Goal: Task Accomplishment & Management: Manage account settings

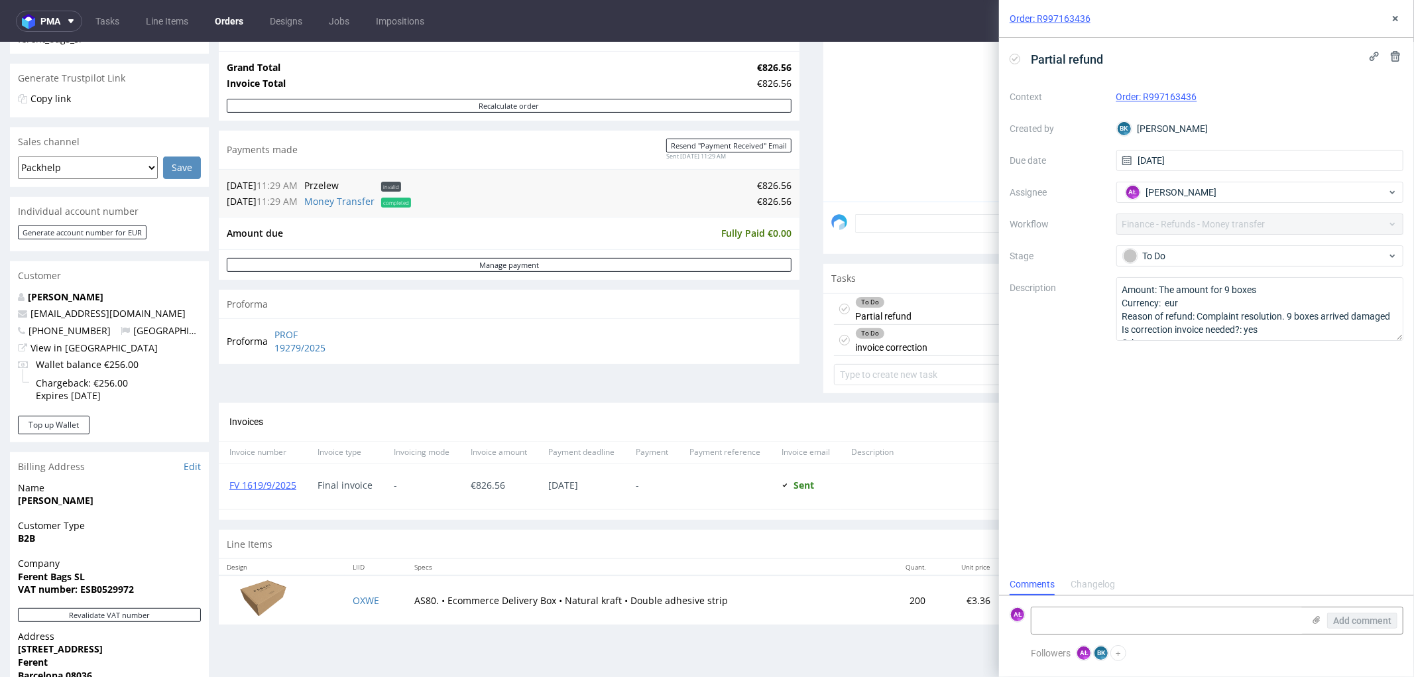
scroll to position [294, 0]
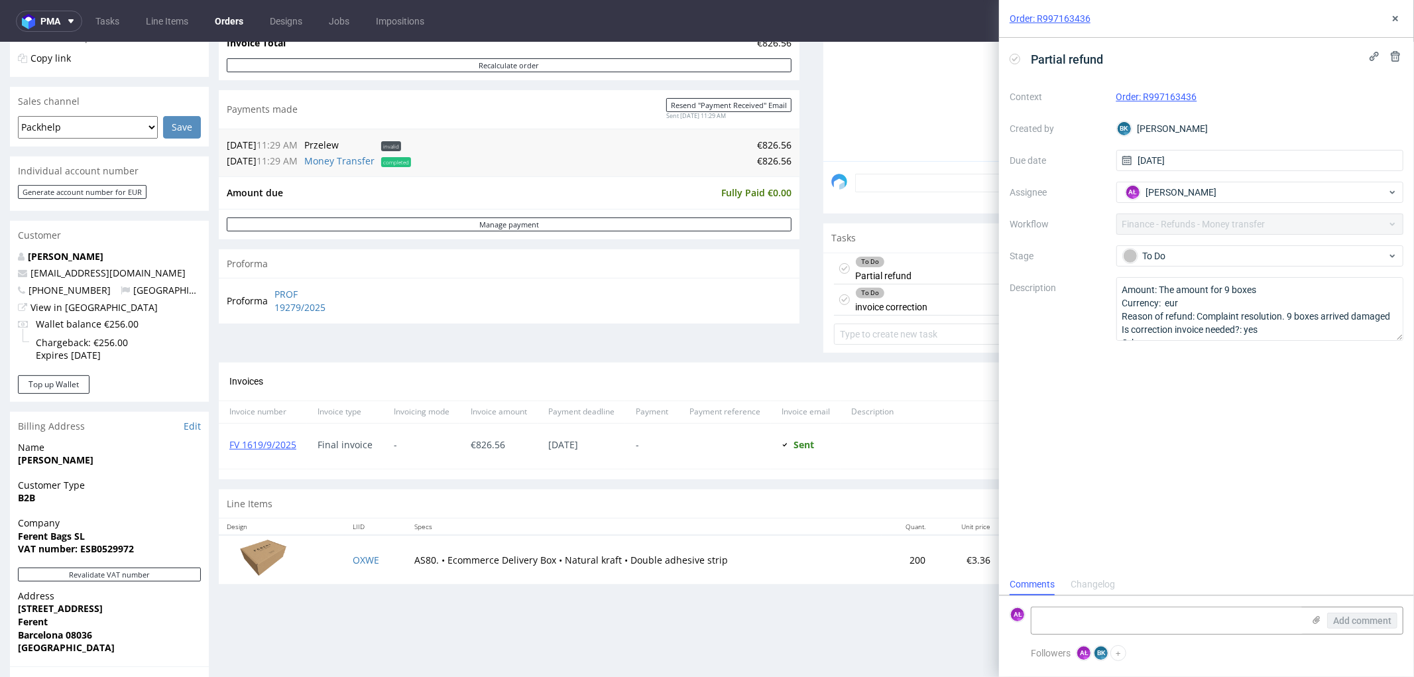
click at [895, 299] on div "To Do invoice correction" at bounding box center [891, 299] width 72 height 30
click at [923, 269] on div "To Do Partial refund today AŁ" at bounding box center [1113, 268] width 559 height 31
click at [931, 301] on div "To Do invoice correction today AŁ" at bounding box center [1113, 299] width 559 height 31
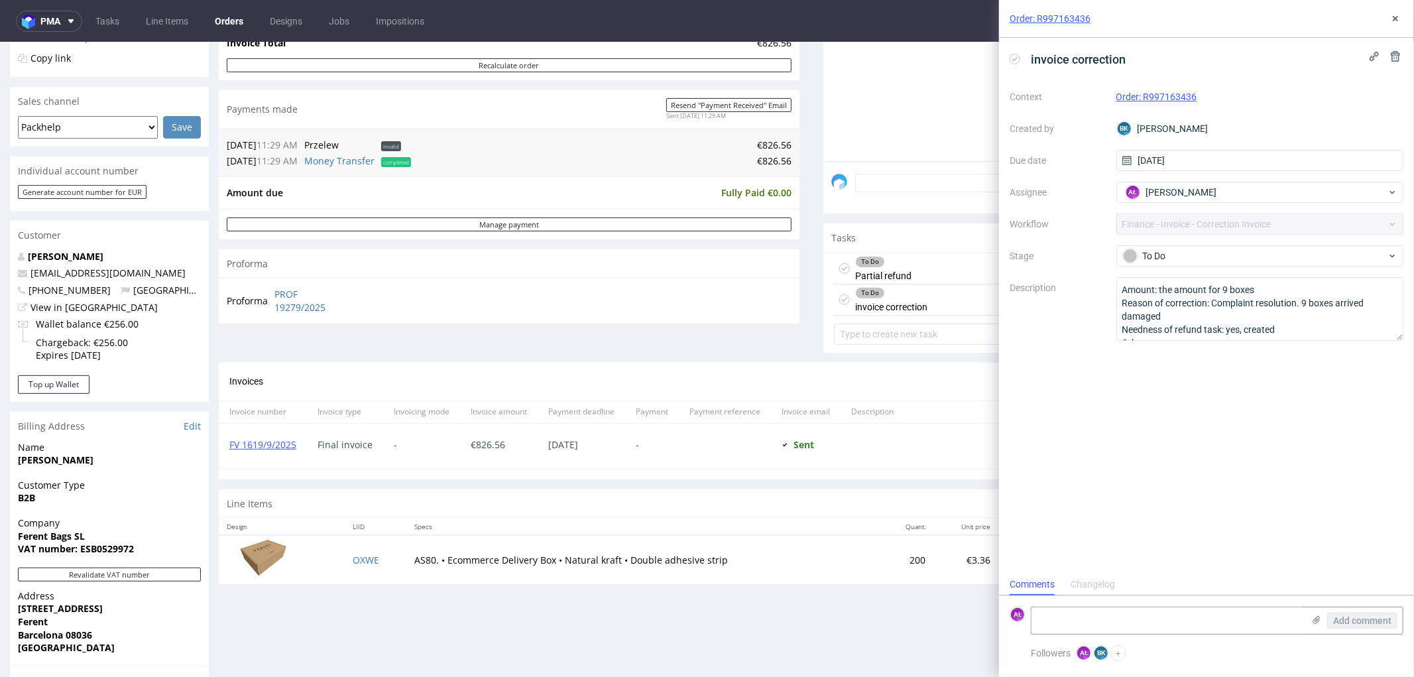
scroll to position [10, 0]
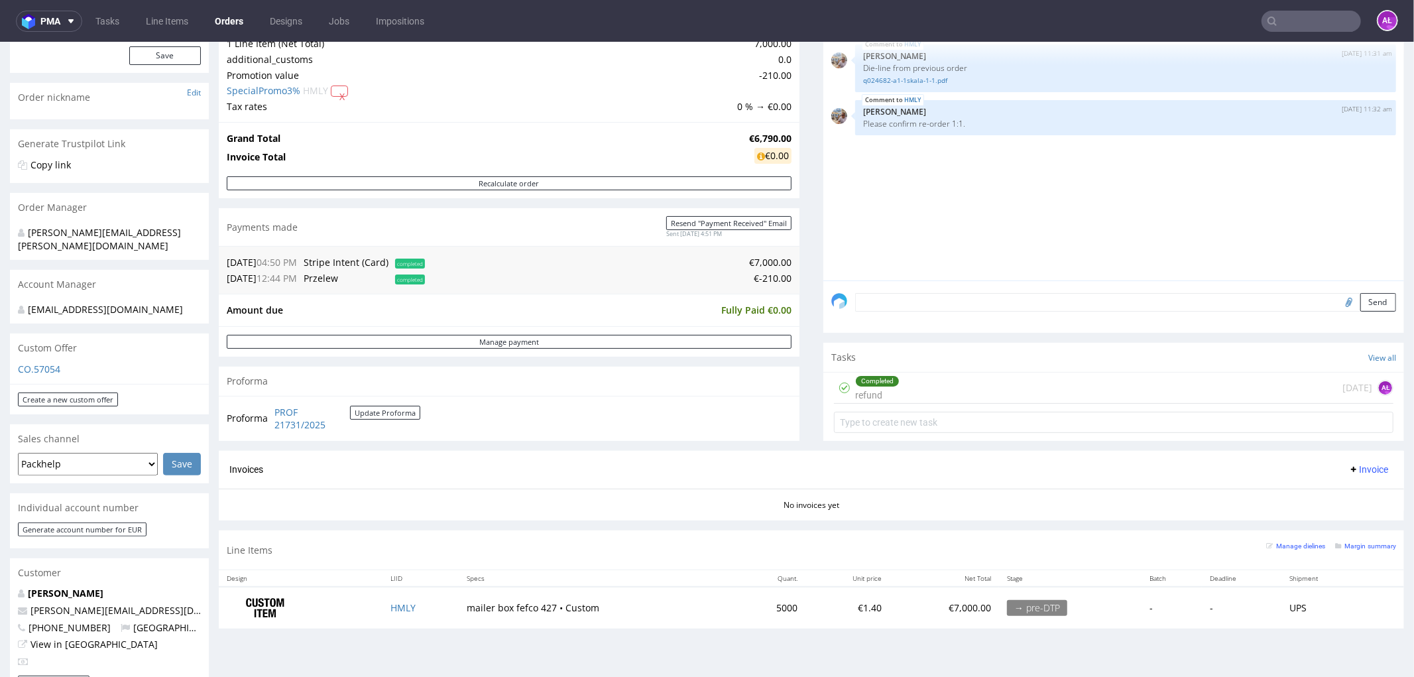
scroll to position [221, 0]
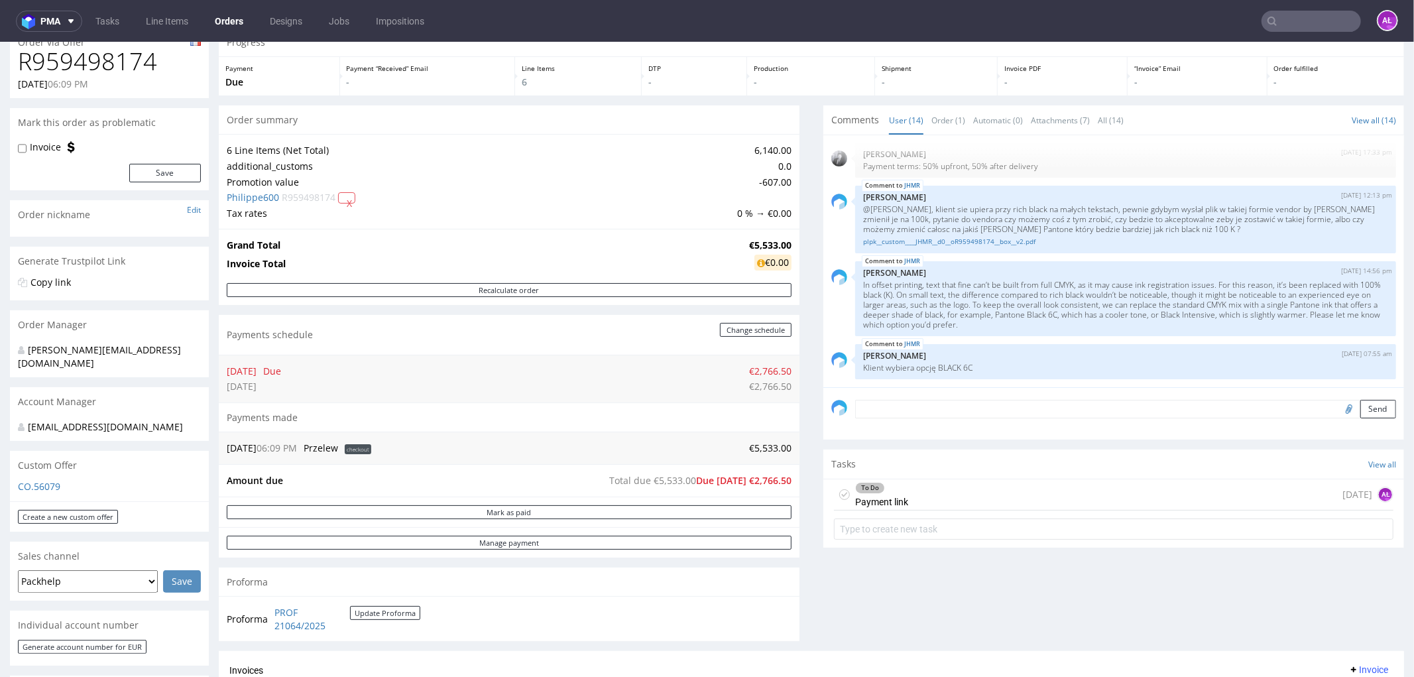
scroll to position [147, 0]
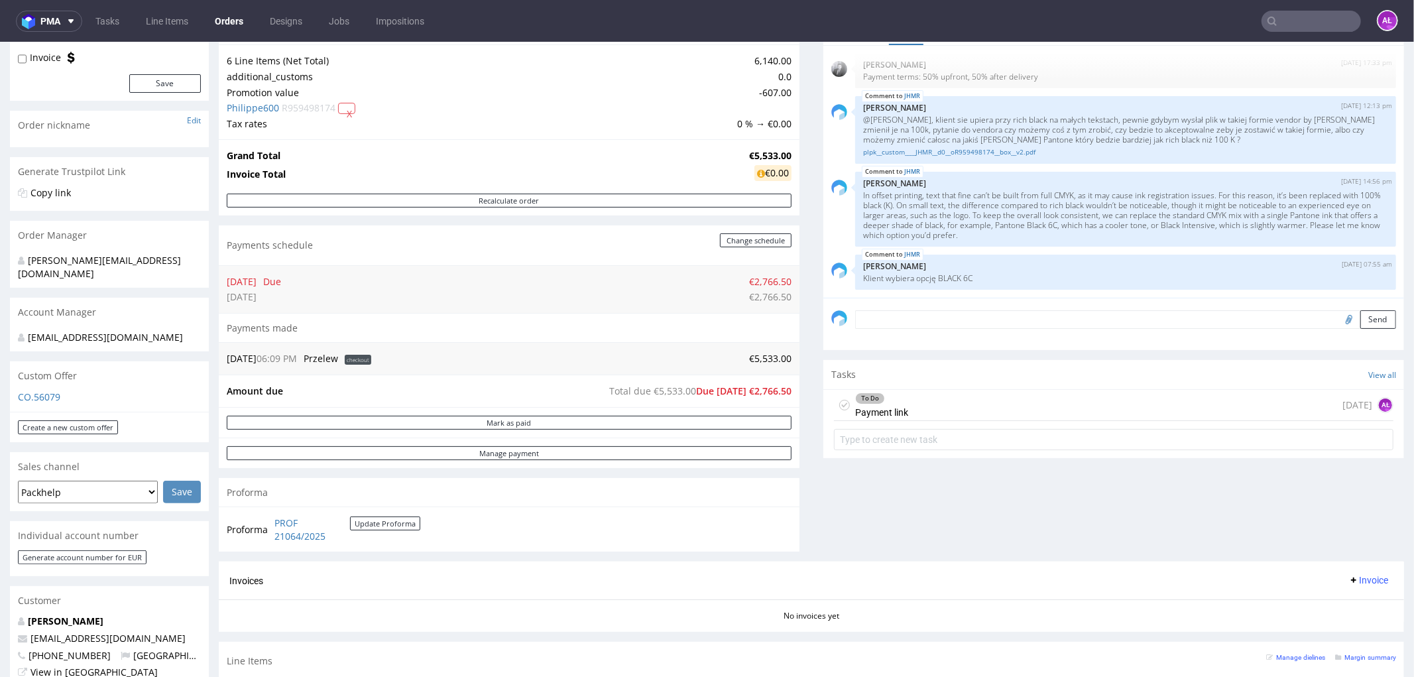
click at [909, 406] on div "To Do Payment link today AŁ" at bounding box center [1113, 404] width 559 height 31
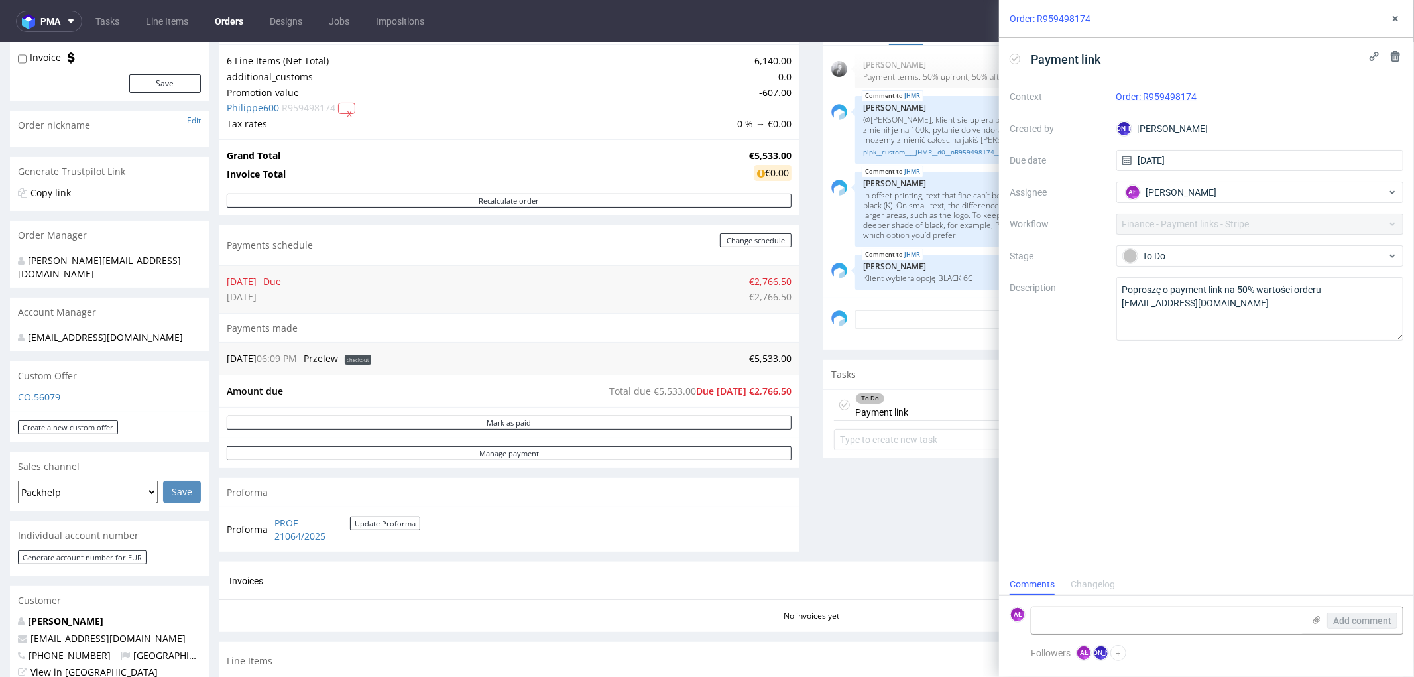
scroll to position [10, 0]
drag, startPoint x: 1202, startPoint y: 619, endPoint x: 1216, endPoint y: 620, distance: 13.3
click at [1202, 619] on textarea at bounding box center [1167, 620] width 272 height 27
paste textarea "2,766.5"
drag, startPoint x: 1190, startPoint y: 306, endPoint x: 1119, endPoint y: 309, distance: 71.6
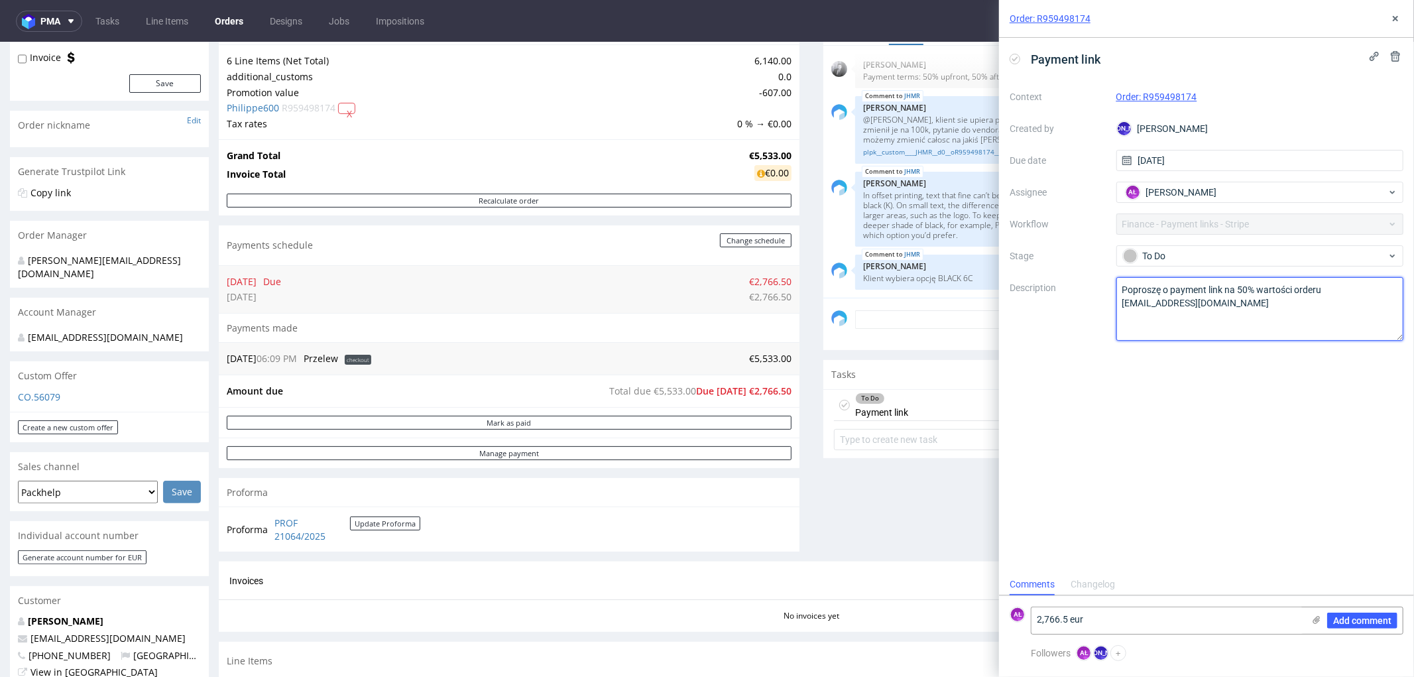
click at [1119, 309] on textarea "Poproszę o payment link na 50% wartości orderu care@pepins.fr" at bounding box center [1260, 309] width 288 height 64
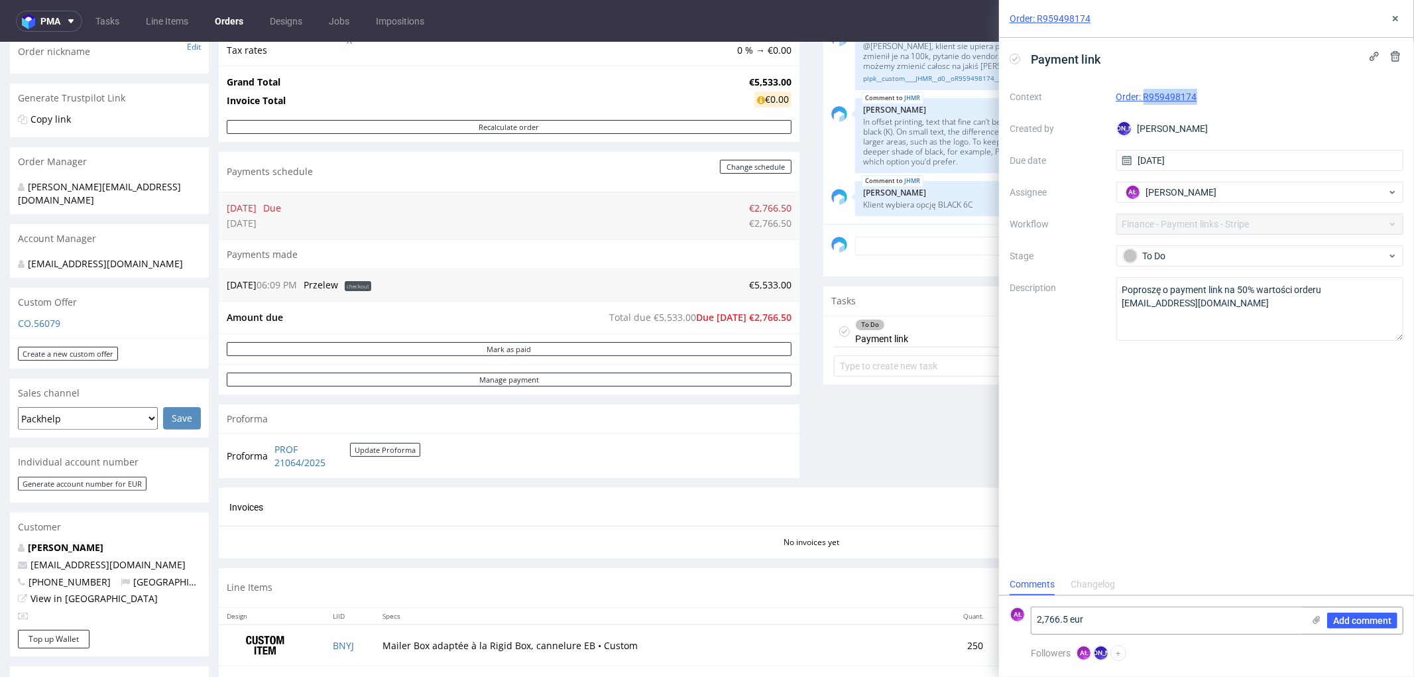
drag, startPoint x: 1213, startPoint y: 103, endPoint x: 1145, endPoint y: 101, distance: 67.6
click at [1145, 101] on div "Order: R959498174" at bounding box center [1260, 97] width 288 height 16
copy link "R959498174"
click at [1238, 625] on textarea "2,766.5 eur" at bounding box center [1167, 620] width 272 height 27
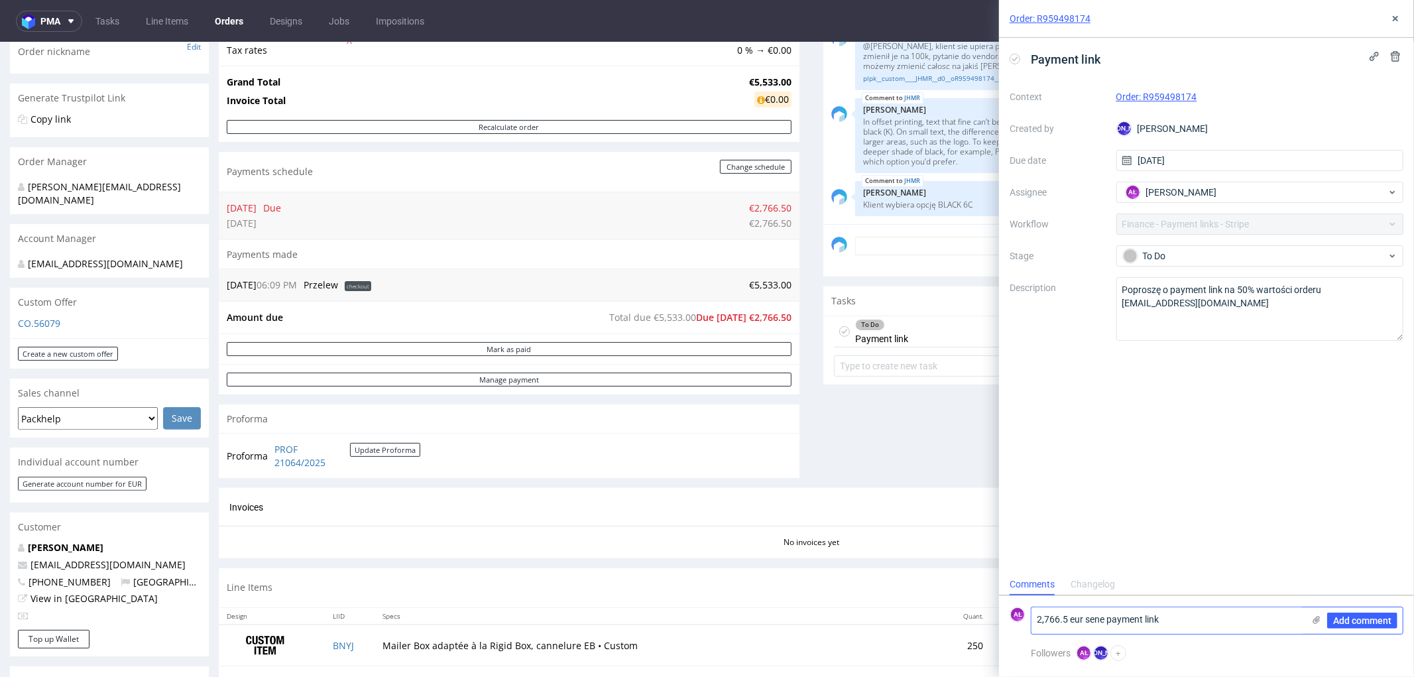
click at [1105, 622] on textarea "2,766.5 eur sene payment link" at bounding box center [1167, 620] width 272 height 27
drag, startPoint x: 1076, startPoint y: 620, endPoint x: 1018, endPoint y: 623, distance: 58.4
click at [1018, 623] on div "AŁ 2,766.5 eur sent payment link Add comment" at bounding box center [1207, 621] width 394 height 28
click at [1228, 611] on textarea "sent payment link" at bounding box center [1167, 620] width 272 height 27
paste textarea "2,766.5 eur"
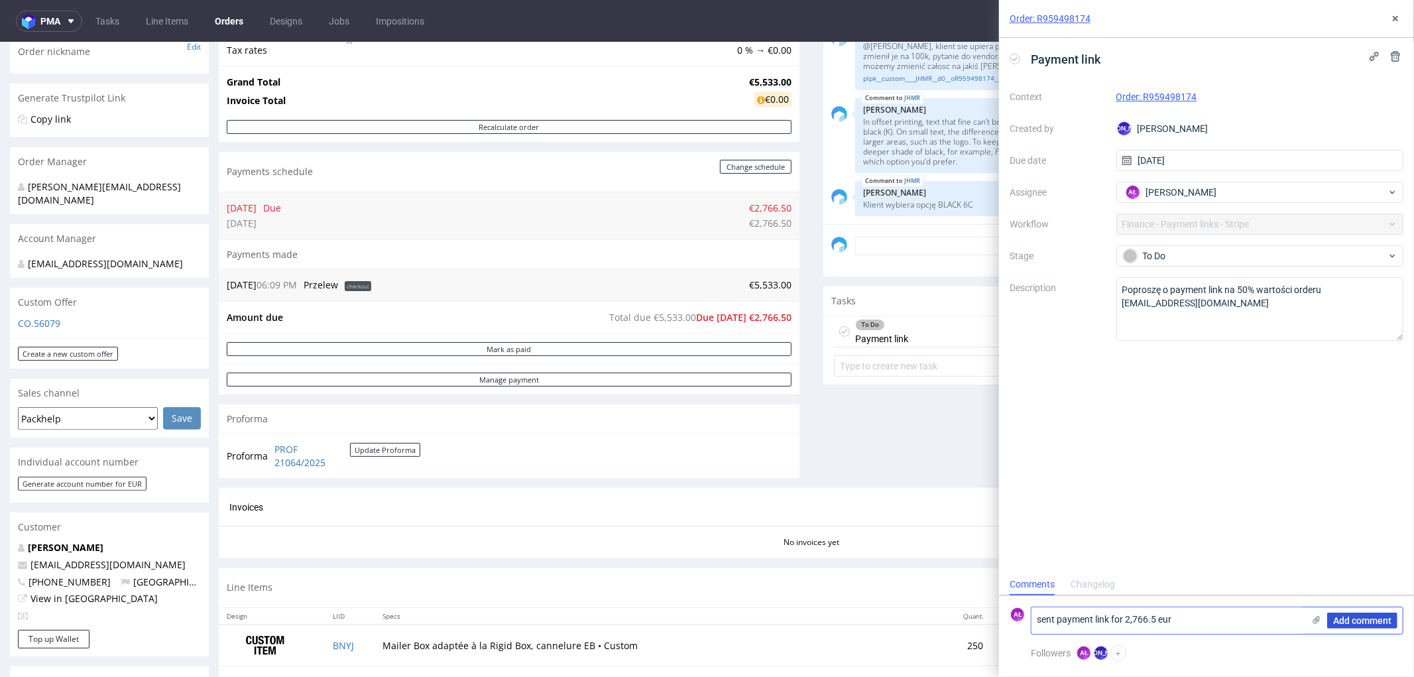
type textarea "sent payment link for 2,766.5 eur"
click at [1356, 612] on button "Add comment" at bounding box center [1362, 620] width 70 height 16
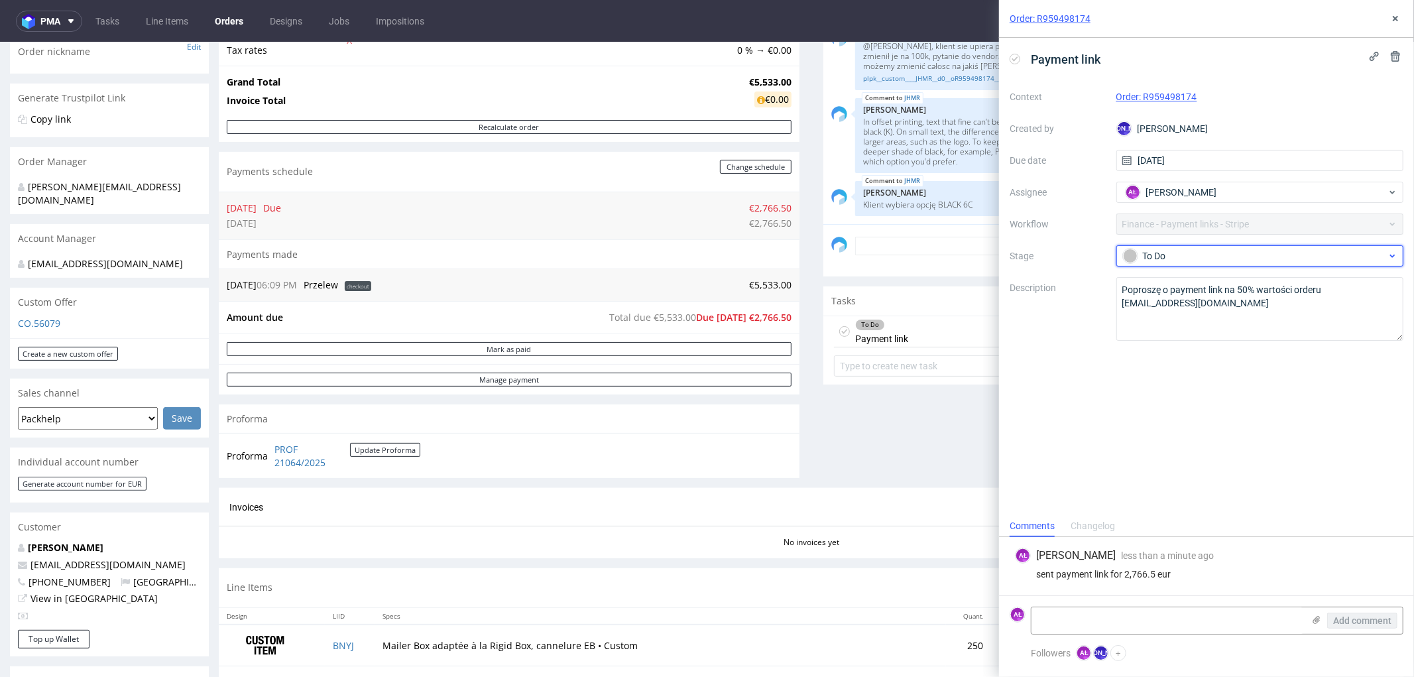
click at [1200, 260] on div "To Do" at bounding box center [1255, 256] width 264 height 15
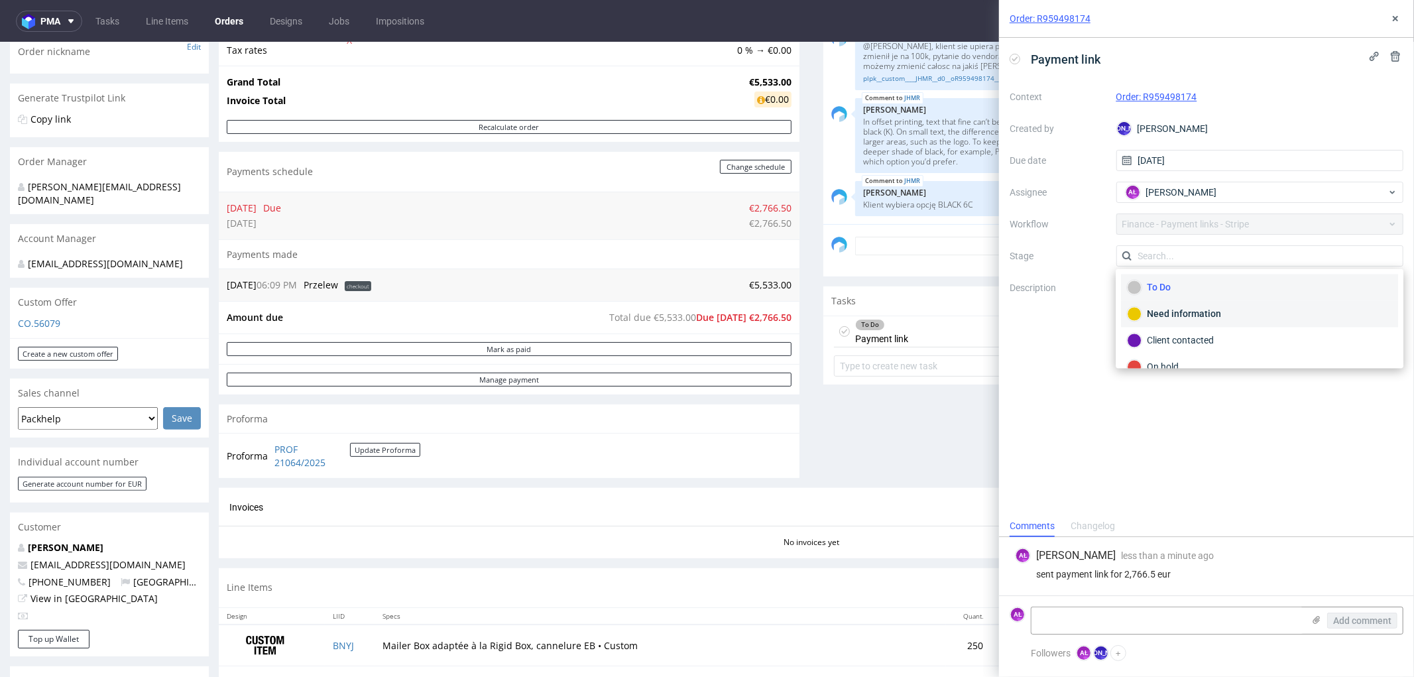
scroll to position [74, 0]
click at [1224, 318] on div "Waiting for payment" at bounding box center [1259, 320] width 265 height 15
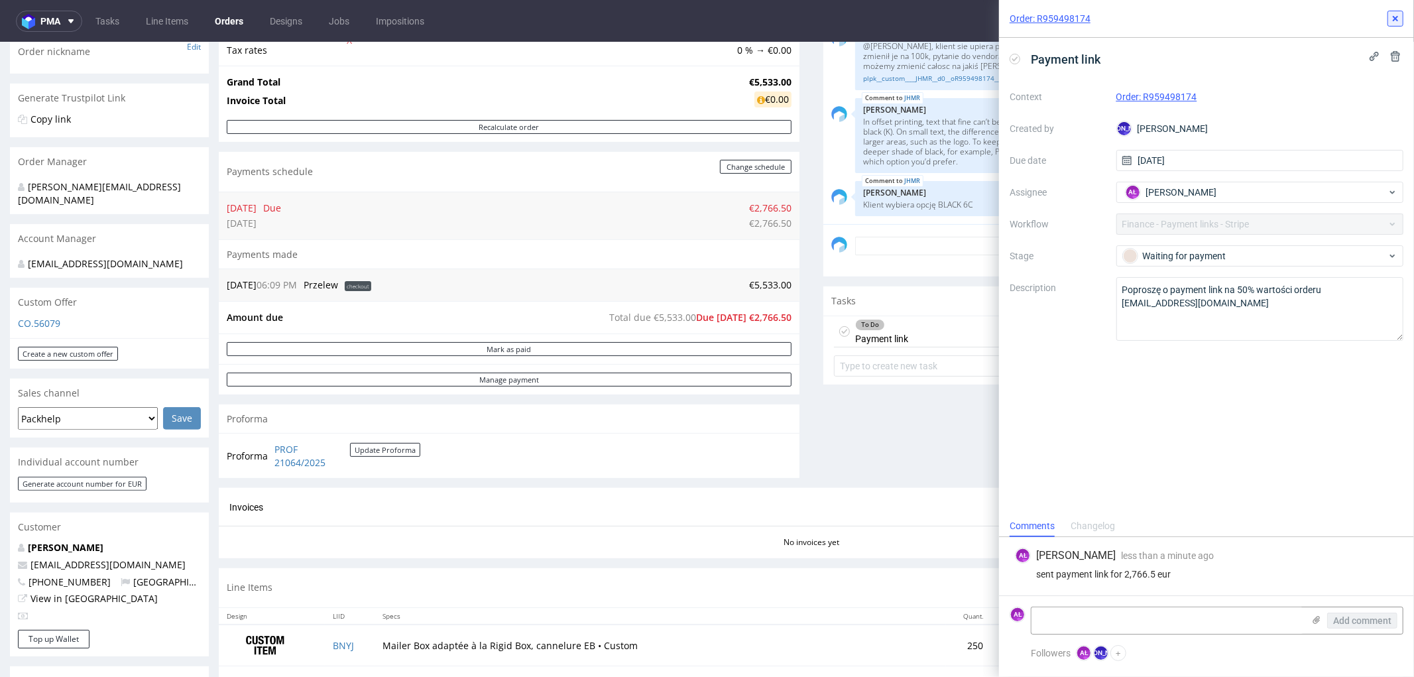
click at [1393, 11] on button at bounding box center [1395, 19] width 16 height 16
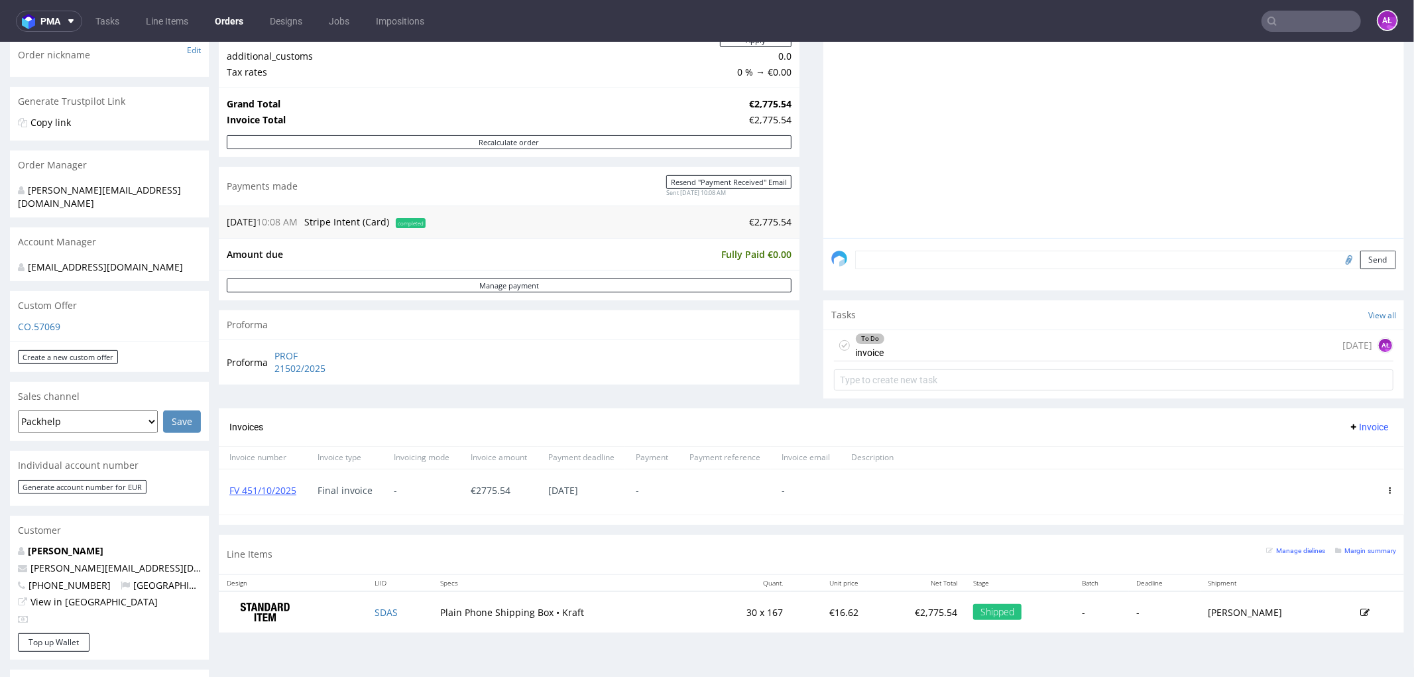
scroll to position [221, 0]
click at [865, 337] on div "To Do" at bounding box center [870, 334] width 29 height 11
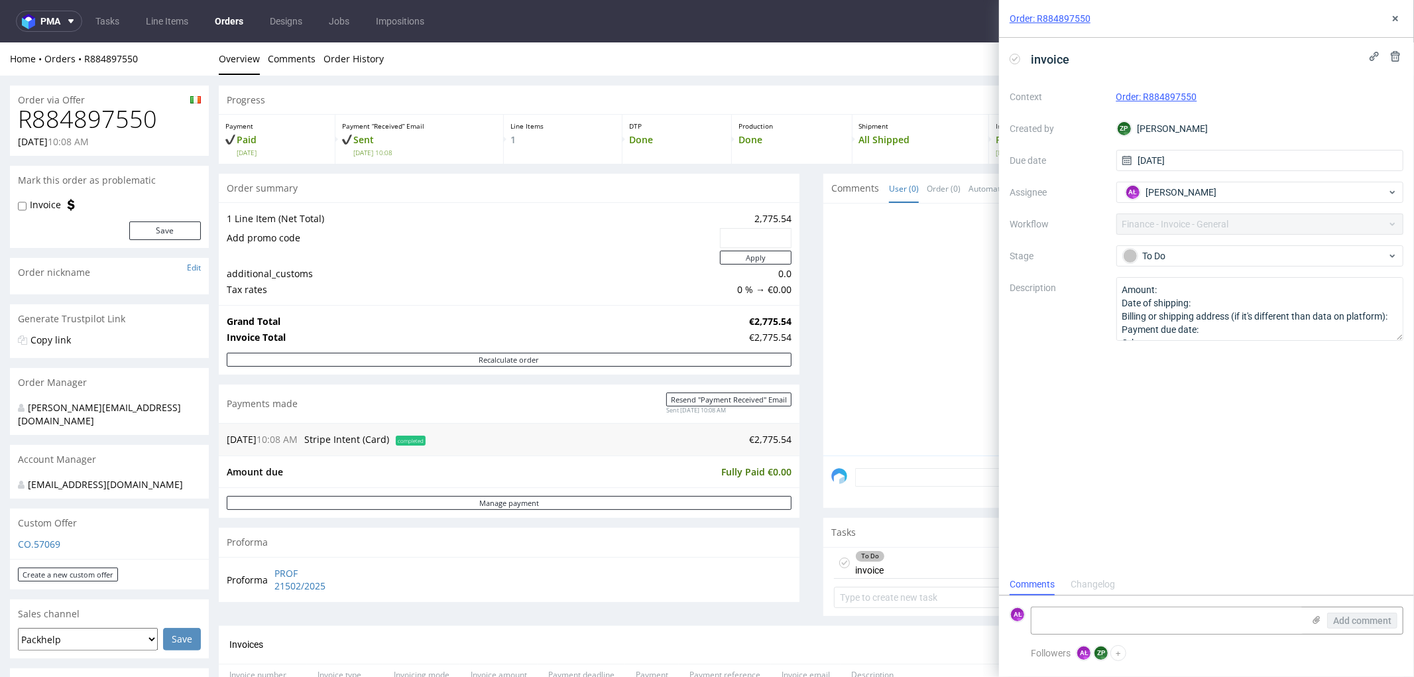
click at [383, 56] on li "Order History" at bounding box center [357, 58] width 68 height 13
click at [372, 60] on link "Order History" at bounding box center [353, 58] width 60 height 32
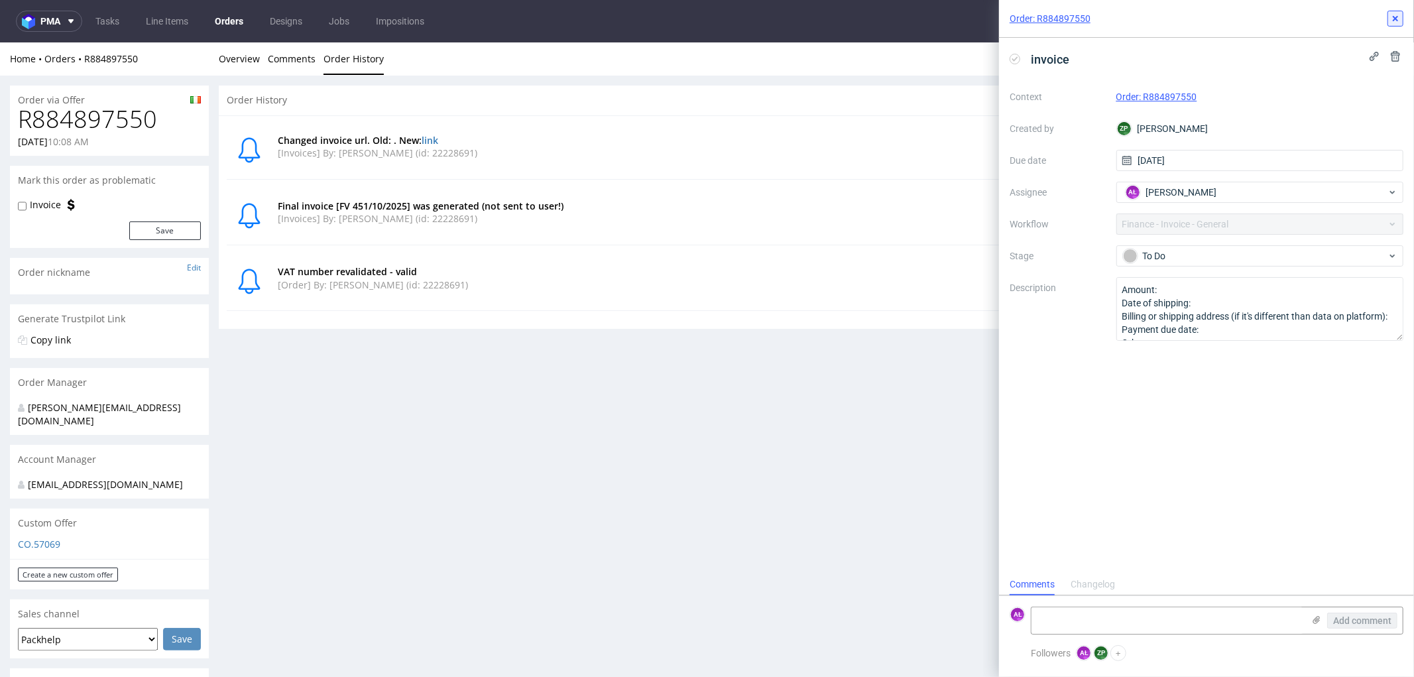
click at [1399, 21] on icon at bounding box center [1395, 18] width 11 height 11
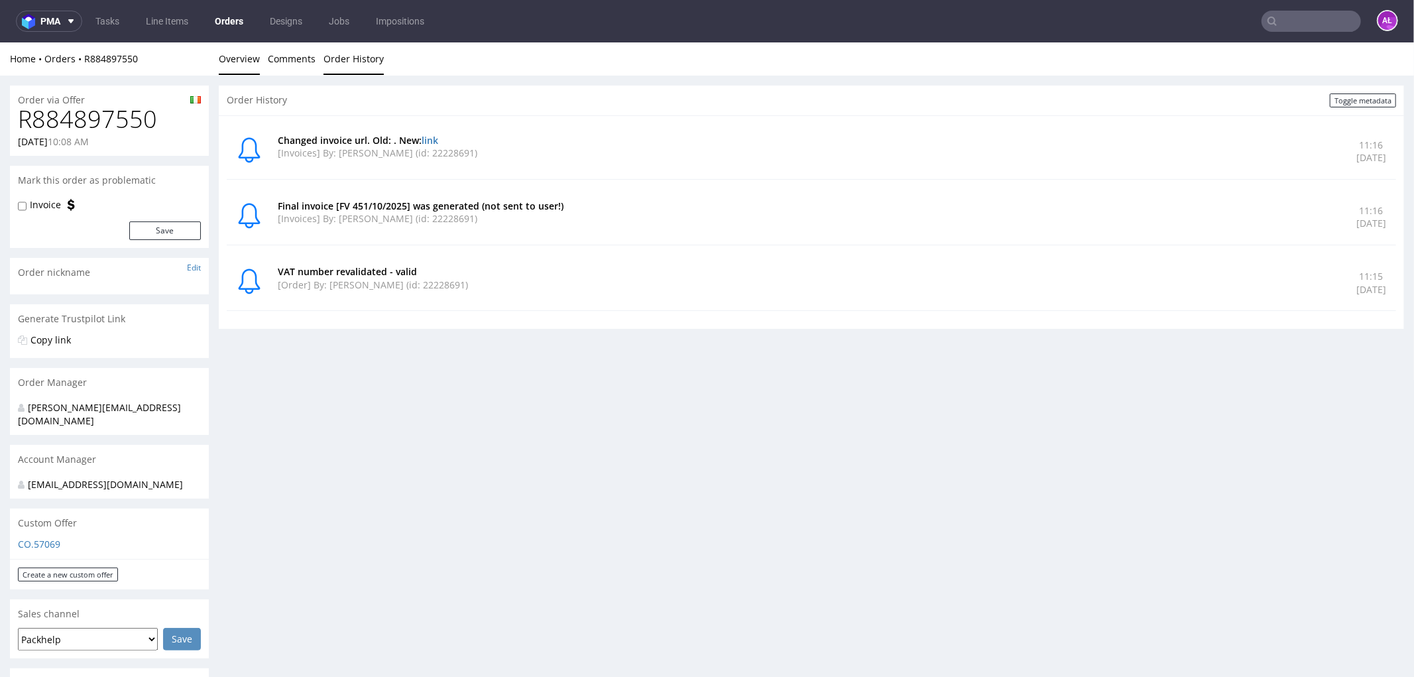
click at [241, 62] on link "Overview" at bounding box center [239, 58] width 41 height 32
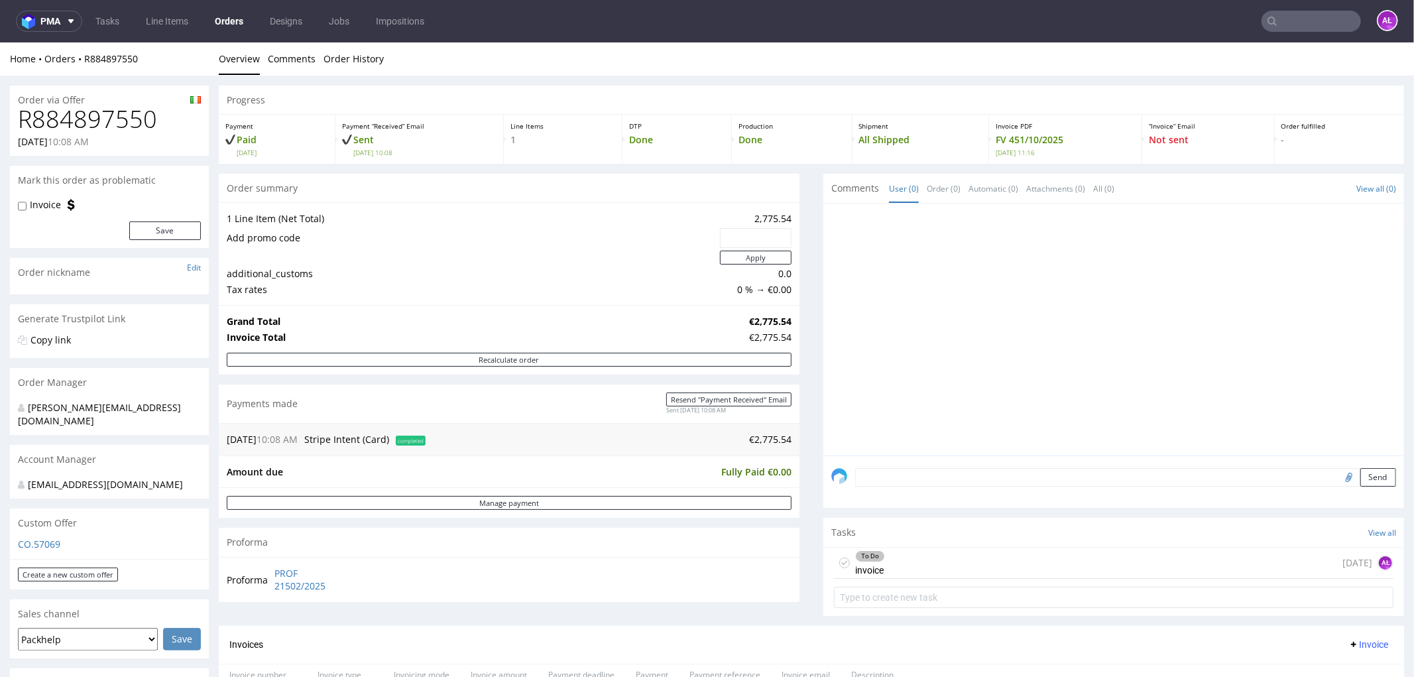
scroll to position [294, 0]
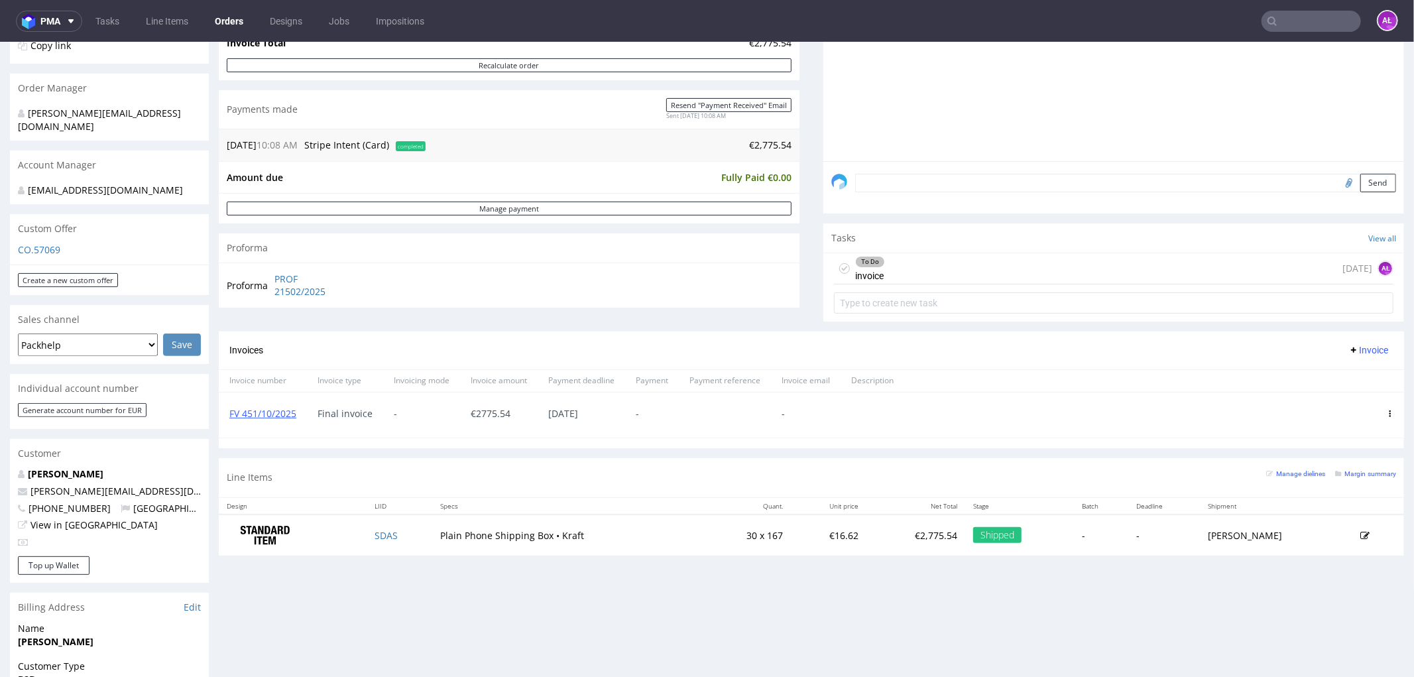
click at [884, 266] on div "To Do invoice [DATE] AŁ" at bounding box center [1113, 268] width 559 height 31
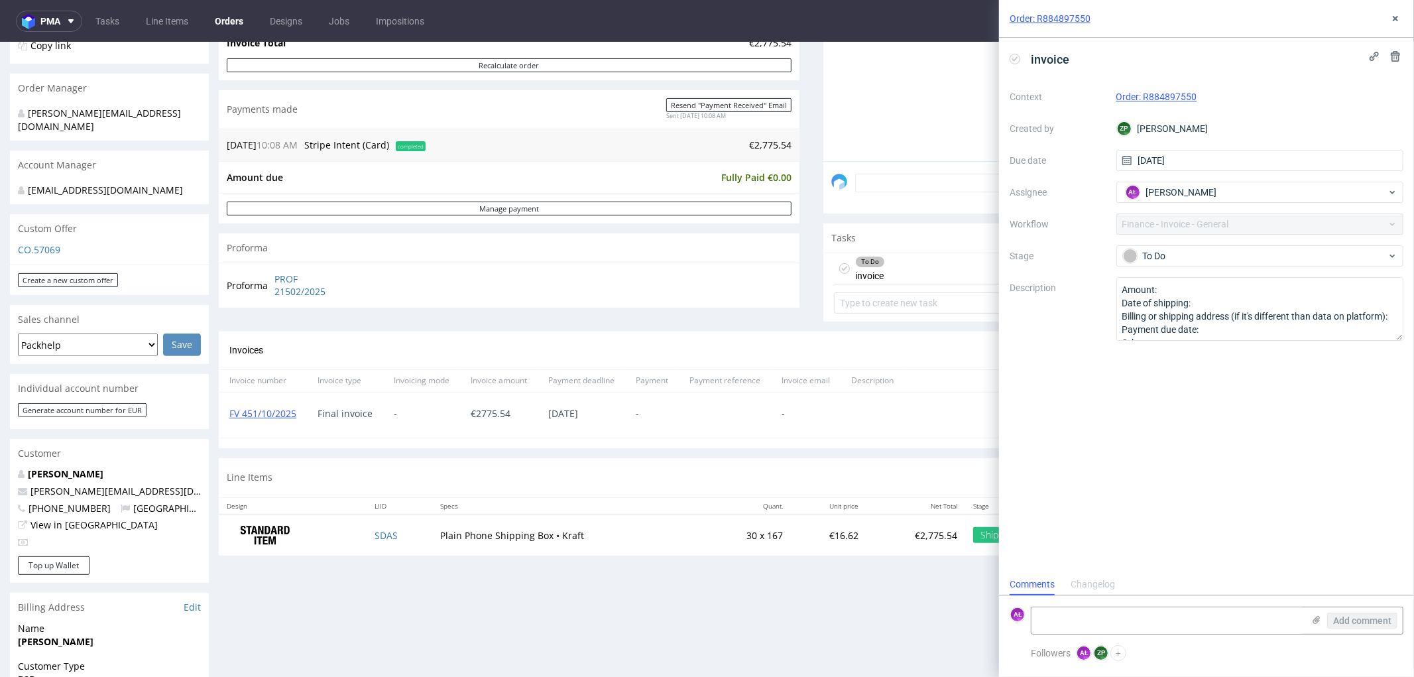
scroll to position [10, 0]
click at [1017, 56] on icon at bounding box center [1015, 59] width 11 height 11
click at [1401, 23] on button at bounding box center [1395, 19] width 16 height 16
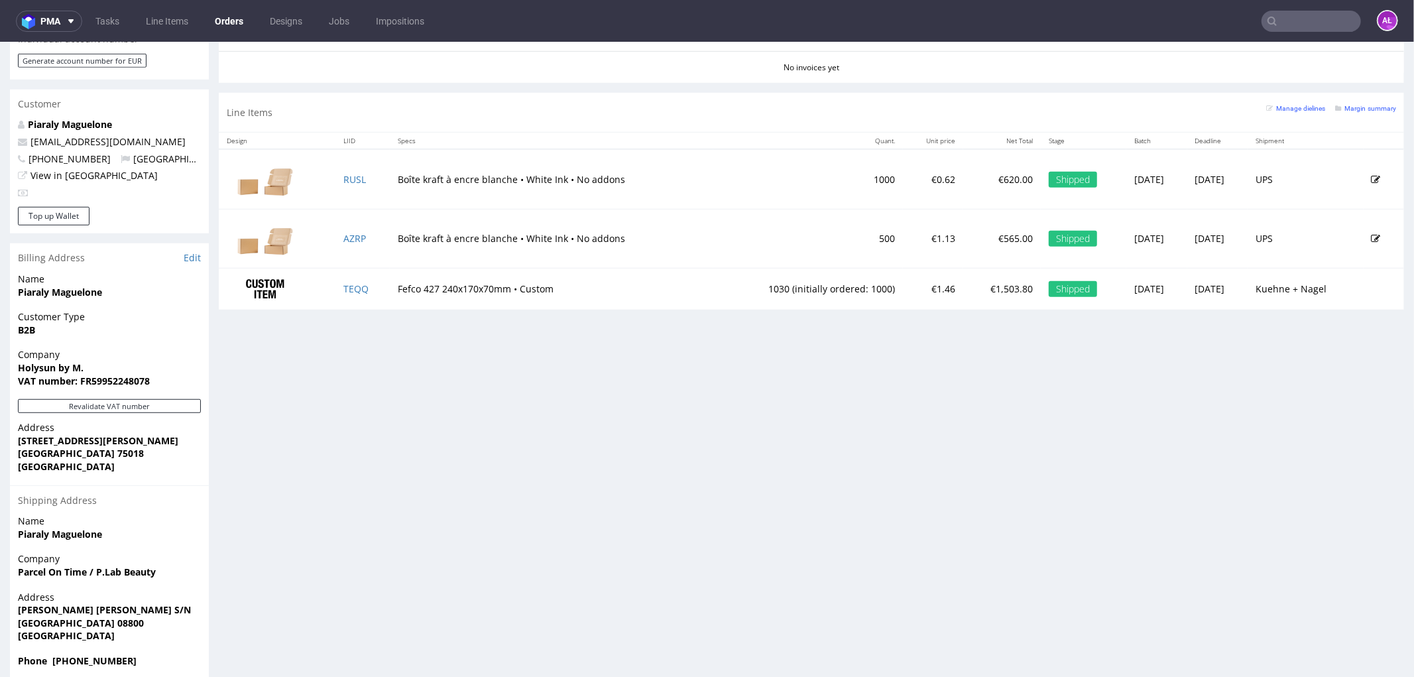
scroll to position [697, 0]
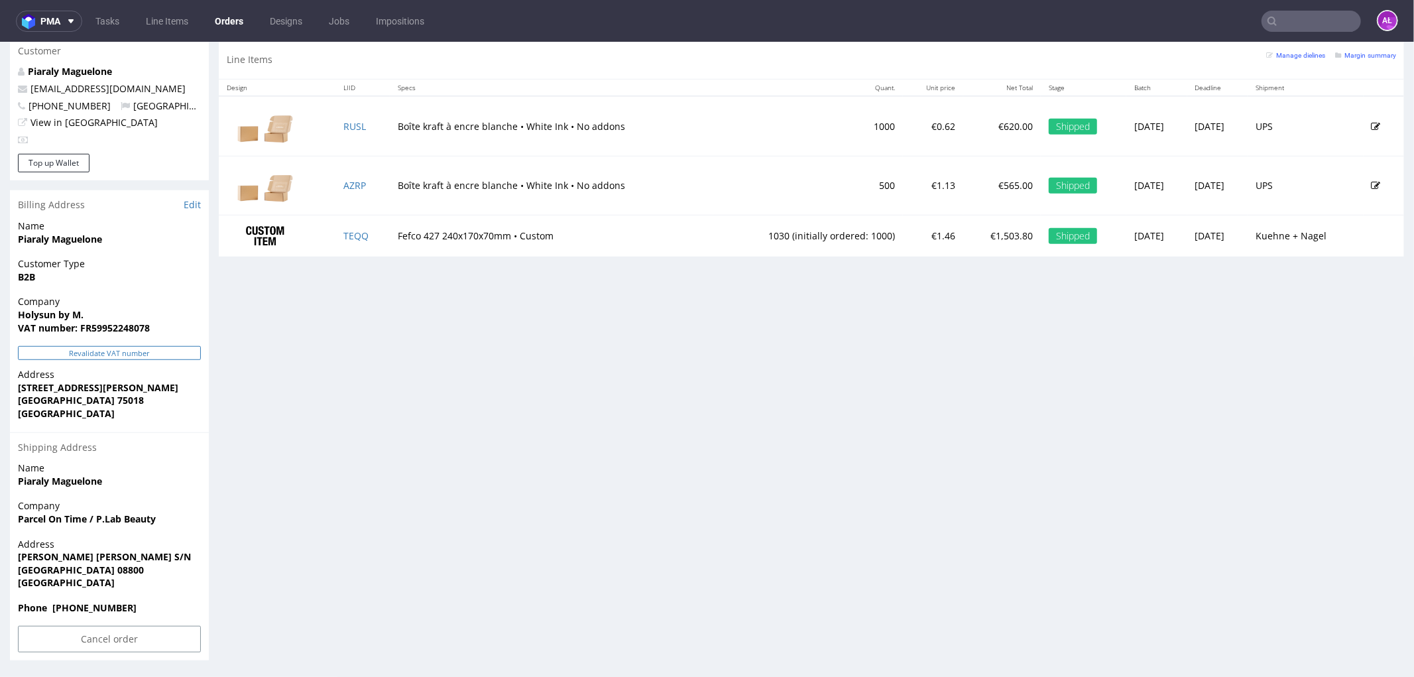
click at [156, 352] on button "Revalidate VAT number" at bounding box center [109, 352] width 183 height 14
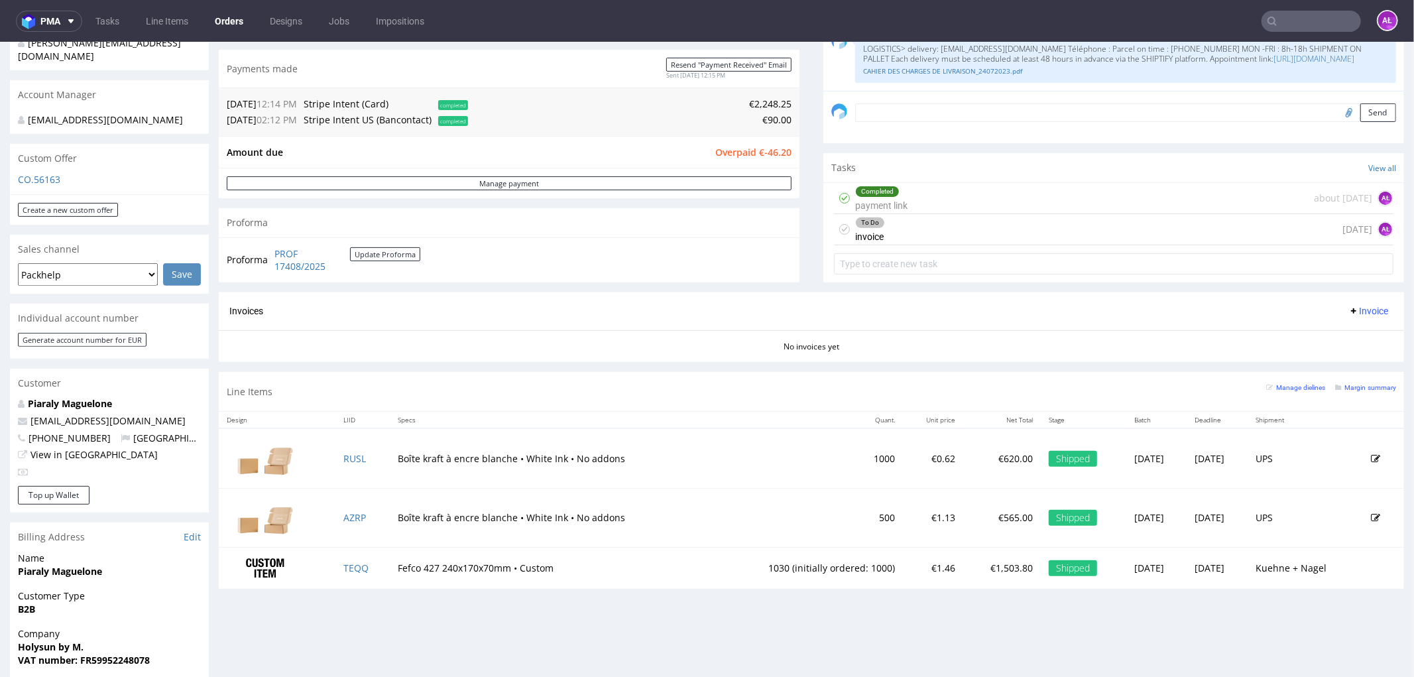
scroll to position [328, 0]
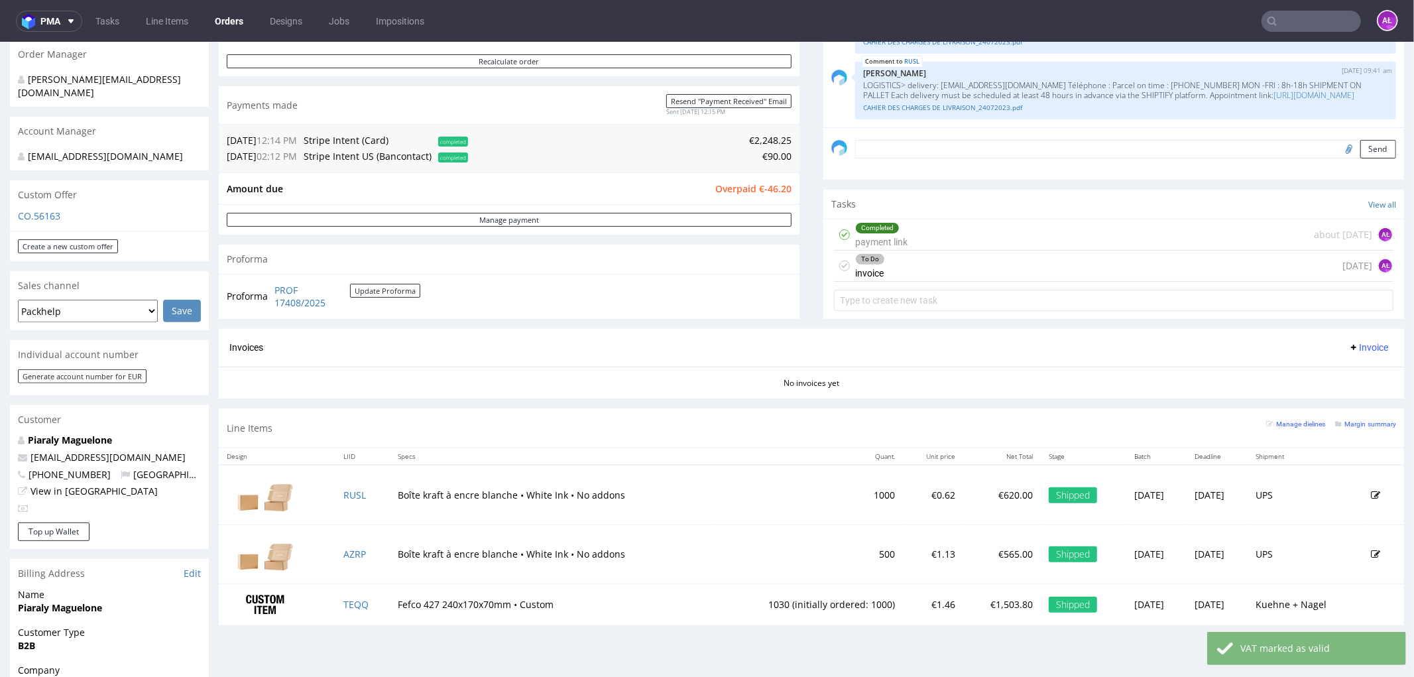
click at [871, 231] on div "Completed" at bounding box center [877, 227] width 43 height 11
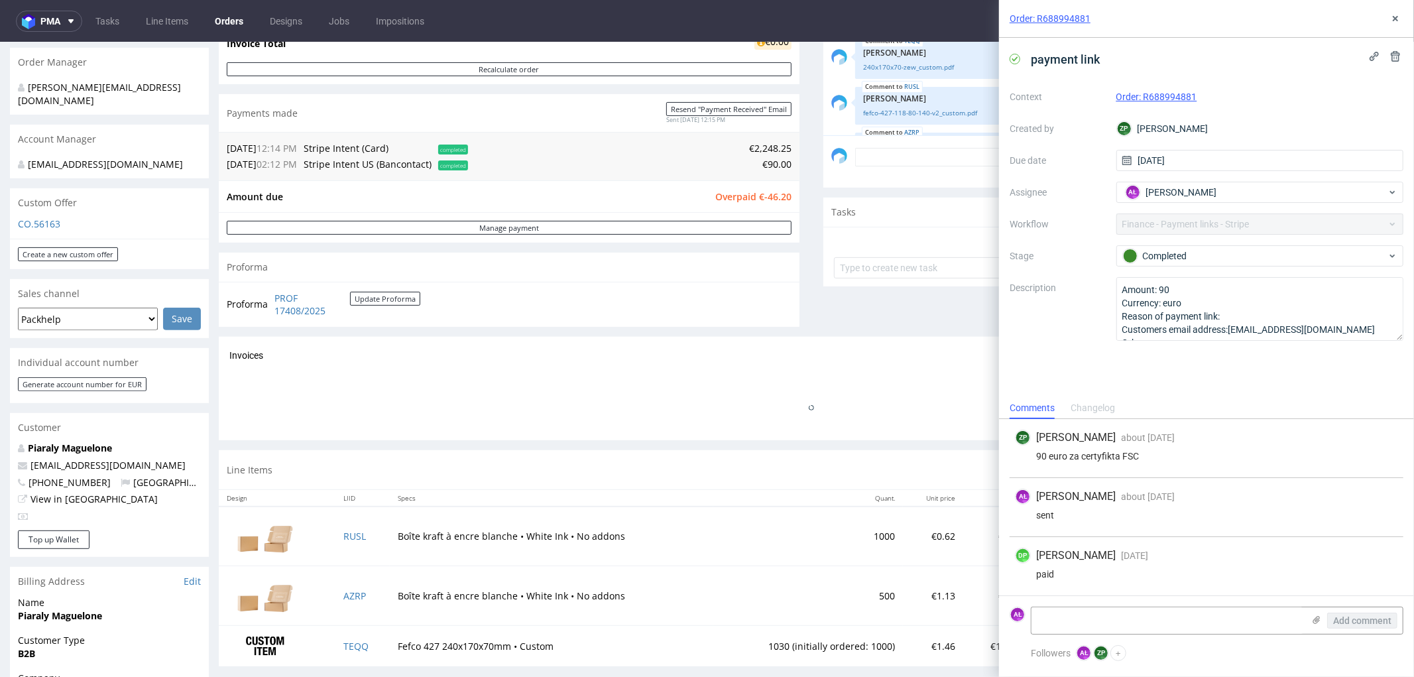
scroll to position [1165, 0]
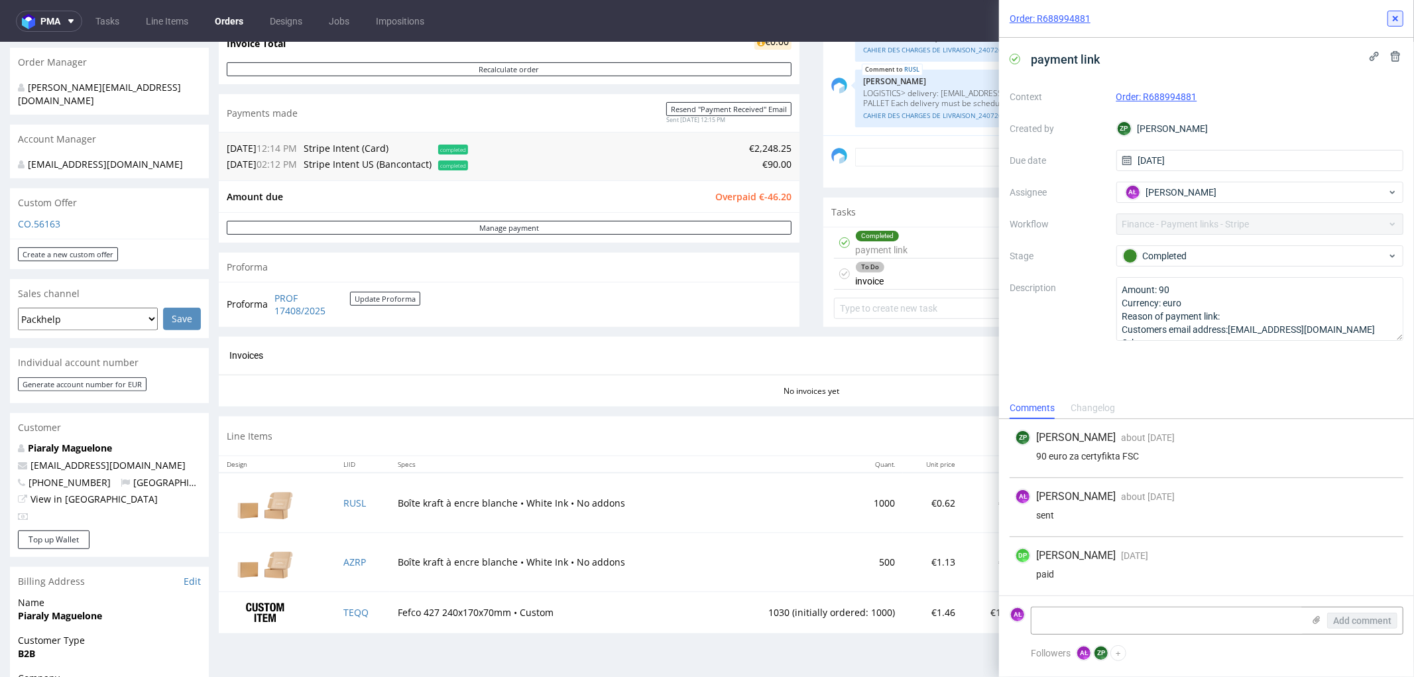
click at [1390, 21] on icon at bounding box center [1395, 18] width 11 height 11
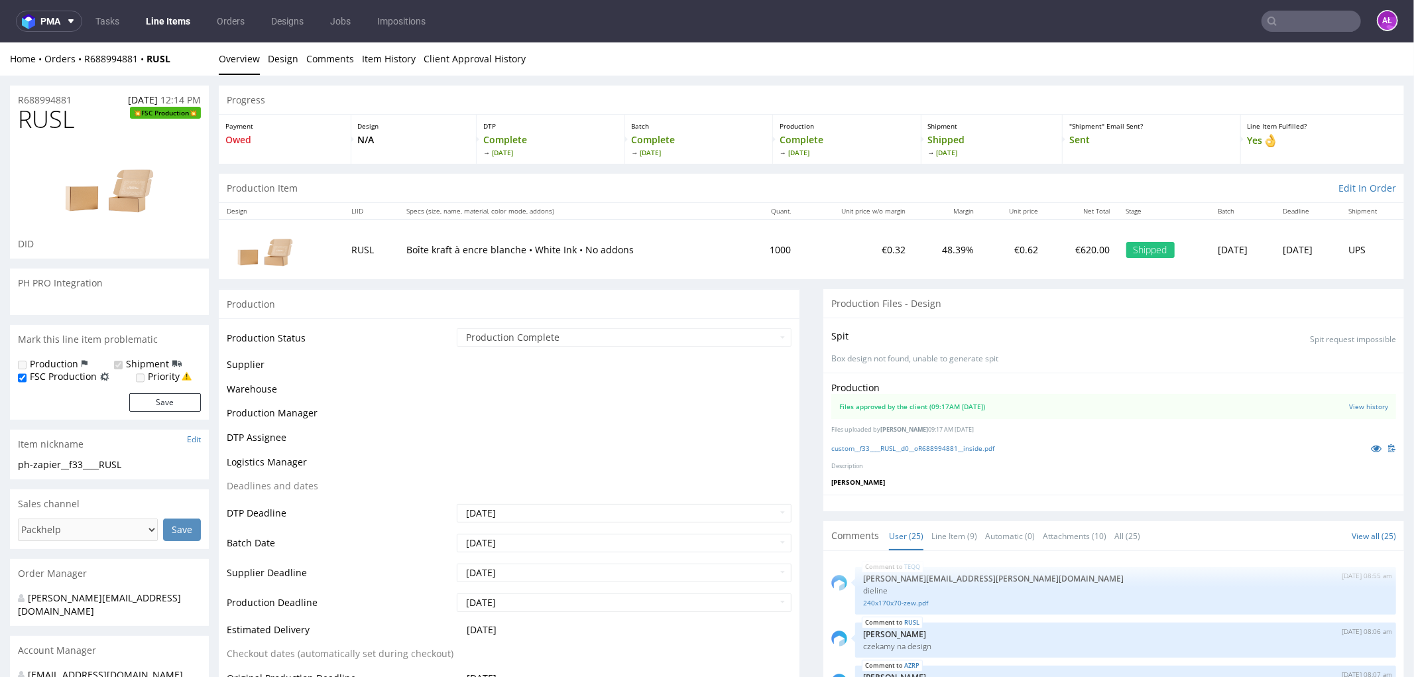
scroll to position [1165, 0]
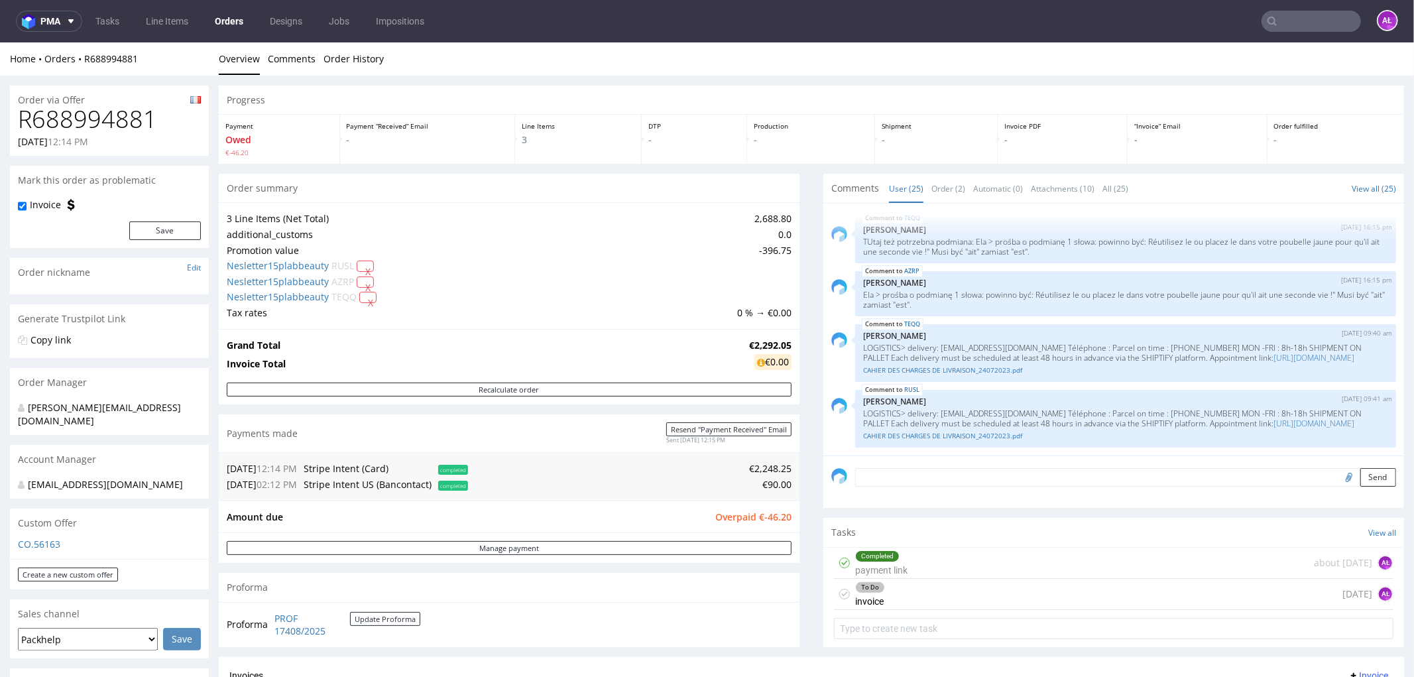
scroll to position [368, 0]
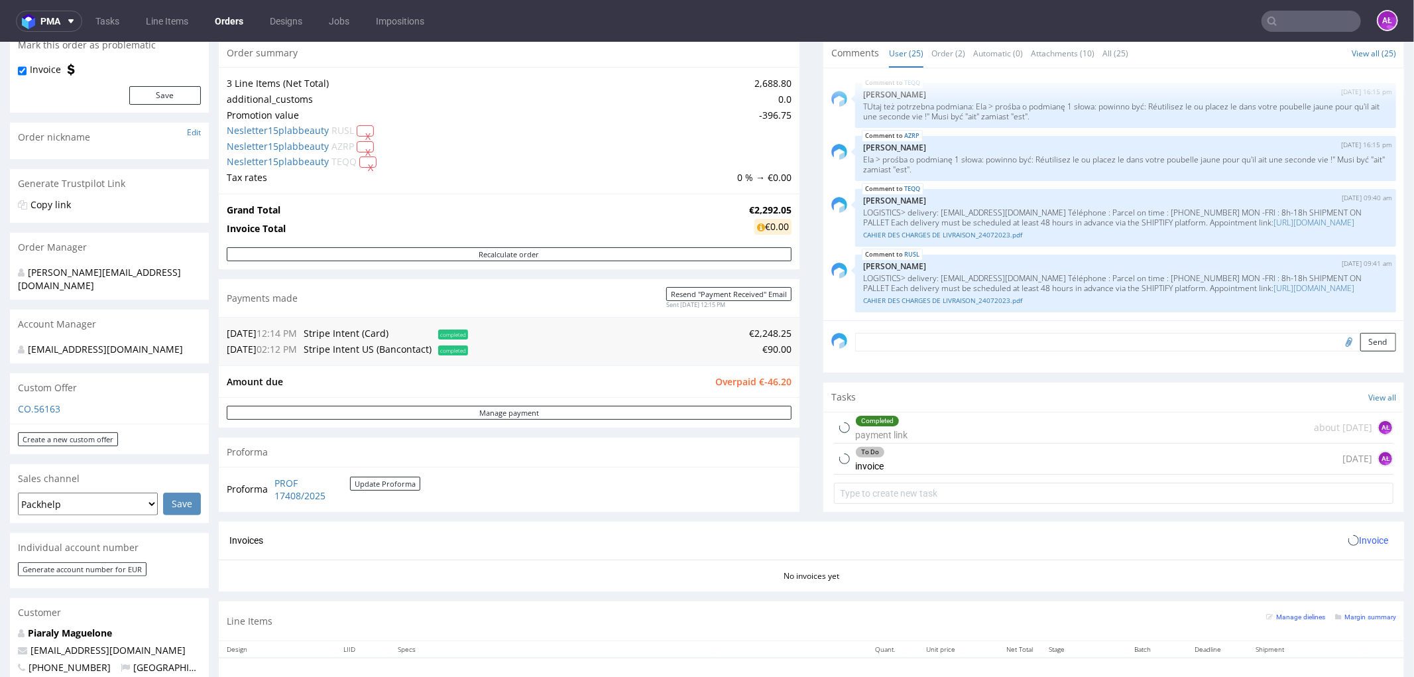
scroll to position [368, 0]
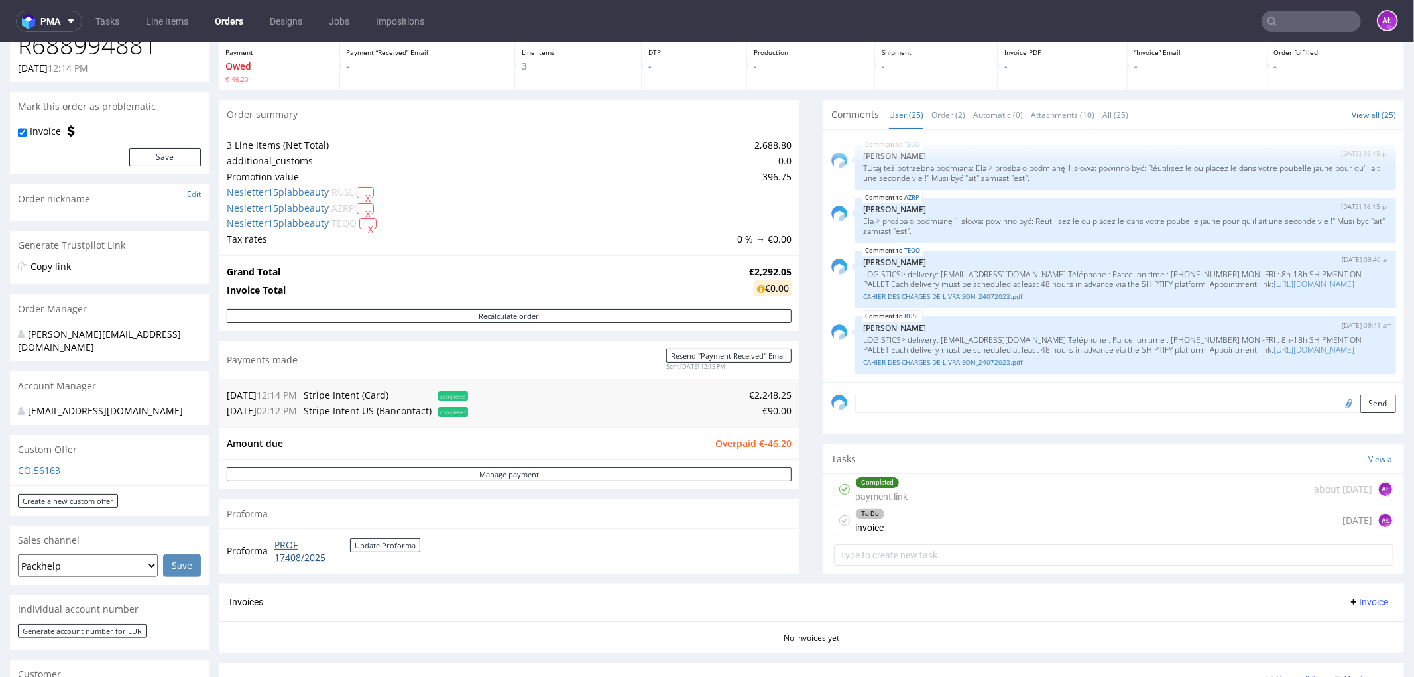
scroll to position [221, 0]
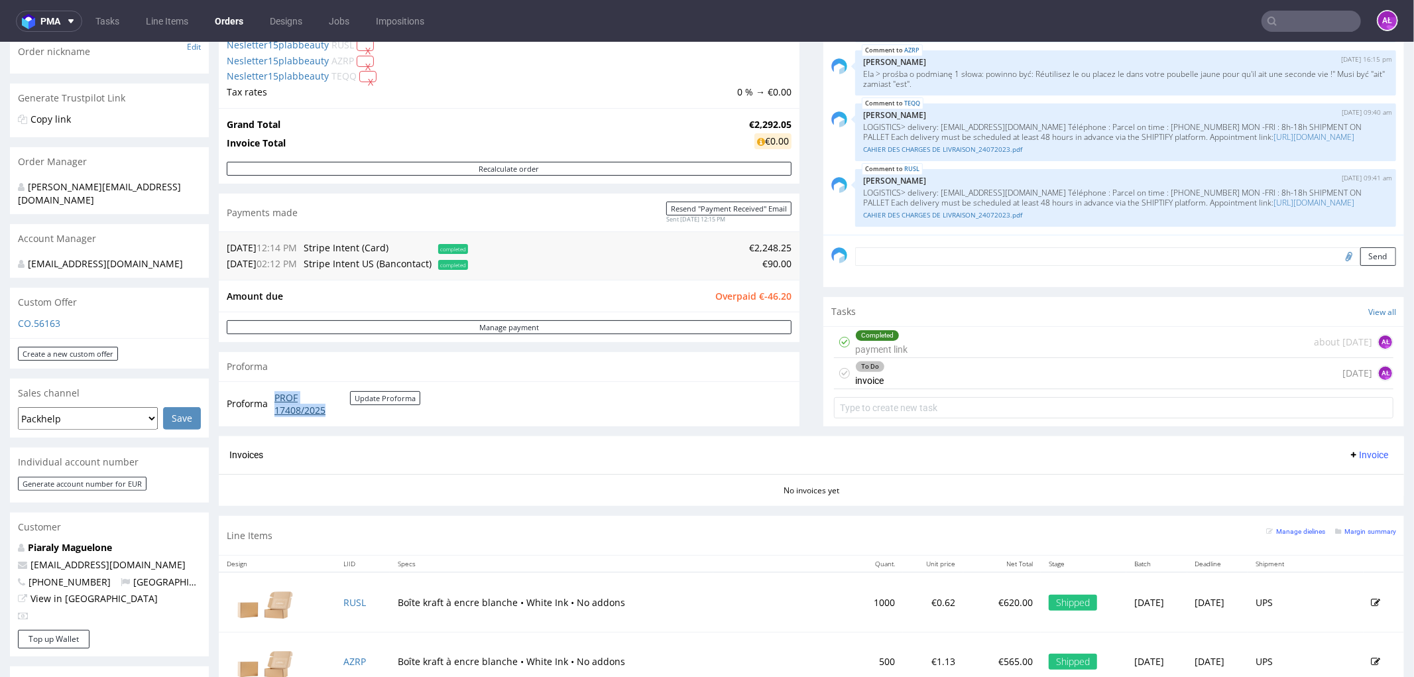
drag, startPoint x: 268, startPoint y: 397, endPoint x: 331, endPoint y: 412, distance: 65.3
click at [331, 412] on tr "Proforma PROF 17408/2025 Update Proforma" at bounding box center [324, 403] width 195 height 29
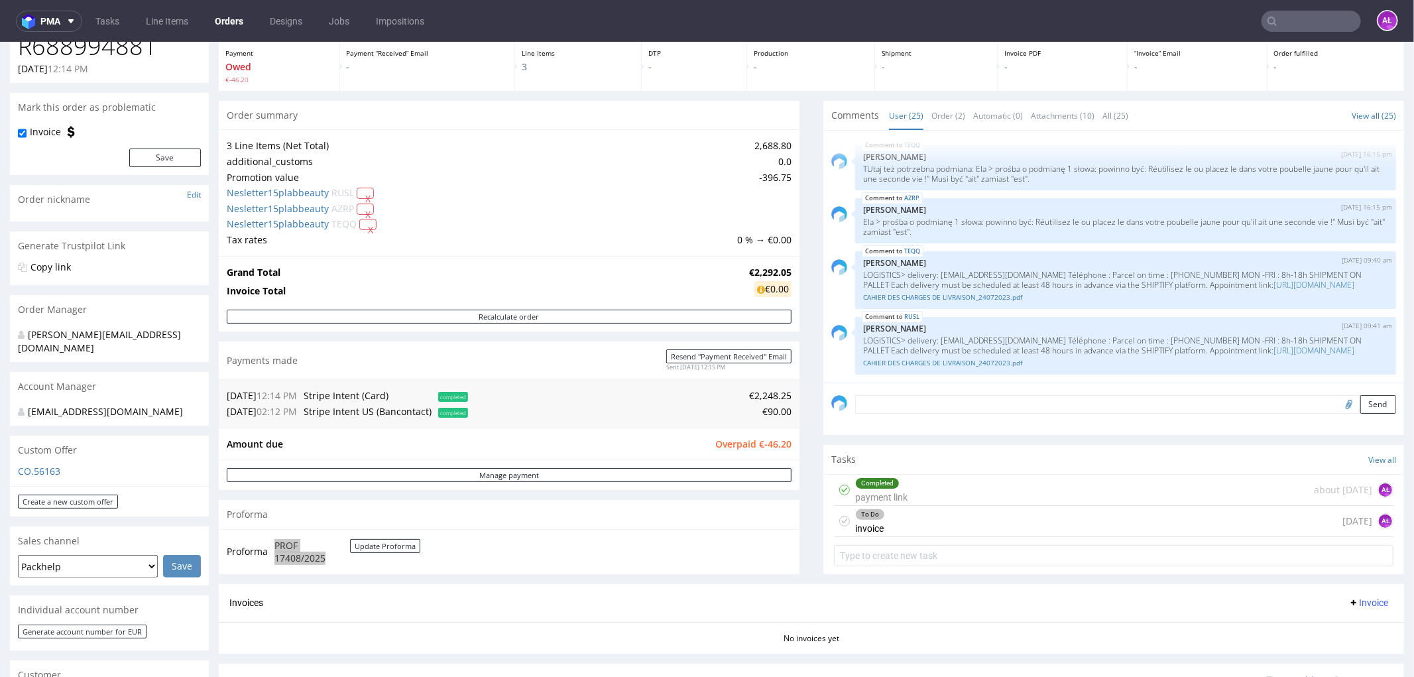
scroll to position [0, 0]
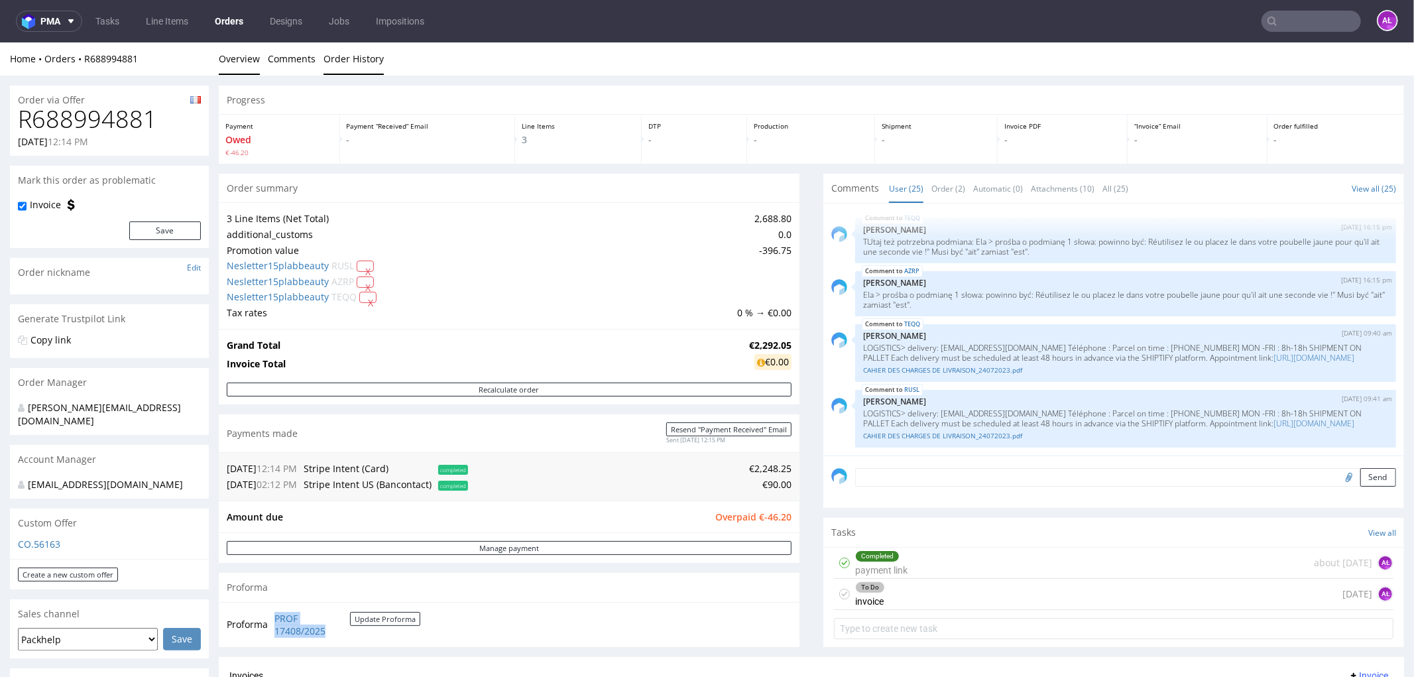
drag, startPoint x: 365, startPoint y: 58, endPoint x: 352, endPoint y: 59, distance: 12.7
click at [365, 58] on link "Order History" at bounding box center [353, 58] width 60 height 32
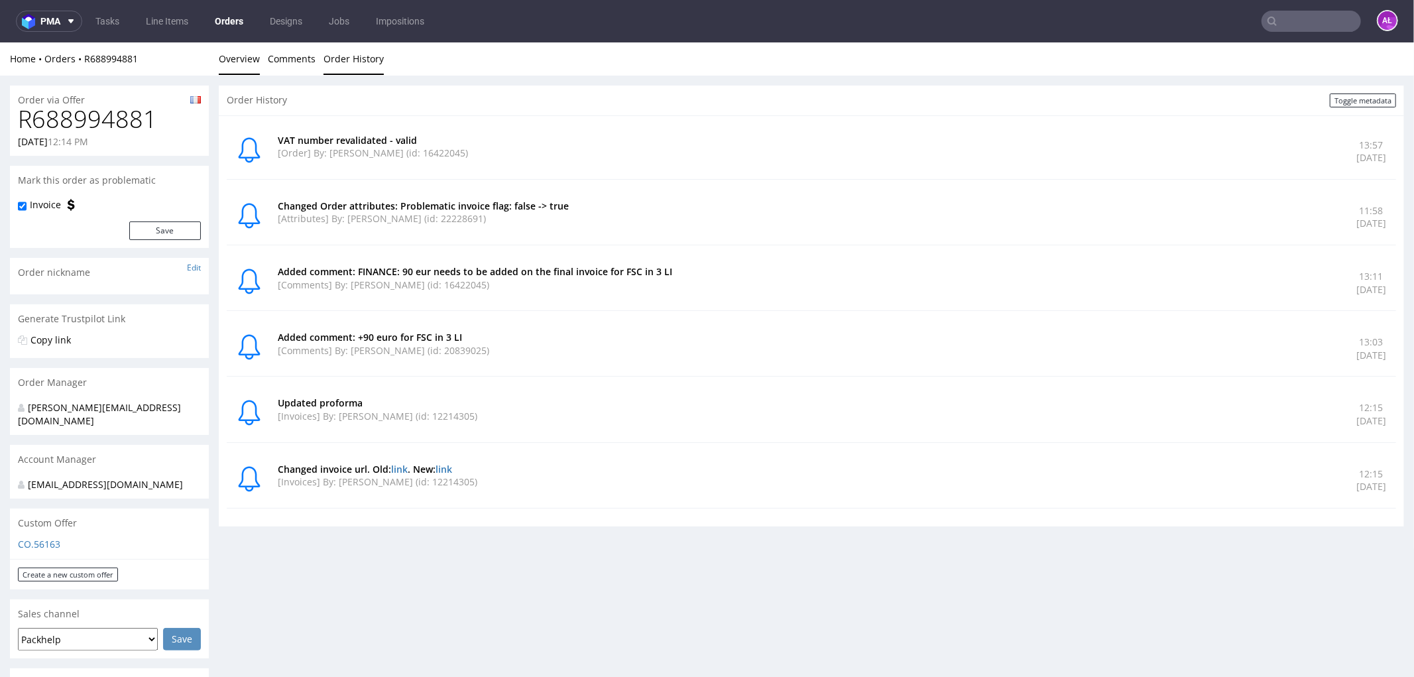
click at [239, 55] on link "Overview" at bounding box center [239, 58] width 41 height 32
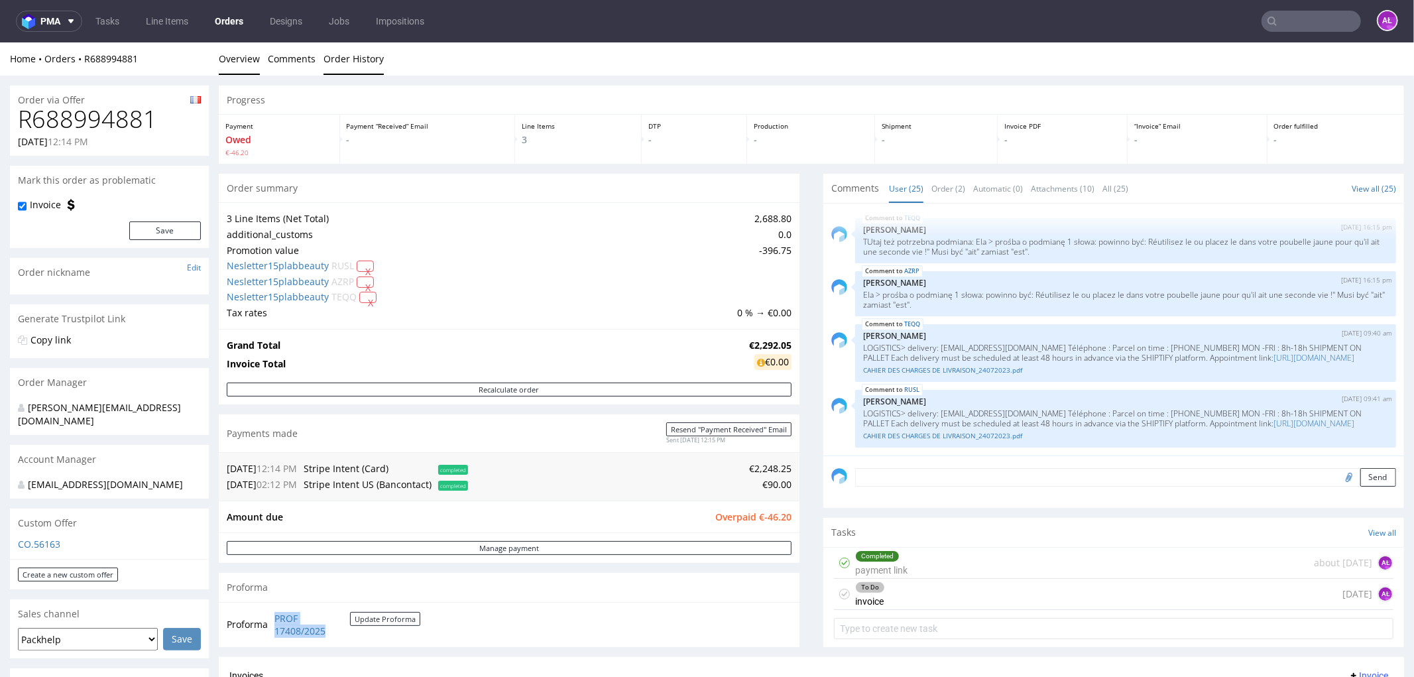
click at [336, 54] on link "Order History" at bounding box center [353, 58] width 60 height 32
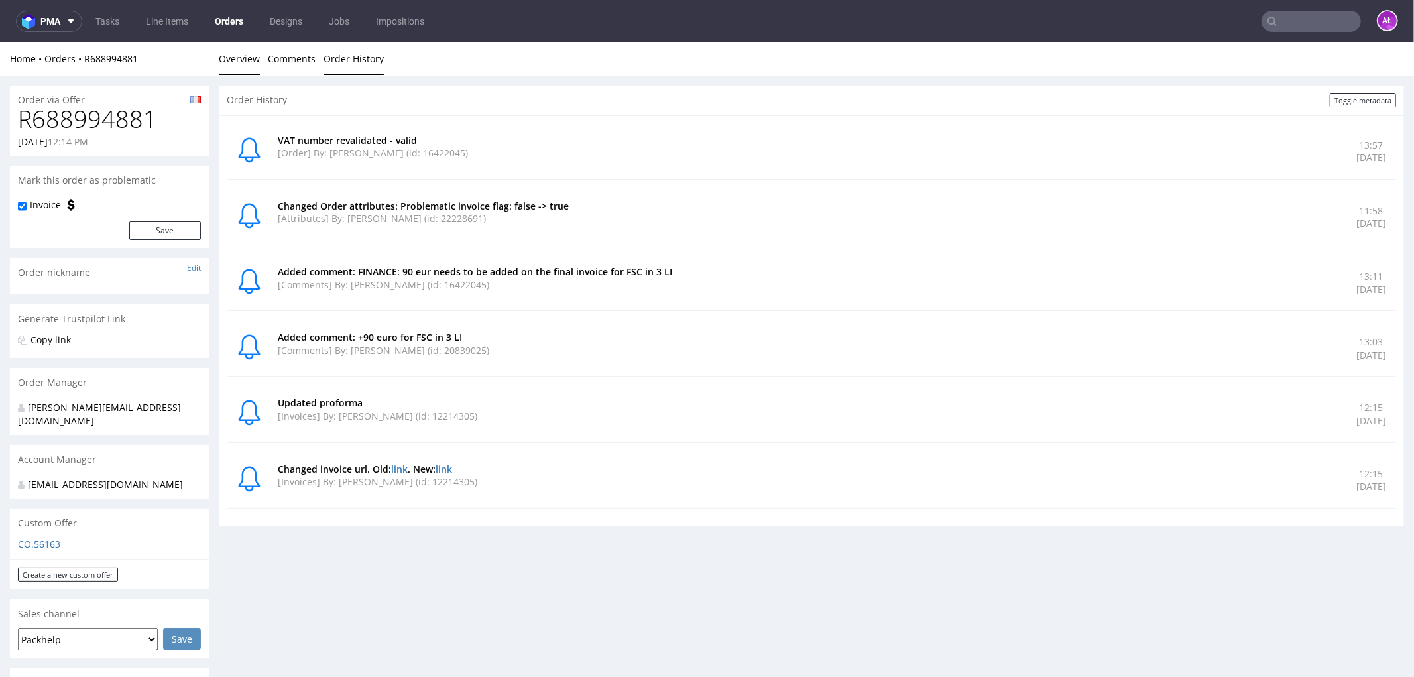
click at [251, 57] on link "Overview" at bounding box center [239, 58] width 41 height 32
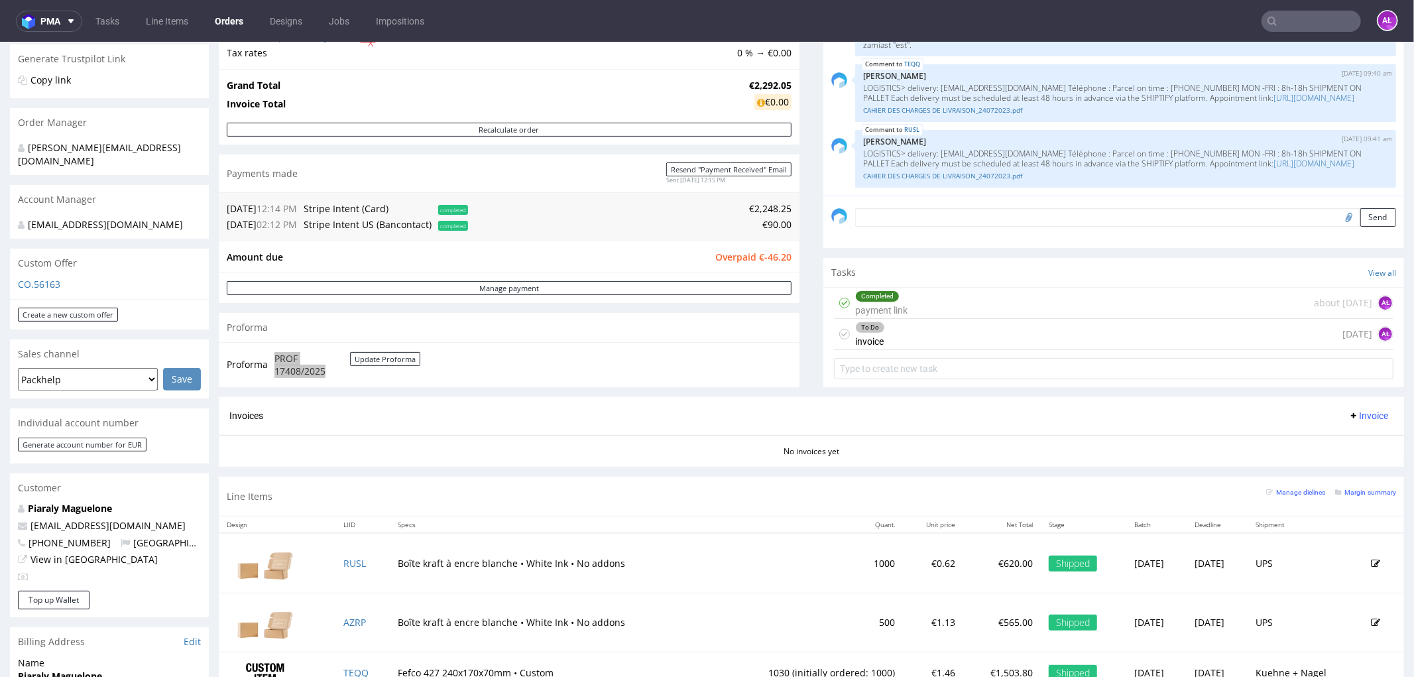
scroll to position [294, 0]
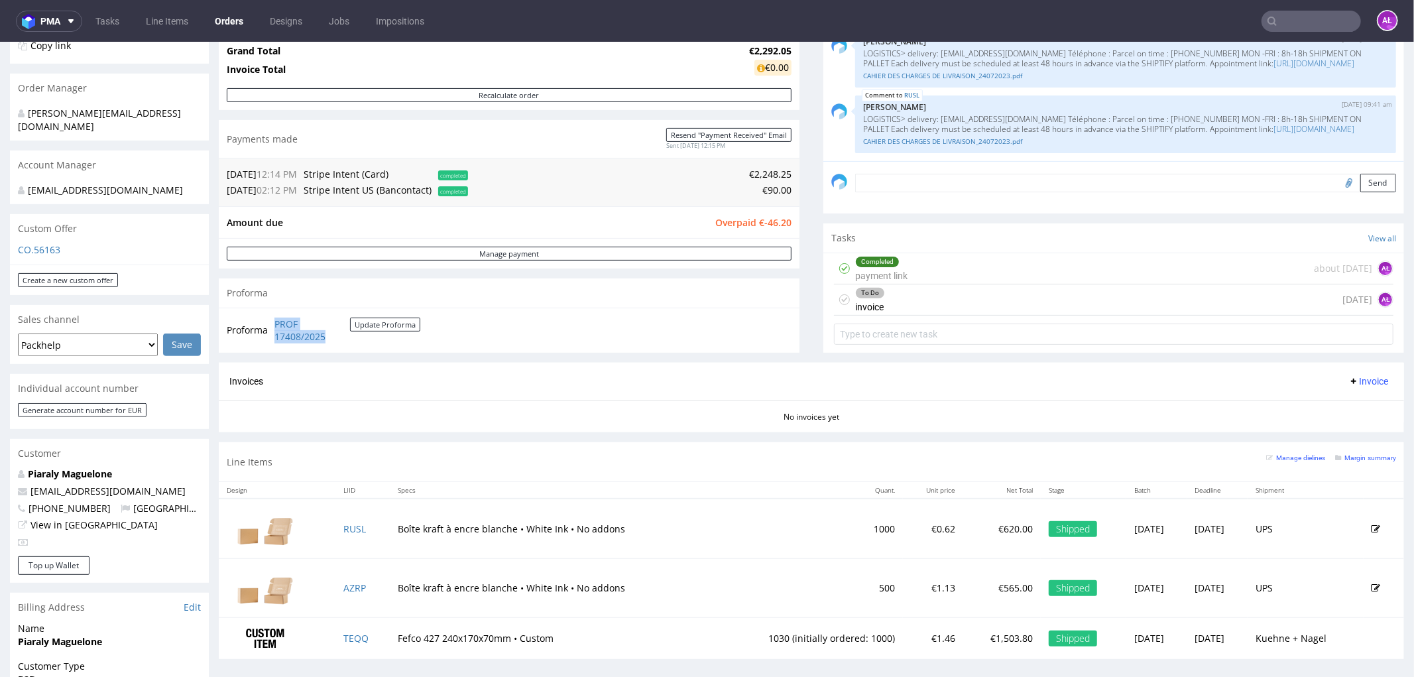
drag, startPoint x: 1355, startPoint y: 379, endPoint x: 1351, endPoint y: 390, distance: 11.9
click at [1355, 379] on span "Invoice" at bounding box center [1368, 380] width 40 height 11
click at [1350, 431] on span "Upload" at bounding box center [1346, 432] width 64 height 13
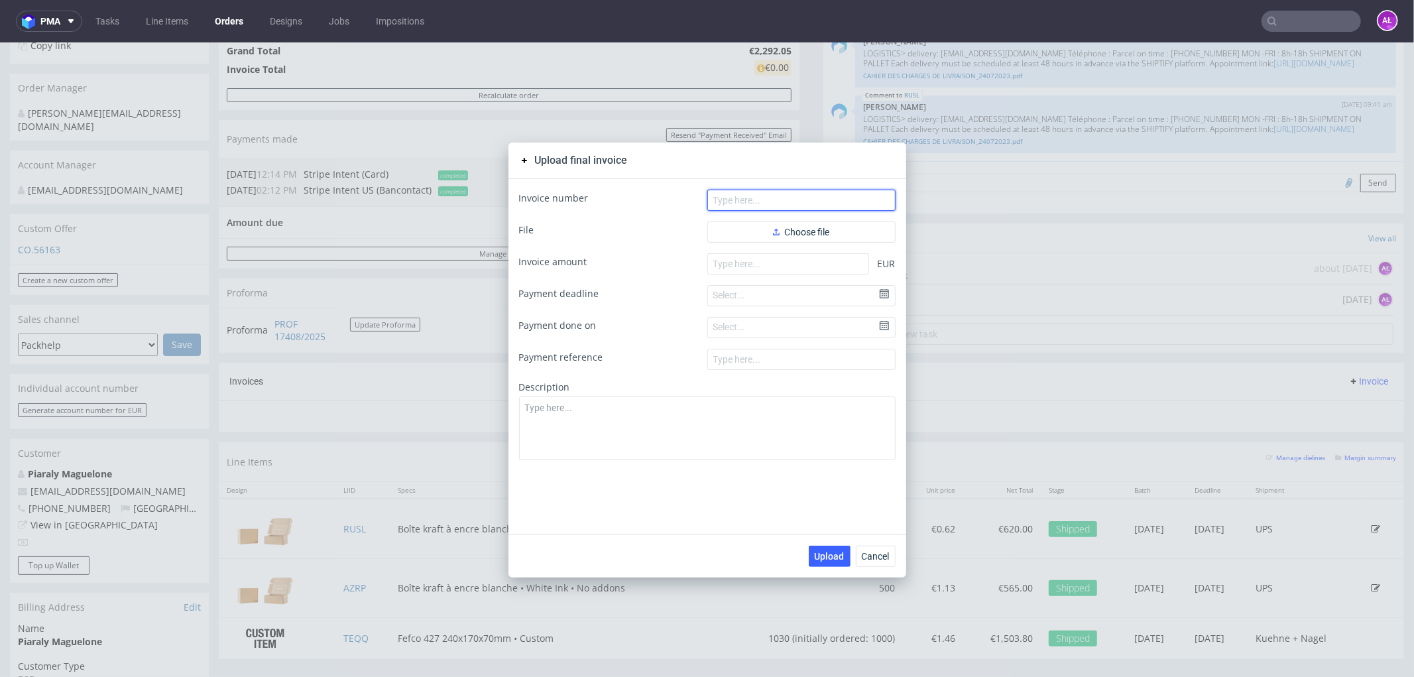
click at [873, 202] on input "text" at bounding box center [801, 199] width 188 height 21
paste input "FV 488/10/2025"
type input "FV 488/10/2025"
click at [736, 259] on input "number" at bounding box center [788, 263] width 162 height 21
paste input "2338.25"
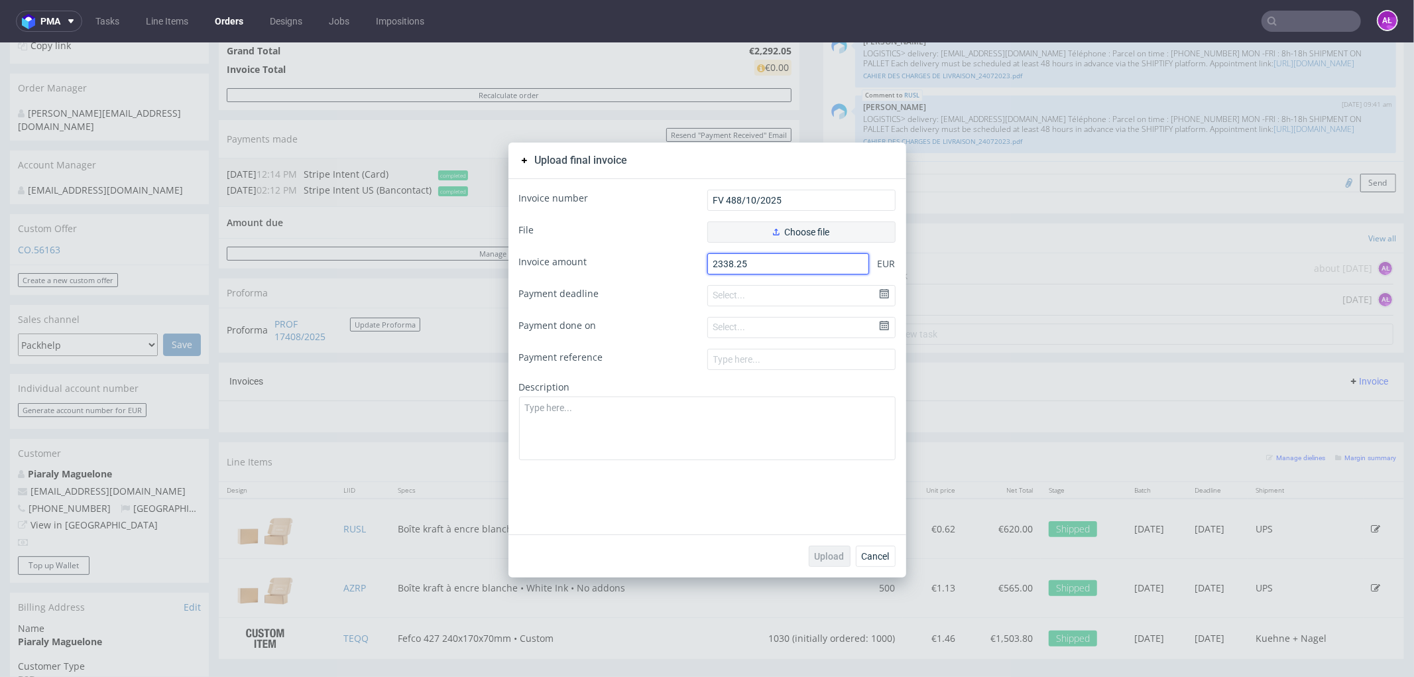
type input "2338.25"
click at [785, 228] on span "Choose file" at bounding box center [801, 231] width 57 height 9
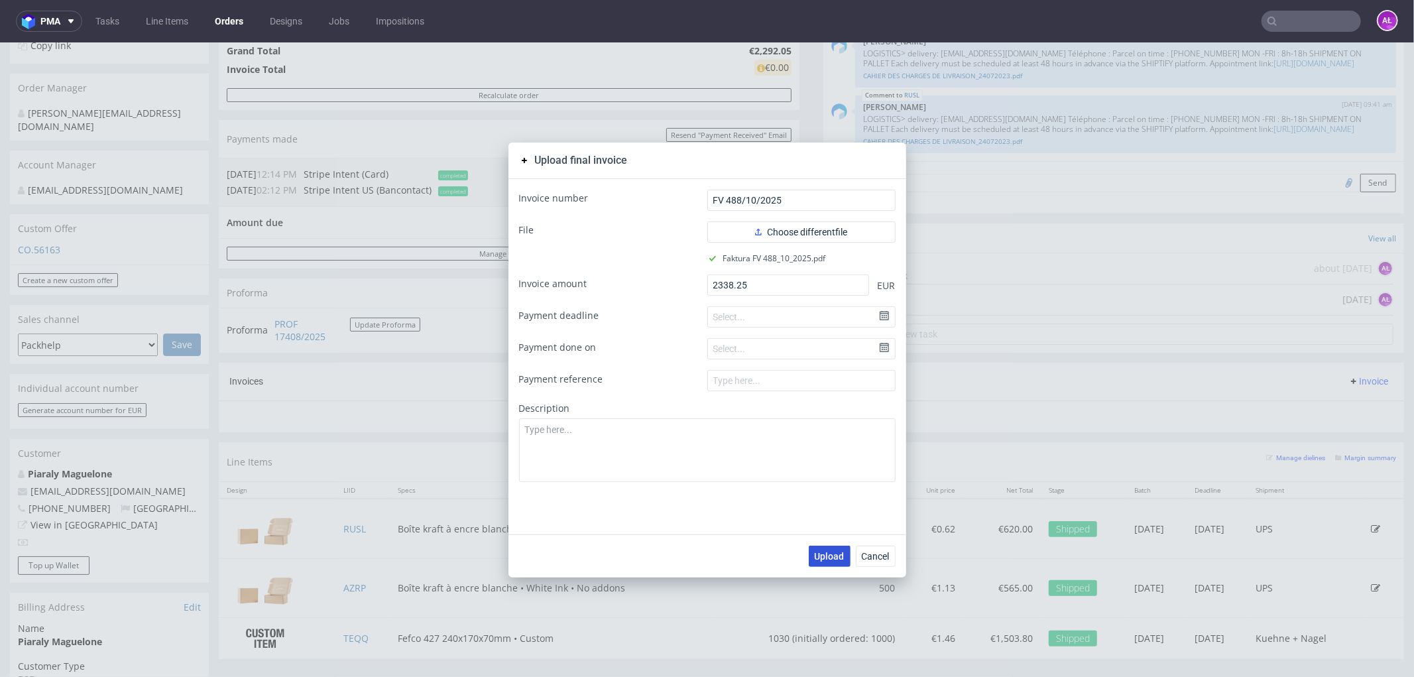
click at [815, 556] on span "Upload" at bounding box center [830, 555] width 30 height 9
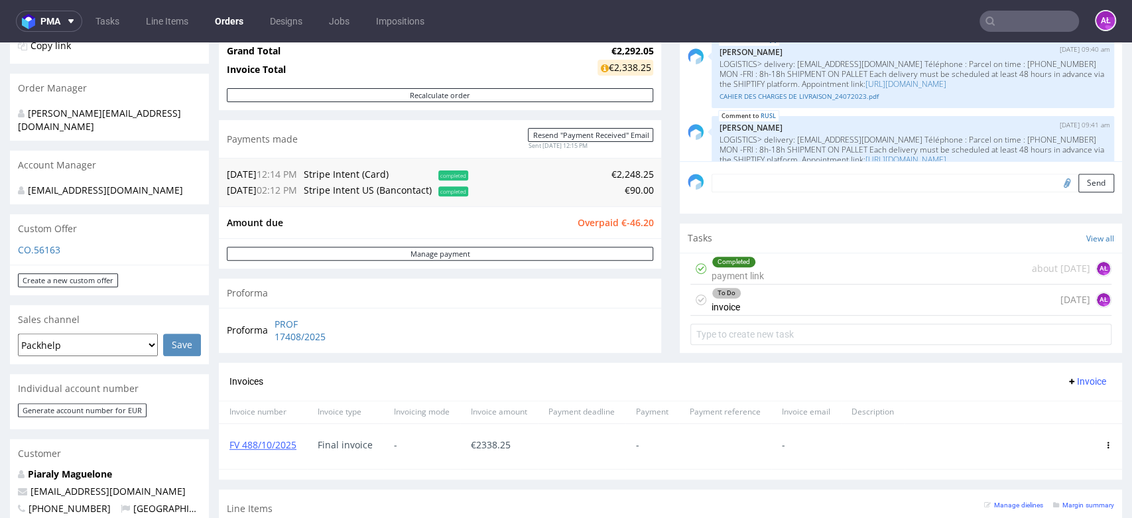
scroll to position [1196, 0]
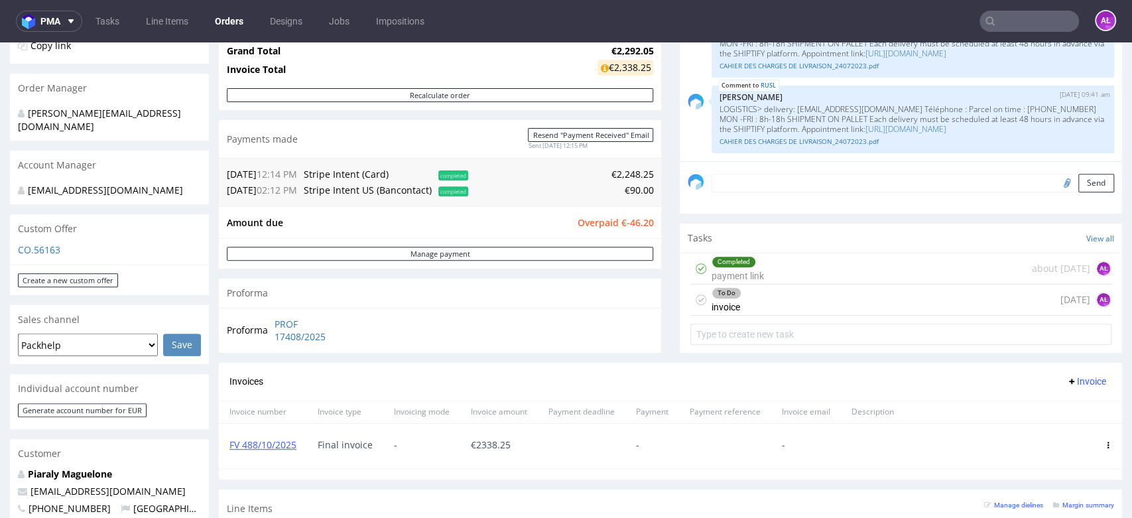
click at [658, 306] on div "Progress Payment Owed €-46.20 Payment “Received” Email - Line Items 3 DTP - Pro…" at bounding box center [670, 253] width 903 height 924
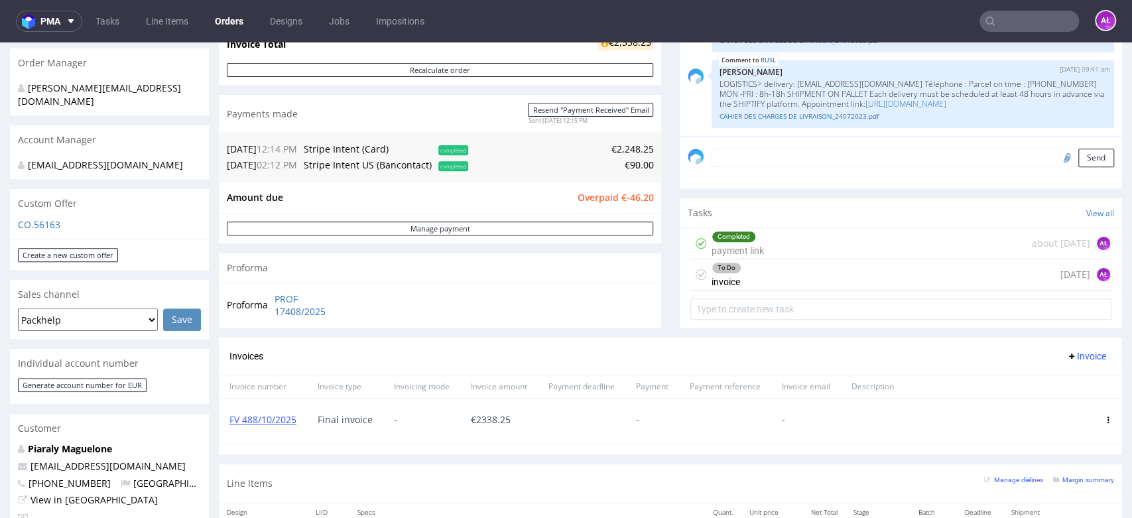
scroll to position [294, 0]
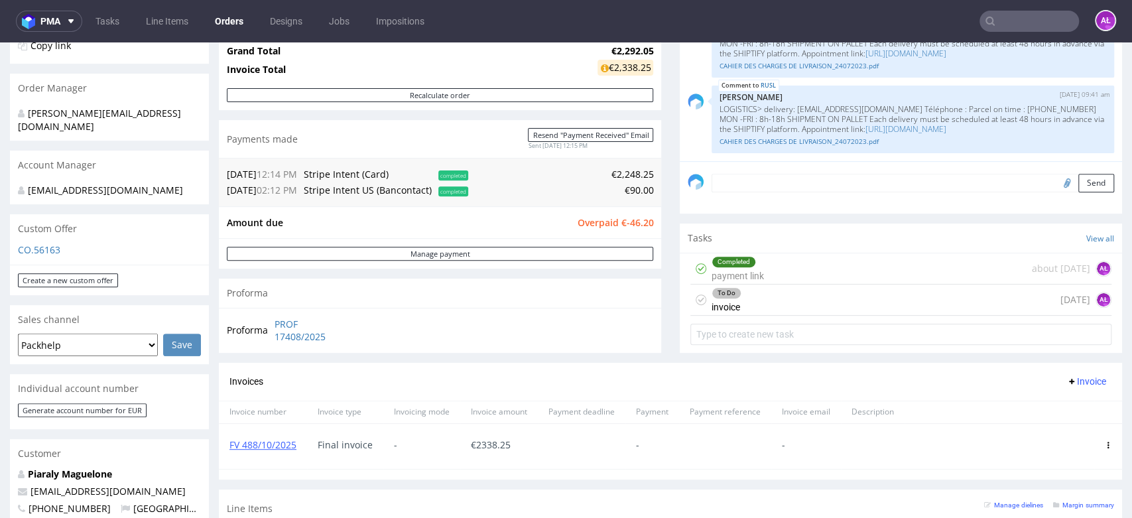
drag, startPoint x: 745, startPoint y: 300, endPoint x: 377, endPoint y: 420, distance: 387.6
click at [743, 300] on div "To Do invoice today AŁ" at bounding box center [900, 299] width 421 height 31
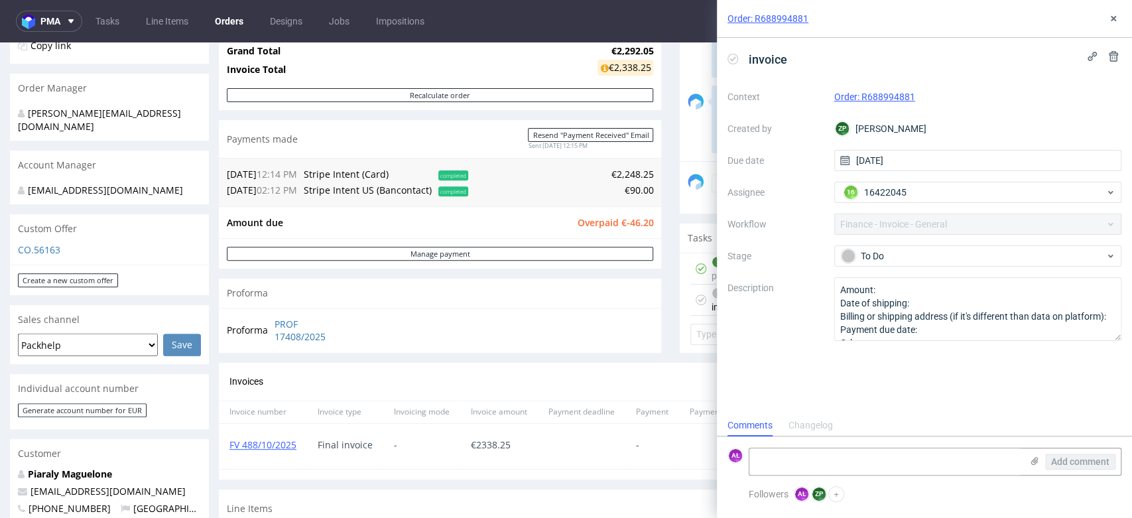
scroll to position [11, 0]
drag, startPoint x: 298, startPoint y: 456, endPoint x: 218, endPoint y: 461, distance: 80.3
click at [219, 461] on div "FV 488/10/2025" at bounding box center [263, 446] width 88 height 45
copy link "FV 488/10/2025"
click at [819, 458] on textarea at bounding box center [885, 461] width 272 height 27
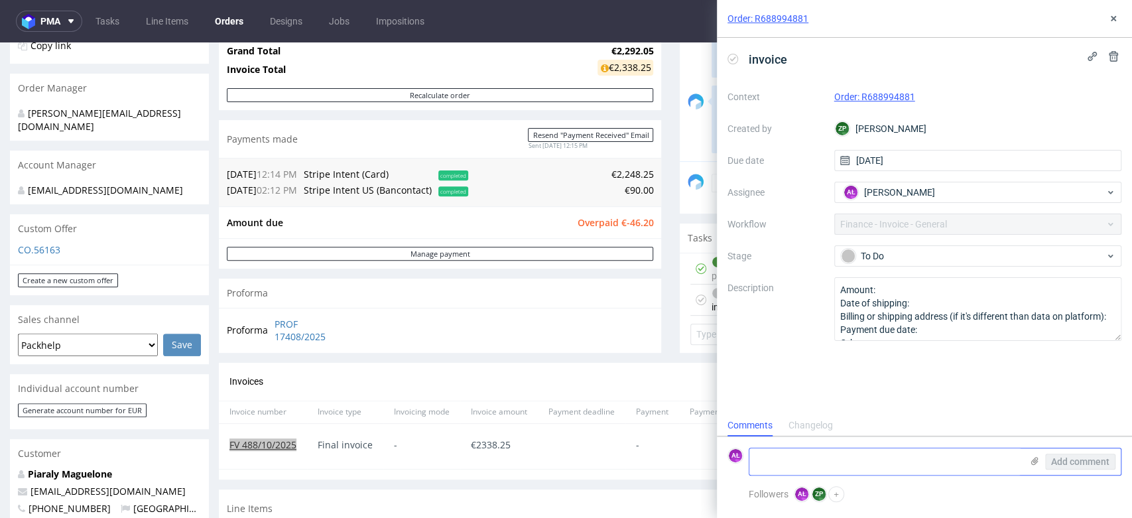
paste textarea "FV 488/10/2025"
type textarea "FV 488/10/2025"
click at [1057, 461] on span "Add comment" at bounding box center [1080, 461] width 58 height 9
click at [732, 56] on icon at bounding box center [732, 59] width 11 height 11
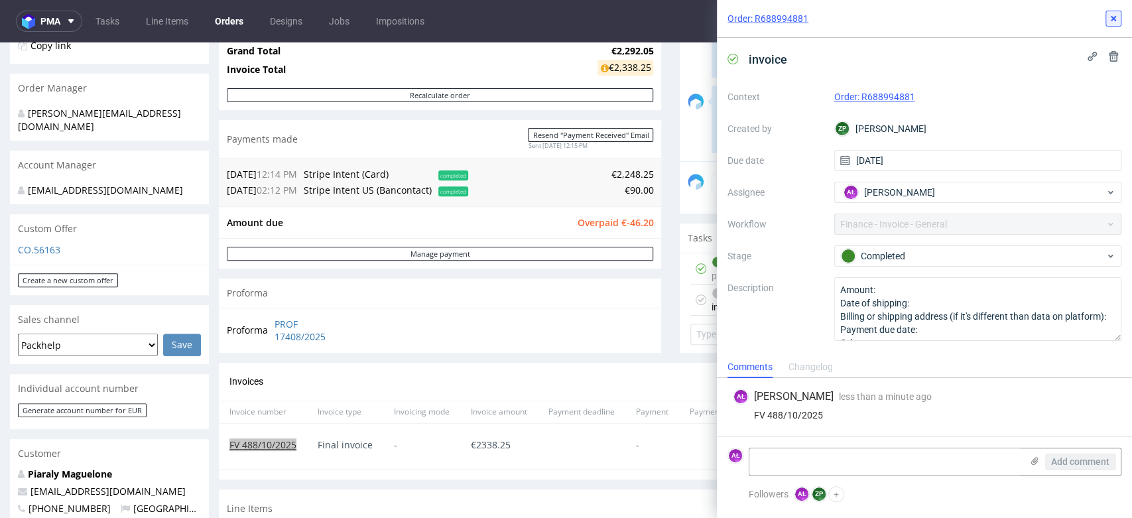
click at [1113, 20] on icon at bounding box center [1113, 18] width 11 height 11
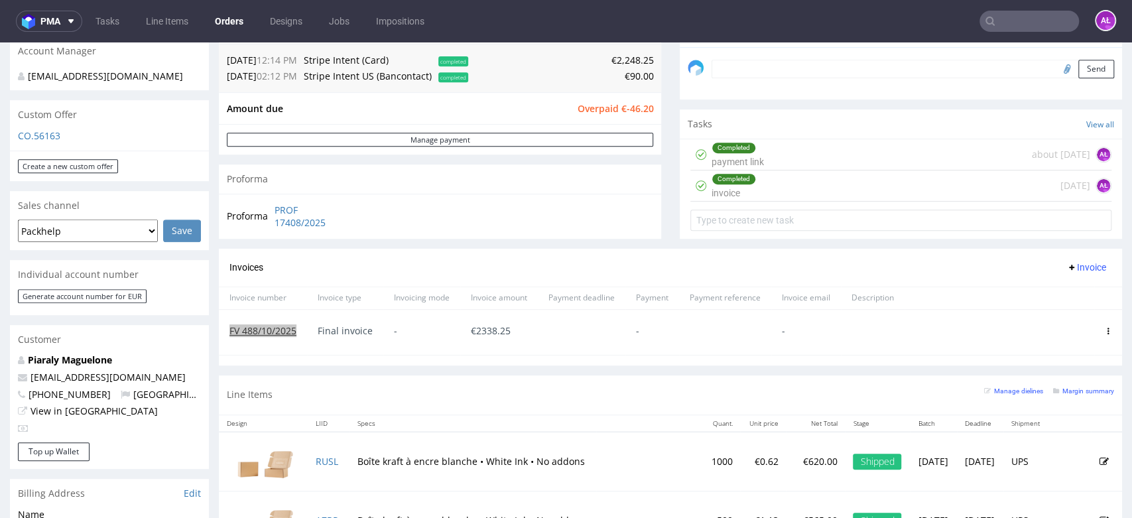
scroll to position [294, 0]
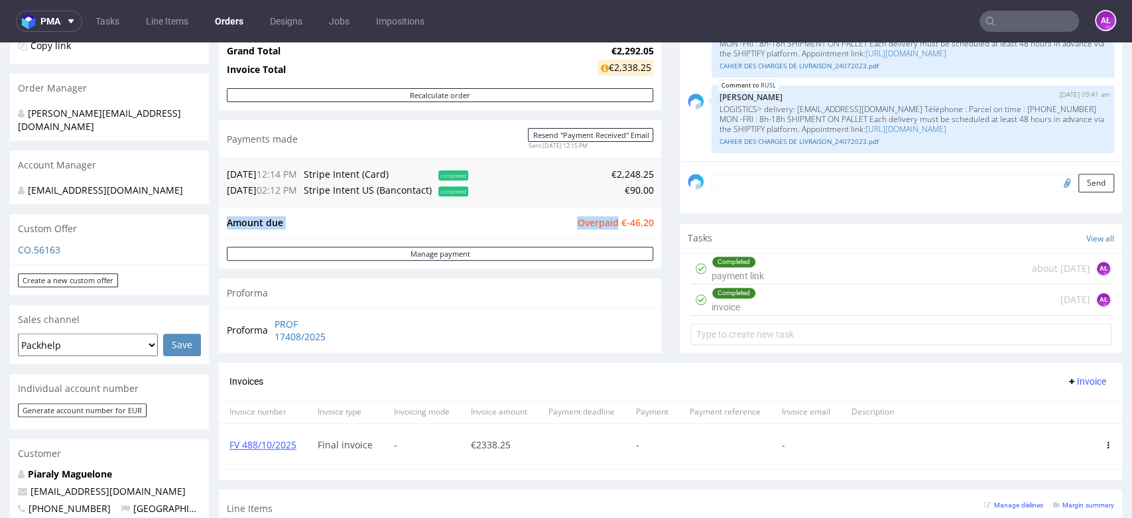
drag, startPoint x: 645, startPoint y: 224, endPoint x: 608, endPoint y: 227, distance: 37.2
click at [608, 227] on div "Amount due Overpaid €-46.20" at bounding box center [440, 222] width 442 height 32
copy tbody "Amount due Overpaid"
click at [715, 176] on textarea at bounding box center [912, 183] width 402 height 19
paste textarea "€-46.20"
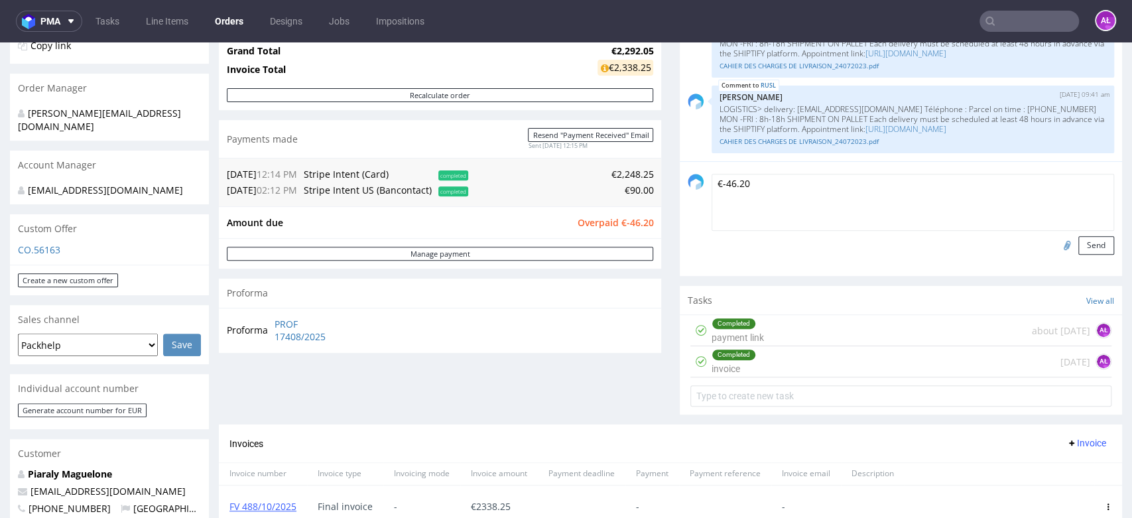
click at [769, 166] on div "€-46.20 Send" at bounding box center [900, 218] width 442 height 115
click at [777, 187] on textarea "€-46.20" at bounding box center [912, 202] width 402 height 57
paste textarea "This amount is not an overpayment."
type textarea "€-46.20 This amount is not an overpayment!"
click at [1078, 246] on button "Send" at bounding box center [1096, 245] width 36 height 19
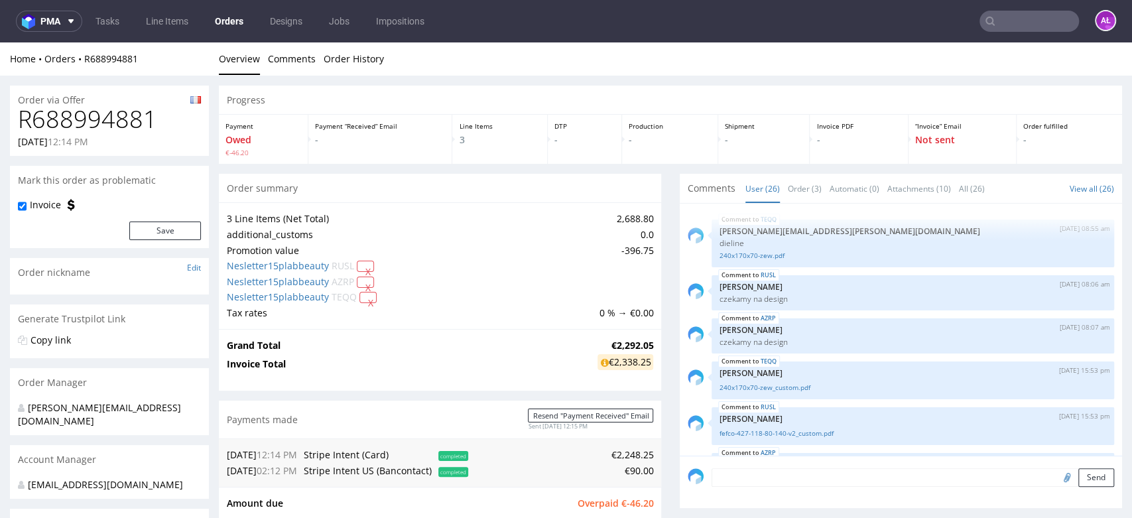
scroll to position [1258, 0]
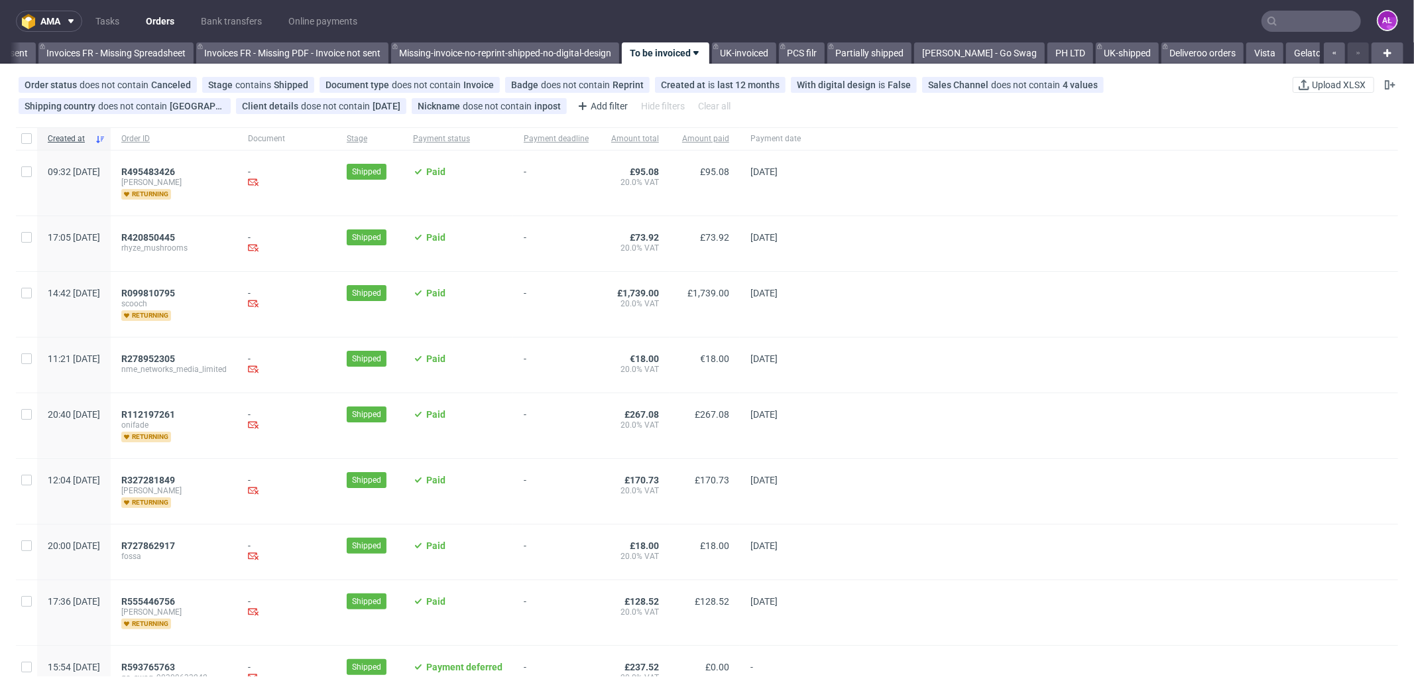
scroll to position [0, 2071]
click at [1291, 21] on input "text" at bounding box center [1310, 21] width 99 height 21
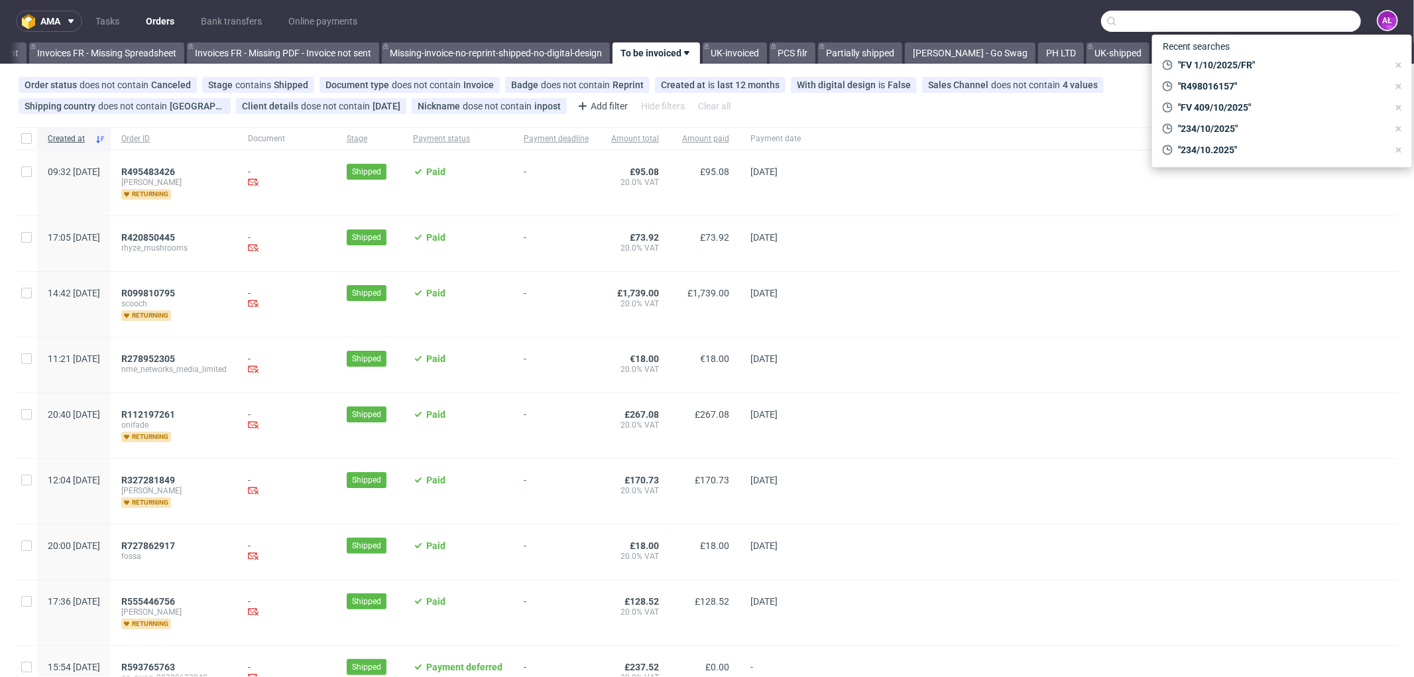
paste input "FV 409/10/2025"
type input "FV 409/10/2025"
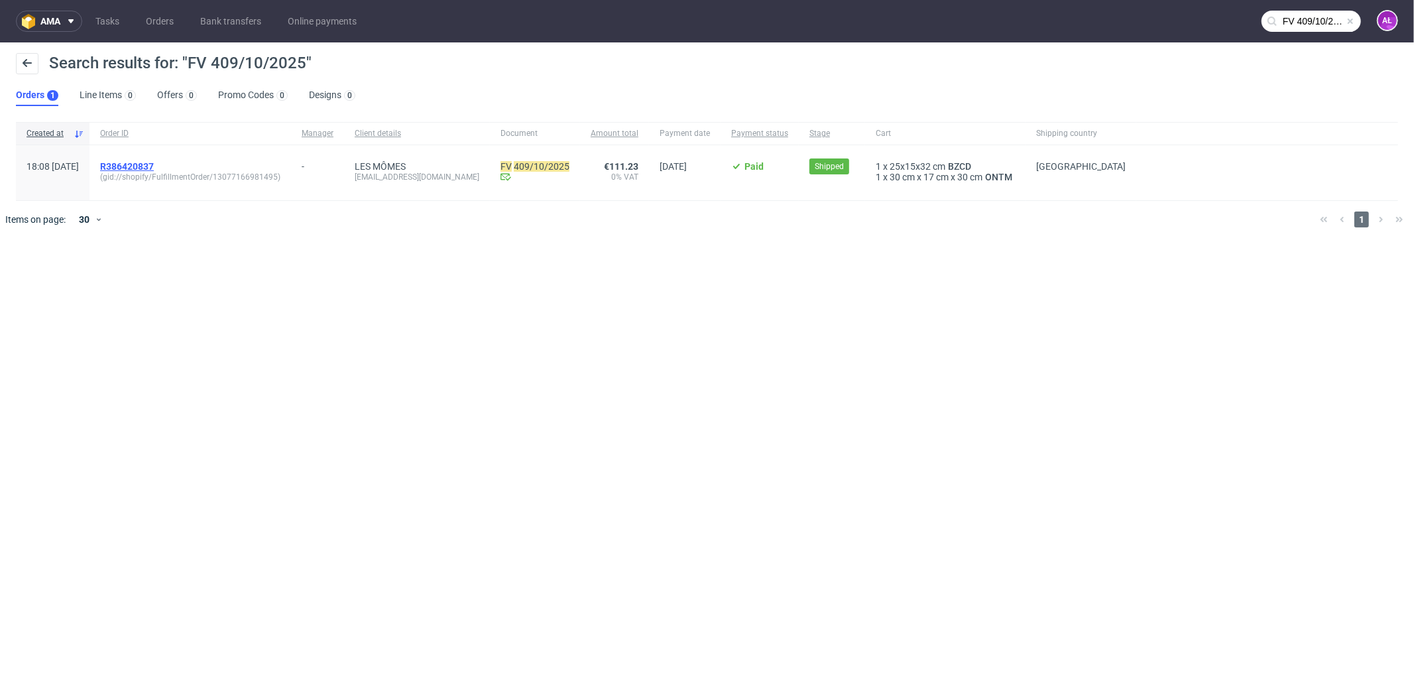
click at [154, 168] on span "R386420837" at bounding box center [127, 166] width 54 height 11
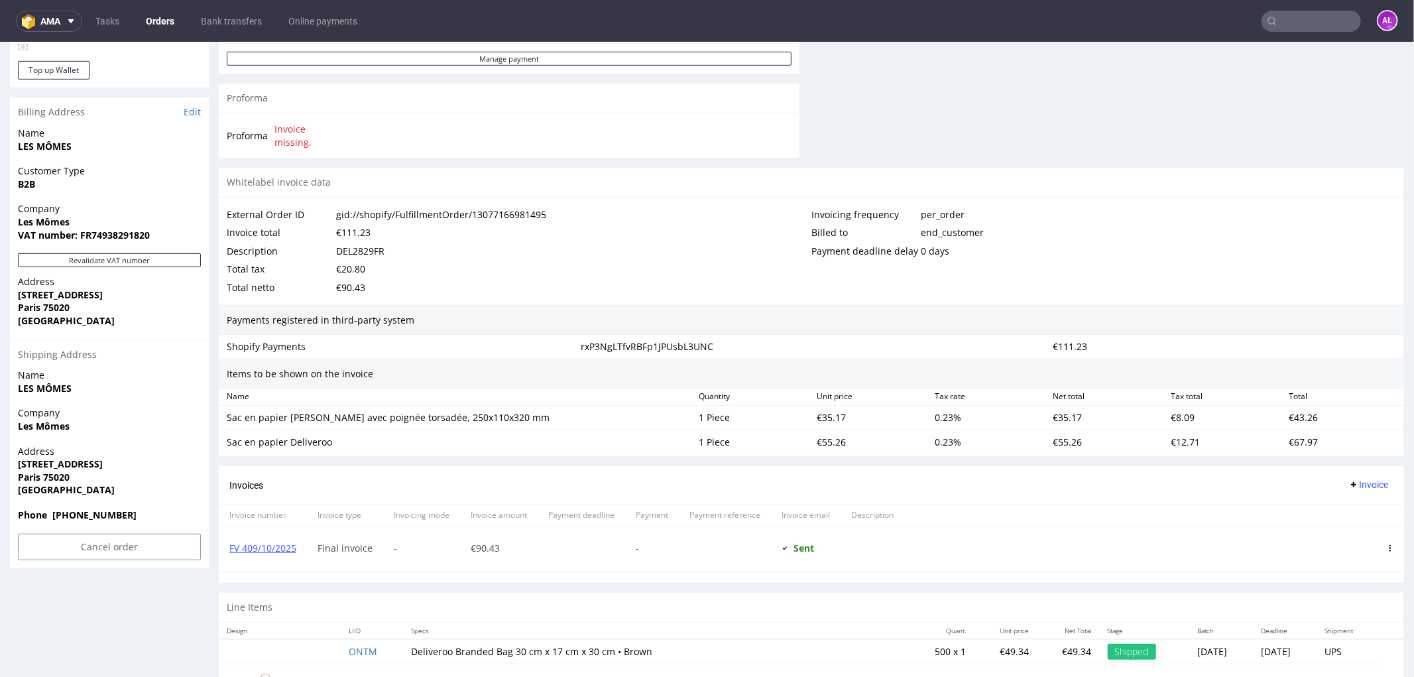
scroll to position [662, 0]
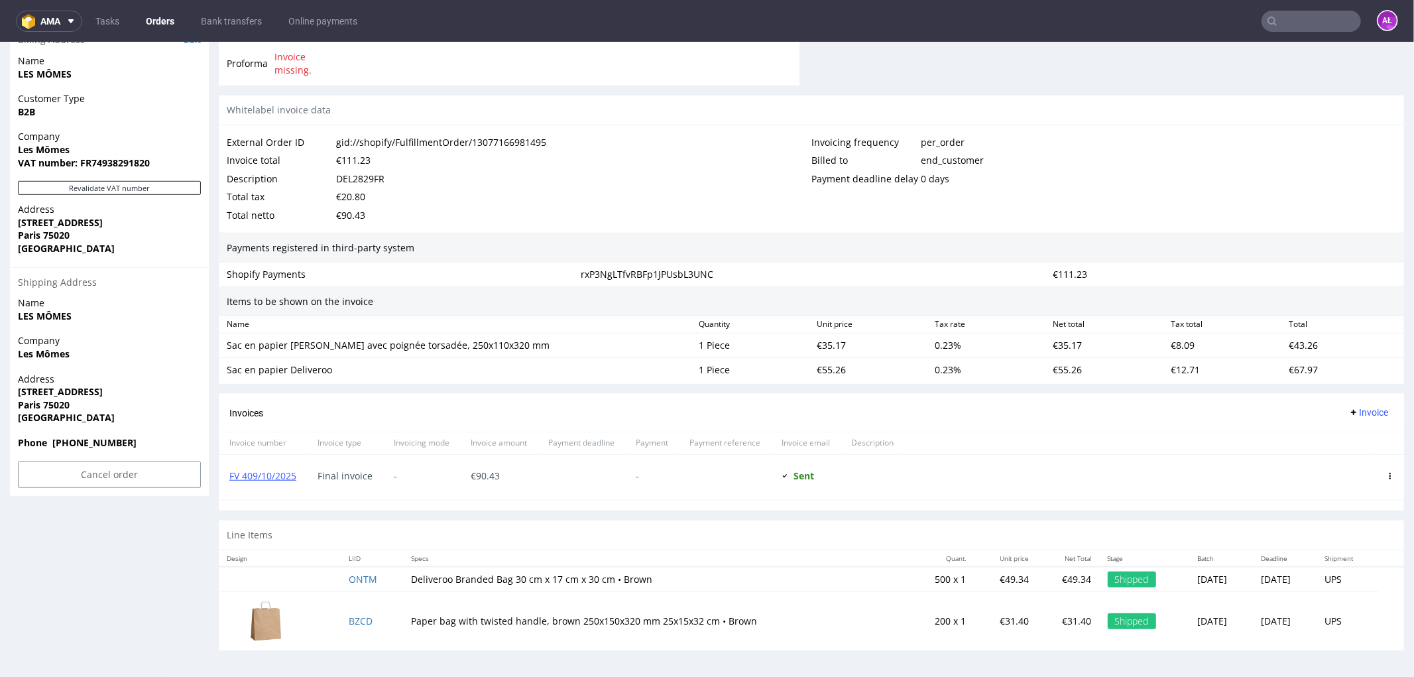
click at [1303, 9] on nav "ama Tasks Orders Bank transfers Online payments AŁ" at bounding box center [707, 21] width 1414 height 42
click at [1311, 22] on input "text" at bounding box center [1310, 21] width 99 height 21
paste input "alchimistes.fr"
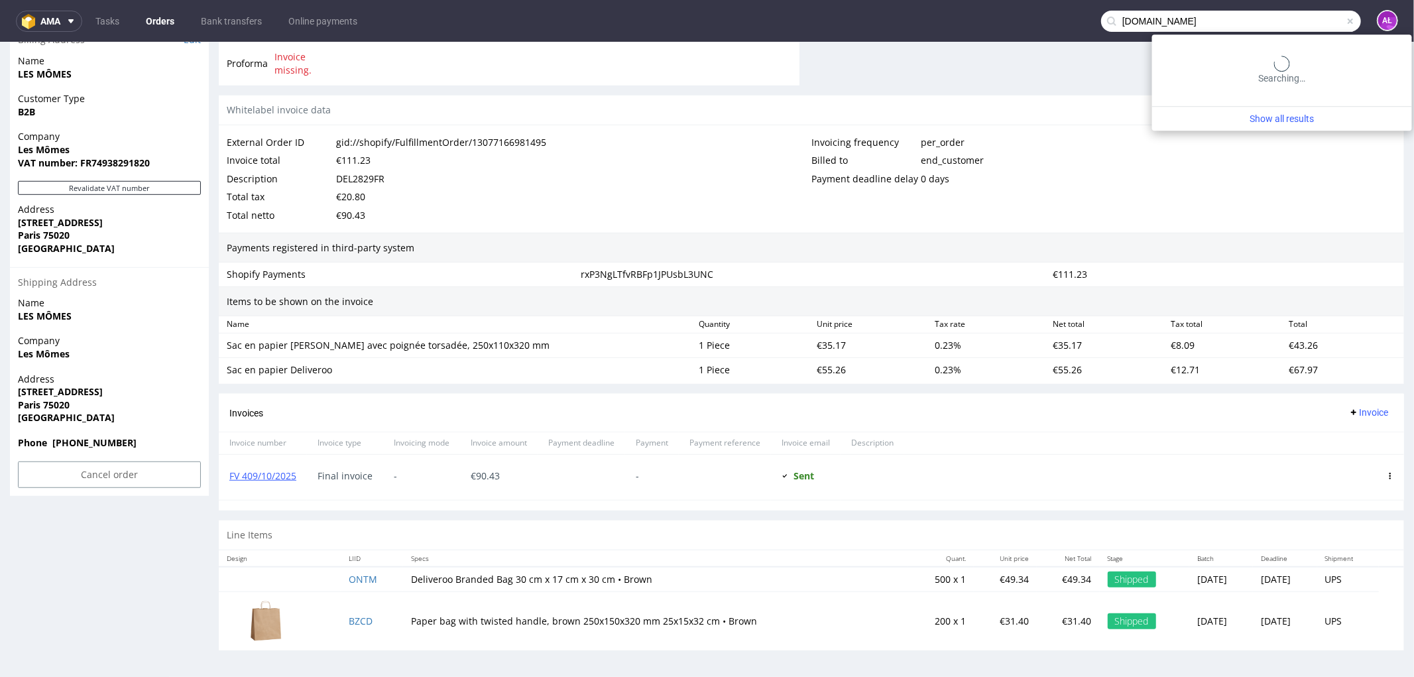
type input "alchimistes.fr"
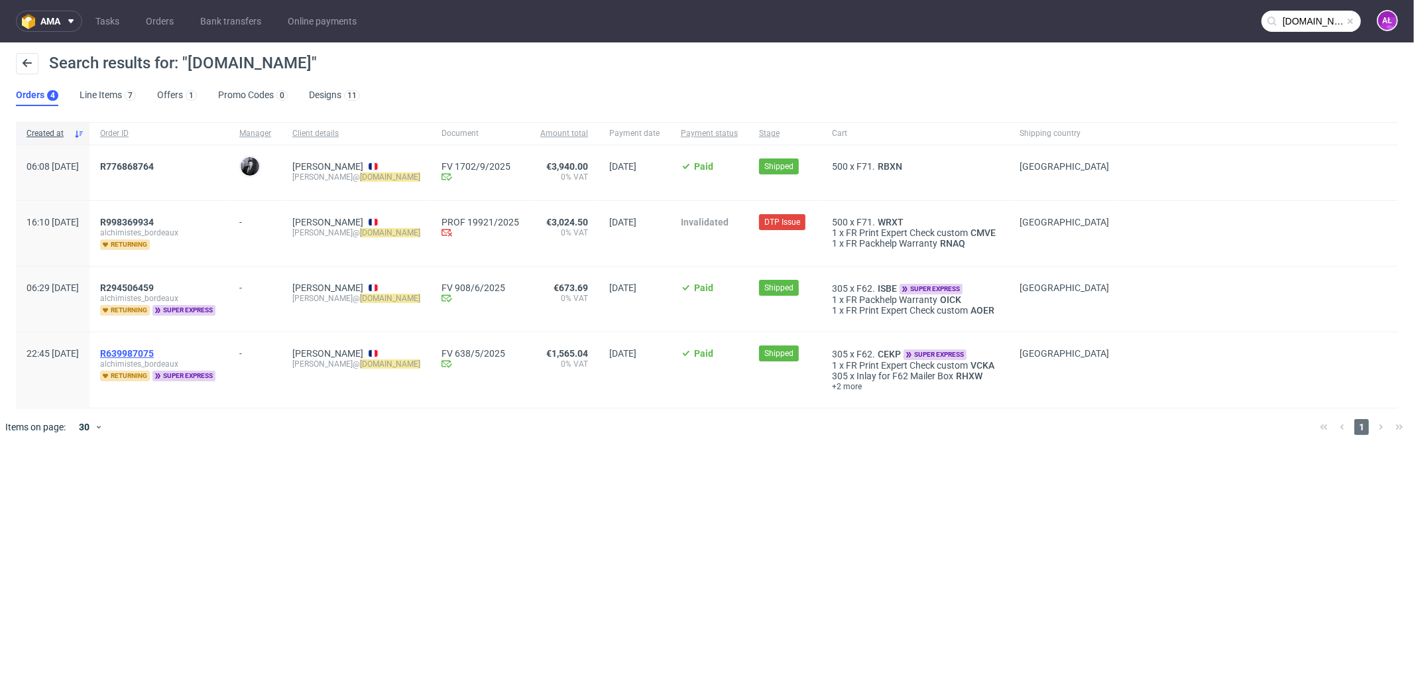
click at [154, 354] on span "R639987075" at bounding box center [127, 353] width 54 height 11
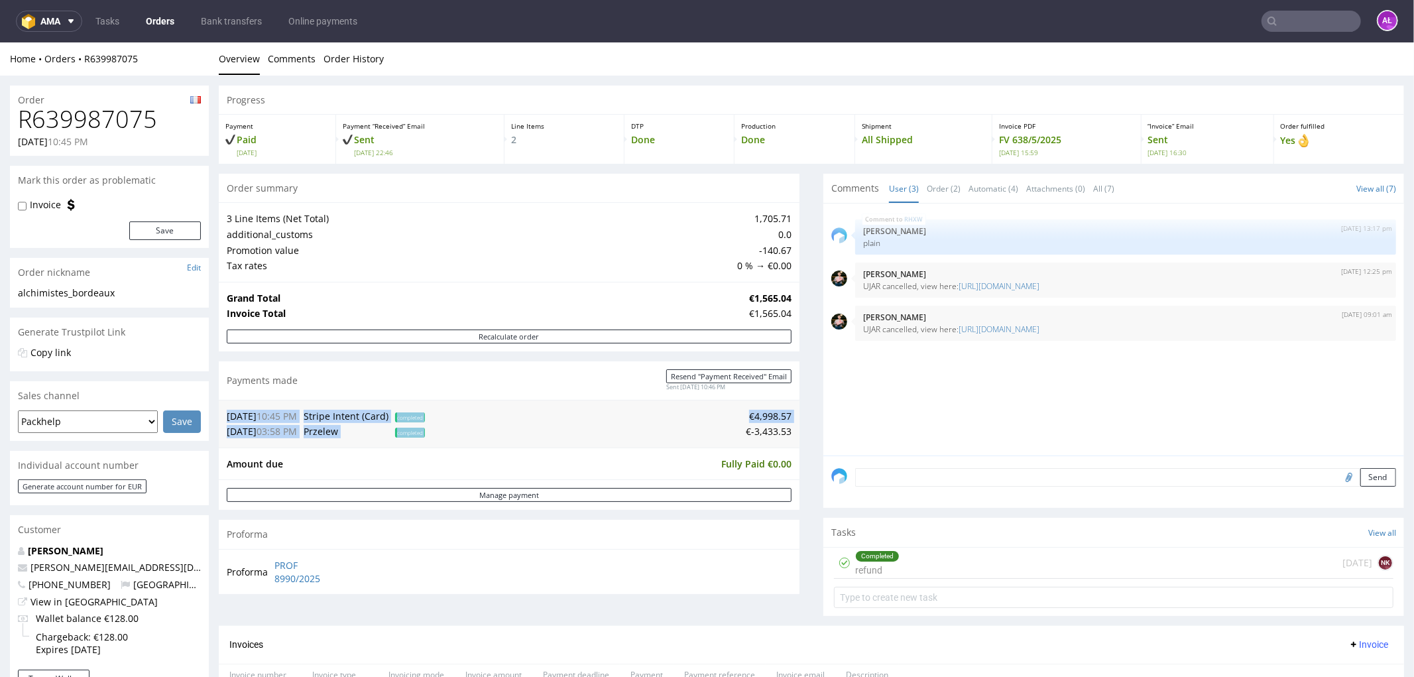
drag, startPoint x: 732, startPoint y: 434, endPoint x: 789, endPoint y: 428, distance: 57.4
click at [789, 428] on div "Progress Payment Paid Thu 03 Apr Payment “Received” Email Sent Thu 3 Apr 22:46 …" at bounding box center [811, 595] width 1185 height 1021
click at [940, 555] on div "Completed refund 5 months ago NK" at bounding box center [1113, 562] width 559 height 31
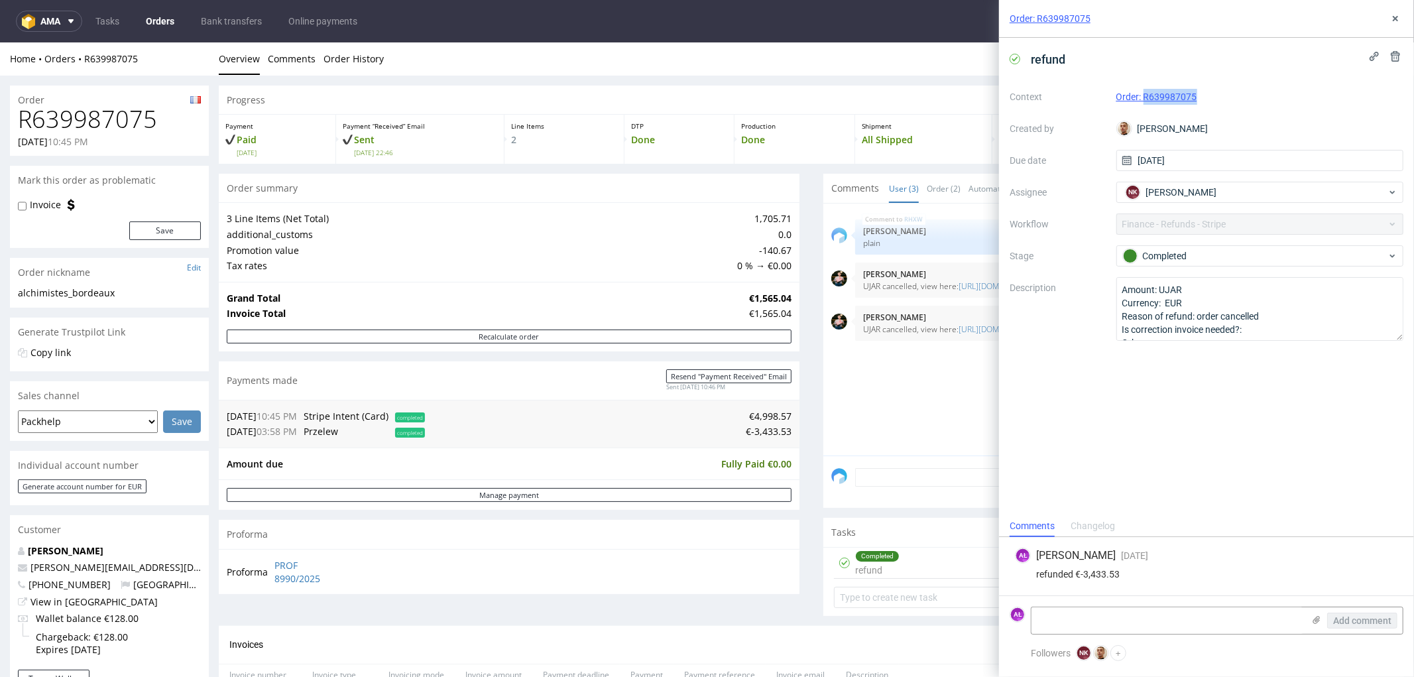
drag, startPoint x: 1209, startPoint y: 97, endPoint x: 1144, endPoint y: 101, distance: 65.1
click at [1144, 101] on div "Order: R639987075" at bounding box center [1260, 97] width 288 height 16
copy link "R639987075"
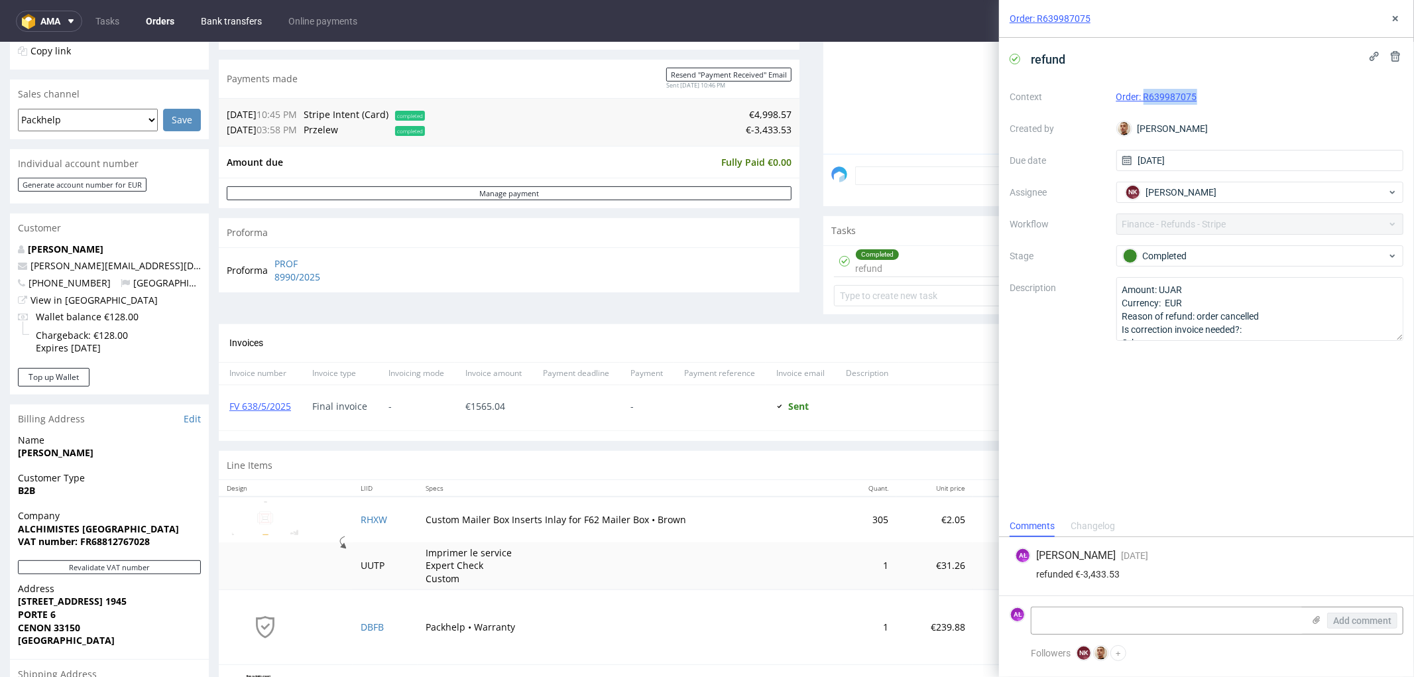
scroll to position [221, 0]
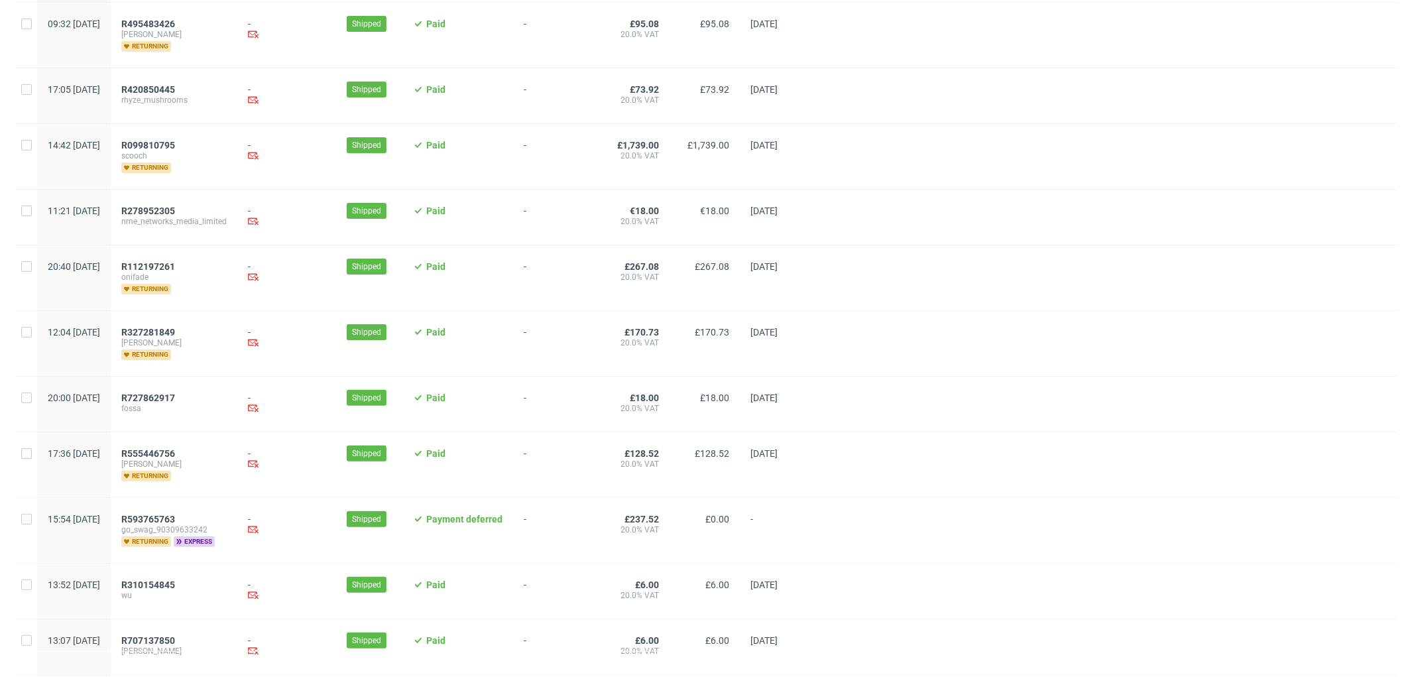
scroll to position [221, 0]
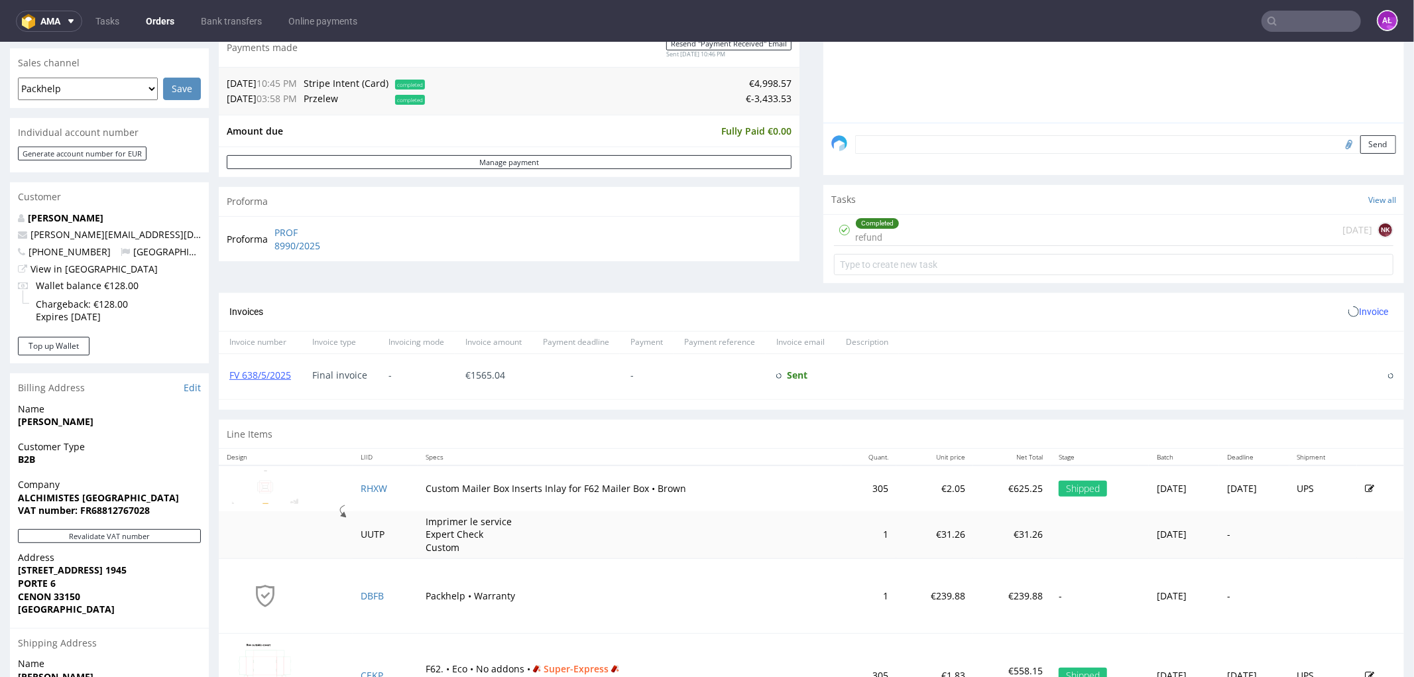
scroll to position [441, 0]
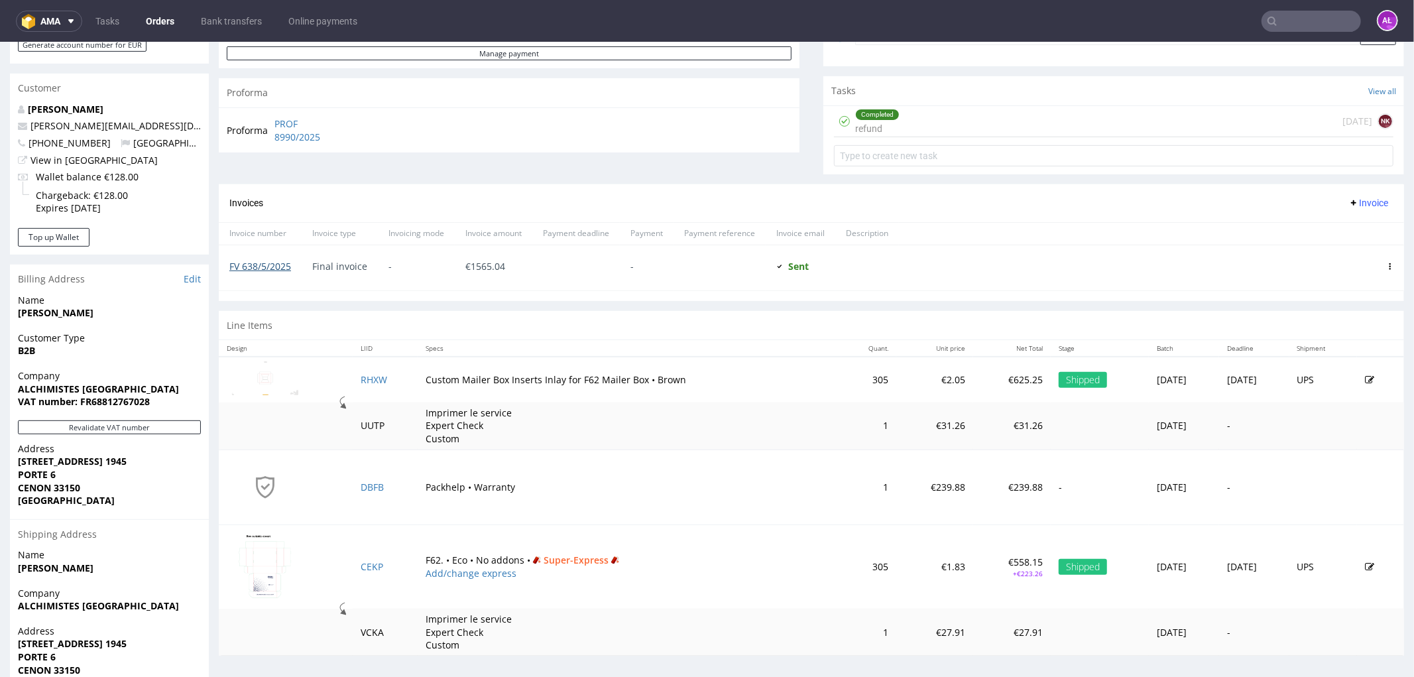
click at [274, 261] on link "FV 638/5/2025" at bounding box center [260, 265] width 62 height 13
click at [882, 119] on div "Completed refund" at bounding box center [877, 120] width 44 height 30
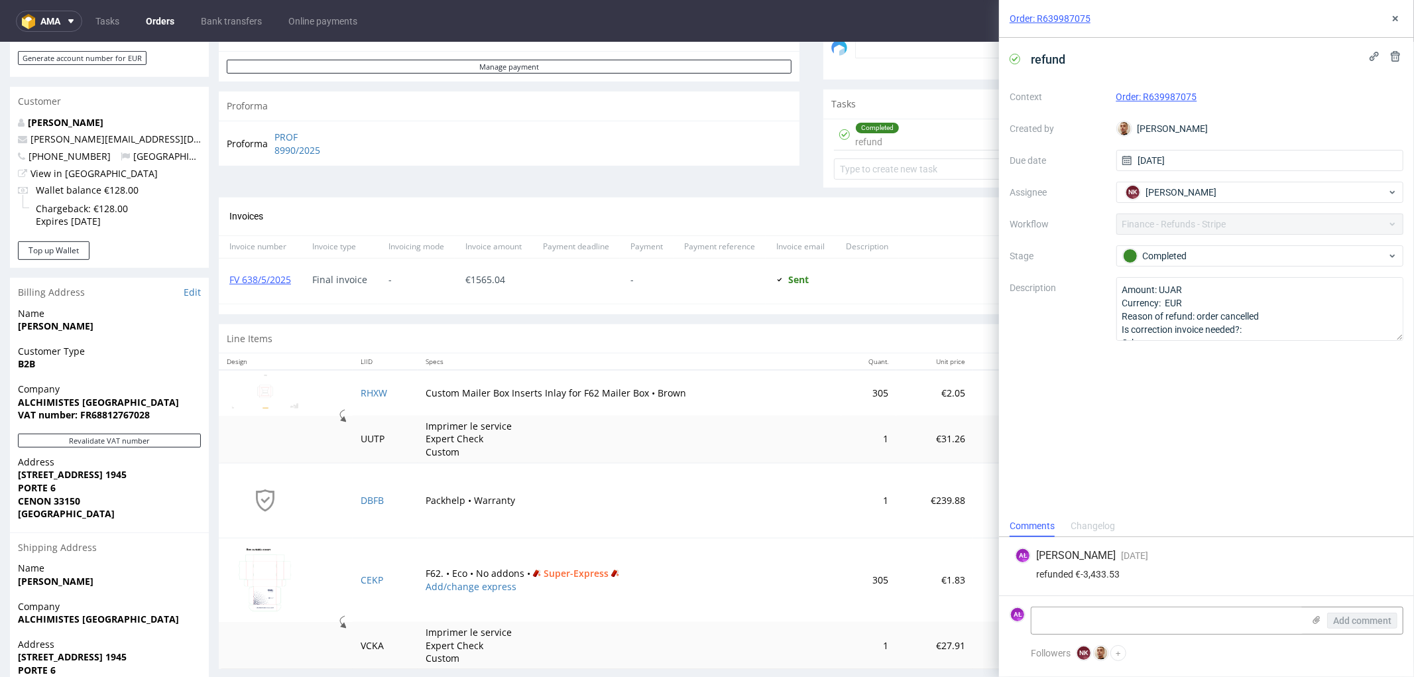
scroll to position [467, 0]
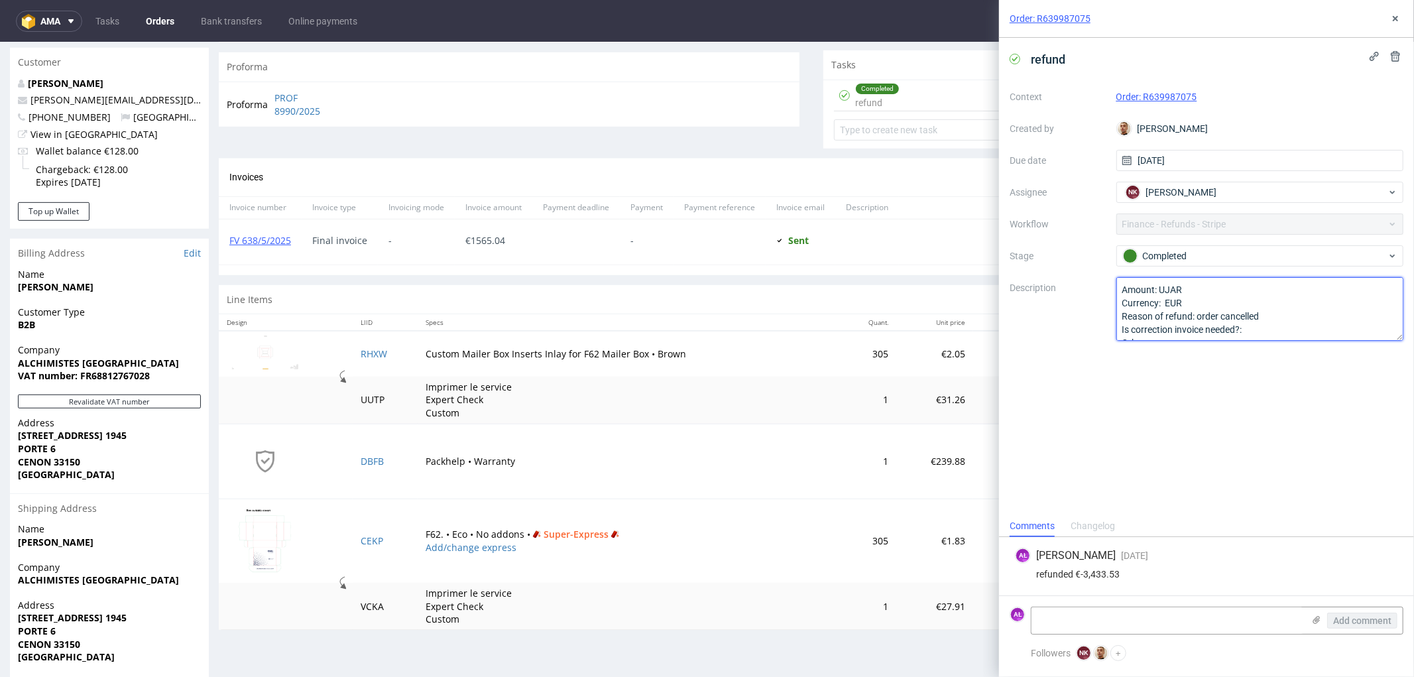
drag, startPoint x: 1225, startPoint y: 283, endPoint x: 1159, endPoint y: 292, distance: 66.8
click at [1159, 292] on textarea "Amount: UJAR Currency: EUR Reason of refund: order cancelled Is correction invo…" at bounding box center [1260, 309] width 288 height 64
click at [1394, 18] on icon at bounding box center [1395, 18] width 11 height 11
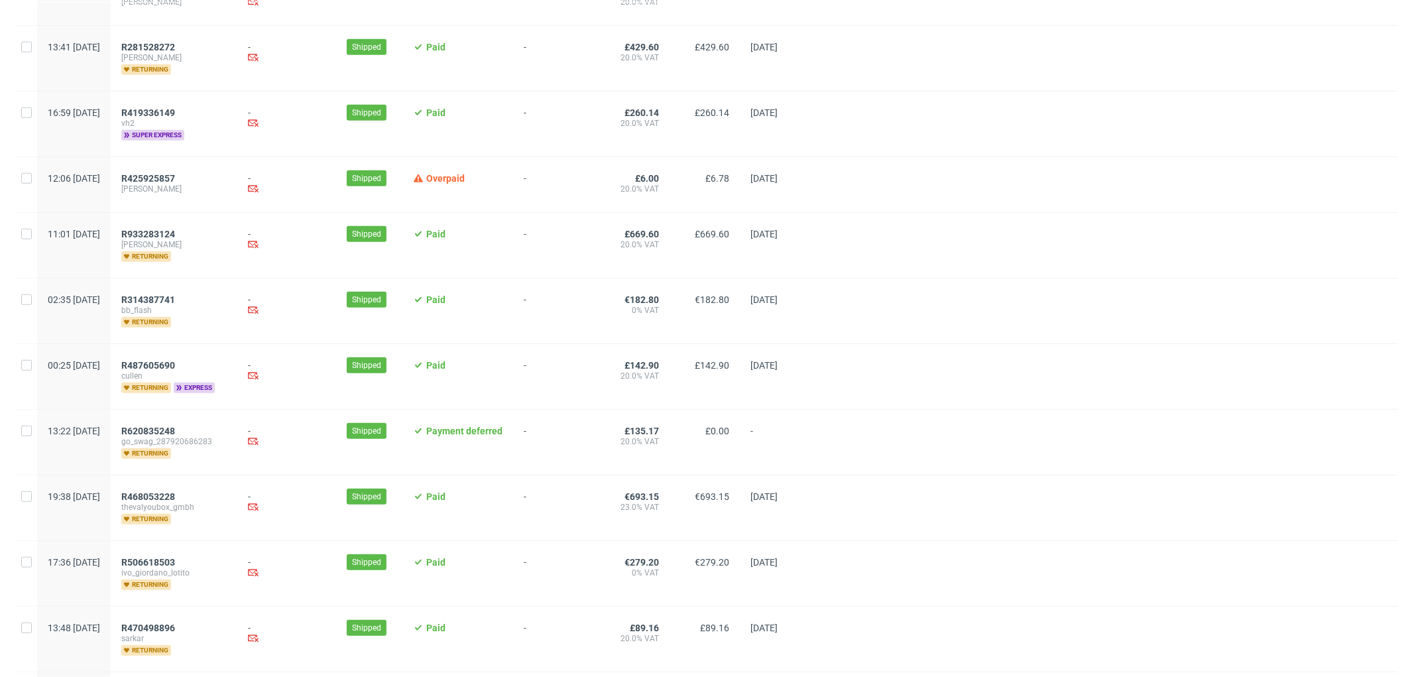
scroll to position [810, 0]
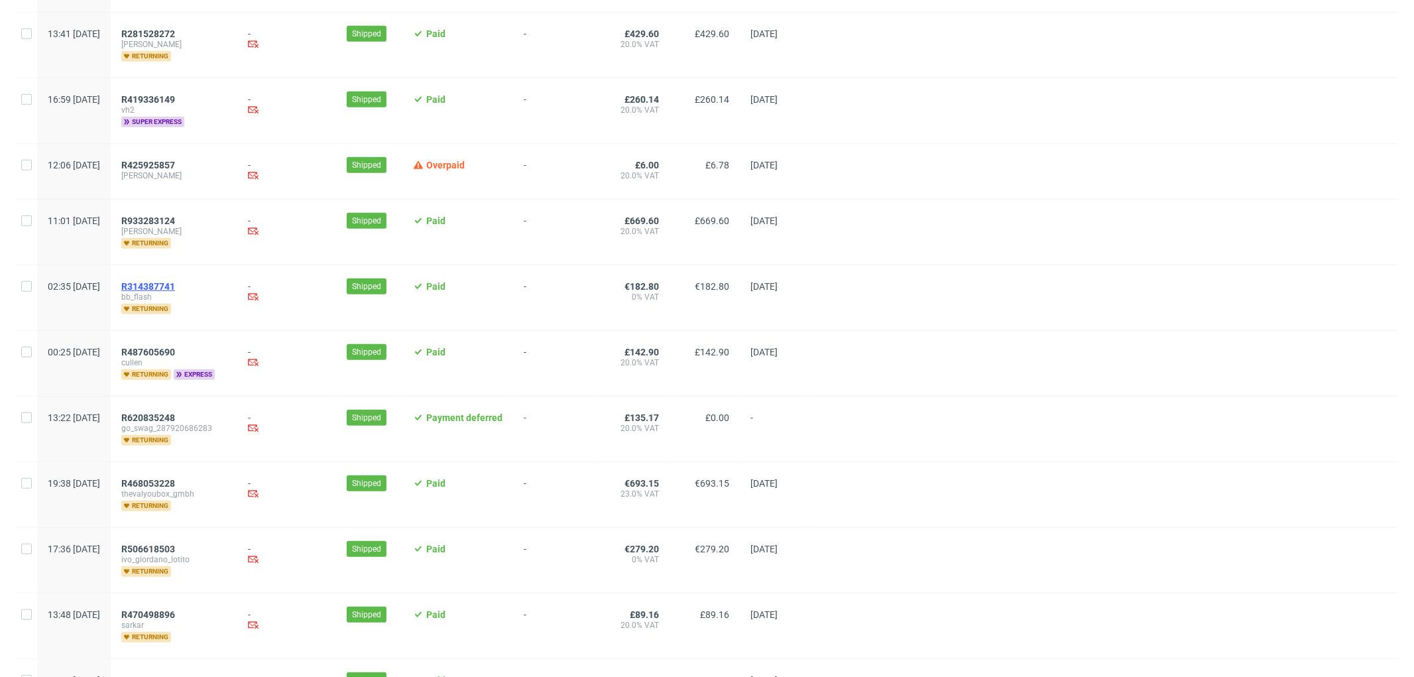
click at [175, 282] on span "R314387741" at bounding box center [148, 286] width 54 height 11
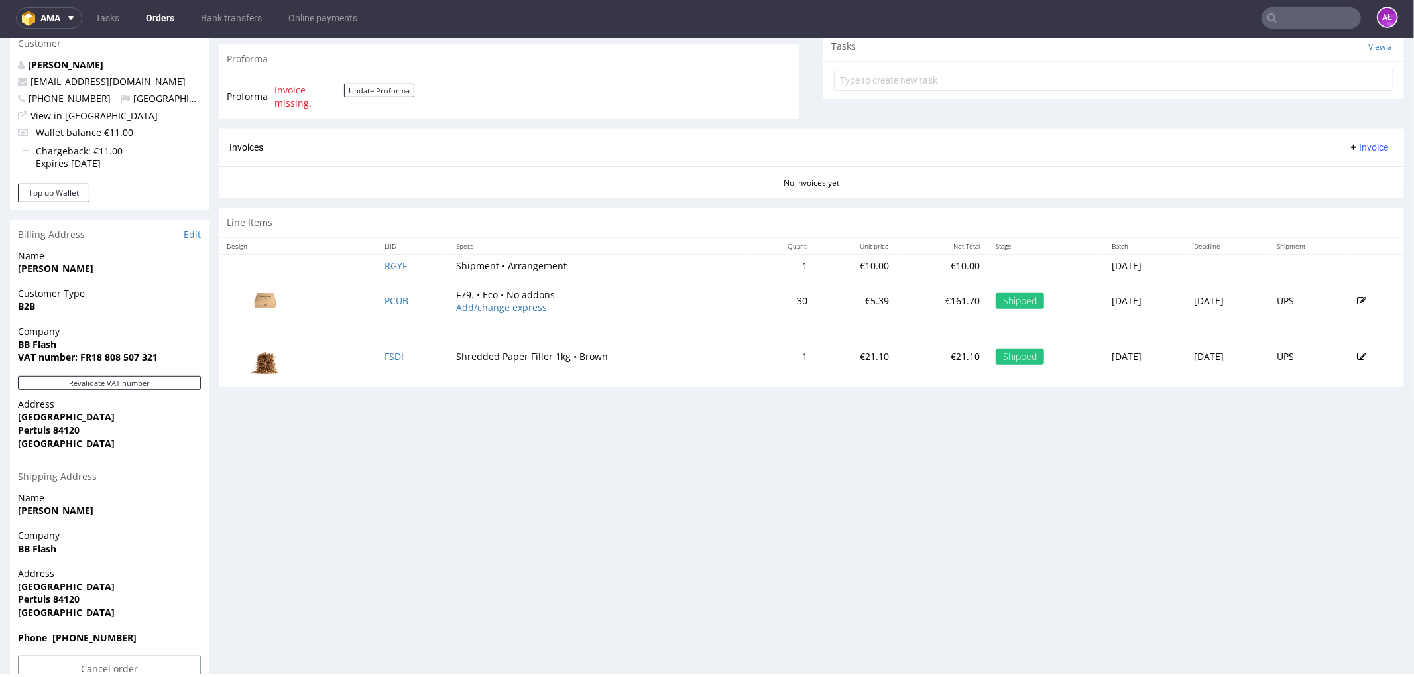
scroll to position [515, 0]
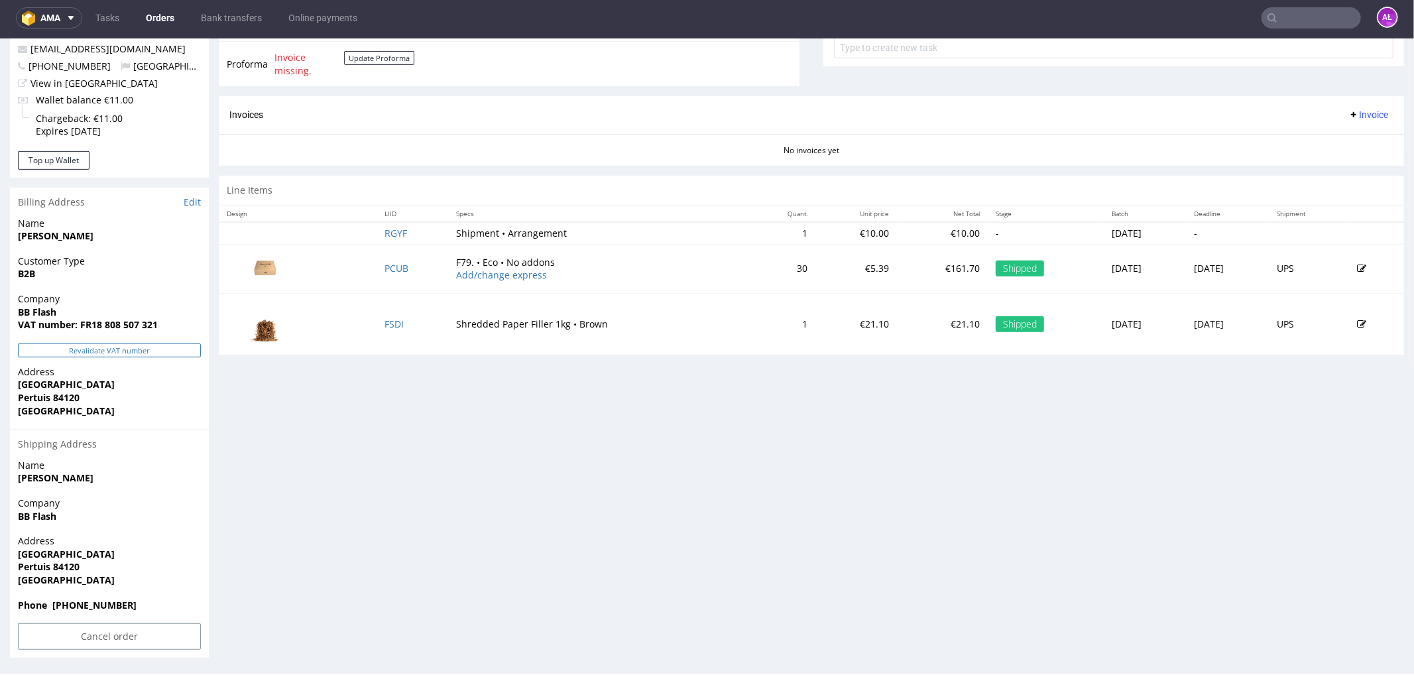
click at [180, 351] on button "Revalidate VAT number" at bounding box center [109, 350] width 183 height 14
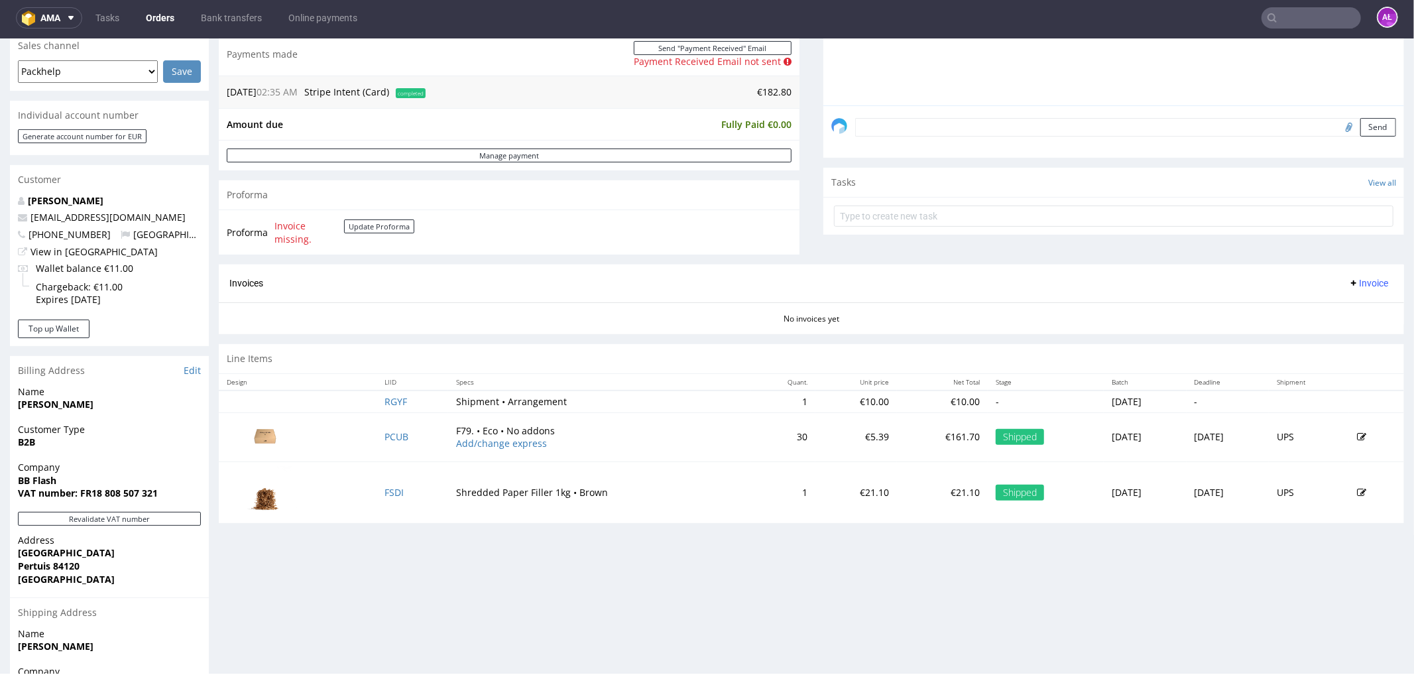
scroll to position [335, 0]
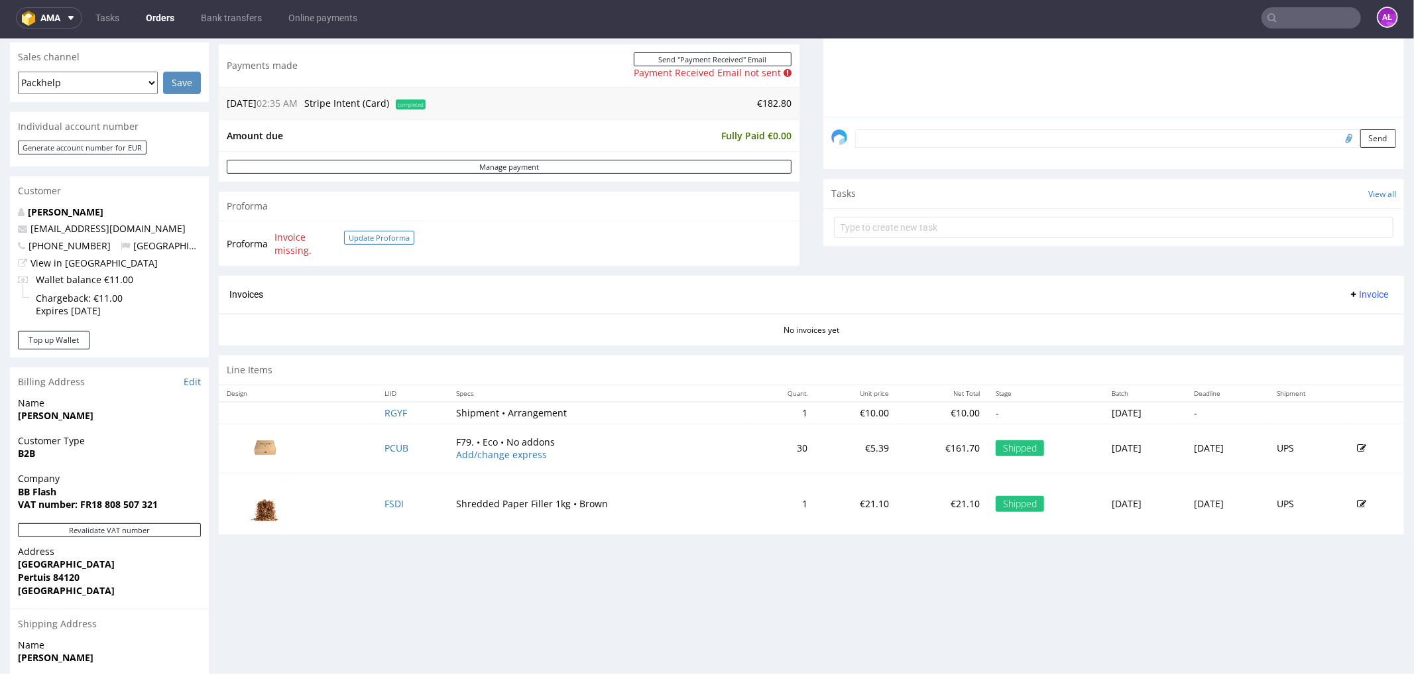
click at [380, 231] on button "Update Proforma" at bounding box center [379, 237] width 70 height 14
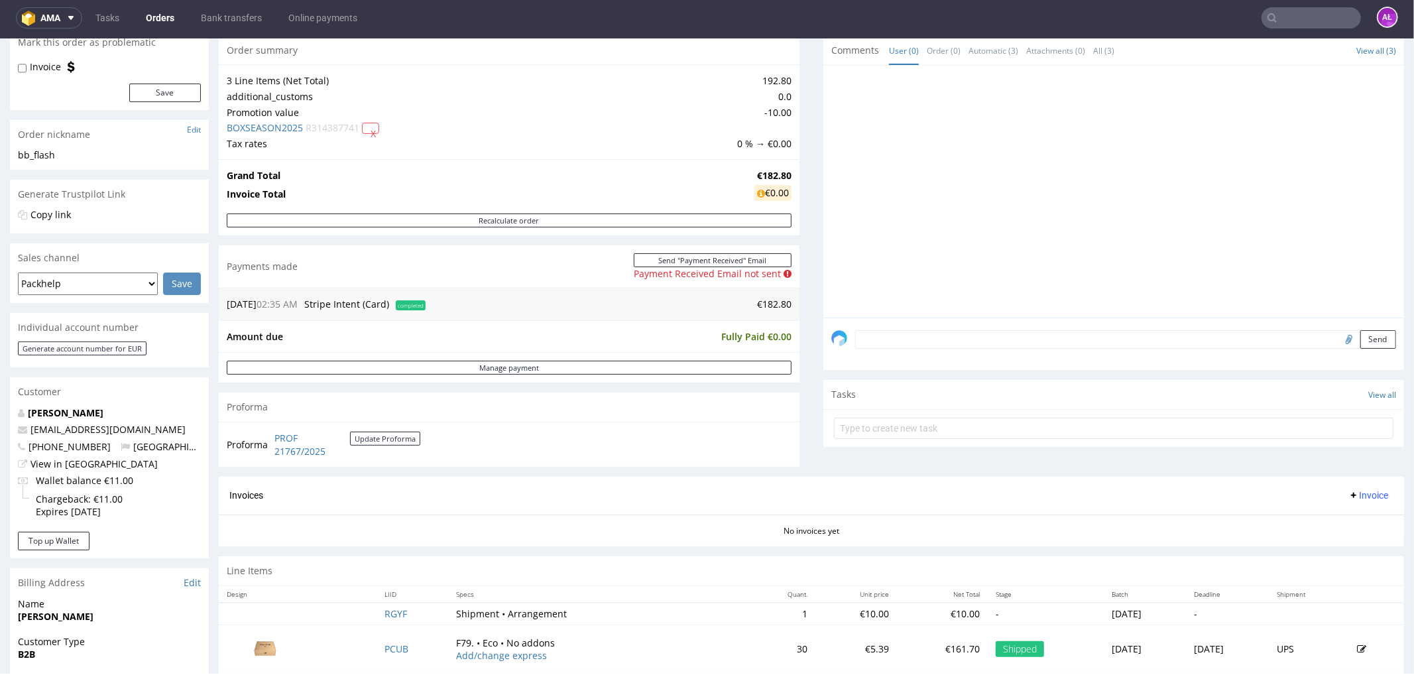
scroll to position [294, 0]
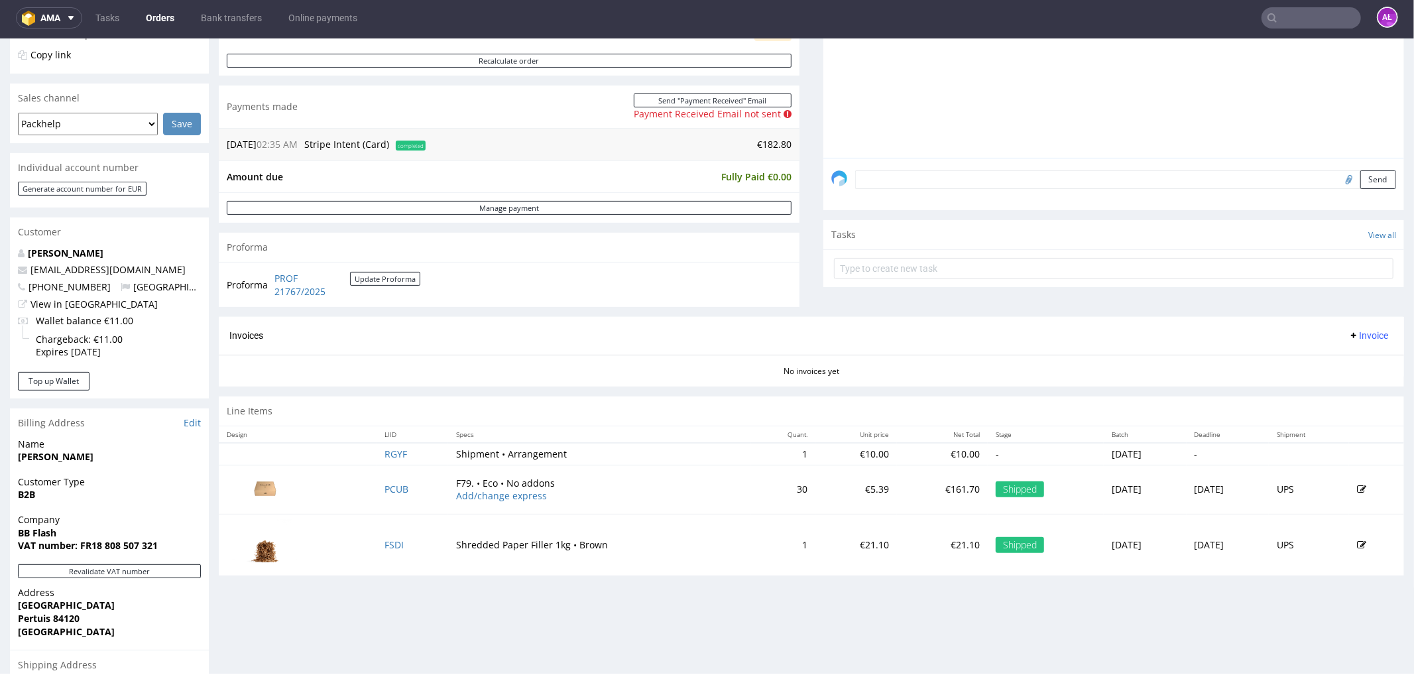
click at [1348, 332] on span "Invoice" at bounding box center [1368, 334] width 40 height 11
click at [1354, 357] on span "Generate" at bounding box center [1346, 363] width 64 height 13
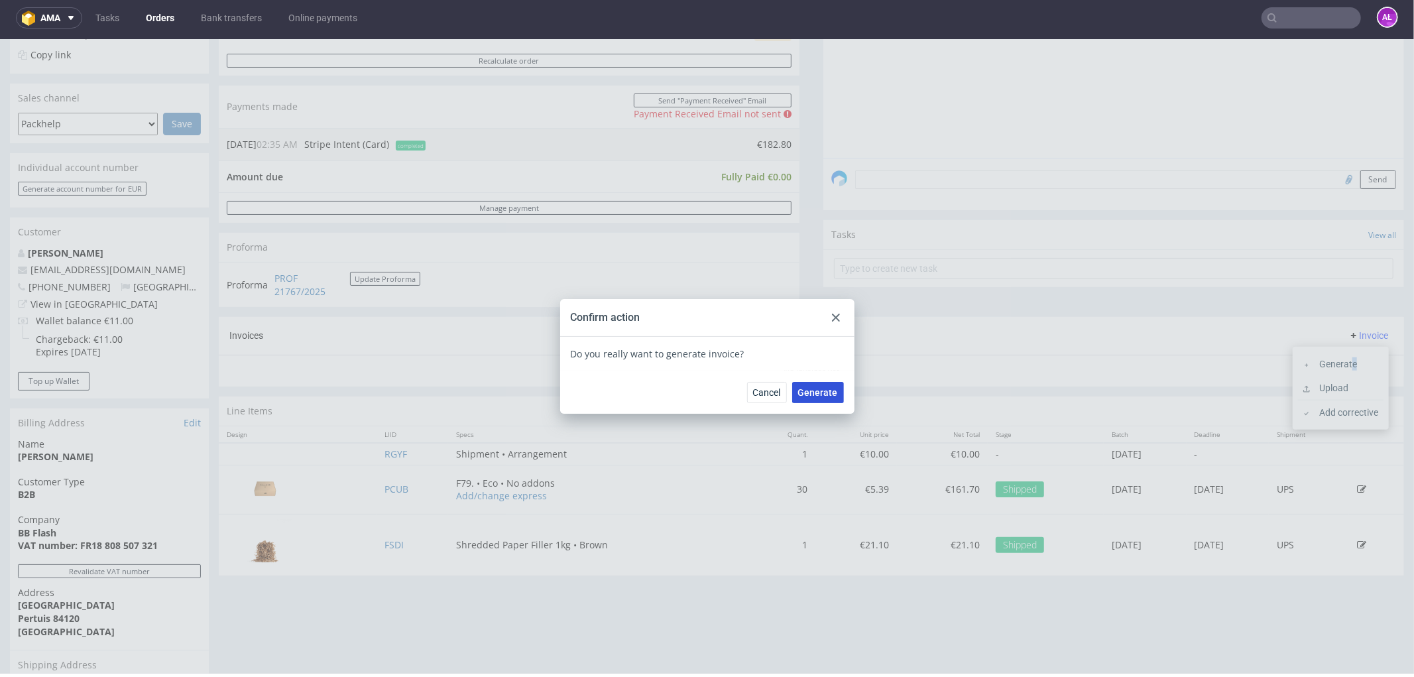
click at [804, 388] on span "Generate" at bounding box center [818, 391] width 40 height 9
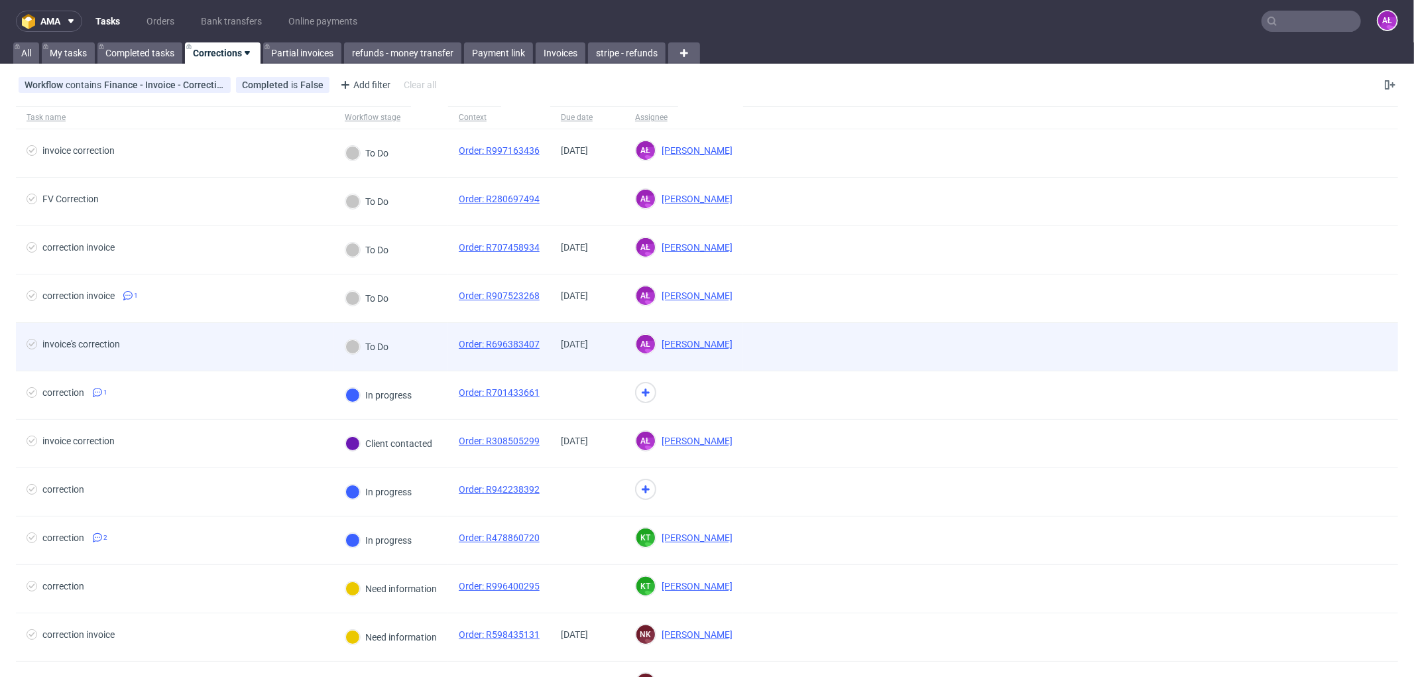
click at [431, 335] on div "To Do" at bounding box center [391, 347] width 114 height 48
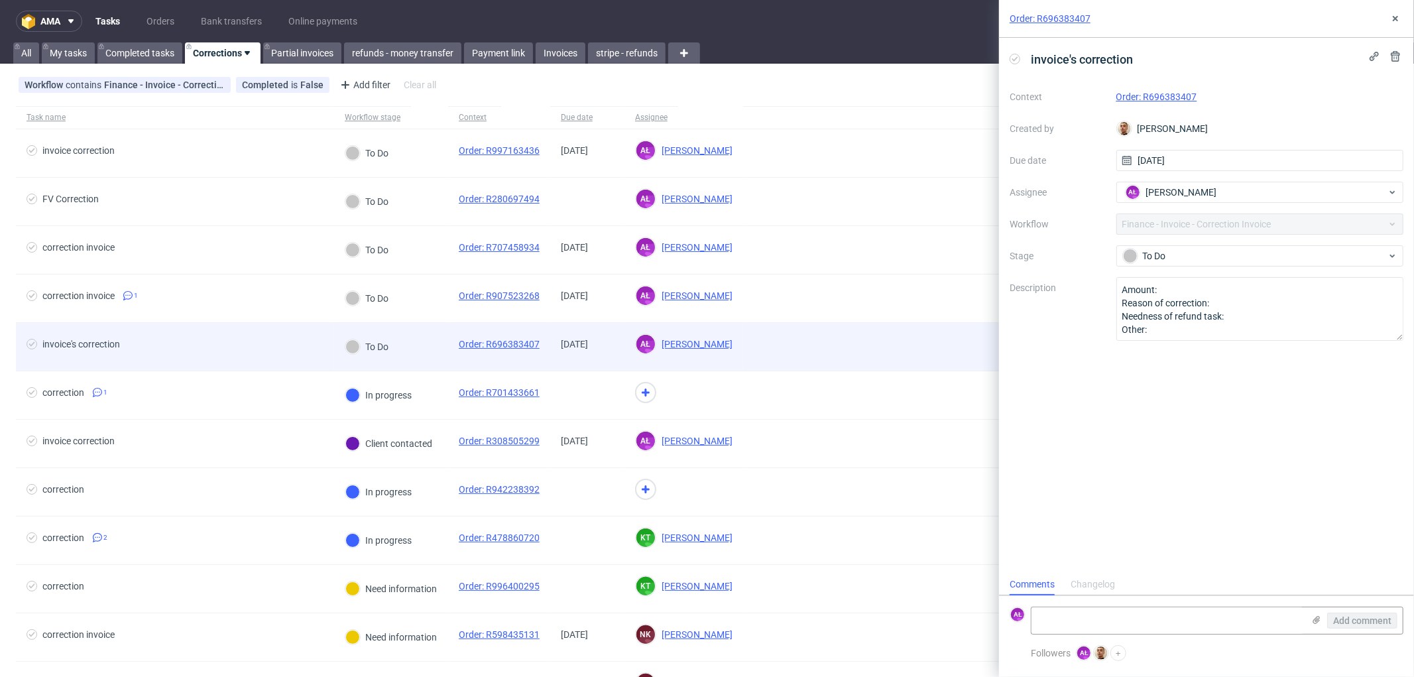
scroll to position [10, 0]
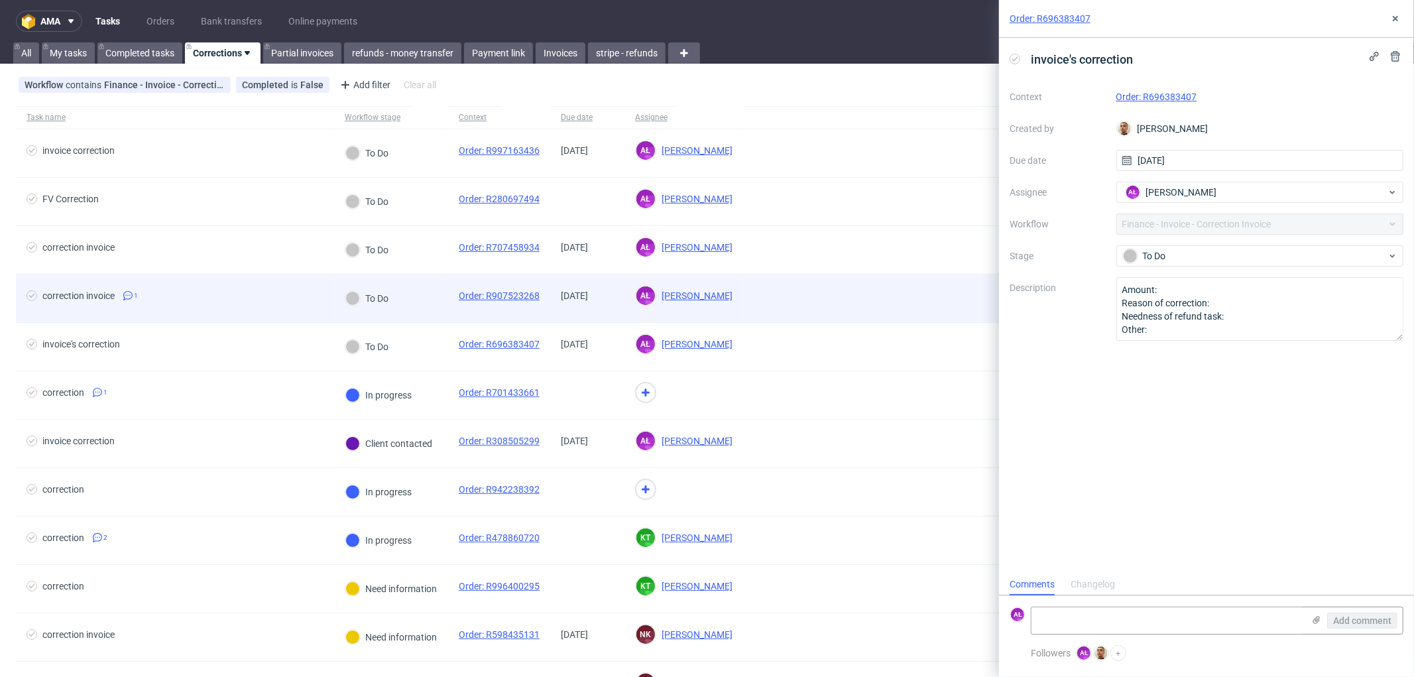
click at [423, 310] on div "To Do" at bounding box center [391, 298] width 114 height 48
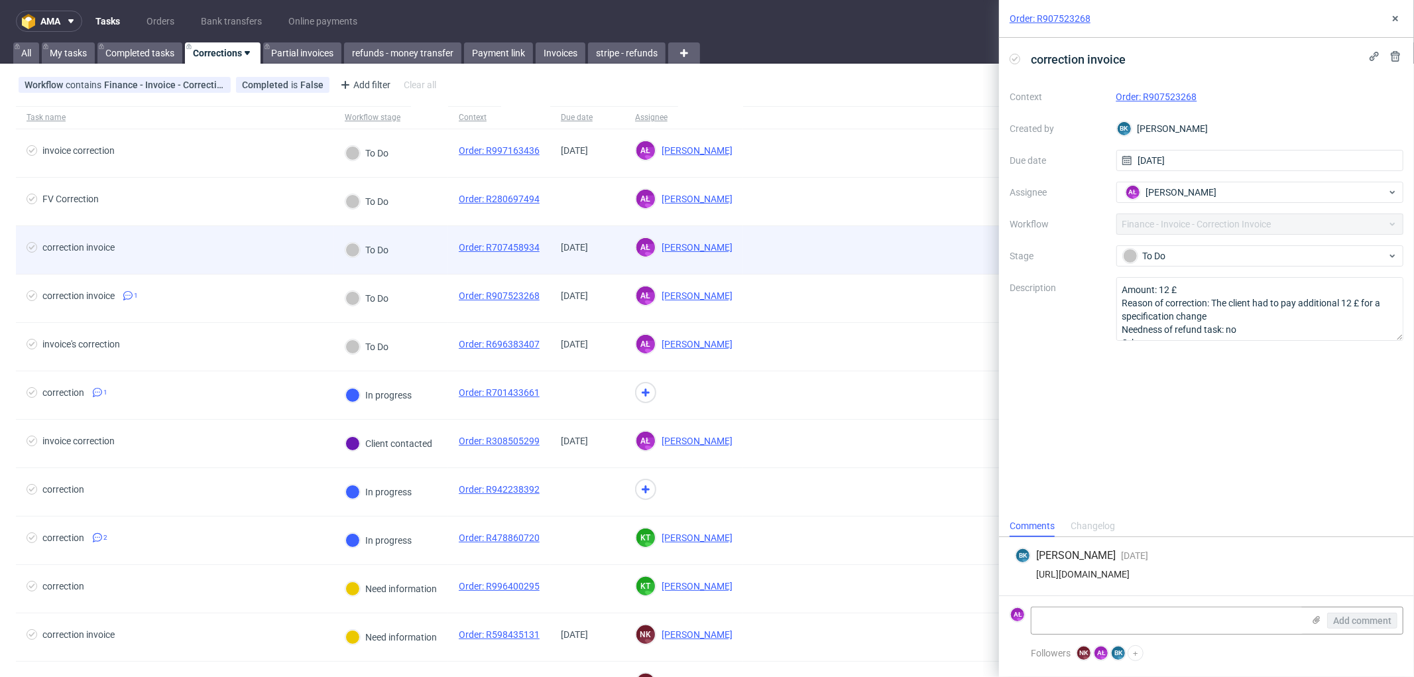
click at [428, 253] on div "To Do" at bounding box center [391, 250] width 114 height 48
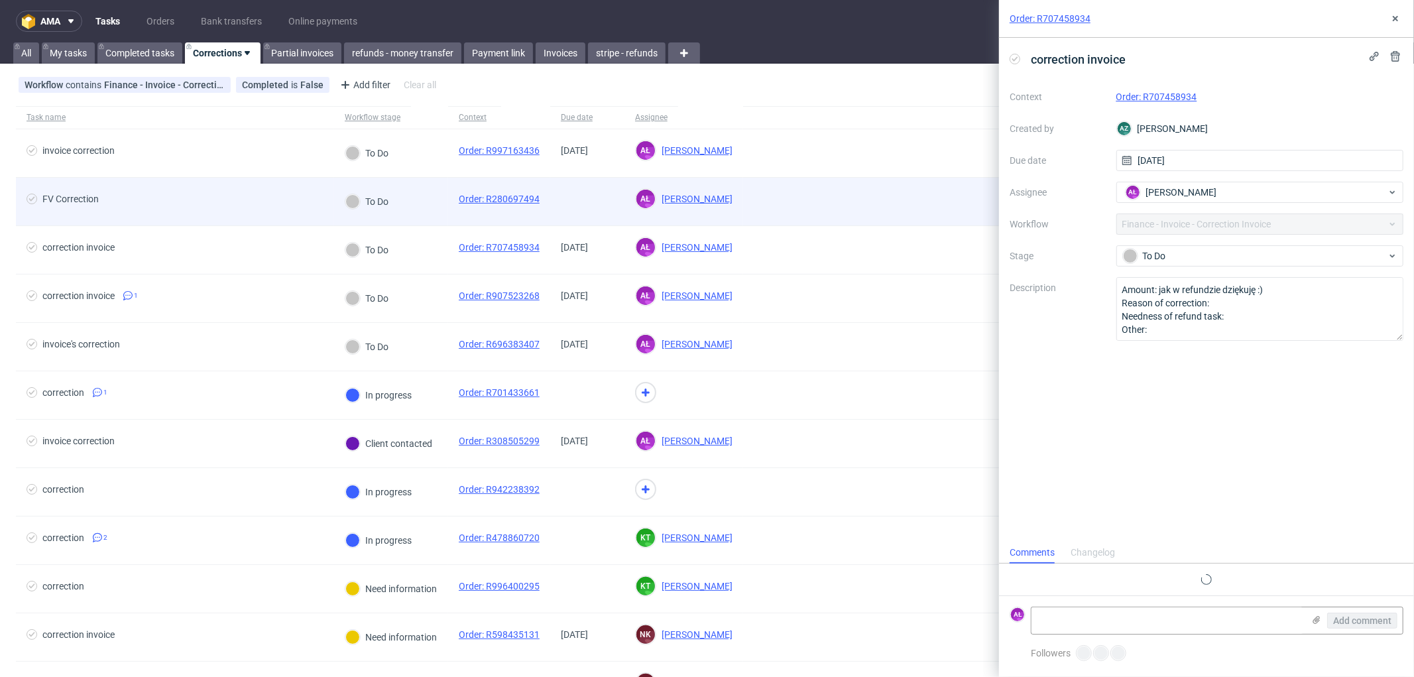
scroll to position [10, 0]
click at [426, 205] on div "To Do" at bounding box center [391, 202] width 114 height 48
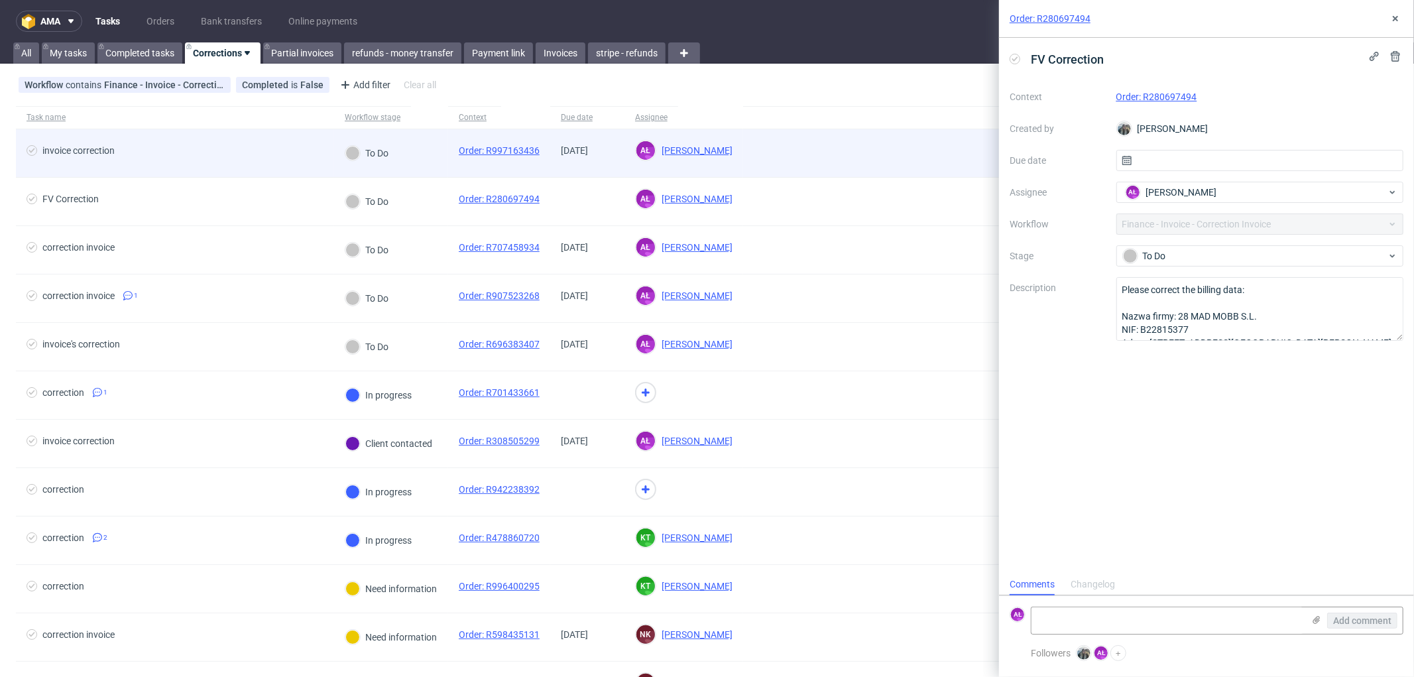
scroll to position [10, 0]
click at [422, 160] on div "To Do" at bounding box center [391, 153] width 114 height 48
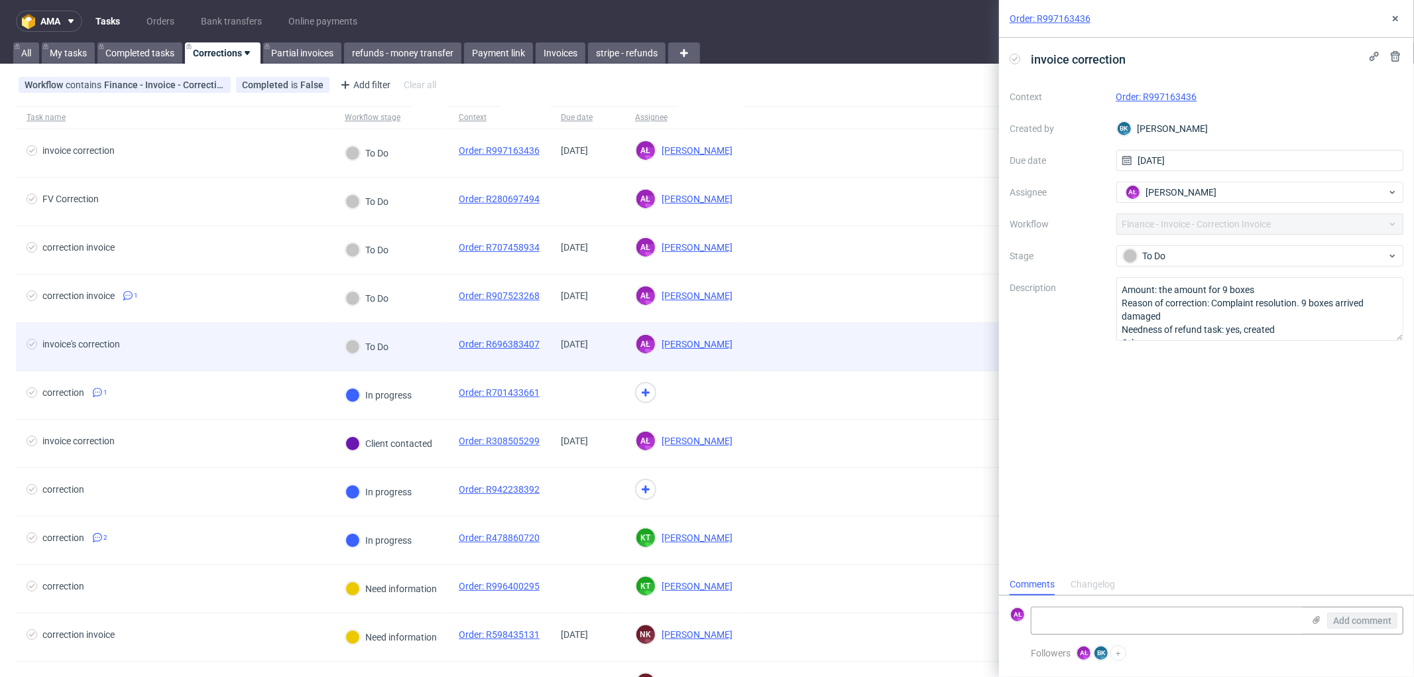
click at [409, 365] on div "To Do" at bounding box center [391, 347] width 114 height 48
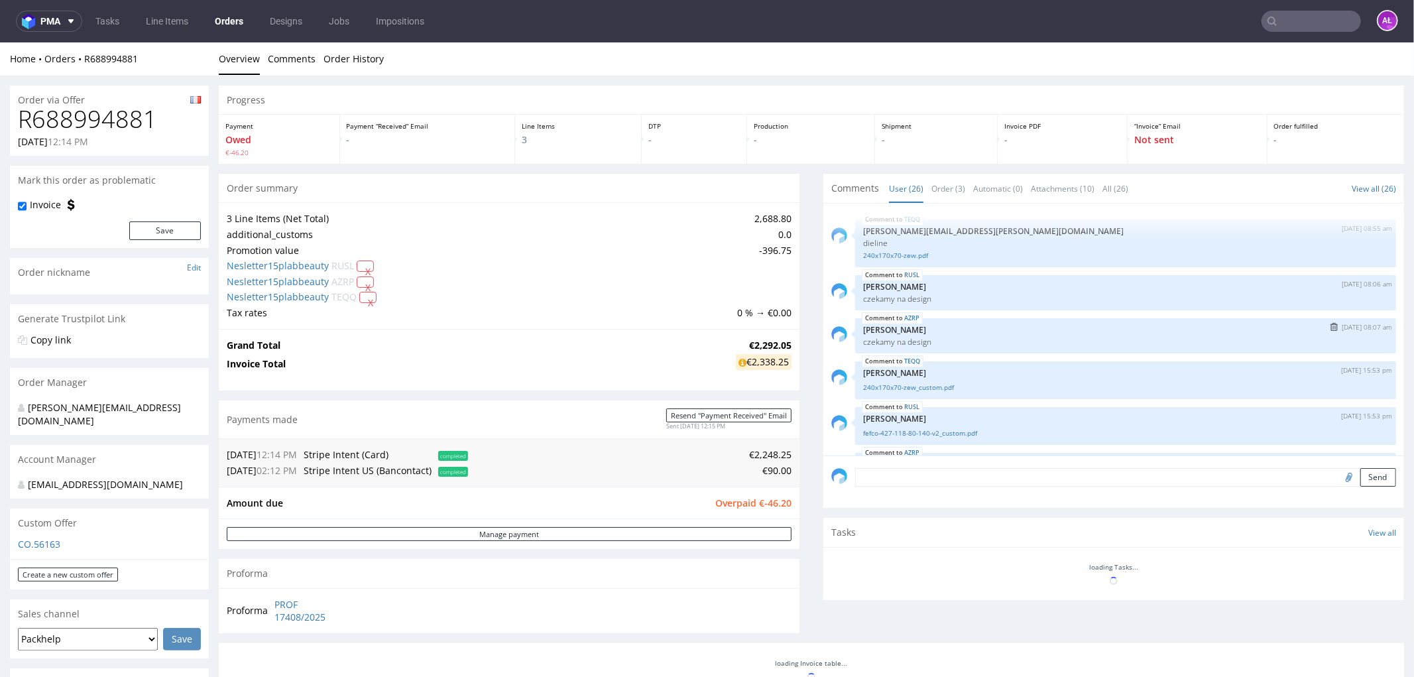
scroll to position [1208, 0]
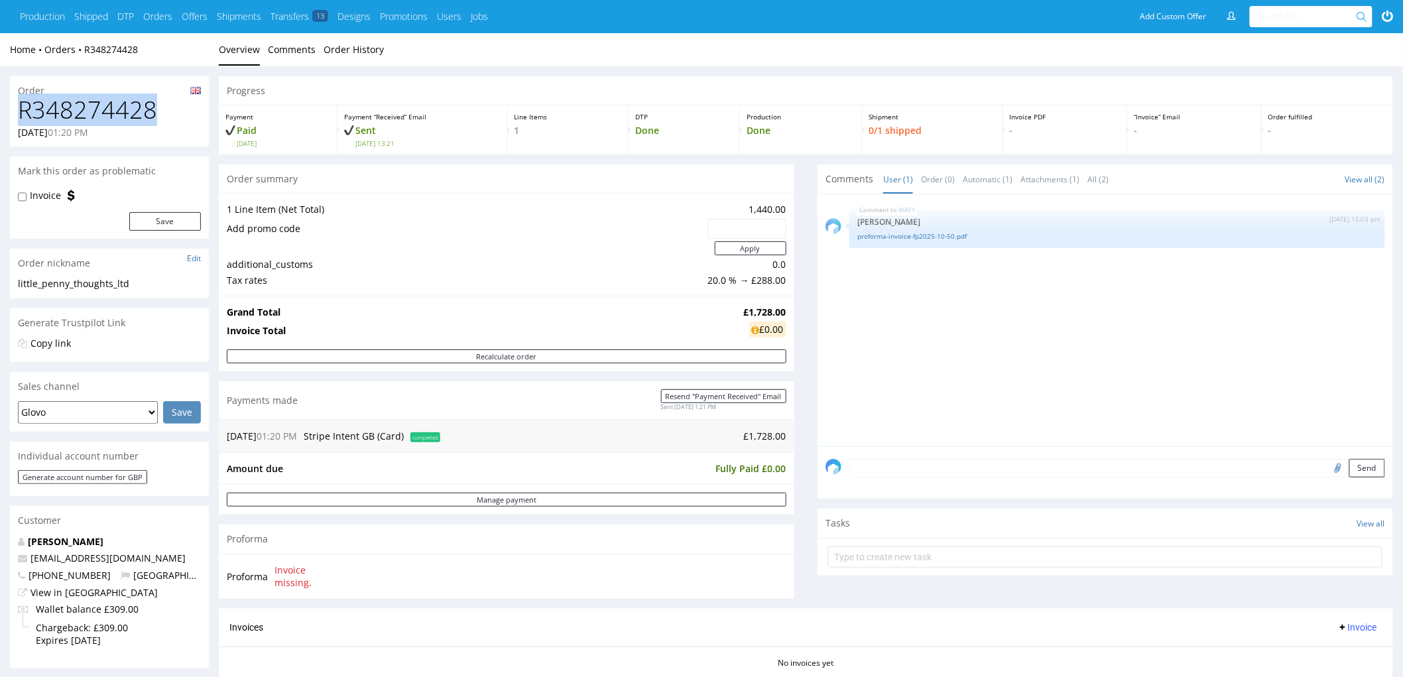
drag, startPoint x: 170, startPoint y: 113, endPoint x: 13, endPoint y: 113, distance: 156.4
click at [13, 113] on div "R348274428 03.10.2025 01:20 PM" at bounding box center [109, 122] width 199 height 50
copy h1 "R348274428"
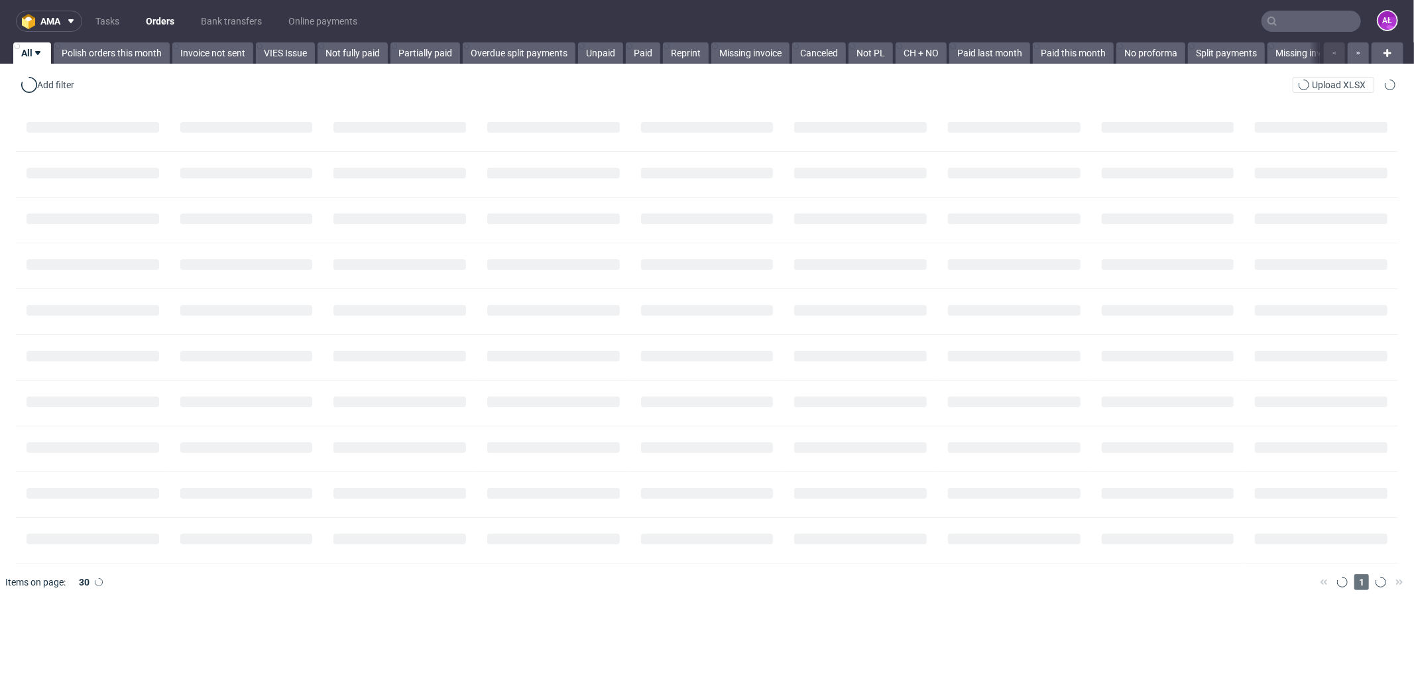
click at [1281, 25] on input "text" at bounding box center [1310, 21] width 99 height 21
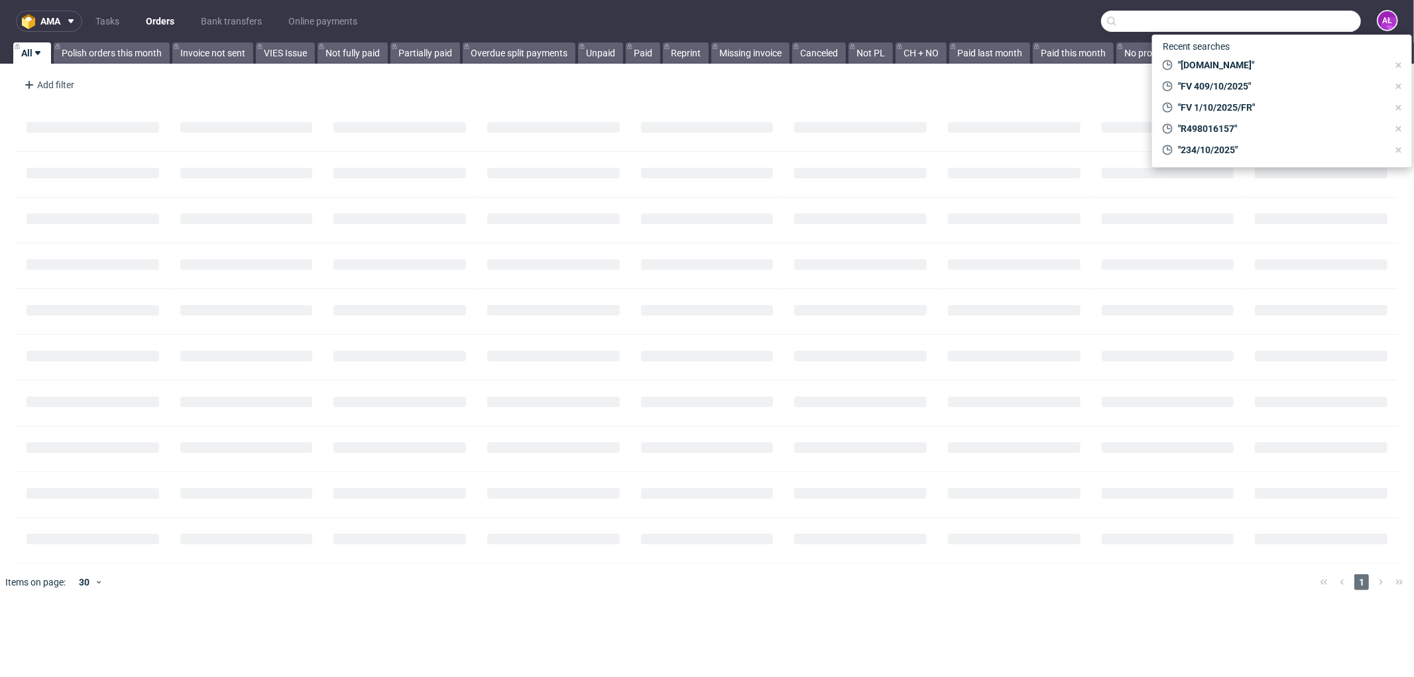
paste input "R348274428"
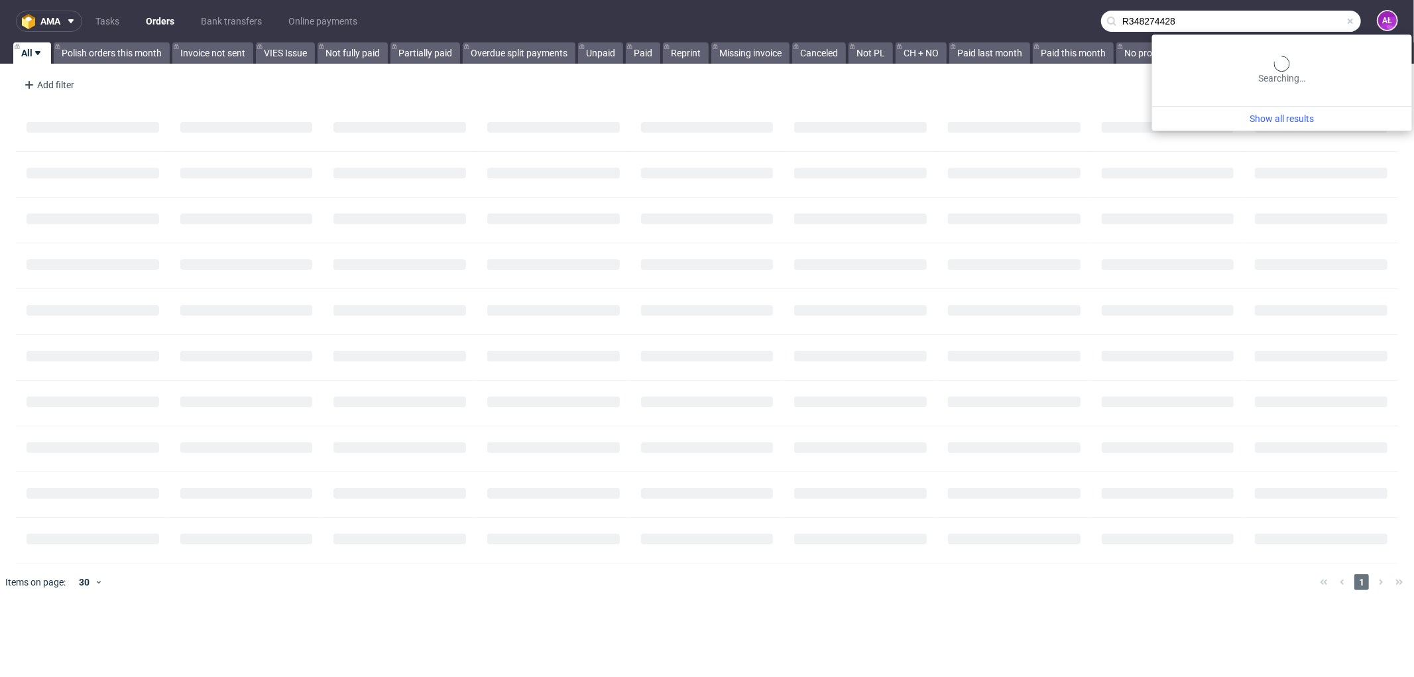
type input "R348274428"
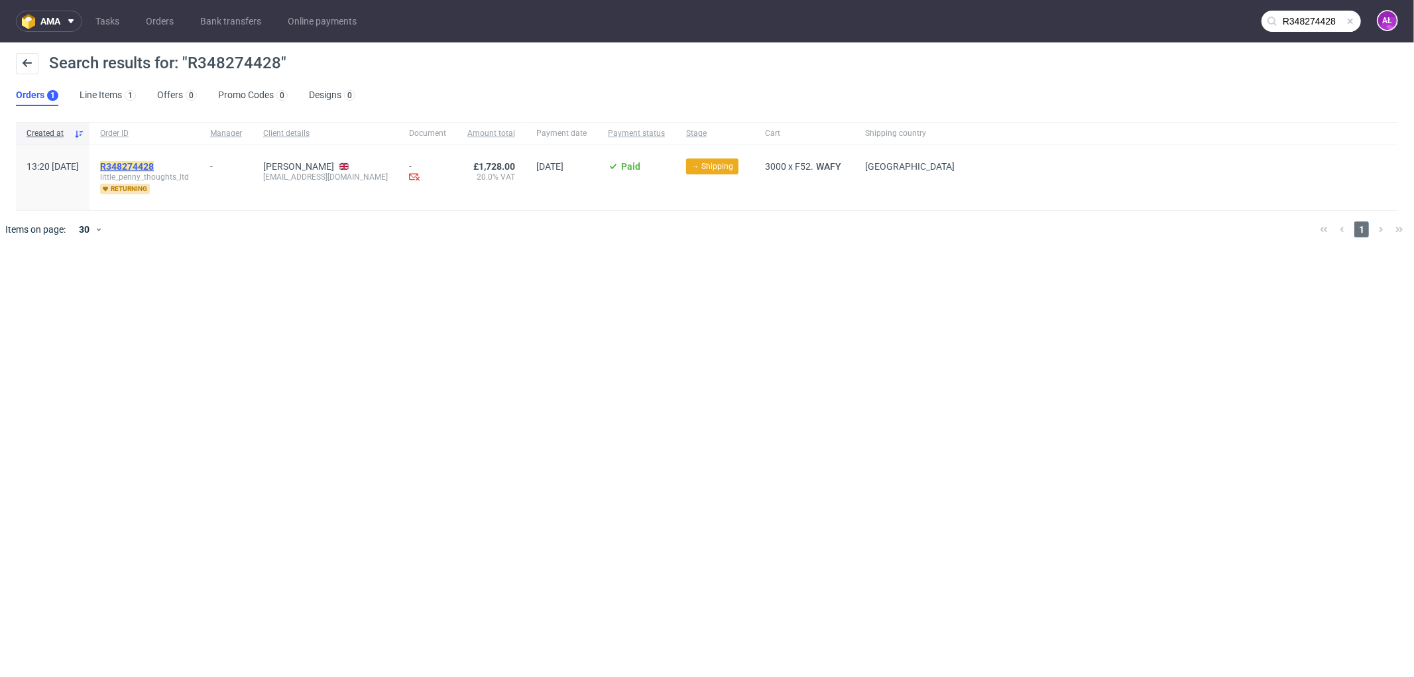
click at [154, 164] on mark "R348274428" at bounding box center [127, 166] width 54 height 11
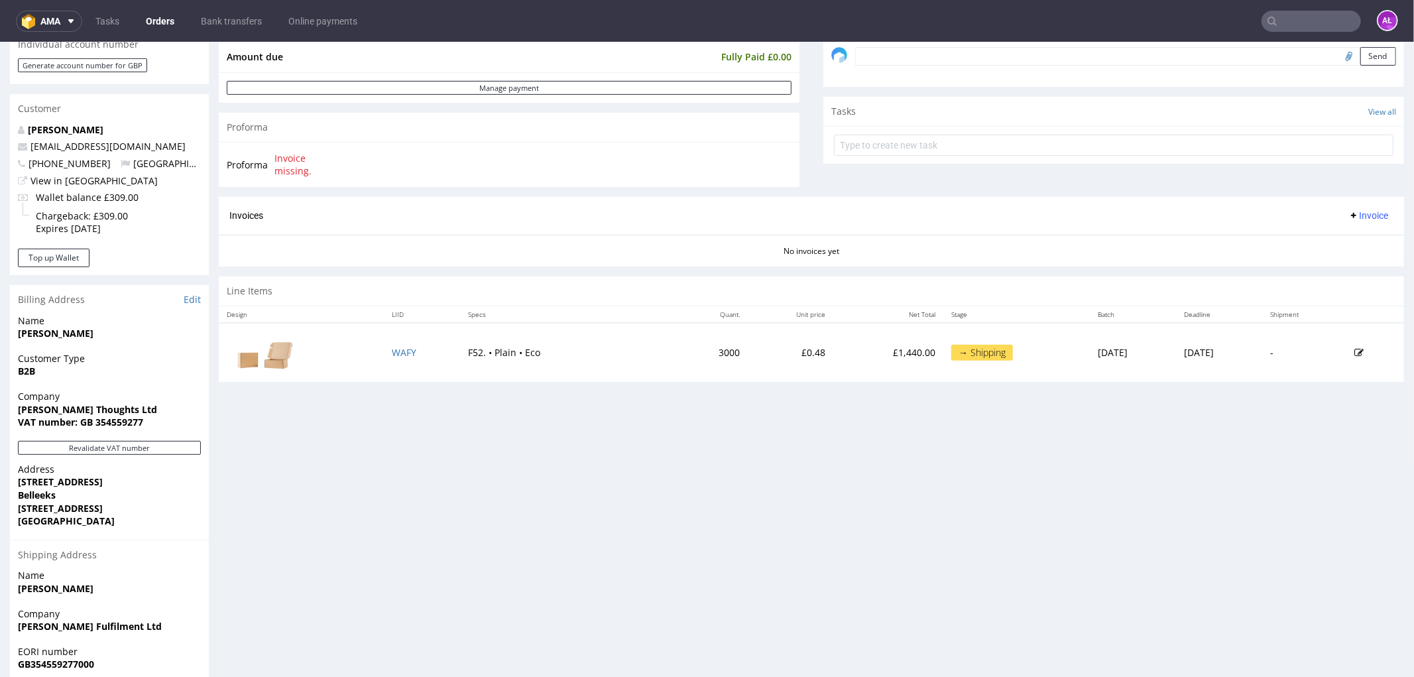
scroll to position [441, 0]
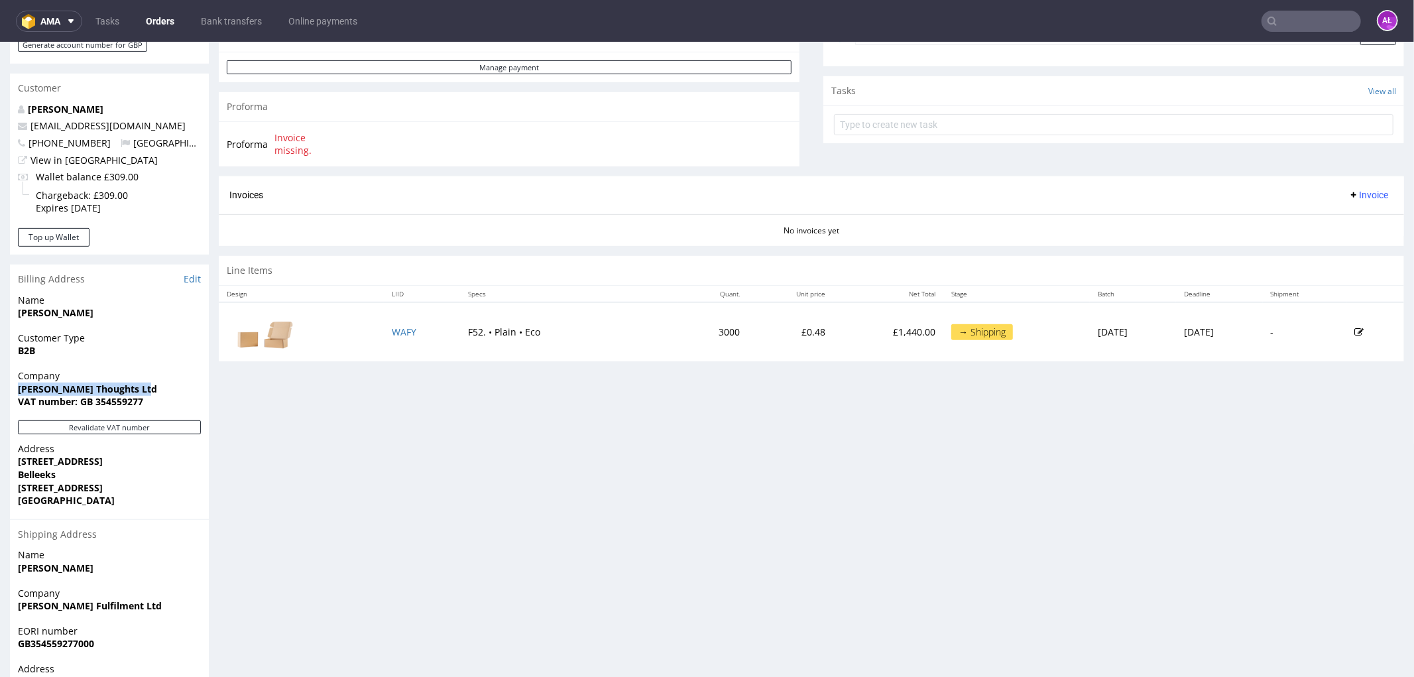
drag, startPoint x: 147, startPoint y: 384, endPoint x: 17, endPoint y: 390, distance: 130.1
click at [18, 390] on span "Little Penny Thoughts Ltd" at bounding box center [109, 388] width 183 height 13
copy strong "Little Penny Thoughts Ltd"
drag, startPoint x: 152, startPoint y: 399, endPoint x: 82, endPoint y: 405, distance: 70.5
click at [82, 405] on span "VAT number: GB 354559277" at bounding box center [109, 400] width 183 height 13
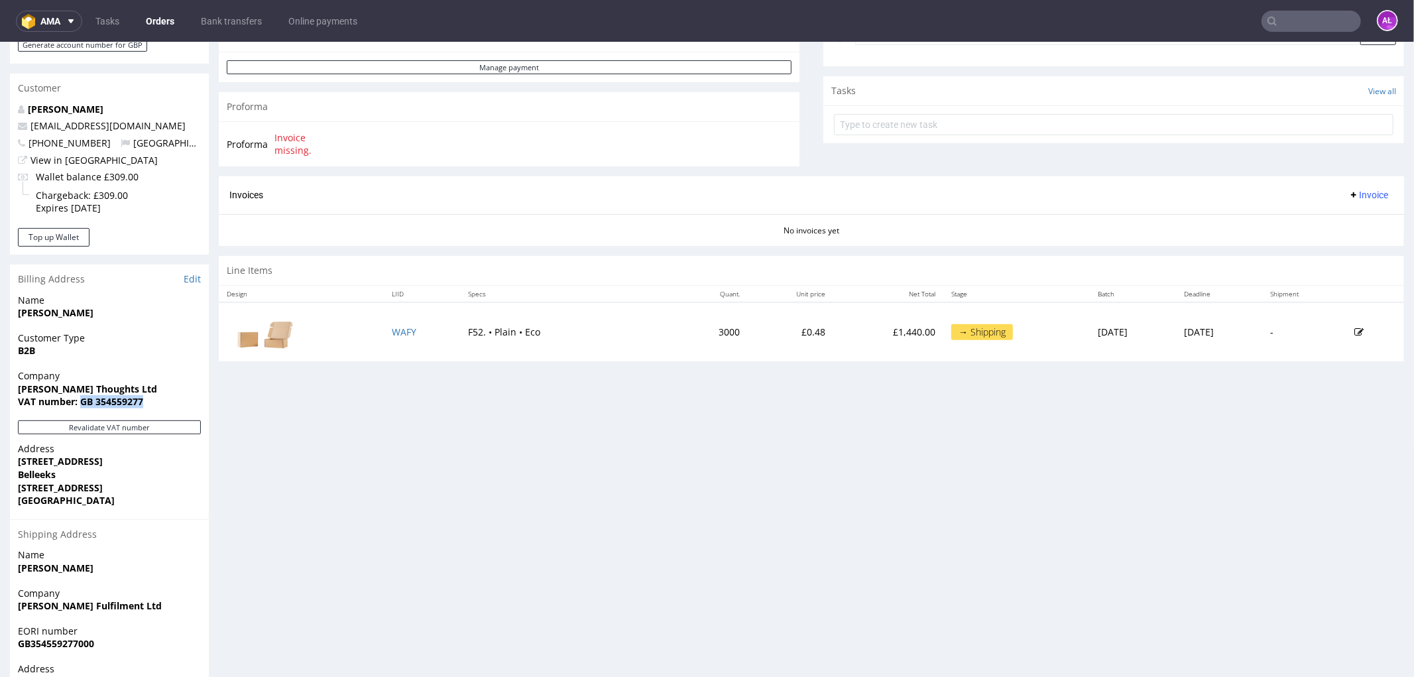
copy strong "GB 354559277"
drag, startPoint x: 20, startPoint y: 460, endPoint x: 64, endPoint y: 472, distance: 46.0
click at [64, 472] on p "Address 7 Crooked Road Belleeks Newry BT35 7QB United Kingdom" at bounding box center [109, 473] width 183 height 65
copy p "7 Crooked Road Belleeks"
drag, startPoint x: 15, startPoint y: 485, endPoint x: 101, endPoint y: 486, distance: 86.8
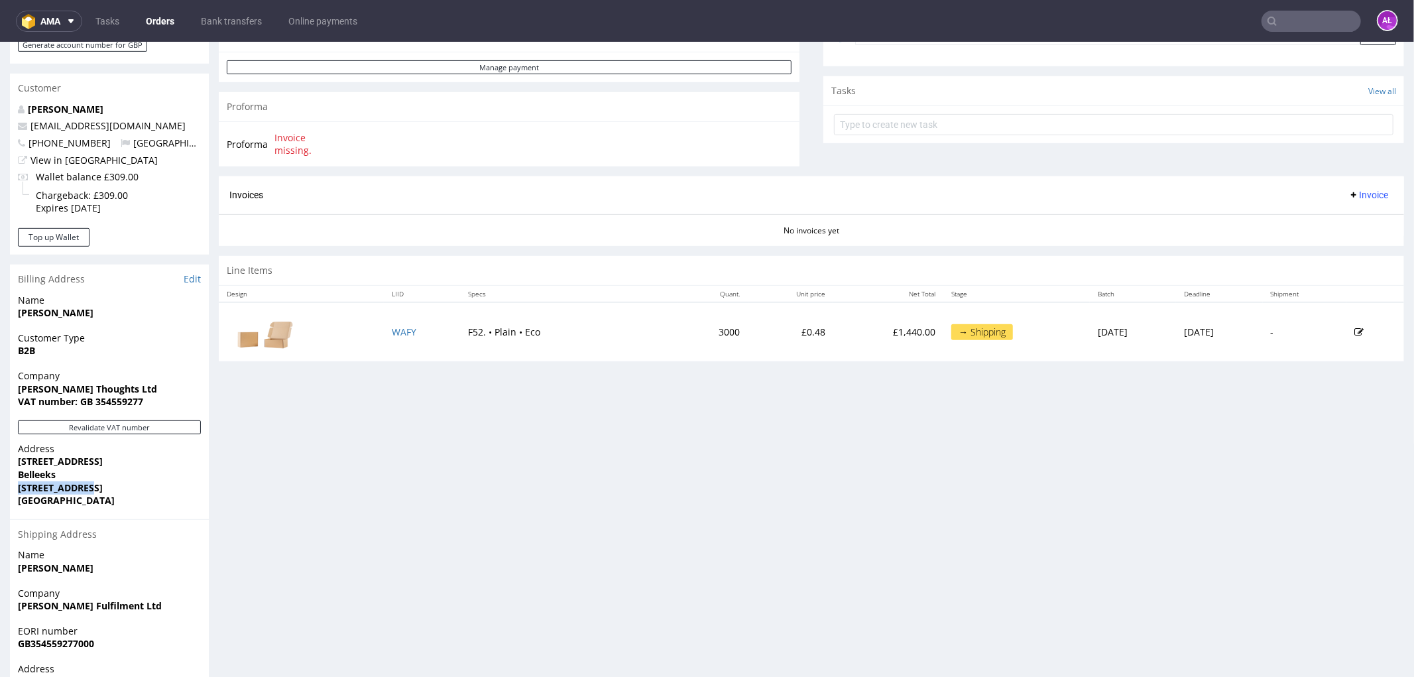
click at [101, 486] on div "Address 7 Crooked Road Belleeks Newry BT35 7QB United Kingdom" at bounding box center [109, 479] width 199 height 77
copy strong "Newry BT35 7QB"
drag, startPoint x: 449, startPoint y: 336, endPoint x: 500, endPoint y: 339, distance: 51.8
click at [500, 339] on td "F52. • Plain • Eco" at bounding box center [569, 331] width 218 height 59
drag, startPoint x: 512, startPoint y: 339, endPoint x: 538, endPoint y: 344, distance: 26.4
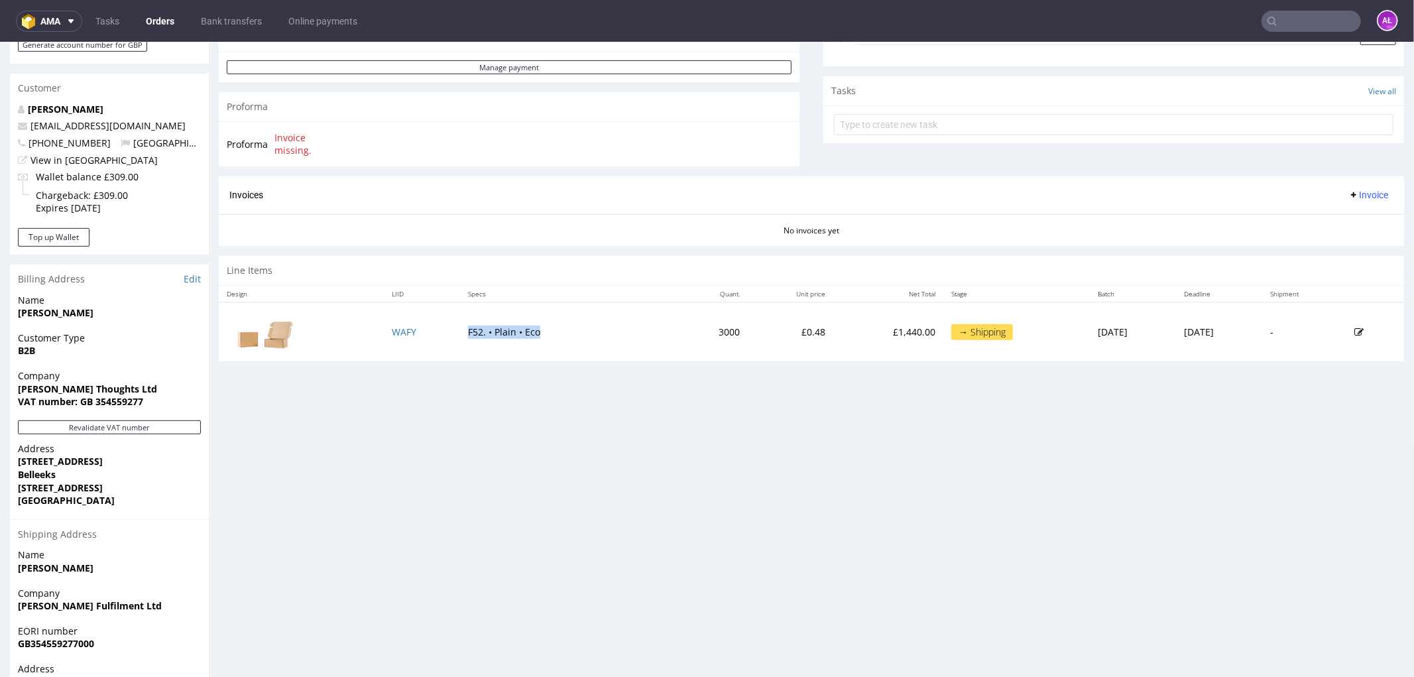
click at [460, 341] on td "F52. • Plain • Eco" at bounding box center [569, 331] width 218 height 59
copy td "F52. • Plain • Eco"
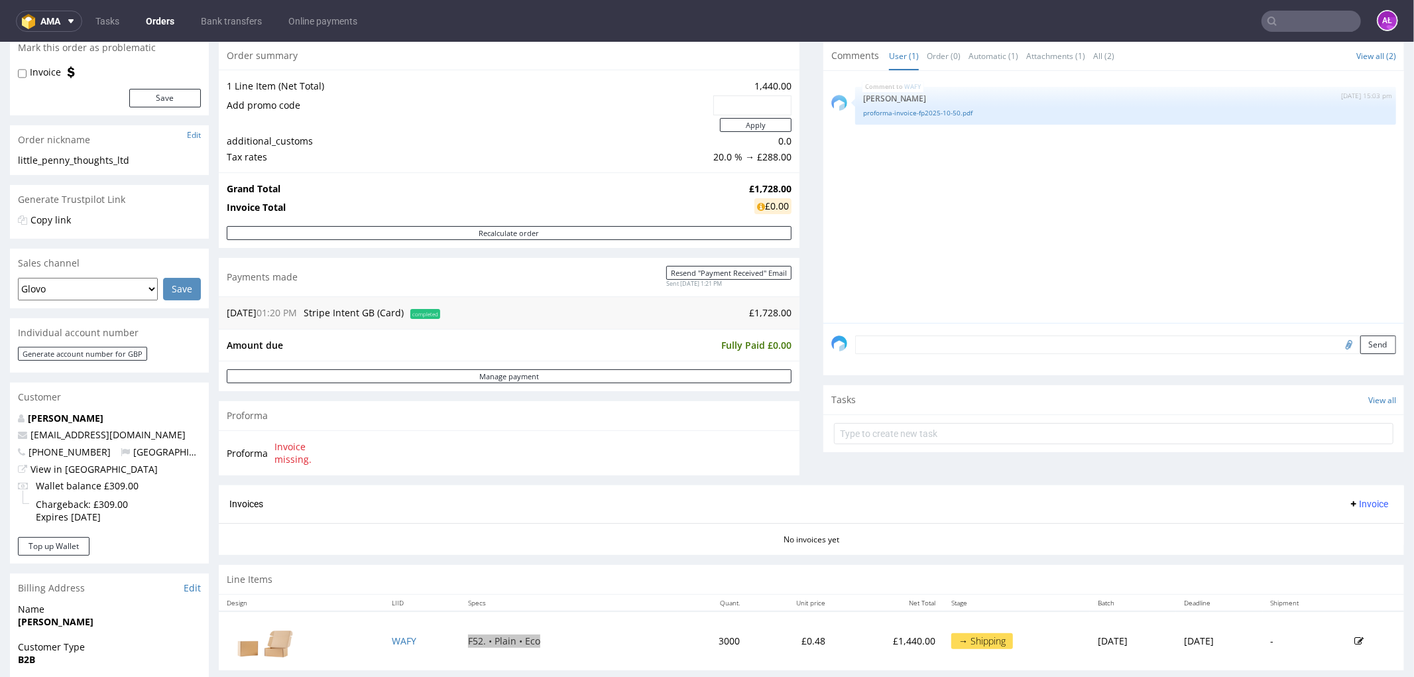
scroll to position [0, 0]
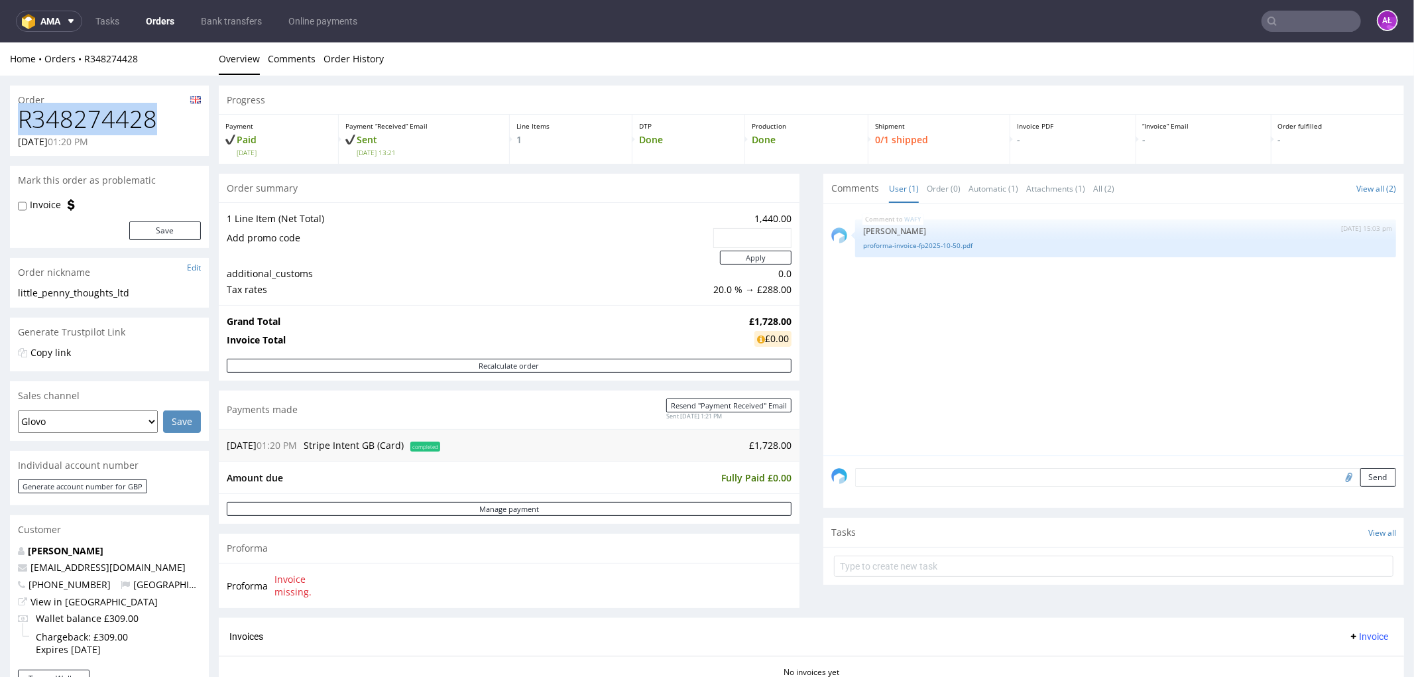
drag, startPoint x: 159, startPoint y: 121, endPoint x: 0, endPoint y: 127, distance: 159.2
click at [0, 127] on div "Order R348274428 03.10.2025 01:20 PM Mark this order as problematic Invoice Sav…" at bounding box center [707, 662] width 1414 height 1175
copy h1 "R348274428"
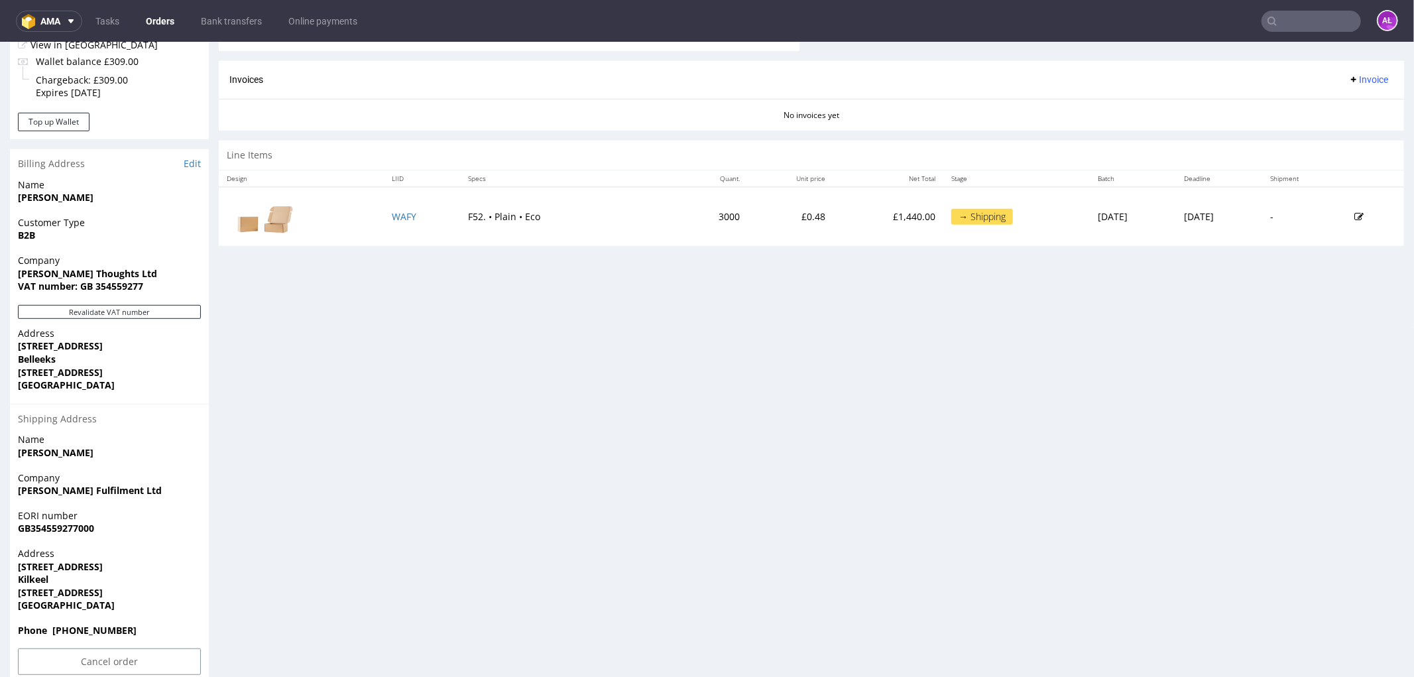
scroll to position [579, 0]
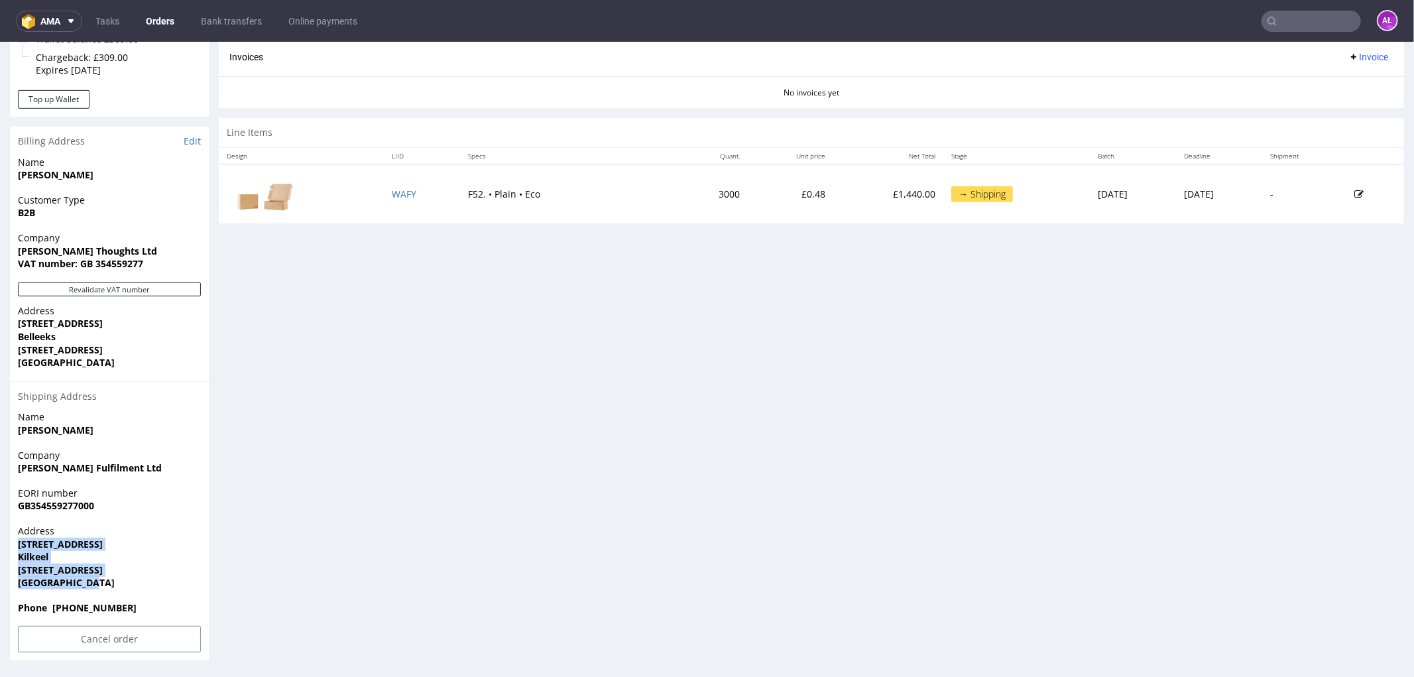
drag, startPoint x: 102, startPoint y: 584, endPoint x: 5, endPoint y: 538, distance: 107.6
click at [5, 538] on div "Order R348274428 03.10.2025 01:20 PM Mark this order as problematic Invoice Sav…" at bounding box center [707, 83] width 1414 height 1175
copy p "10 Nicholsons Road Kilkeel Newry BT34 4JN United Kingdom"
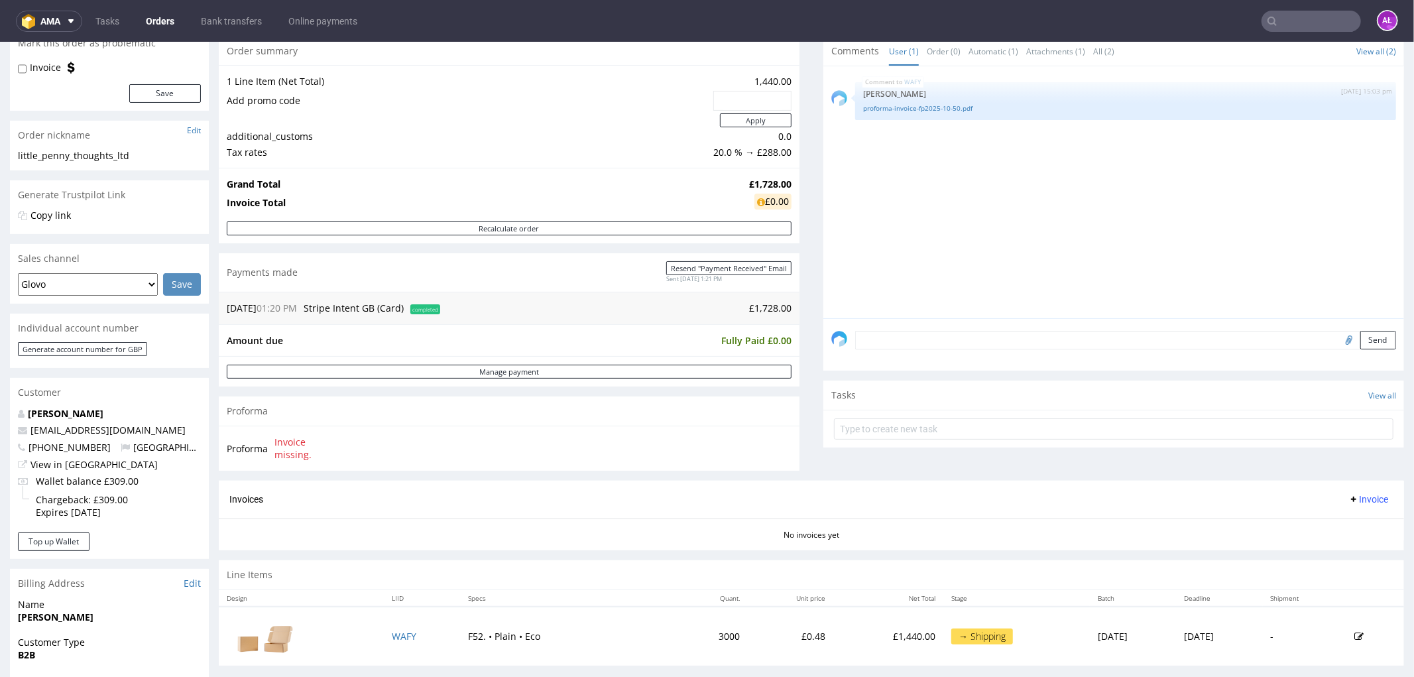
scroll to position [0, 0]
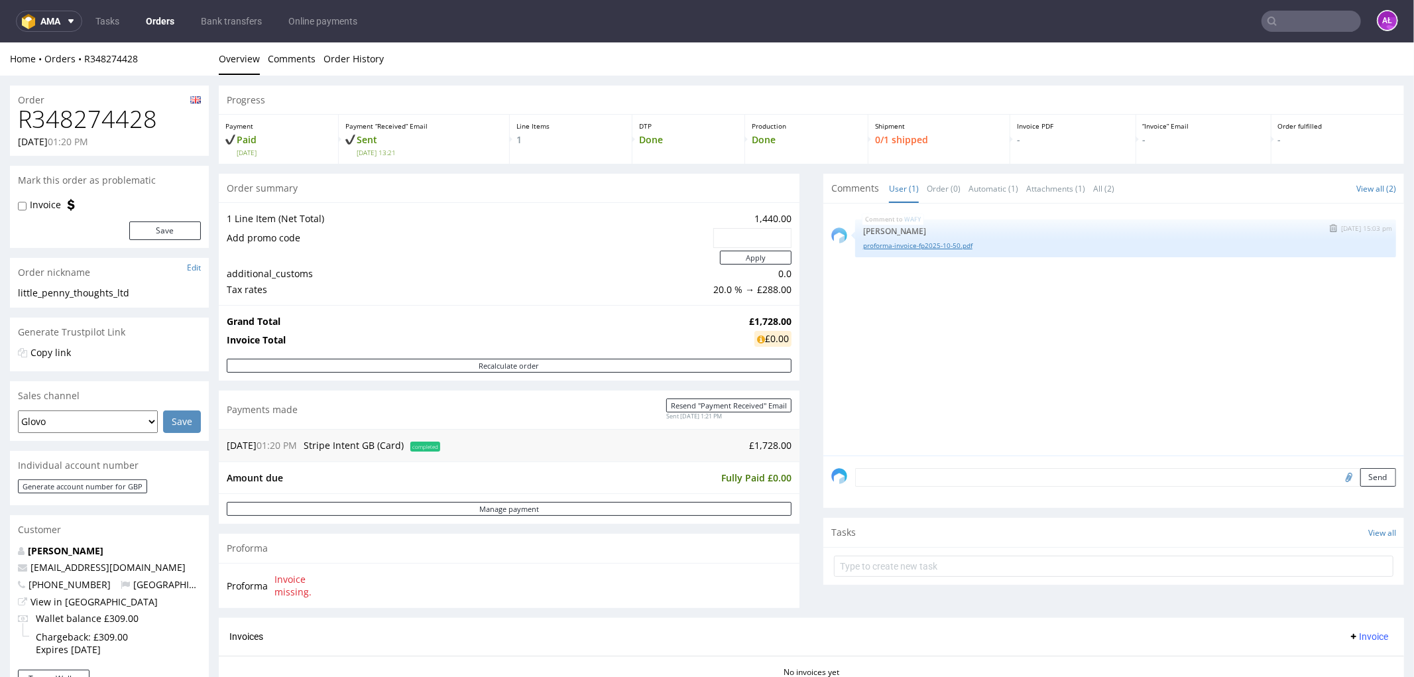
click at [942, 246] on link "proforma-invoice-fp2025-10-50.pdf" at bounding box center [1125, 245] width 525 height 10
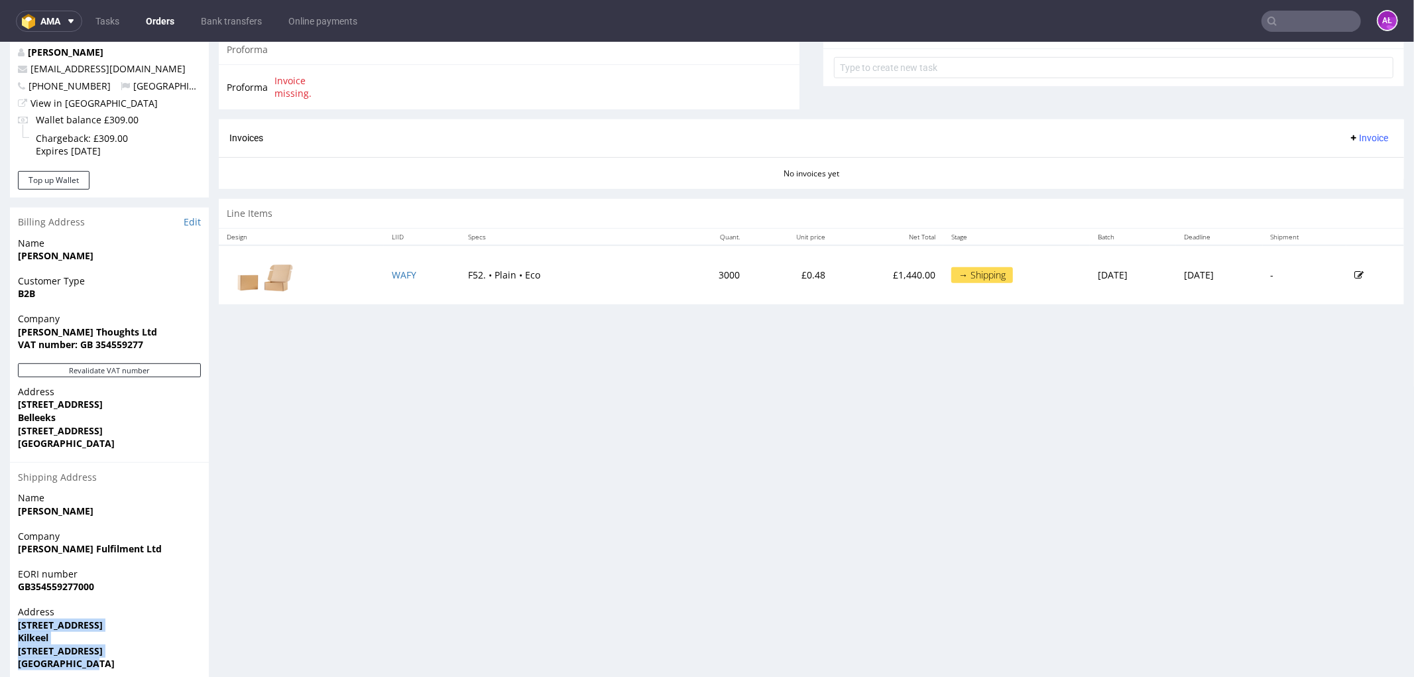
scroll to position [579, 0]
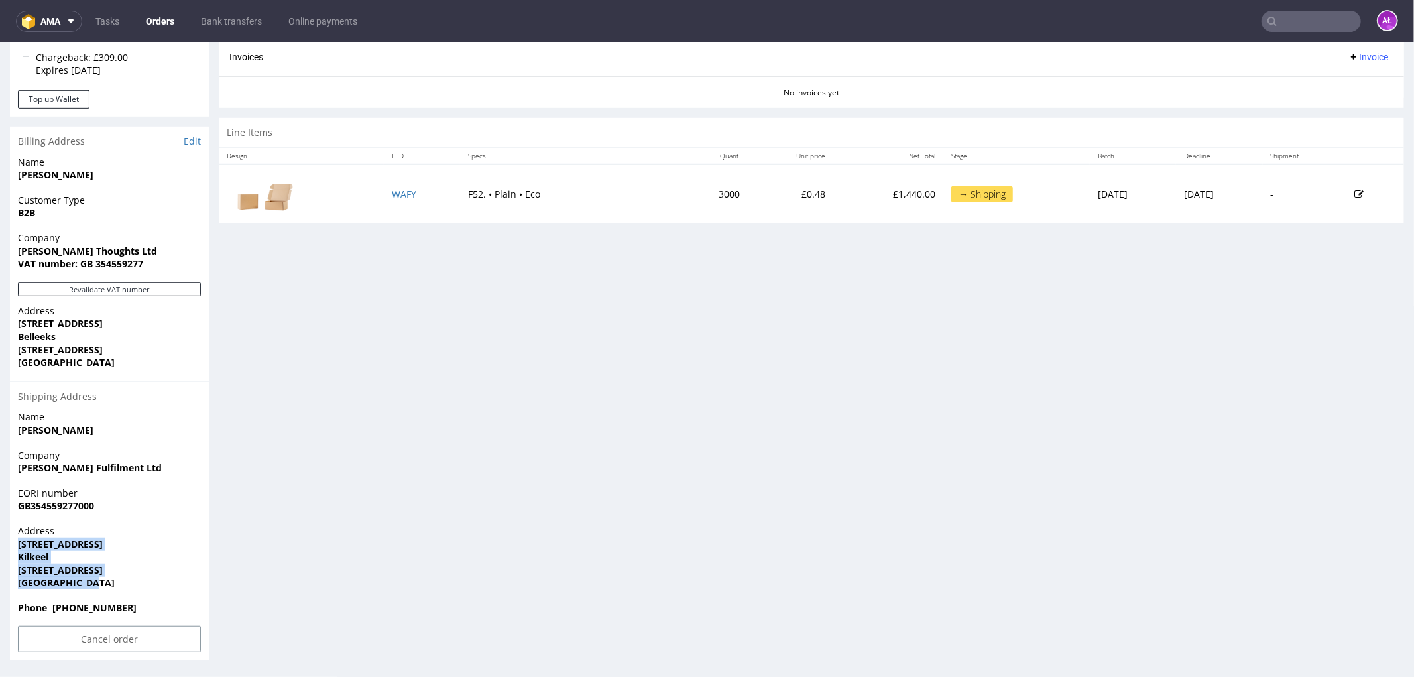
copy p "10 Nicholsons Road Kilkeel Newry BT34 4JN United Kingdom"
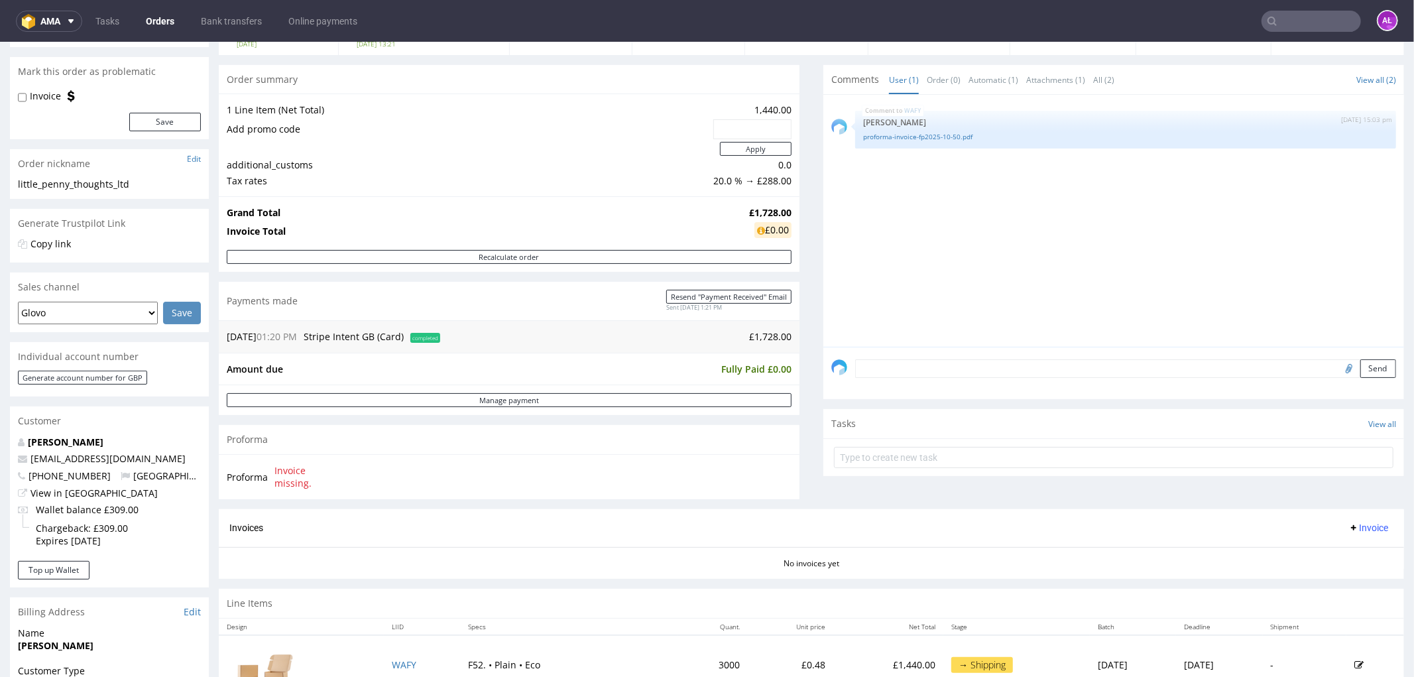
scroll to position [0, 0]
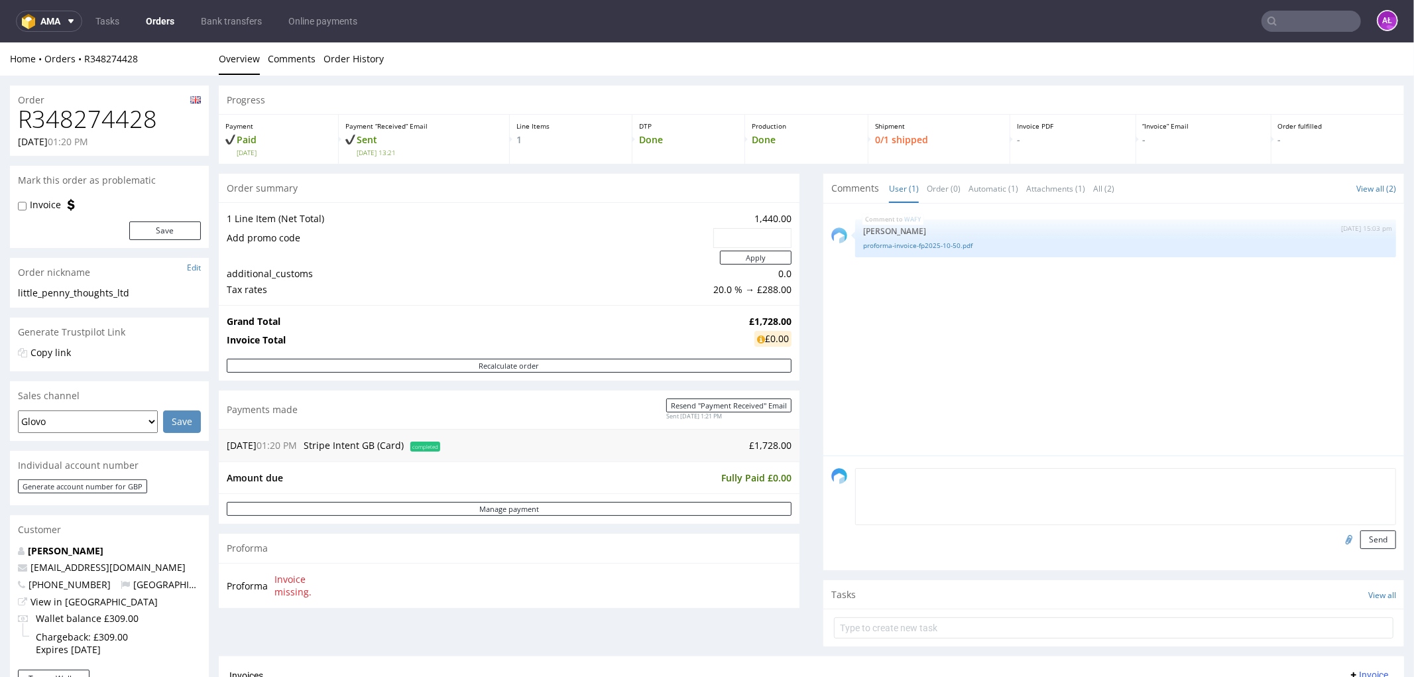
click at [1066, 483] on form "Send" at bounding box center [1125, 507] width 541 height 81
type textarea "PH SA - PH LTD"
click at [1338, 540] on input "file" at bounding box center [1347, 538] width 19 height 17
type input "C:\fakepath\Faktura FV 514_10_2025.pdf"
click at [994, 478] on textarea "PH SA - PH LTD" at bounding box center [1125, 495] width 541 height 57
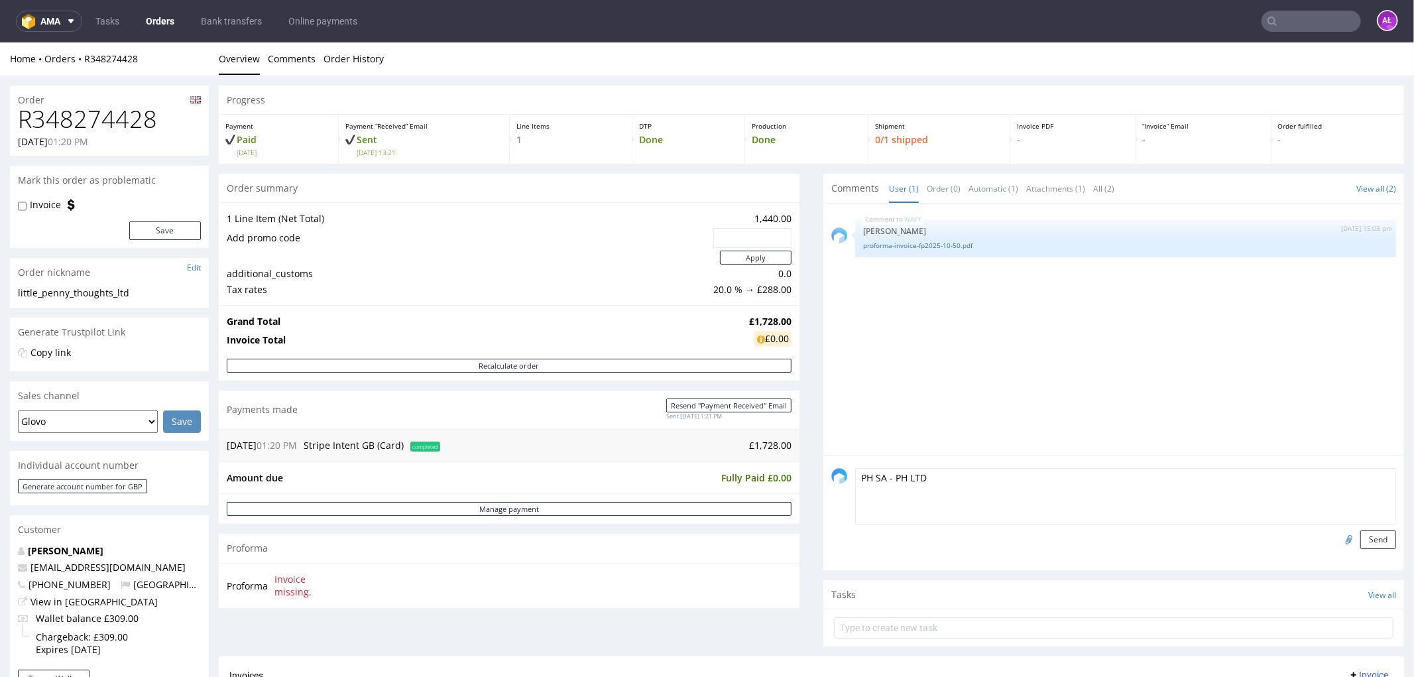
click at [1338, 537] on input "file" at bounding box center [1347, 538] width 19 height 17
click at [1360, 542] on button "Send" at bounding box center [1378, 539] width 36 height 19
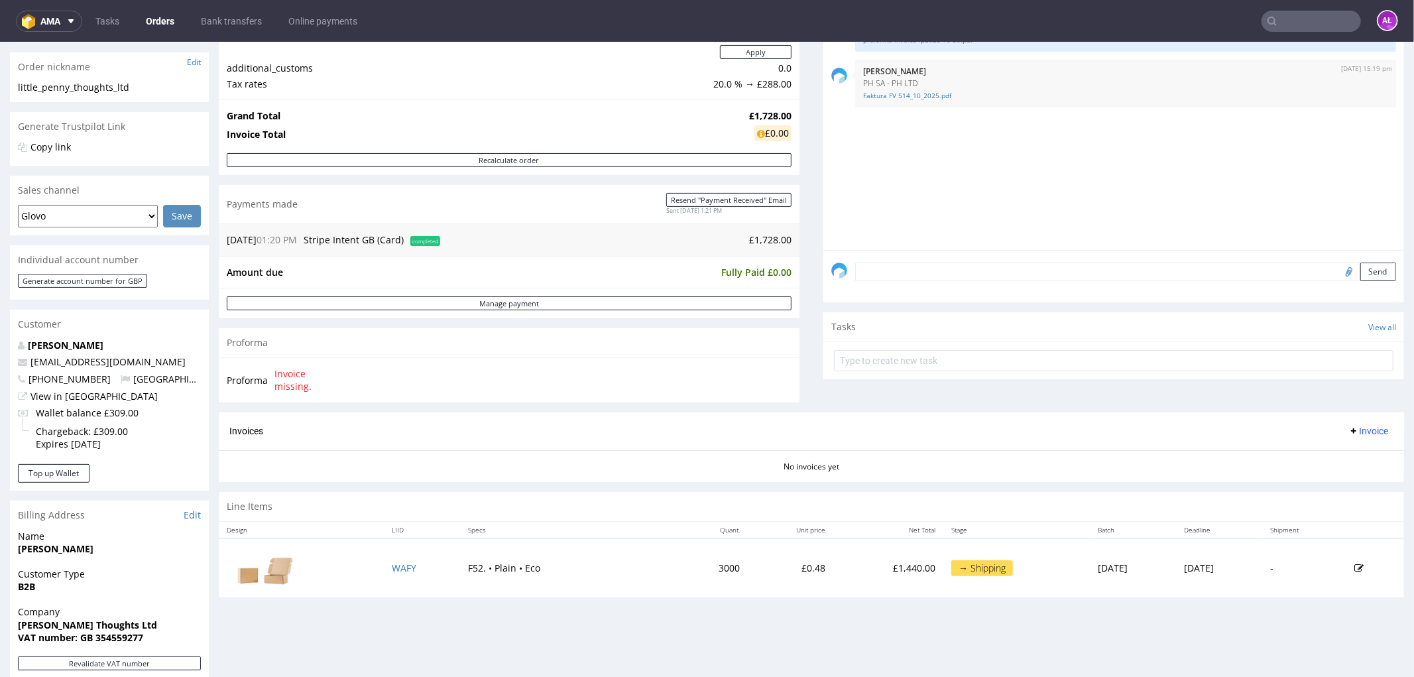
scroll to position [64, 0]
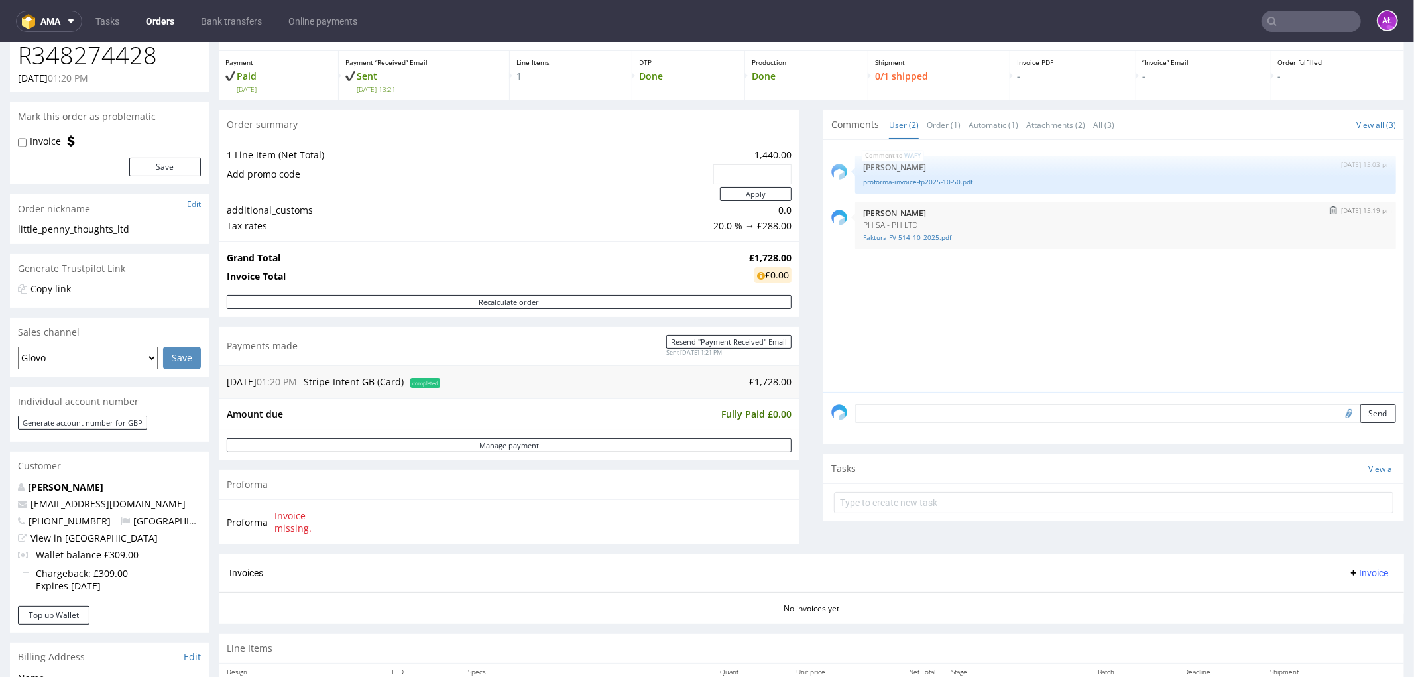
click at [1330, 209] on img "submit" at bounding box center [1333, 209] width 7 height 8
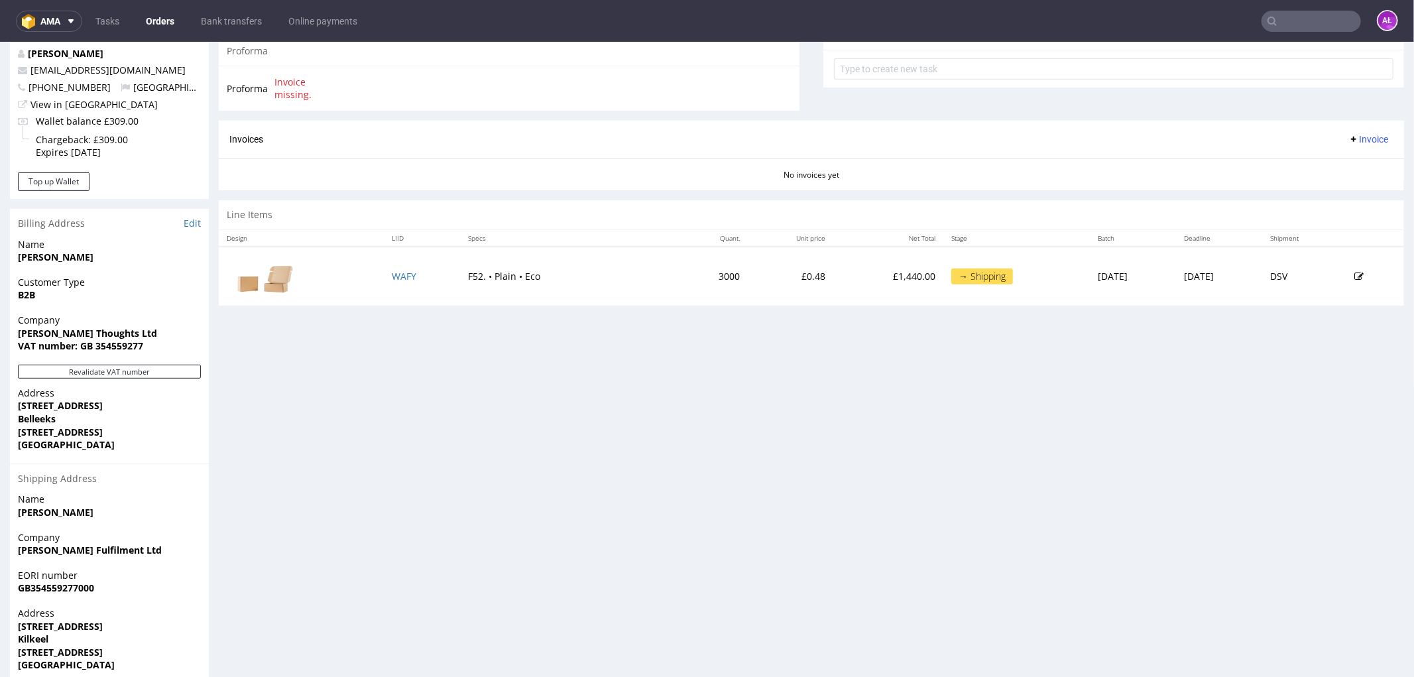
scroll to position [579, 0]
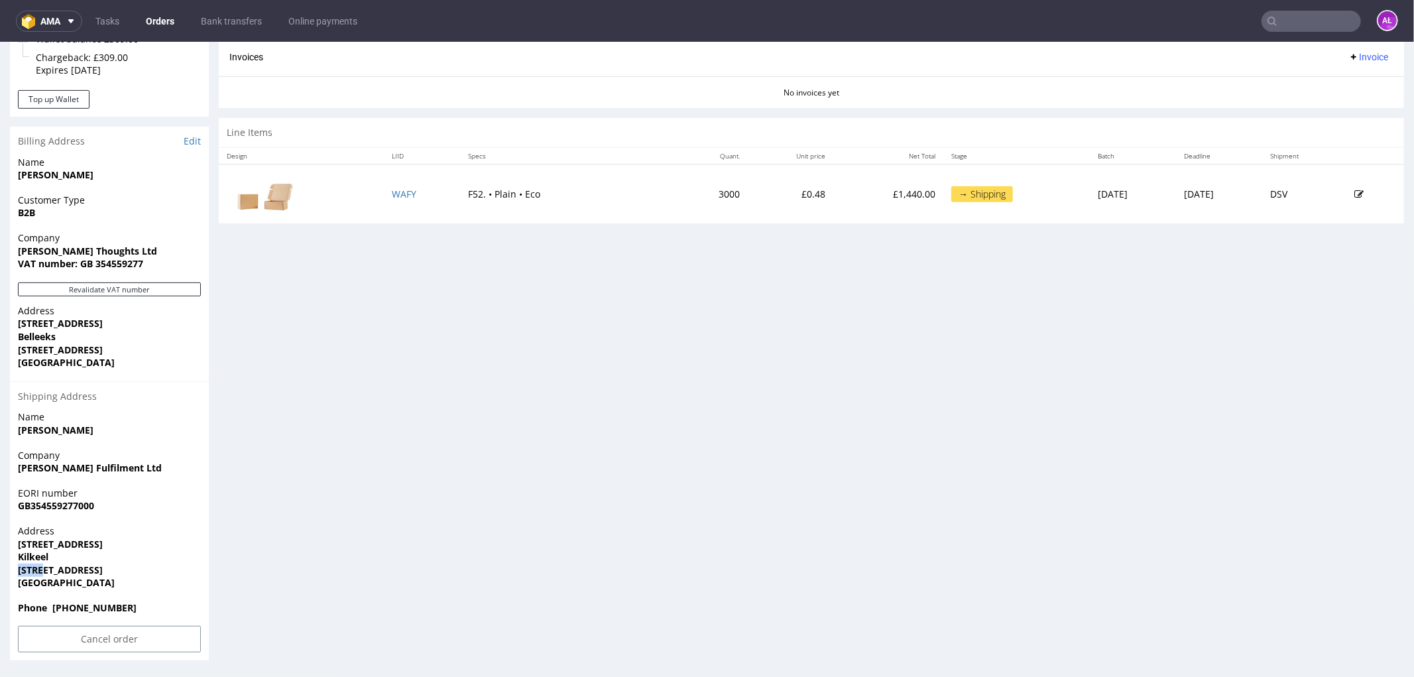
drag, startPoint x: 15, startPoint y: 571, endPoint x: 49, endPoint y: 569, distance: 34.5
click at [49, 569] on div "Address 10 Nicholsons Road Kilkeel Newry BT34 4JN United Kingdom" at bounding box center [109, 562] width 199 height 77
copy strong "Newry"
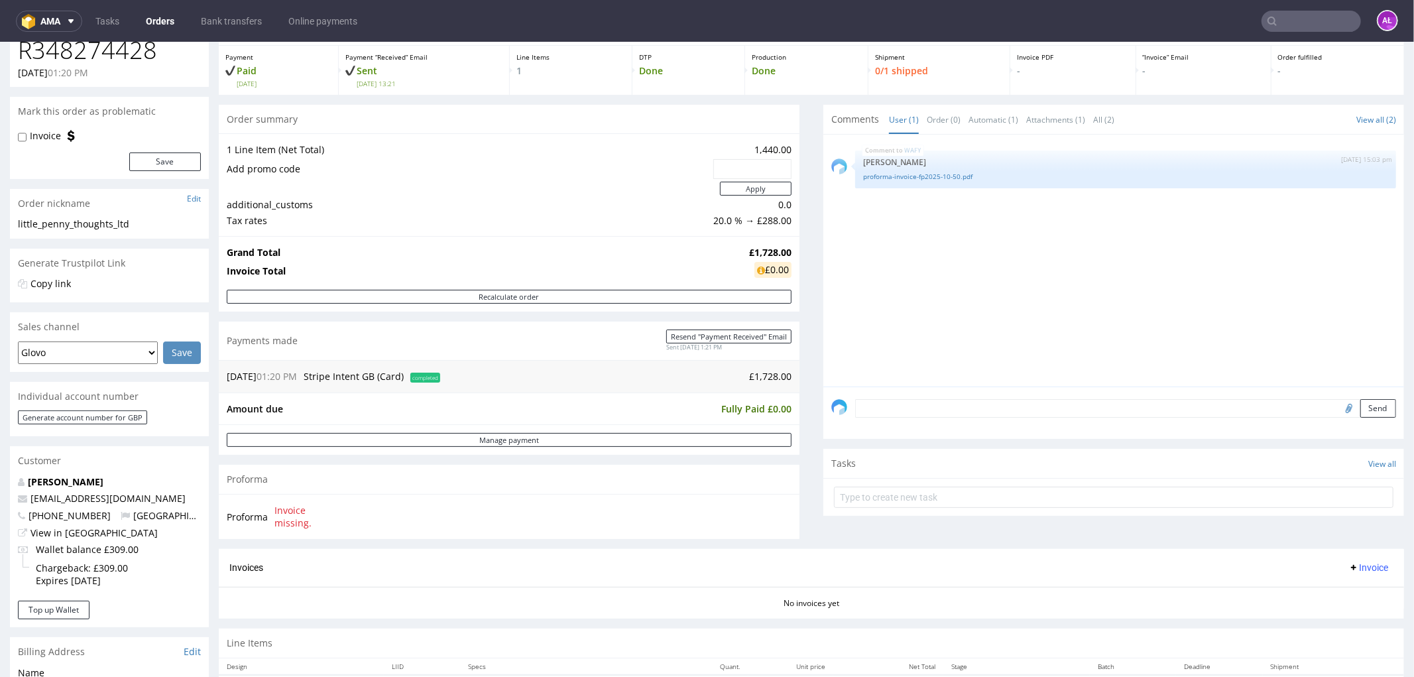
scroll to position [64, 0]
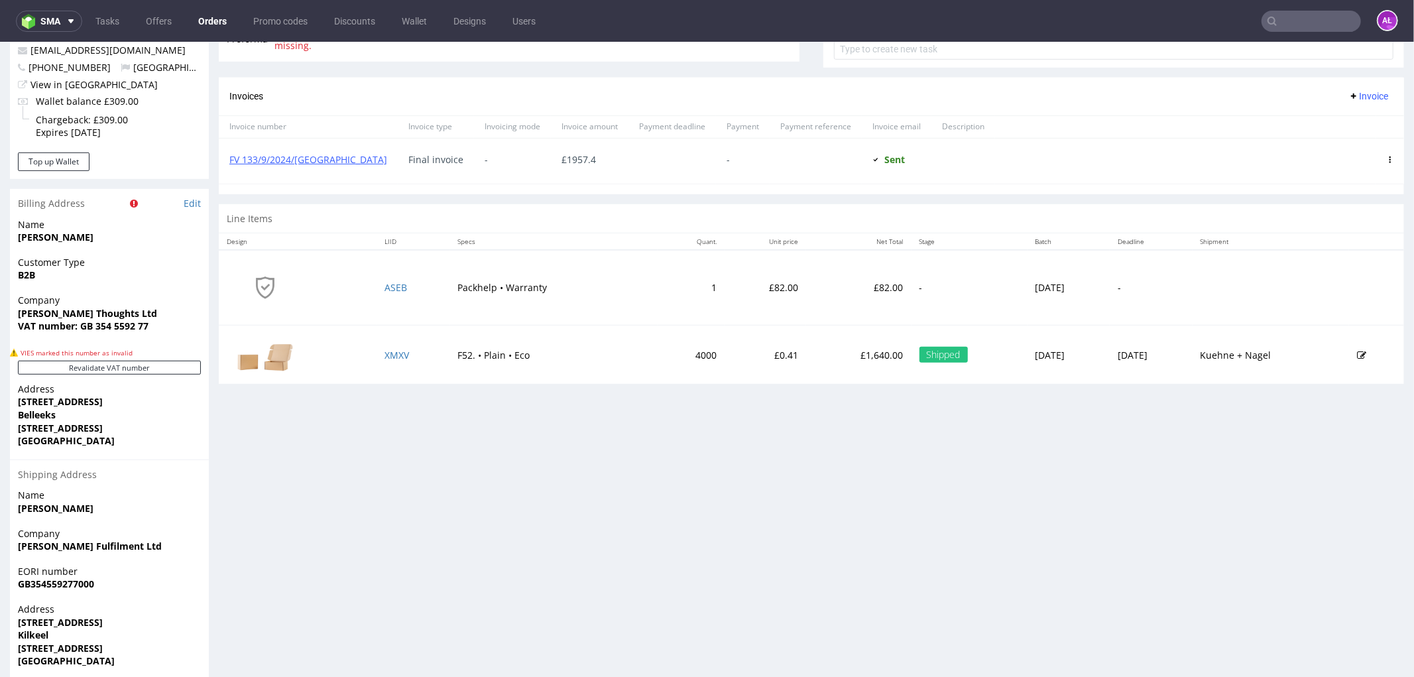
scroll to position [632, 0]
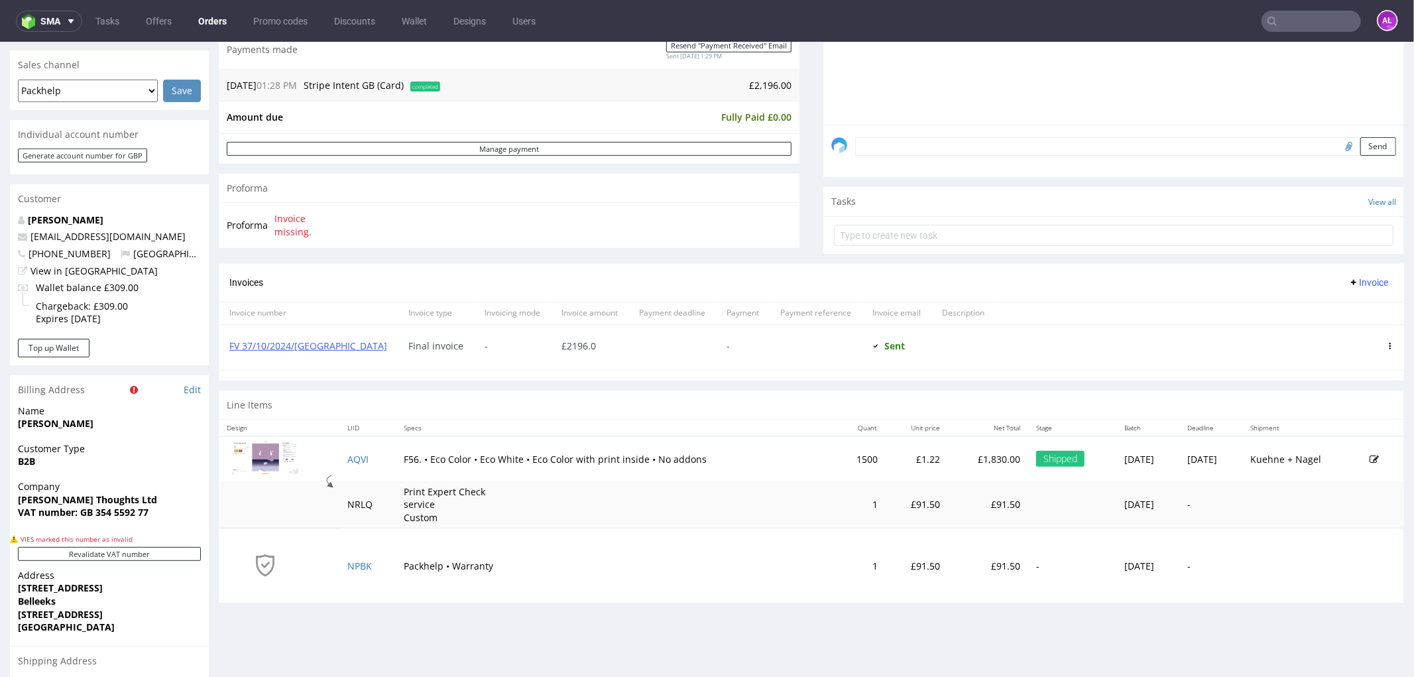
scroll to position [147, 0]
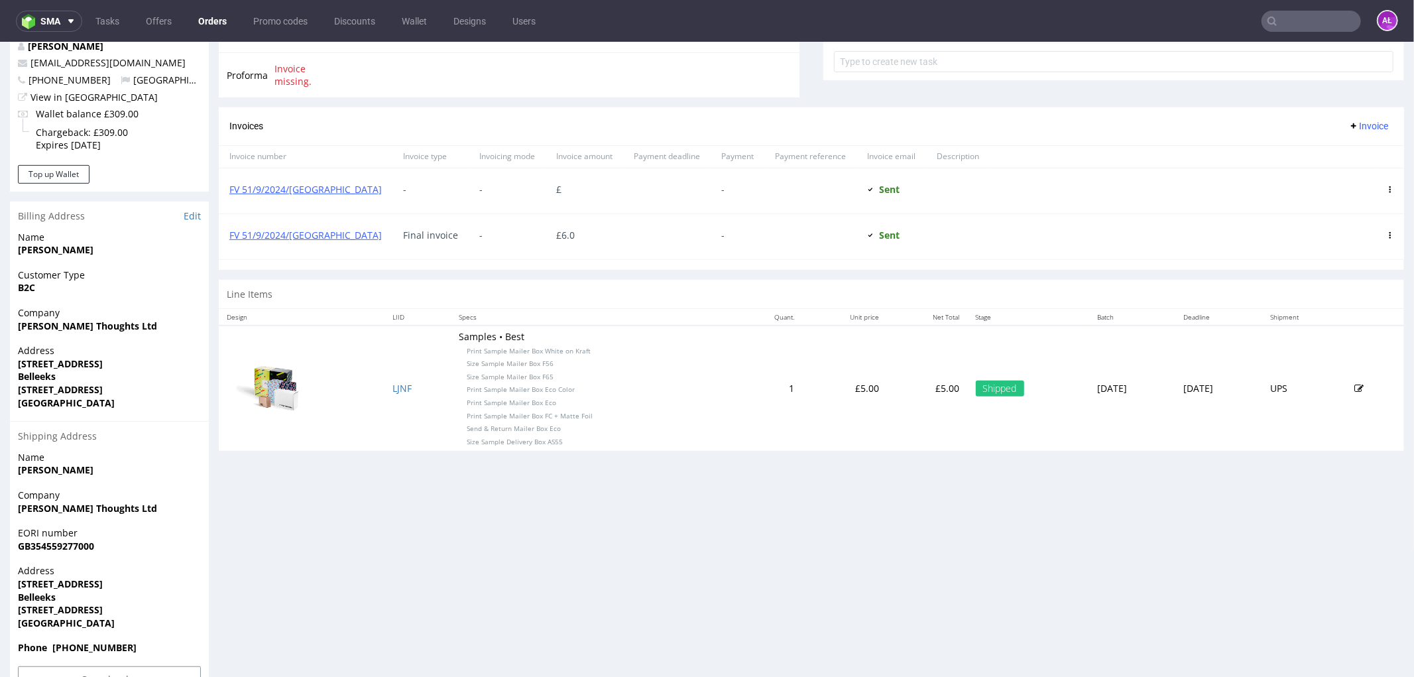
scroll to position [545, 0]
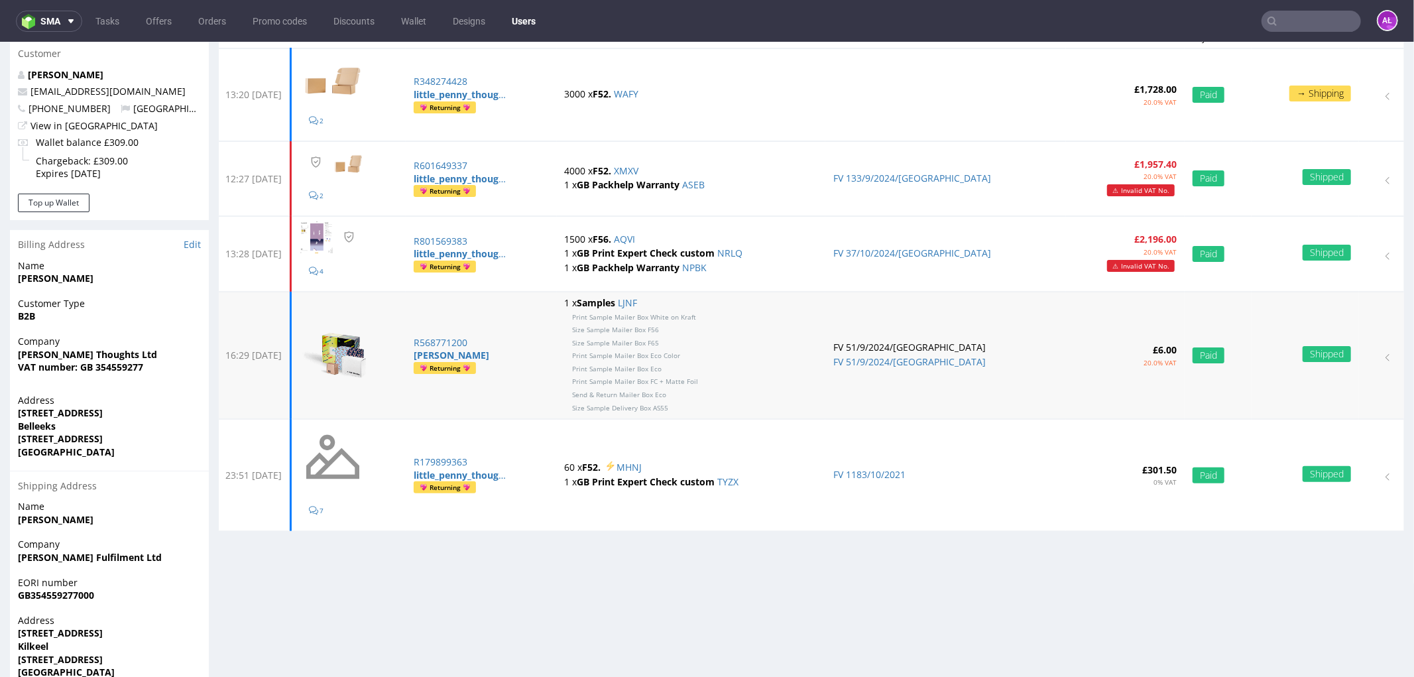
scroll to position [147, 0]
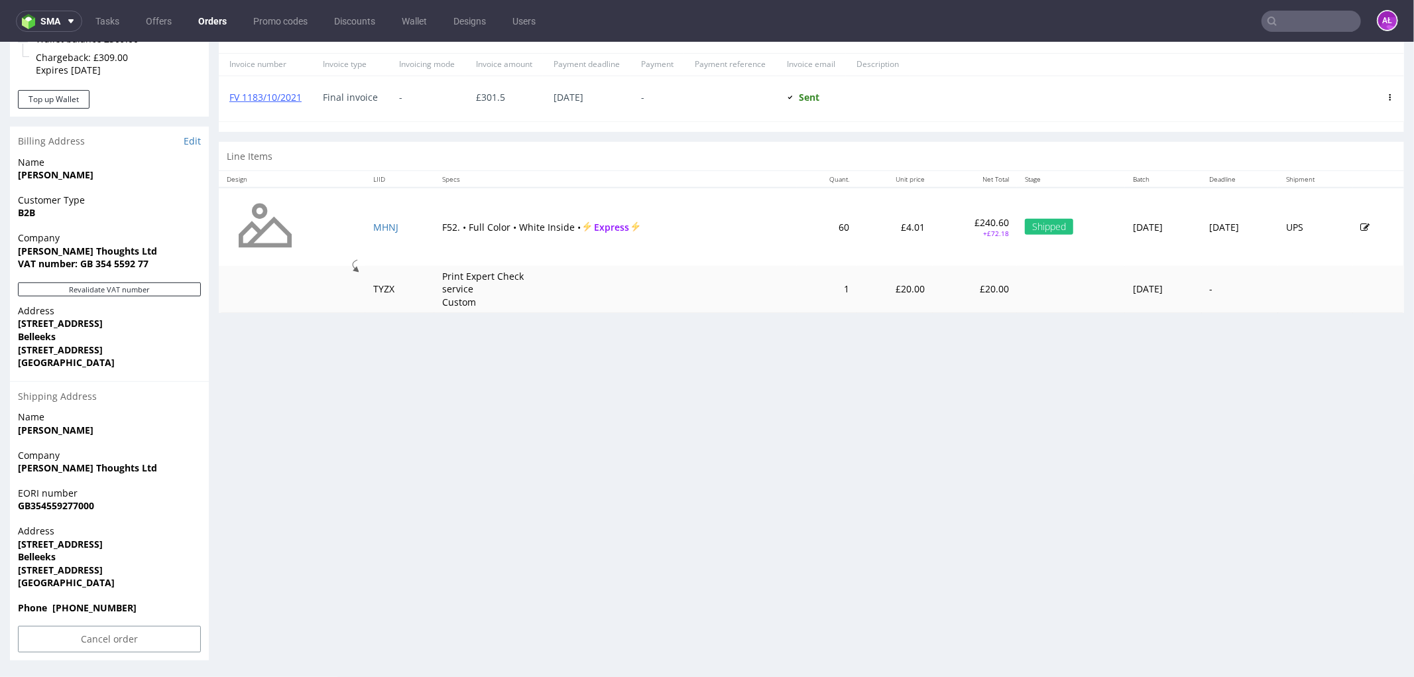
scroll to position [359, 0]
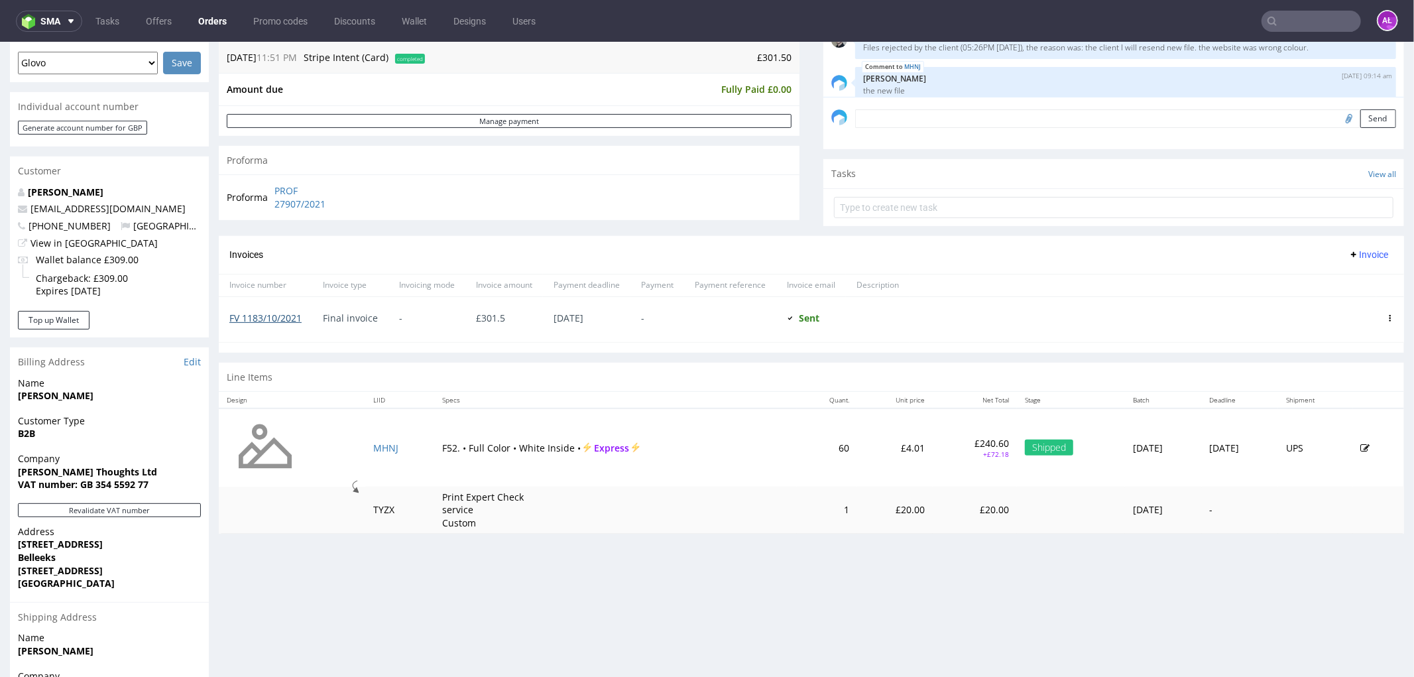
click at [265, 318] on link "FV 1183/10/2021" at bounding box center [265, 317] width 72 height 13
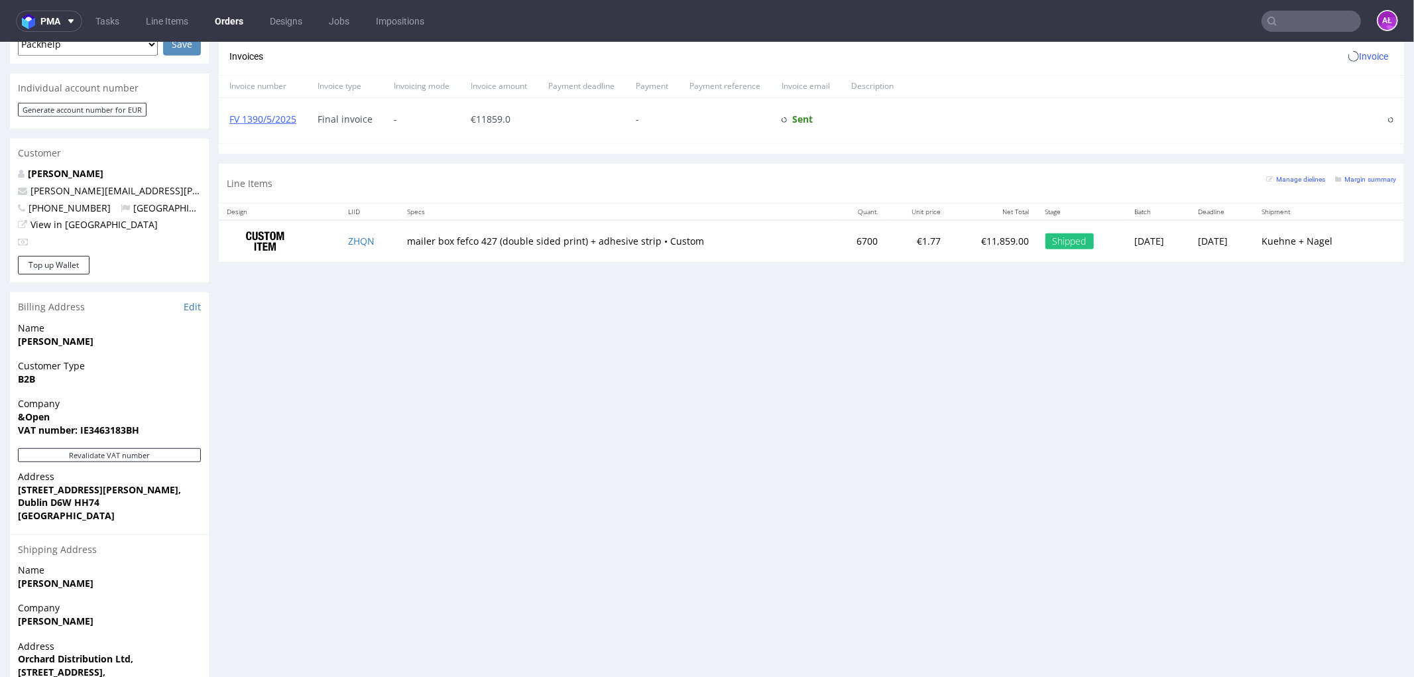
scroll to position [709, 0]
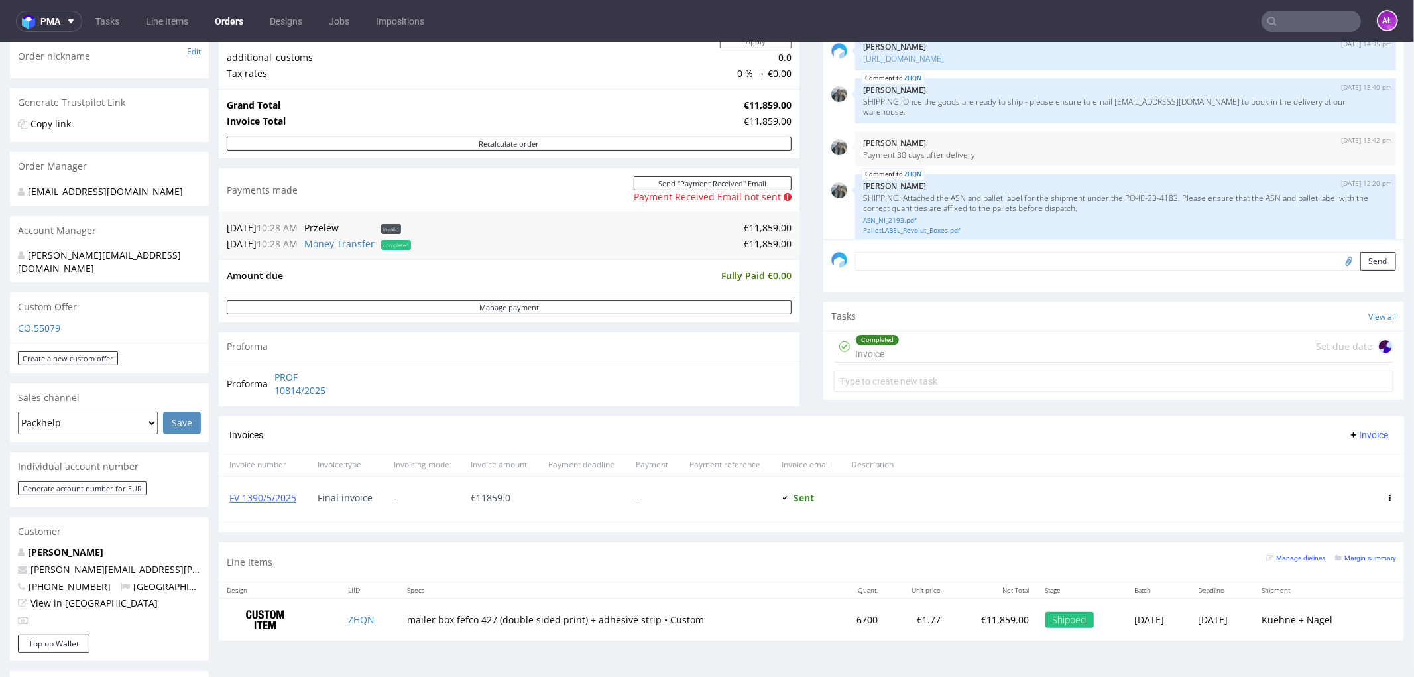
scroll to position [441, 0]
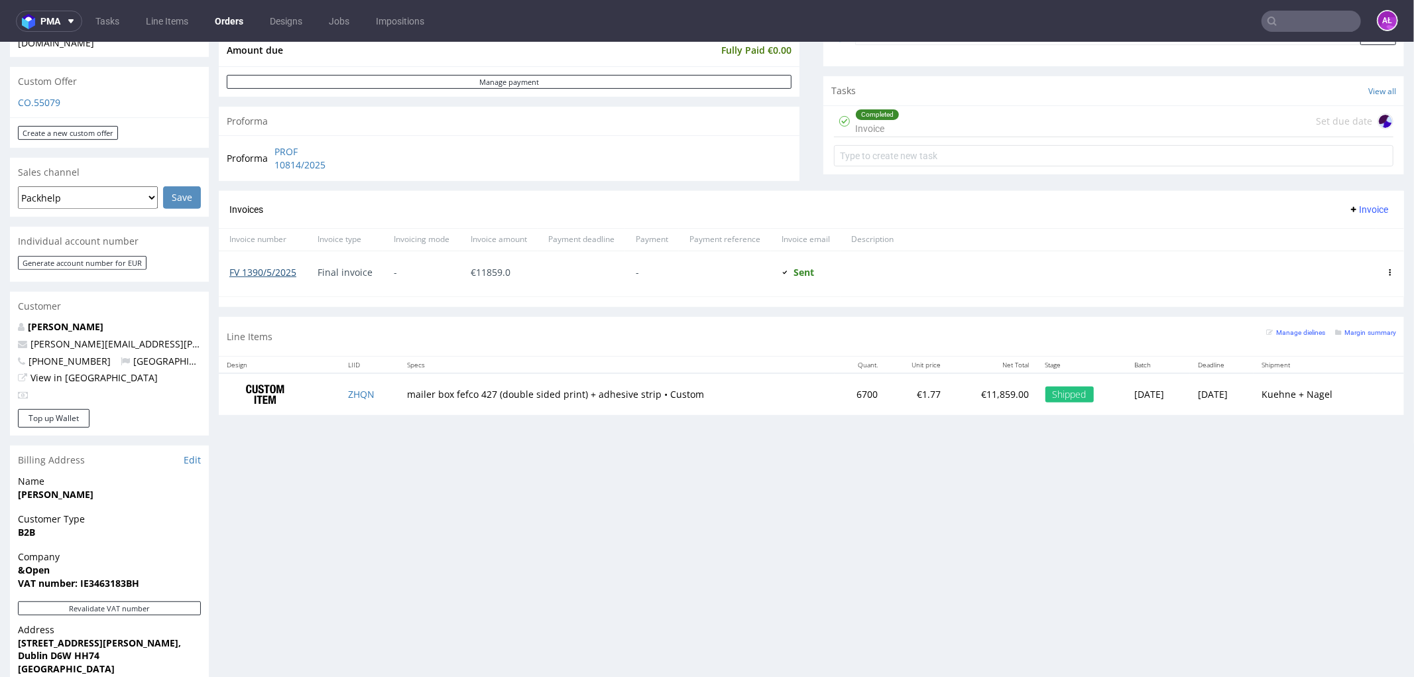
click at [288, 268] on link "FV 1390/5/2025" at bounding box center [262, 271] width 67 height 13
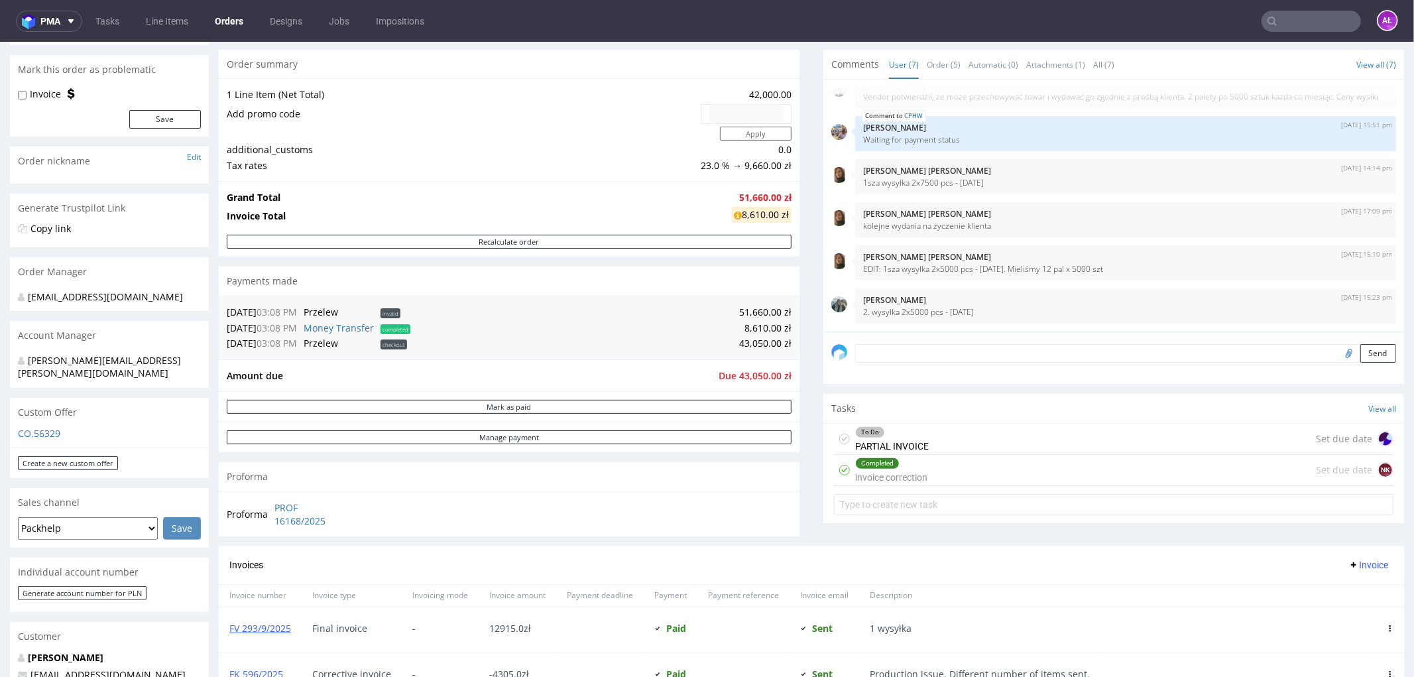
scroll to position [221, 0]
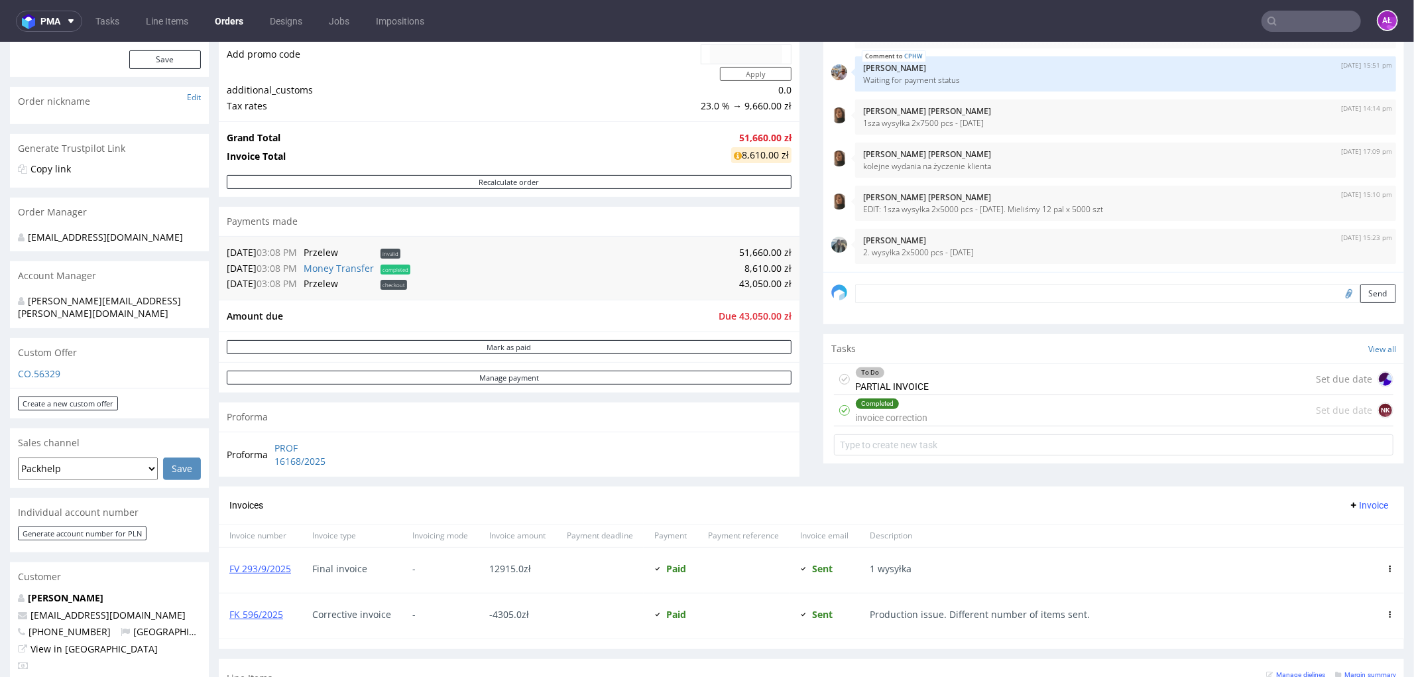
click at [884, 378] on div "To Do PARTIAL INVOICE" at bounding box center [892, 378] width 74 height 30
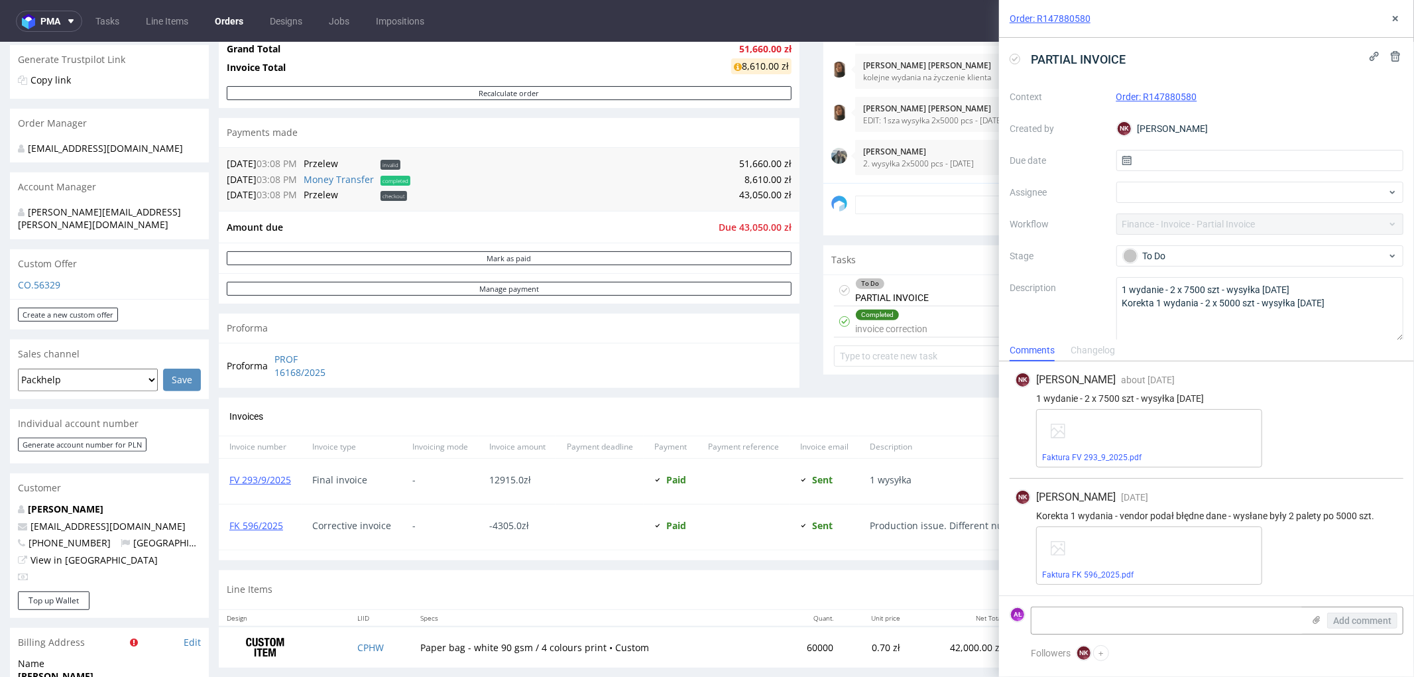
scroll to position [294, 0]
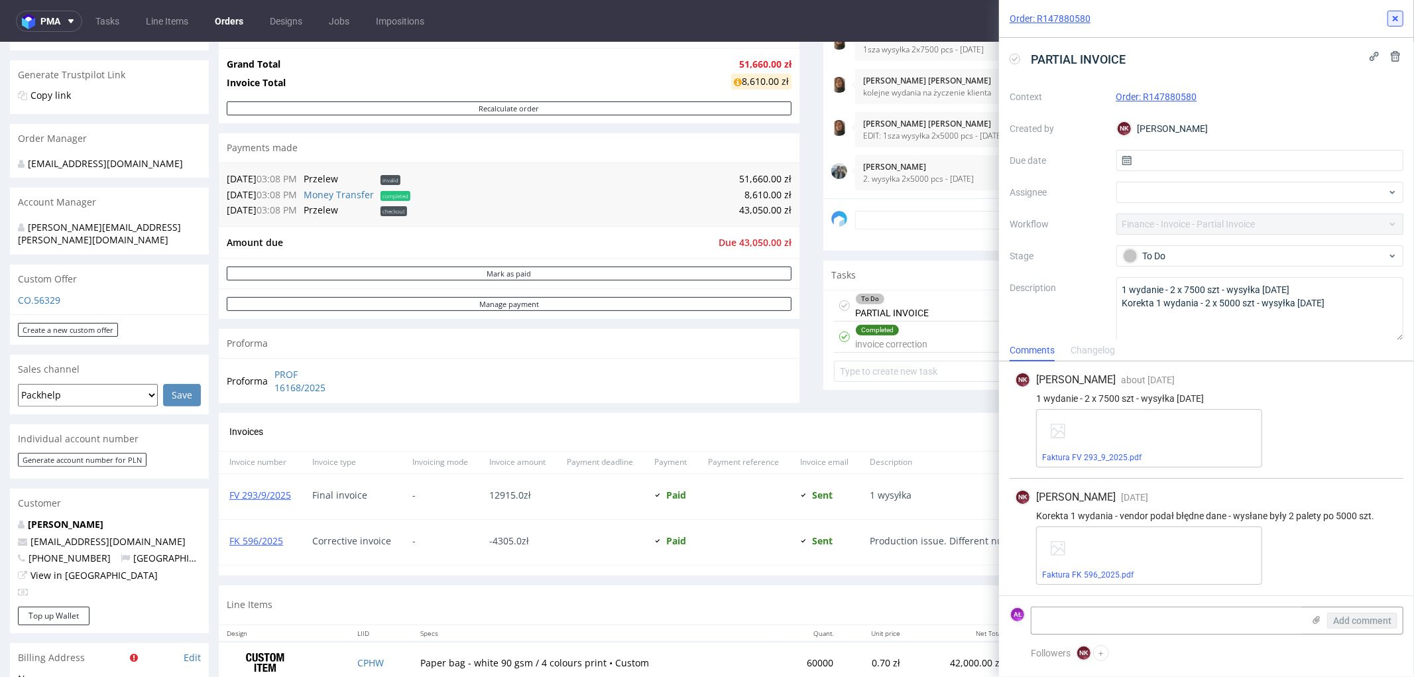
click at [1395, 19] on use at bounding box center [1395, 18] width 5 height 5
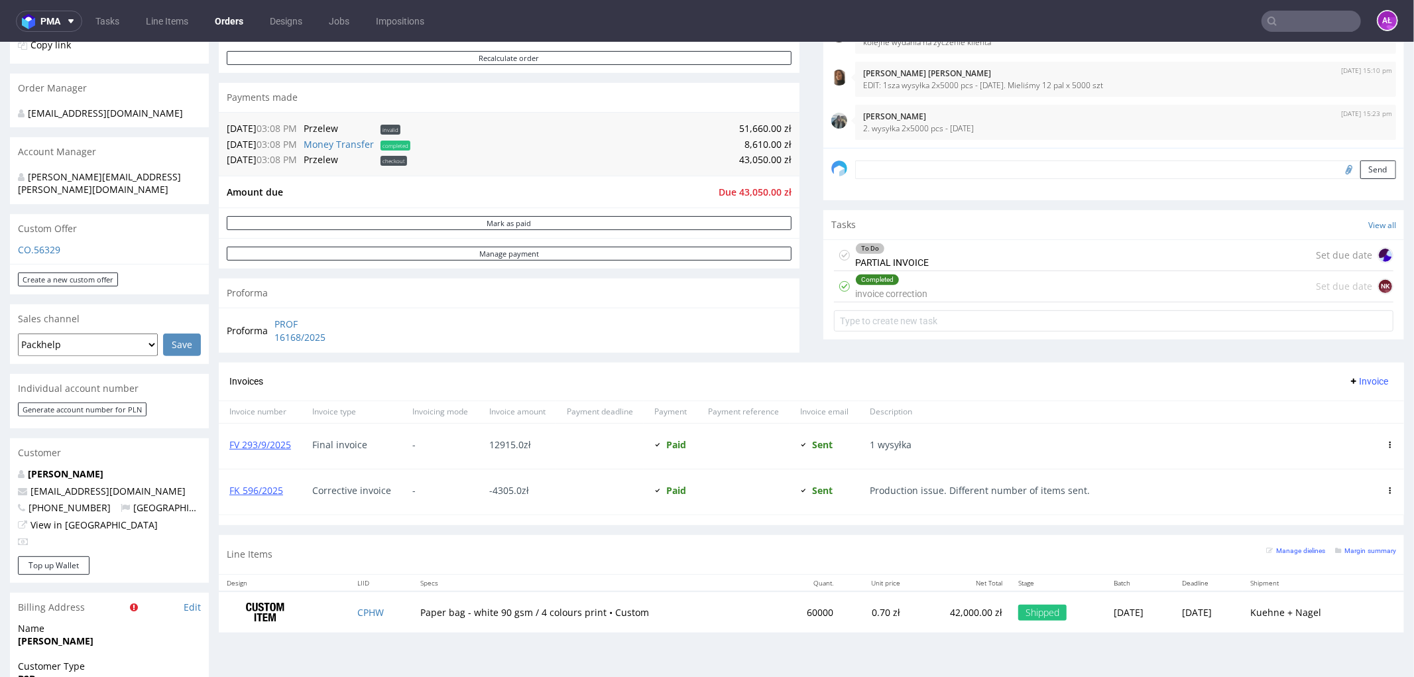
scroll to position [334, 0]
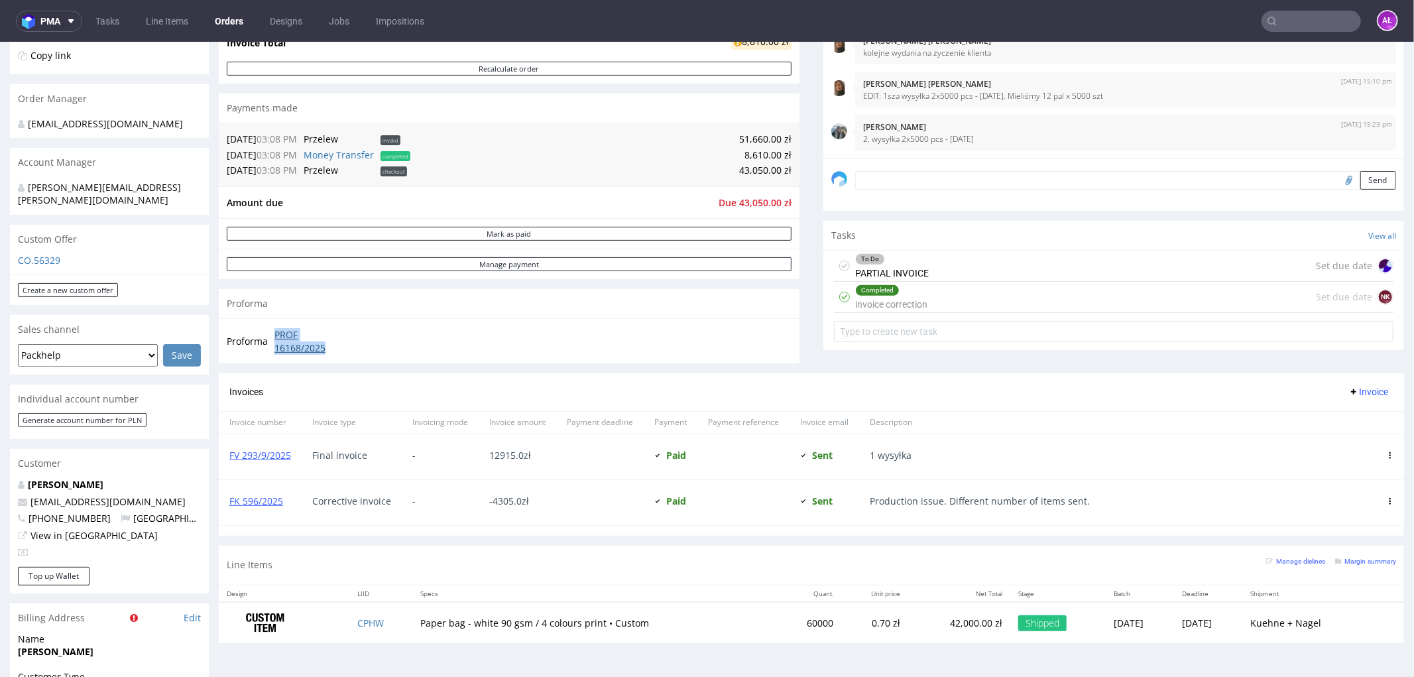
drag, startPoint x: 267, startPoint y: 333, endPoint x: 342, endPoint y: 347, distance: 76.3
click at [342, 347] on tr "Proforma PROF 16168/2025" at bounding box center [289, 340] width 125 height 29
copy tr "PROF 16168/2025"
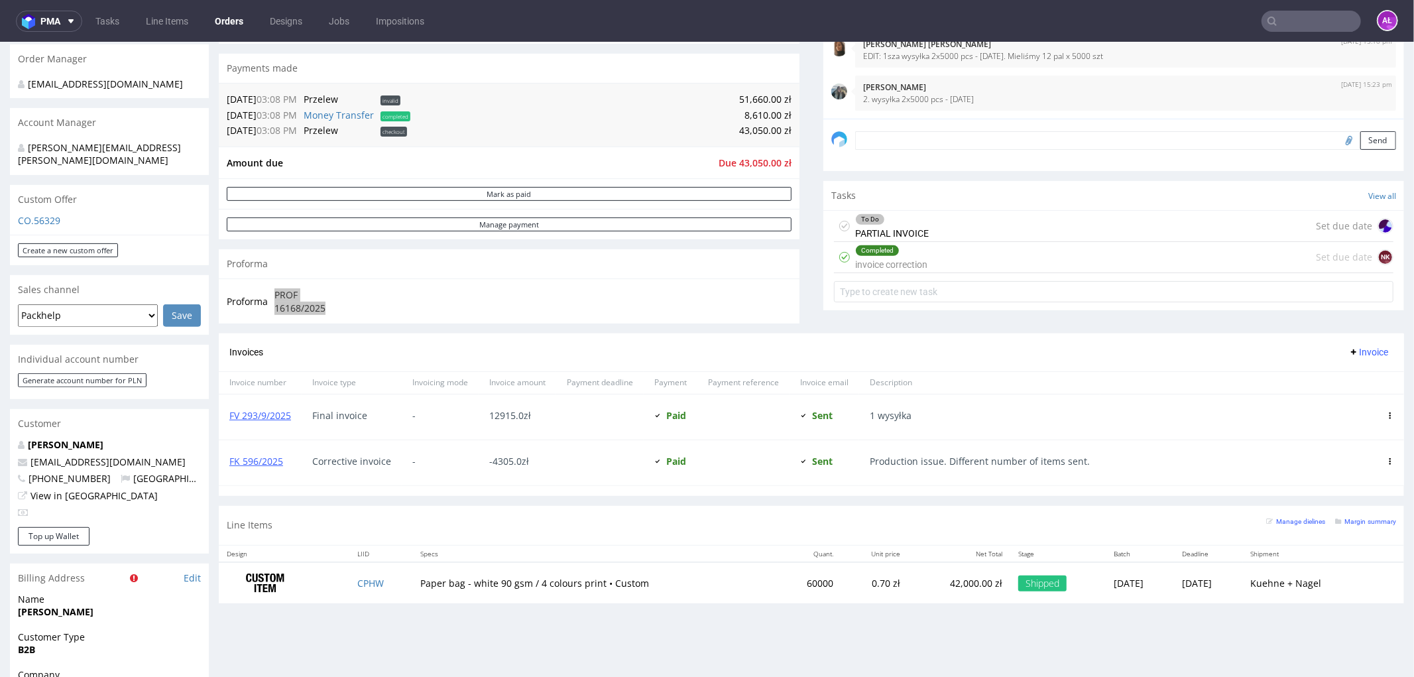
scroll to position [408, 0]
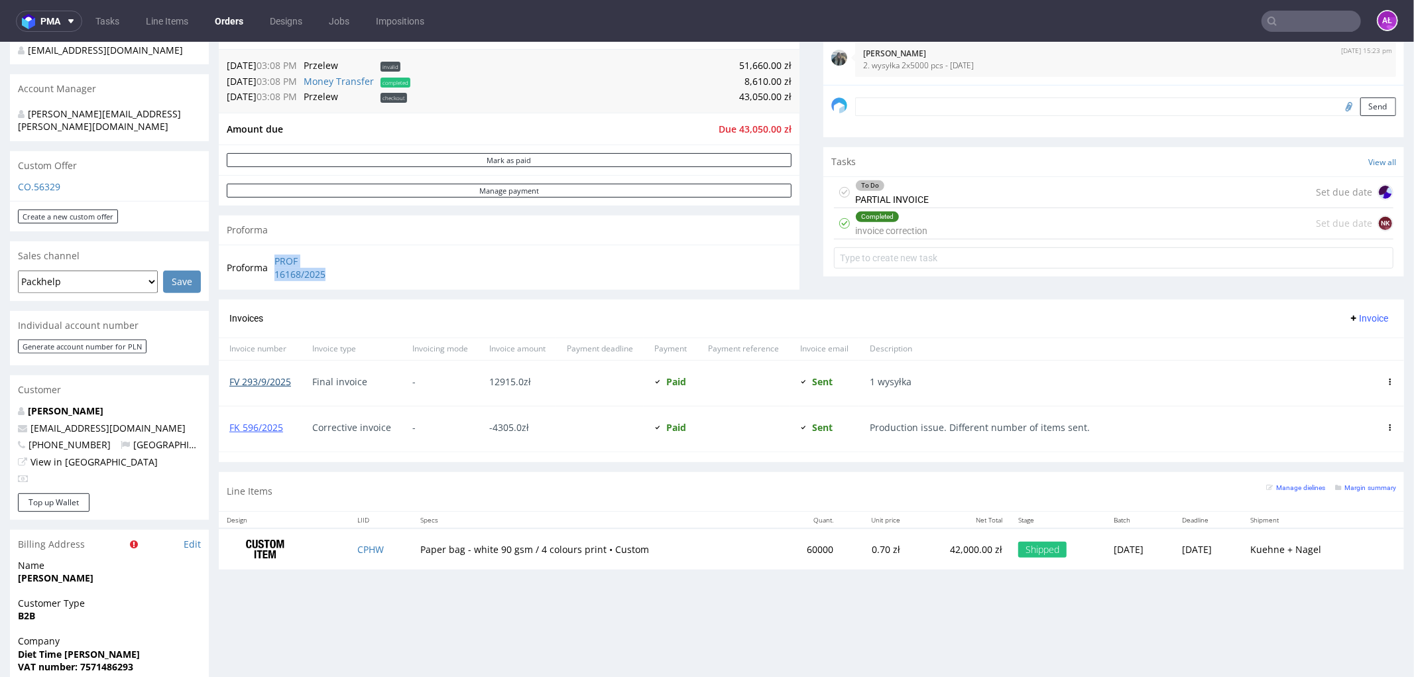
click at [266, 382] on link "FV 293/9/2025" at bounding box center [260, 381] width 62 height 13
click at [1359, 318] on span "Invoice" at bounding box center [1368, 317] width 40 height 11
click at [1349, 346] on span "Upload" at bounding box center [1346, 346] width 64 height 13
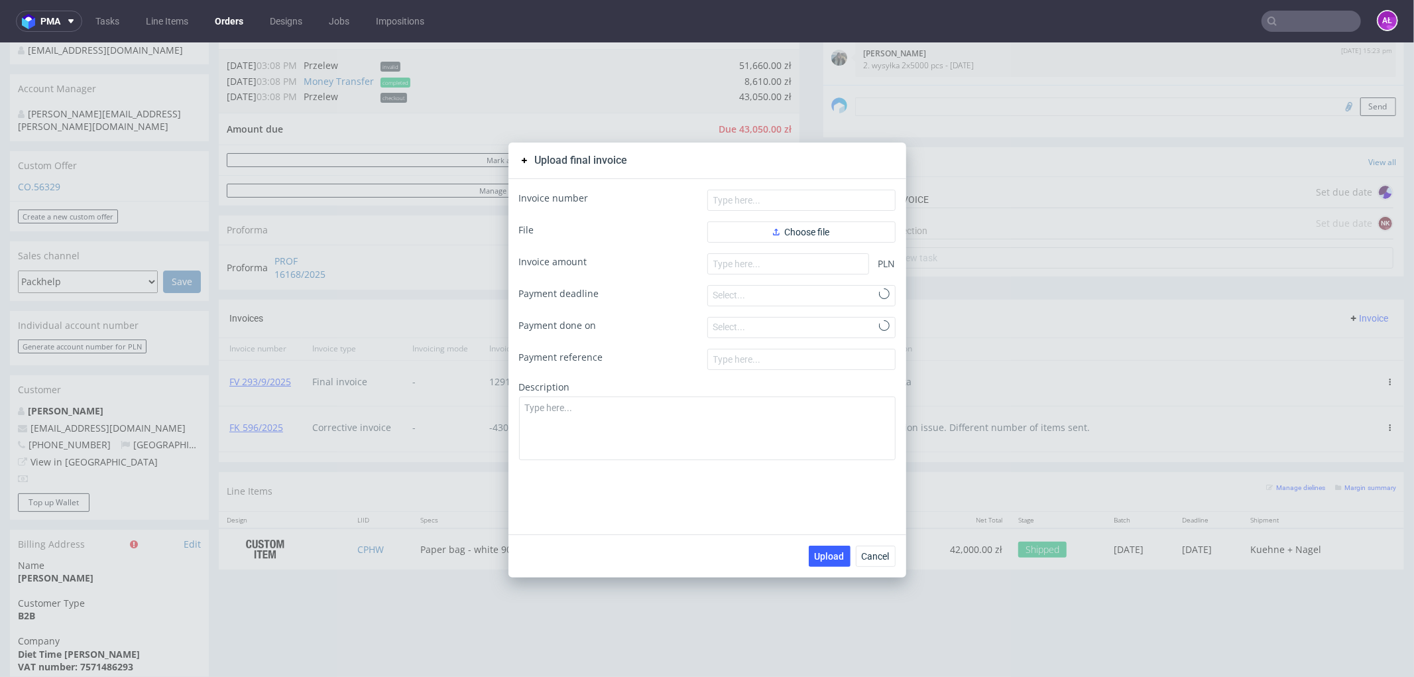
scroll to position [78, 0]
click at [779, 229] on span "Choose file" at bounding box center [801, 231] width 57 height 9
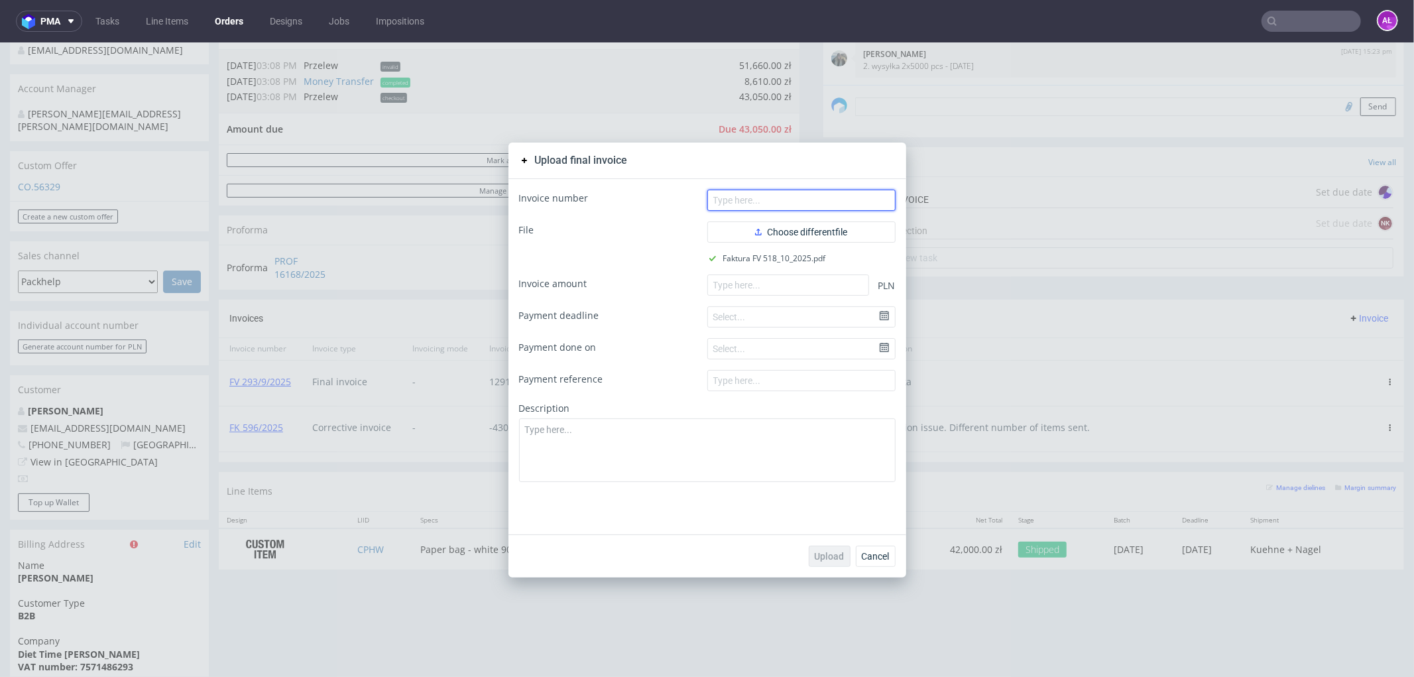
click at [846, 195] on input "text" at bounding box center [801, 199] width 188 height 21
paste input "FV 518/10/2025"
type input "FV 518/10/2025"
click at [826, 284] on input "number" at bounding box center [788, 284] width 162 height 21
paste input "8610.00"
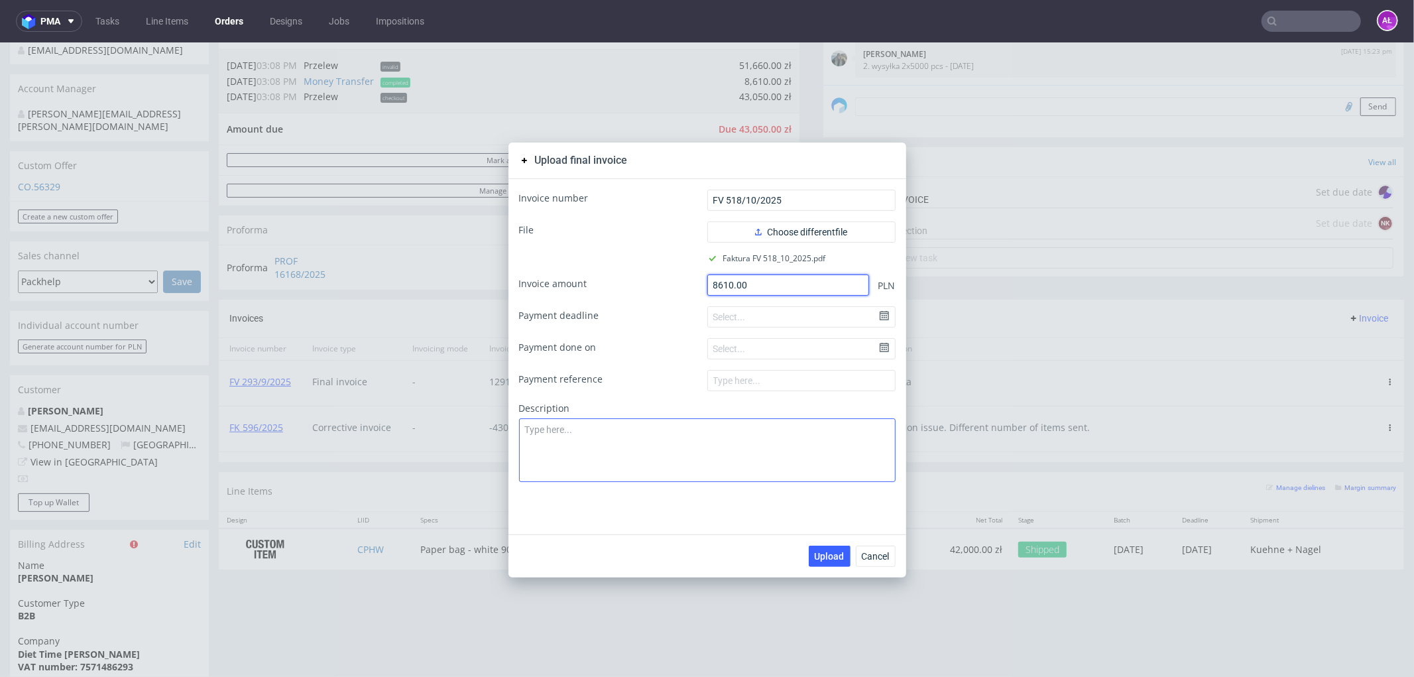
type input "8610.00"
click at [811, 451] on textarea at bounding box center [707, 450] width 377 height 64
type textarea "2 wysyłka"
click at [827, 557] on span "Upload" at bounding box center [830, 555] width 30 height 9
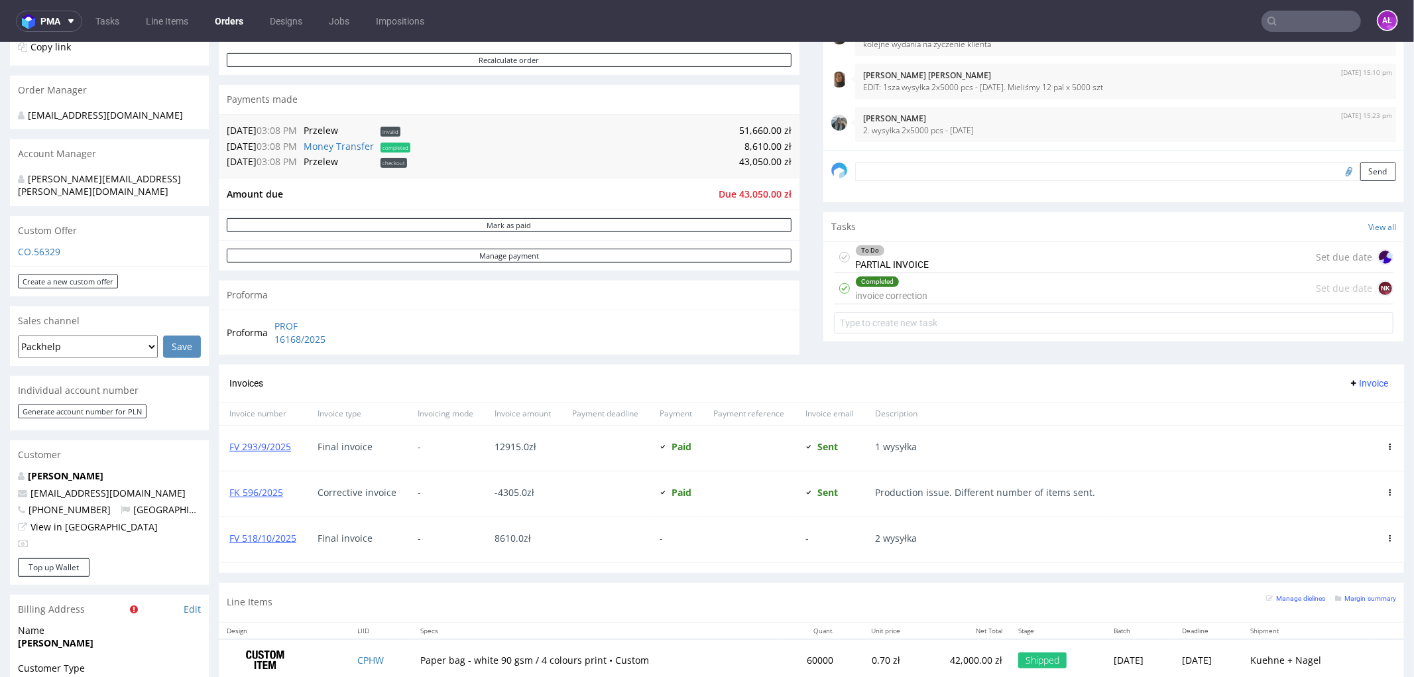
scroll to position [368, 0]
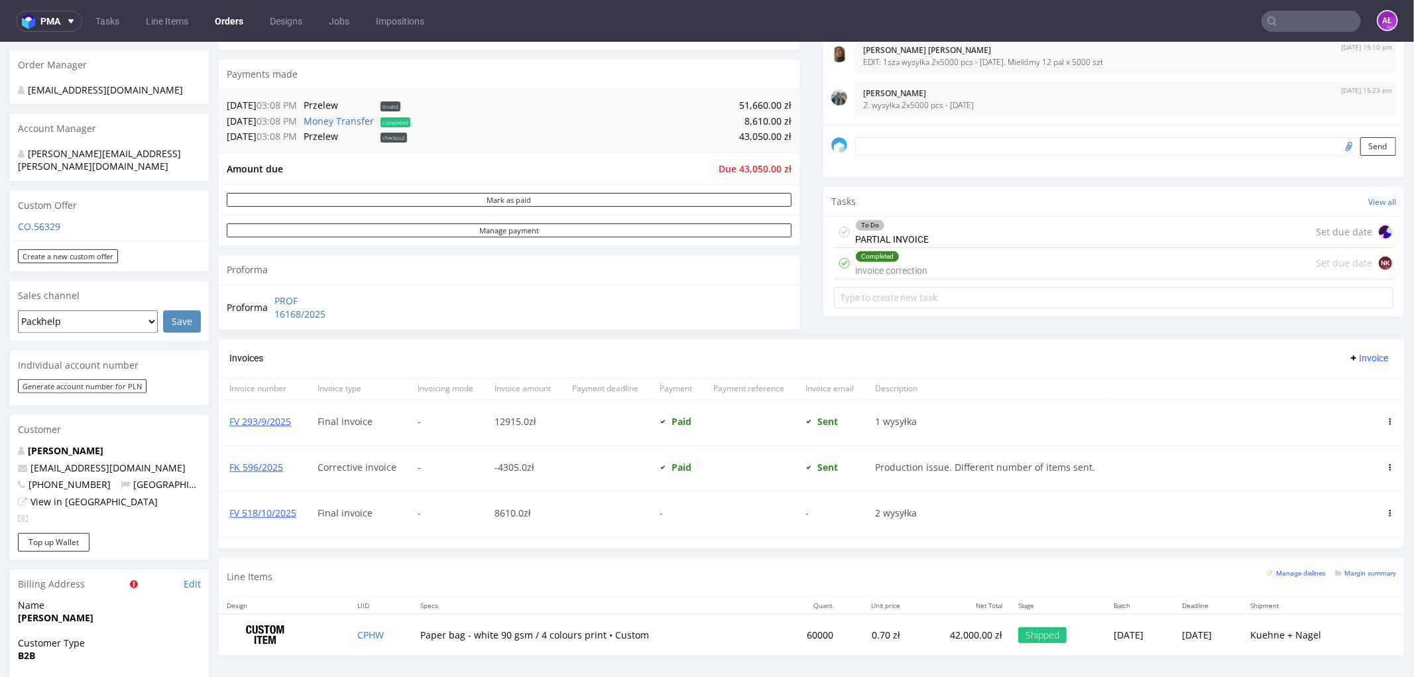
click at [892, 229] on div "To Do" at bounding box center [892, 224] width 72 height 11
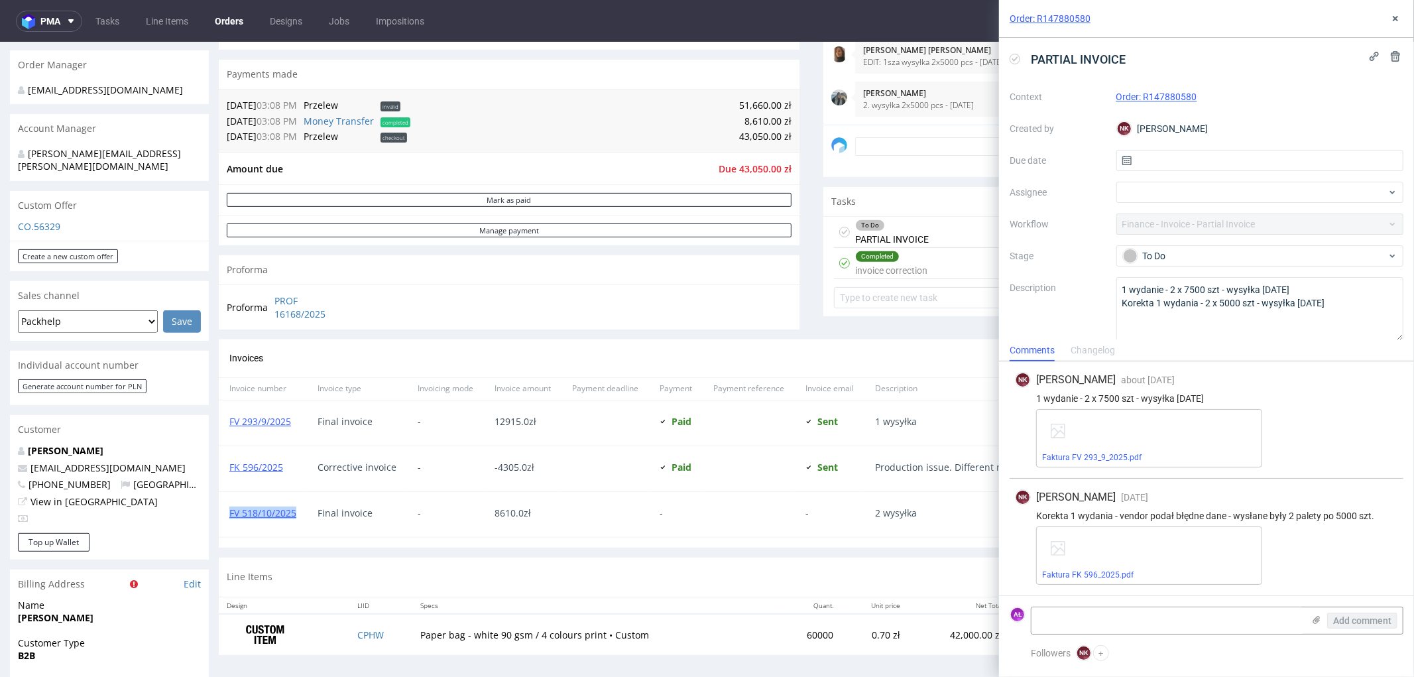
drag, startPoint x: 302, startPoint y: 524, endPoint x: 229, endPoint y: 526, distance: 72.3
click at [229, 526] on div "FV 518/10/2025" at bounding box center [263, 513] width 88 height 45
copy link "FV 518/10/2025"
click at [1141, 614] on textarea at bounding box center [1167, 620] width 272 height 27
paste textarea "FV 518/10/2025"
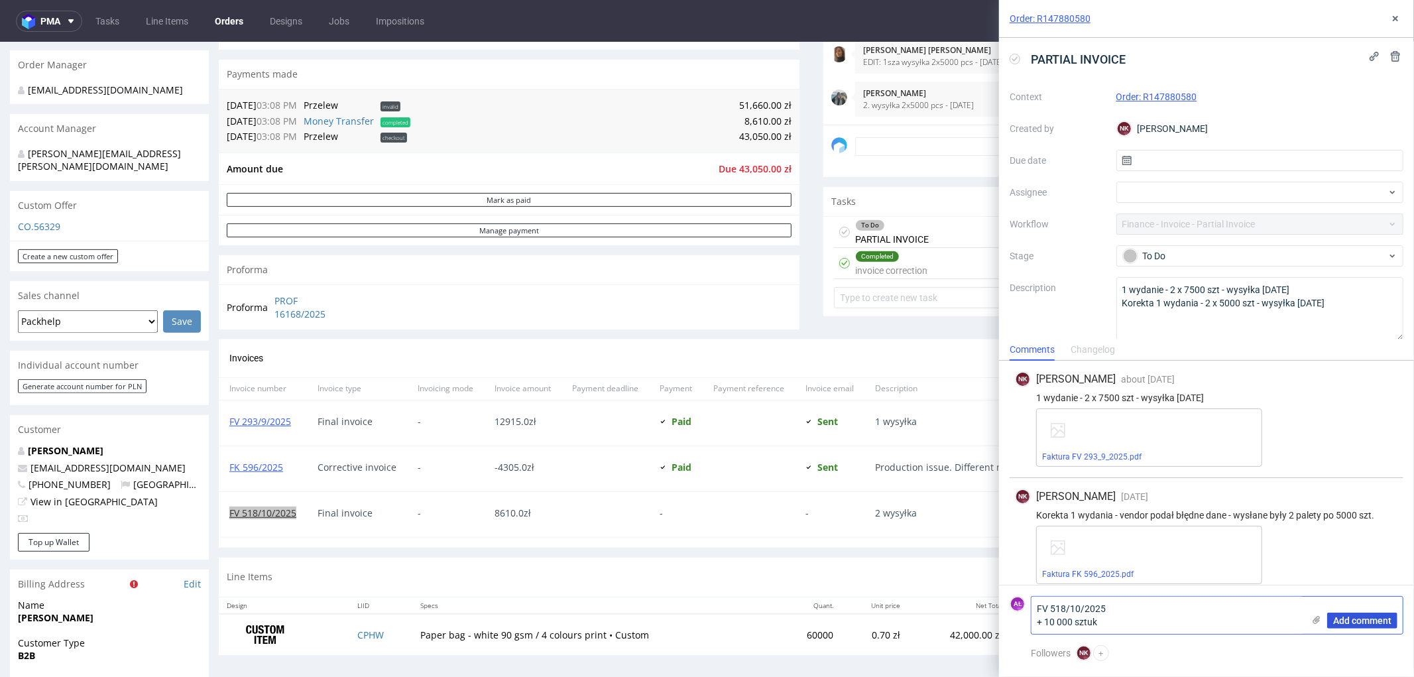
type textarea "FV 518/10/2025 + 10 000 sztuk"
click at [1350, 620] on span "Add comment" at bounding box center [1362, 620] width 58 height 9
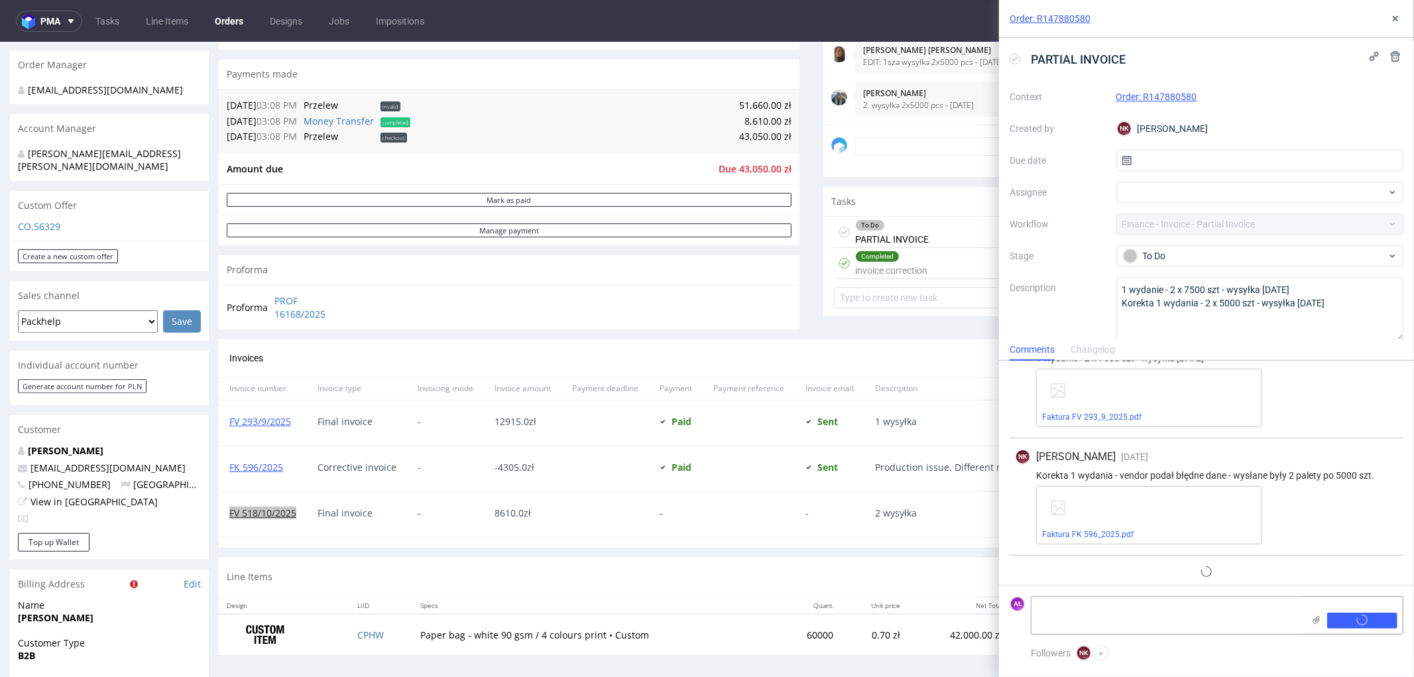
scroll to position [68, 0]
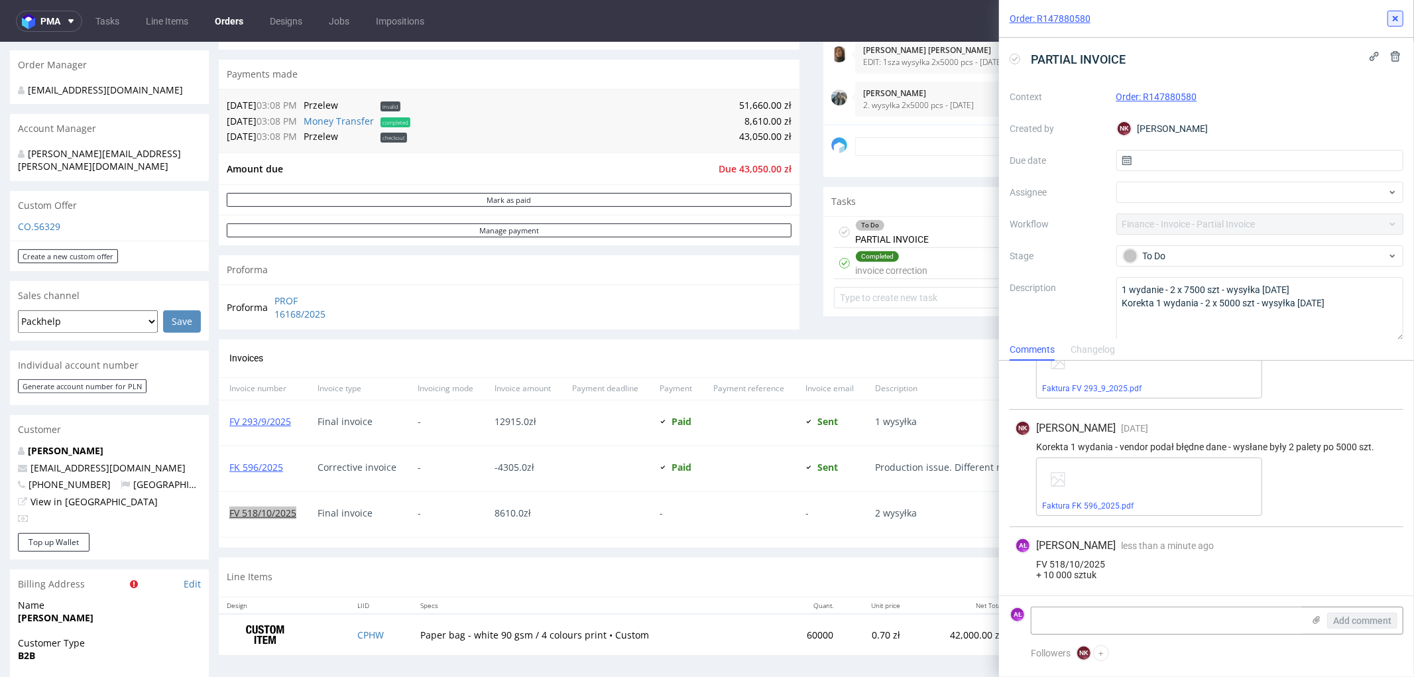
click at [1393, 22] on icon at bounding box center [1395, 18] width 11 height 11
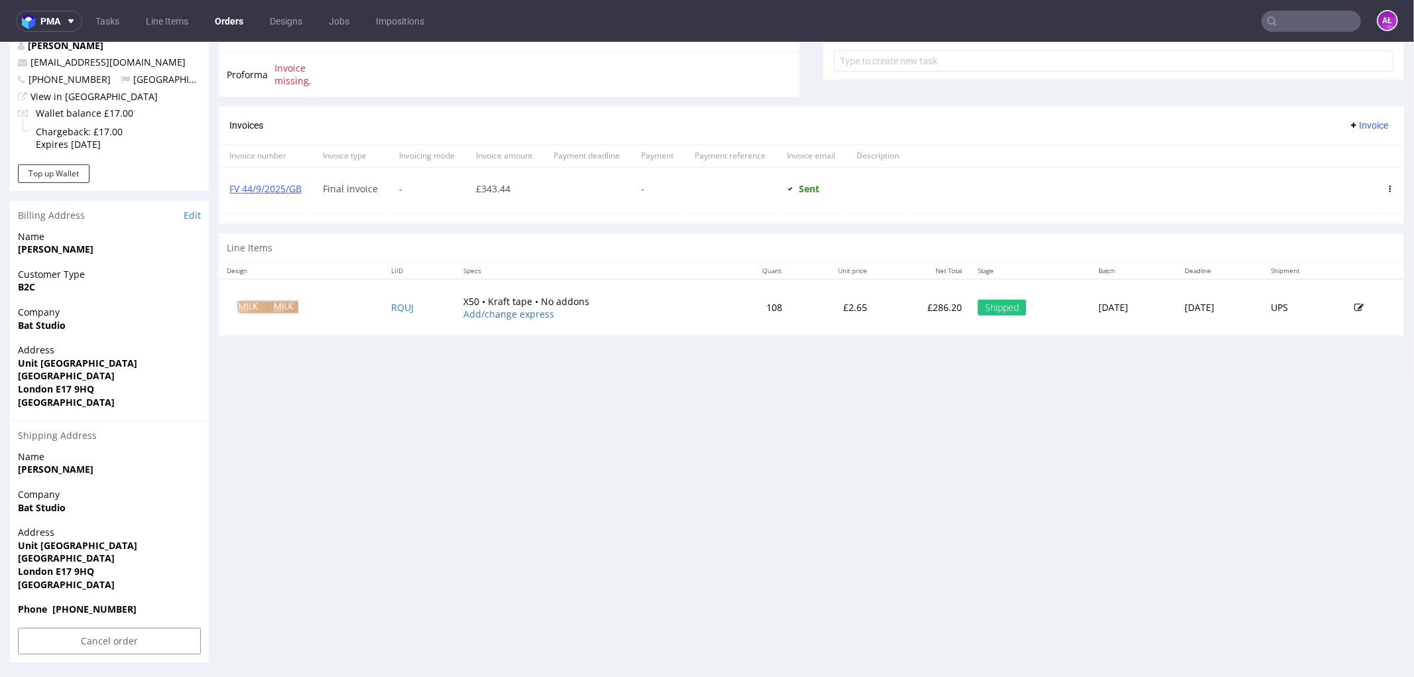
scroll to position [506, 0]
drag, startPoint x: 89, startPoint y: 508, endPoint x: 11, endPoint y: 504, distance: 77.6
click at [11, 504] on div "Company Bat Studio" at bounding box center [109, 505] width 199 height 38
copy strong "Bat Studio"
drag, startPoint x: 11, startPoint y: 538, endPoint x: 111, endPoint y: 556, distance: 102.5
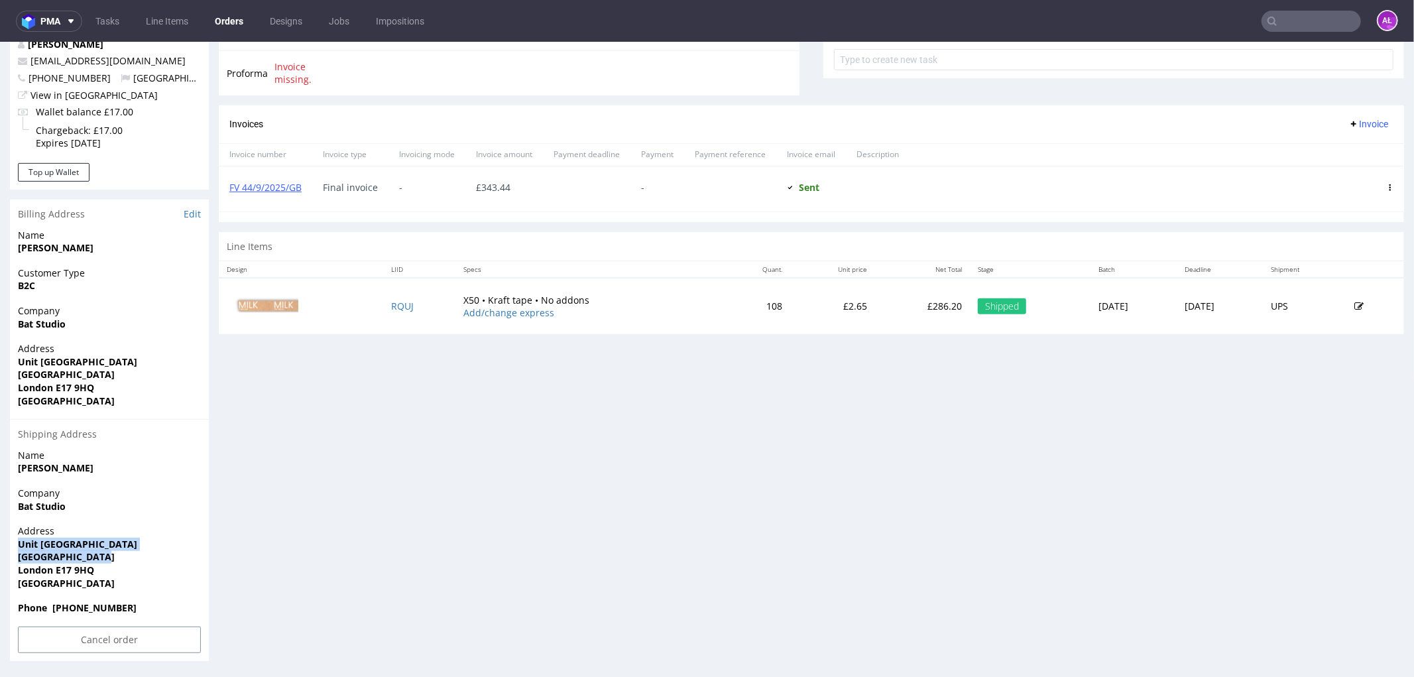
click at [111, 556] on div "Address [STREET_ADDRESS]" at bounding box center [109, 562] width 199 height 77
copy p "[STREET_ADDRESS]"
drag, startPoint x: 44, startPoint y: 572, endPoint x: 99, endPoint y: 567, distance: 55.2
click at [99, 567] on div "Order R897816824 [DATE] 04:37 PM Mark this order as problematic Invoice Save Or…" at bounding box center [707, 119] width 1414 height 1102
copy strong "London E17 9HQ"
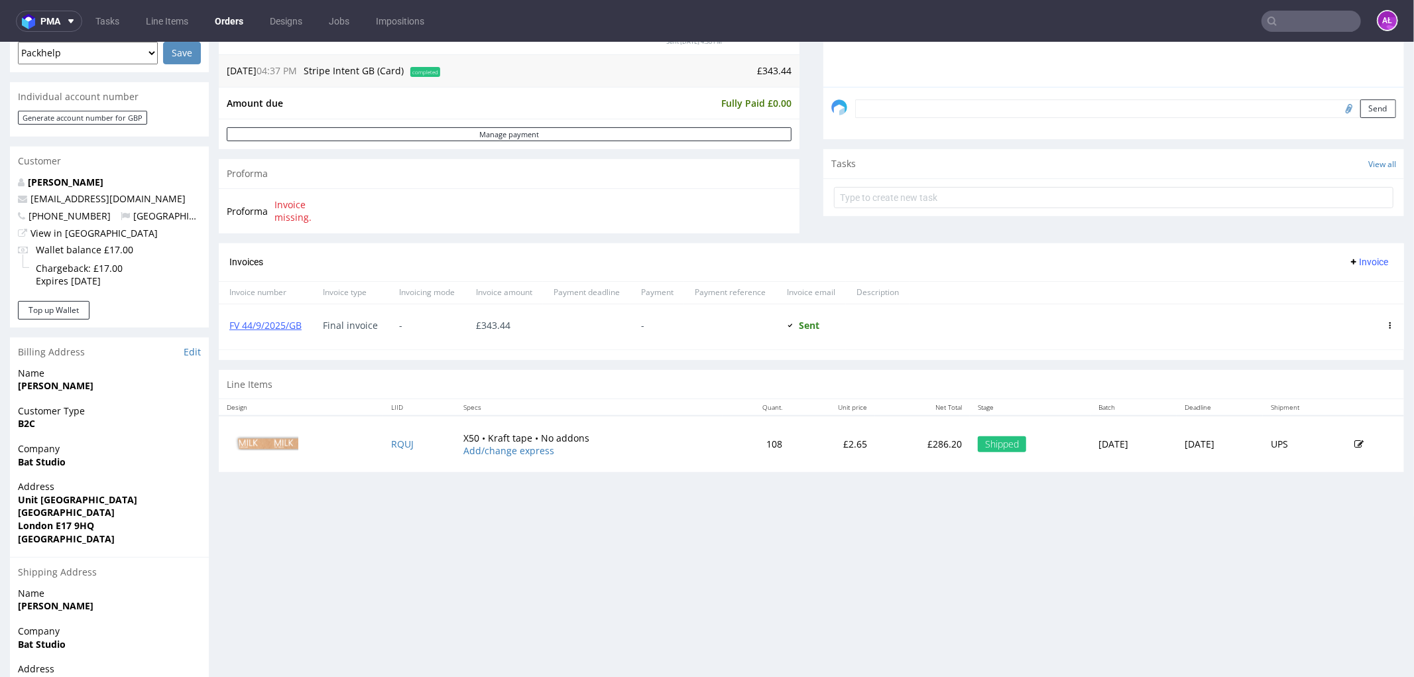
scroll to position [359, 0]
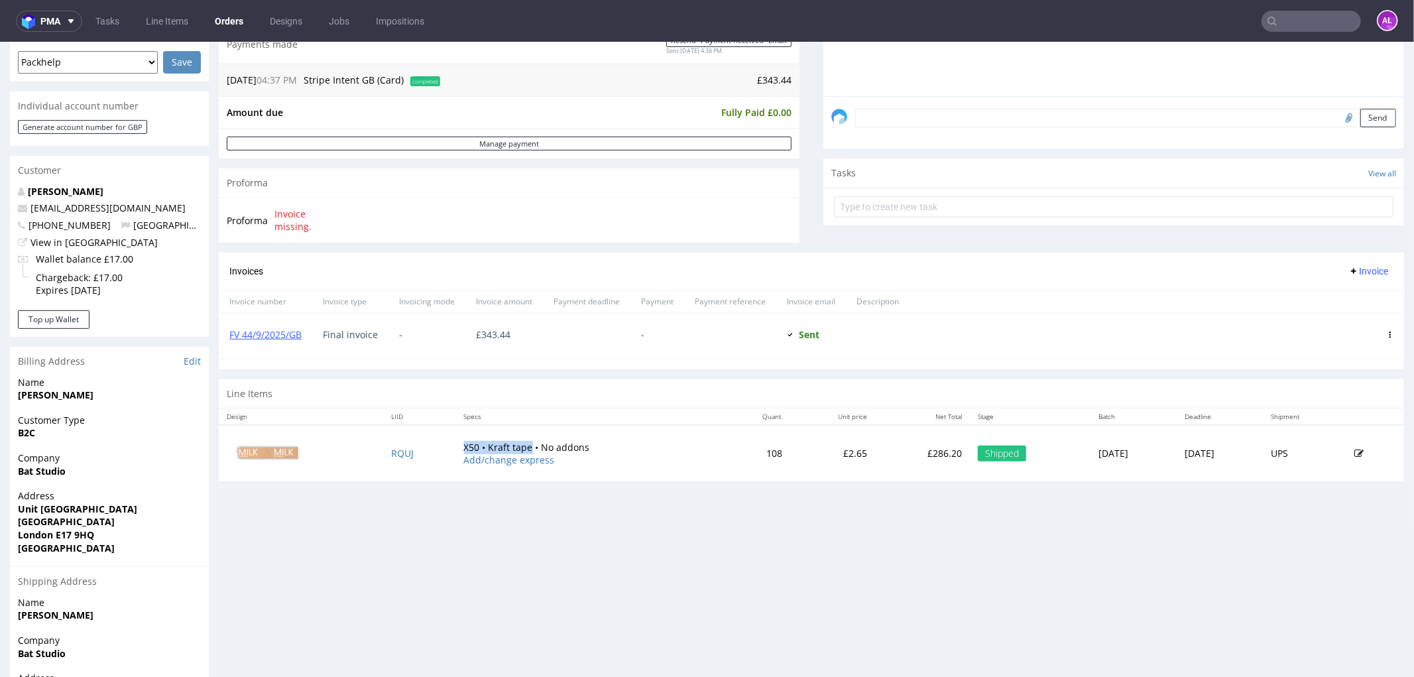
drag, startPoint x: 438, startPoint y: 444, endPoint x: 512, endPoint y: 447, distance: 74.3
click at [512, 447] on td "X50 • Kraft tape • No addons Add/change express" at bounding box center [589, 452] width 267 height 56
copy td "X50 • Kraft tape"
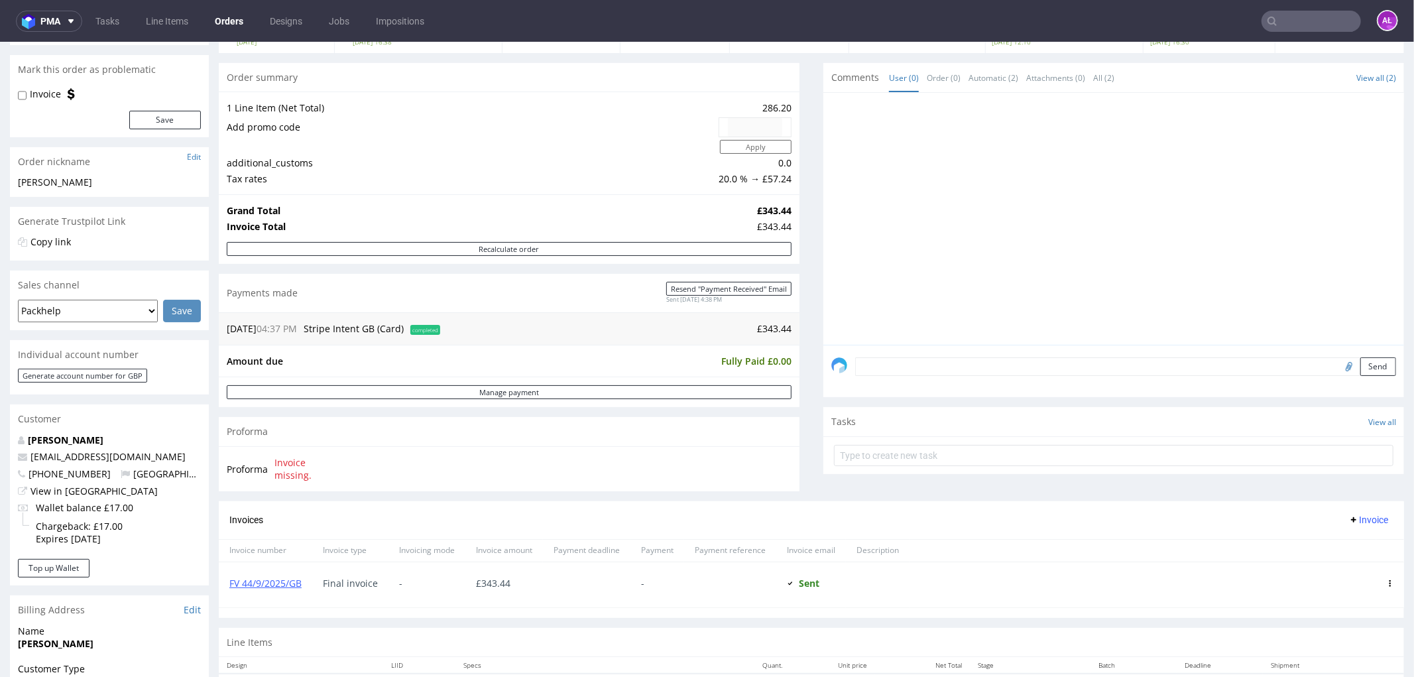
scroll to position [0, 0]
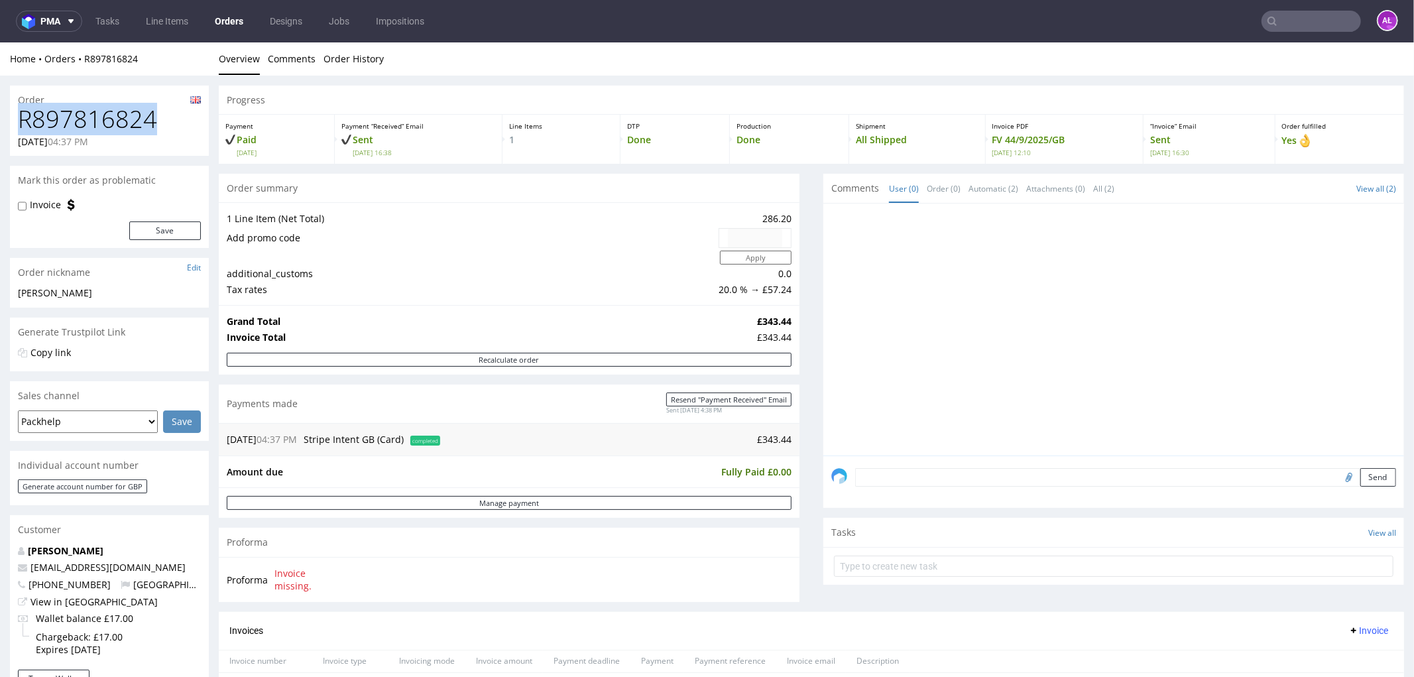
drag, startPoint x: 159, startPoint y: 116, endPoint x: 13, endPoint y: 119, distance: 145.9
click at [13, 119] on div "R897816824 [DATE] 04:37 PM" at bounding box center [109, 130] width 199 height 50
copy h1 "R897816824"
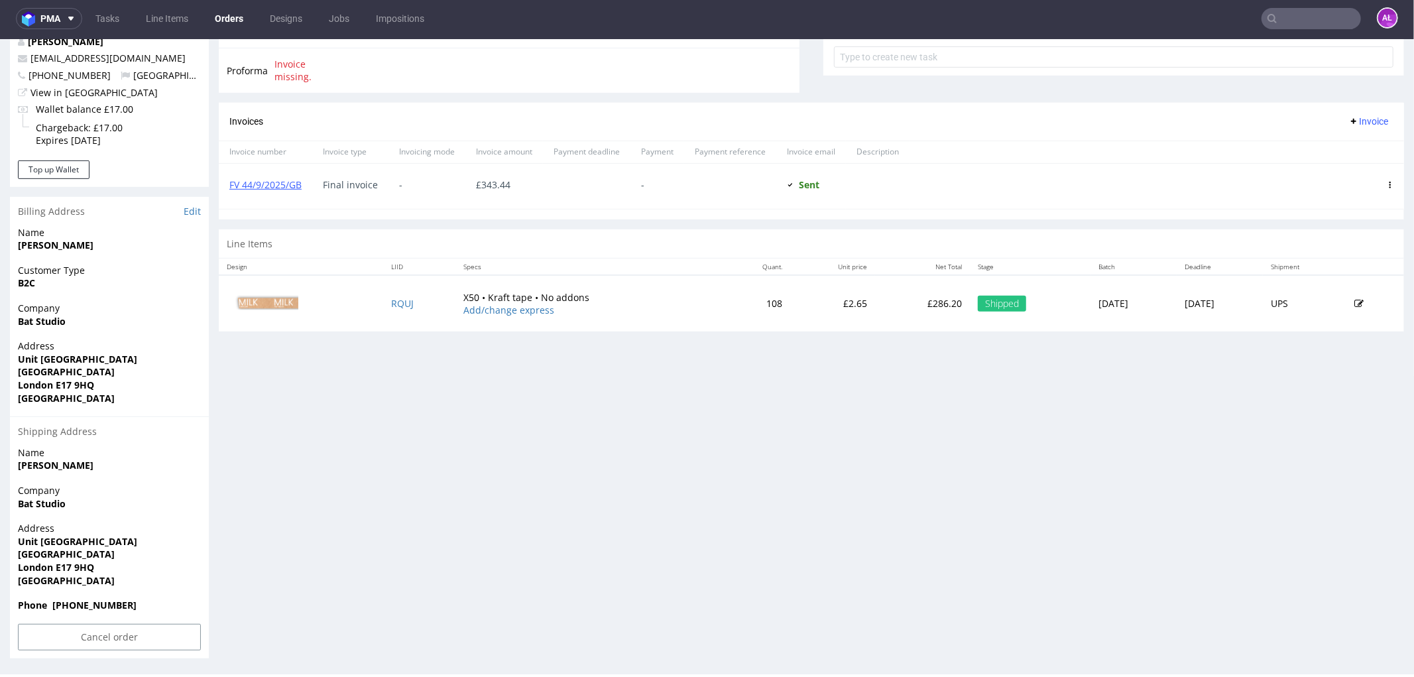
scroll to position [3, 0]
copy p "[STREET_ADDRESS]"
drag, startPoint x: 68, startPoint y: 550, endPoint x: 32, endPoint y: 538, distance: 37.5
click at [12, 540] on div "Address [STREET_ADDRESS]" at bounding box center [109, 558] width 199 height 77
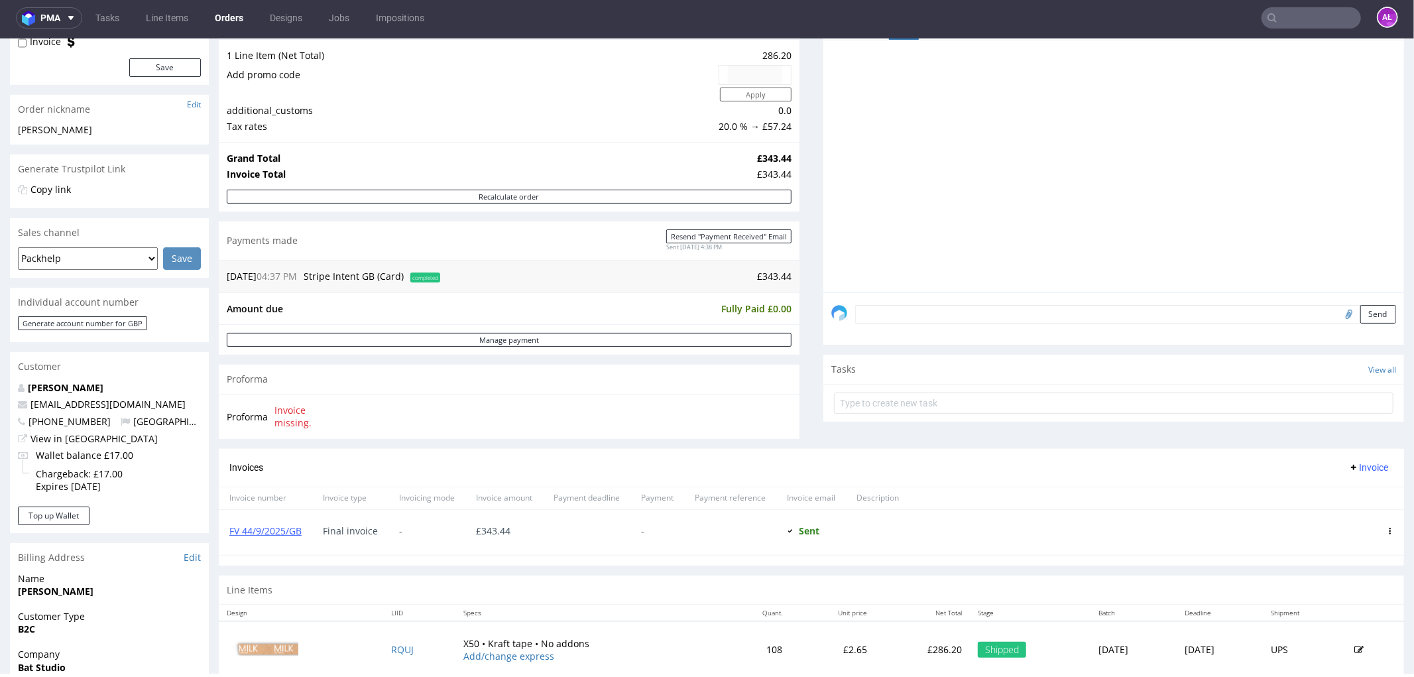
scroll to position [138, 0]
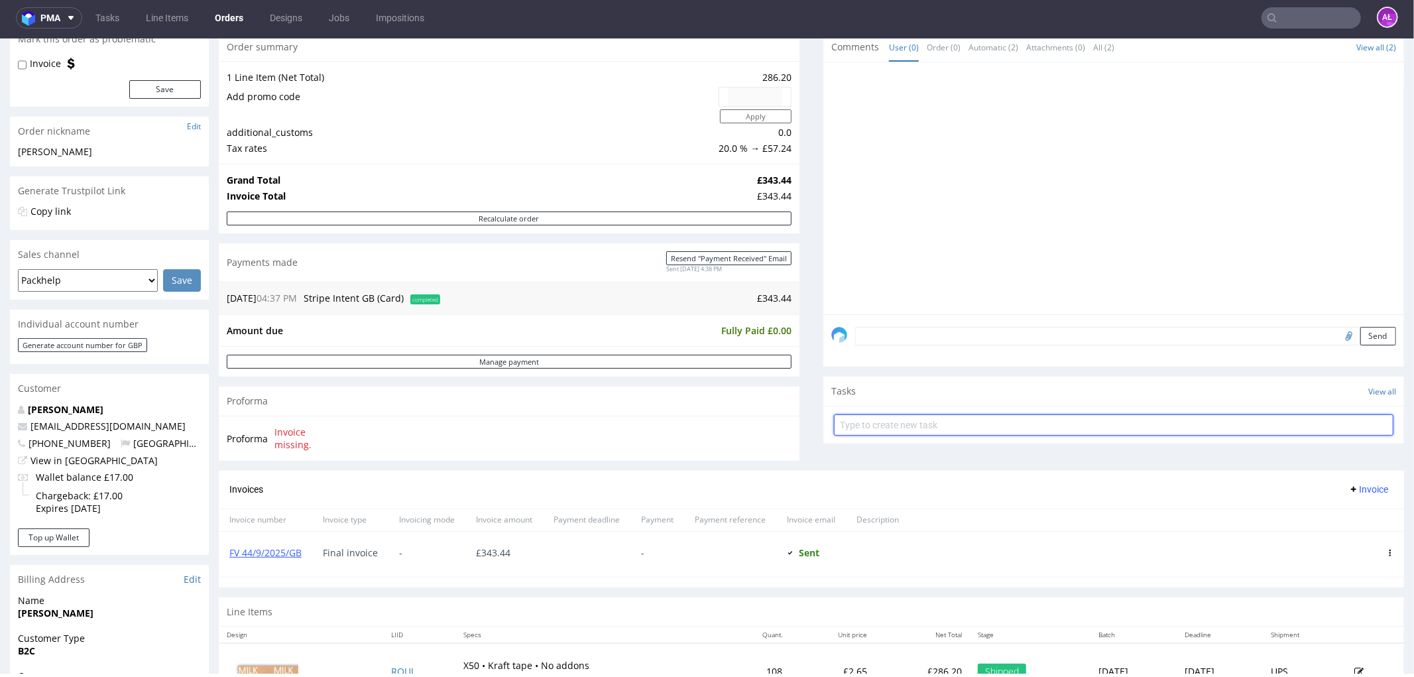
click at [924, 425] on input "text" at bounding box center [1113, 424] width 559 height 21
type input "invoice"
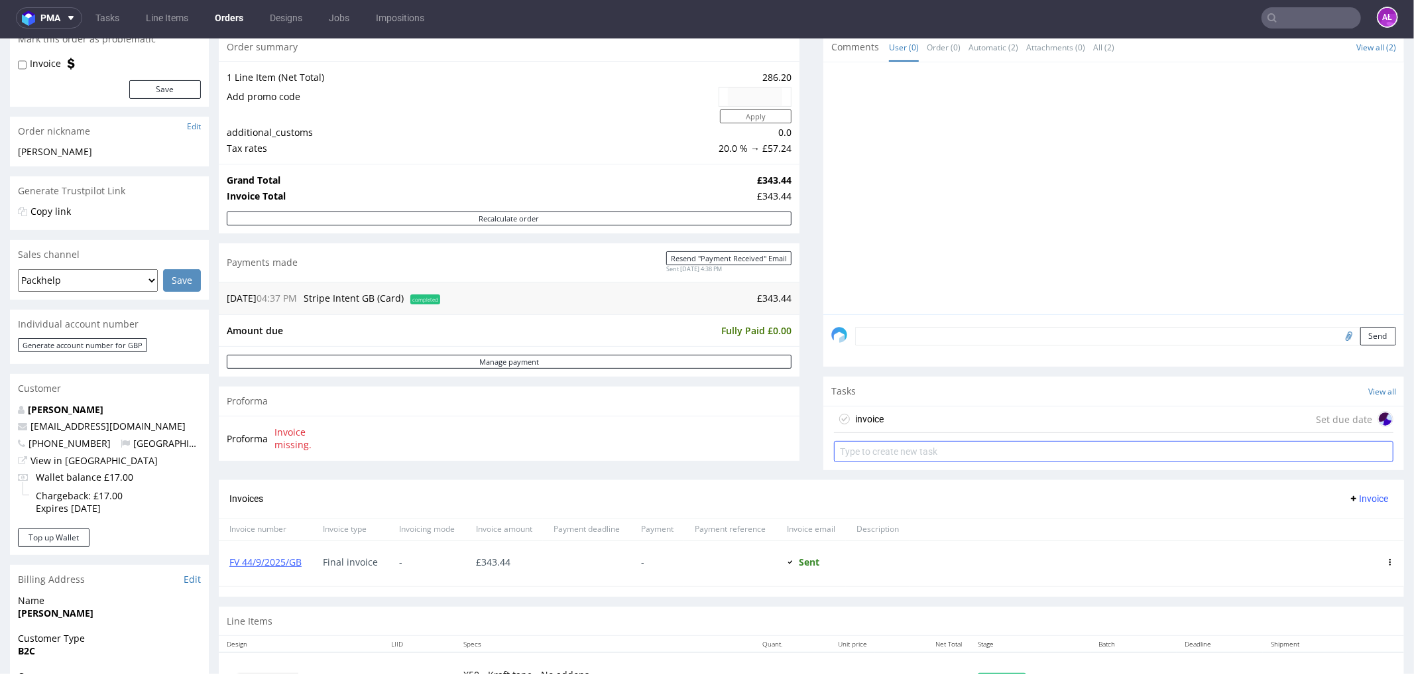
drag, startPoint x: 927, startPoint y: 419, endPoint x: 929, endPoint y: 412, distance: 6.9
click at [927, 418] on div "invoice Set due date" at bounding box center [1113, 419] width 559 height 27
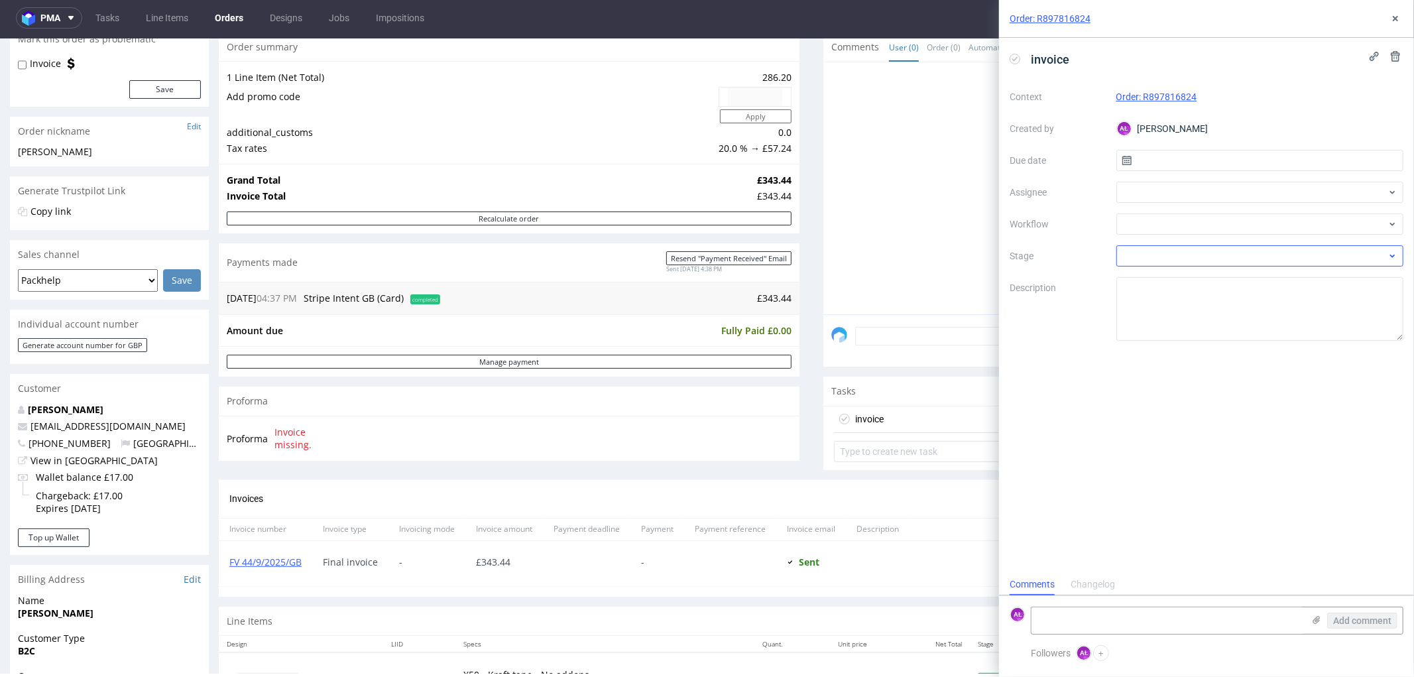
scroll to position [10, 0]
click at [1149, 221] on div at bounding box center [1260, 223] width 288 height 21
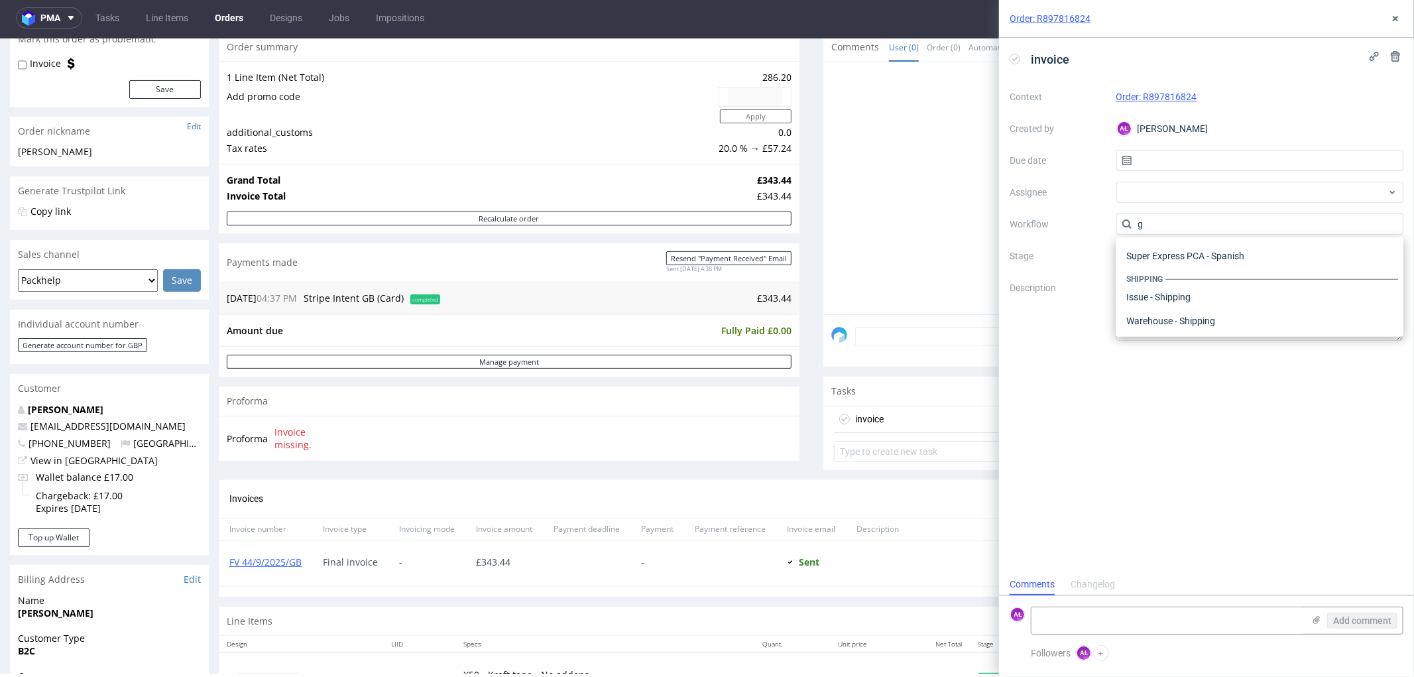
scroll to position [17, 0]
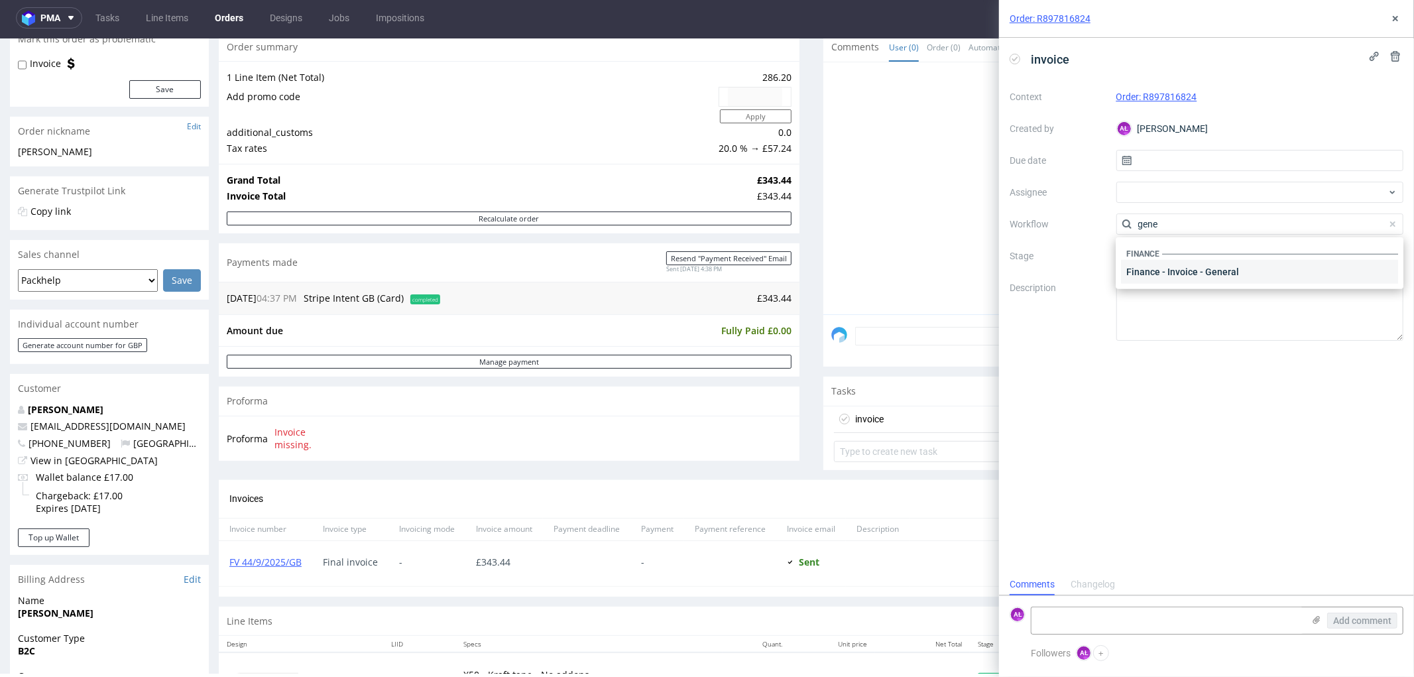
type input "gene"
click at [1190, 274] on div "Finance - Invoice - General" at bounding box center [1259, 272] width 277 height 24
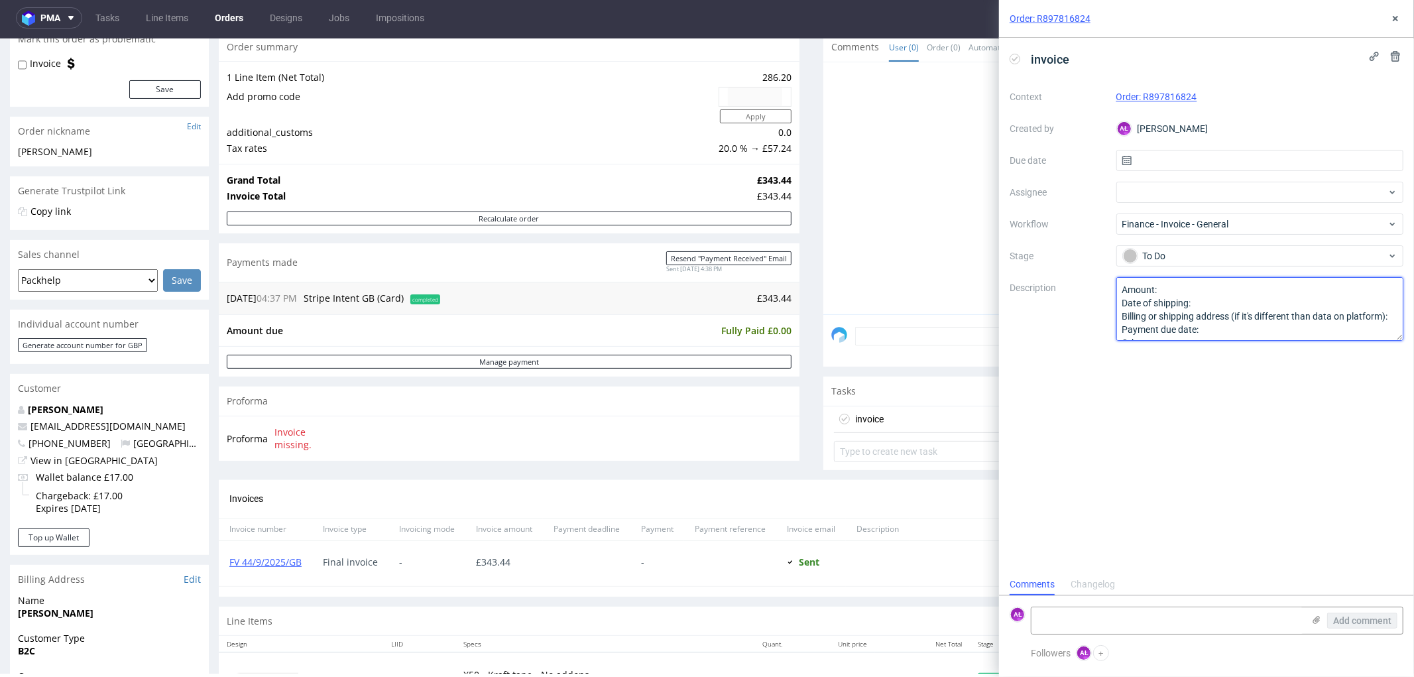
click at [1198, 286] on textarea "Amount: Date of shipping: Billing or shipping address (if it's different than d…" at bounding box center [1260, 309] width 288 height 64
click at [1175, 628] on textarea at bounding box center [1167, 620] width 272 height 27
click at [1035, 626] on textarea "PH LTD - client" at bounding box center [1167, 620] width 272 height 27
click at [1181, 609] on textarea "Invoice PH LTD - client" at bounding box center [1167, 620] width 272 height 27
click at [1038, 621] on textarea "Invoice PH LTD - client!" at bounding box center [1167, 620] width 272 height 27
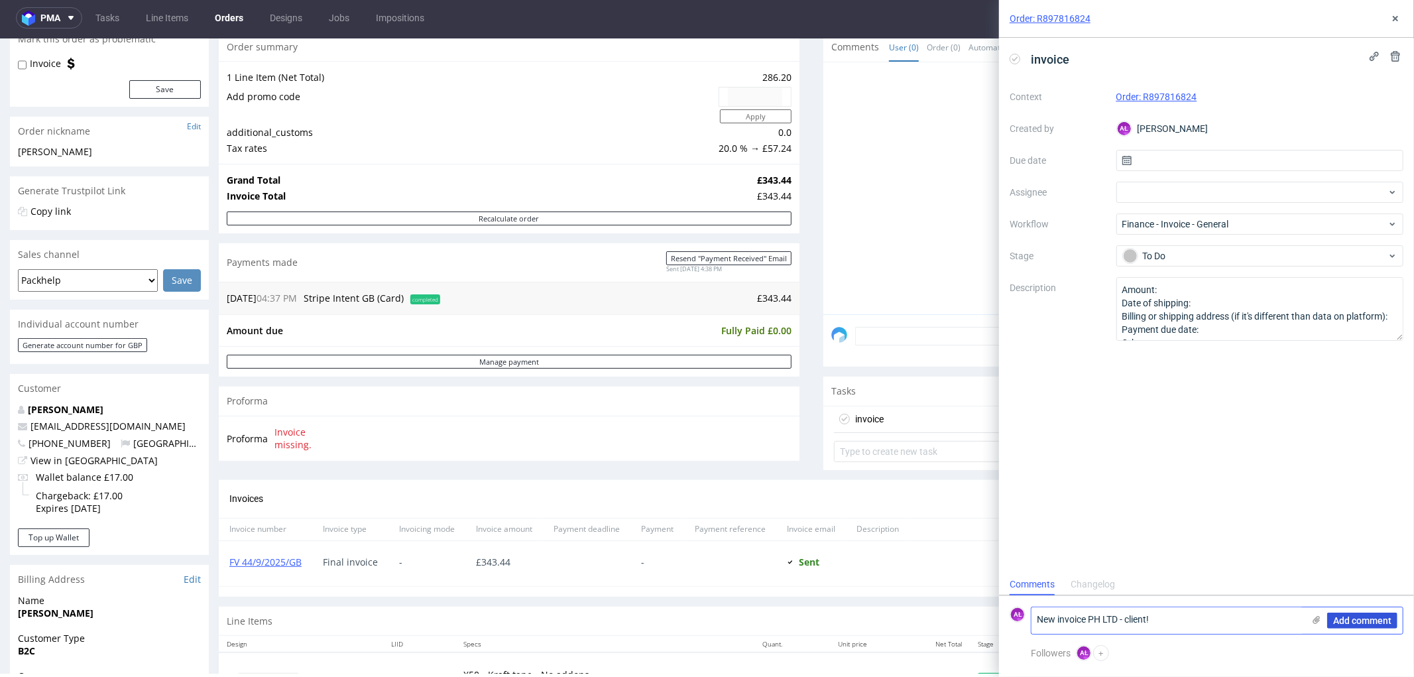
type textarea "New invoice PH LTD - client!"
click at [1367, 616] on span "Add comment" at bounding box center [1362, 620] width 58 height 9
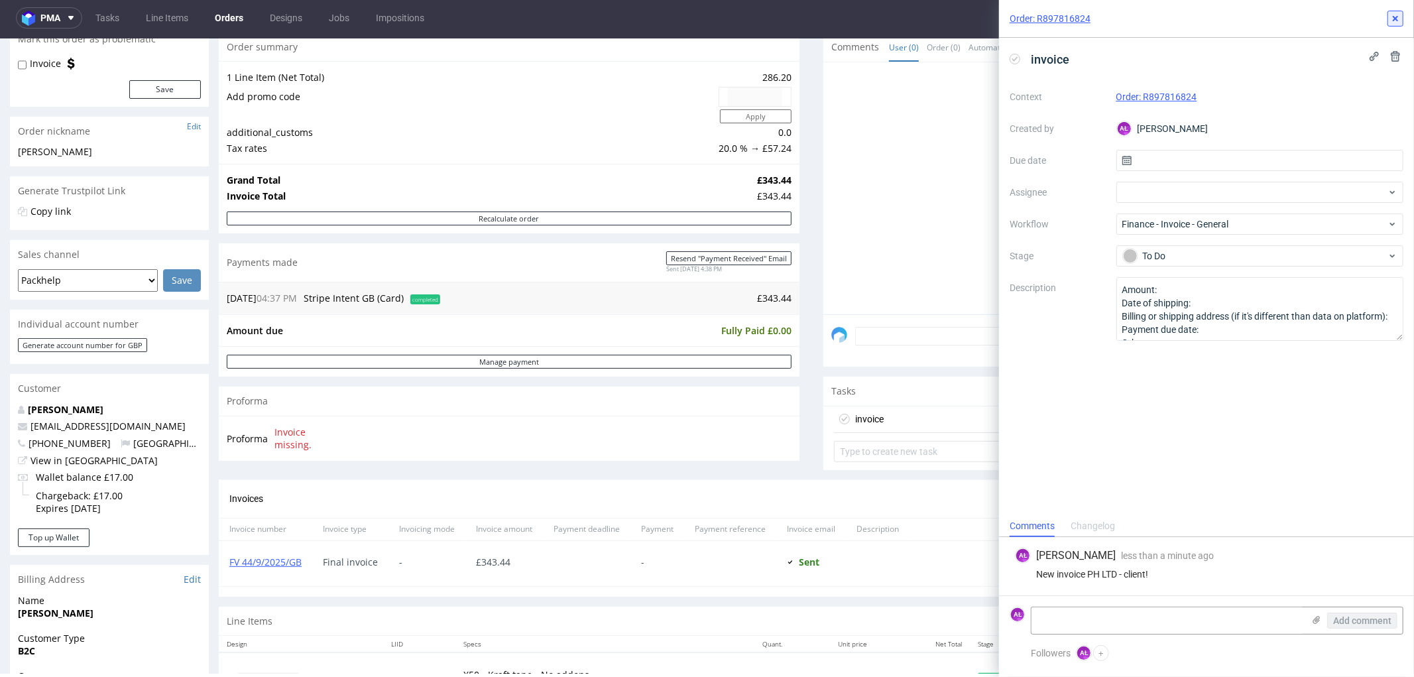
click at [1394, 21] on icon at bounding box center [1395, 18] width 11 height 11
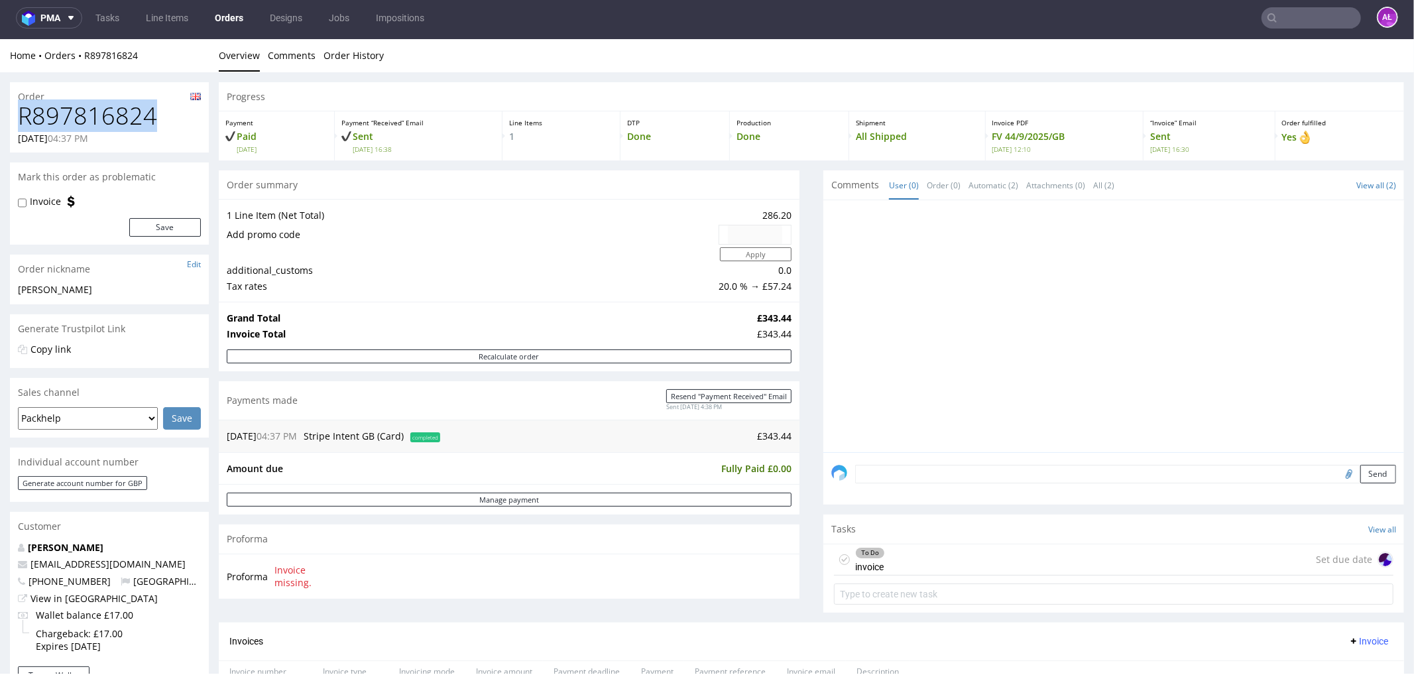
drag, startPoint x: 170, startPoint y: 122, endPoint x: 3, endPoint y: 124, distance: 167.7
click at [3, 124] on div "Order R897816824 27.08.2025 04:37 PM Mark this order as problematic Invoice Sav…" at bounding box center [707, 623] width 1414 height 1102
copy h1 "R897816824"
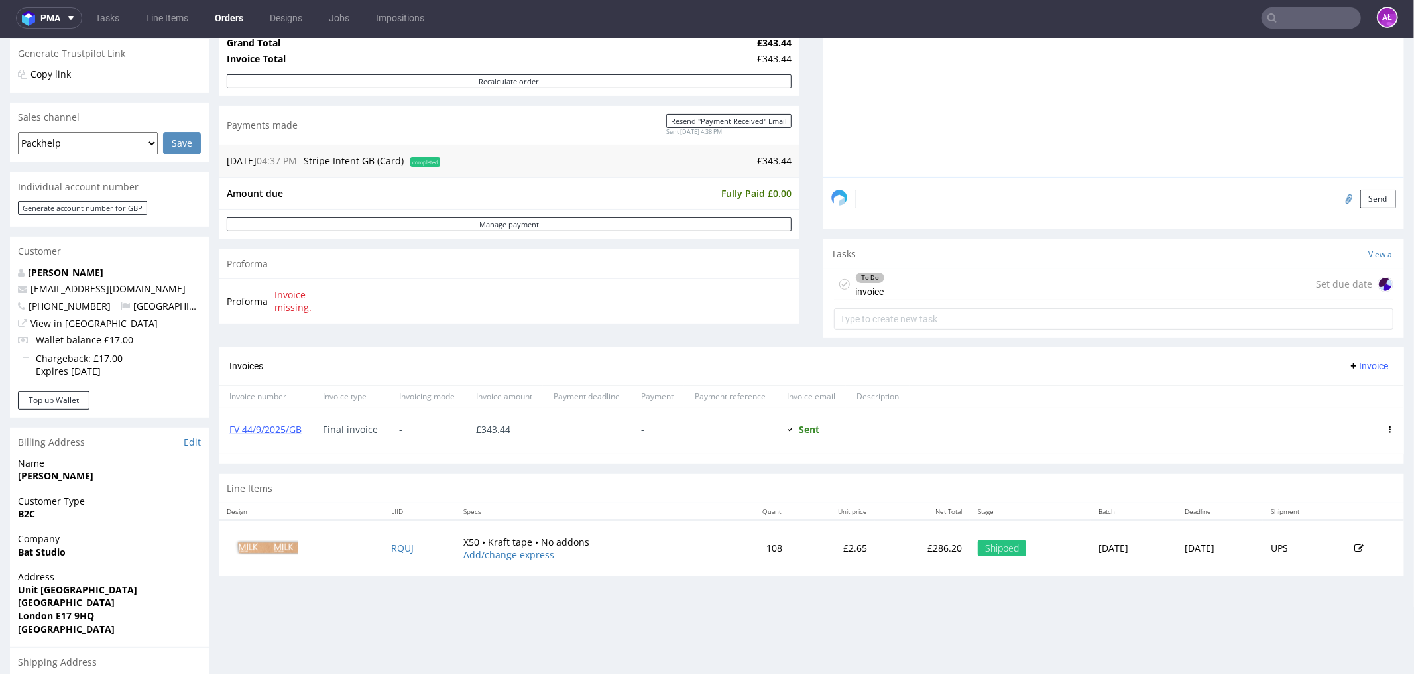
scroll to position [294, 0]
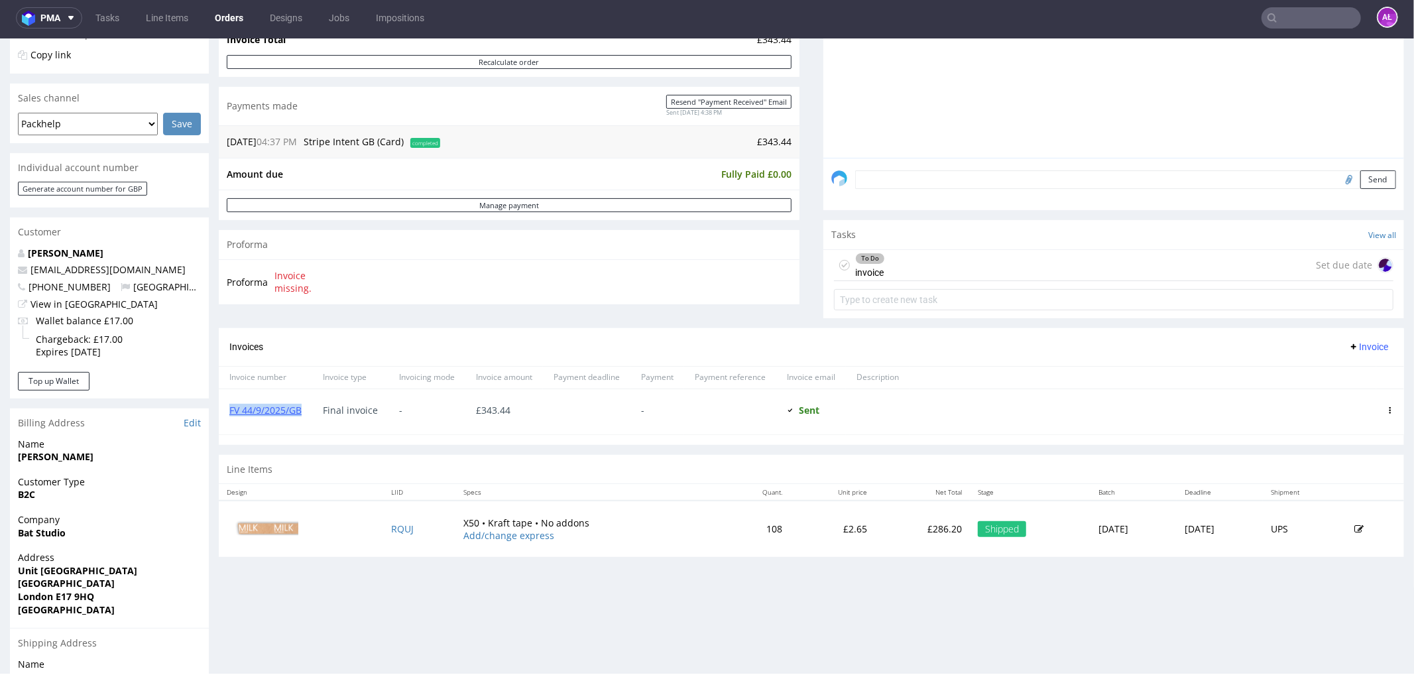
drag, startPoint x: 309, startPoint y: 420, endPoint x: 221, endPoint y: 421, distance: 87.5
click at [221, 421] on div "FV 44/9/2025/GB" at bounding box center [265, 410] width 93 height 45
copy link "FV 44/9/2025/GB"
drag, startPoint x: 1342, startPoint y: 341, endPoint x: 1344, endPoint y: 355, distance: 13.4
click at [1348, 341] on span "Invoice" at bounding box center [1368, 346] width 40 height 11
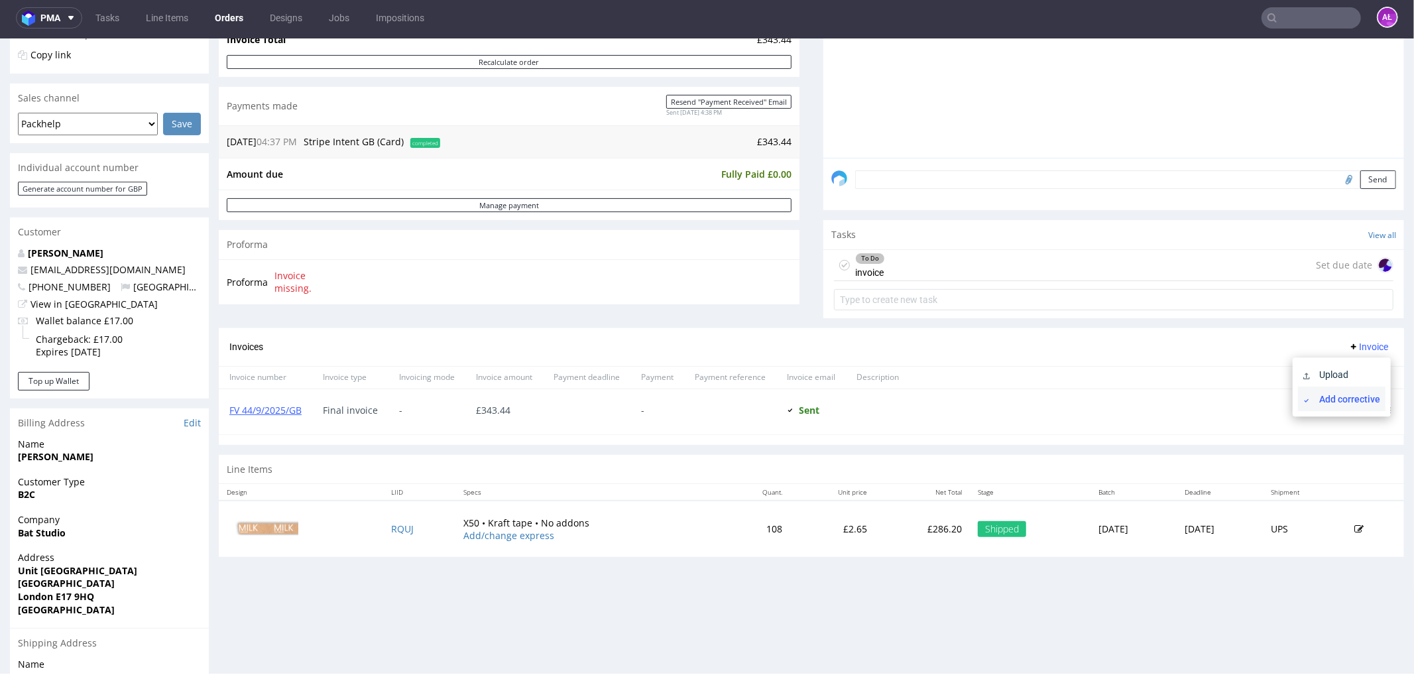
click at [1346, 392] on span "Add corrective" at bounding box center [1347, 398] width 66 height 13
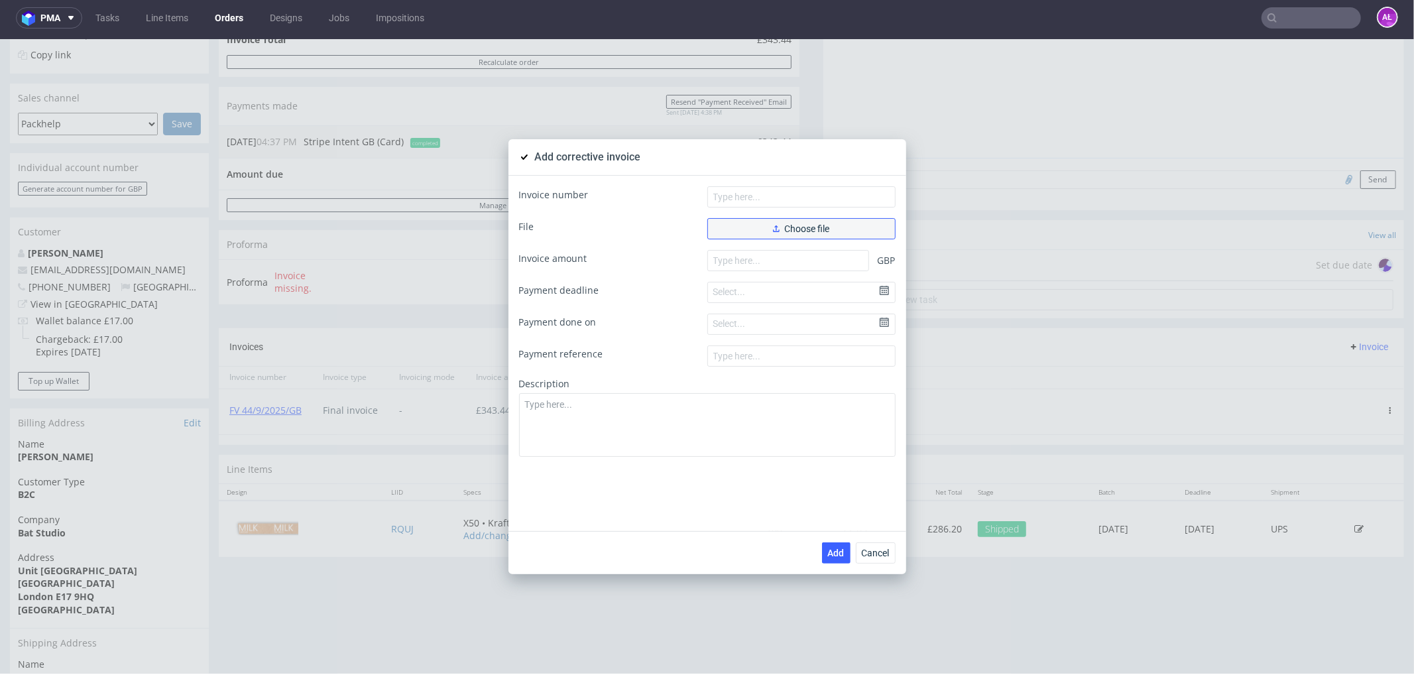
click at [758, 227] on button "Choose file" at bounding box center [801, 227] width 188 height 21
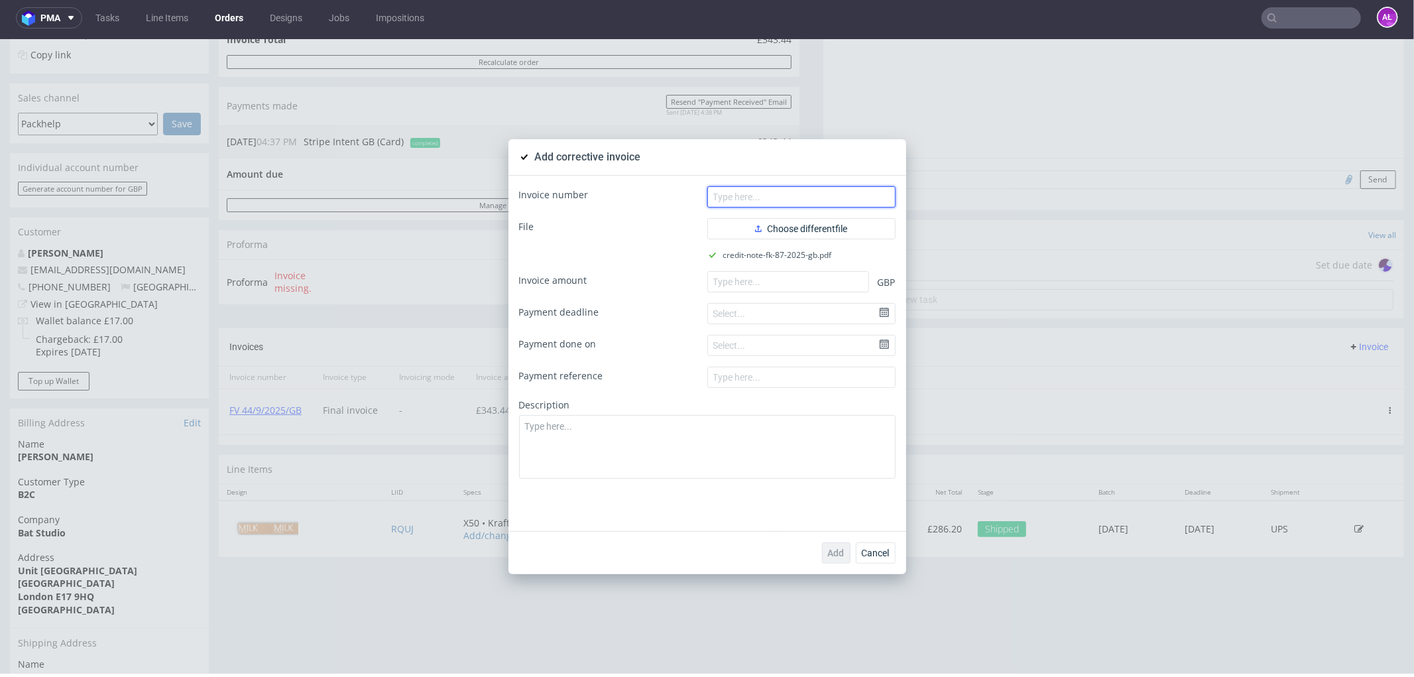
click at [860, 192] on input "text" at bounding box center [801, 196] width 188 height 21
paste input "FK 87/2025/GB"
type input "FK 87/2025/GB"
paste input "343.44"
click at [824, 284] on input "343.44" at bounding box center [788, 280] width 162 height 21
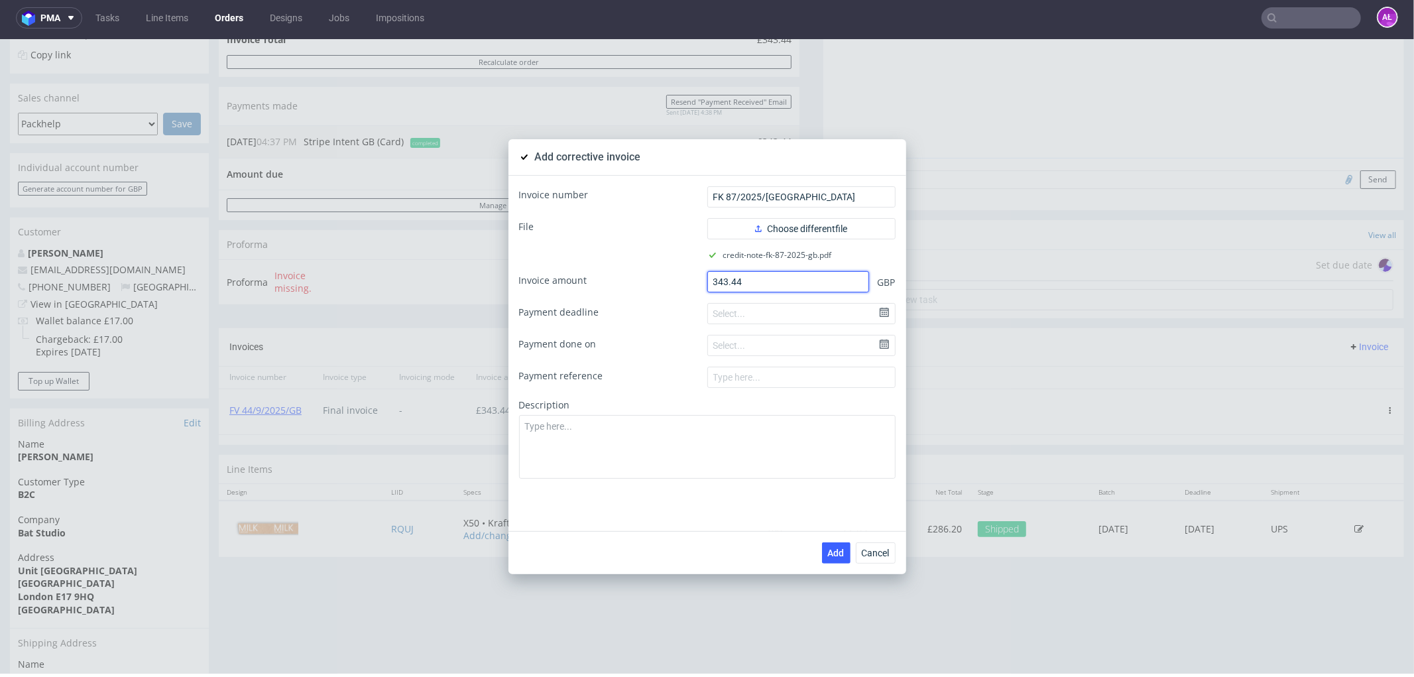
click at [707, 286] on input "343.44" at bounding box center [788, 280] width 162 height 21
type input "-343.44"
paste textarea "Goods returend to the sender."
click at [813, 461] on textarea at bounding box center [707, 446] width 377 height 64
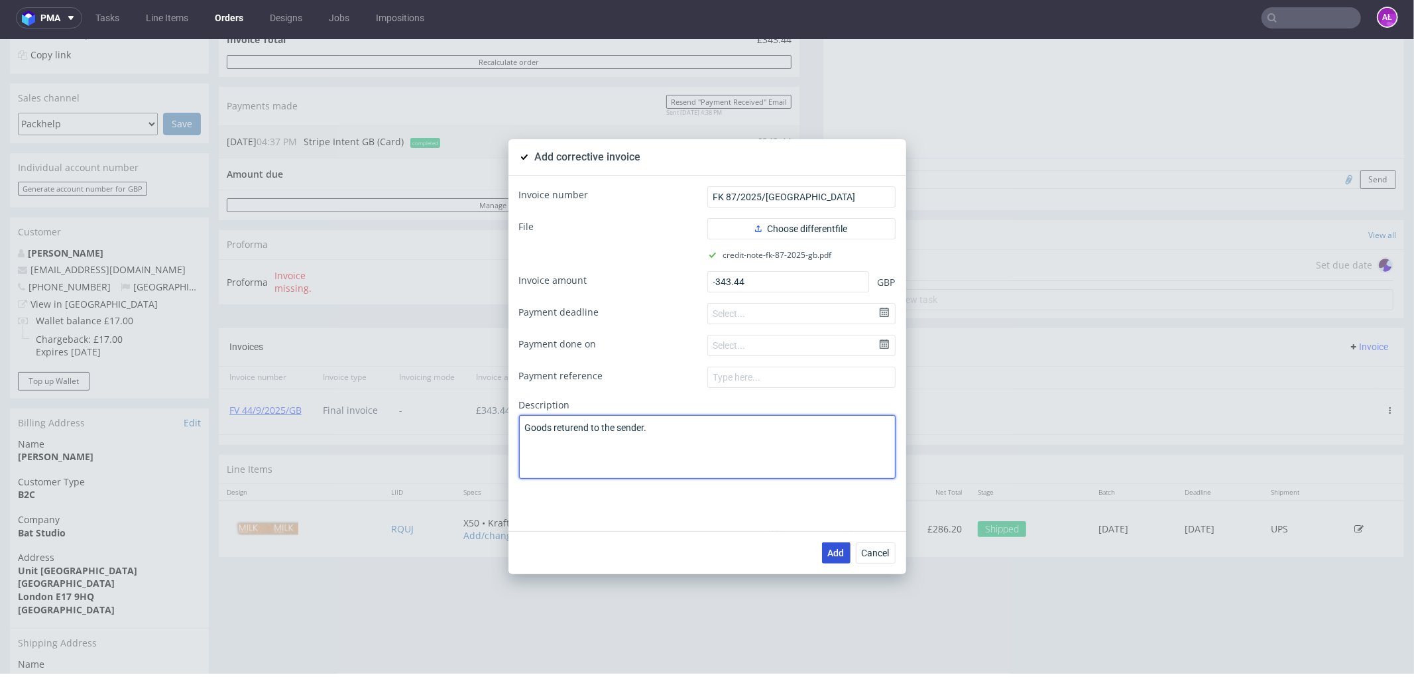
type textarea "Goods returend to the sender."
click at [829, 553] on span "Add" at bounding box center [836, 552] width 17 height 9
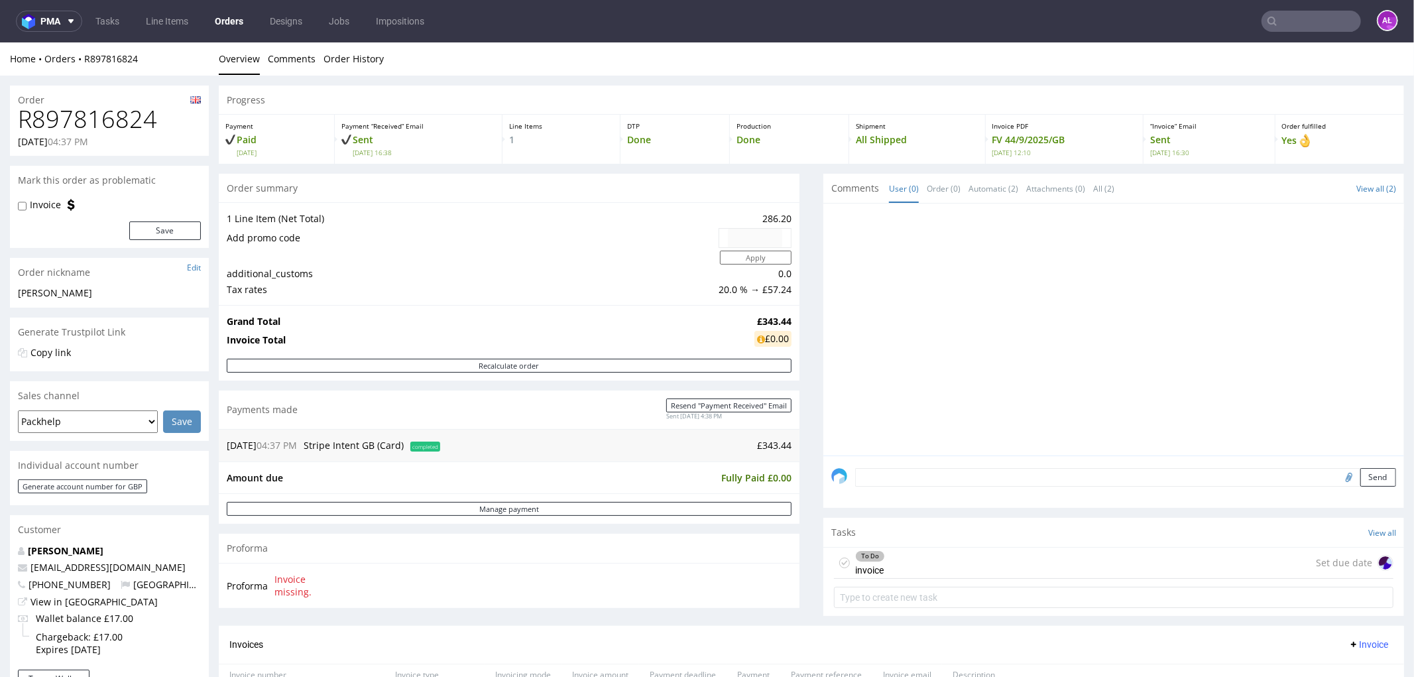
click at [1071, 467] on textarea at bounding box center [1125, 476] width 541 height 19
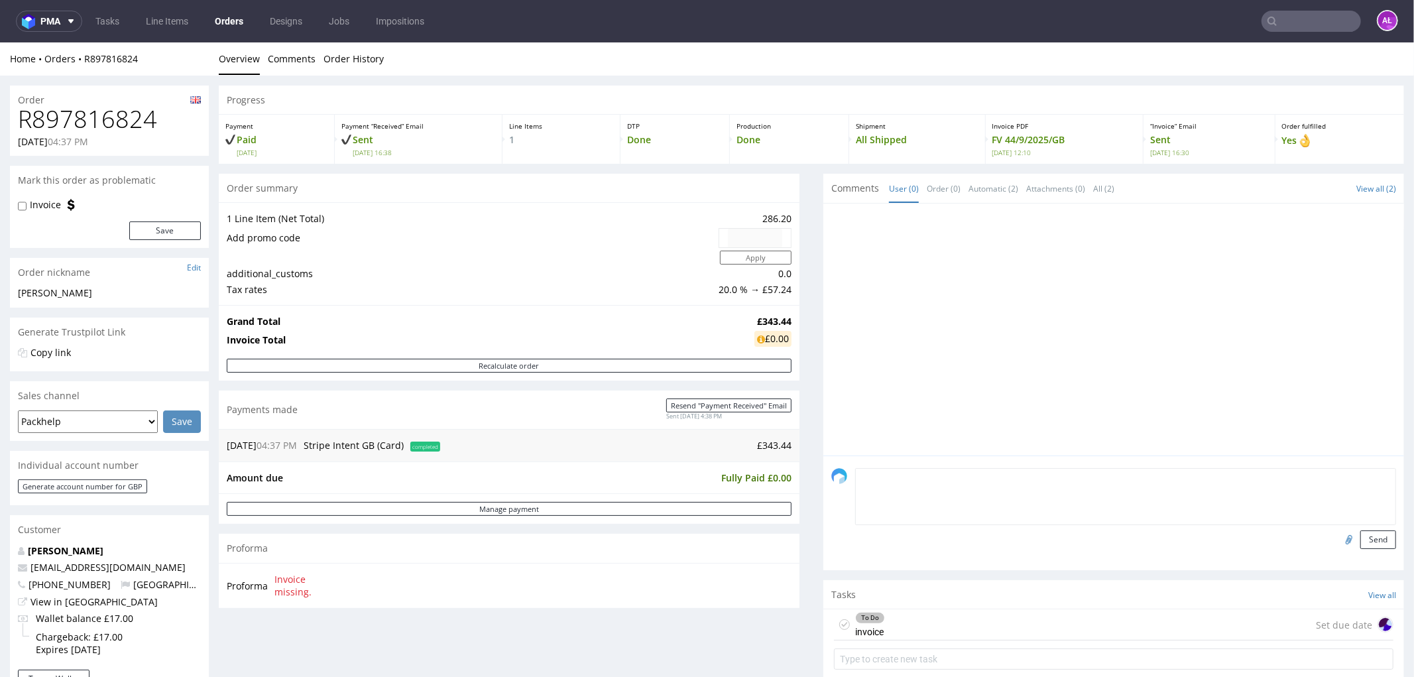
type textarea "P"
type textarea "p"
type textarea "PH SA - PH LTD"
click at [1338, 537] on input "file" at bounding box center [1347, 538] width 19 height 17
type input "C:\fakepath\Faktura FV 514_10_2025 (1).pdf"
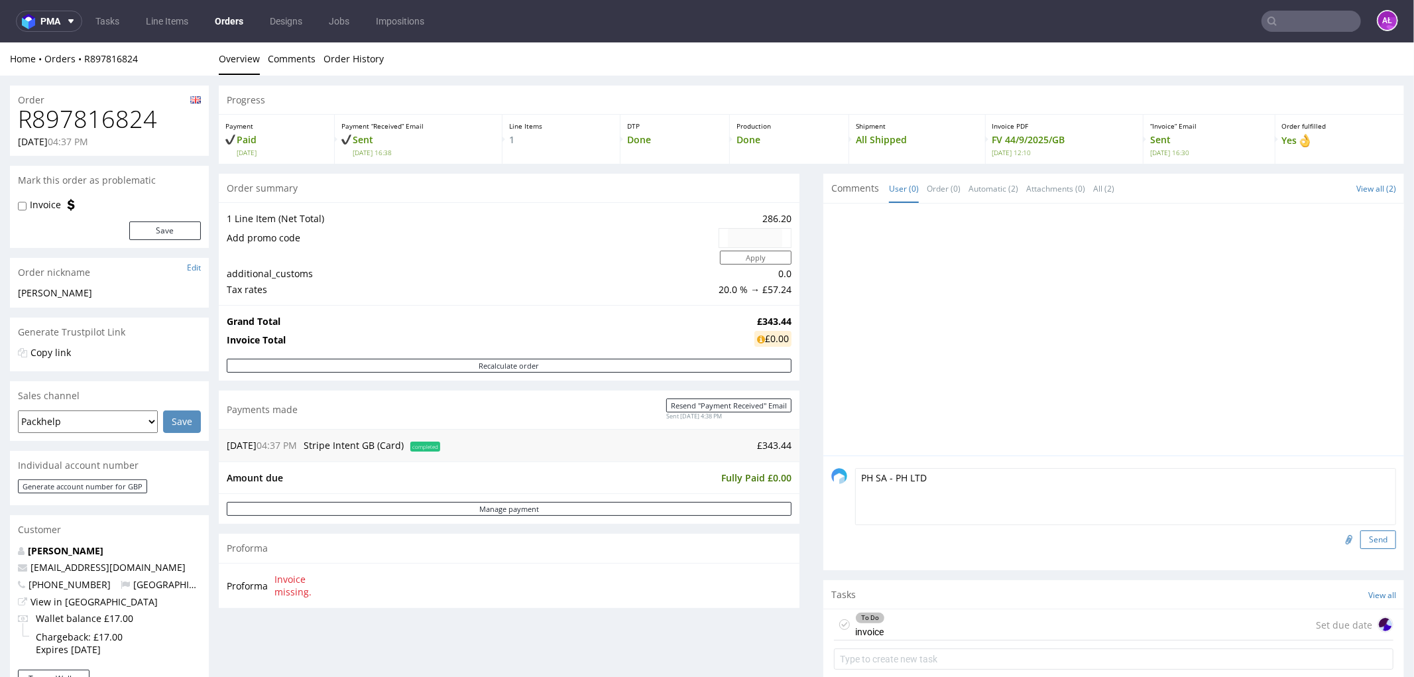
click at [1360, 538] on button "Send" at bounding box center [1378, 539] width 36 height 19
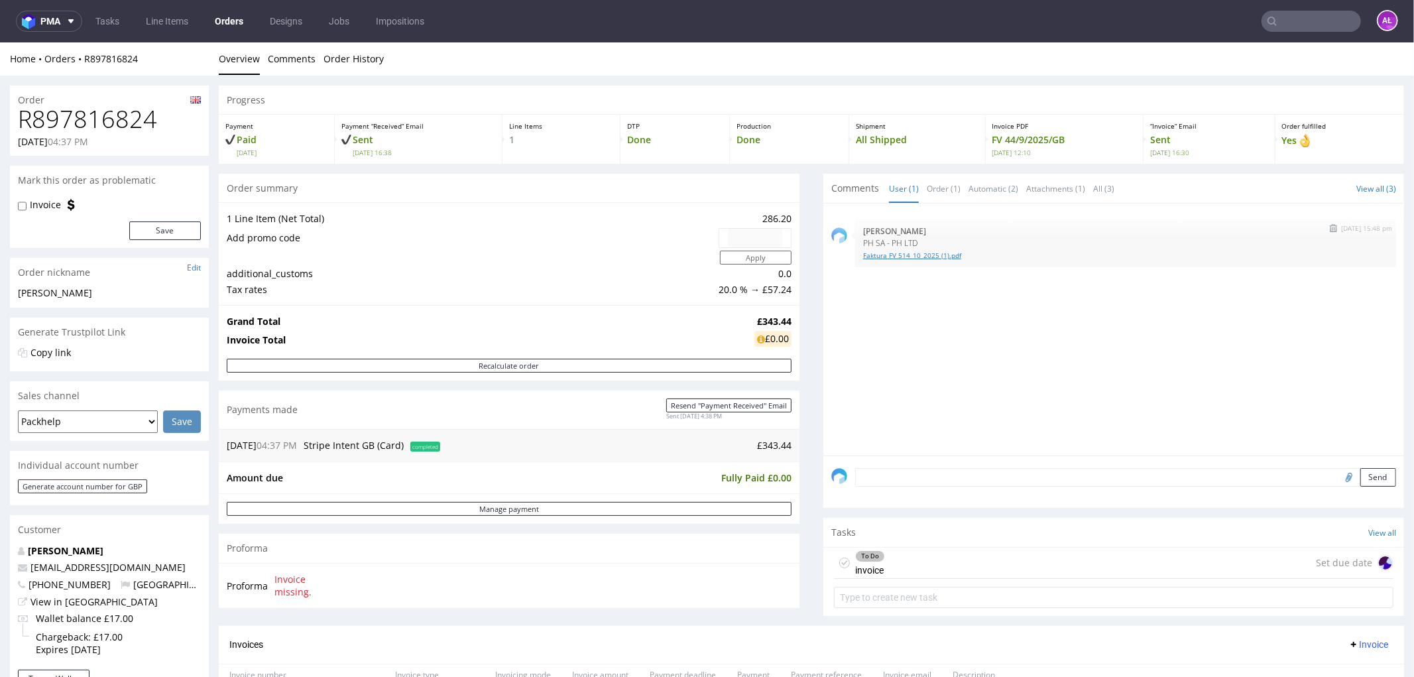
click at [903, 257] on link "Faktura FV 514_10_2025 (1).pdf" at bounding box center [1125, 255] width 525 height 10
drag, startPoint x: 919, startPoint y: 241, endPoint x: 850, endPoint y: 243, distance: 68.3
click at [855, 243] on div "9th Oct 25 | 15:48 pm Aleksandra Łętowska PH SA - PH LTD Faktura FV 514_10_2025…" at bounding box center [1125, 243] width 541 height 48
copy p "PH SA - PH LTD"
click at [992, 483] on textarea at bounding box center [1125, 476] width 541 height 19
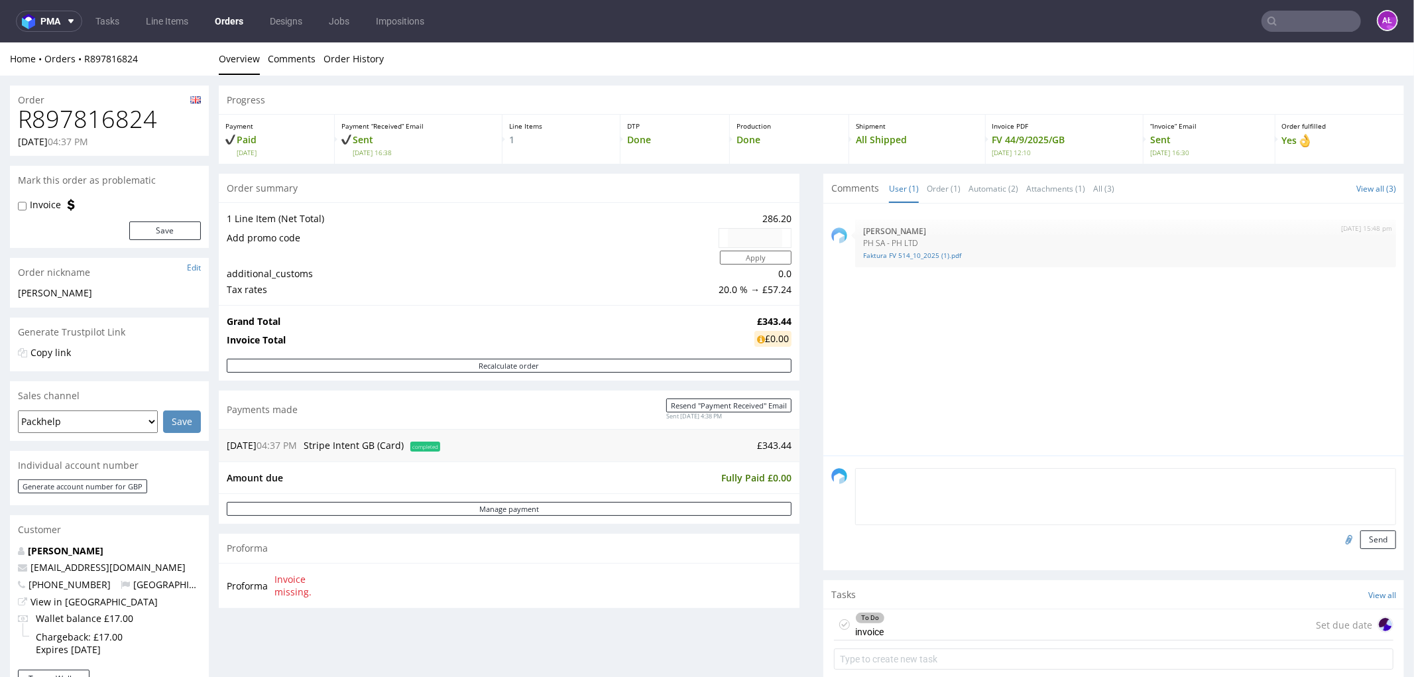
paste textarea "PH SA - PH LTD"
click at [1098, 487] on textarea "PH SA - PH LTD (reshipping - skurygowano do 0" at bounding box center [1125, 495] width 541 height 57
paste textarea "ZK558"
type textarea "PH SA - PH LTD (reshipping - skurygowano do 0 ZK558"
click at [1361, 538] on button "Send" at bounding box center [1378, 539] width 36 height 19
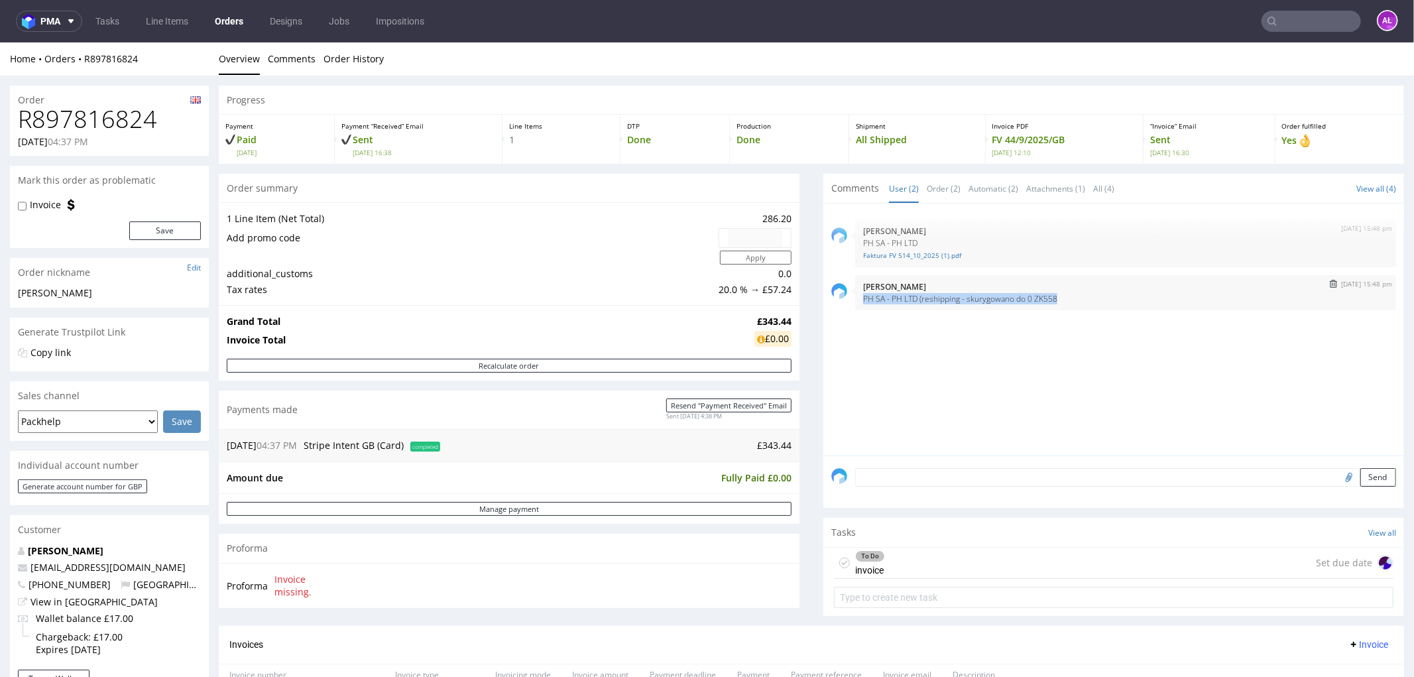
drag, startPoint x: 1052, startPoint y: 306, endPoint x: 848, endPoint y: 306, distance: 203.5
click at [855, 306] on div "9th Oct 25 | 15:48 pm Aleksandra Łętowska PH SA - PH LTD (reshipping - skurygow…" at bounding box center [1125, 291] width 541 height 35
copy p "PH SA - PH LTD (reshipping - skurygowano do 0 ZK558"
click at [1041, 475] on textarea at bounding box center [1125, 476] width 541 height 19
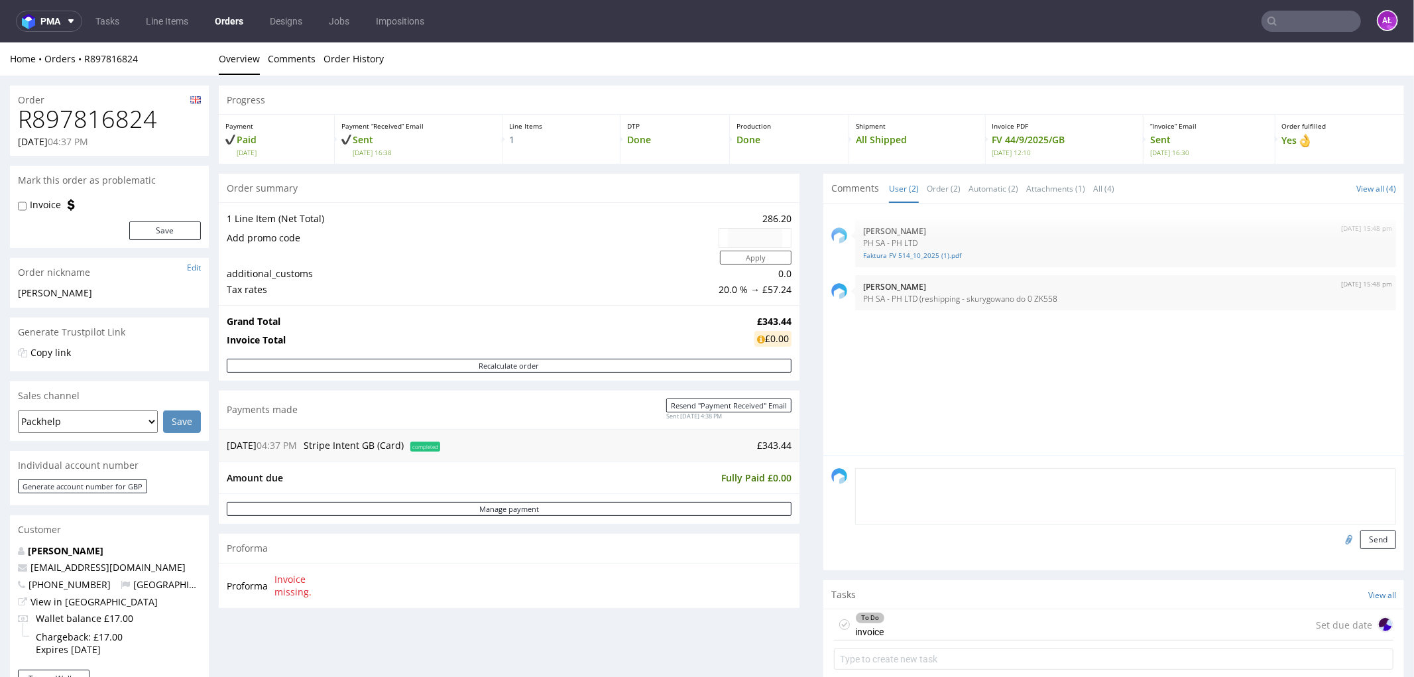
paste textarea "PH SA - PH LTD (reshipping - skurygowano do 0 ZK558"
click at [988, 482] on textarea "PH SA - PH LTD (reshipping - skurygowano do 0 ZK558" at bounding box center [1125, 495] width 541 height 57
type textarea "PH SA - PH LTD (reshipping - skorygowano do 0 ZK558"
click at [1338, 540] on input "file" at bounding box center [1347, 538] width 19 height 17
type input "C:\fakepath\Faktura FV 514_10_2025 (1).pdf"
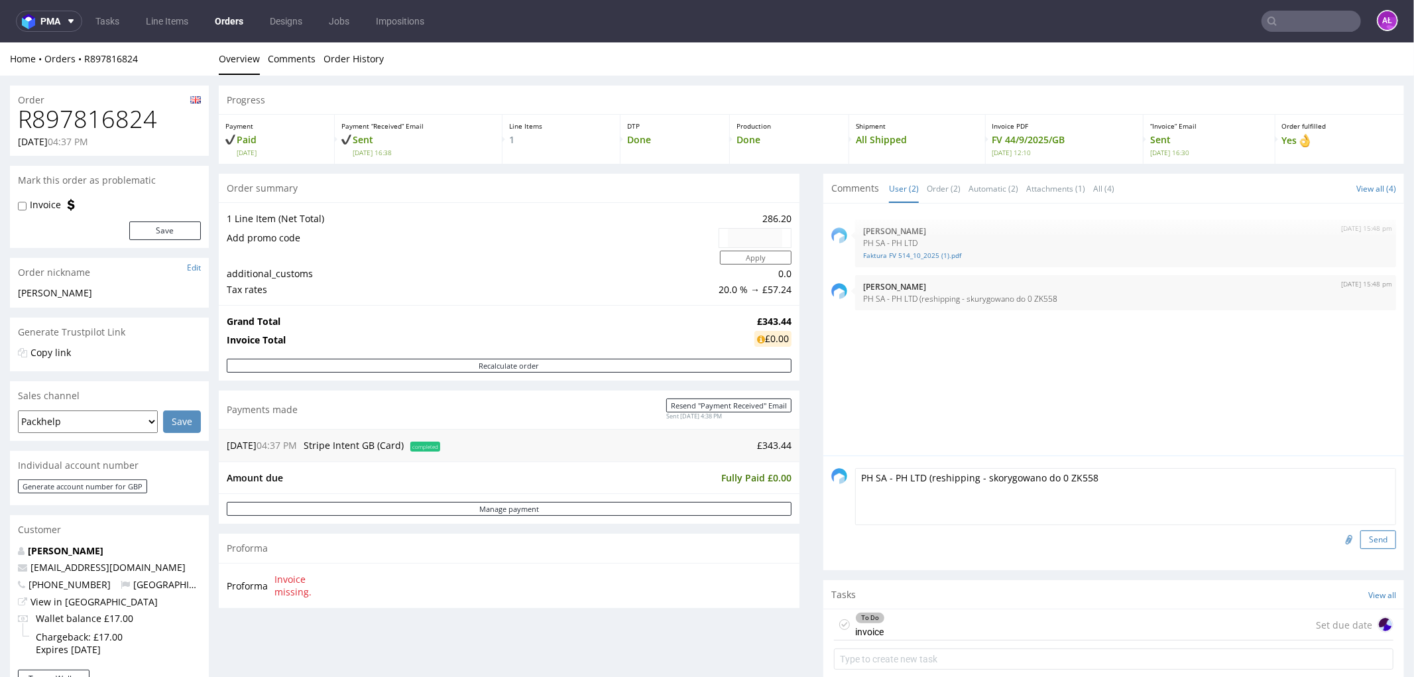
click at [1360, 538] on button "Send" at bounding box center [1378, 539] width 36 height 19
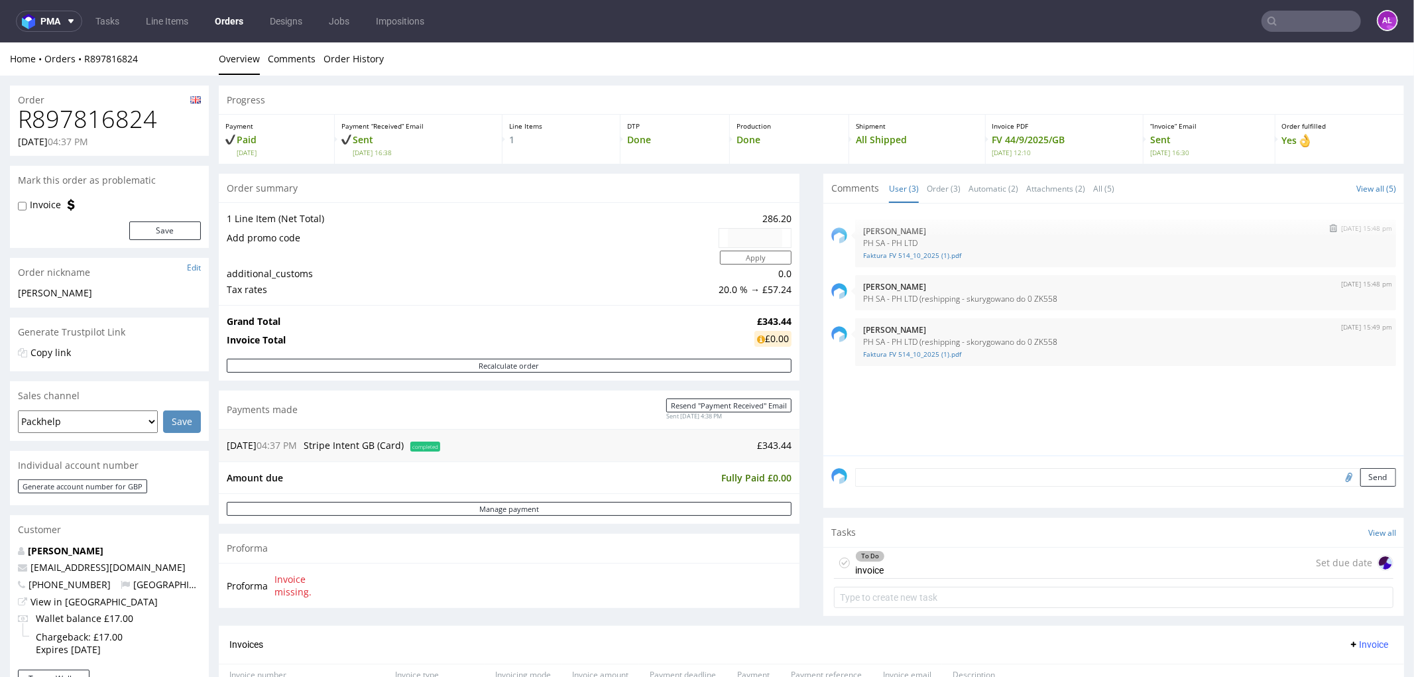
click at [1330, 227] on img "submit" at bounding box center [1333, 227] width 7 height 8
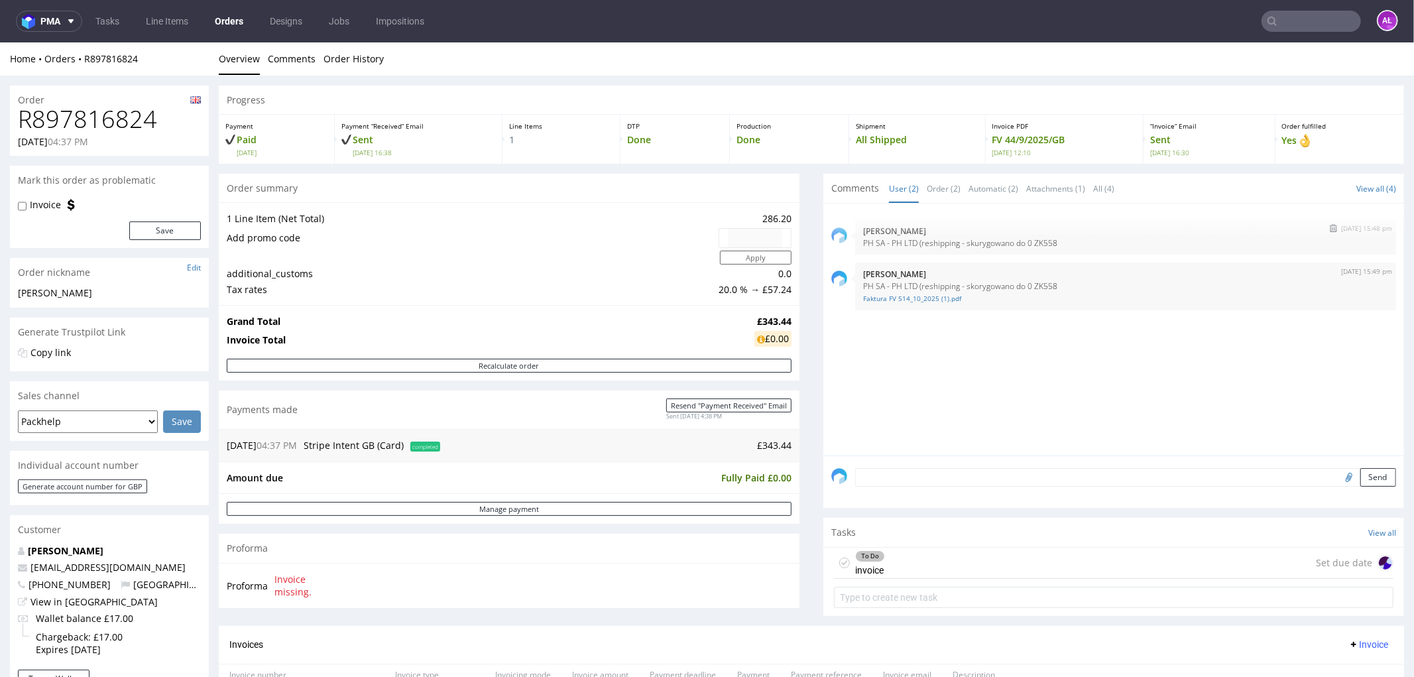
click at [1330, 229] on img "submit" at bounding box center [1333, 227] width 7 height 8
drag, startPoint x: 1059, startPoint y: 243, endPoint x: 843, endPoint y: 243, distance: 215.4
click at [855, 242] on div "9th Oct 25 | 15:49 pm Aleksandra Łętowska PH SA - PH LTD (reshipping - skorygow…" at bounding box center [1125, 243] width 541 height 48
copy p "PH SA - PH LTD (reshipping - skorygowano do 0 ZK558"
click at [1098, 473] on textarea at bounding box center [1125, 476] width 541 height 19
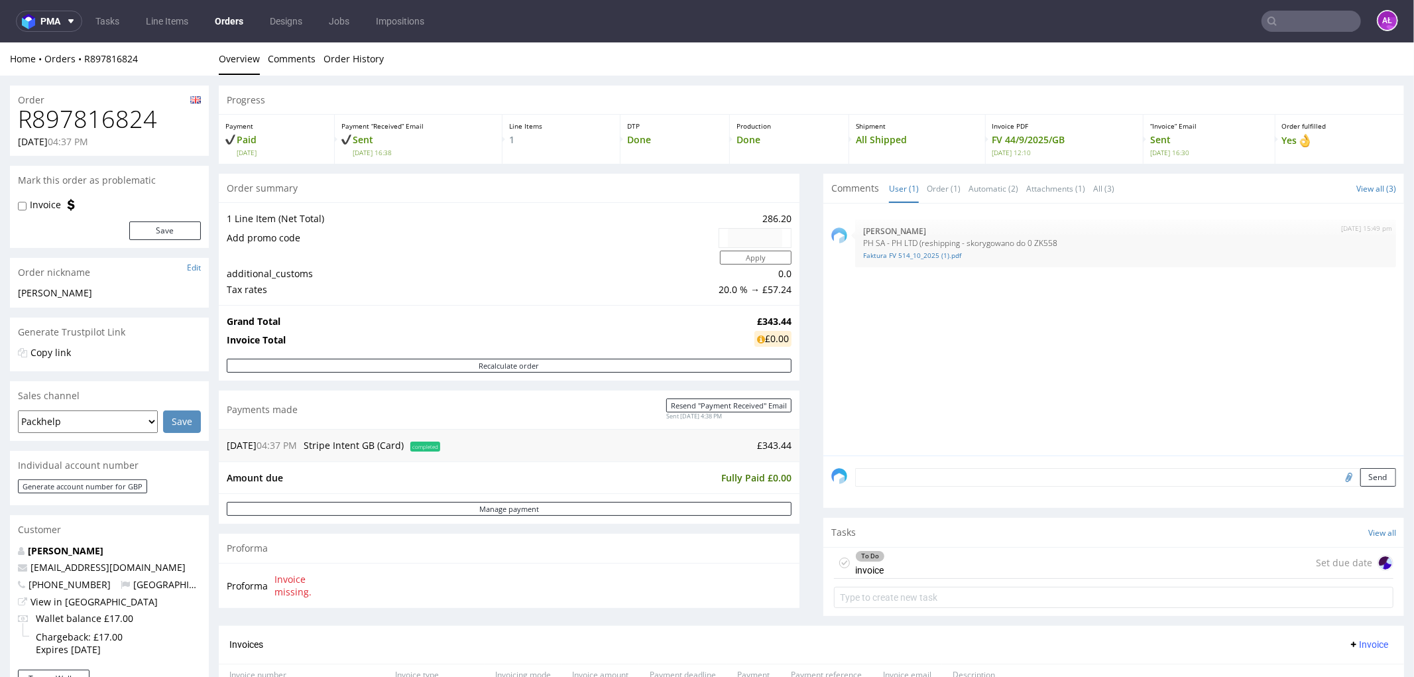
paste textarea "PH SA - PH LTD (reshipping - skorygowano do 0 ZK558"
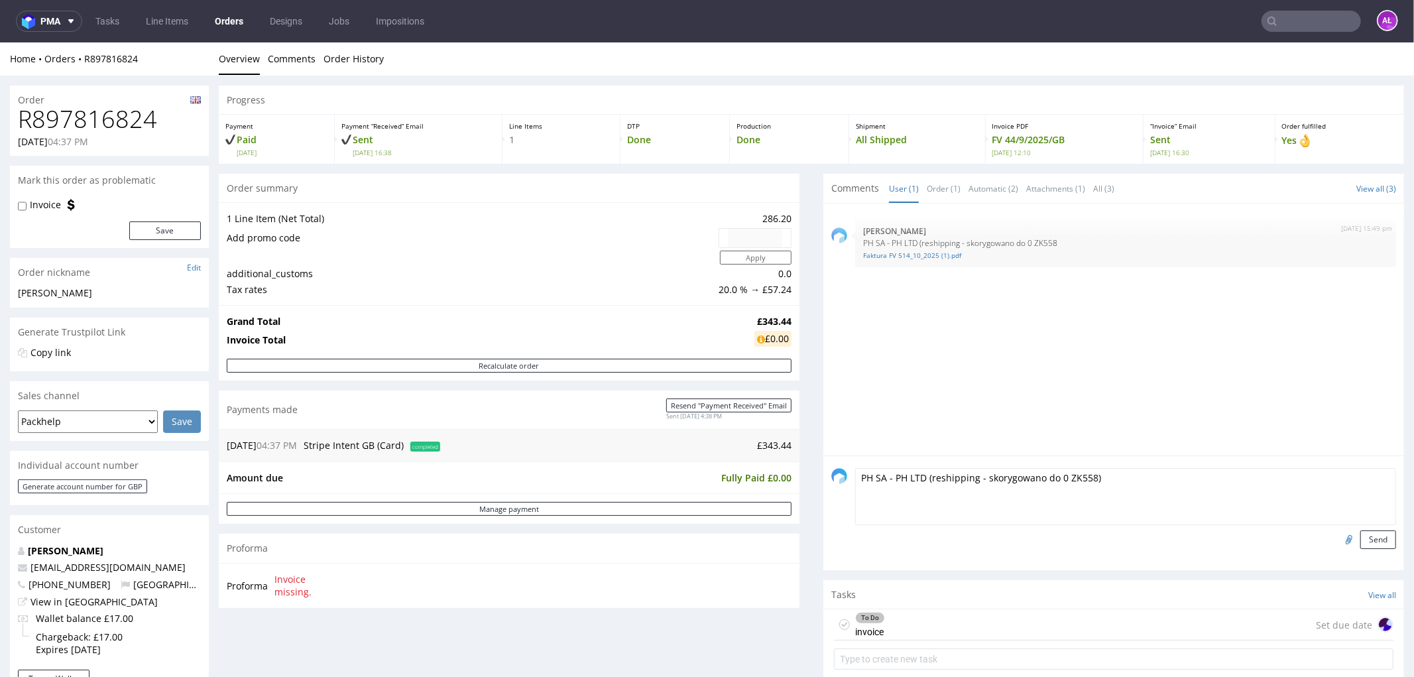
type textarea "PH SA - PH LTD (reshipping - skorygowano do 0 ZK558)"
click at [1338, 538] on input "file" at bounding box center [1347, 538] width 19 height 17
type input "C:\fakepath\Faktura FV 514_10_2025 (1).pdf"
drag, startPoint x: 1362, startPoint y: 538, endPoint x: 1299, endPoint y: 358, distance: 190.1
click at [1360, 533] on button "Send" at bounding box center [1378, 539] width 36 height 19
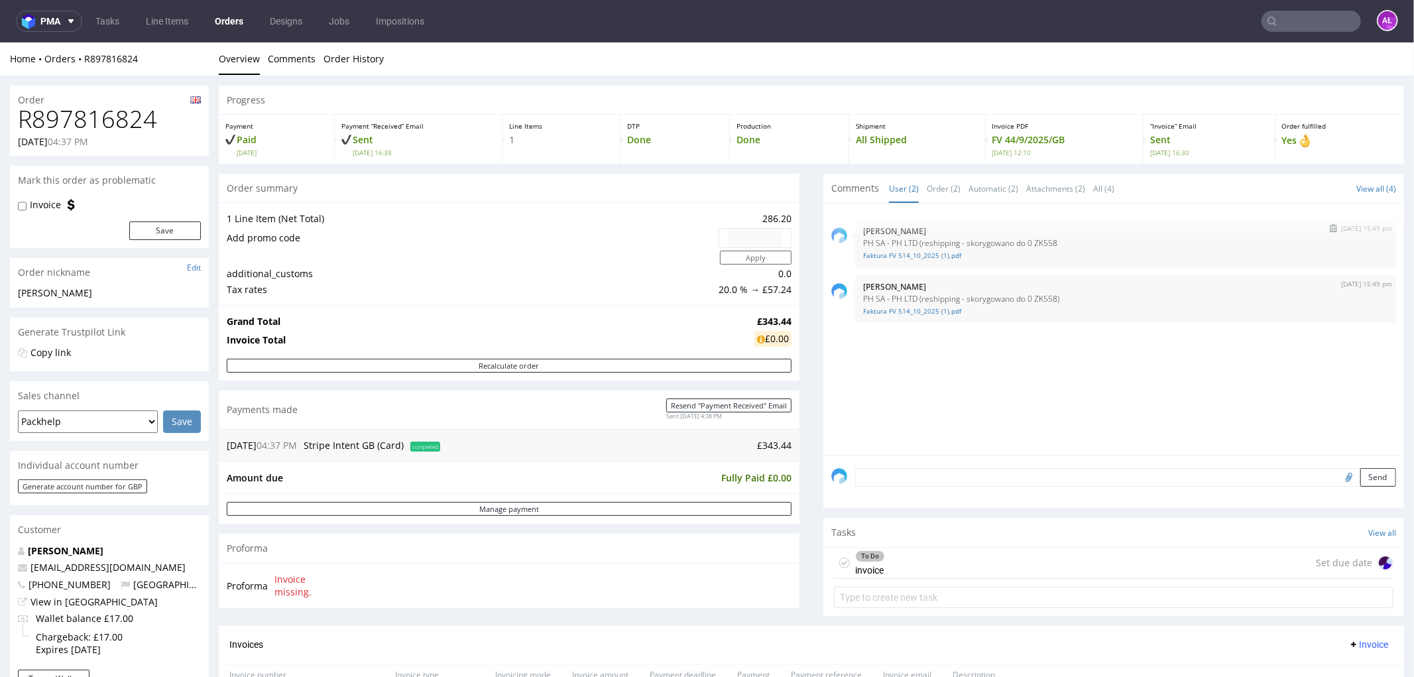
click at [1330, 227] on img "submit" at bounding box center [1333, 227] width 7 height 8
click at [919, 256] on link "Faktura FV 514_10_2025 (1).pdf" at bounding box center [1125, 255] width 525 height 10
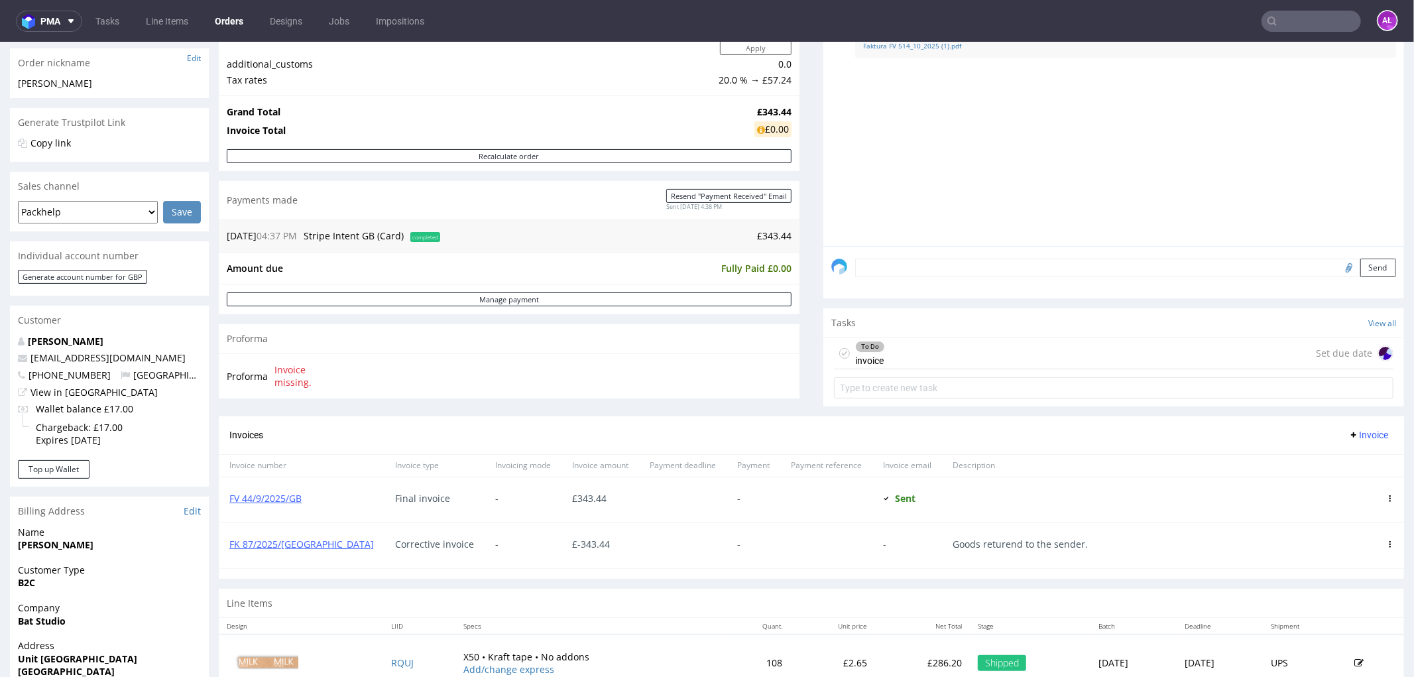
scroll to position [294, 0]
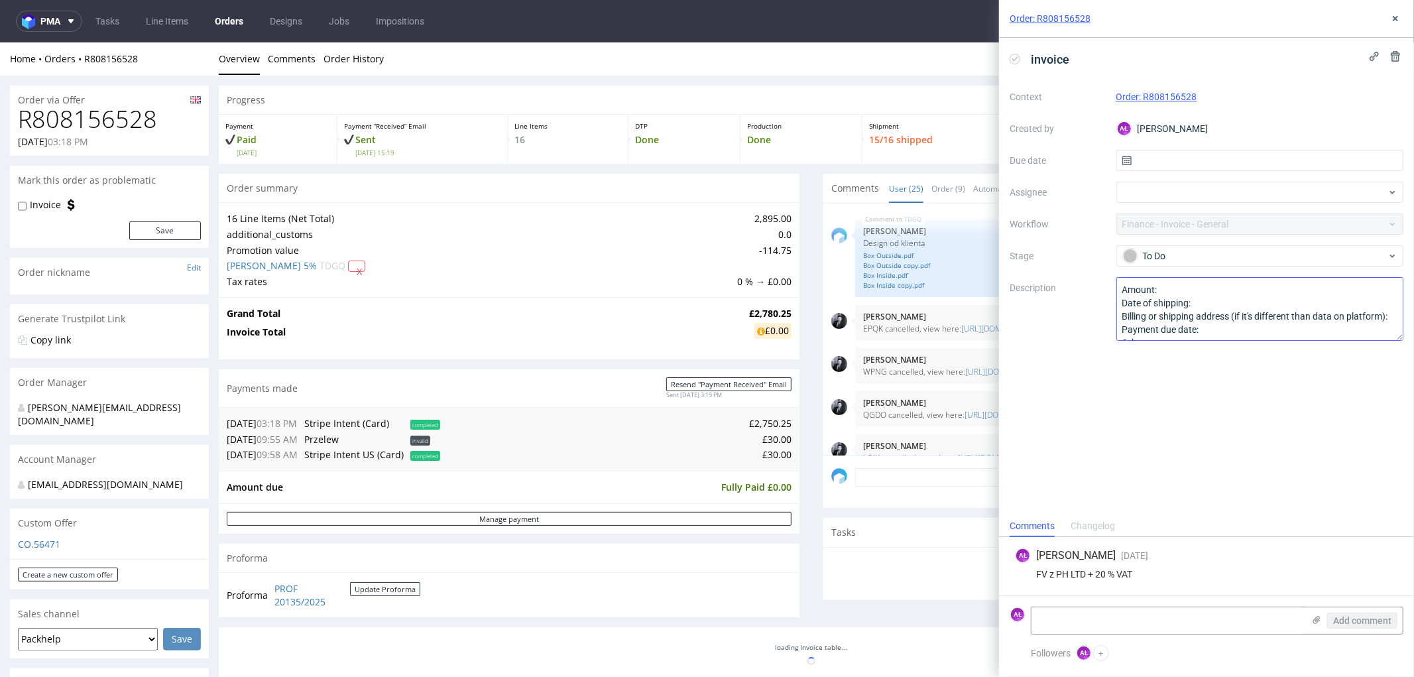
scroll to position [1247, 0]
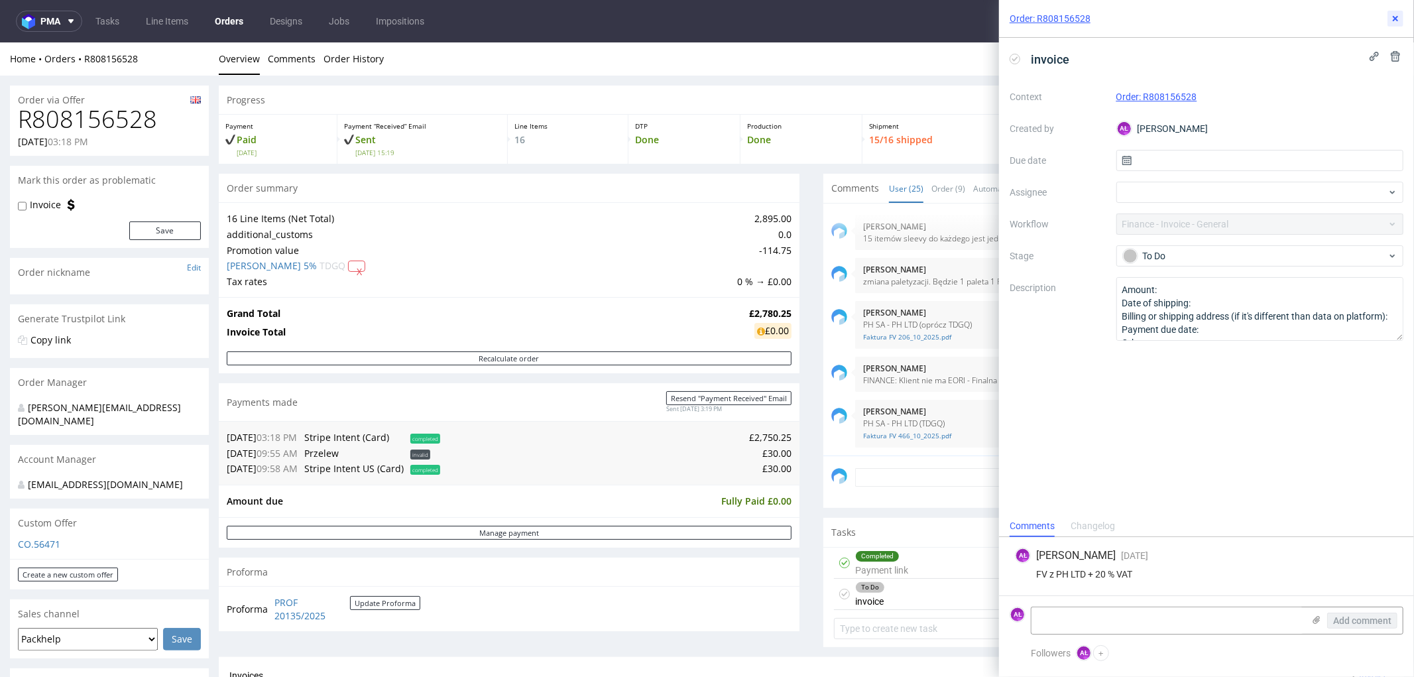
drag, startPoint x: 1399, startPoint y: 17, endPoint x: 1381, endPoint y: 27, distance: 19.9
click at [1399, 17] on icon at bounding box center [1395, 18] width 11 height 11
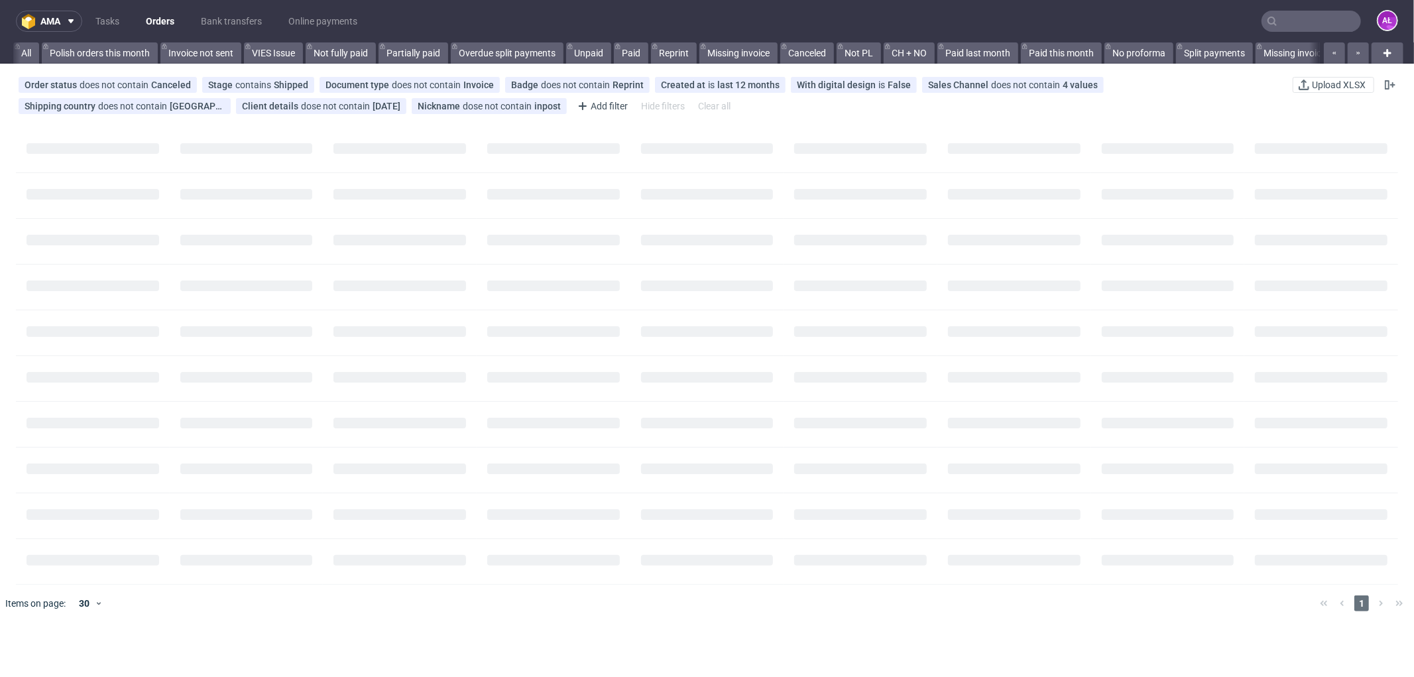
scroll to position [0, 1088]
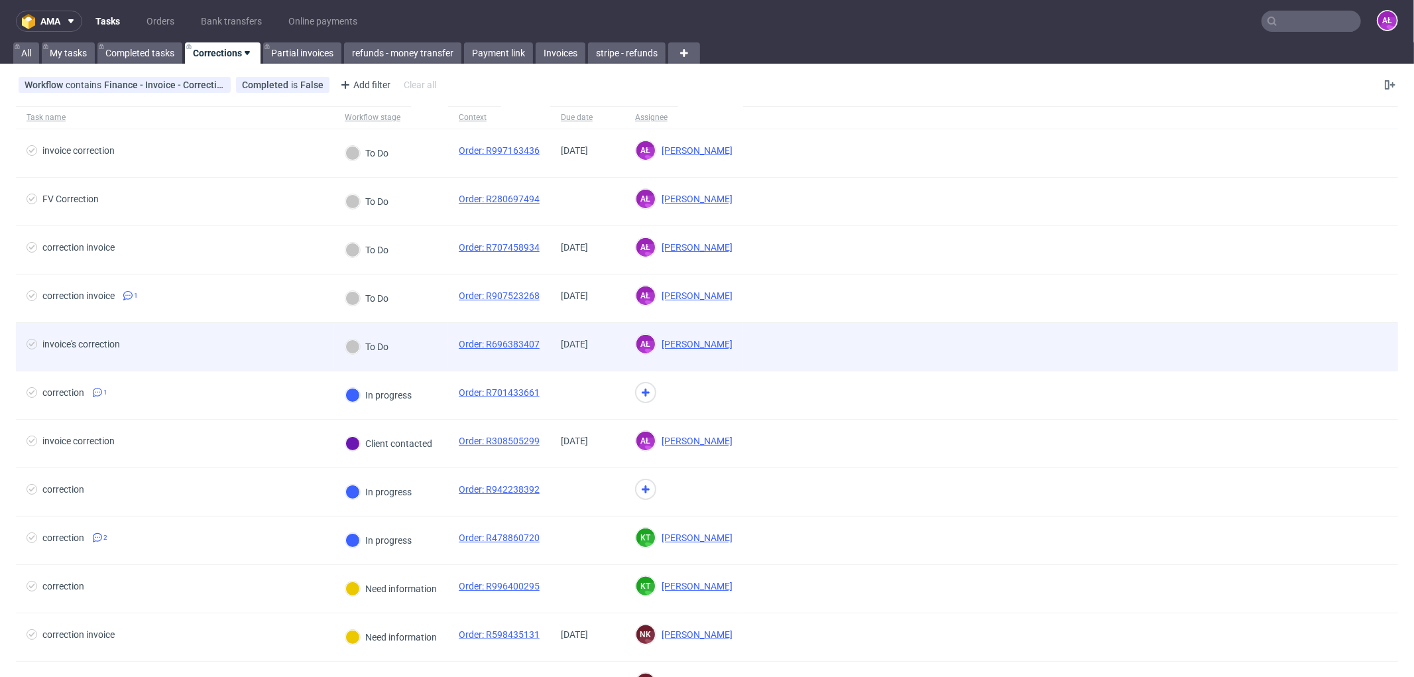
click at [425, 349] on div "To Do" at bounding box center [391, 347] width 114 height 48
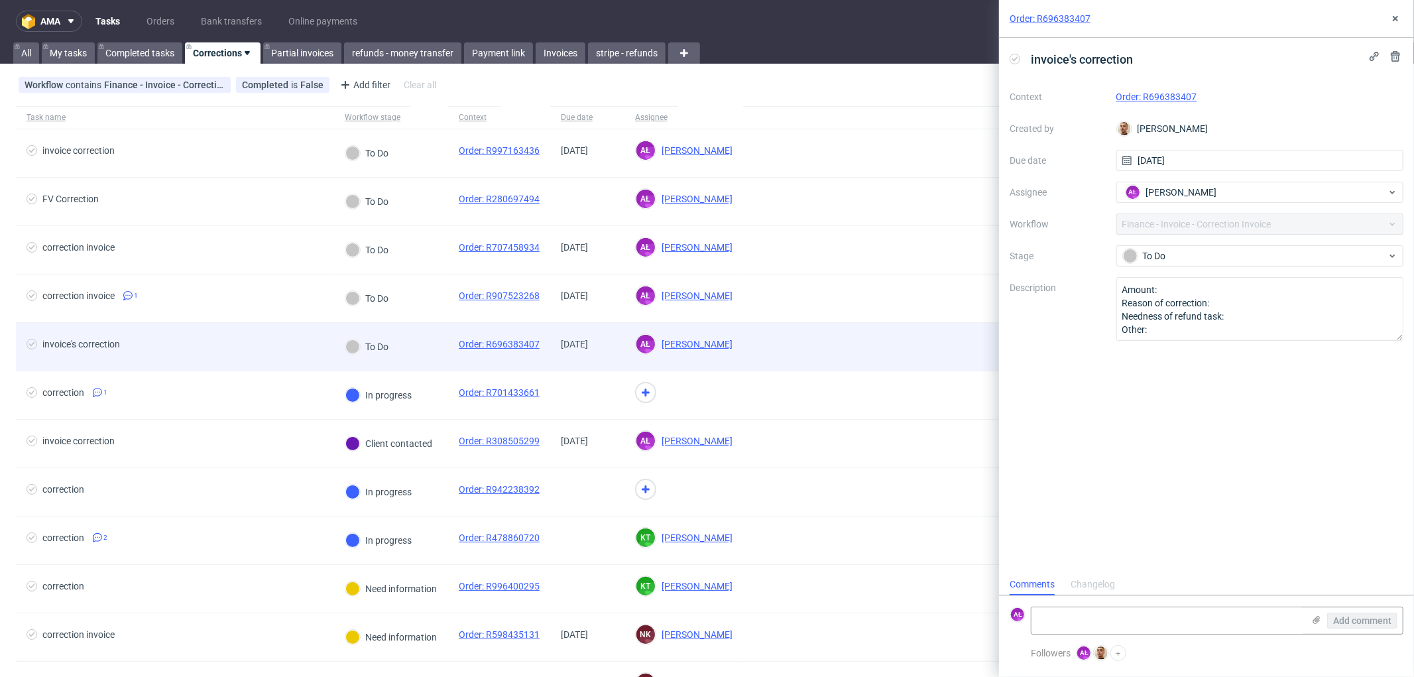
scroll to position [10, 0]
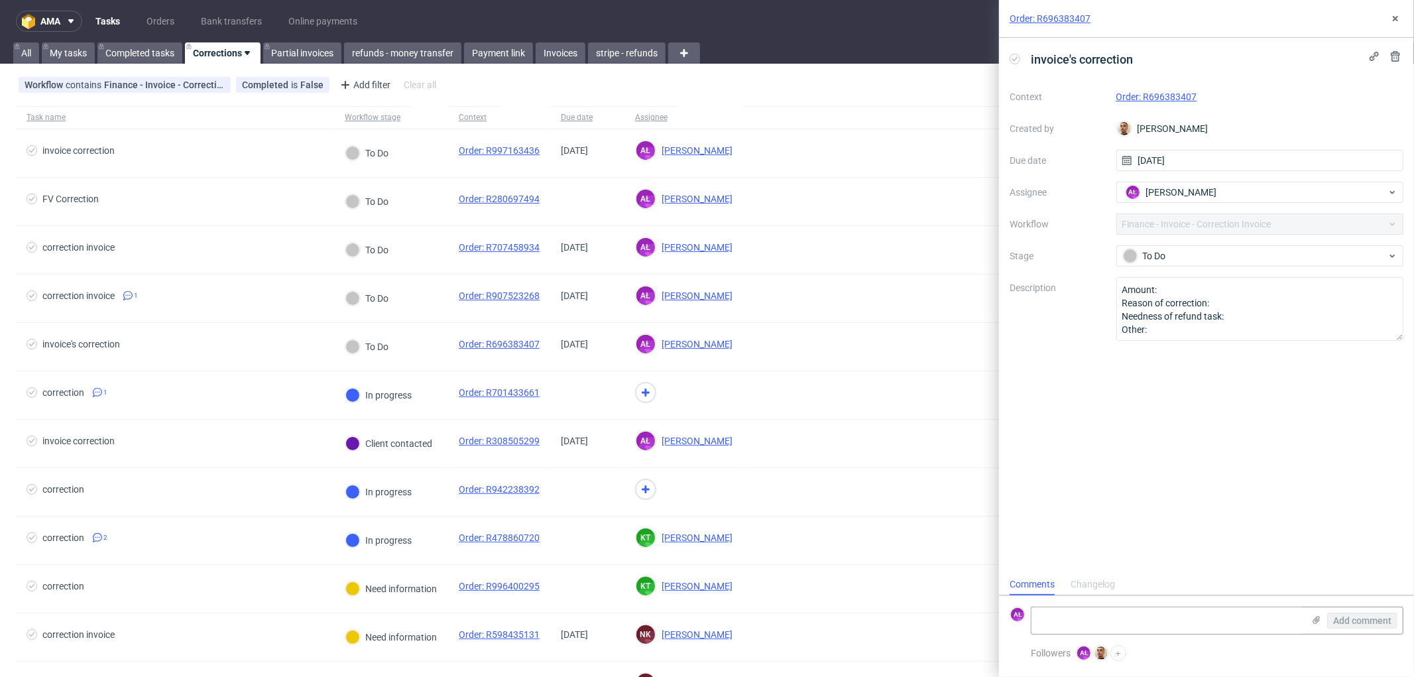
click at [1165, 97] on link "Order: R696383407" at bounding box center [1156, 96] width 81 height 11
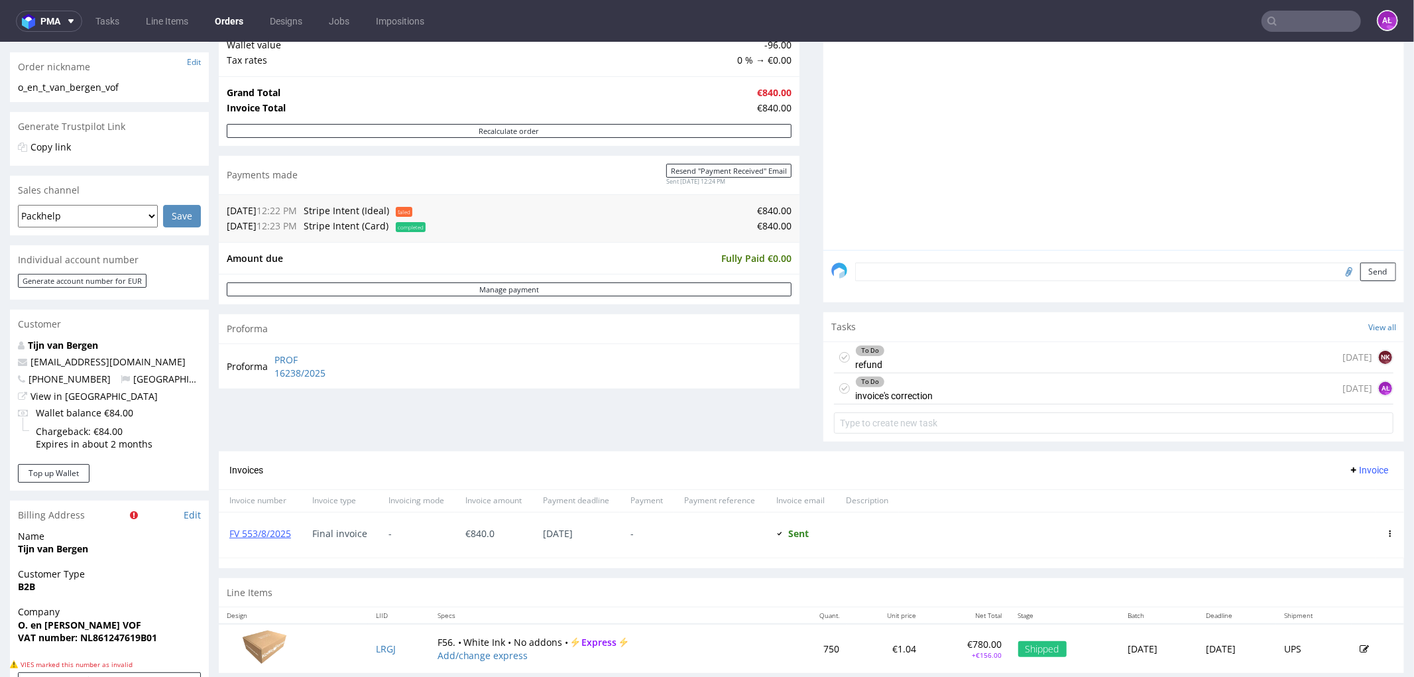
scroll to position [221, 0]
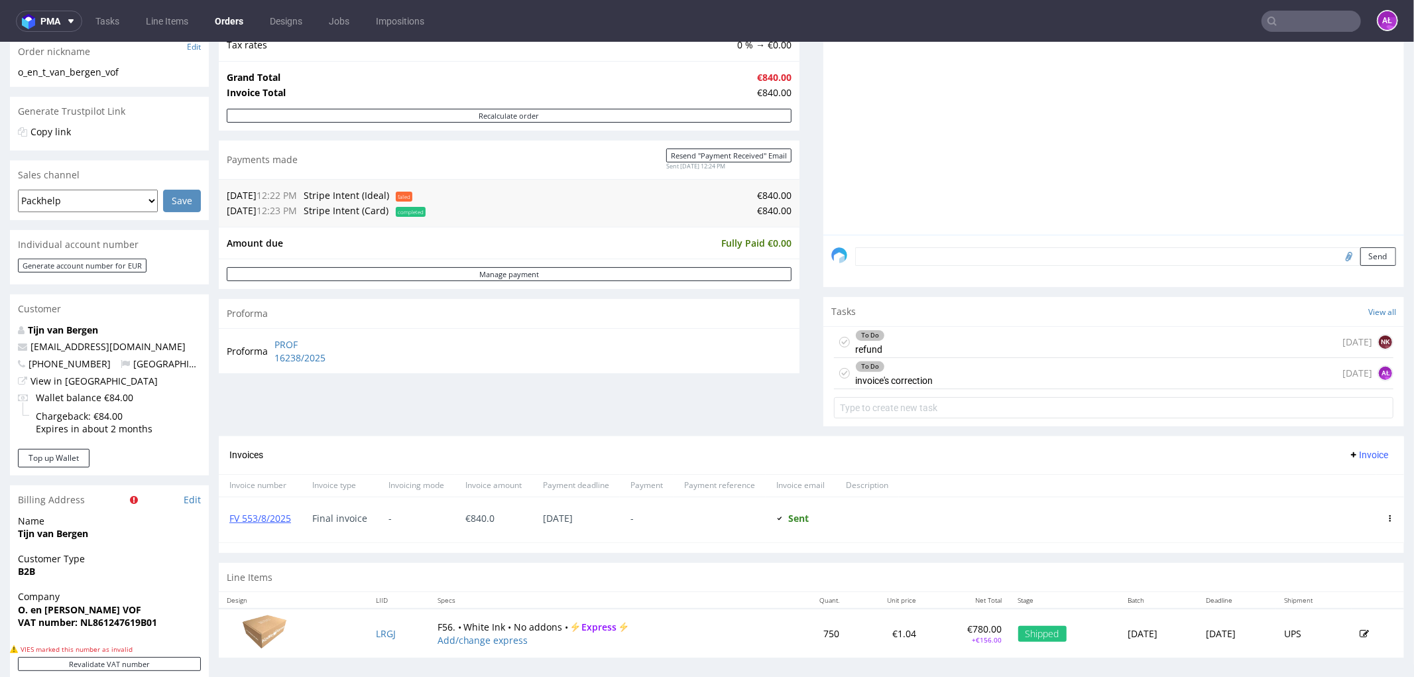
click at [936, 375] on div "To Do invoice's correction 2 days ago AŁ" at bounding box center [1113, 372] width 559 height 31
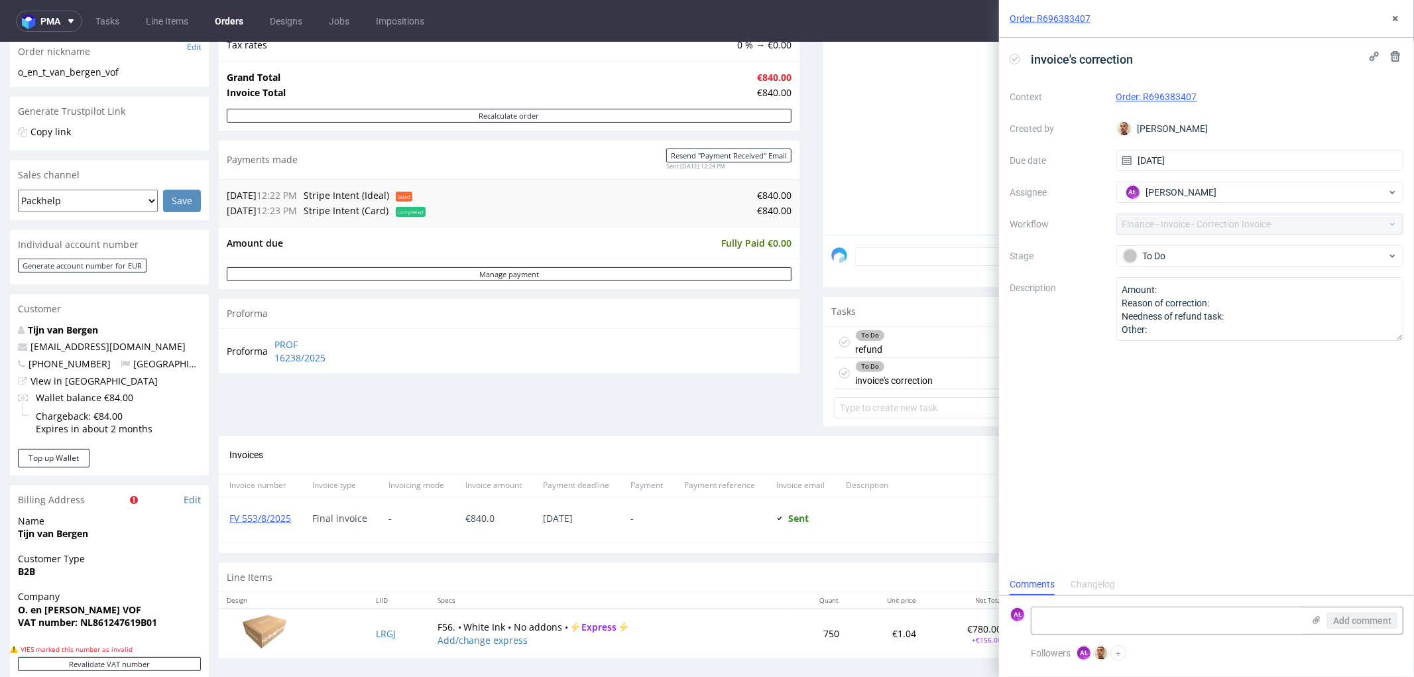
scroll to position [10, 0]
drag, startPoint x: 296, startPoint y: 522, endPoint x: 227, endPoint y: 526, distance: 69.1
click at [227, 526] on div "FV 553/8/2025" at bounding box center [260, 518] width 83 height 45
copy link "FV 553/8/2025"
click at [1098, 585] on div "Changelog" at bounding box center [1093, 584] width 44 height 21
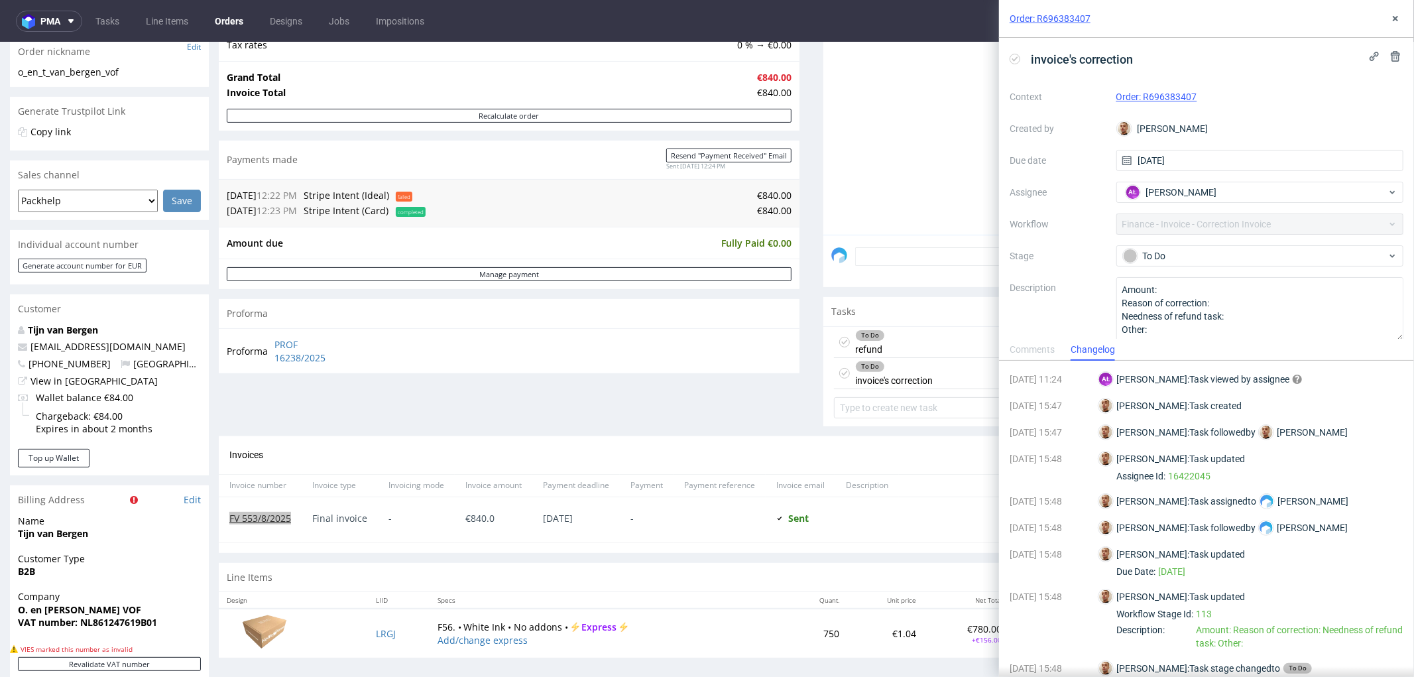
scroll to position [9, 0]
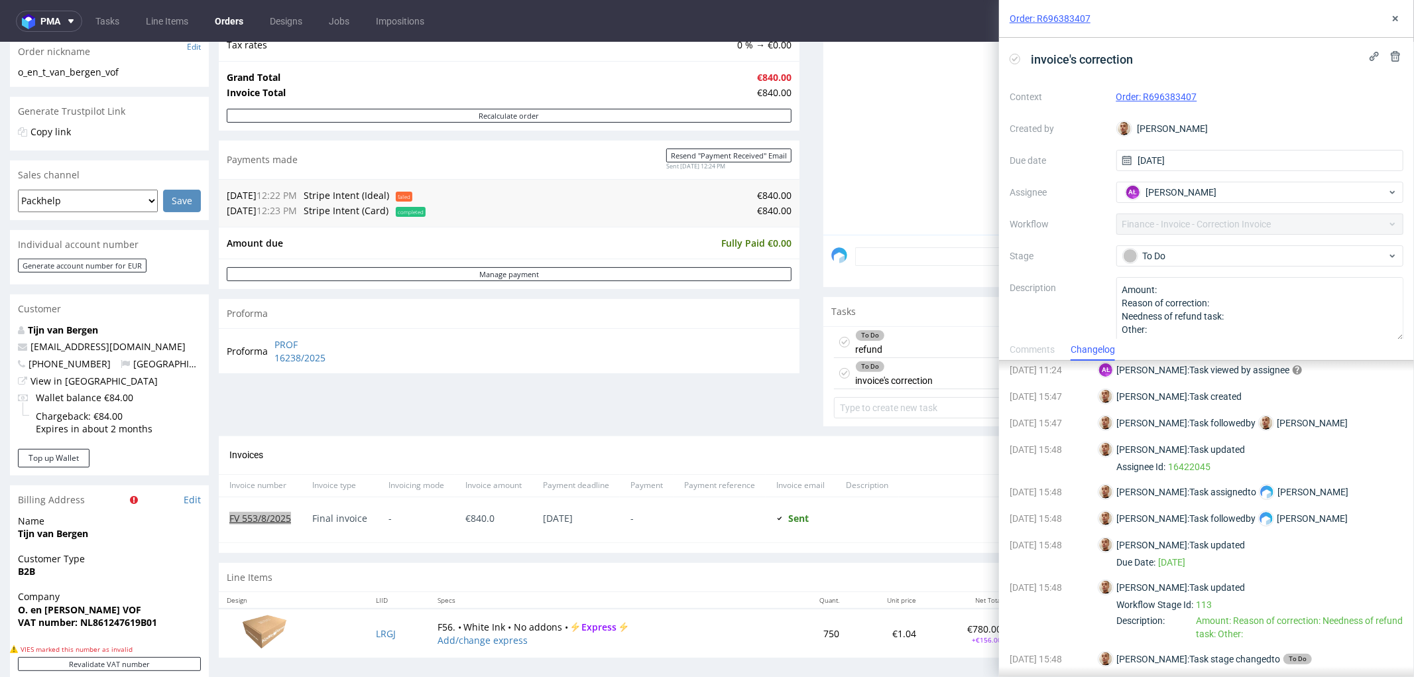
click at [1041, 341] on div "Comments" at bounding box center [1032, 349] width 45 height 21
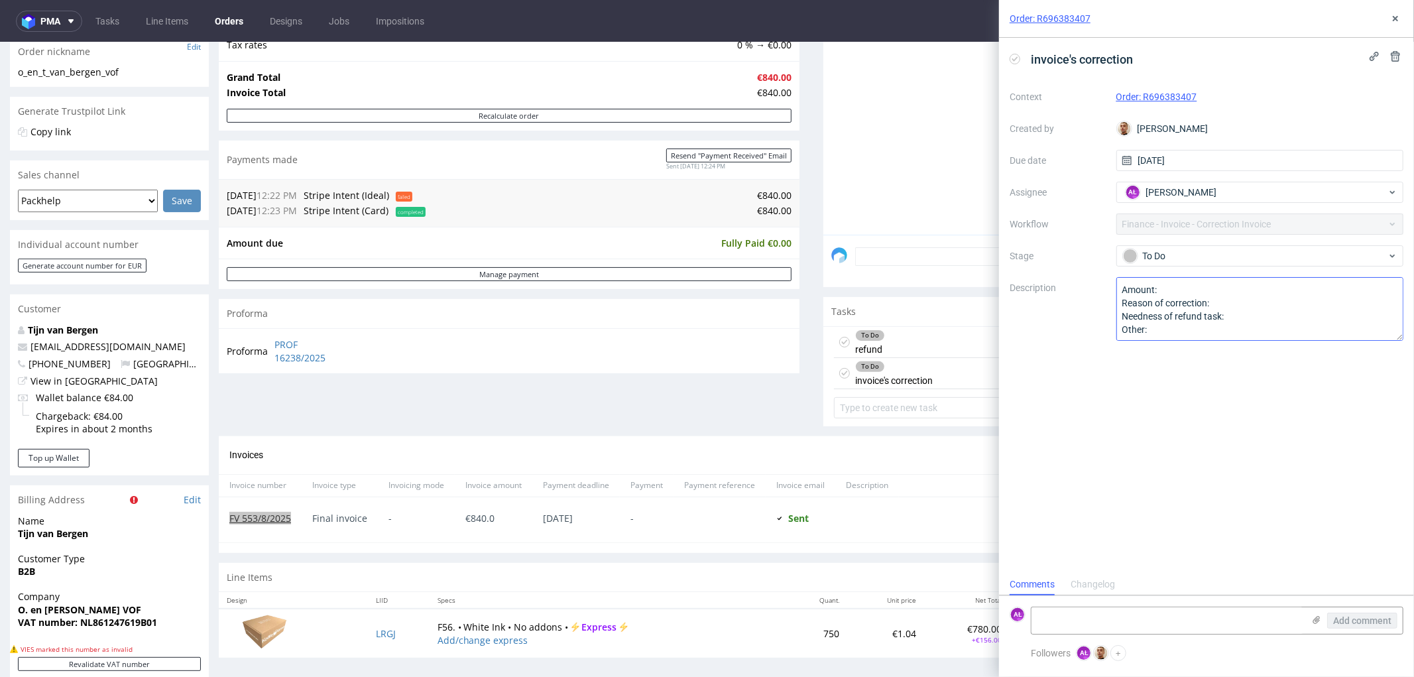
scroll to position [10, 0]
click at [932, 339] on div "To Do refund 2 days ago NK" at bounding box center [1113, 341] width 559 height 31
drag, startPoint x: 1208, startPoint y: 97, endPoint x: 1114, endPoint y: 106, distance: 94.5
click at [1114, 106] on div "Context Order: R696383407 Created by Bartłomiej Leśniczuk Due date 07/10/2025 A…" at bounding box center [1207, 213] width 394 height 255
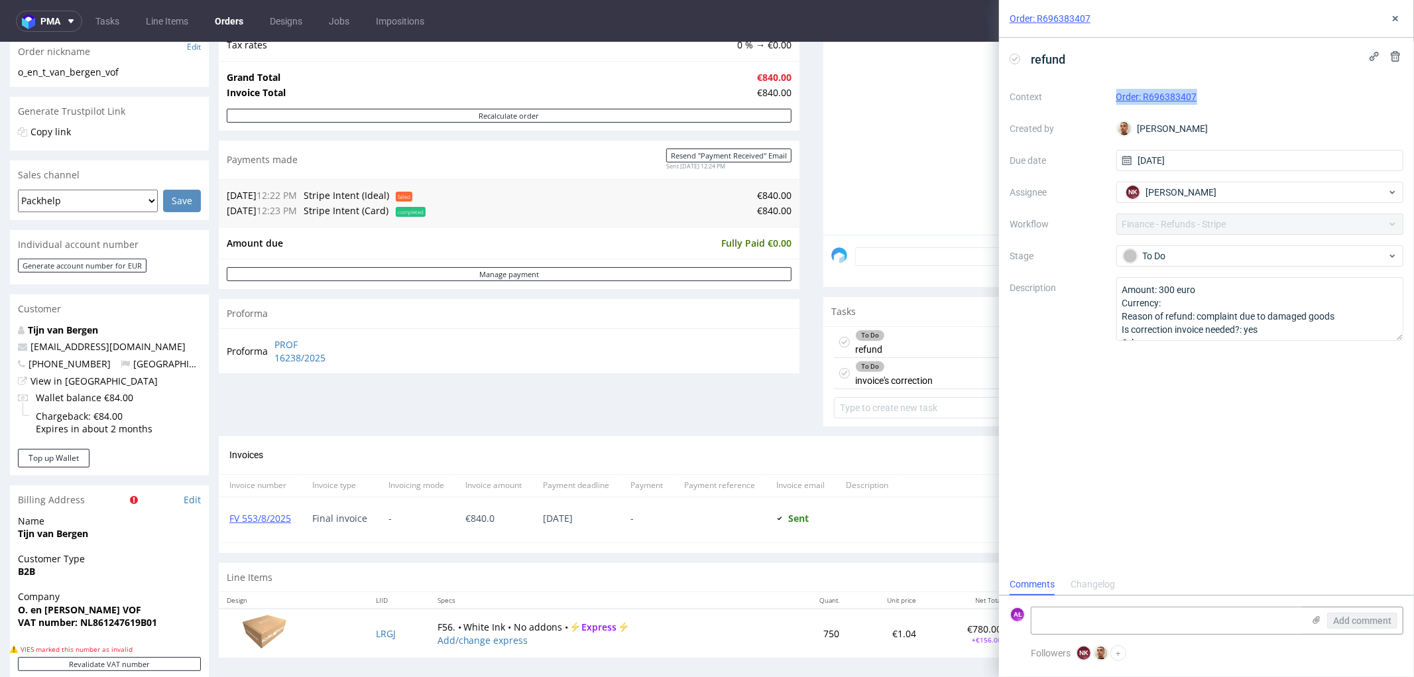
copy link "Order: R696383407"
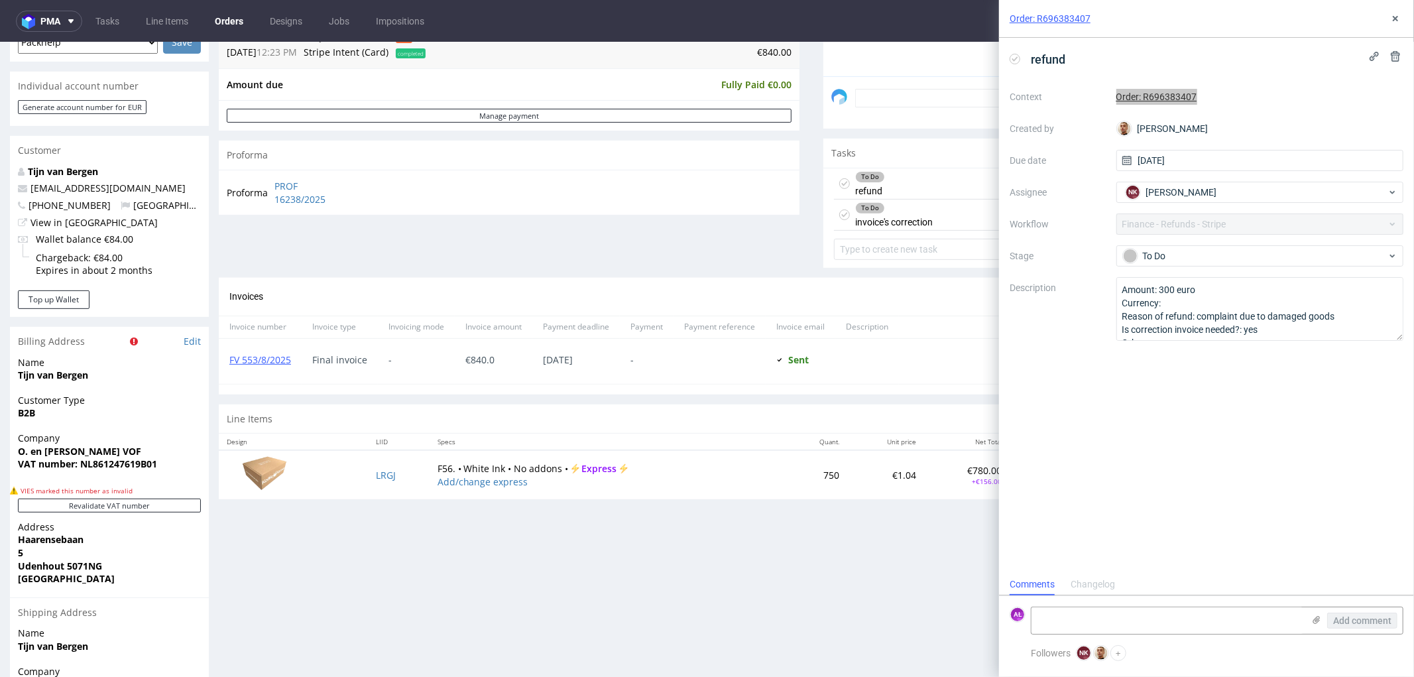
scroll to position [441, 0]
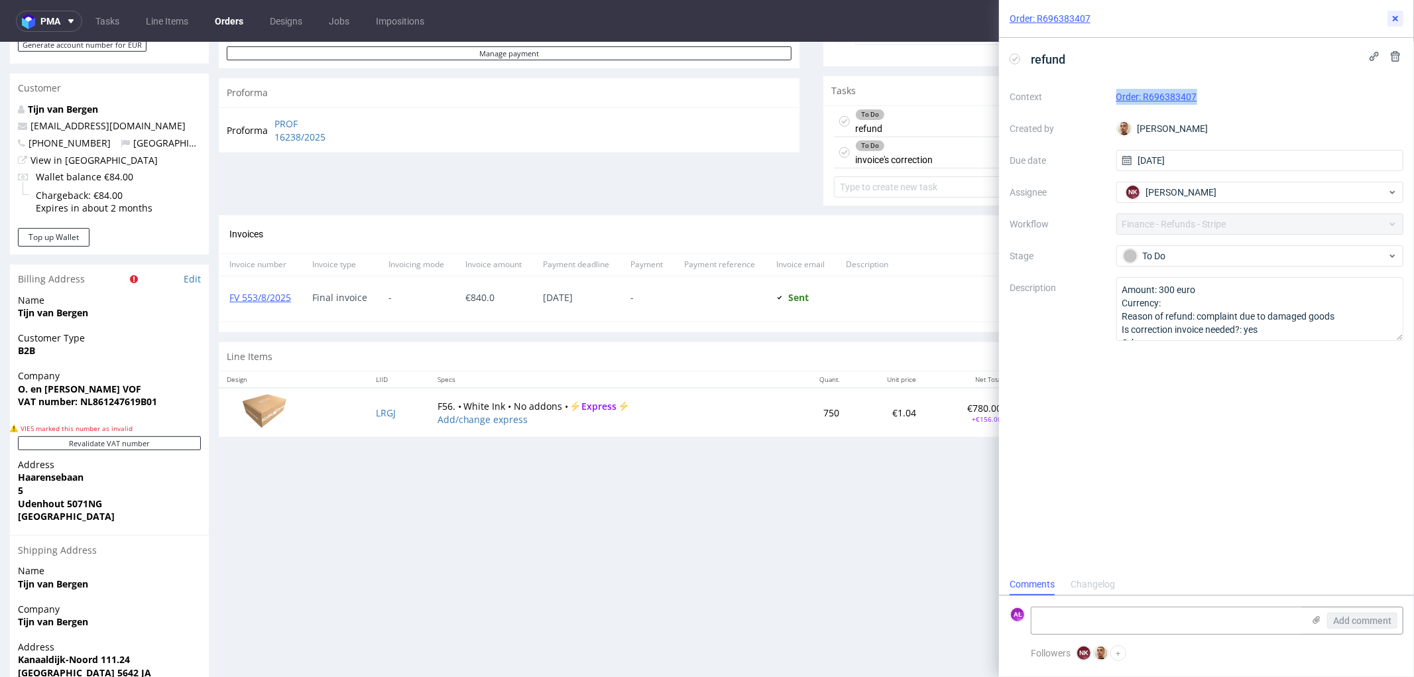
drag, startPoint x: 1393, startPoint y: 18, endPoint x: 1366, endPoint y: 36, distance: 32.0
click at [1393, 18] on icon at bounding box center [1395, 18] width 11 height 11
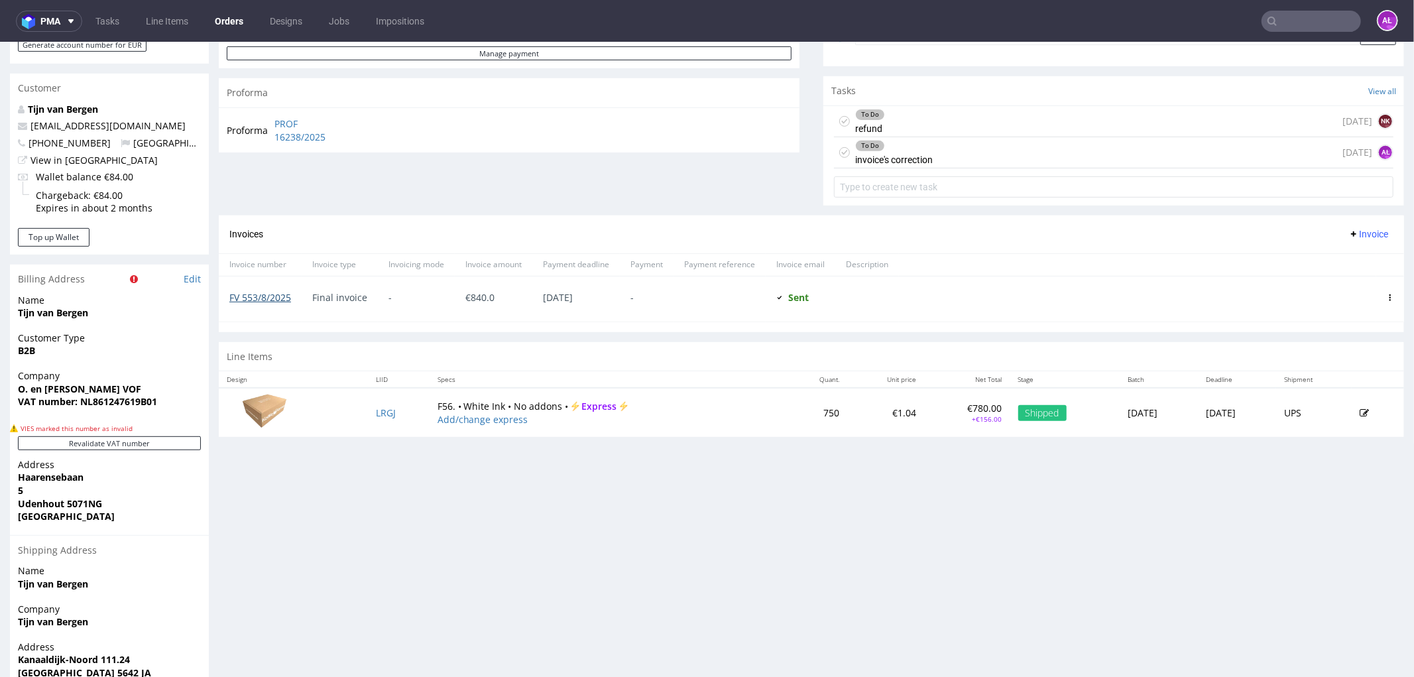
click at [255, 294] on link "FV 553/8/2025" at bounding box center [260, 296] width 62 height 13
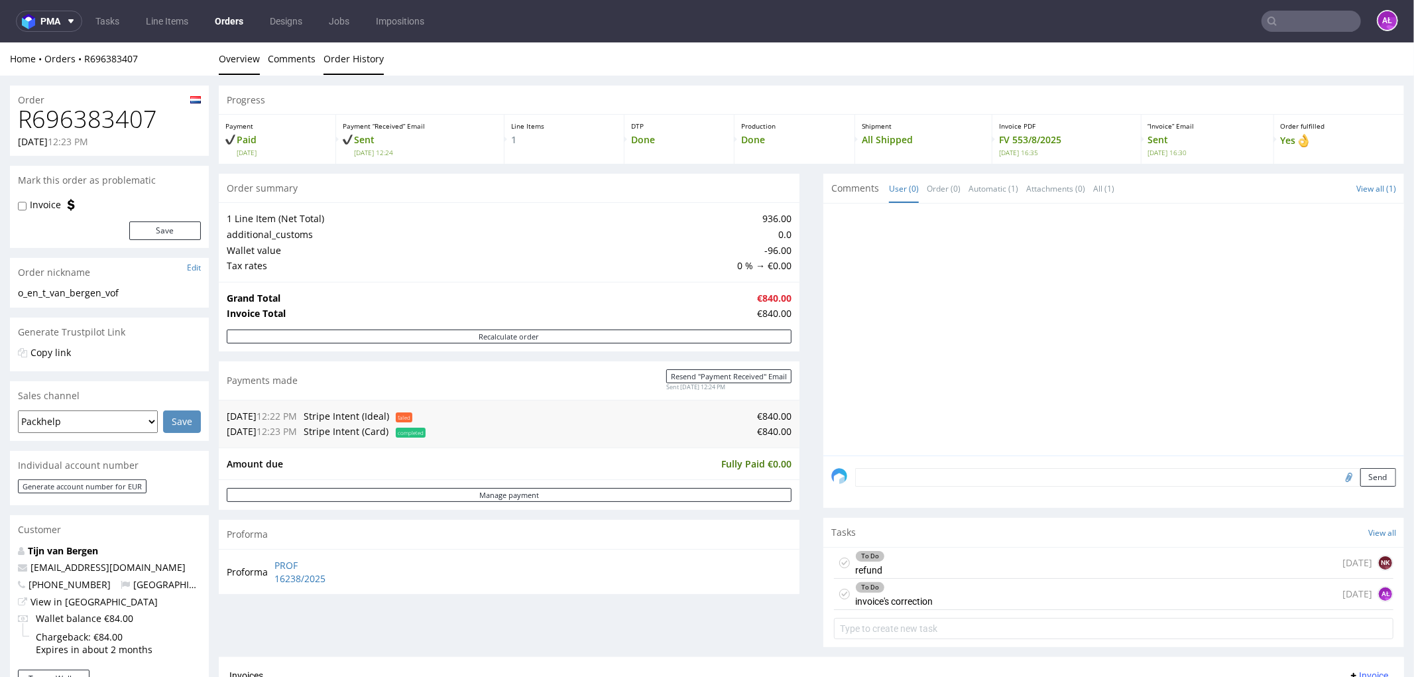
click at [373, 56] on link "Order History" at bounding box center [353, 58] width 60 height 32
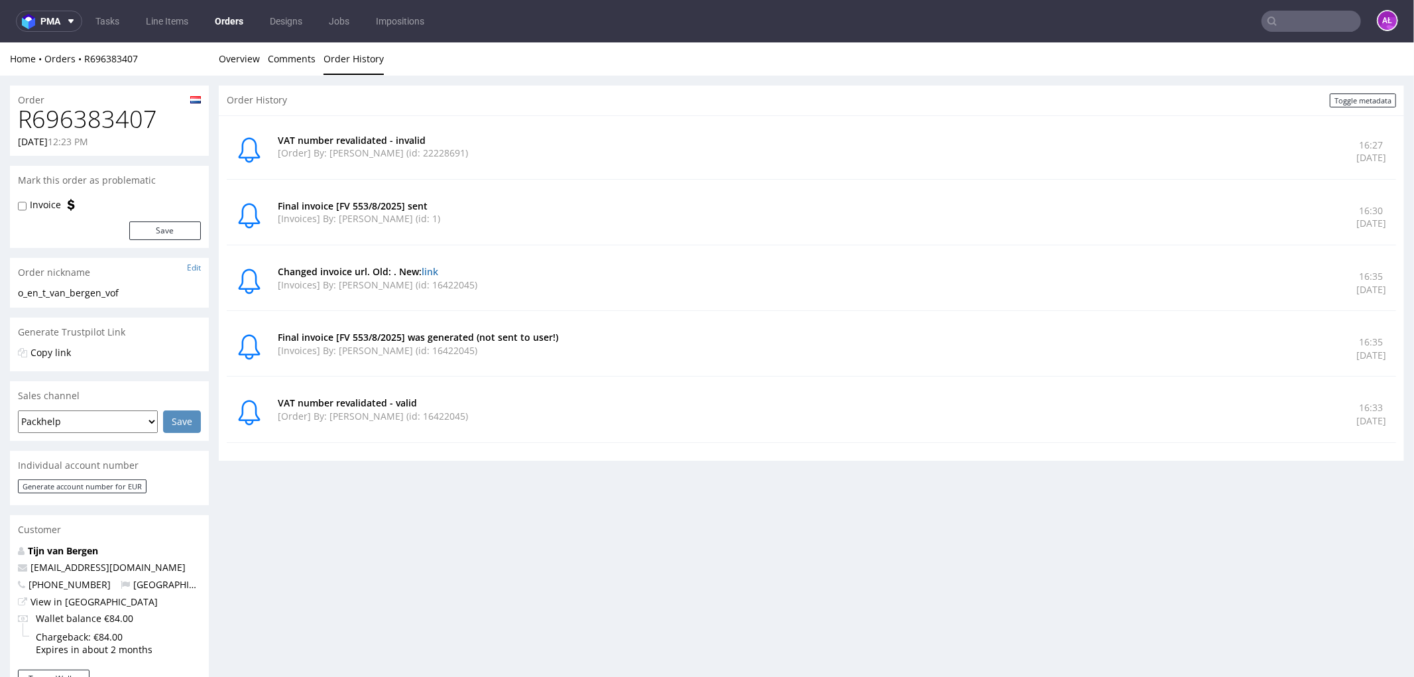
click at [261, 56] on li "Overview" at bounding box center [243, 58] width 49 height 13
click at [243, 51] on link "Overview" at bounding box center [239, 58] width 41 height 32
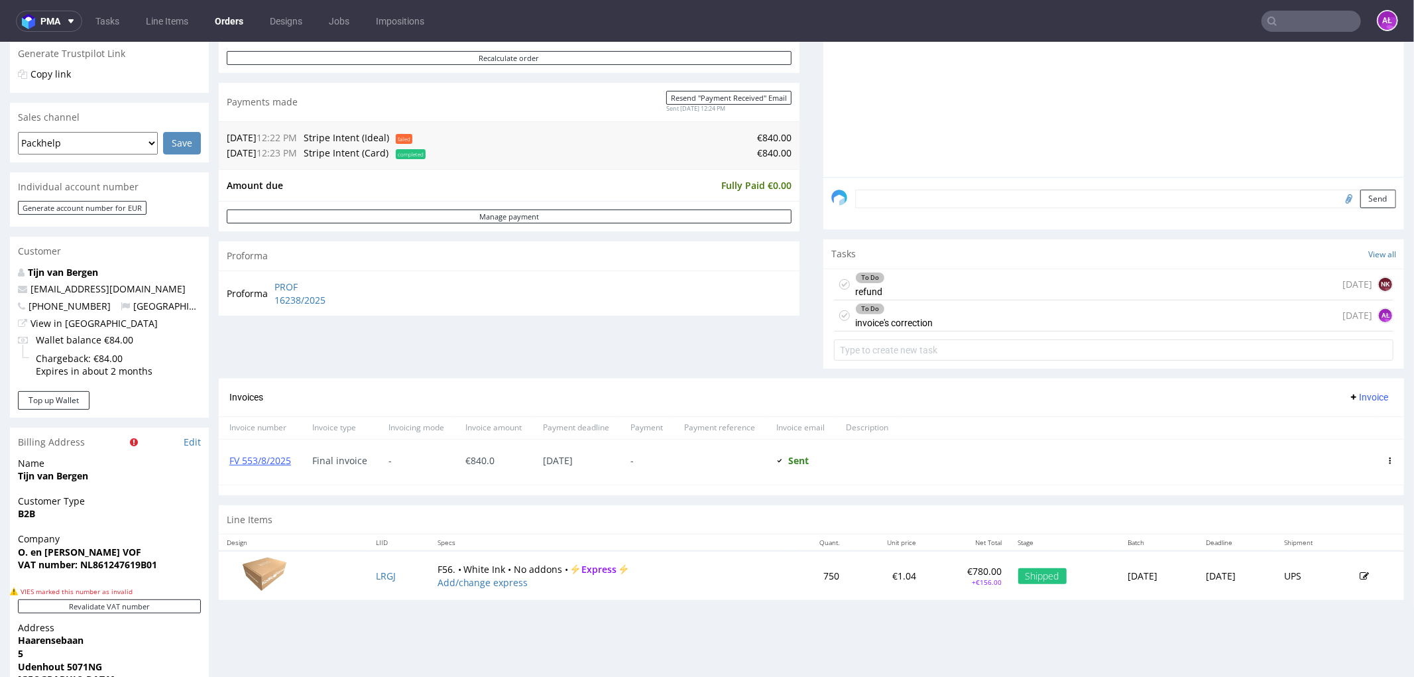
scroll to position [294, 0]
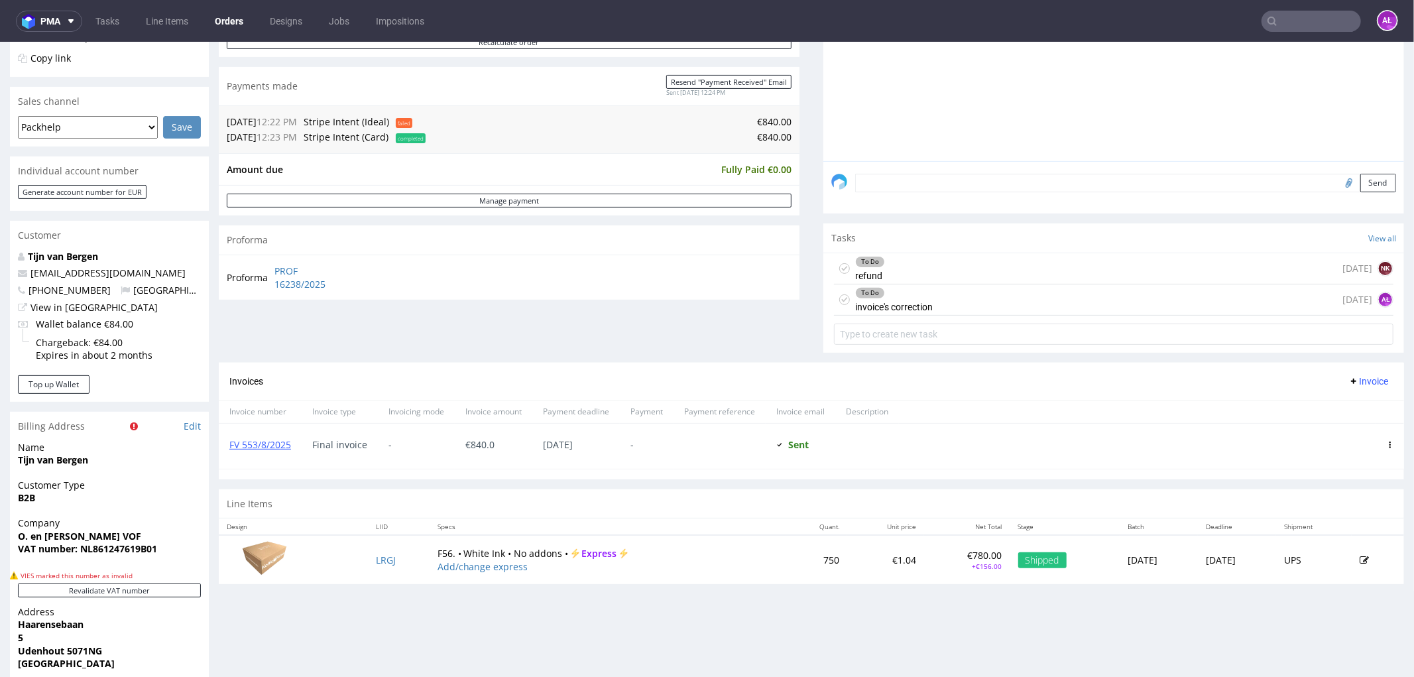
drag, startPoint x: 1342, startPoint y: 377, endPoint x: 1342, endPoint y: 388, distance: 10.6
click at [1348, 377] on span "Invoice" at bounding box center [1368, 380] width 40 height 11
click at [1349, 431] on span "Add corrective" at bounding box center [1347, 432] width 66 height 13
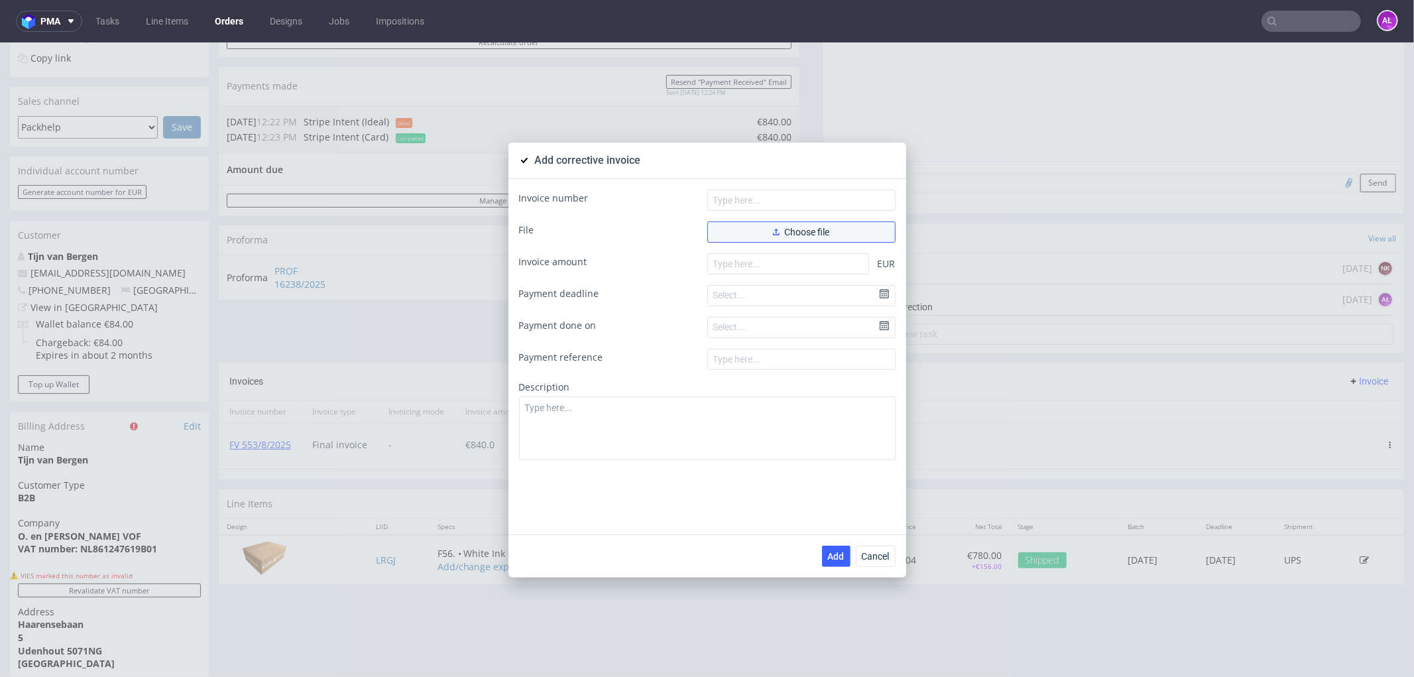
click at [778, 227] on span "Choose file" at bounding box center [801, 231] width 57 height 9
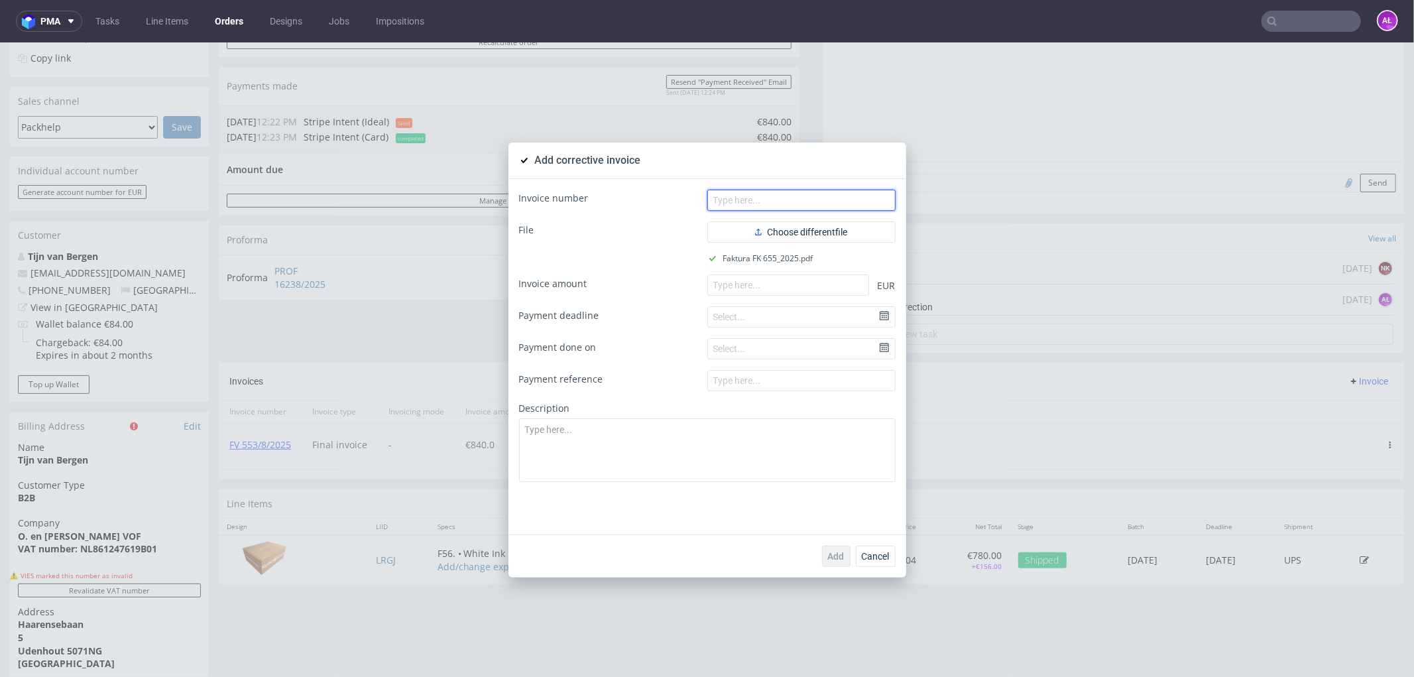
drag, startPoint x: 838, startPoint y: 199, endPoint x: 1137, endPoint y: 260, distance: 305.1
click at [838, 199] on input "text" at bounding box center [801, 199] width 188 height 21
paste input "FK 655/2025"
type input "FK 655/2025"
paste input "-300.00"
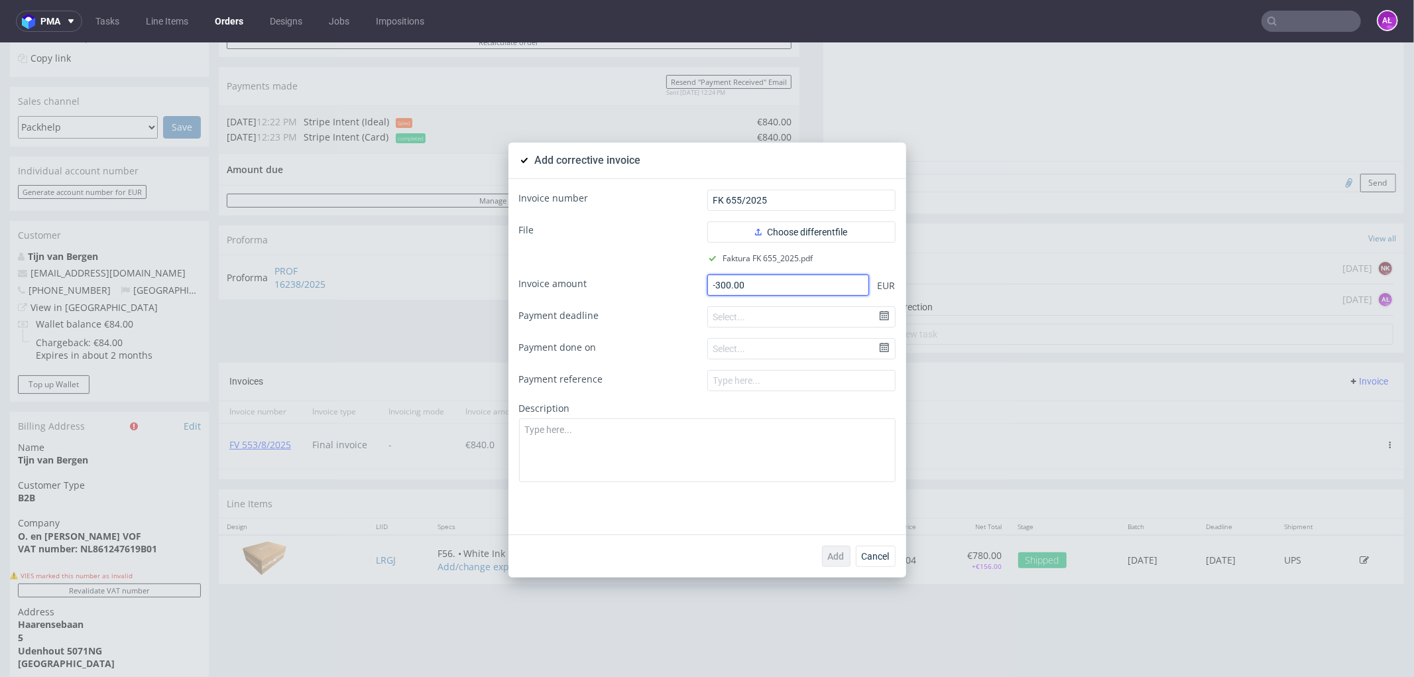
drag, startPoint x: 840, startPoint y: 286, endPoint x: 1006, endPoint y: 344, distance: 176.3
click at [840, 286] on input "-300.00" at bounding box center [788, 284] width 162 height 21
type input "-300.00"
click at [805, 443] on textarea at bounding box center [707, 450] width 377 height 64
paste textarea "Product damaged in transit."
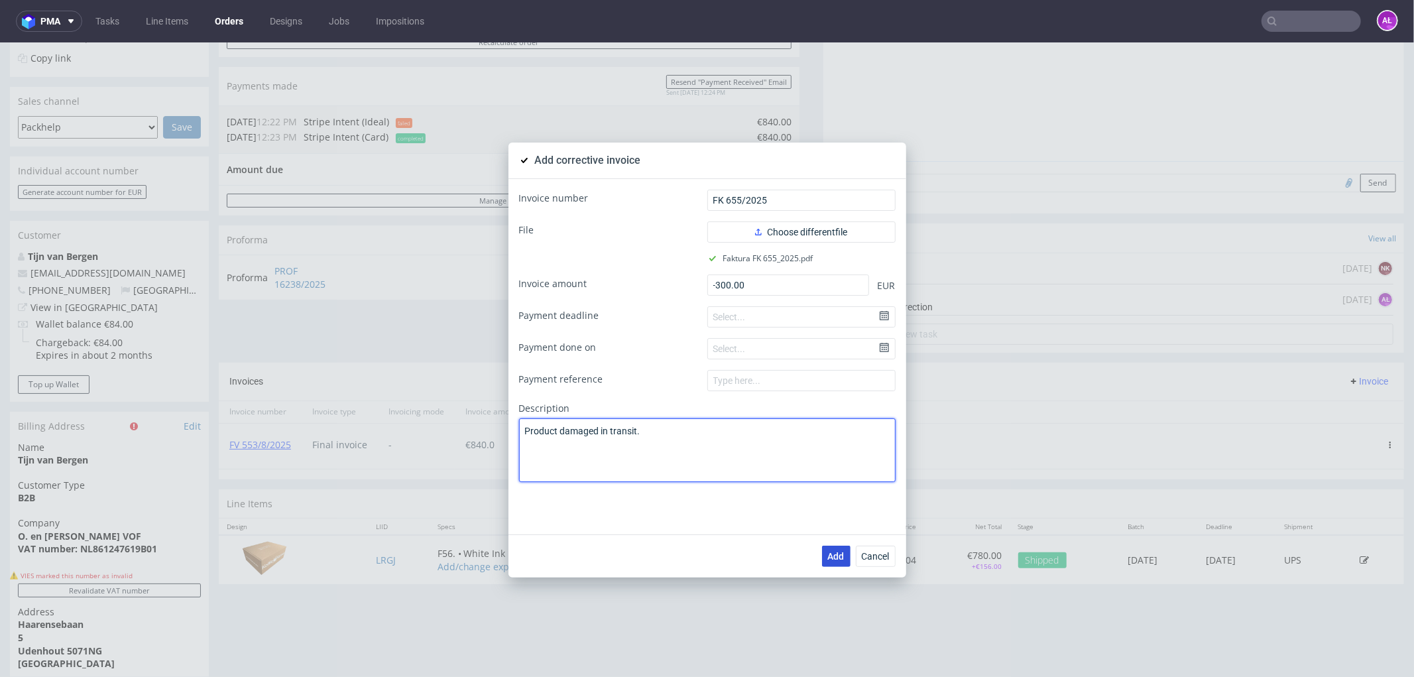
type textarea "Product damaged in transit."
click at [831, 556] on span "Add" at bounding box center [836, 555] width 17 height 9
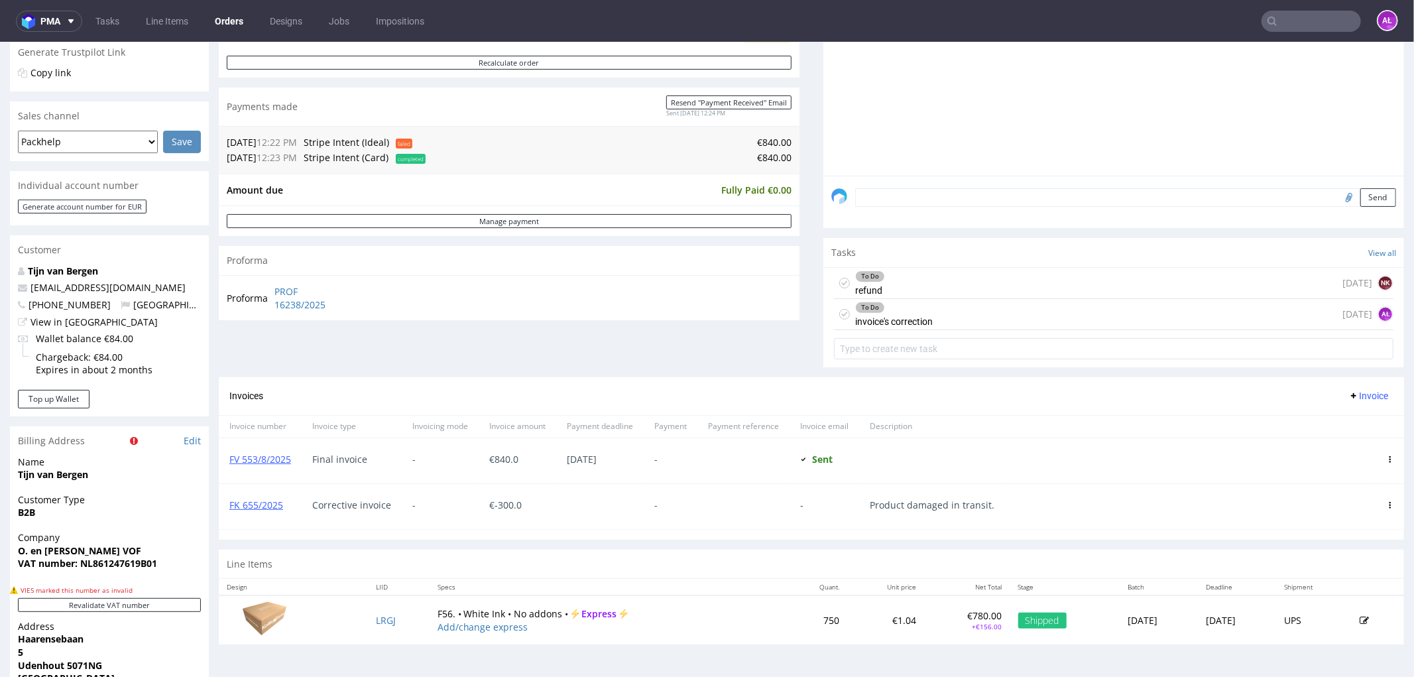
scroll to position [294, 0]
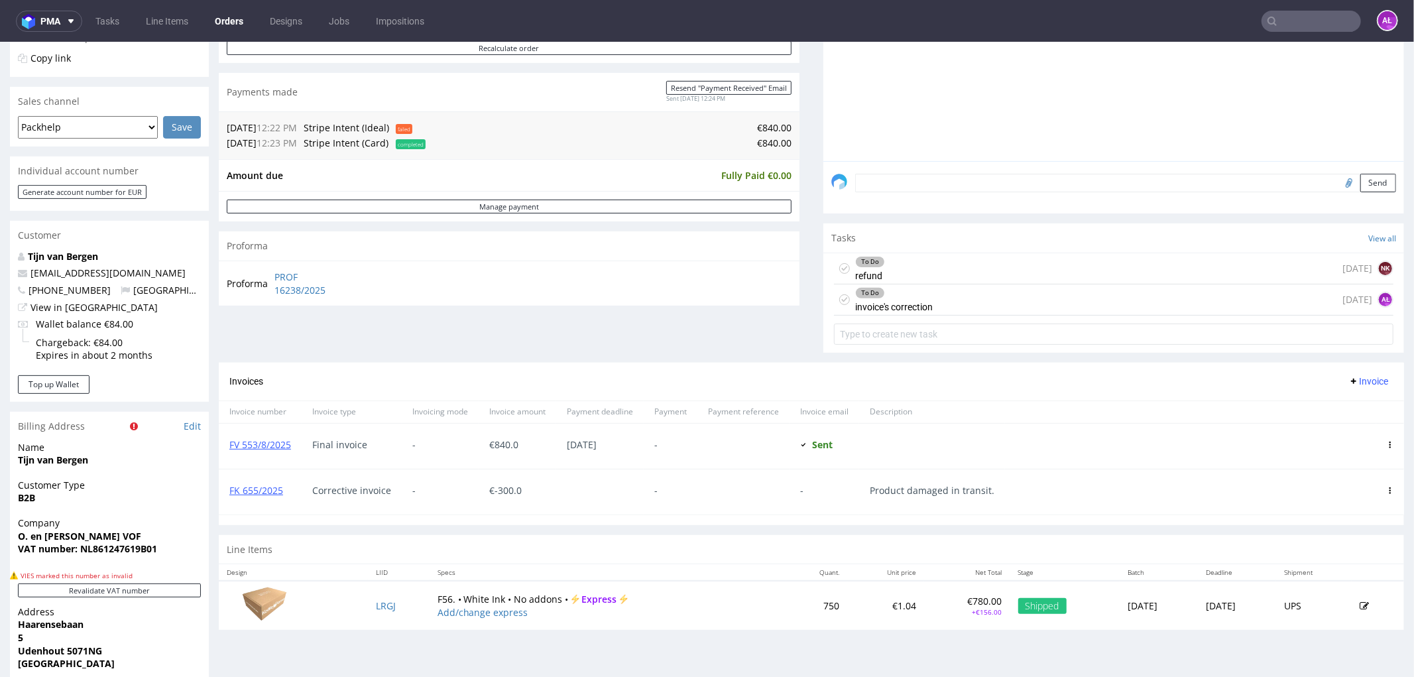
click at [890, 288] on div "To Do" at bounding box center [894, 292] width 76 height 11
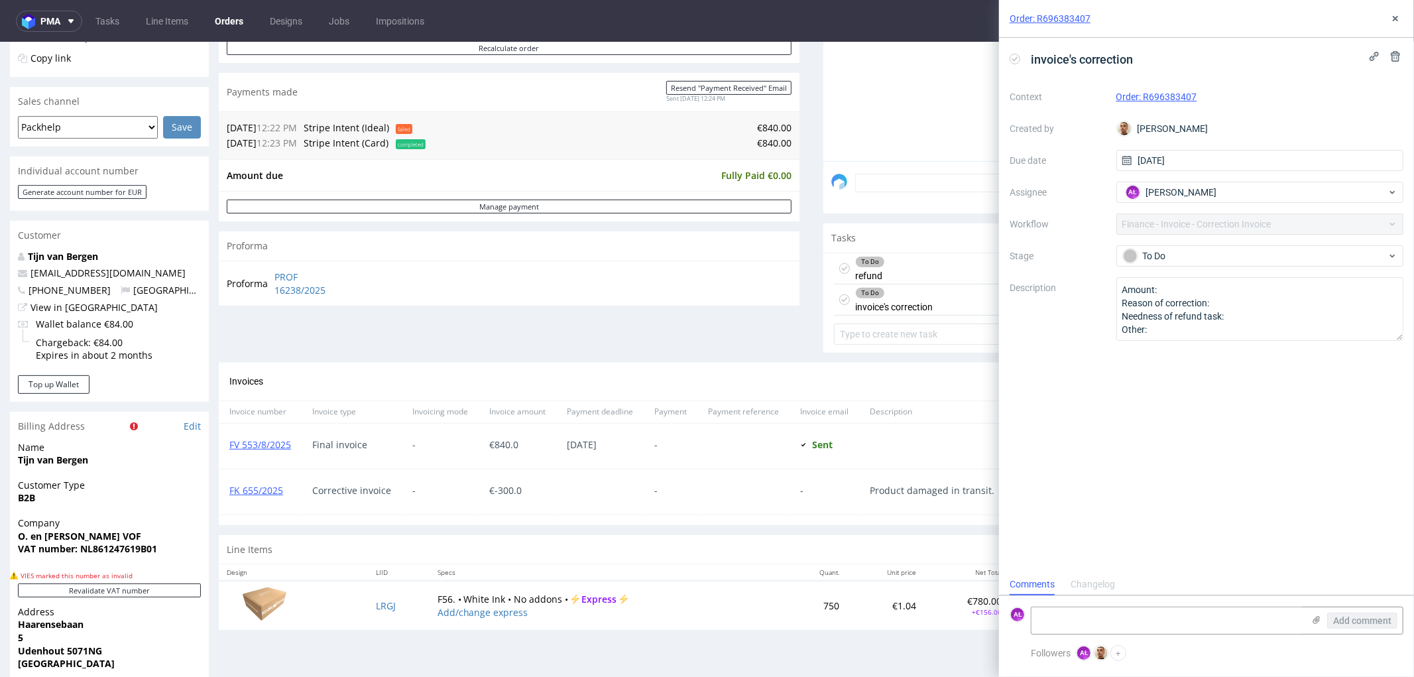
scroll to position [10, 0]
drag, startPoint x: 290, startPoint y: 499, endPoint x: 223, endPoint y: 499, distance: 66.3
click at [223, 499] on div "FK 655/2025" at bounding box center [260, 491] width 83 height 45
copy link "FK 655/2025"
click at [1115, 621] on textarea at bounding box center [1167, 620] width 272 height 27
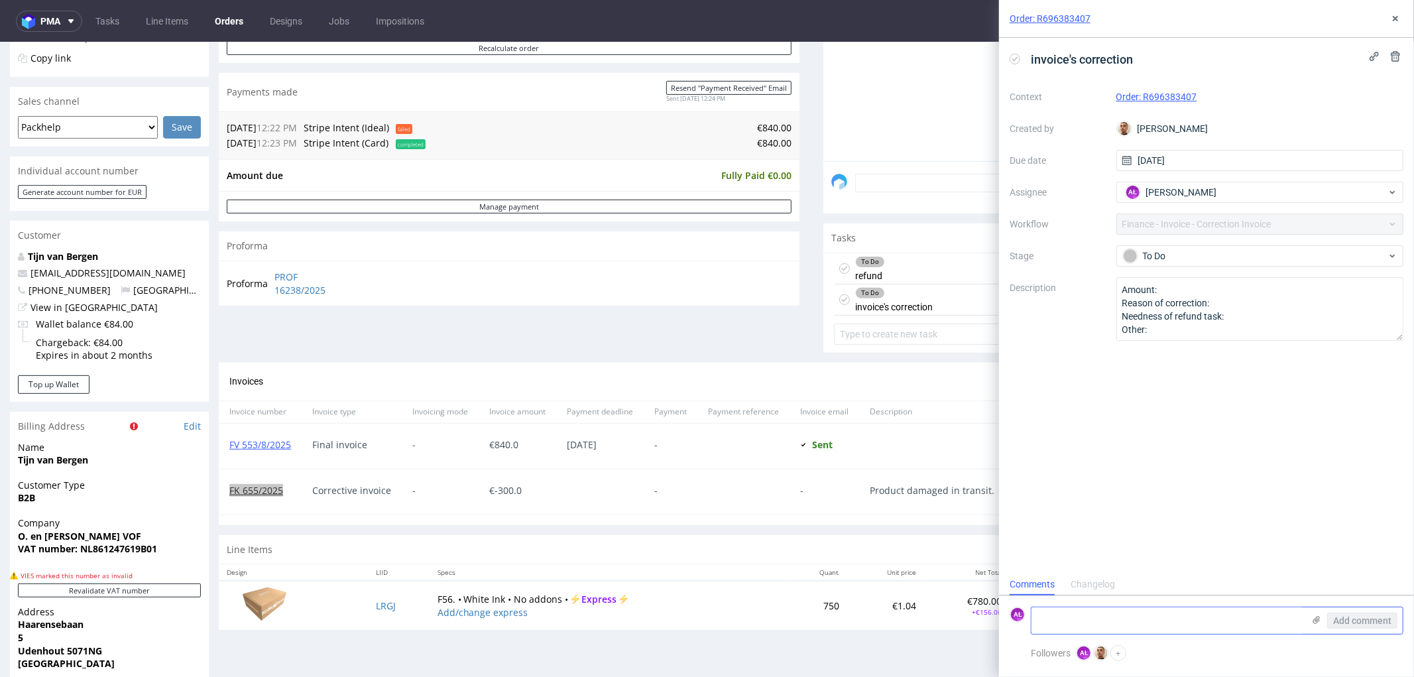
paste textarea "FK 655/2025"
type textarea "FK 655/2025"
click at [1353, 621] on span "Add comment" at bounding box center [1362, 620] width 58 height 9
click at [1018, 60] on icon at bounding box center [1015, 59] width 11 height 11
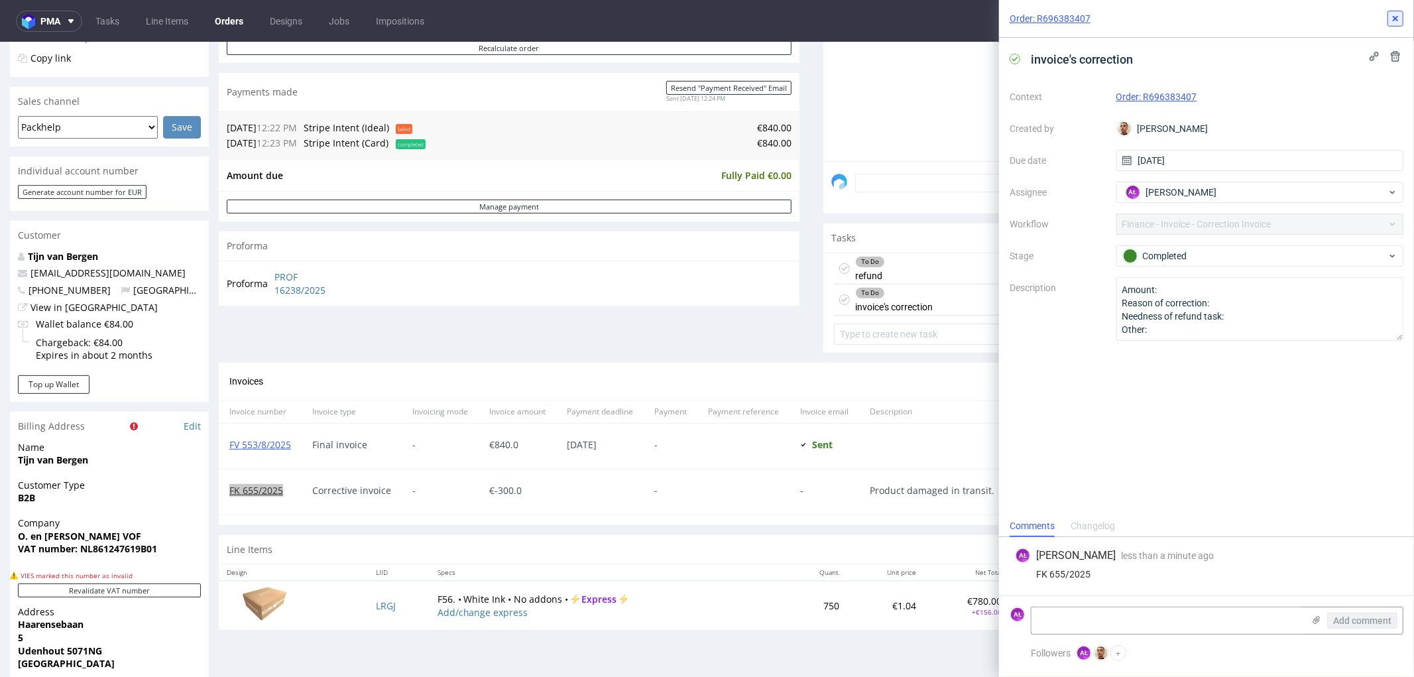
click at [1399, 17] on icon at bounding box center [1395, 18] width 11 height 11
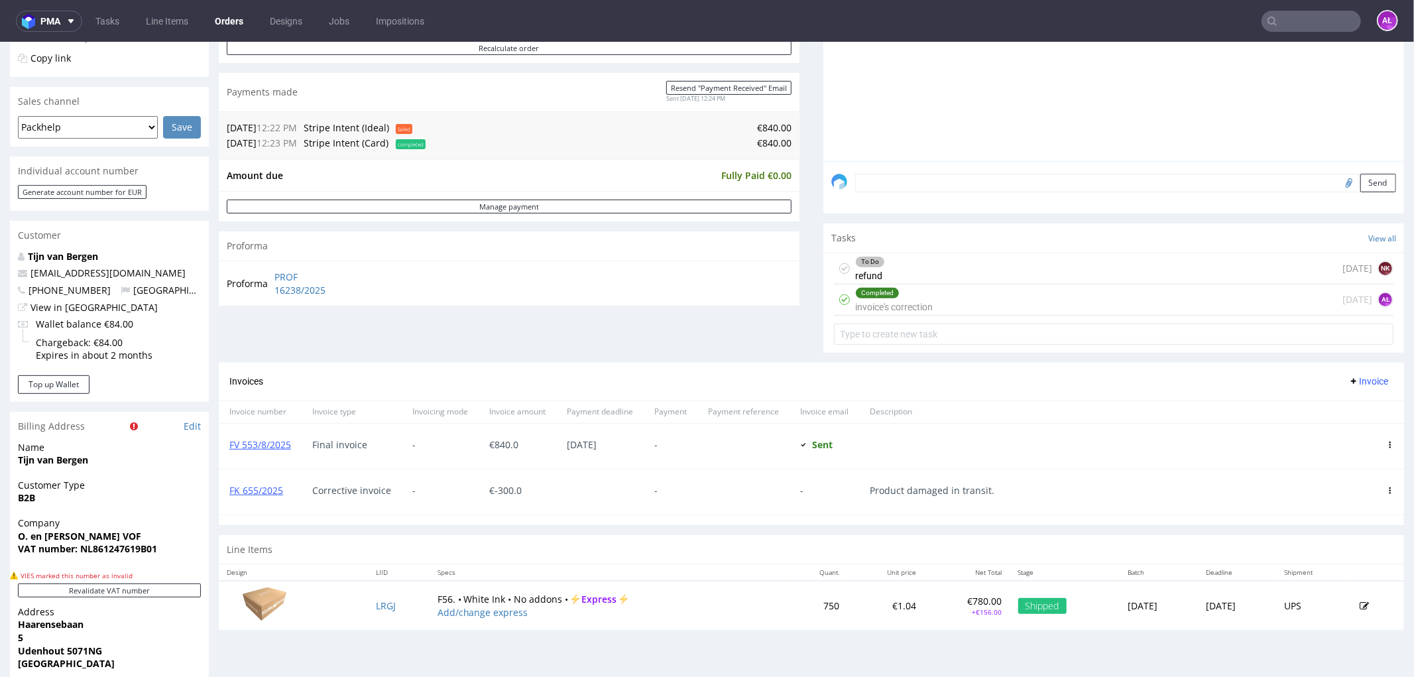
click at [876, 272] on div "To Do refund 2 days ago NK" at bounding box center [1113, 268] width 559 height 31
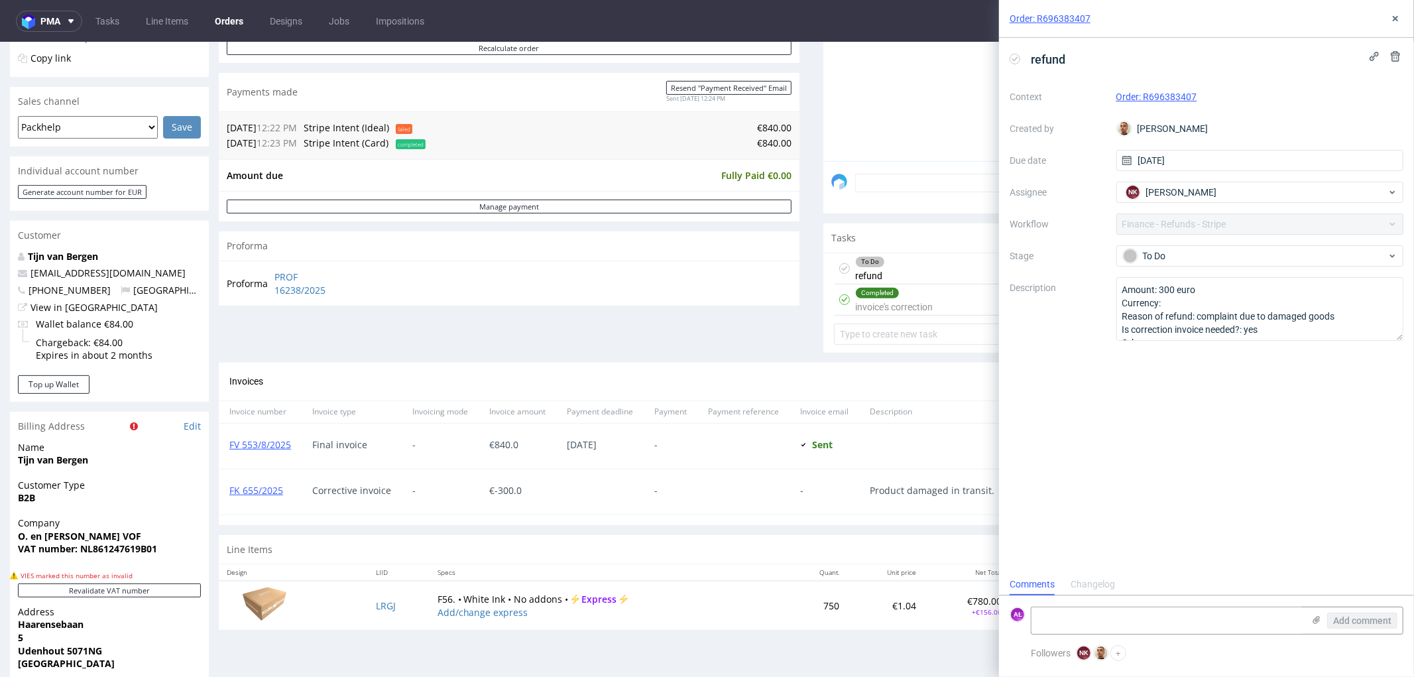
scroll to position [10, 0]
drag, startPoint x: 1200, startPoint y: 107, endPoint x: 1145, endPoint y: 103, distance: 55.2
click at [1145, 103] on div "Context Order: R696383407 Created by Bartłomiej Leśniczuk Due date 07/10/2025 A…" at bounding box center [1207, 213] width 394 height 255
copy link "R696383407"
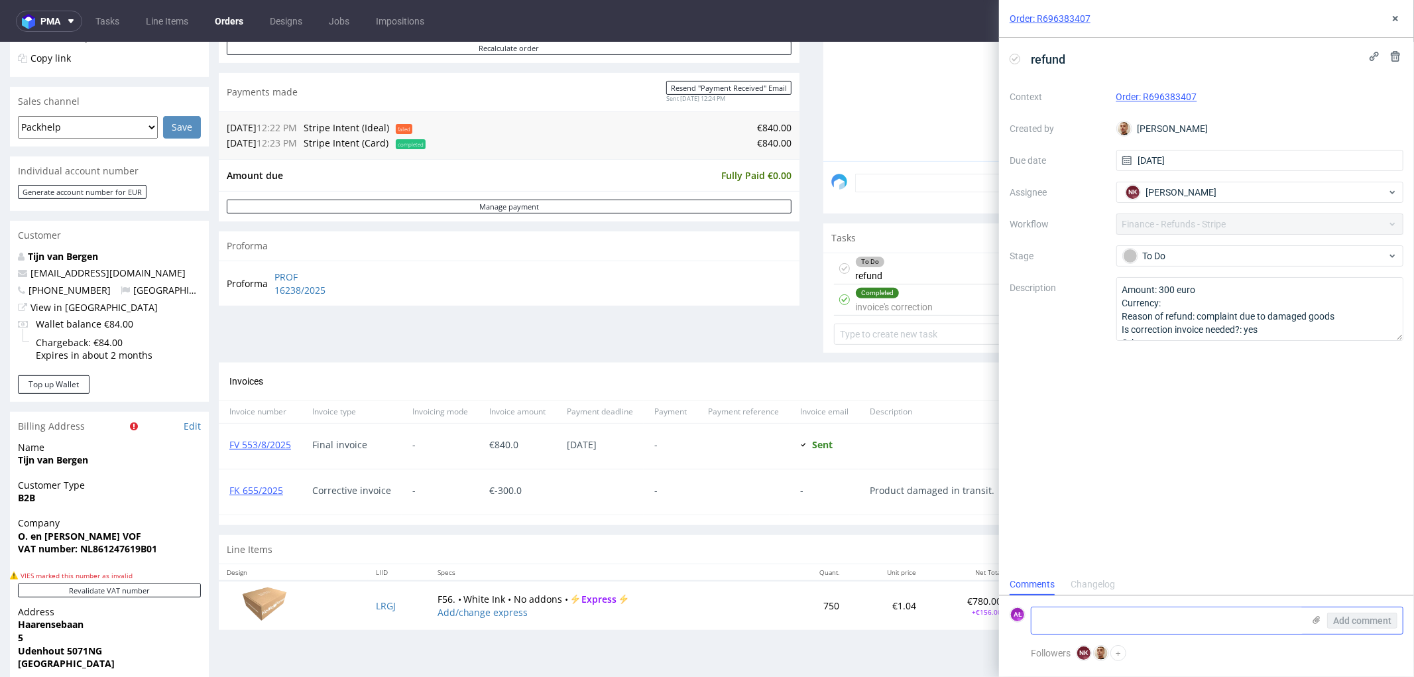
click at [1175, 620] on textarea at bounding box center [1167, 620] width 272 height 27
drag, startPoint x: 502, startPoint y: 498, endPoint x: 460, endPoint y: 496, distance: 42.4
click at [460, 496] on div "FK 655/2025 Corrective invoice - € -300.0 - - Product damaged in transit." at bounding box center [811, 491] width 1185 height 46
copy div "€ -300.0"
click at [1145, 626] on textarea "refunded" at bounding box center [1167, 620] width 272 height 27
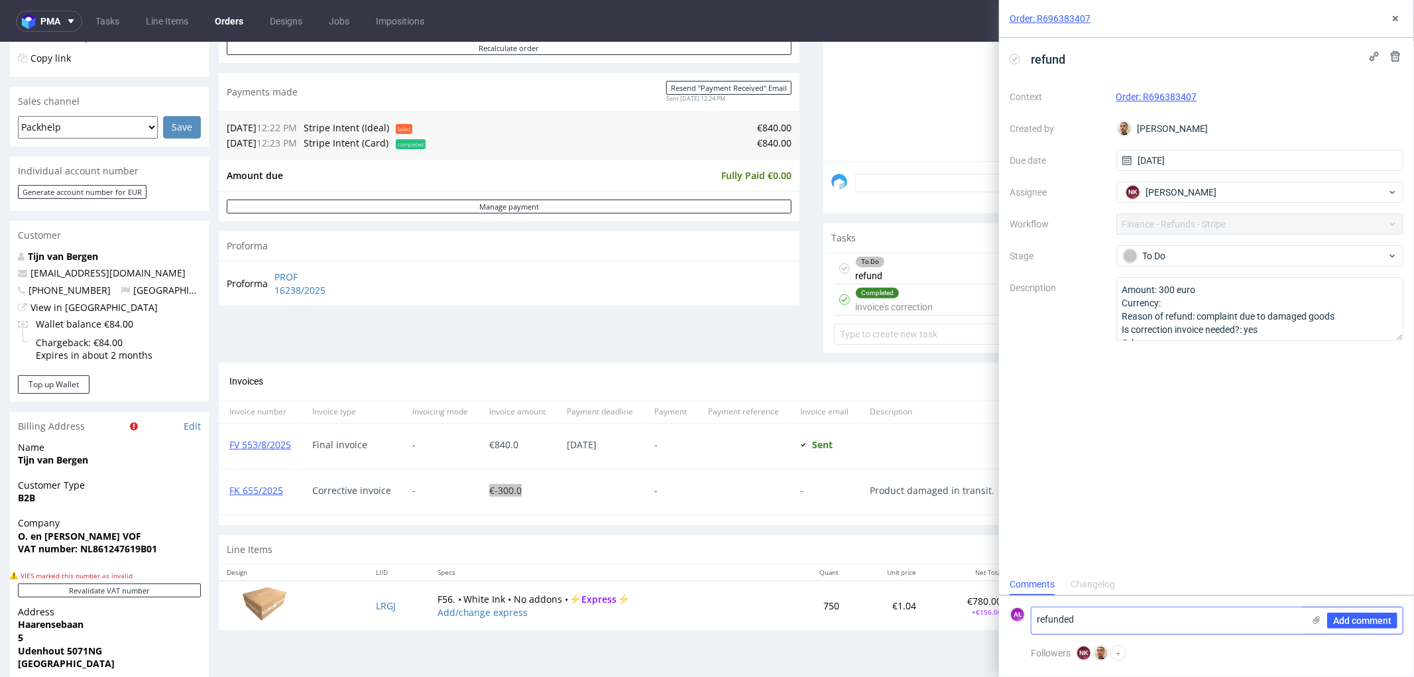
paste textarea "€-300.0"
type textarea "refunded €-300.0"
click at [1350, 616] on span "Add comment" at bounding box center [1362, 620] width 58 height 9
click at [1017, 58] on icon at bounding box center [1015, 59] width 11 height 11
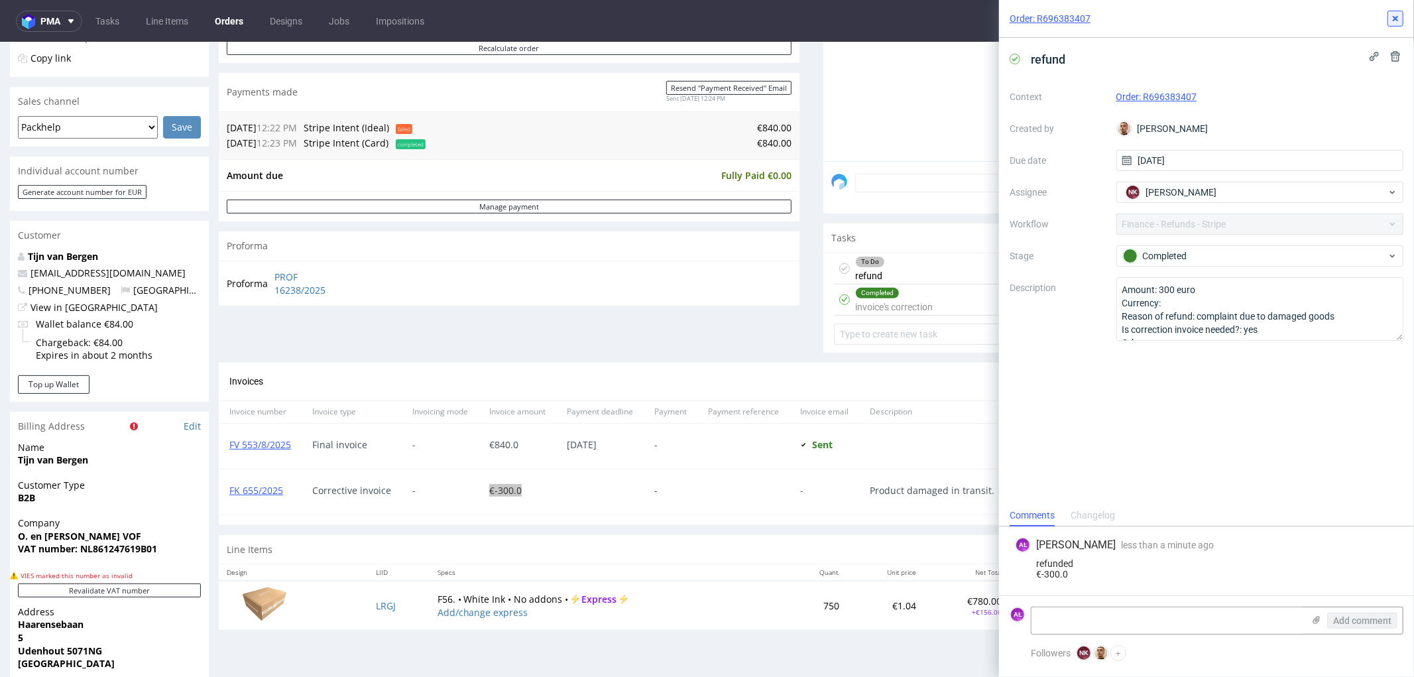
click at [1392, 20] on icon at bounding box center [1395, 18] width 11 height 11
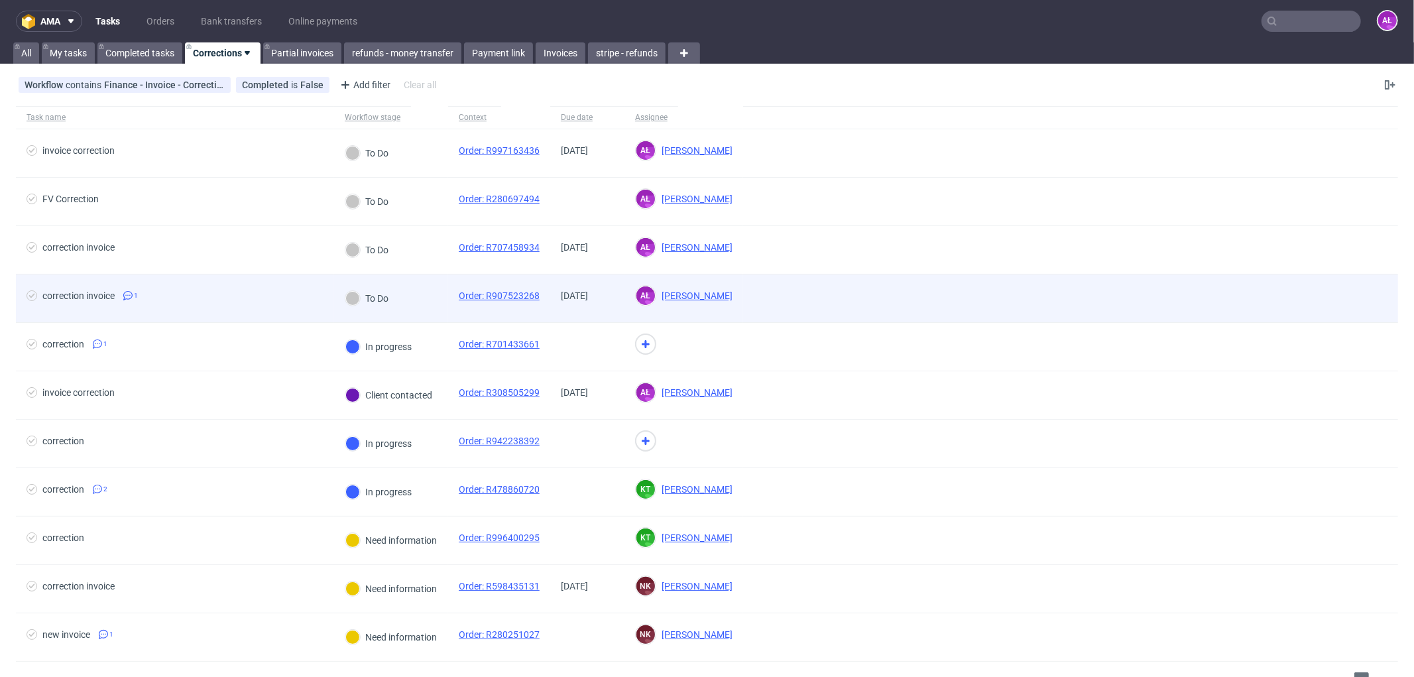
click at [412, 310] on div "To Do" at bounding box center [391, 298] width 114 height 48
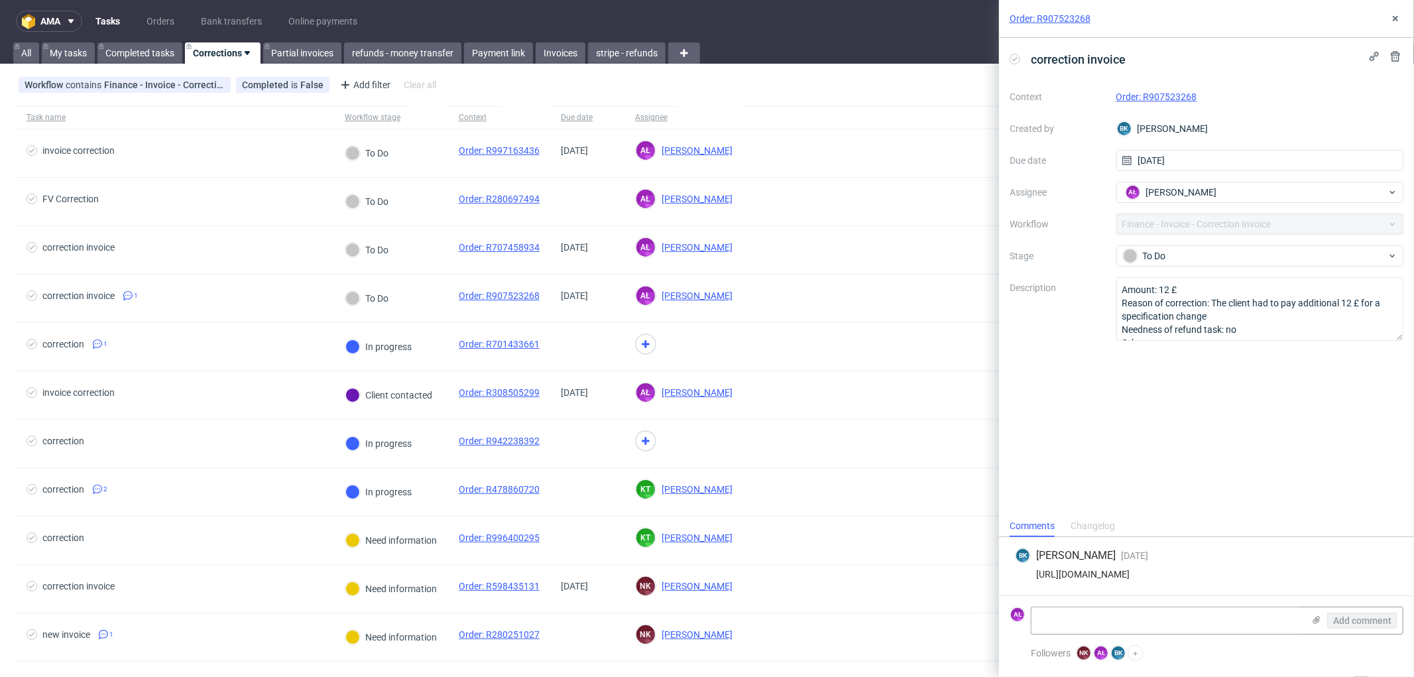
click at [1139, 97] on link "Order: R907523268" at bounding box center [1156, 96] width 81 height 11
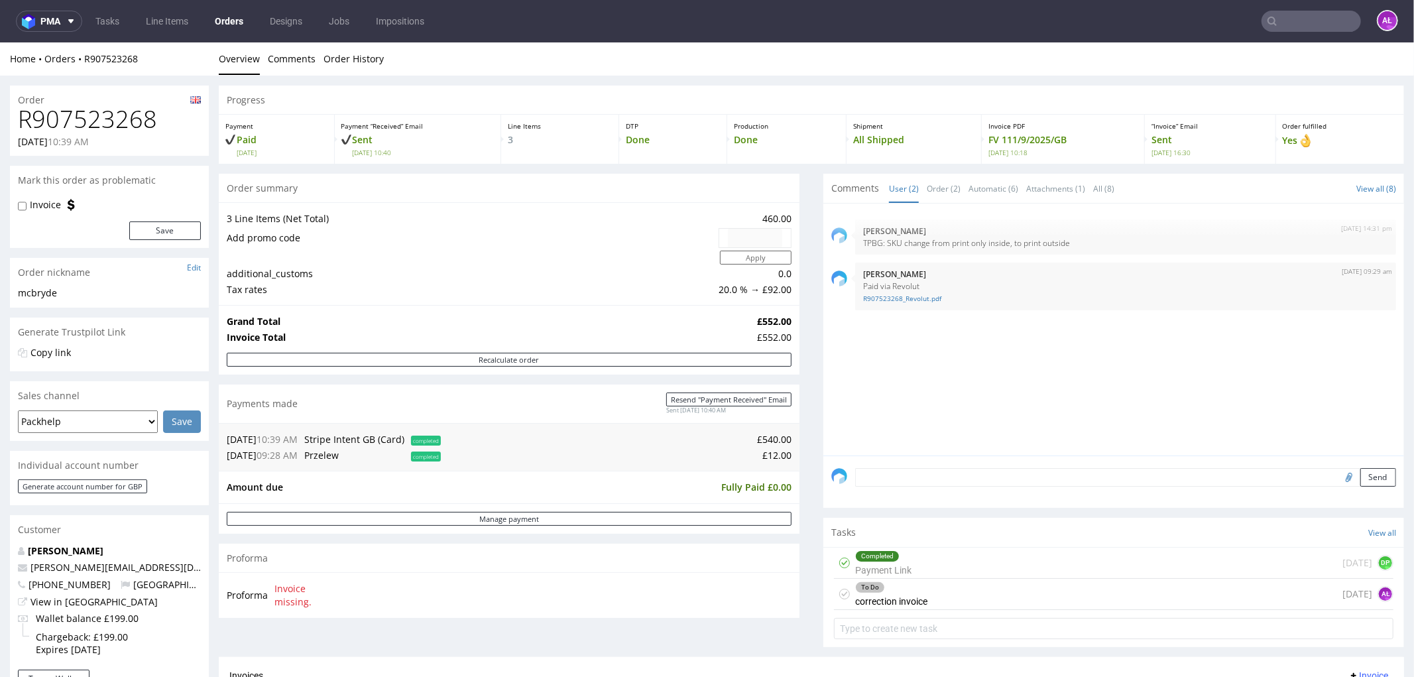
scroll to position [221, 0]
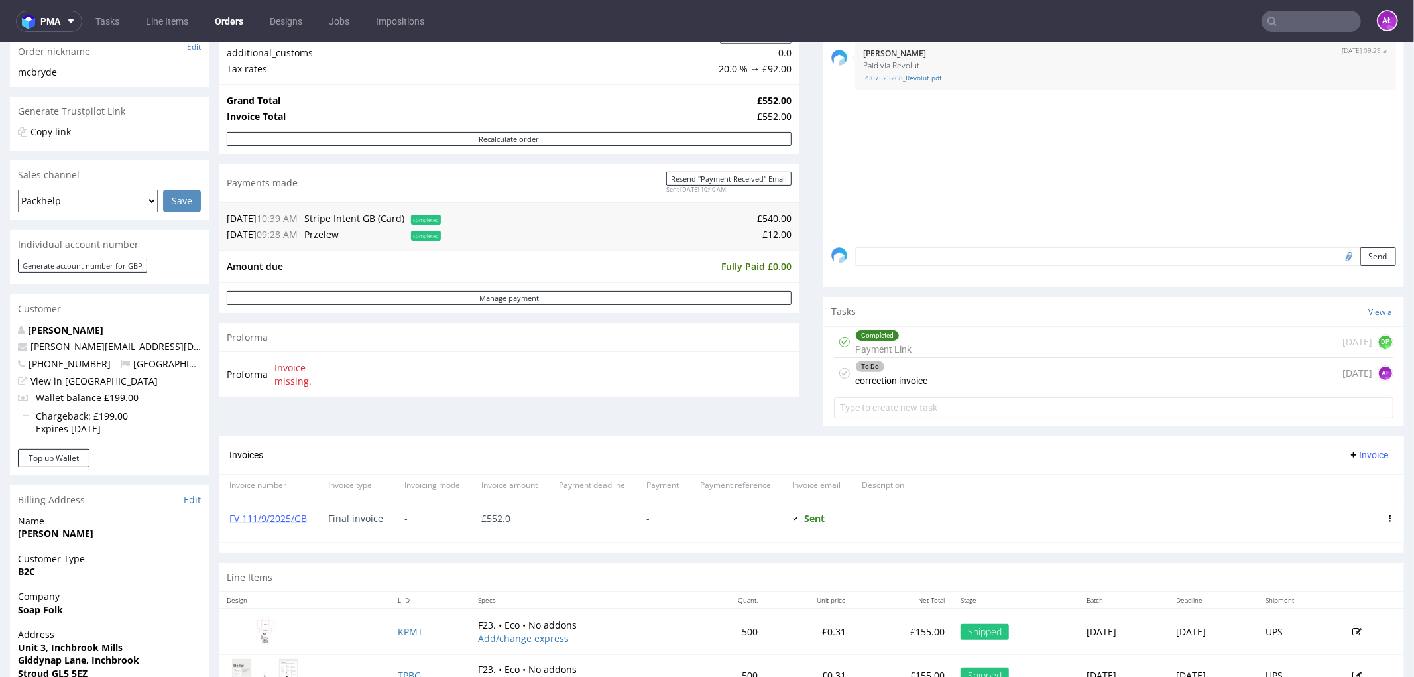
click at [882, 378] on div "To Do correction invoice" at bounding box center [891, 372] width 72 height 30
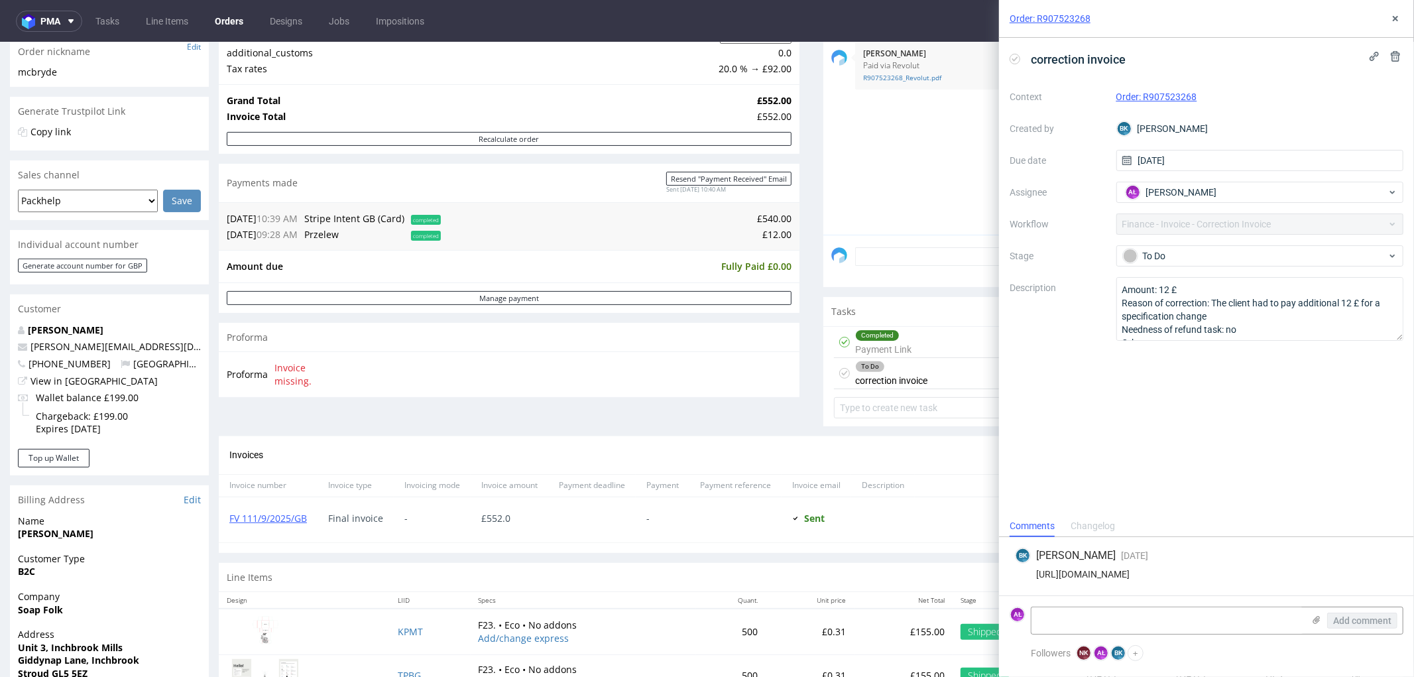
click at [913, 349] on div "Completed Payment Link 24 days ago DP" at bounding box center [1113, 341] width 559 height 31
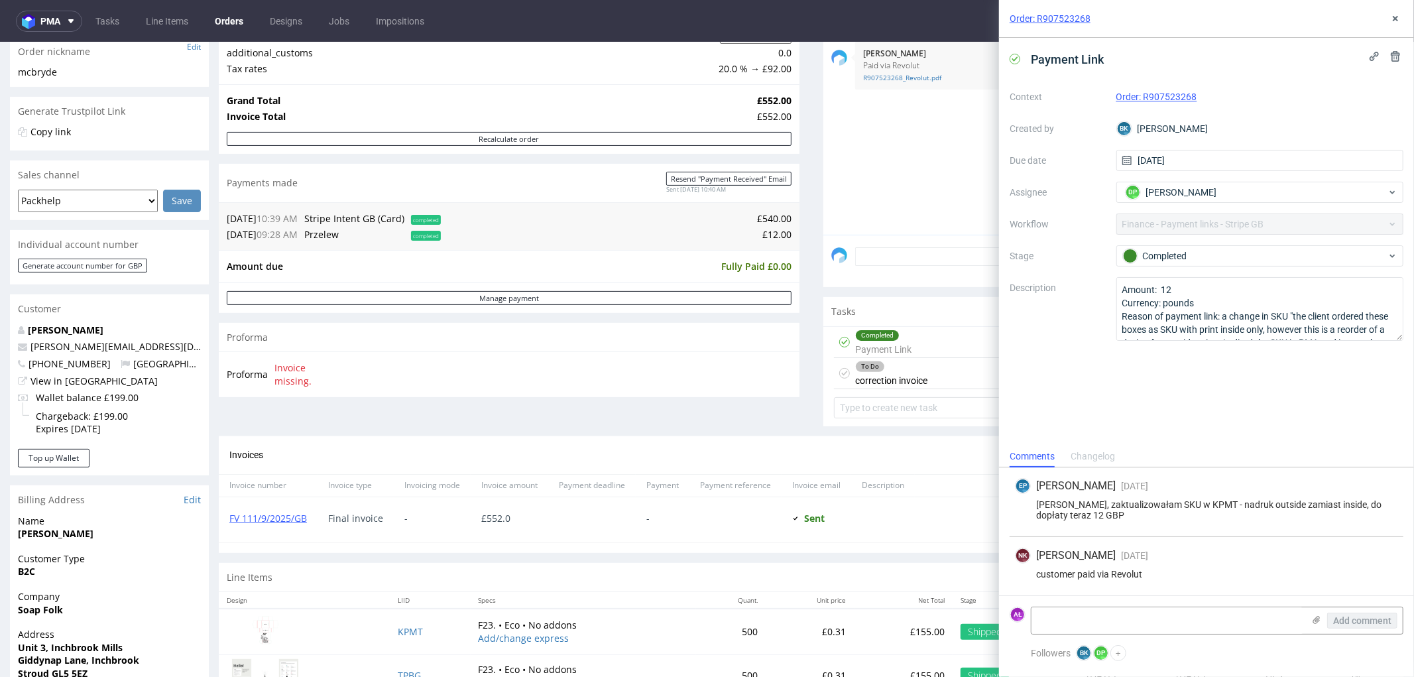
click at [920, 380] on div "To Do correction invoice 1 day ago AŁ" at bounding box center [1113, 372] width 559 height 31
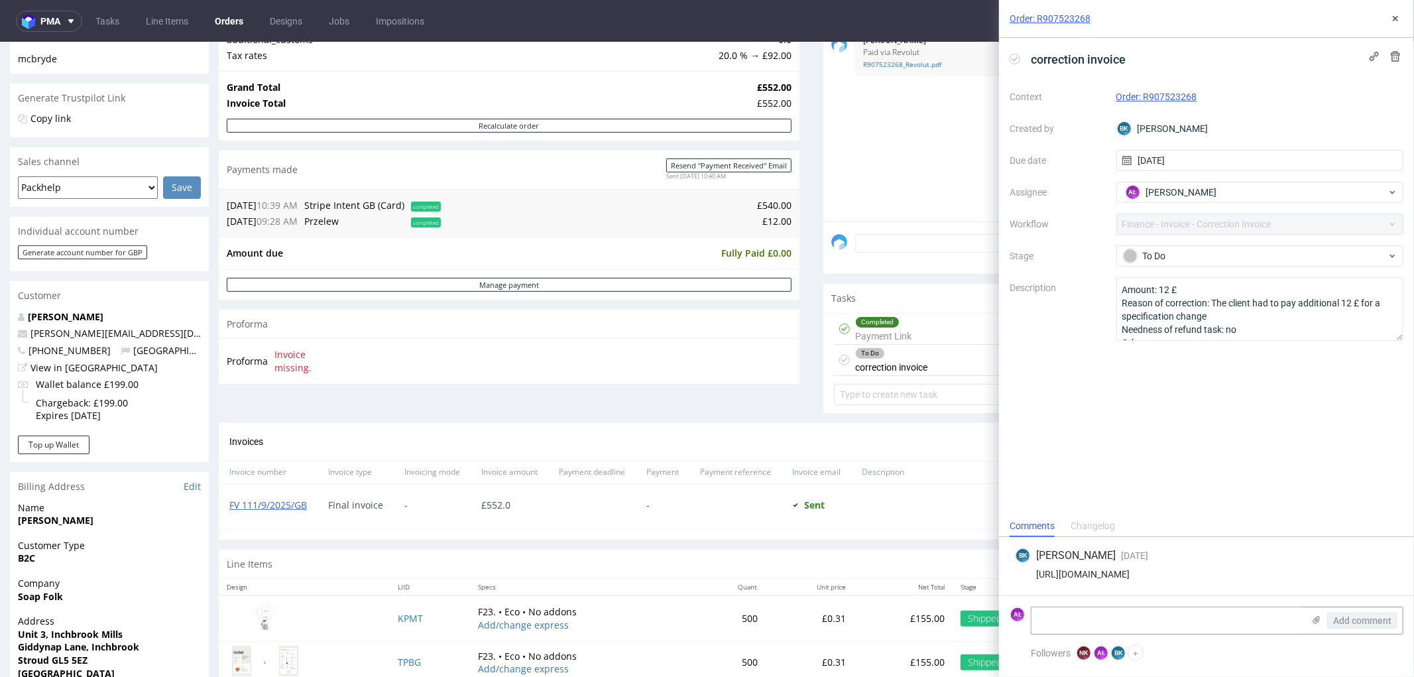
scroll to position [221, 0]
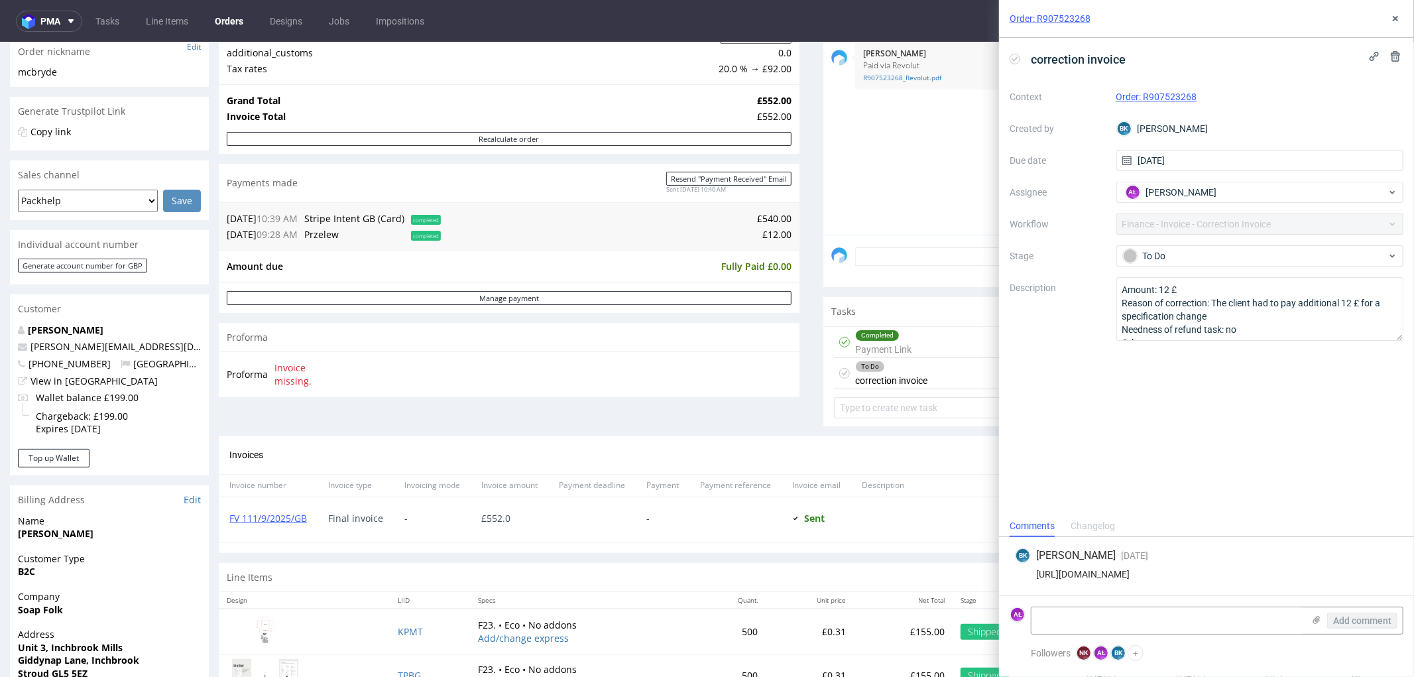
click at [882, 343] on div "Completed Payment Link" at bounding box center [883, 341] width 56 height 30
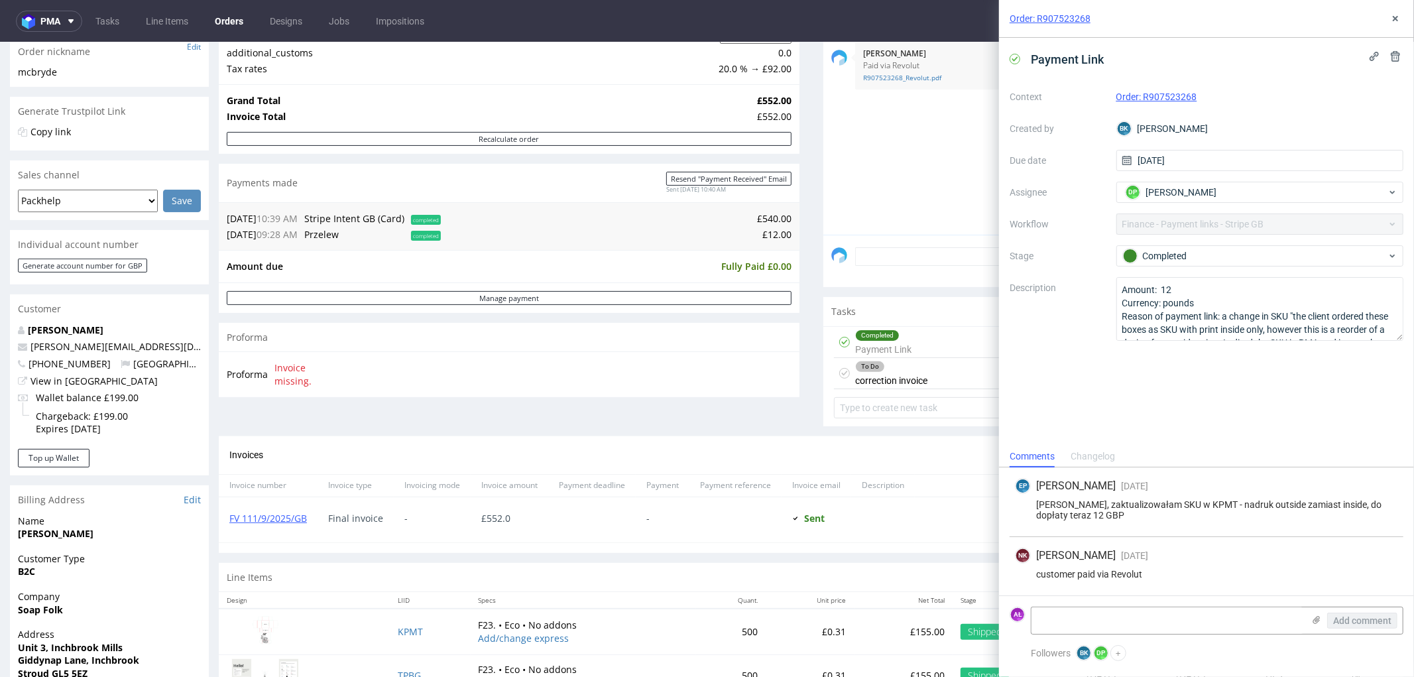
click at [910, 380] on div "To Do correction invoice" at bounding box center [891, 372] width 72 height 30
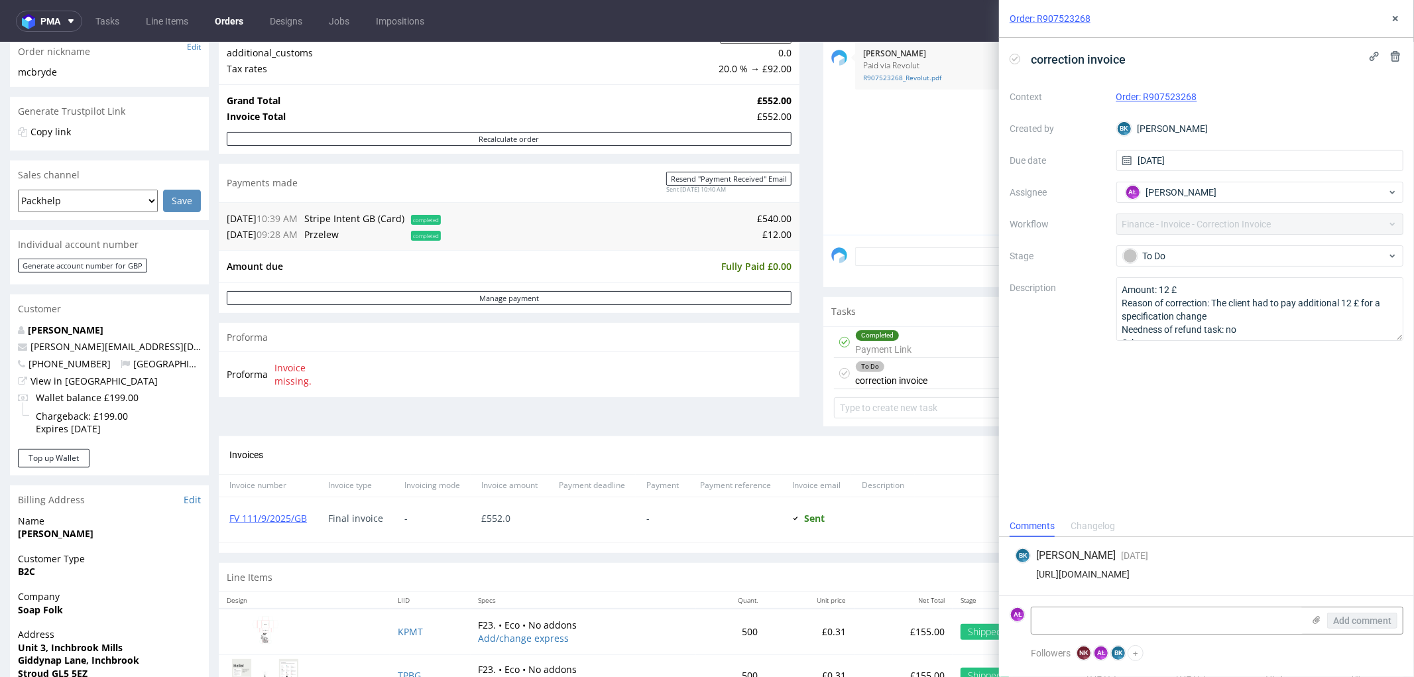
click at [913, 348] on div "Completed Payment Link 24 days ago DP" at bounding box center [1113, 341] width 559 height 31
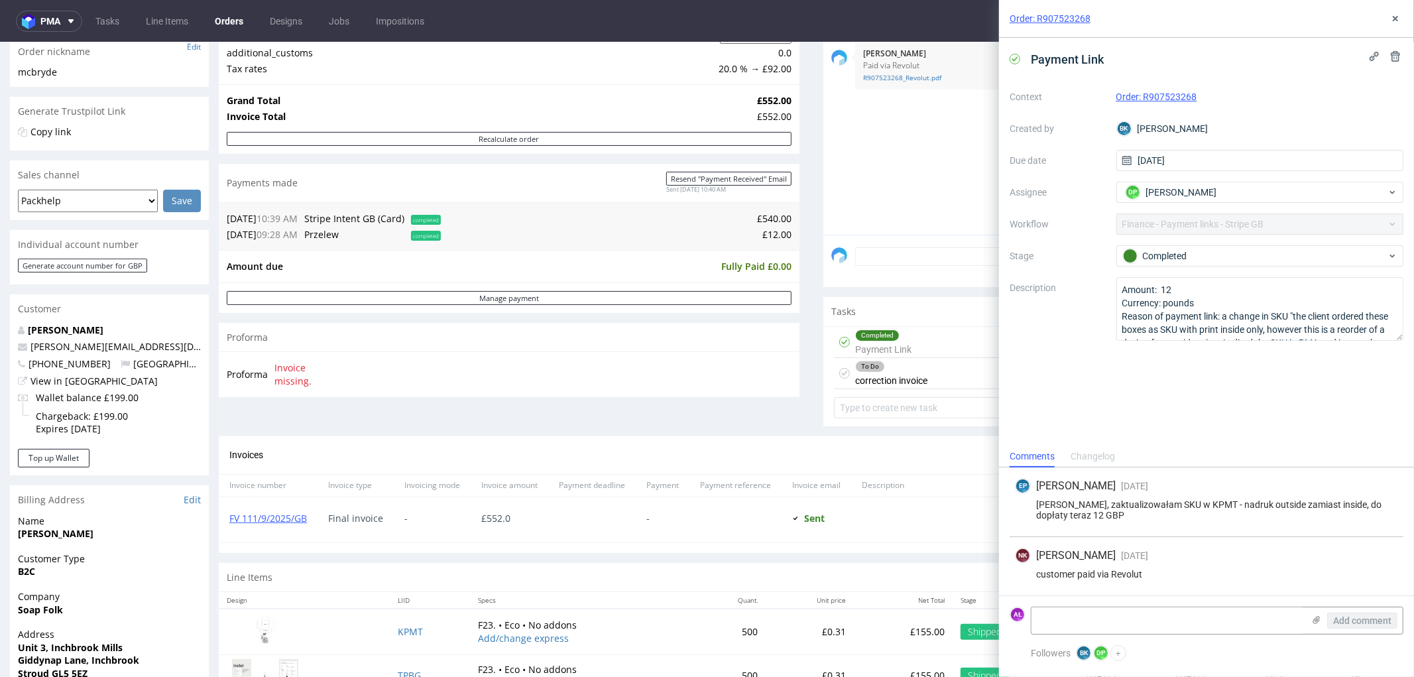
click at [919, 384] on div "To Do correction invoice 1 day ago AŁ" at bounding box center [1113, 372] width 559 height 31
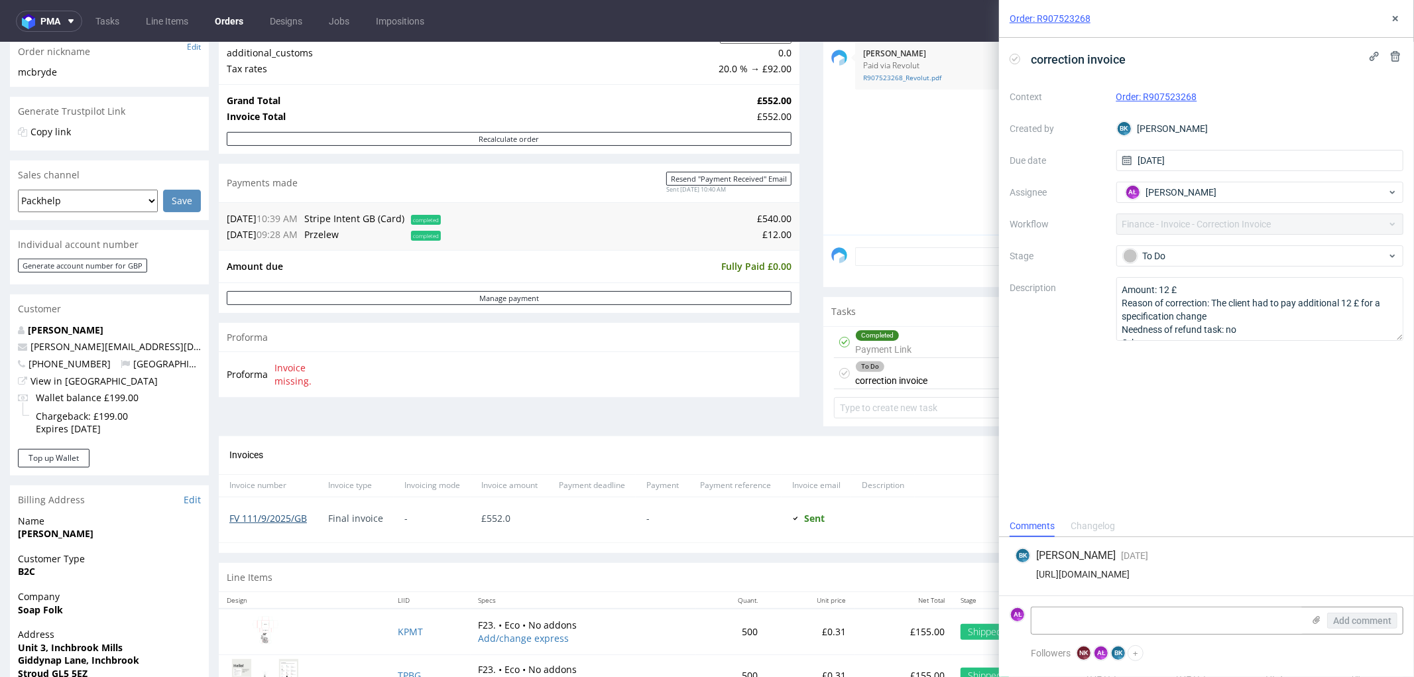
click at [277, 513] on link "FV 111/9/2025/GB" at bounding box center [268, 517] width 78 height 13
click at [1222, 245] on div "To Do" at bounding box center [1260, 255] width 288 height 21
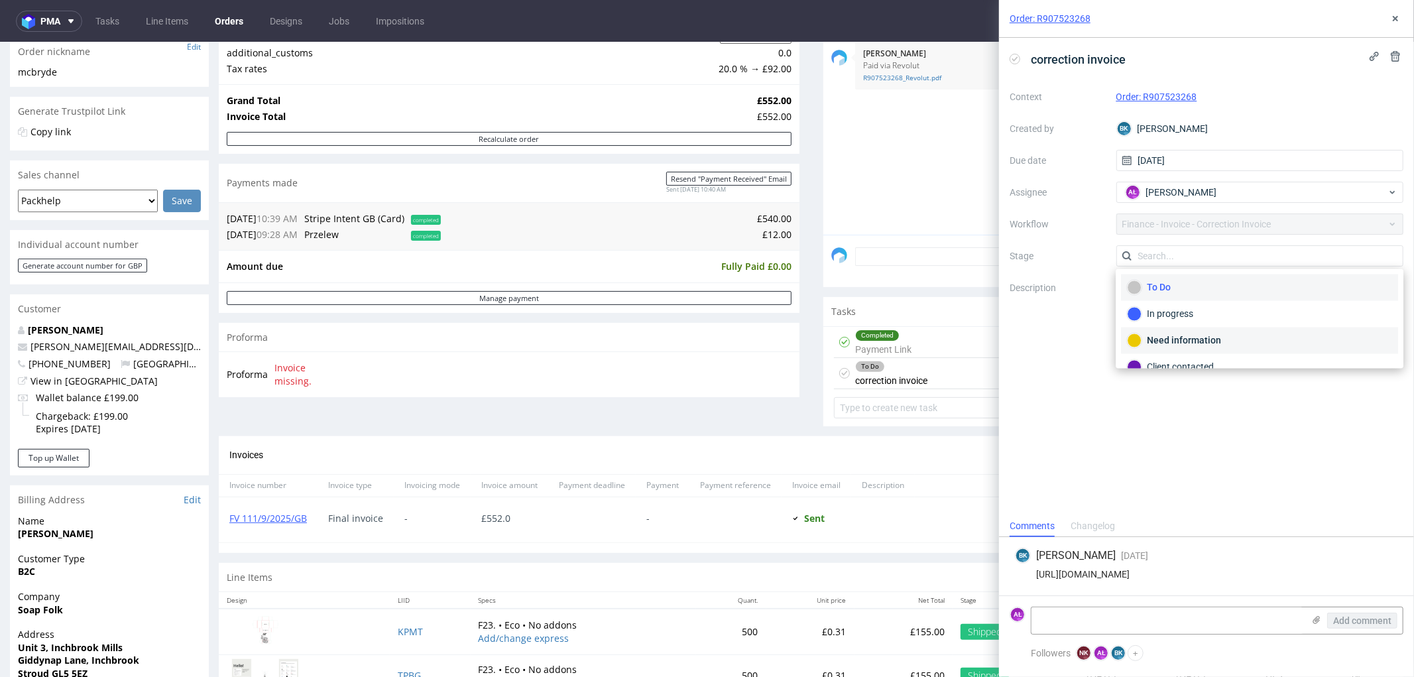
click at [1213, 333] on div "Need information" at bounding box center [1259, 340] width 265 height 15
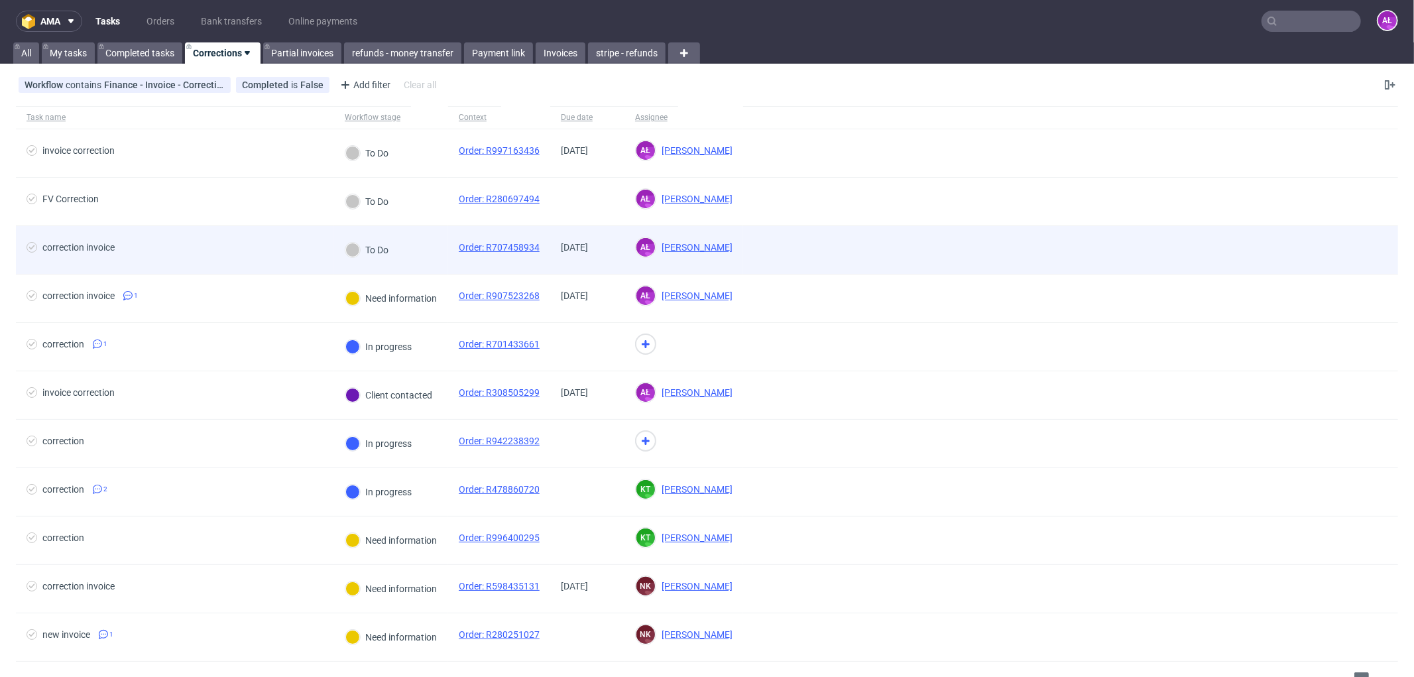
click at [420, 251] on div "To Do" at bounding box center [391, 250] width 114 height 48
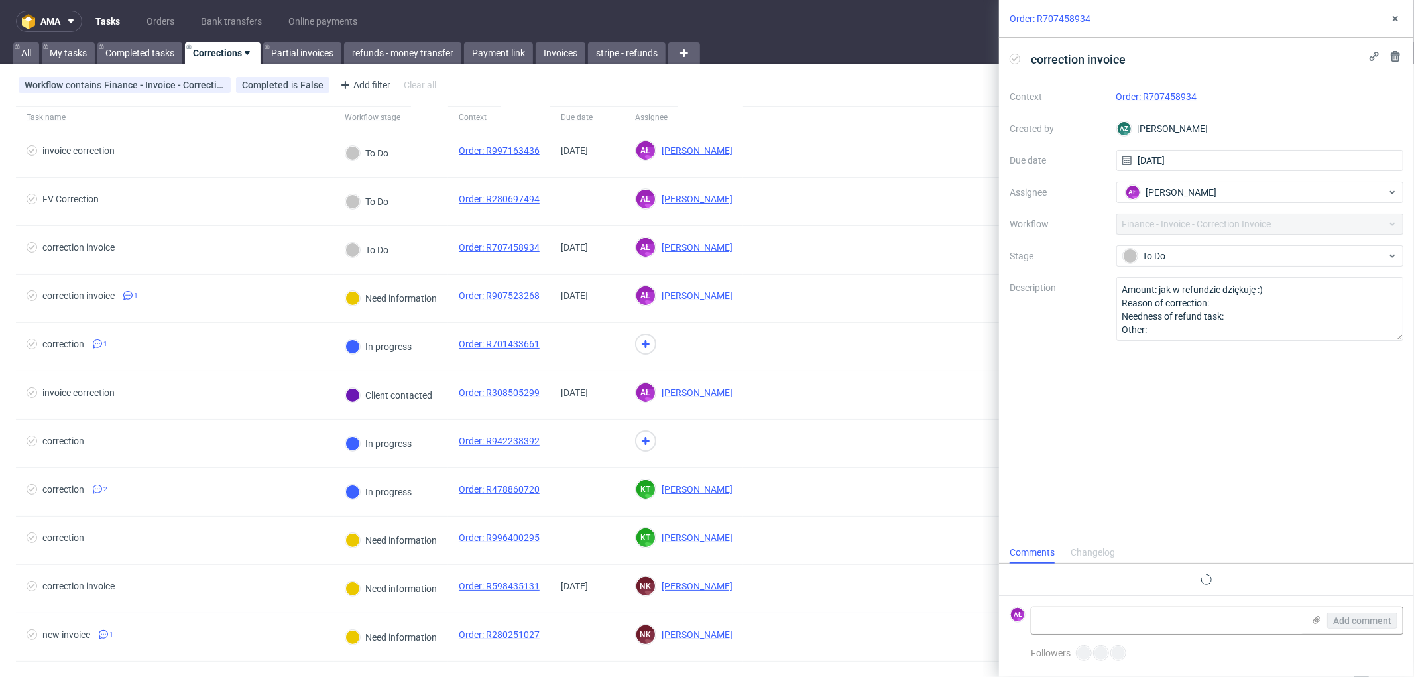
scroll to position [10, 0]
click at [1143, 93] on link "Order: R707458934" at bounding box center [1156, 96] width 81 height 11
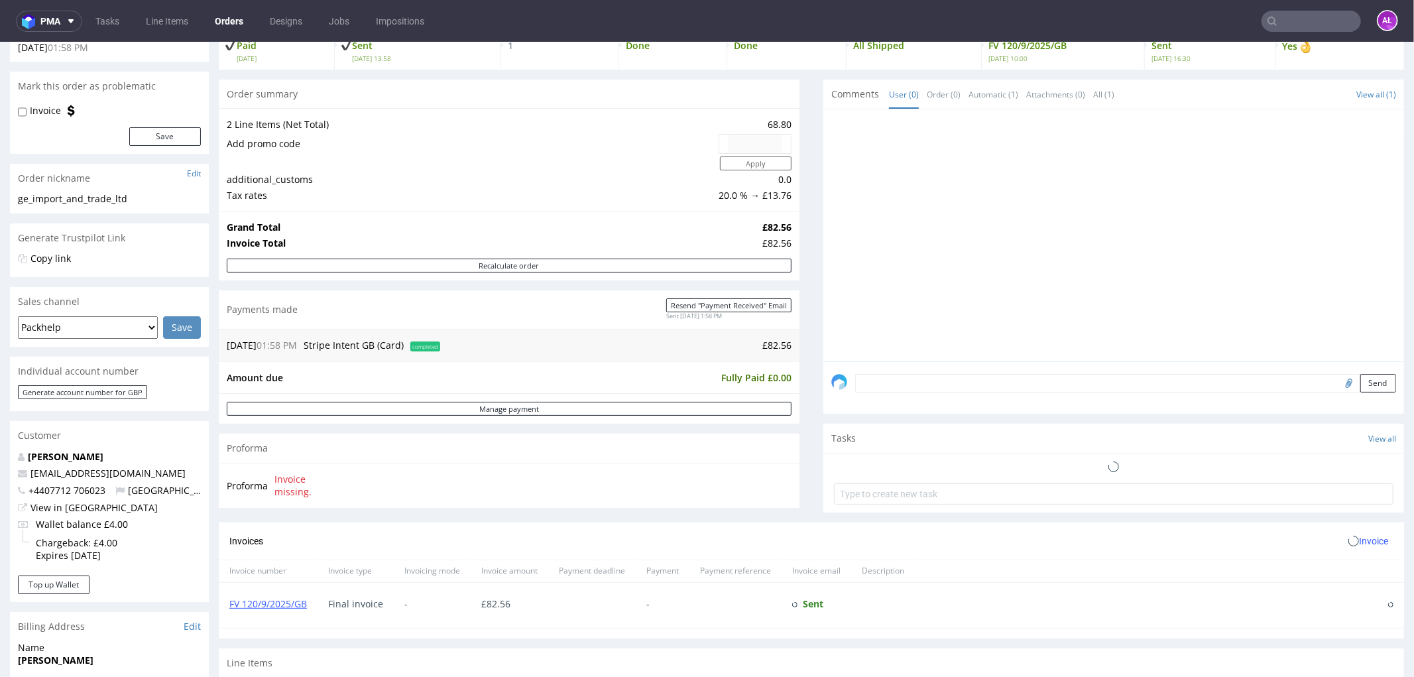
scroll to position [221, 0]
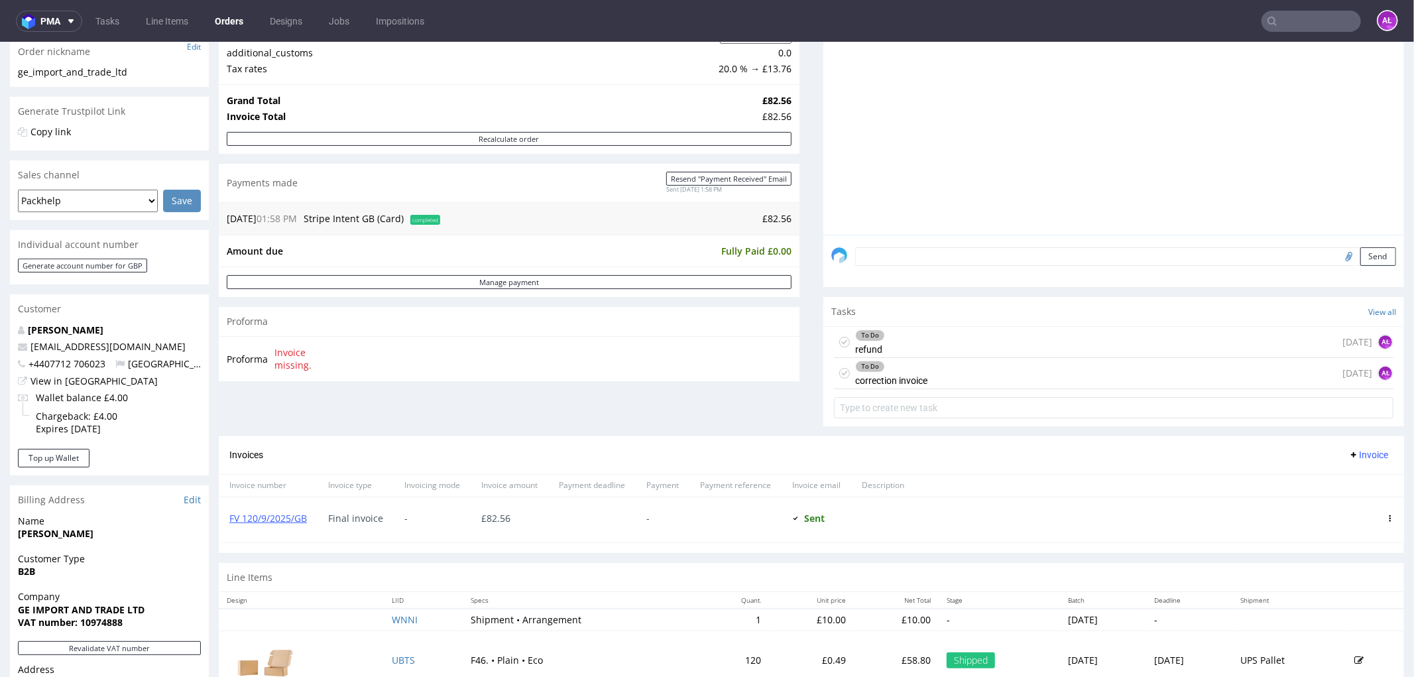
click at [888, 346] on div "To Do refund [DATE] AŁ" at bounding box center [1113, 341] width 559 height 31
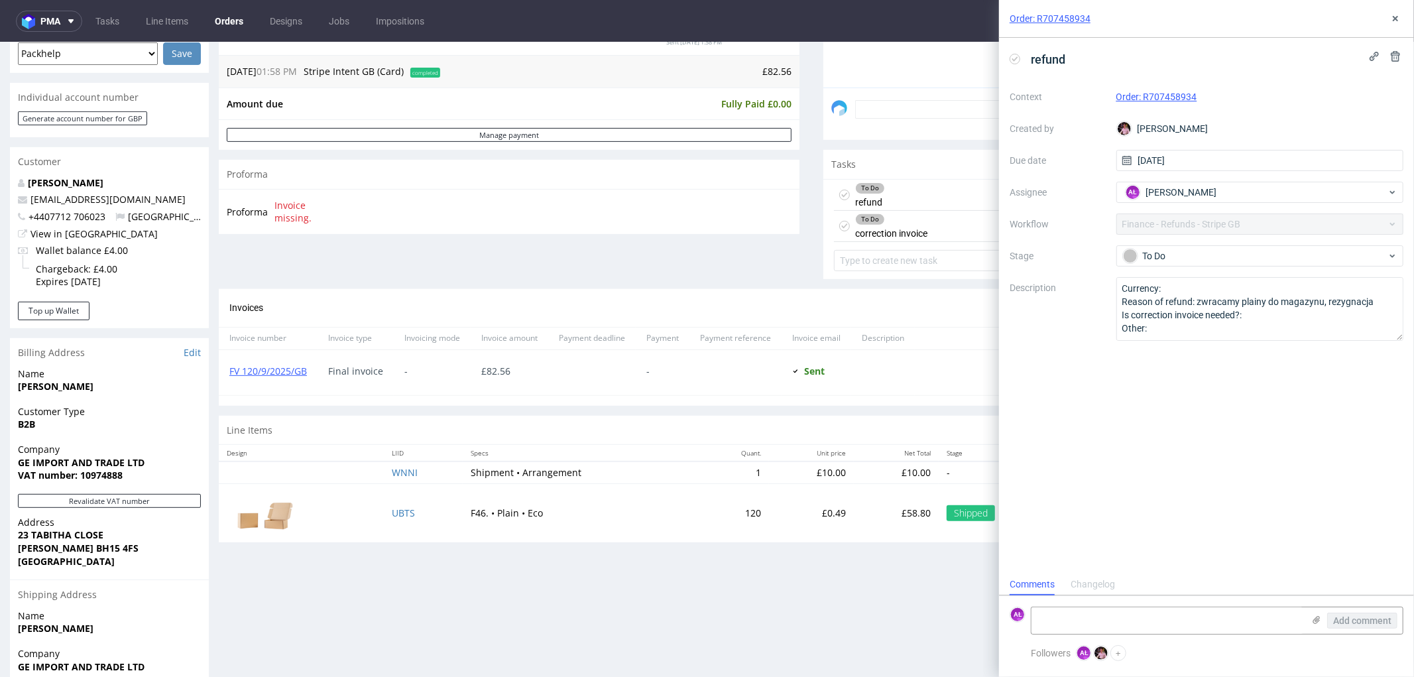
scroll to position [294, 0]
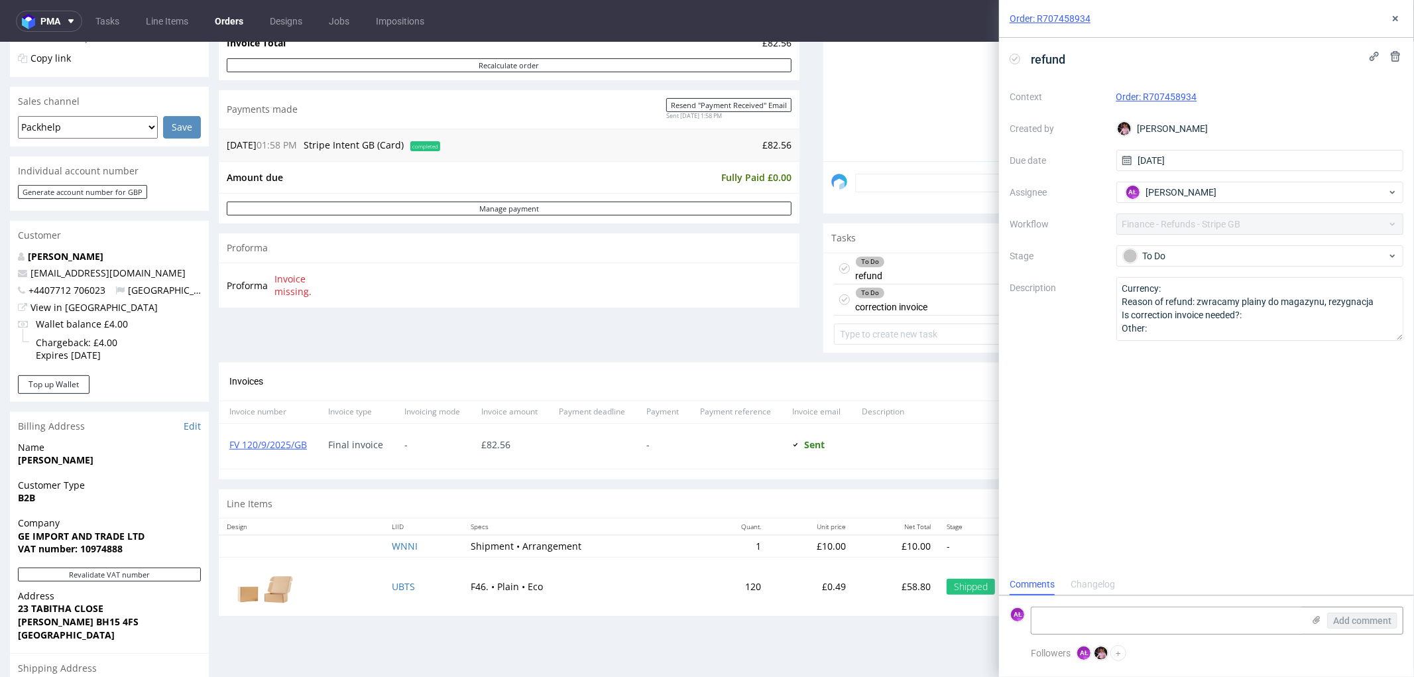
click at [886, 275] on div "To Do refund [DATE] AŁ" at bounding box center [1113, 268] width 559 height 31
click at [898, 298] on div "To Do" at bounding box center [891, 292] width 71 height 11
click at [895, 268] on div "To Do refund [DATE] AŁ" at bounding box center [1113, 268] width 559 height 31
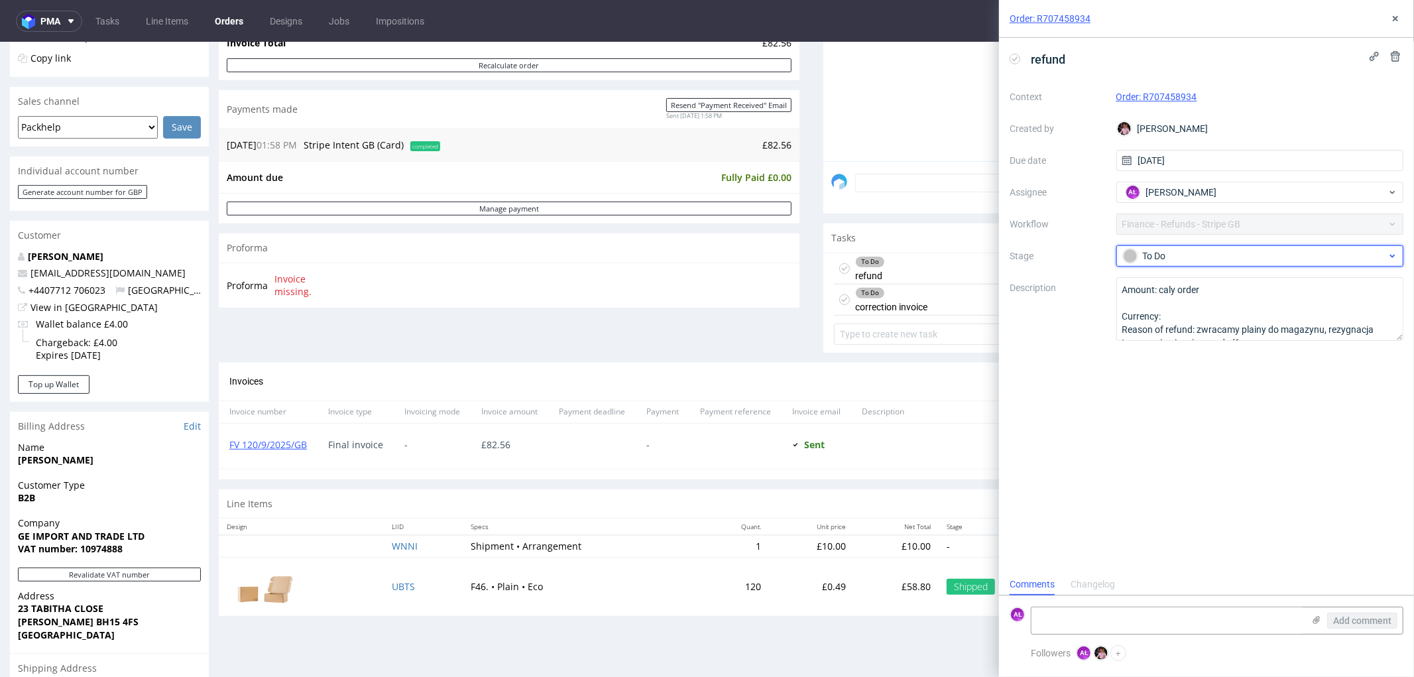
click at [1196, 249] on div "To Do" at bounding box center [1255, 256] width 264 height 15
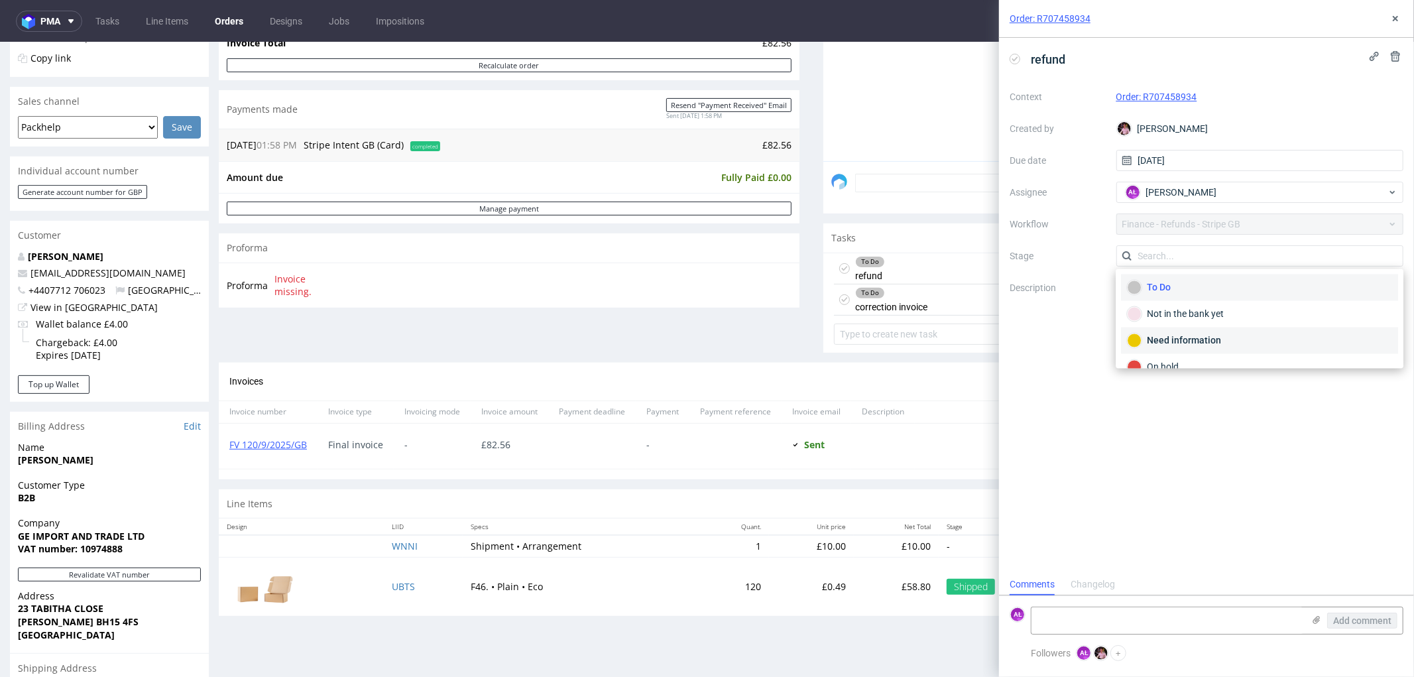
drag, startPoint x: 1229, startPoint y: 335, endPoint x: 1039, endPoint y: 213, distance: 225.6
click at [1228, 334] on div "Need information" at bounding box center [1259, 340] width 265 height 15
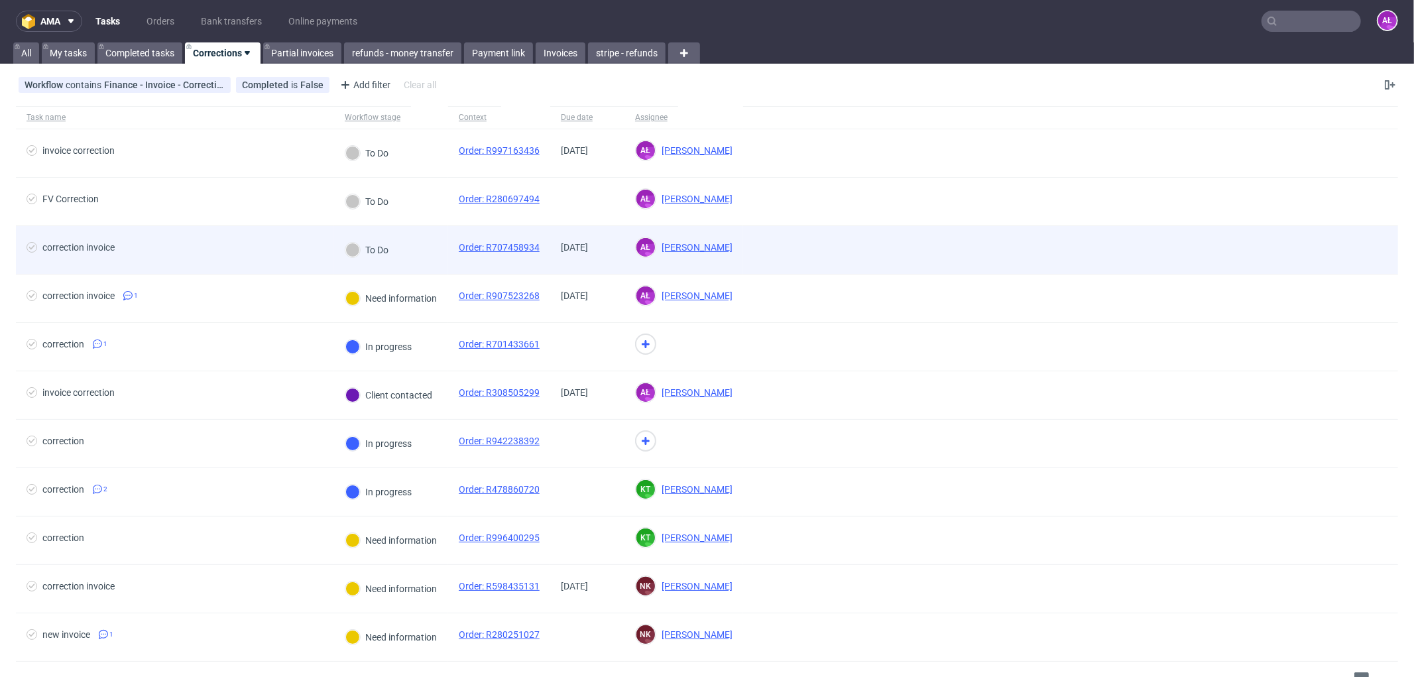
click at [404, 246] on div "To Do" at bounding box center [391, 250] width 114 height 48
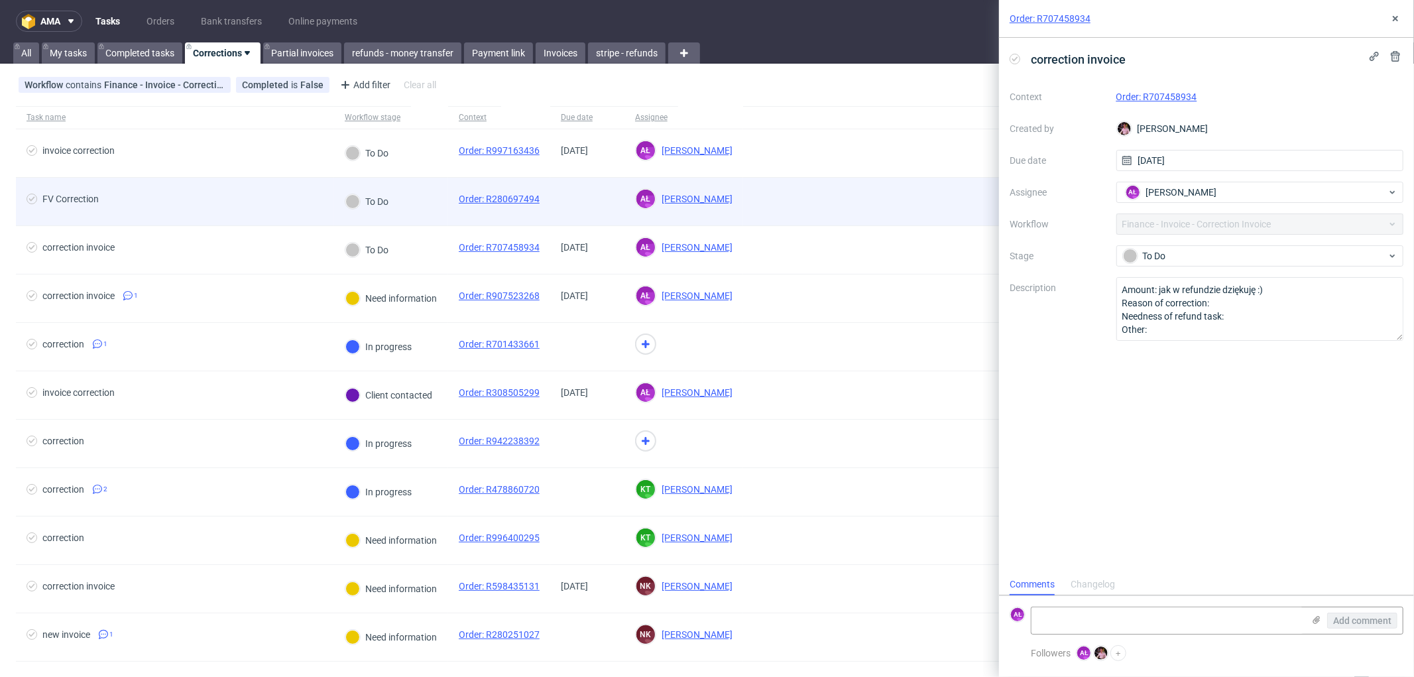
scroll to position [10, 0]
click at [424, 209] on div "To Do" at bounding box center [391, 202] width 114 height 48
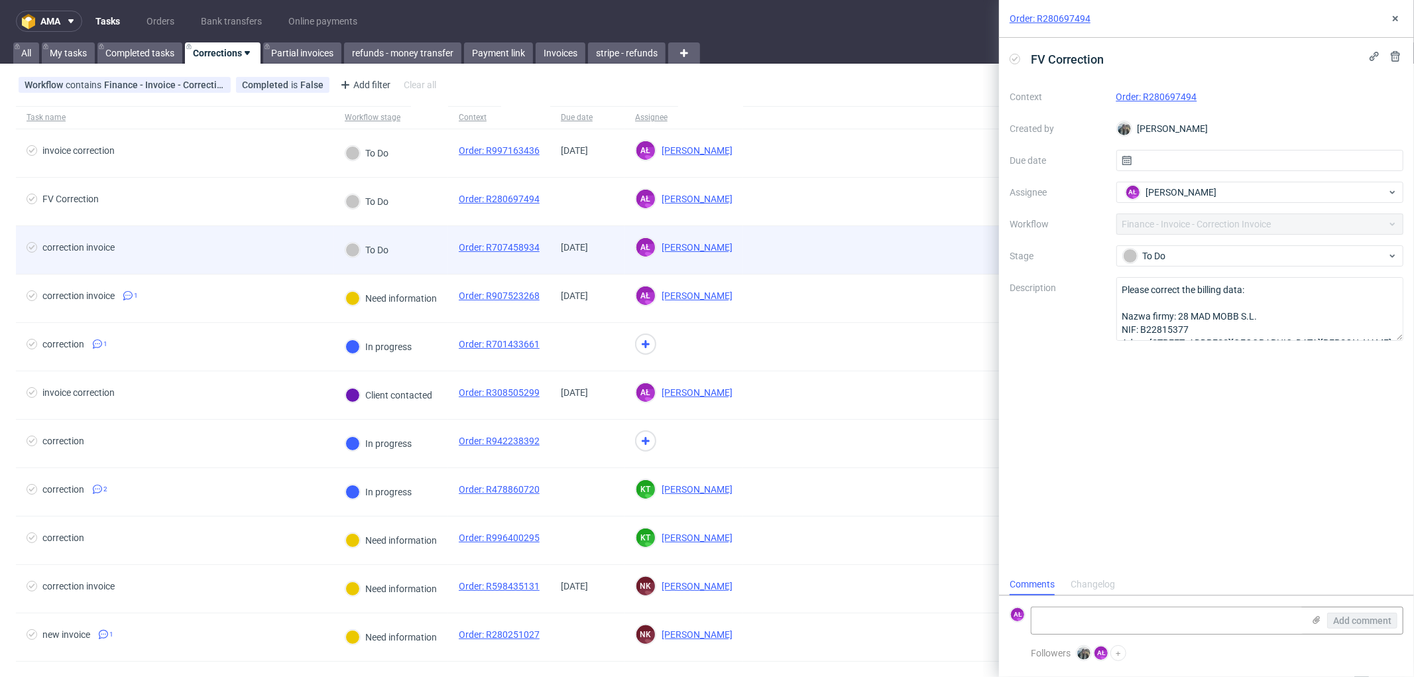
scroll to position [10, 0]
click at [424, 261] on div "To Do" at bounding box center [391, 250] width 114 height 48
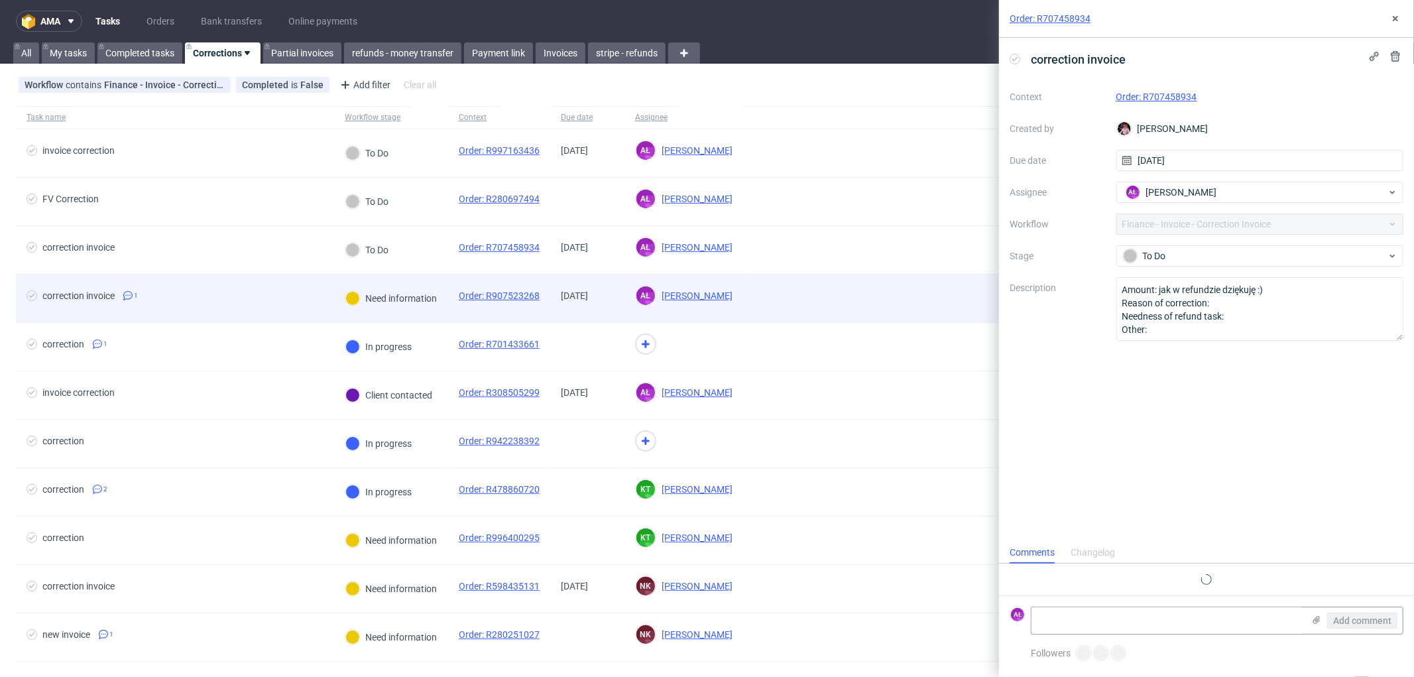
scroll to position [10, 0]
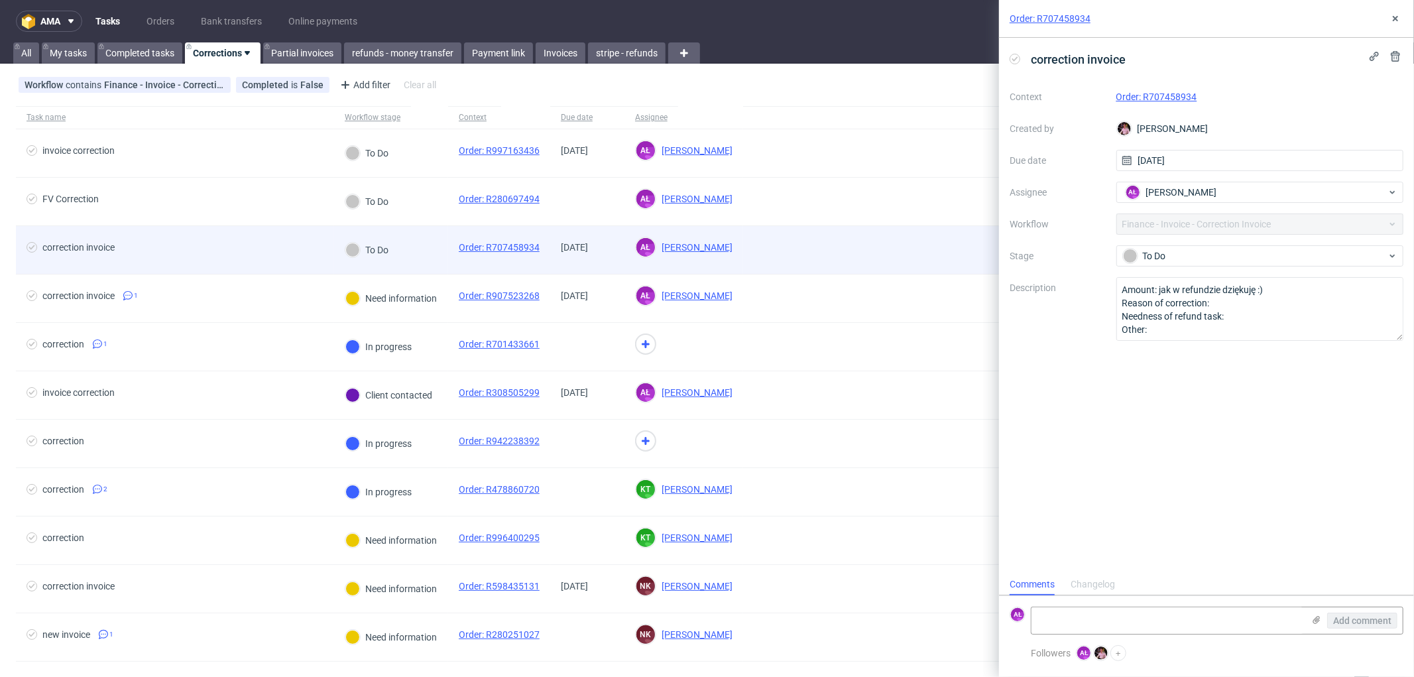
click at [419, 266] on div "To Do" at bounding box center [391, 250] width 114 height 48
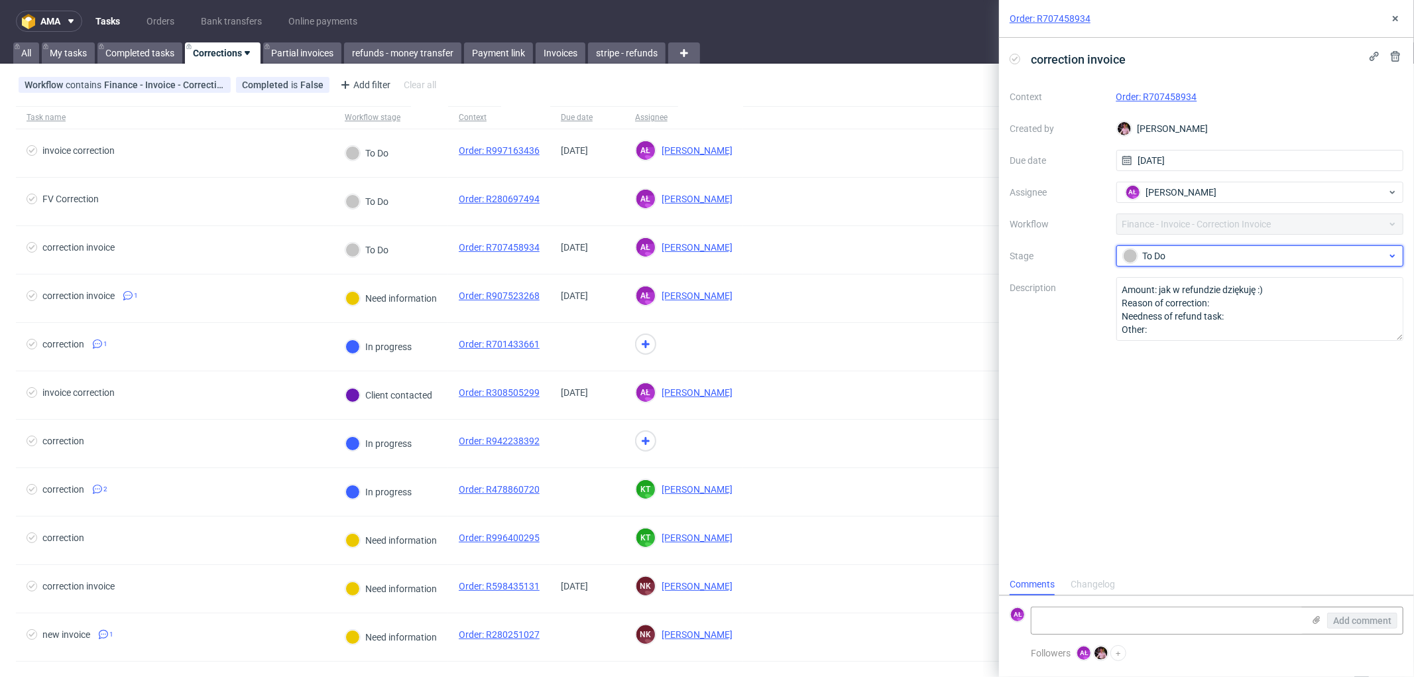
click at [1228, 254] on div "To Do" at bounding box center [1255, 256] width 264 height 15
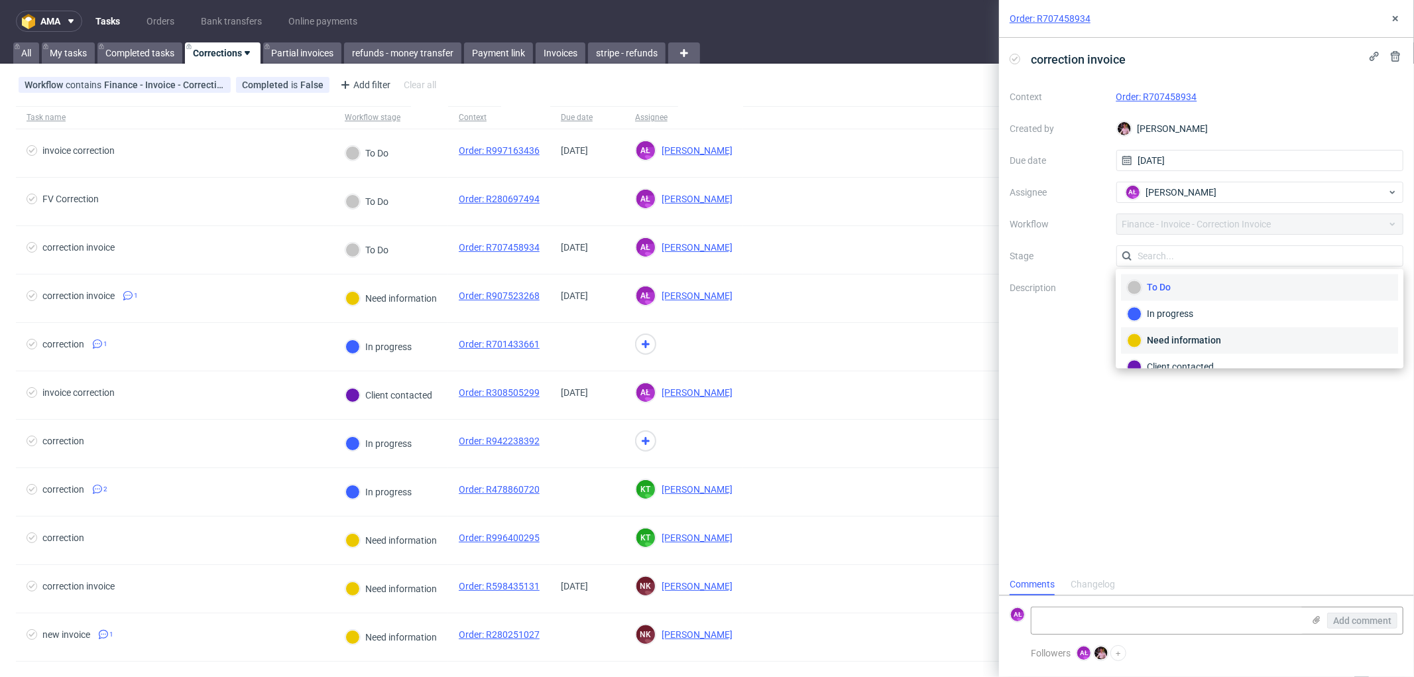
click at [1231, 338] on div "Need information" at bounding box center [1259, 340] width 265 height 15
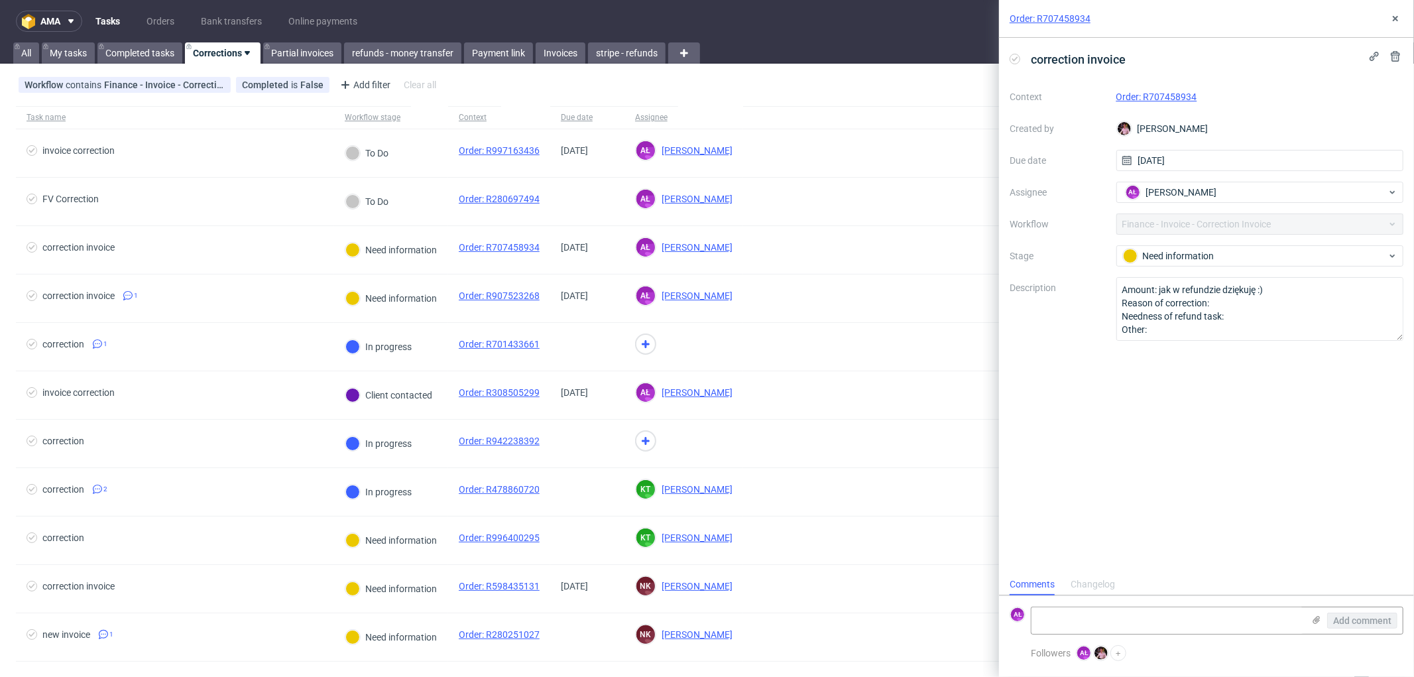
click at [1151, 95] on link "Order: R707458934" at bounding box center [1156, 96] width 81 height 11
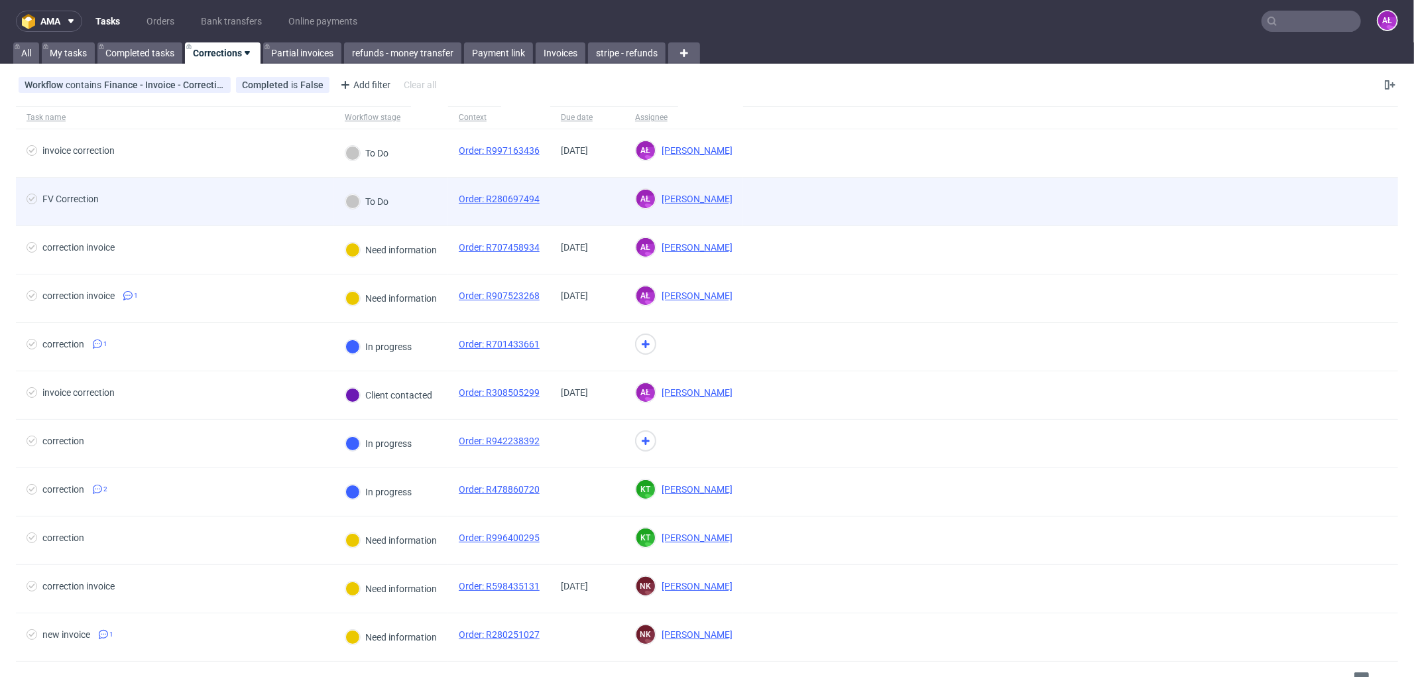
click at [435, 215] on div "To Do" at bounding box center [391, 202] width 114 height 48
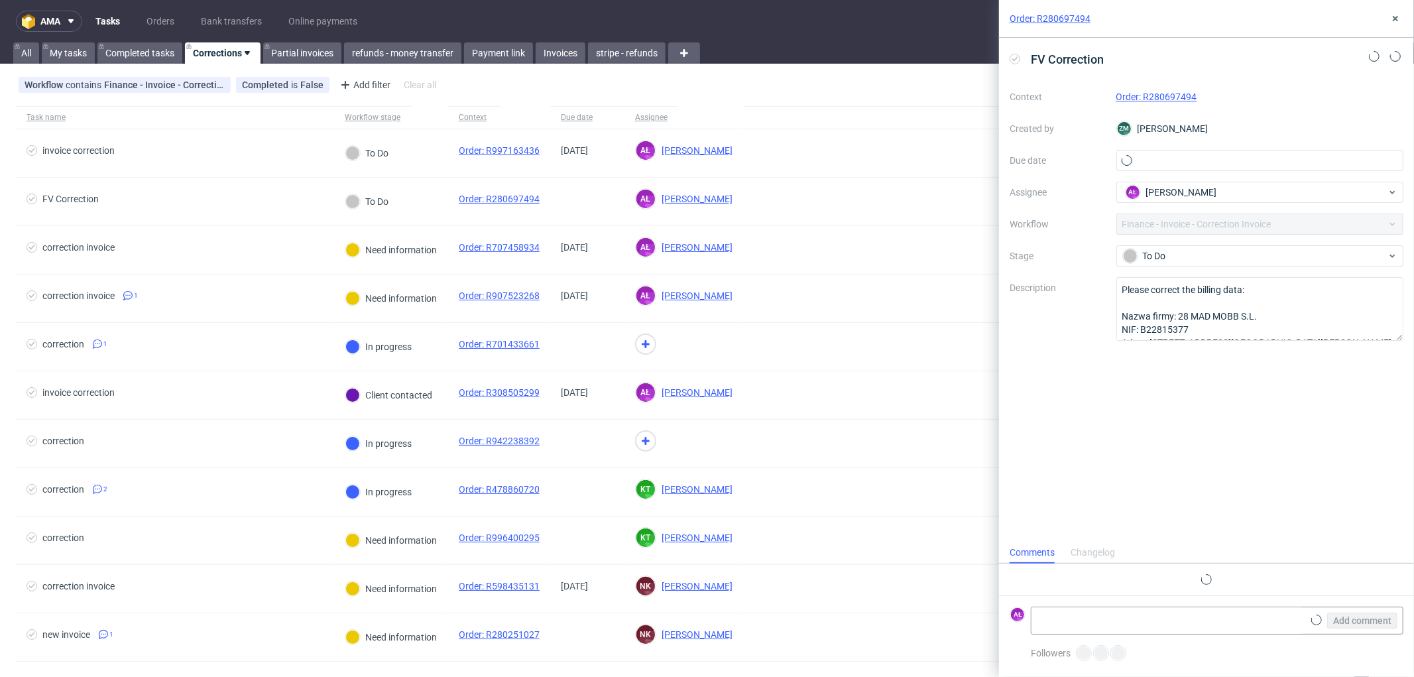
scroll to position [10, 0]
click at [1189, 98] on link "Order: R280697494" at bounding box center [1156, 96] width 81 height 11
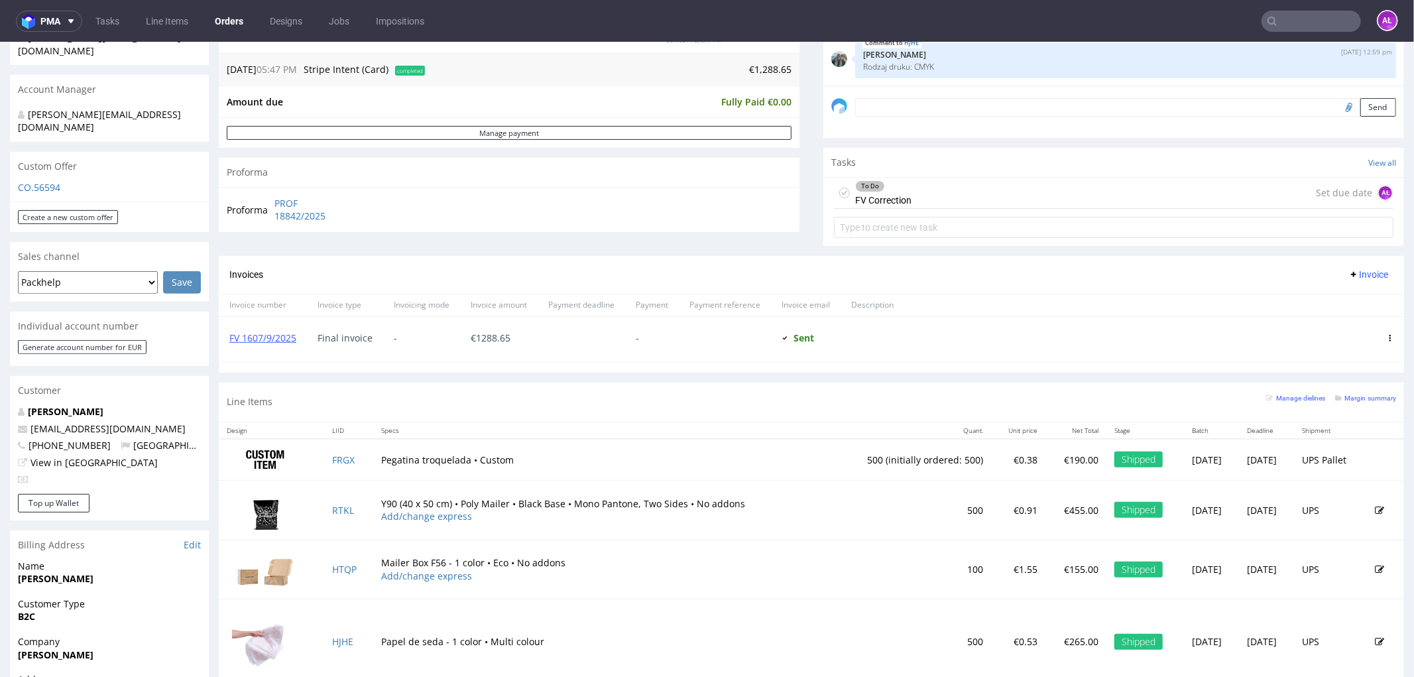
scroll to position [441, 0]
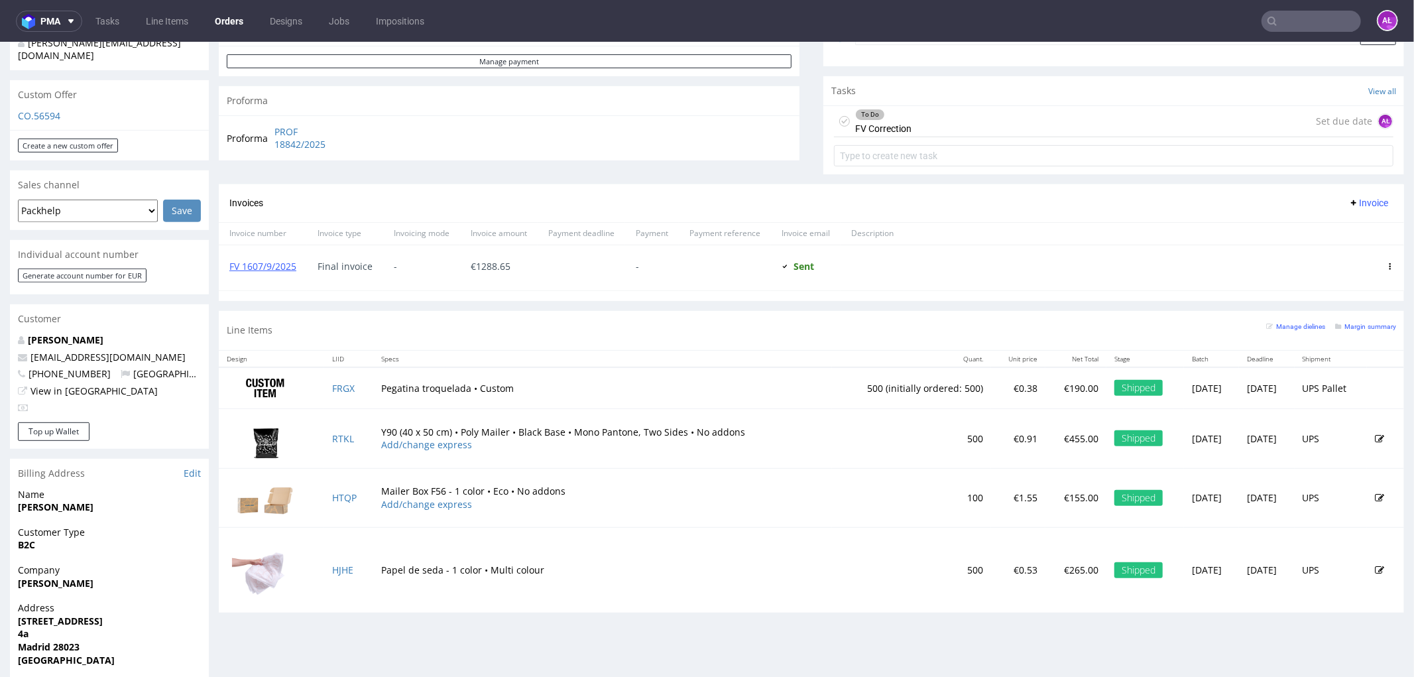
click at [886, 120] on div "To Do FV Correction" at bounding box center [883, 120] width 56 height 30
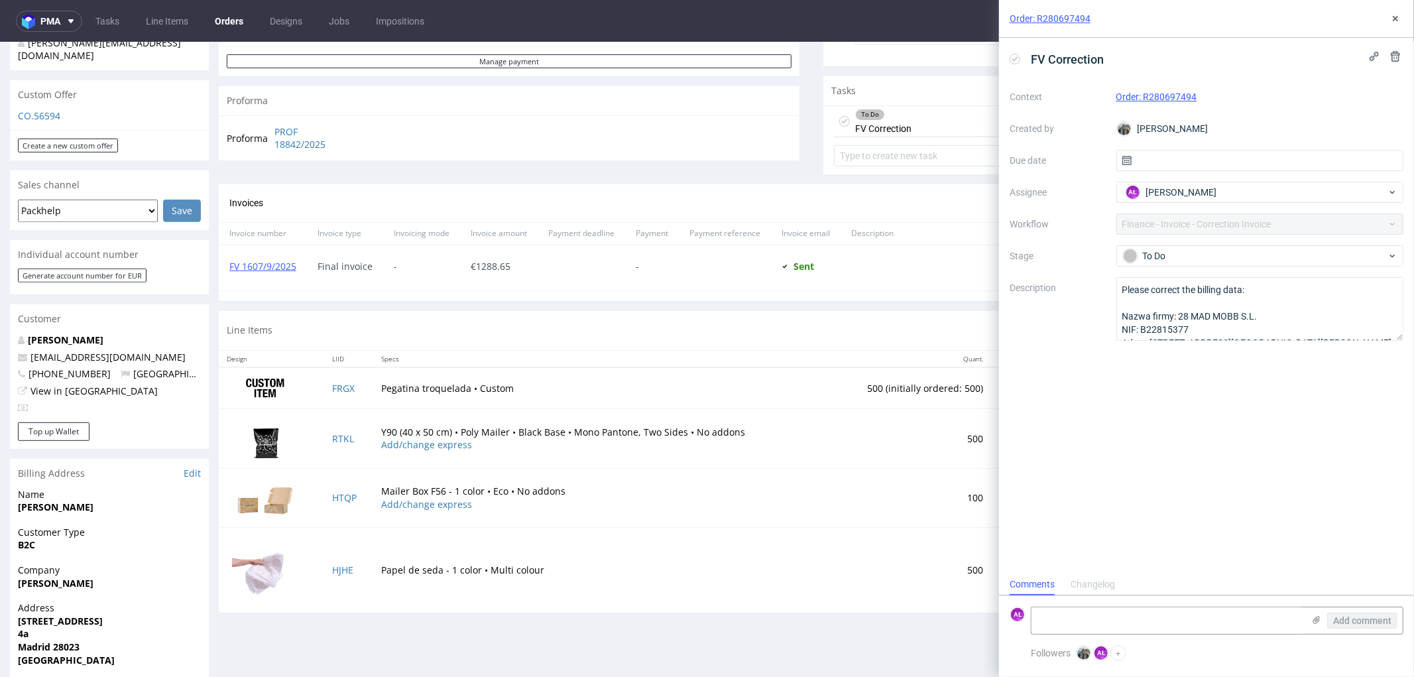
scroll to position [10, 0]
click at [1182, 249] on div "To Do" at bounding box center [1255, 256] width 264 height 15
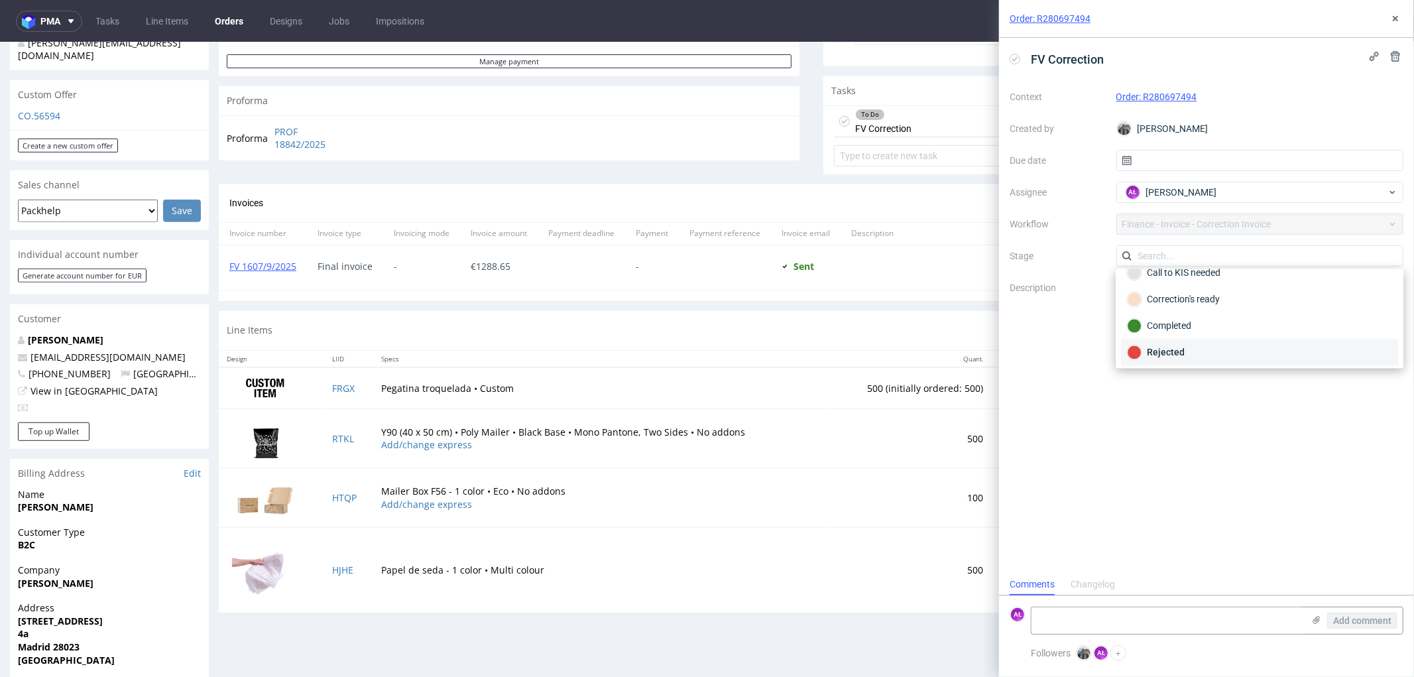
scroll to position [150, 0]
click at [1194, 350] on div "Rejected" at bounding box center [1259, 350] width 265 height 15
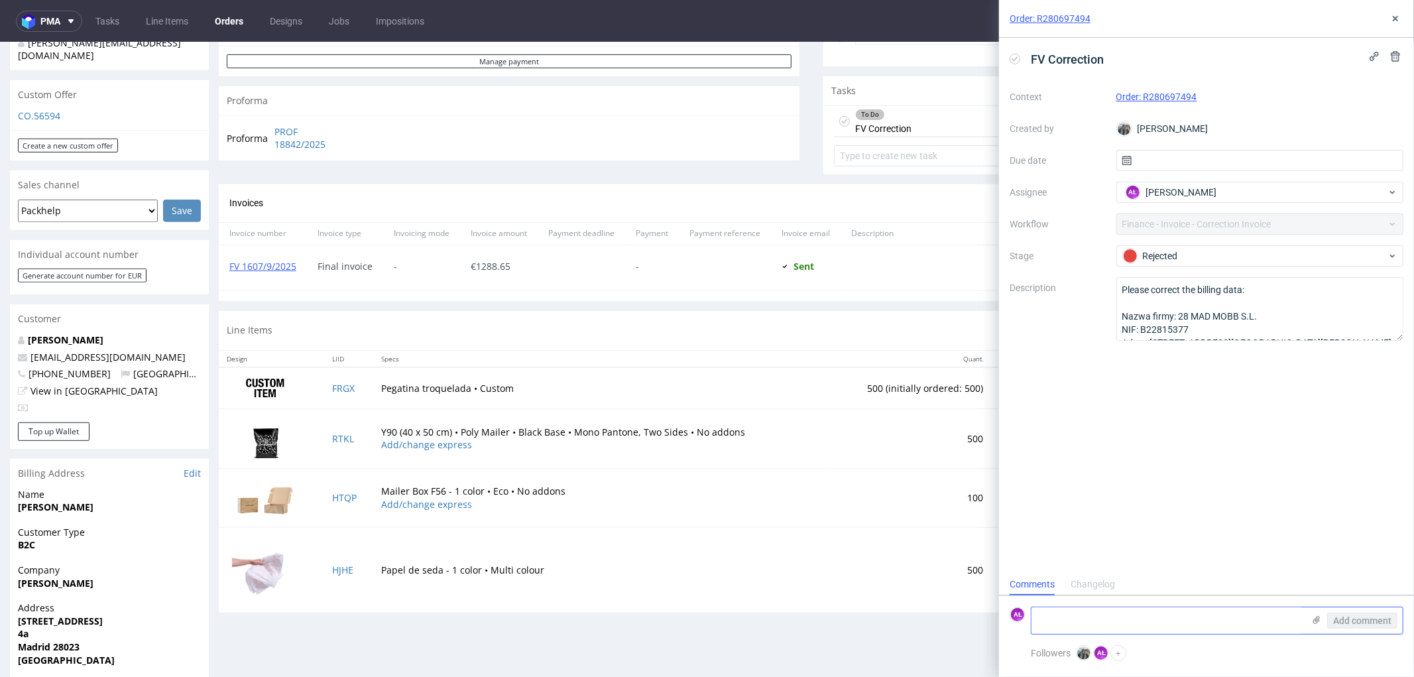
click at [1071, 626] on textarea at bounding box center [1167, 620] width 272 height 27
paste textarea "Niestety w naszym regulaminie mamy określone, że nie powinniśmy wystawiać korek…"
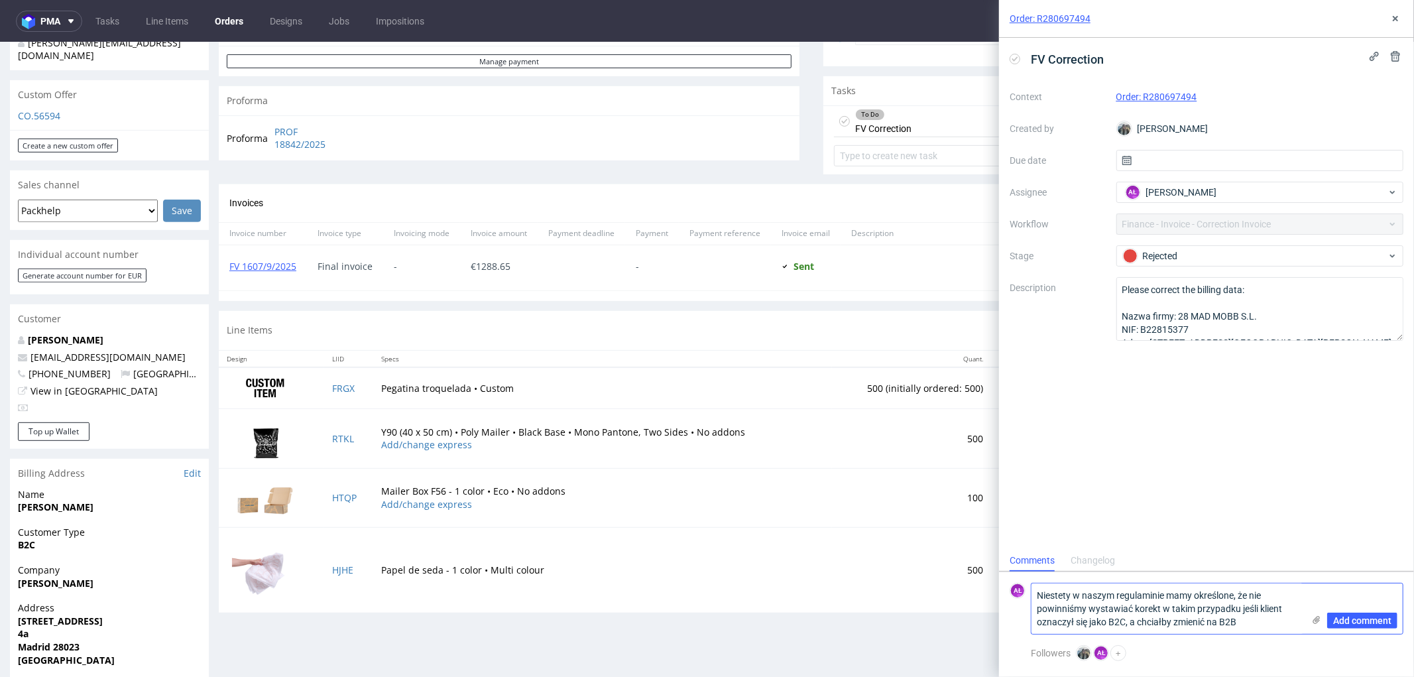
scroll to position [0, 0]
drag, startPoint x: 1270, startPoint y: 626, endPoint x: 1035, endPoint y: 587, distance: 238.7
click at [1035, 587] on textarea "Niestety w naszym regulaminie mamy określone, że nie powinniśmy wystawiać korek…" at bounding box center [1167, 608] width 272 height 50
click at [1267, 609] on textarea "Niestety w naszym regulaminie mamy określone, że nie powinniśmy wystawiać korek…" at bounding box center [1167, 608] width 272 height 50
type textarea "Niestety w naszym regulaminie mamy określone, że nie powinniśmy wystawiać korek…"
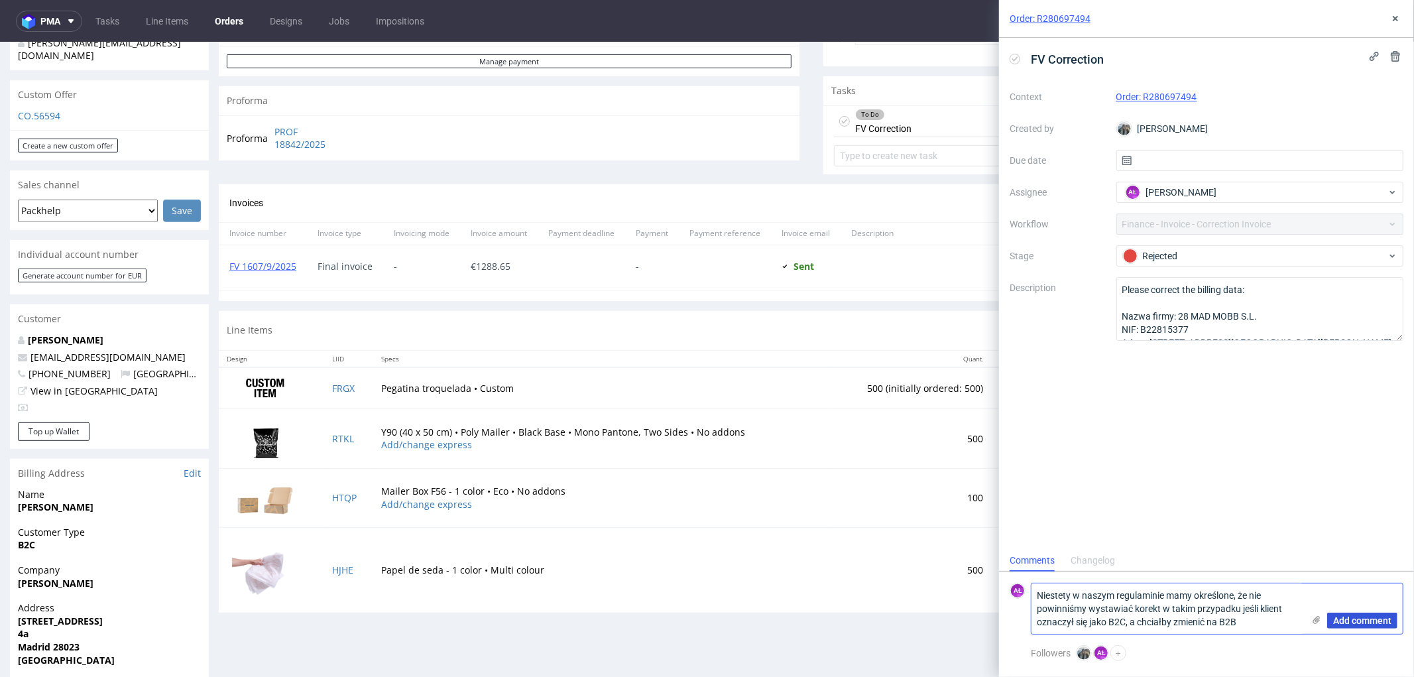
click at [1350, 618] on span "Add comment" at bounding box center [1362, 620] width 58 height 9
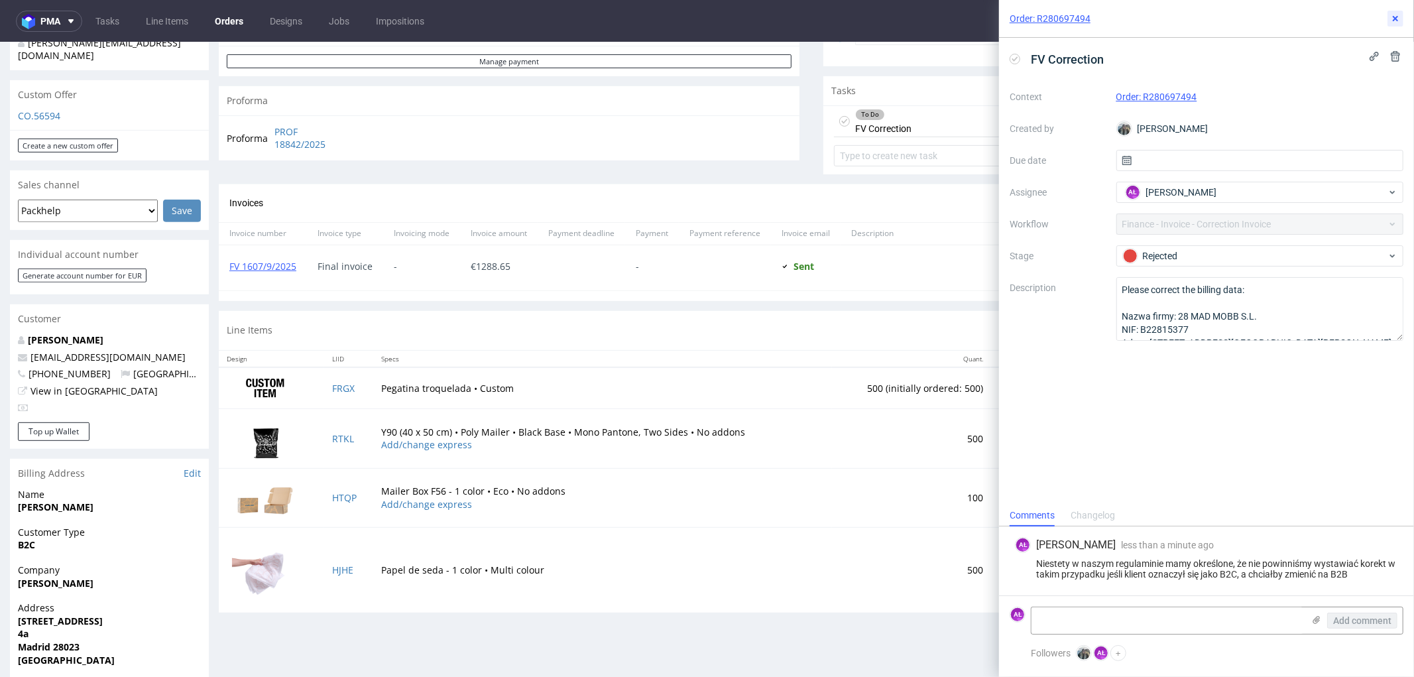
drag, startPoint x: 1399, startPoint y: 21, endPoint x: 1377, endPoint y: 19, distance: 22.0
click at [1399, 20] on icon at bounding box center [1395, 18] width 11 height 11
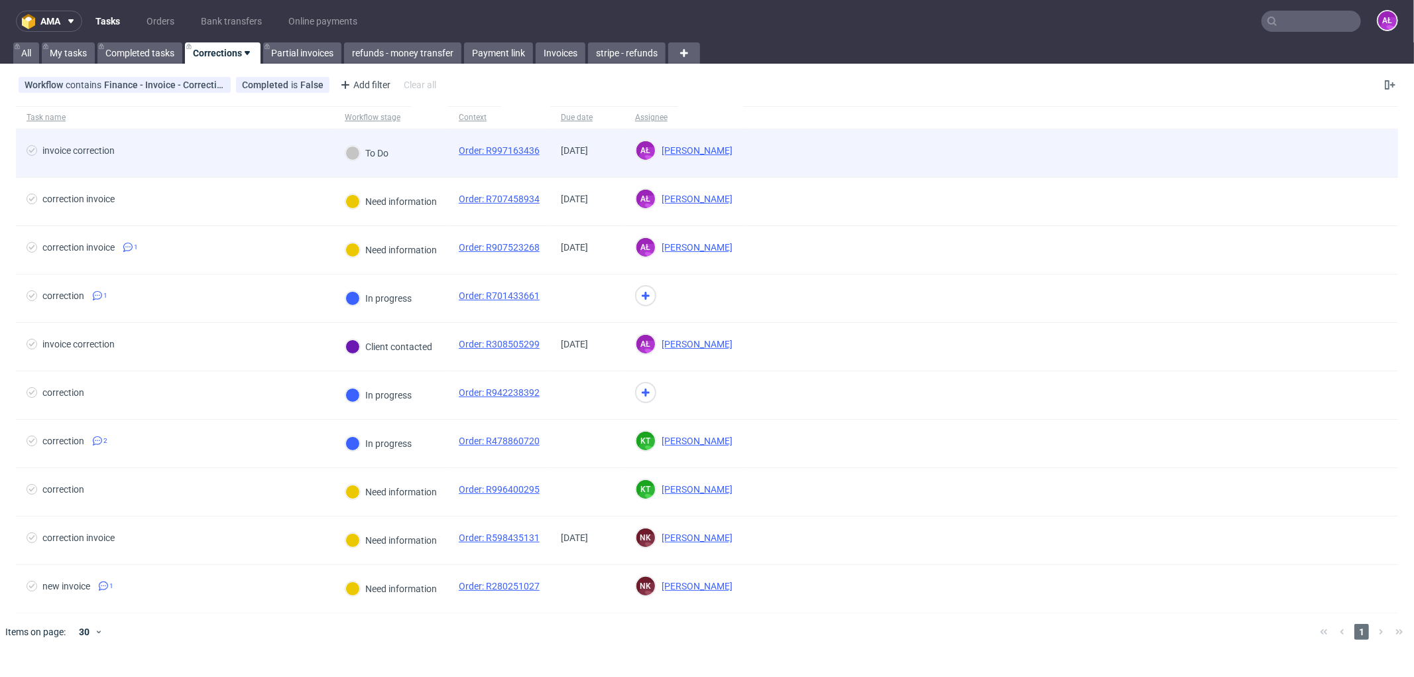
click at [415, 169] on div "To Do" at bounding box center [391, 153] width 114 height 48
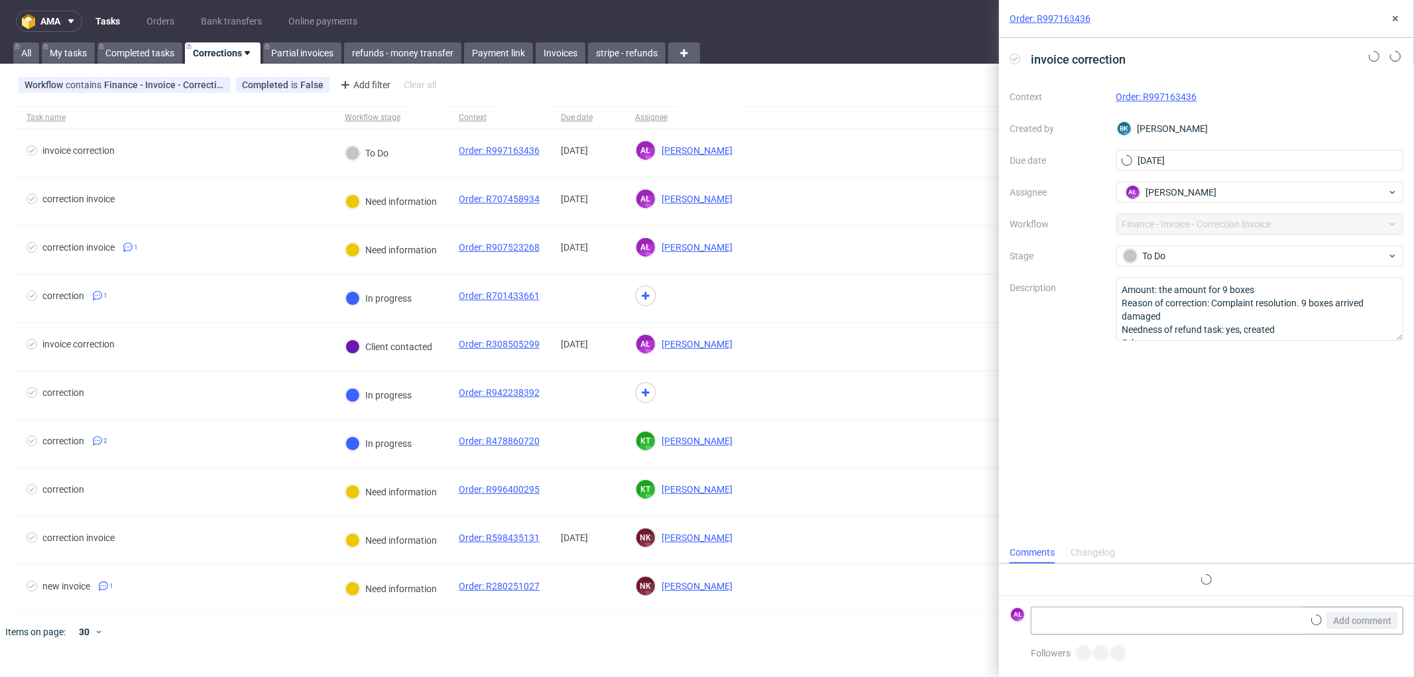
scroll to position [10, 0]
click at [1185, 101] on link "Order: R997163436" at bounding box center [1156, 96] width 81 height 11
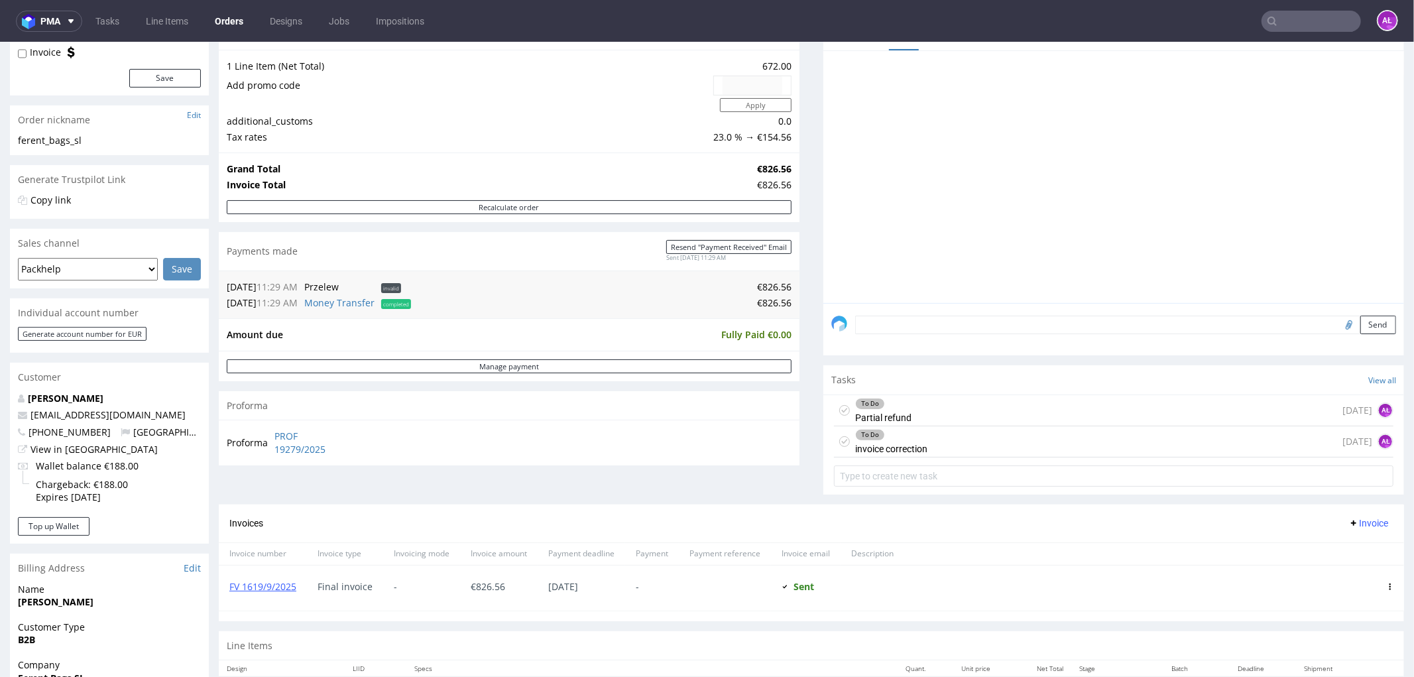
scroll to position [221, 0]
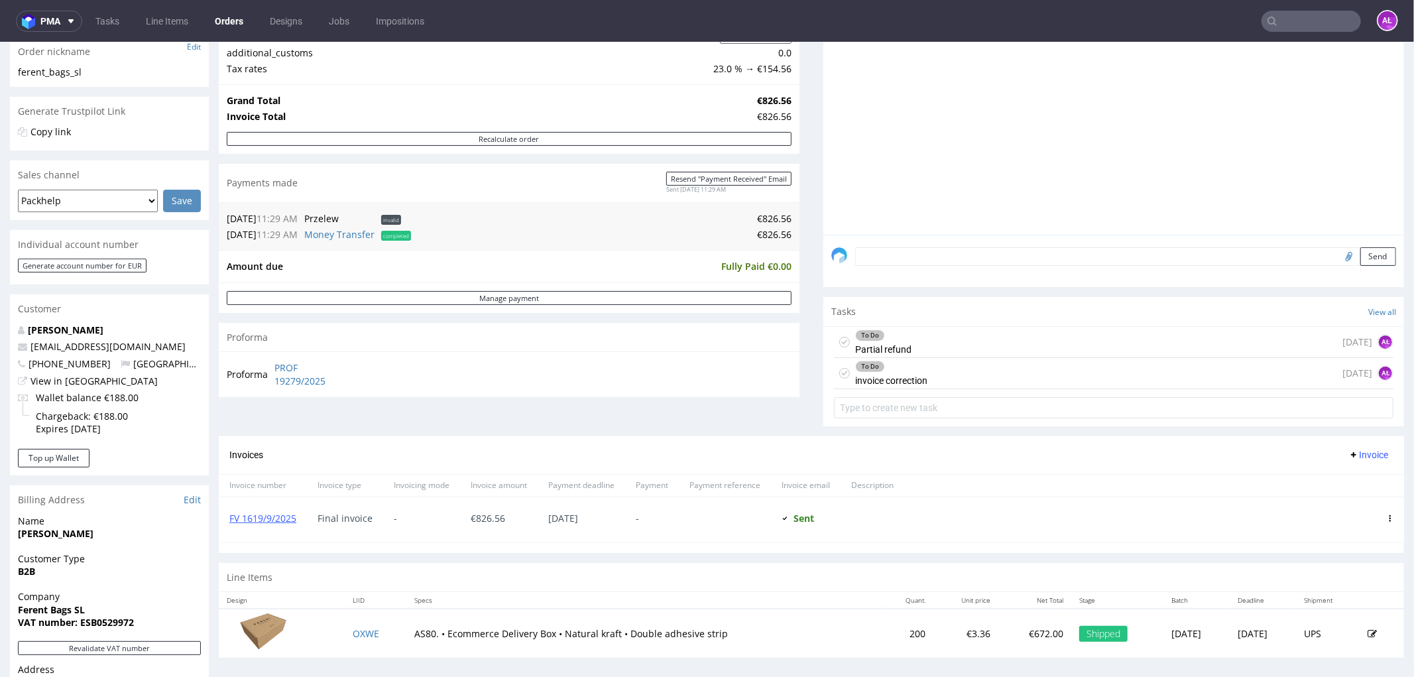
click at [911, 374] on div "To Do invoice correction" at bounding box center [891, 372] width 72 height 30
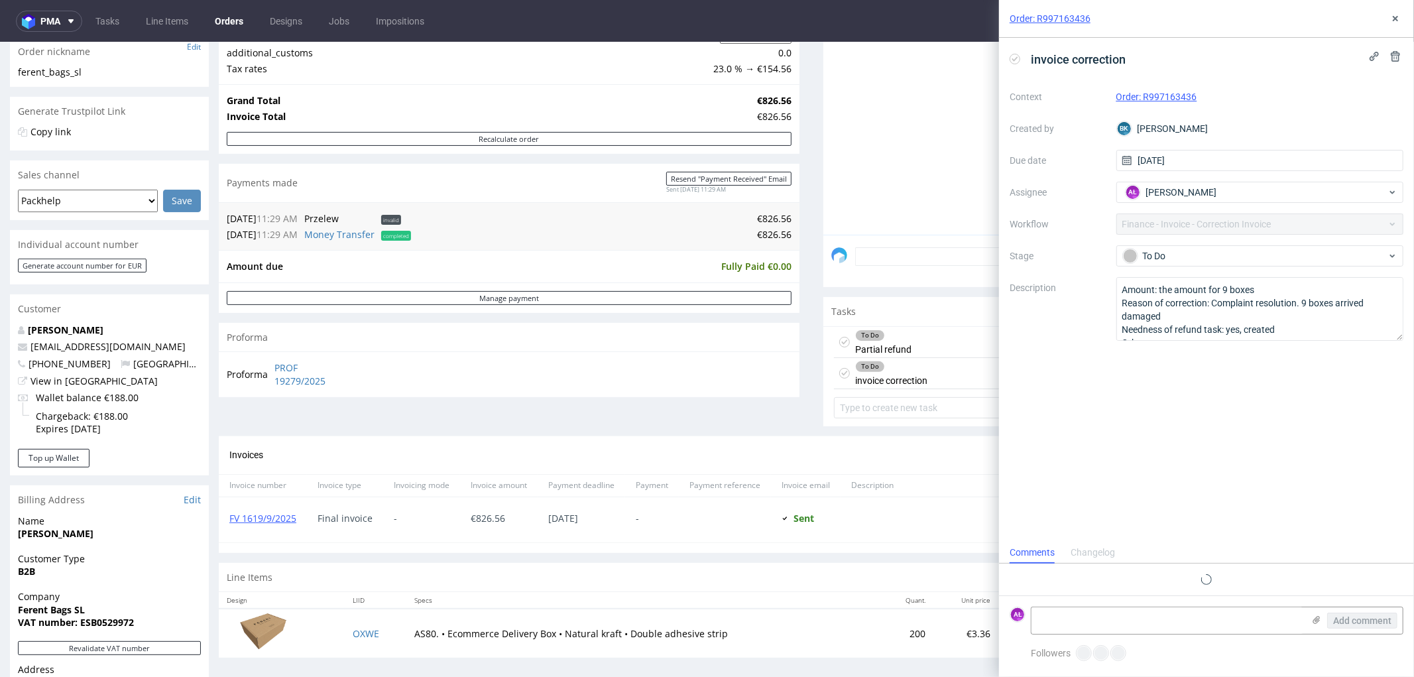
scroll to position [10, 0]
click at [902, 346] on div "To Do Partial refund [DATE] AŁ" at bounding box center [1113, 341] width 559 height 31
click at [918, 369] on div "To Do invoice correction today AŁ" at bounding box center [1113, 372] width 559 height 31
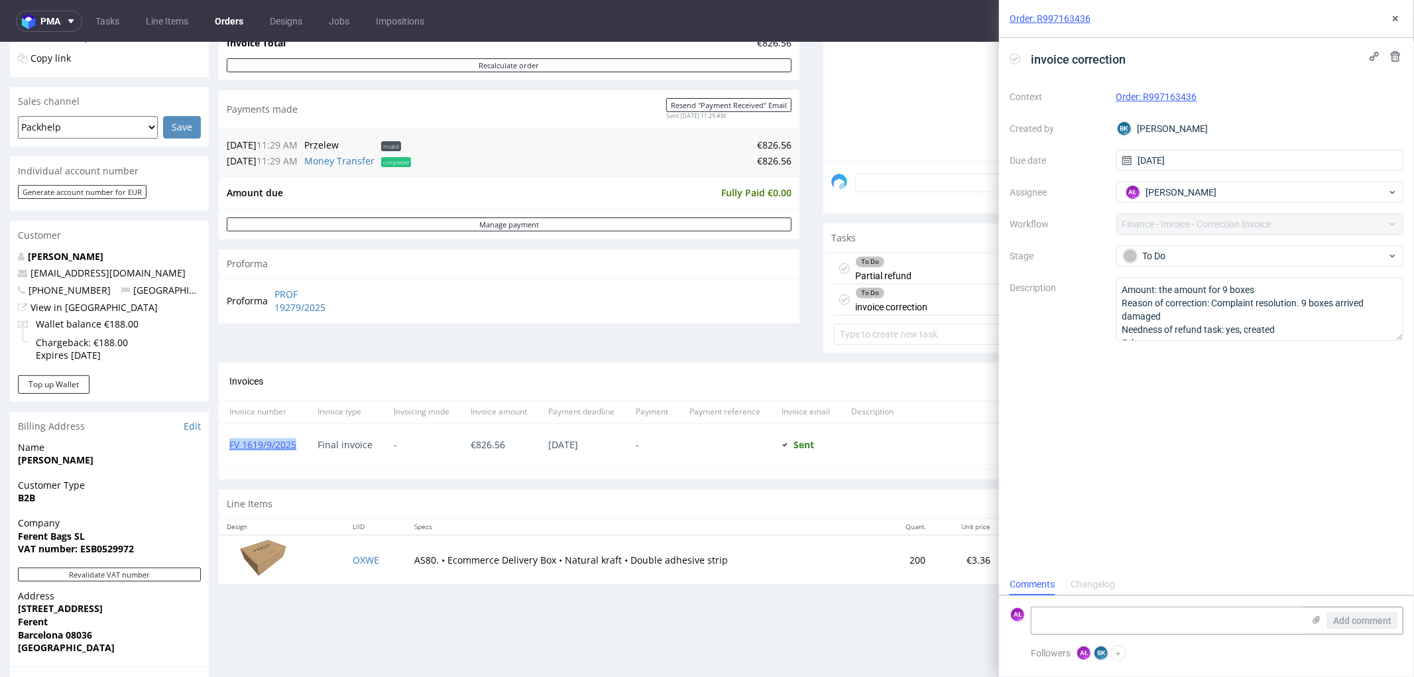
drag, startPoint x: 305, startPoint y: 453, endPoint x: 229, endPoint y: 453, distance: 75.6
click at [229, 453] on div "FV 1619/9/2025" at bounding box center [263, 445] width 88 height 45
copy link "FV 1619/9/2025"
drag, startPoint x: 1194, startPoint y: 103, endPoint x: 1121, endPoint y: 115, distance: 73.9
click at [1114, 103] on div "Context Order: R997163436 Created by BK Bogna Krystian Due date 09/10/2025 Assi…" at bounding box center [1207, 213] width 394 height 255
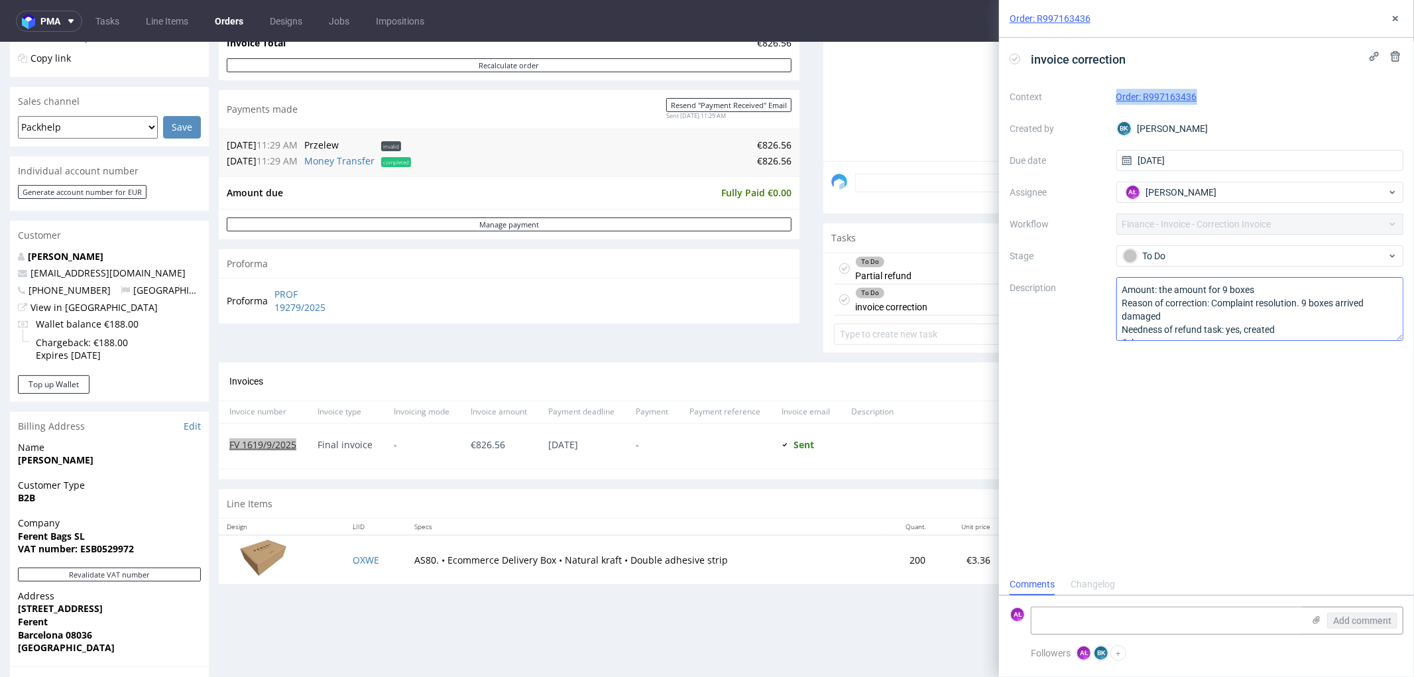
copy link "Order: R997163436"
click at [1018, 60] on icon at bounding box center [1015, 59] width 11 height 11
click at [1270, 631] on textarea at bounding box center [1167, 620] width 272 height 27
paste textarea "FK 656/2025"
type textarea "FK 656/2025"
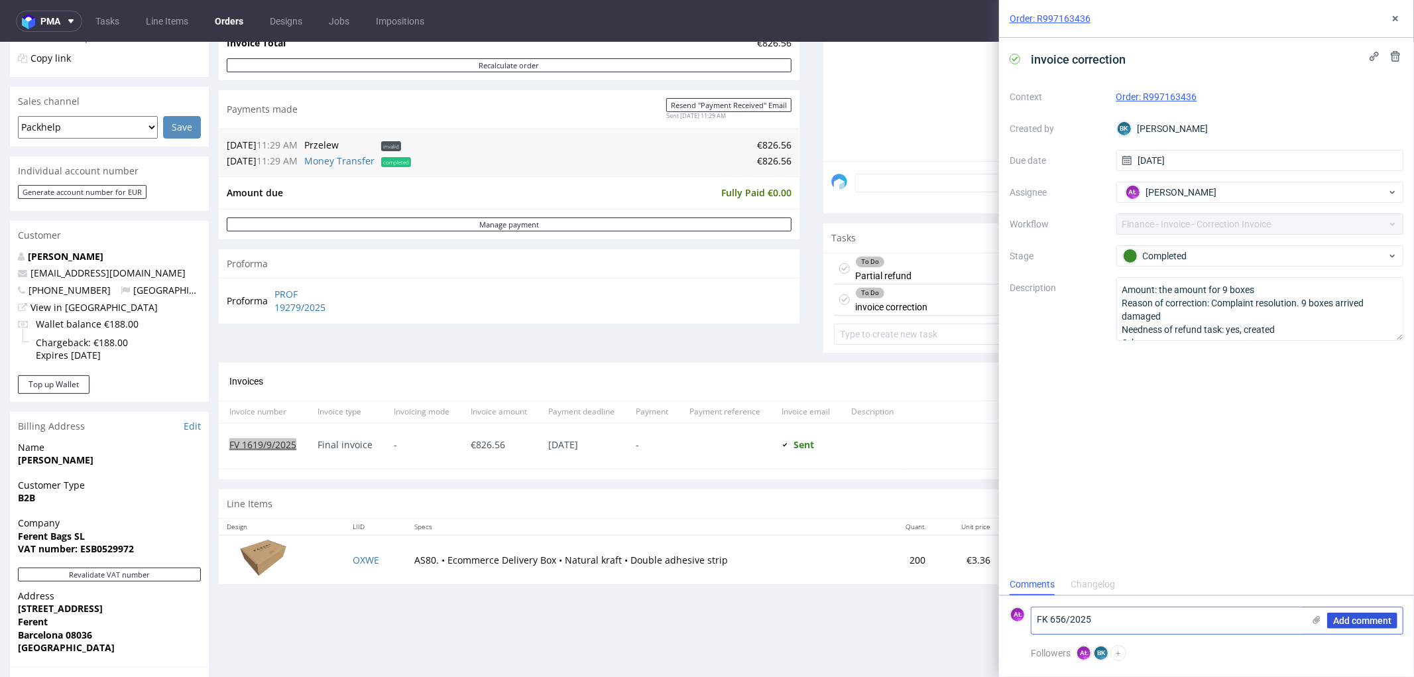
click at [1357, 618] on span "Add comment" at bounding box center [1362, 620] width 58 height 9
click at [1392, 20] on icon at bounding box center [1395, 18] width 11 height 11
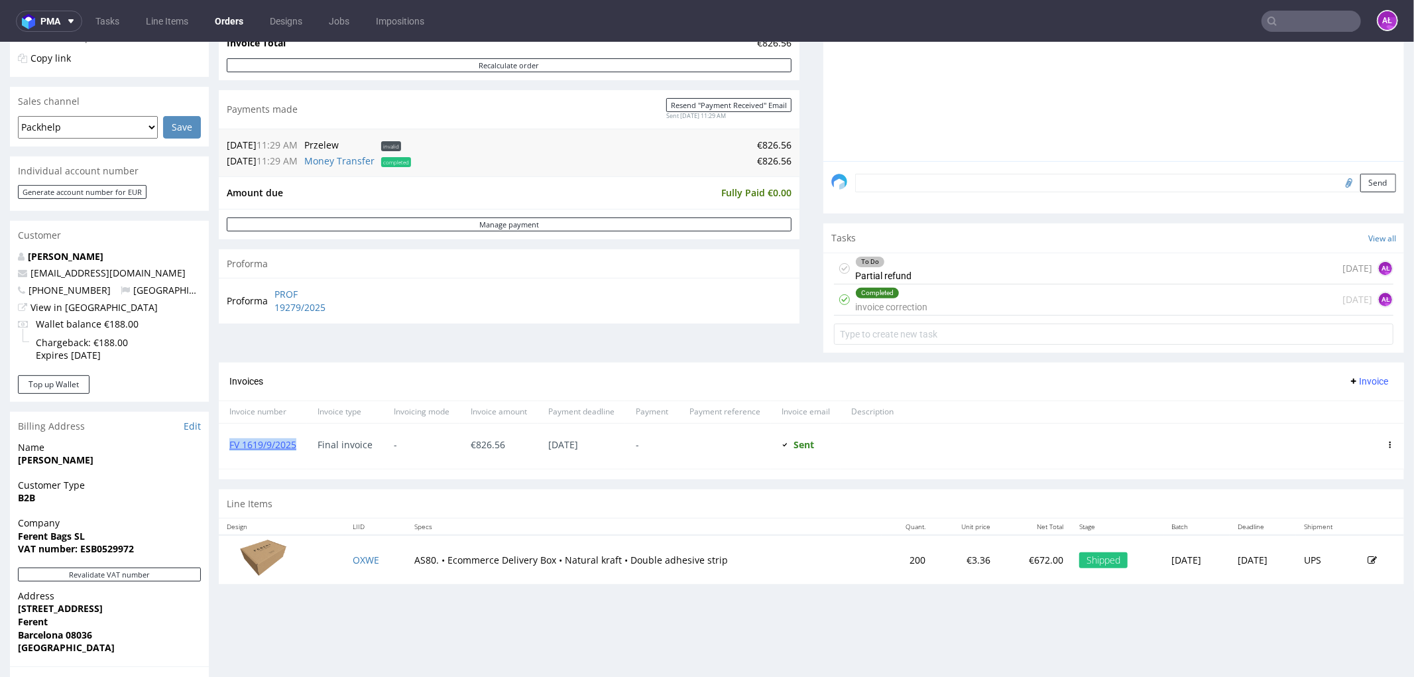
drag, startPoint x: 1366, startPoint y: 377, endPoint x: 1362, endPoint y: 384, distance: 8.6
click at [1365, 377] on button "Invoice" at bounding box center [1368, 381] width 50 height 16
click at [1353, 429] on span "Add corrective" at bounding box center [1347, 432] width 66 height 13
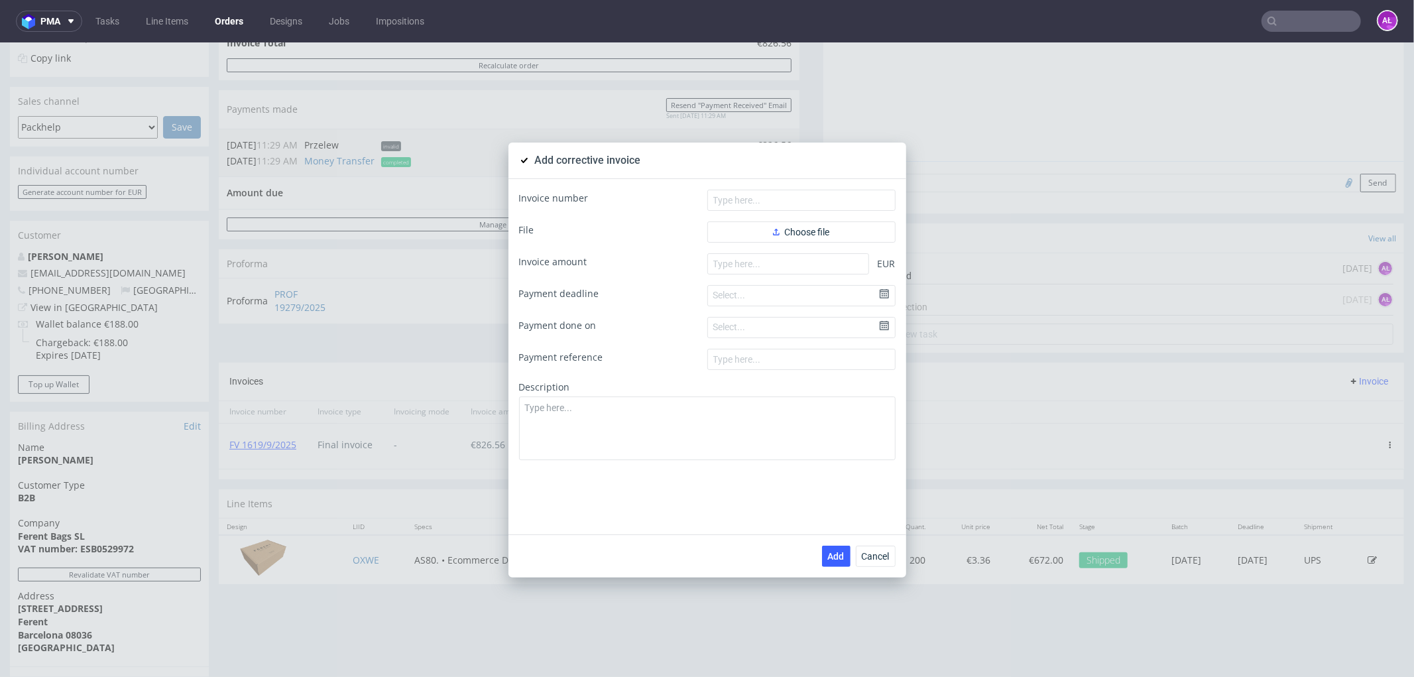
click at [833, 215] on form "Invoice number File Choose file Invoice amount EUR Payment deadline Select... P…" at bounding box center [707, 324] width 377 height 271
click at [844, 227] on button "Choose file" at bounding box center [801, 231] width 188 height 21
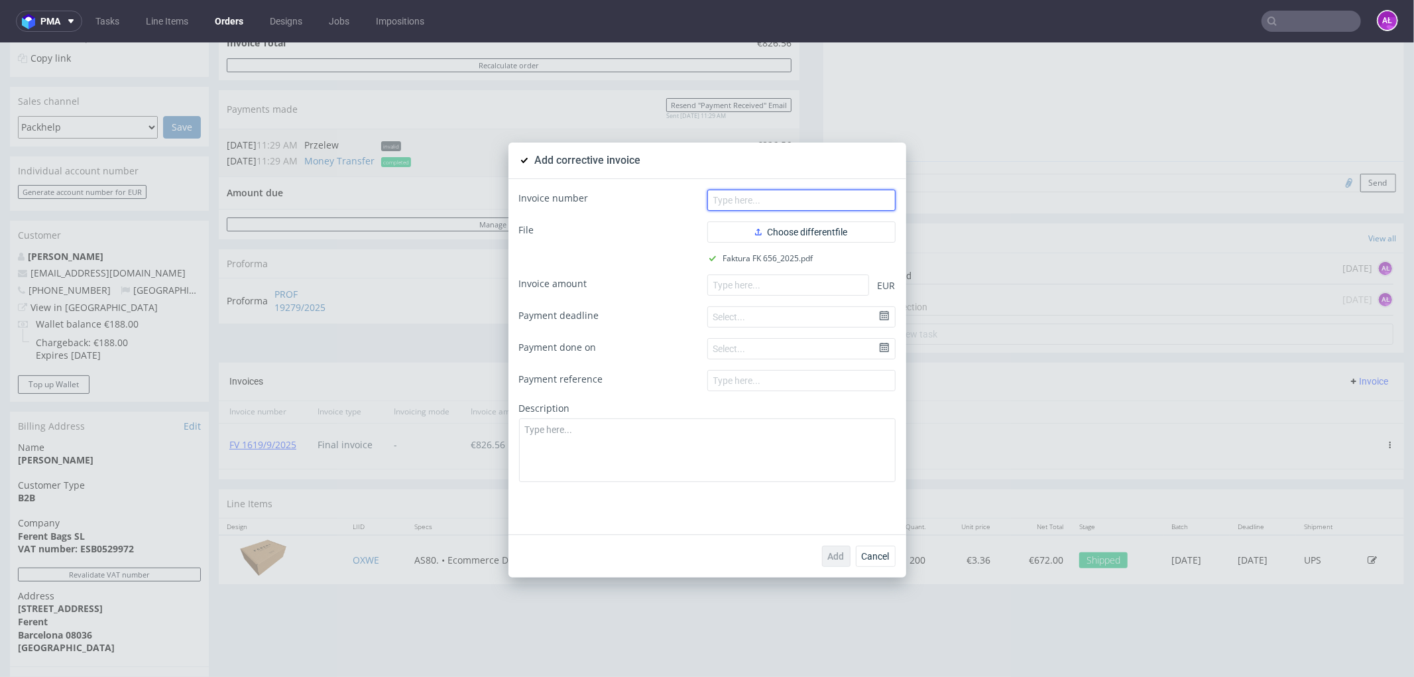
click at [814, 196] on input "text" at bounding box center [801, 199] width 188 height 21
paste input "FK 656/2025"
type input "FK 656/2025v"
click at [805, 282] on input "number" at bounding box center [788, 284] width 162 height 21
paste input "-37.20"
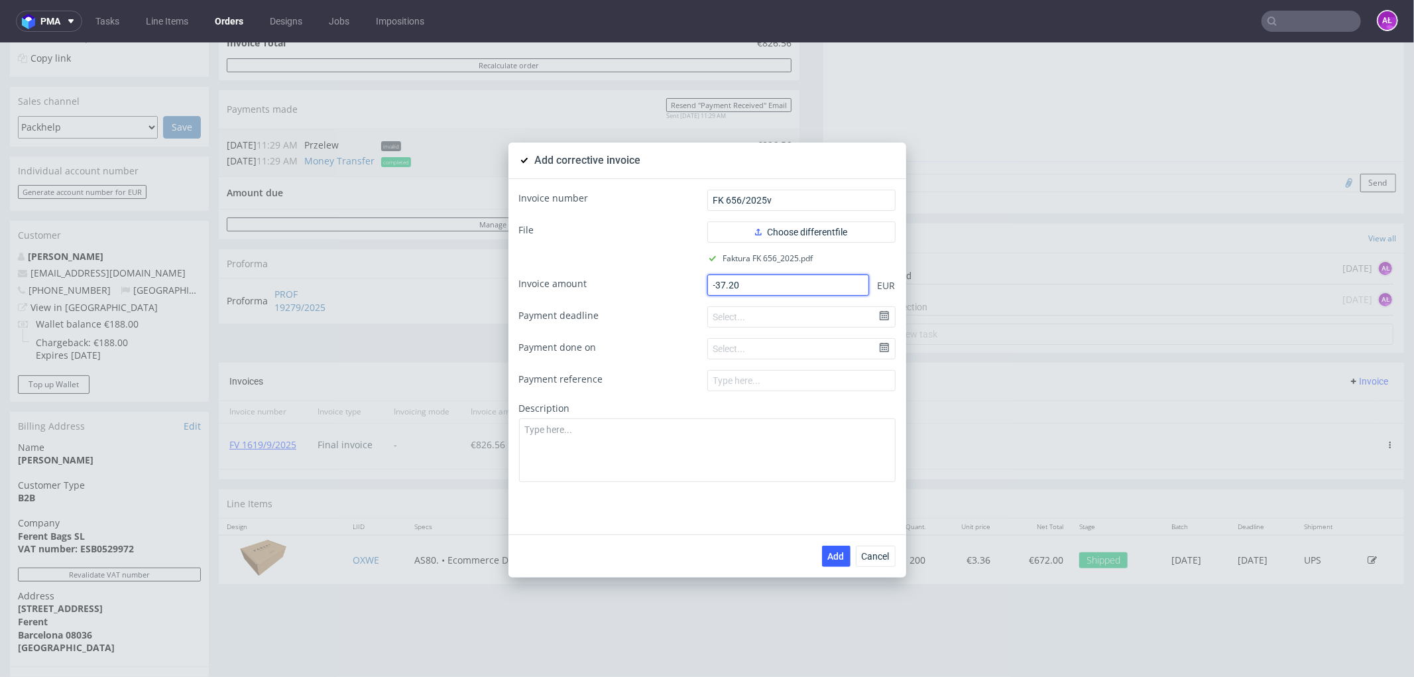
type input "-37.20"
drag, startPoint x: 795, startPoint y: 435, endPoint x: 809, endPoint y: 479, distance: 45.7
click at [795, 435] on textarea at bounding box center [707, 450] width 377 height 64
paste textarea "Product damaged in transit."
type textarea "Product damaged in transit."
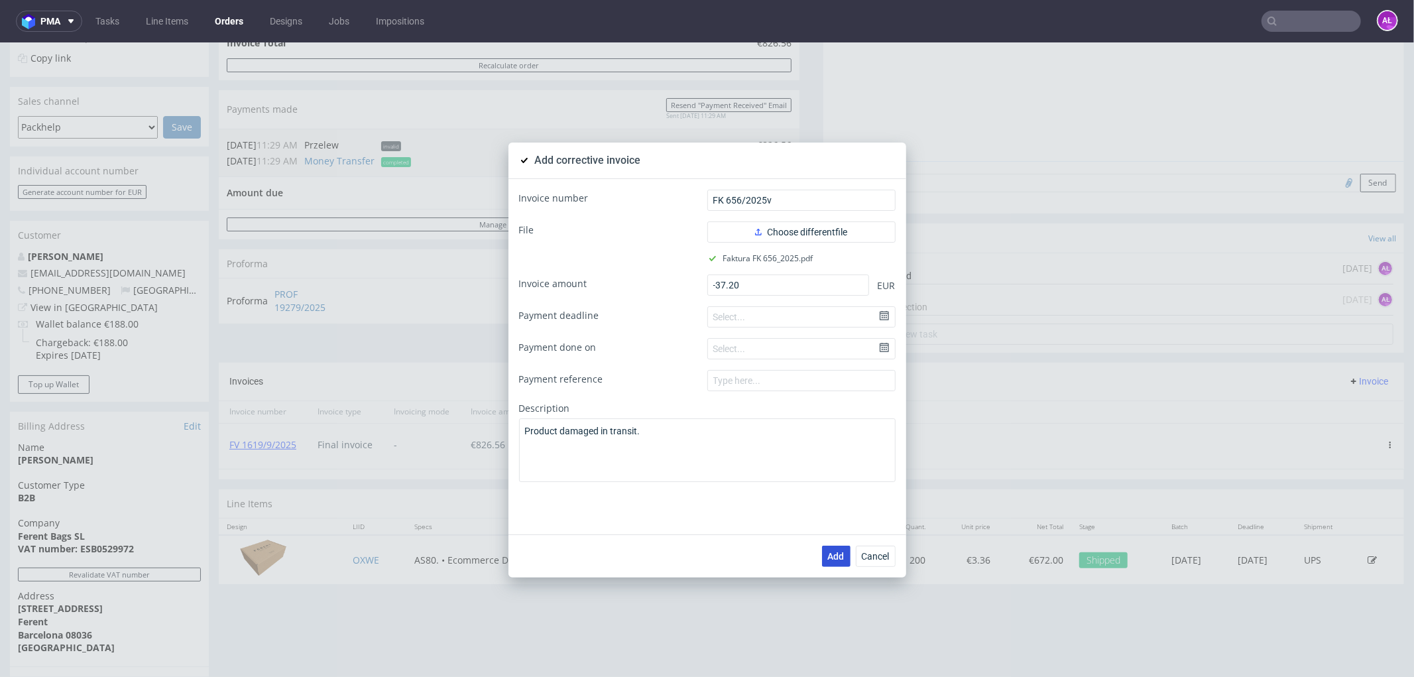
click at [837, 556] on span "Add" at bounding box center [836, 555] width 17 height 9
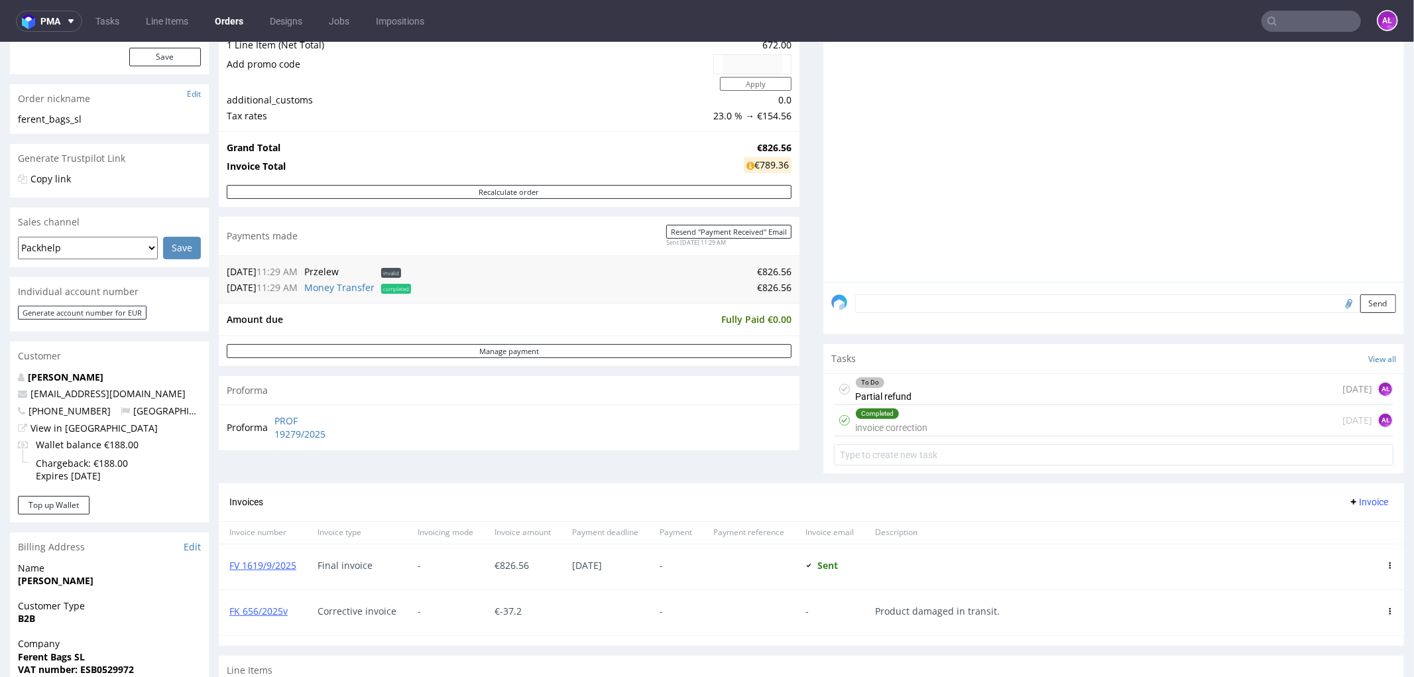
scroll to position [221, 0]
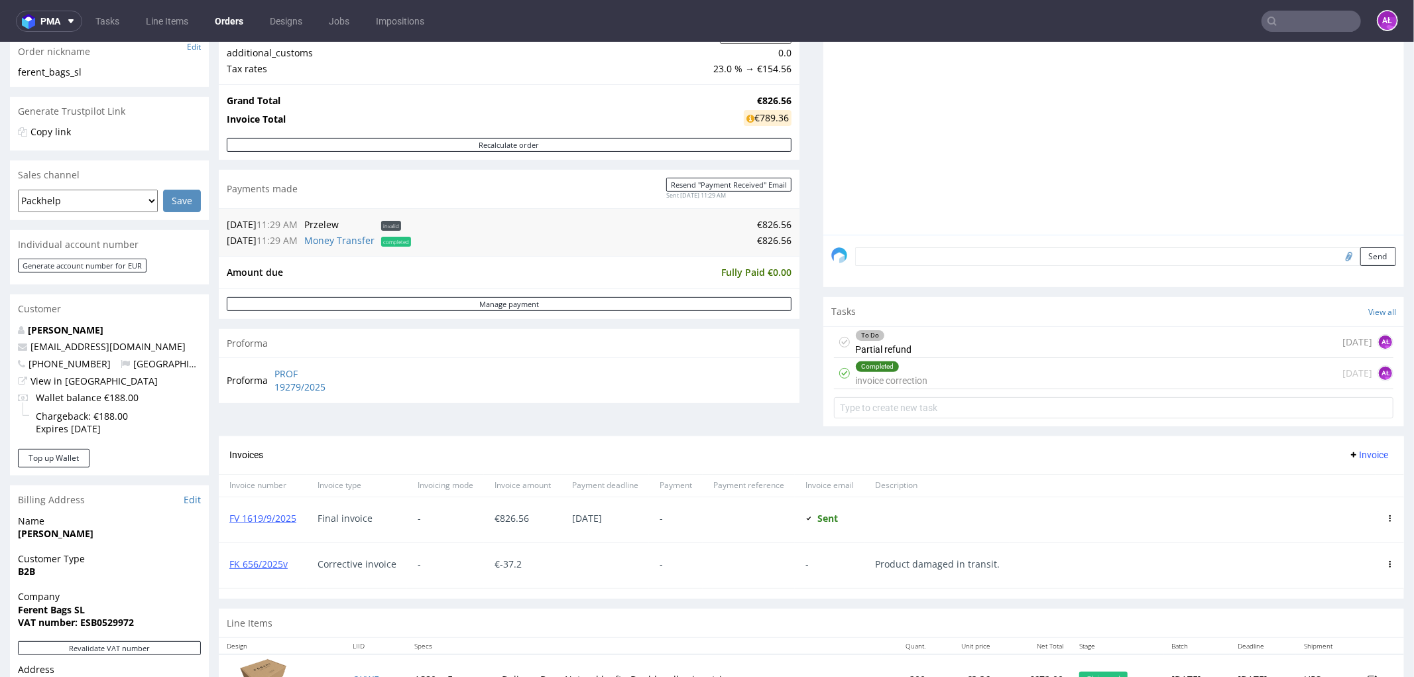
drag, startPoint x: 917, startPoint y: 349, endPoint x: 905, endPoint y: 355, distance: 13.3
click at [917, 349] on div "To Do Partial refund [DATE] AŁ" at bounding box center [1113, 341] width 559 height 31
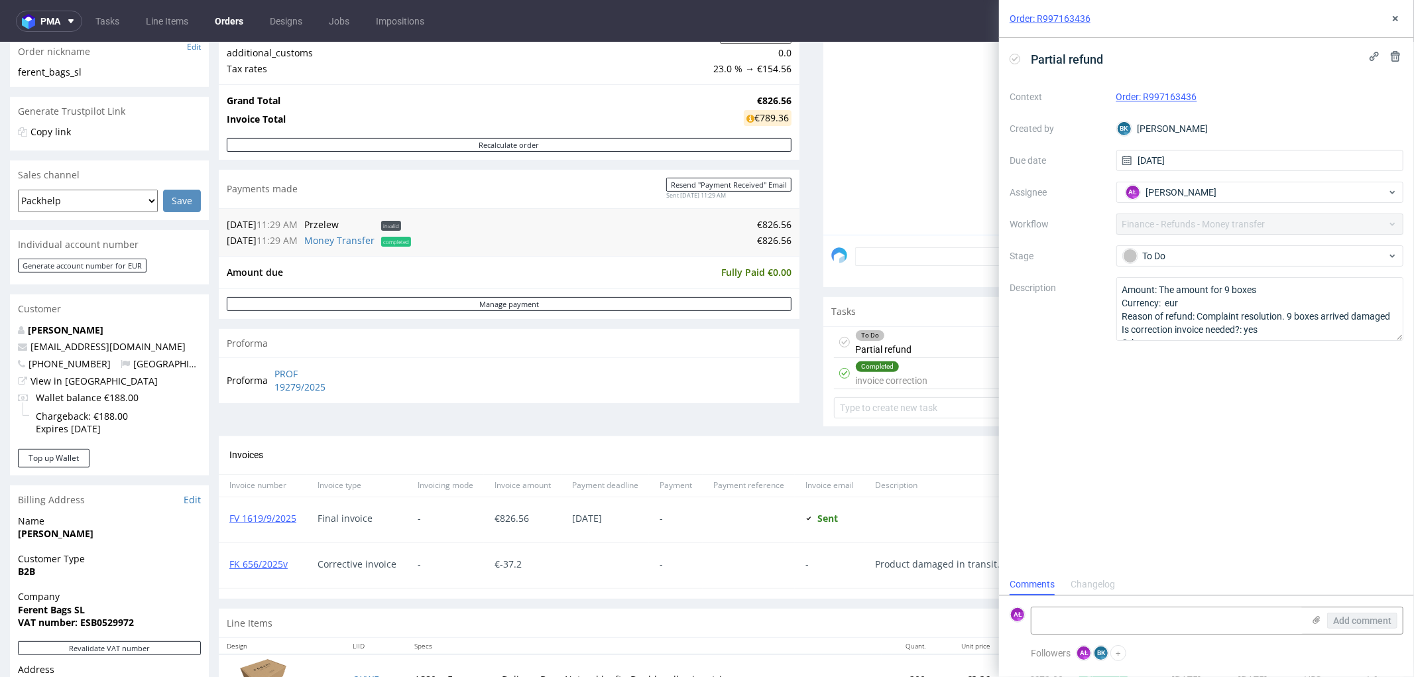
scroll to position [10, 0]
click at [1395, 13] on icon at bounding box center [1395, 18] width 11 height 11
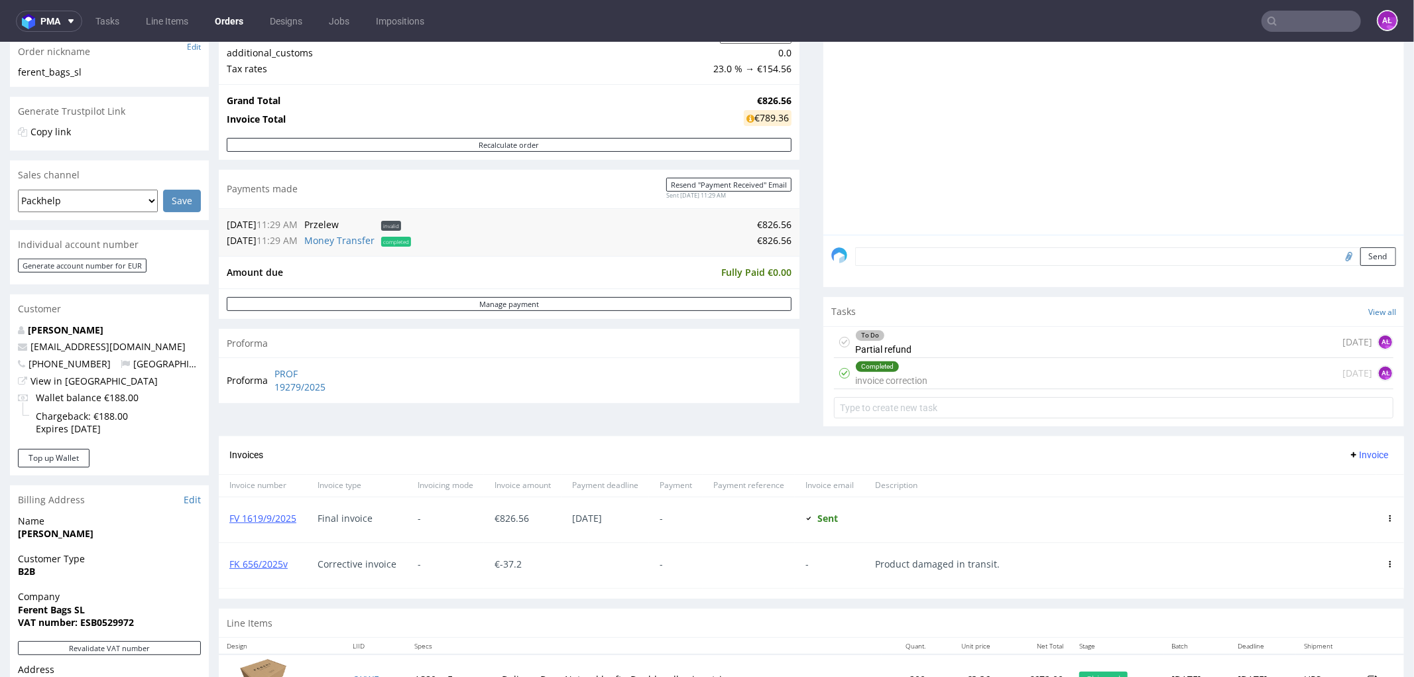
click at [1387, 563] on icon at bounding box center [1390, 563] width 7 height 7
click at [1323, 445] on span "Edit" at bounding box center [1336, 445] width 80 height 13
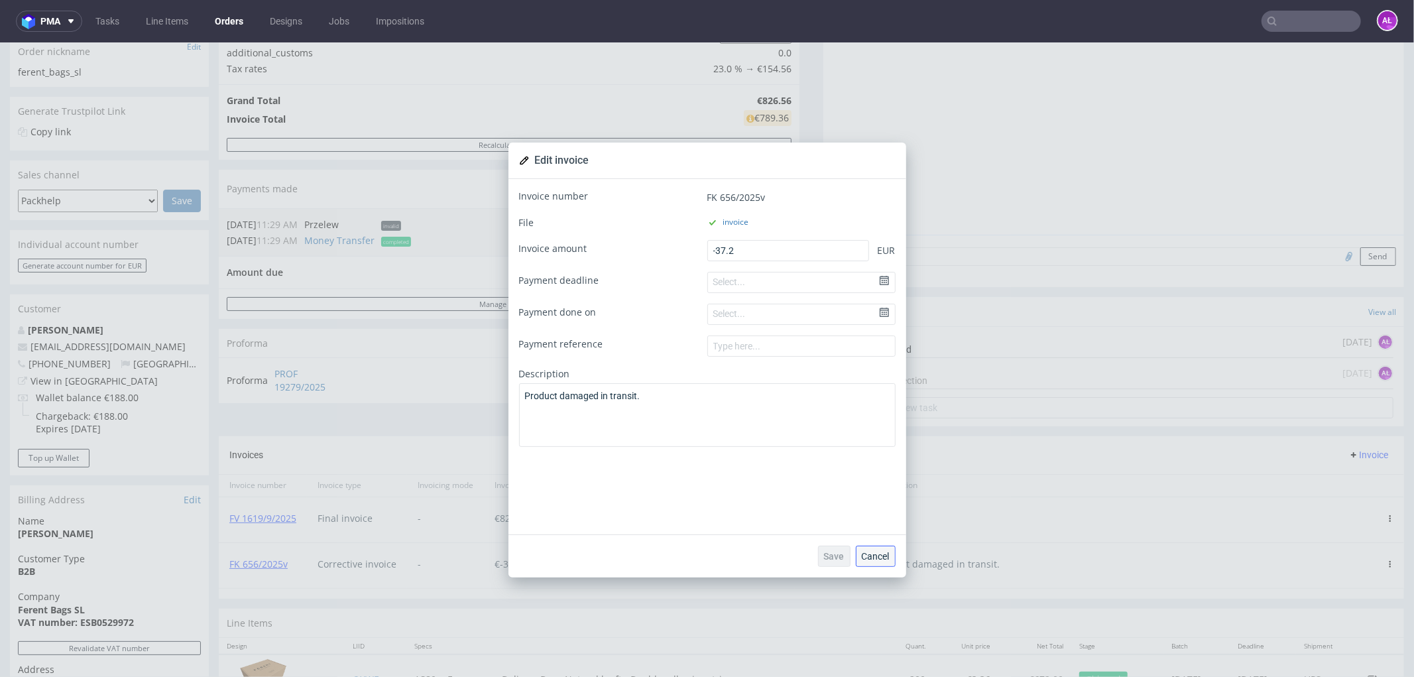
drag, startPoint x: 872, startPoint y: 554, endPoint x: 1224, endPoint y: 548, distance: 352.0
click at [872, 554] on span "Cancel" at bounding box center [876, 555] width 28 height 9
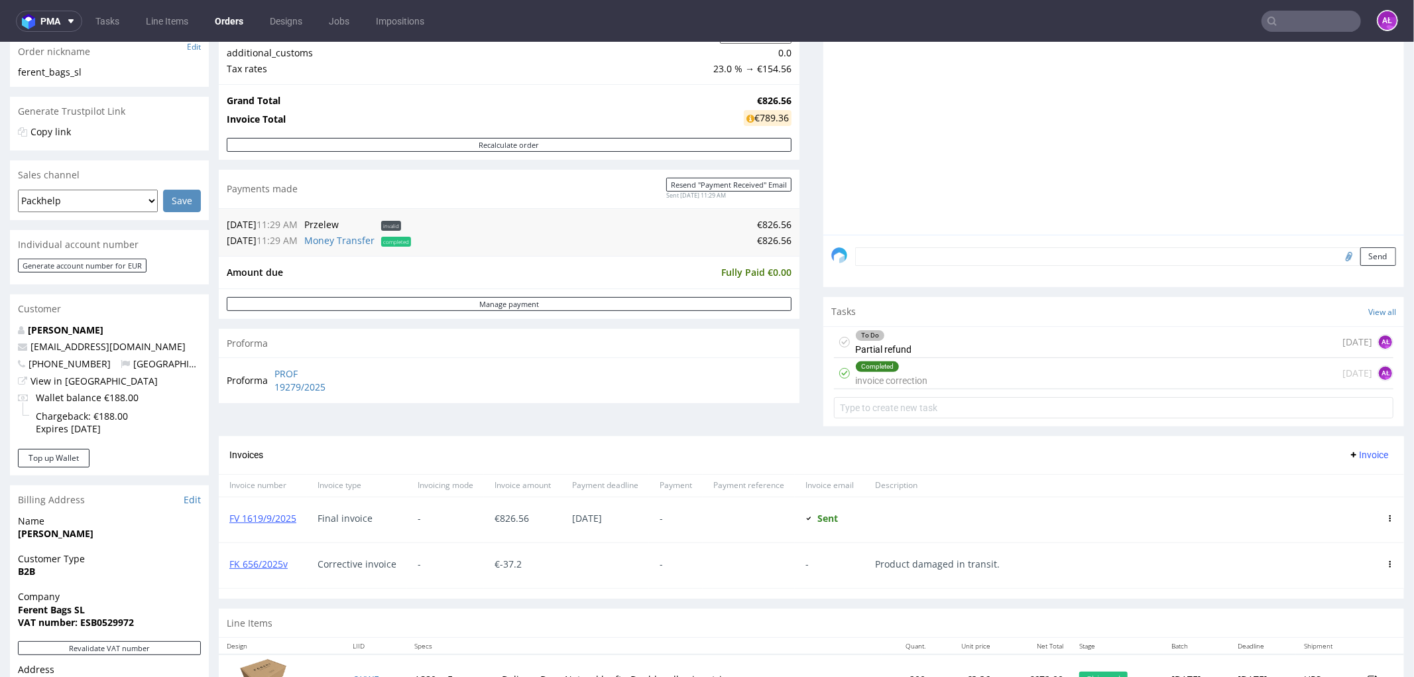
click at [1387, 563] on icon at bounding box center [1390, 563] width 7 height 7
click at [1334, 544] on span "Delete invoice" at bounding box center [1336, 541] width 80 height 13
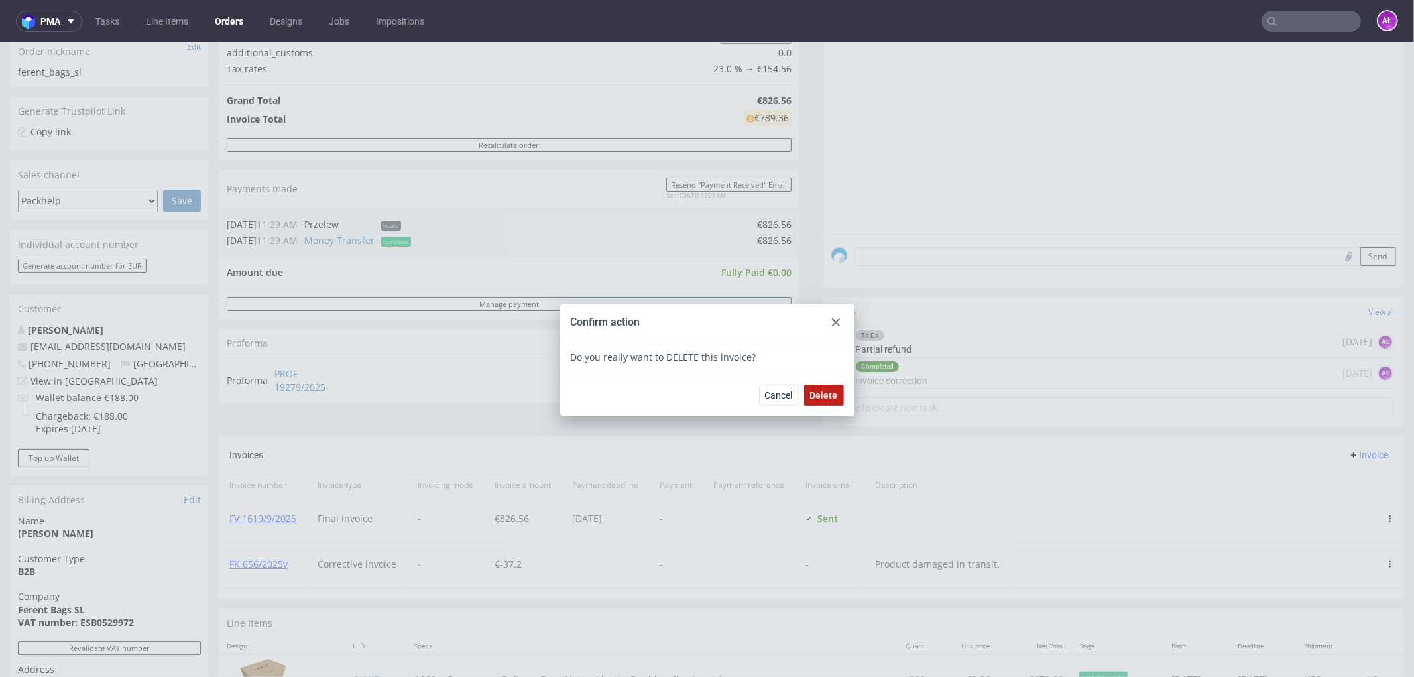
click at [833, 390] on button "Delete" at bounding box center [824, 394] width 40 height 21
drag, startPoint x: 1315, startPoint y: 445, endPoint x: 1346, endPoint y: 457, distance: 32.7
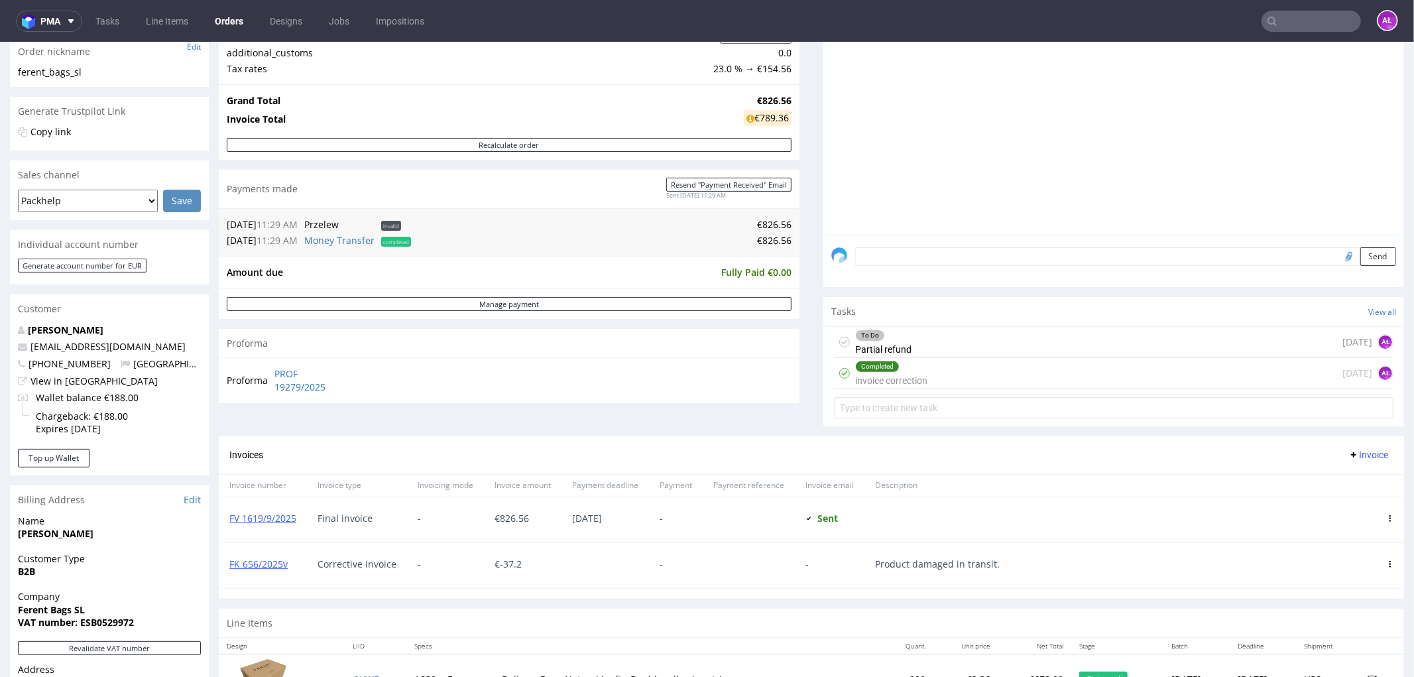
click at [1351, 457] on span "Invoice" at bounding box center [1368, 454] width 40 height 11
click at [1352, 512] on span "Add corrective" at bounding box center [1347, 506] width 66 height 13
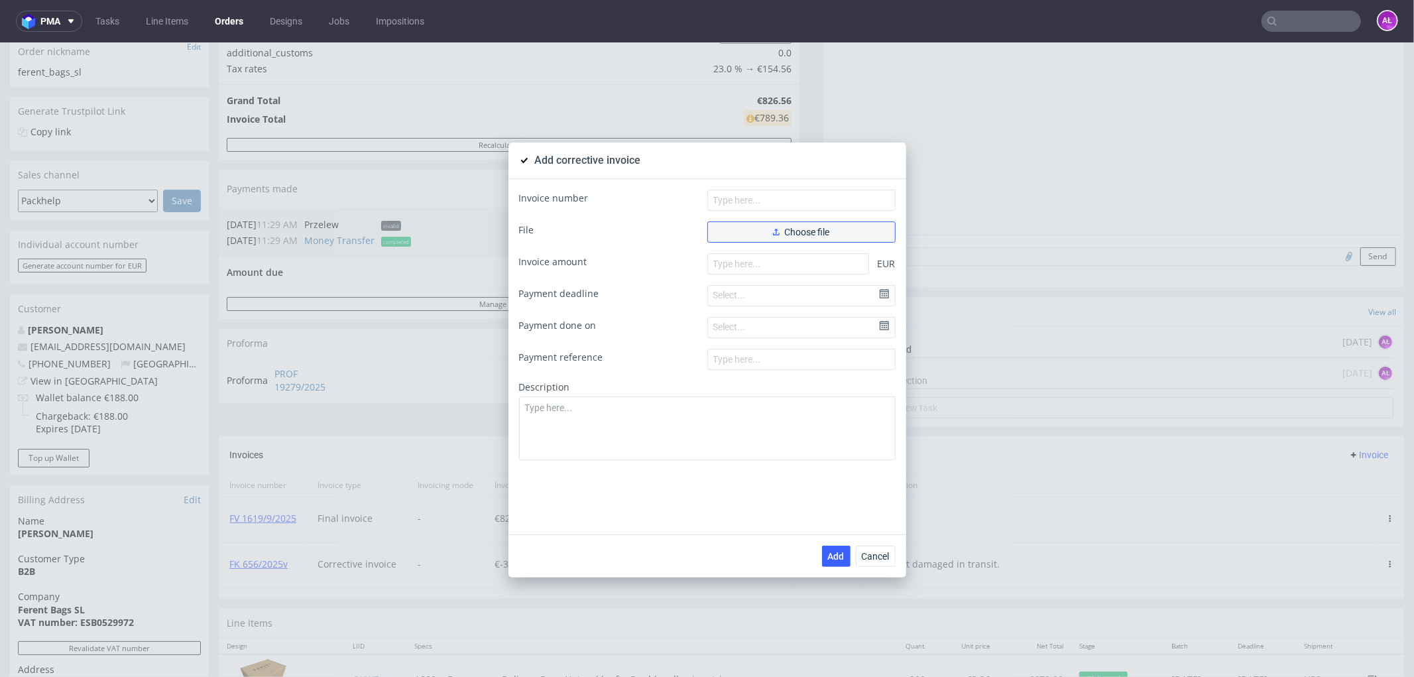
click at [832, 233] on button "Choose file" at bounding box center [801, 231] width 188 height 21
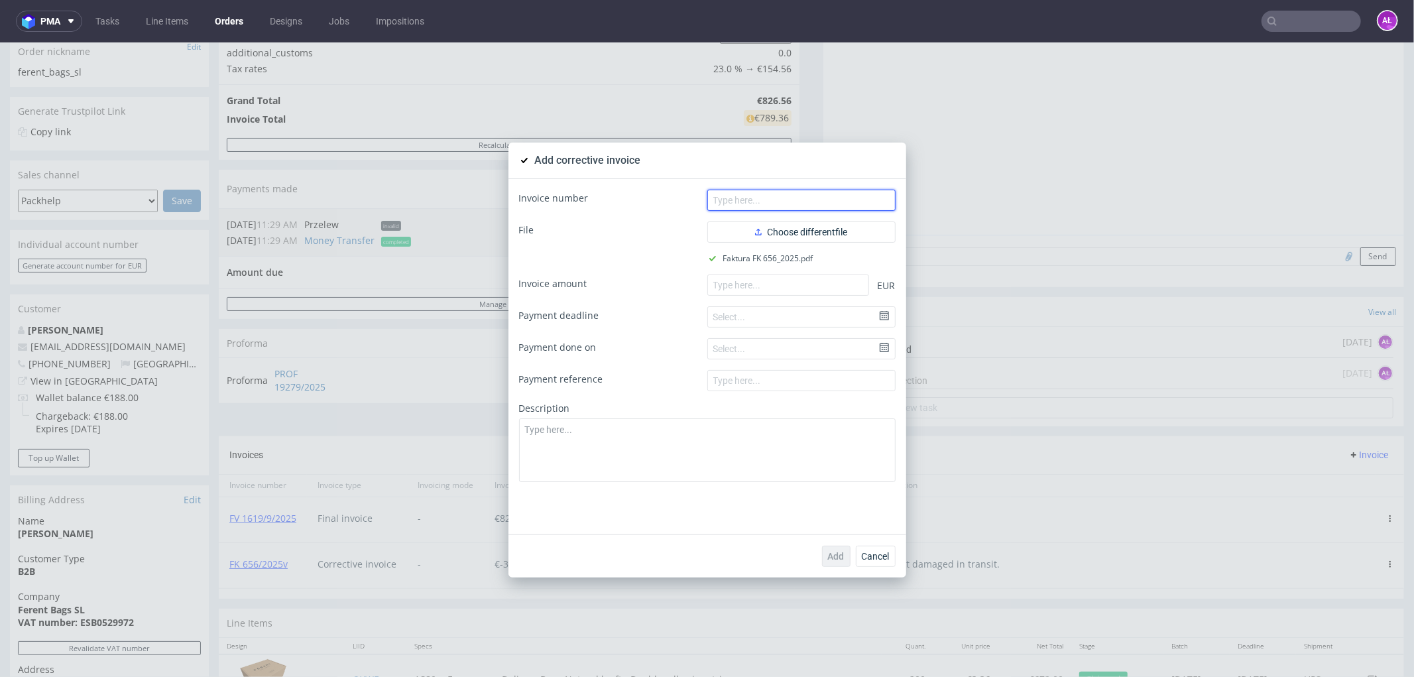
drag, startPoint x: 797, startPoint y: 208, endPoint x: 809, endPoint y: 209, distance: 12.0
click at [797, 208] on input "text" at bounding box center [801, 199] width 188 height 21
paste input "FK 656/2025"
type input "FK 656/2025"
drag, startPoint x: 766, startPoint y: 286, endPoint x: 817, endPoint y: 300, distance: 52.4
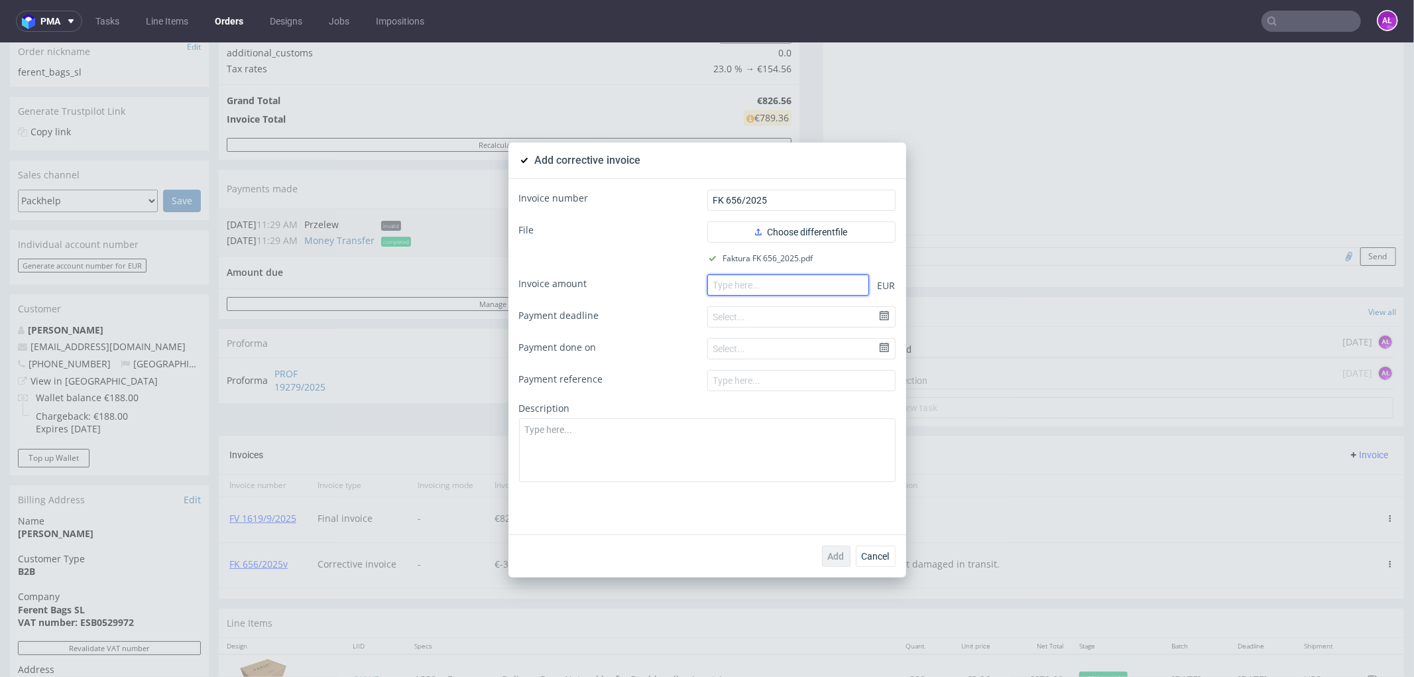
click at [766, 286] on input "number" at bounding box center [788, 284] width 162 height 21
paste input "-37.20"
type input "-37.20"
click at [783, 477] on textarea at bounding box center [707, 450] width 377 height 64
paste textarea ". Product damaged in transit."
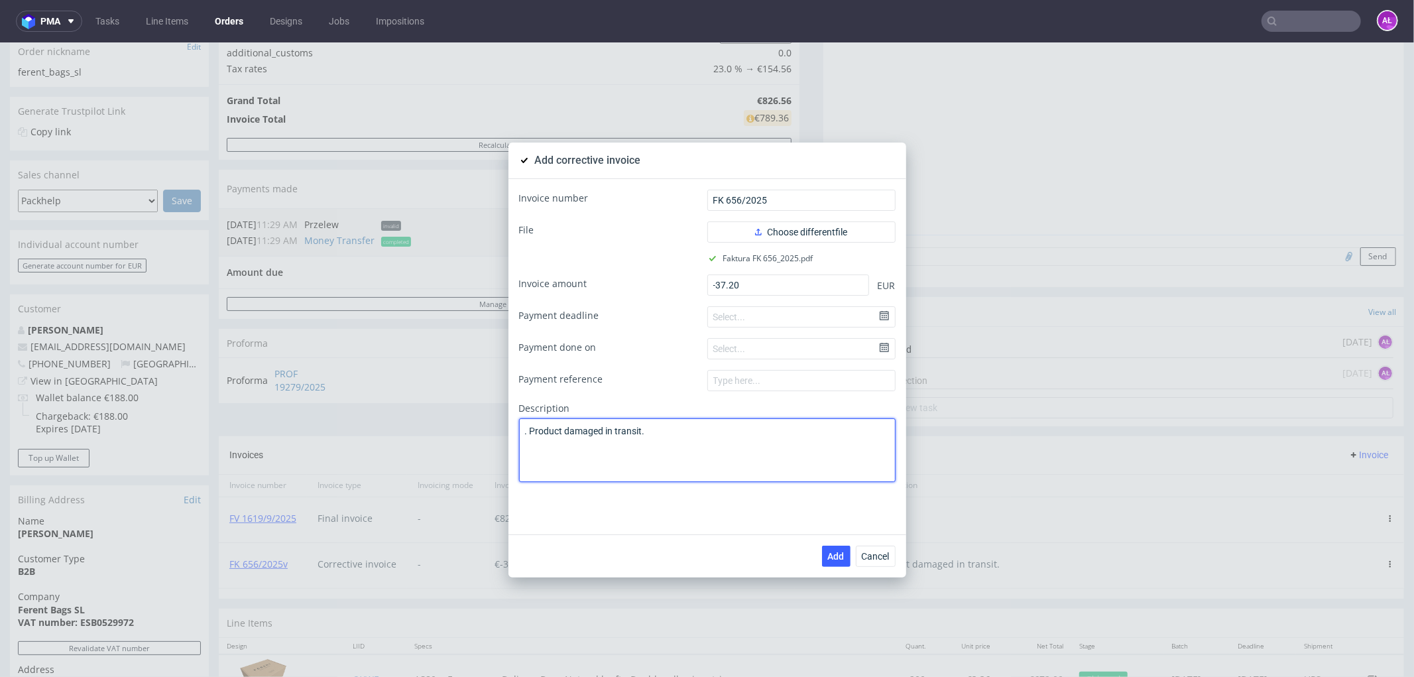
click at [522, 432] on textarea ". Product damaged in transit." at bounding box center [707, 450] width 377 height 64
type textarea "Product damaged in transit."
click at [828, 557] on span "Add" at bounding box center [836, 555] width 17 height 9
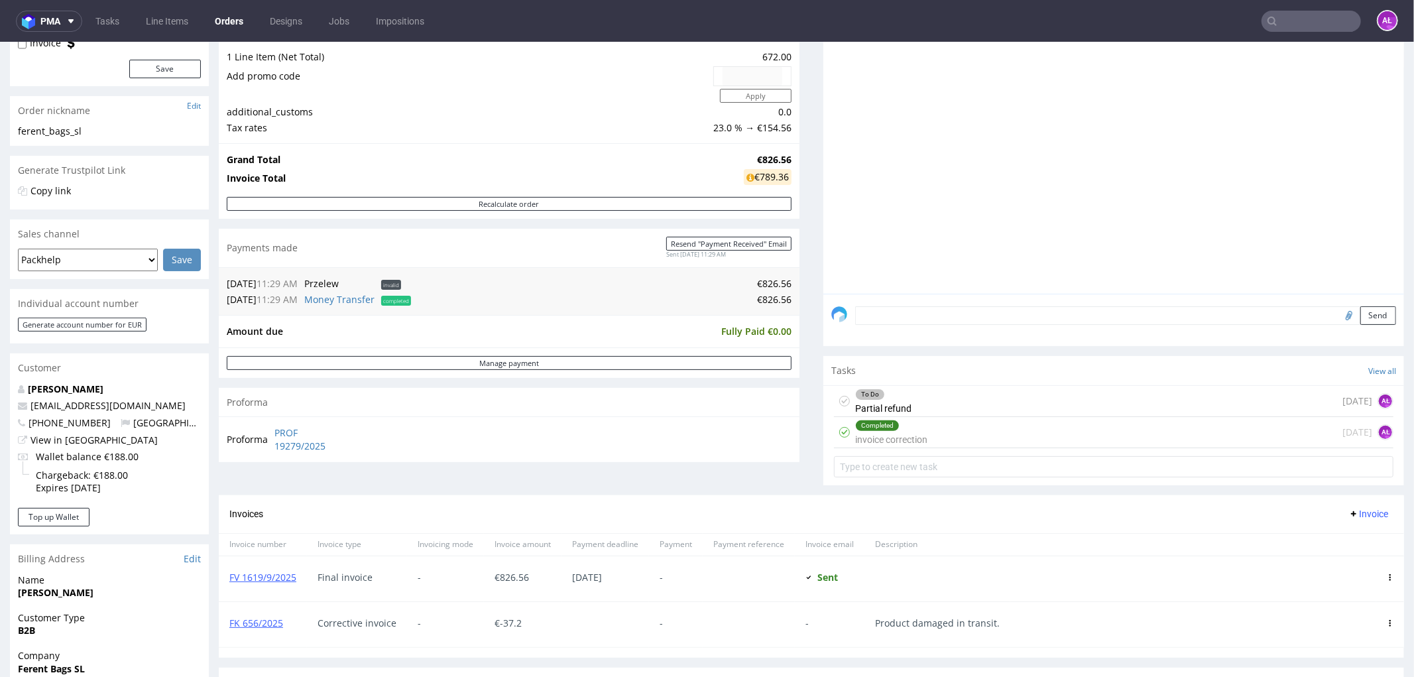
scroll to position [221, 0]
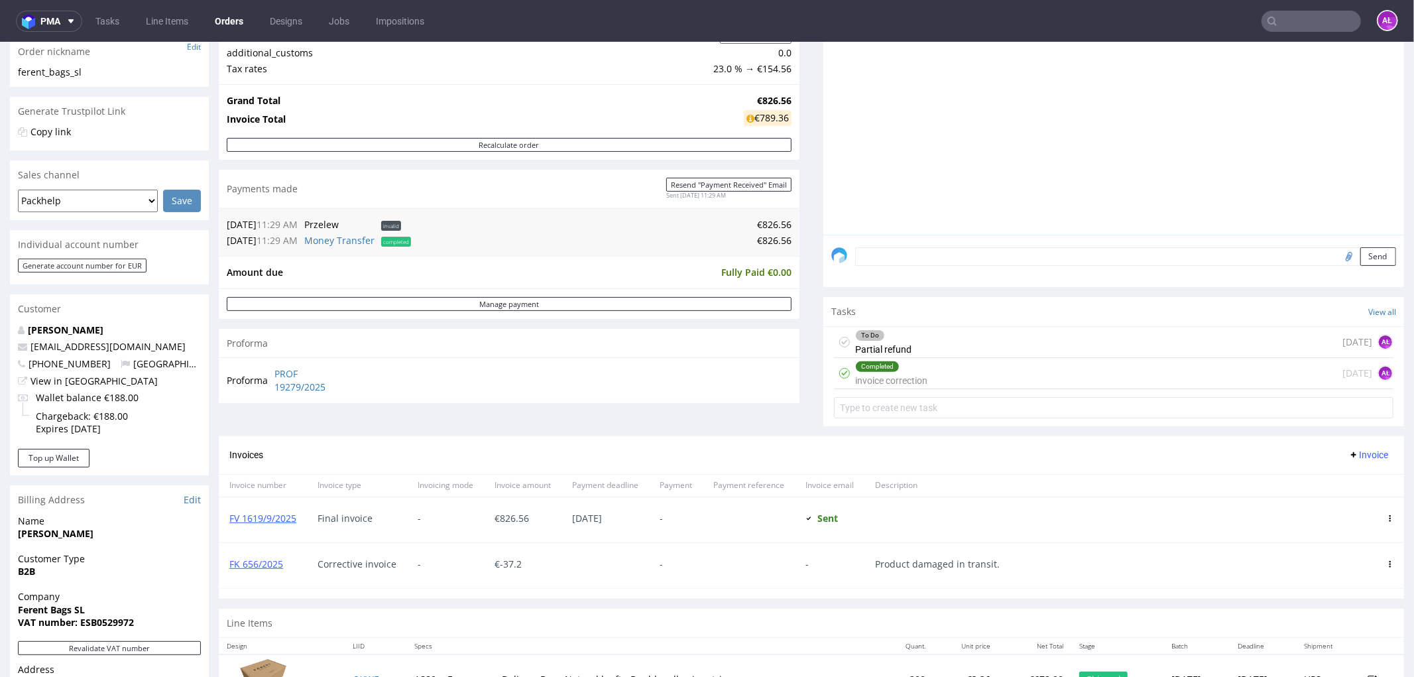
click at [870, 341] on div "To Do Partial refund" at bounding box center [883, 341] width 56 height 30
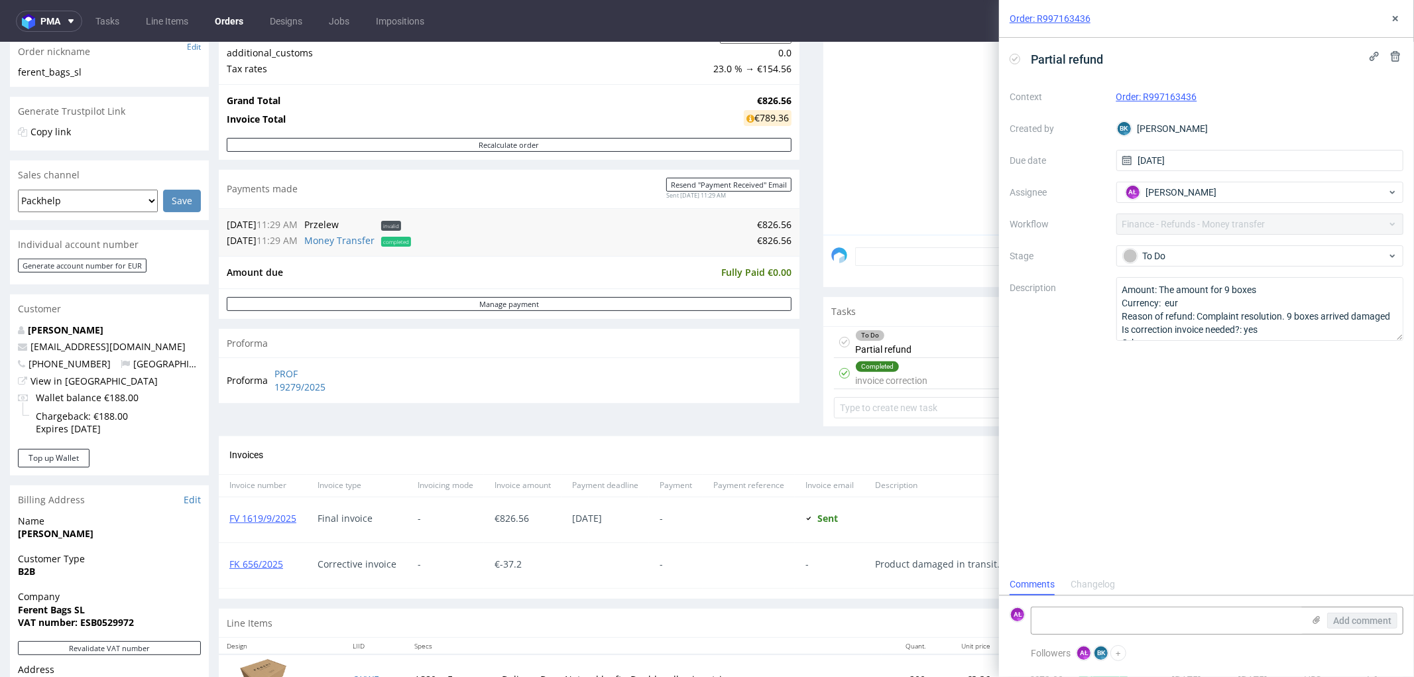
scroll to position [10, 0]
drag, startPoint x: 289, startPoint y: 567, endPoint x: 222, endPoint y: 575, distance: 67.4
click at [222, 575] on div "FK 656/2025" at bounding box center [263, 564] width 88 height 45
copy link "FK 656/2025"
drag, startPoint x: 1139, startPoint y: 620, endPoint x: 992, endPoint y: 628, distance: 147.4
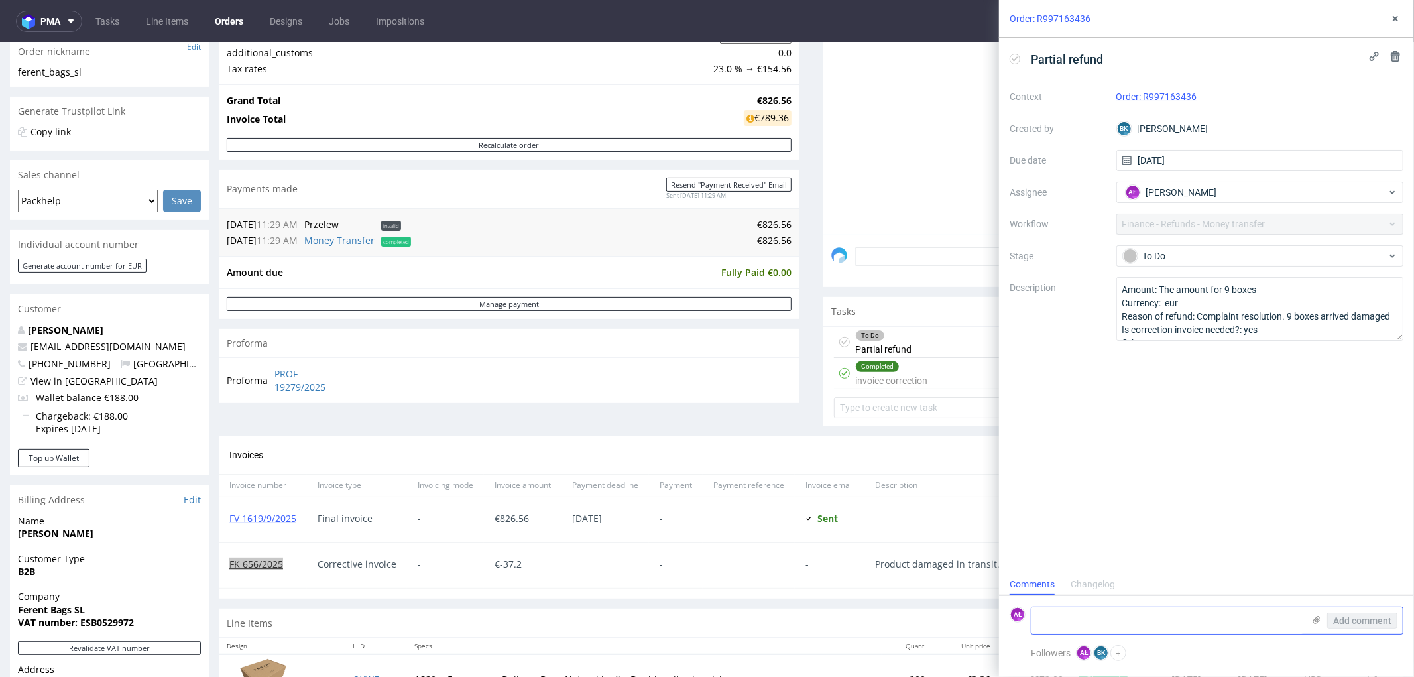
click at [1137, 620] on textarea at bounding box center [1167, 620] width 272 height 27
paste textarea "FK 656/2025"
drag, startPoint x: 546, startPoint y: 566, endPoint x: 491, endPoint y: 565, distance: 55.0
click at [491, 565] on div "€ -37.2" at bounding box center [523, 564] width 78 height 45
copy span "€ -37.2"
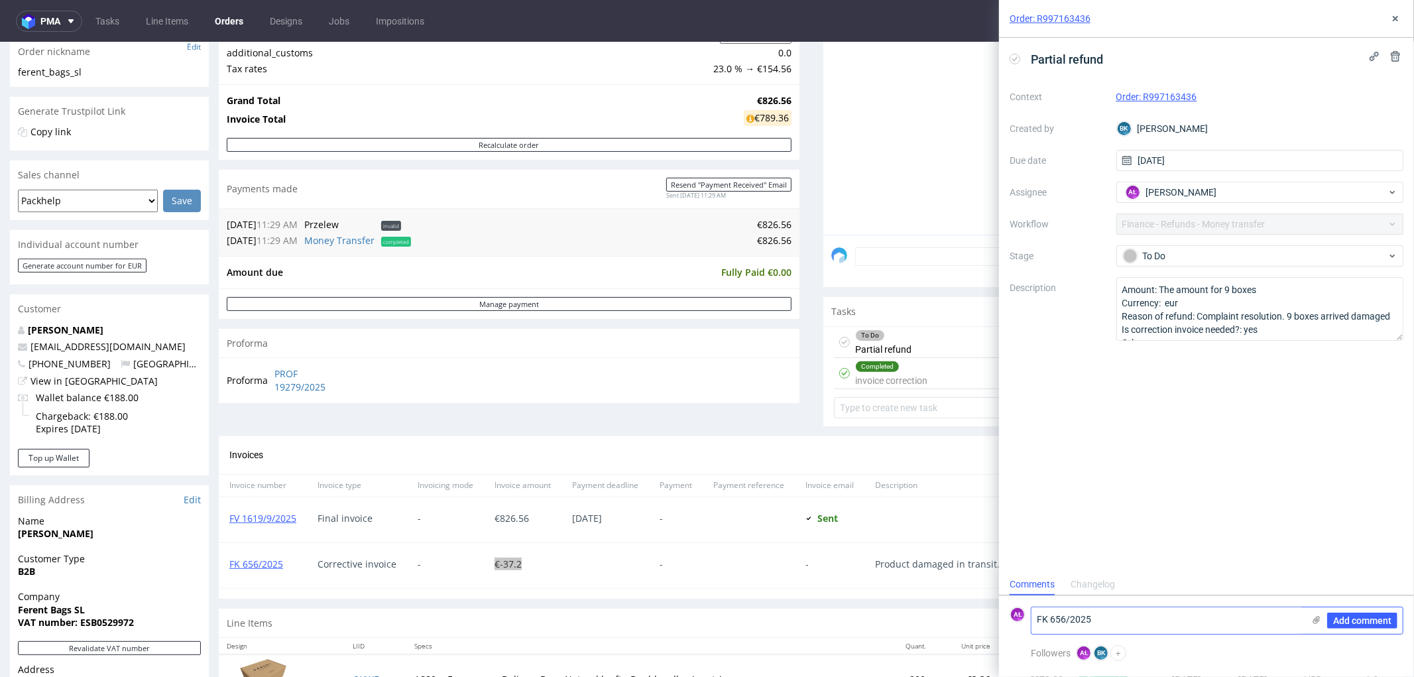
click at [1129, 627] on textarea "FK 656/2025" at bounding box center [1167, 620] width 272 height 27
paste textarea "€-37.2"
type textarea "FK 656/2025 €-37.2"
click at [1347, 624] on span "Add comment" at bounding box center [1362, 620] width 58 height 9
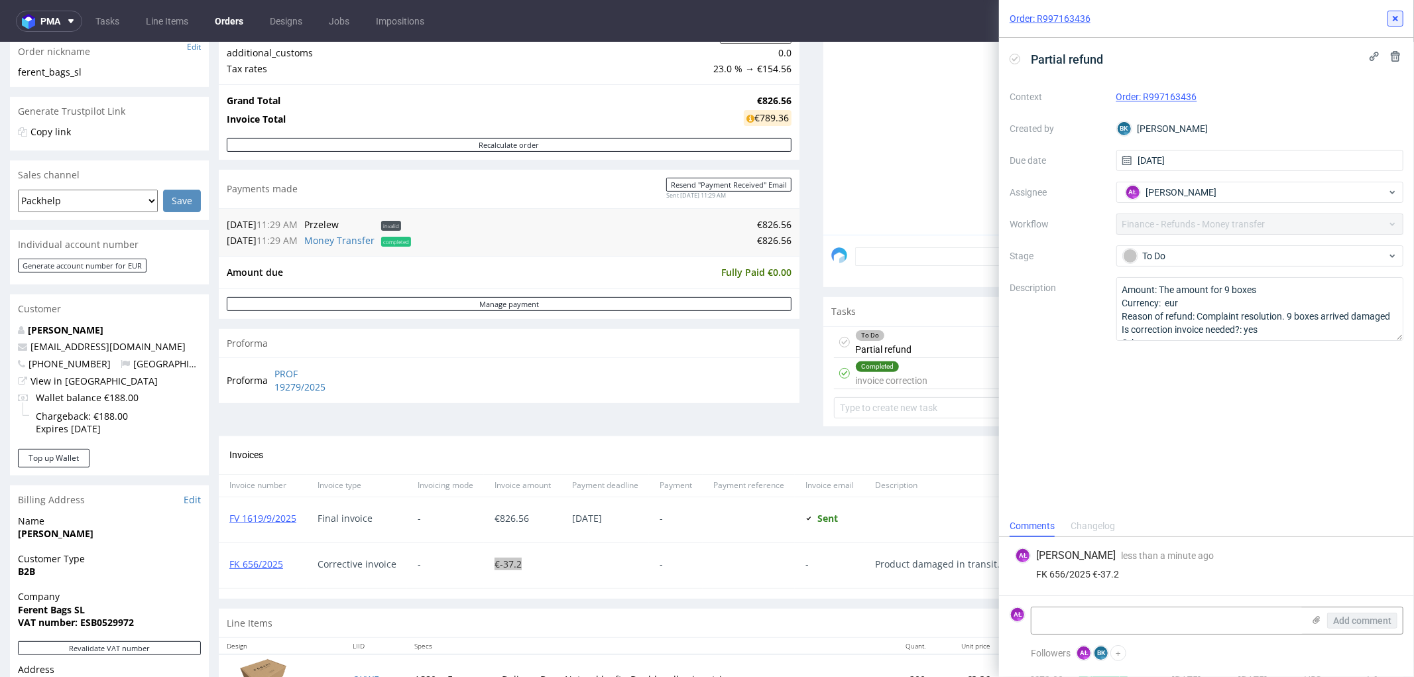
click at [1393, 22] on icon at bounding box center [1395, 18] width 11 height 11
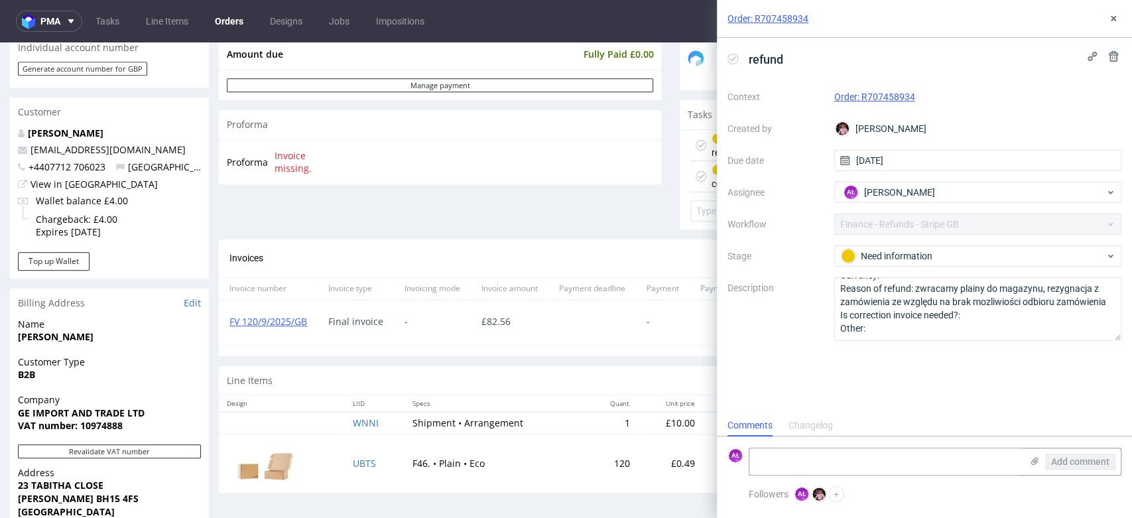
scroll to position [441, 0]
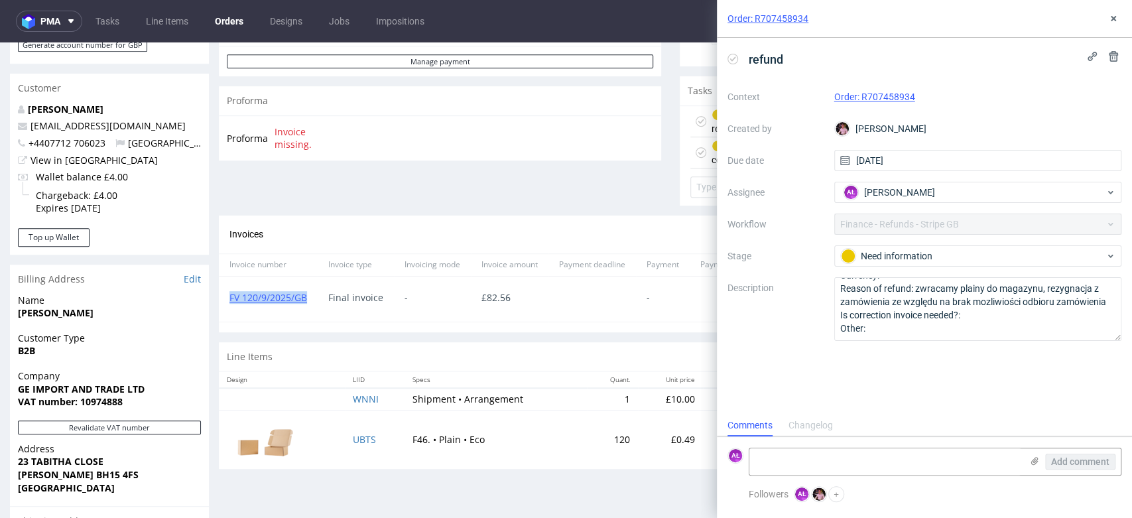
drag, startPoint x: 308, startPoint y: 306, endPoint x: 221, endPoint y: 310, distance: 86.3
click at [221, 310] on div "FV 120/9/2025/GB" at bounding box center [268, 298] width 99 height 45
copy link "FV 120/9/2025/GB"
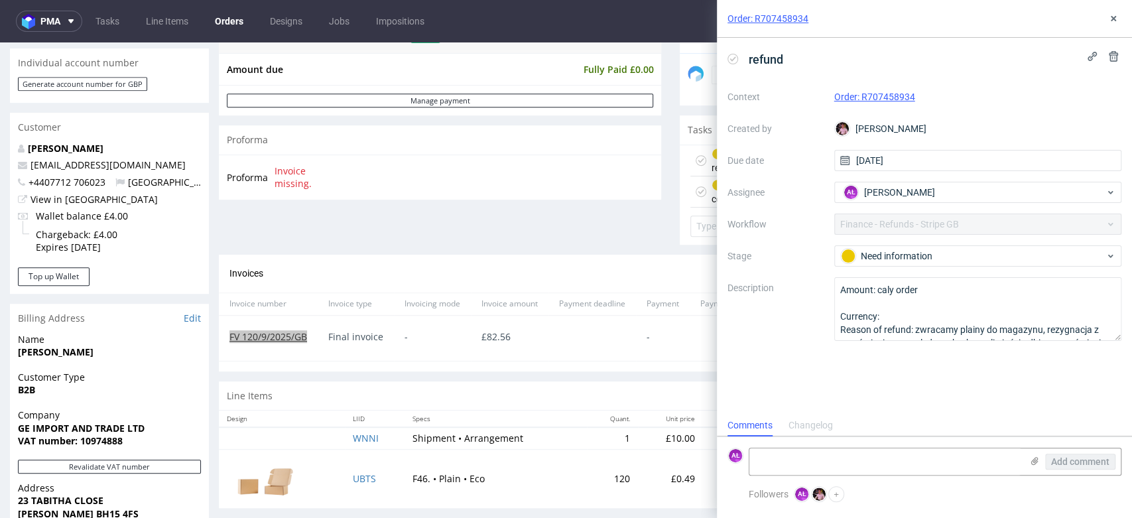
scroll to position [368, 0]
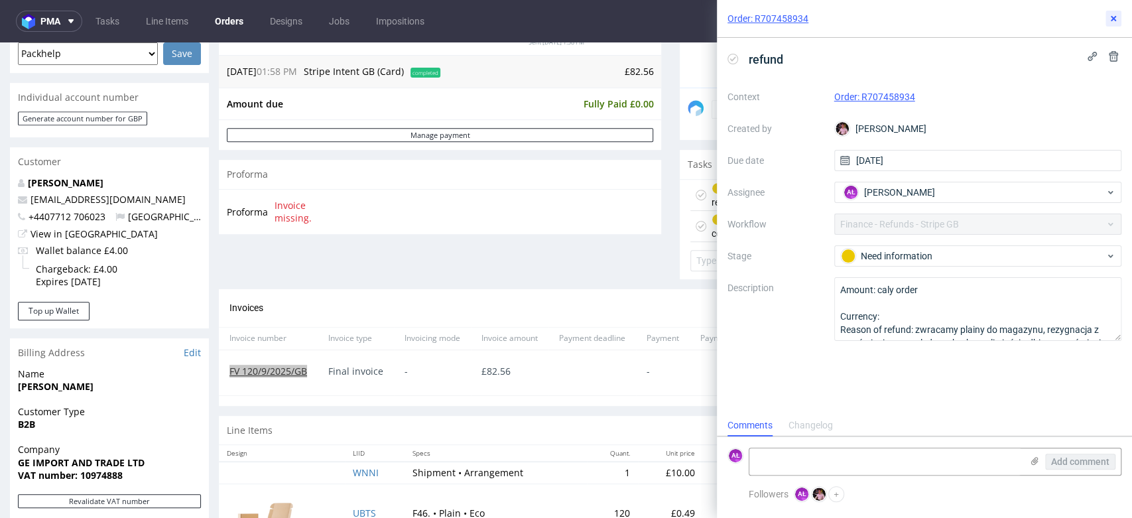
drag, startPoint x: 1117, startPoint y: 20, endPoint x: 1109, endPoint y: 39, distance: 20.8
click at [1117, 20] on icon at bounding box center [1113, 18] width 11 height 11
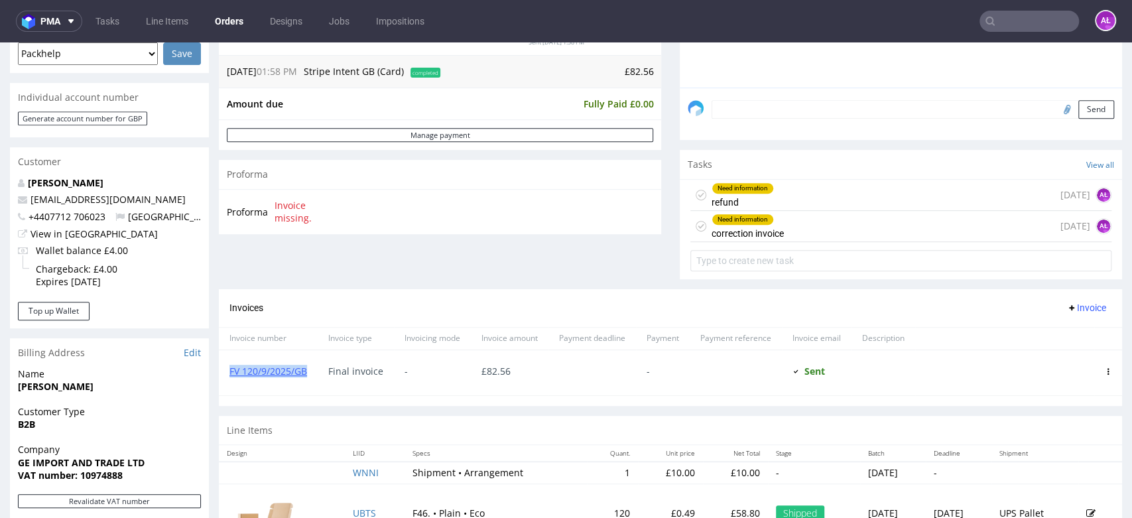
click at [1076, 307] on span "Invoice" at bounding box center [1086, 307] width 40 height 11
click at [1074, 355] on span "Add corrective" at bounding box center [1064, 359] width 66 height 13
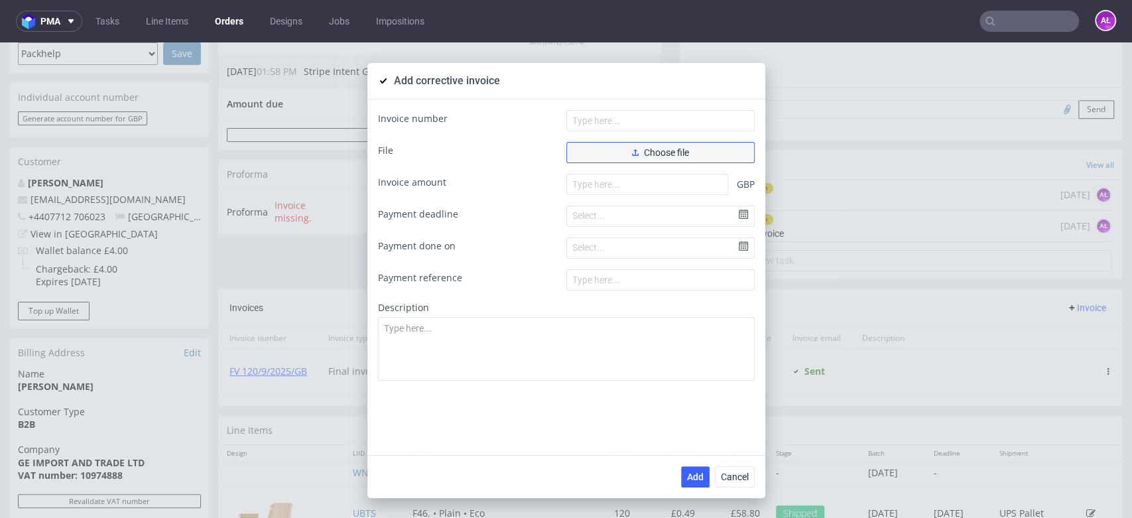
click at [692, 150] on button "Choose file" at bounding box center [660, 152] width 188 height 21
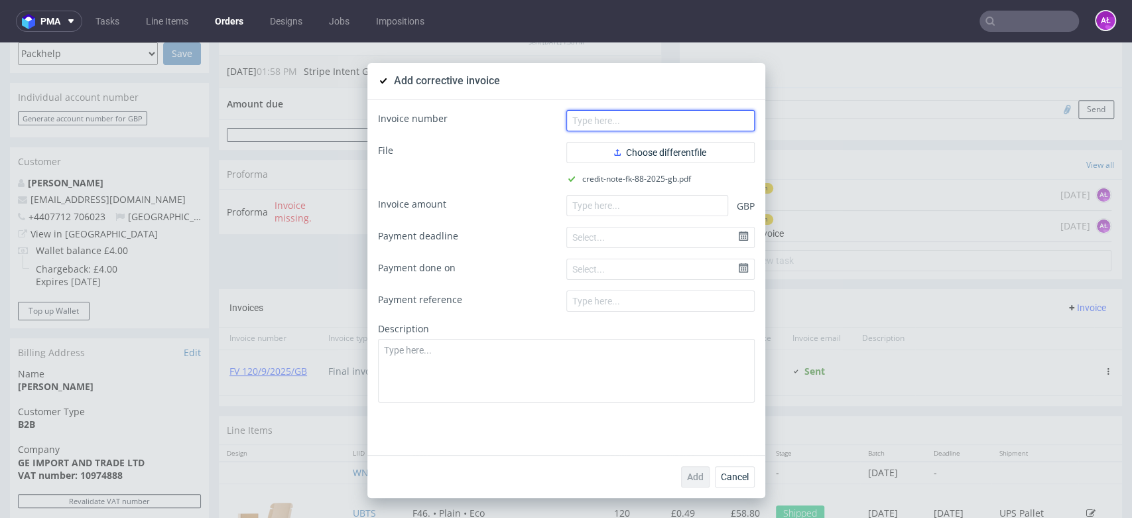
drag, startPoint x: 646, startPoint y: 128, endPoint x: 544, endPoint y: 149, distance: 103.6
click at [644, 128] on input "text" at bounding box center [660, 120] width 188 height 21
paste input "FK 88/2025/GB"
type input "FK 88/2025/GB"
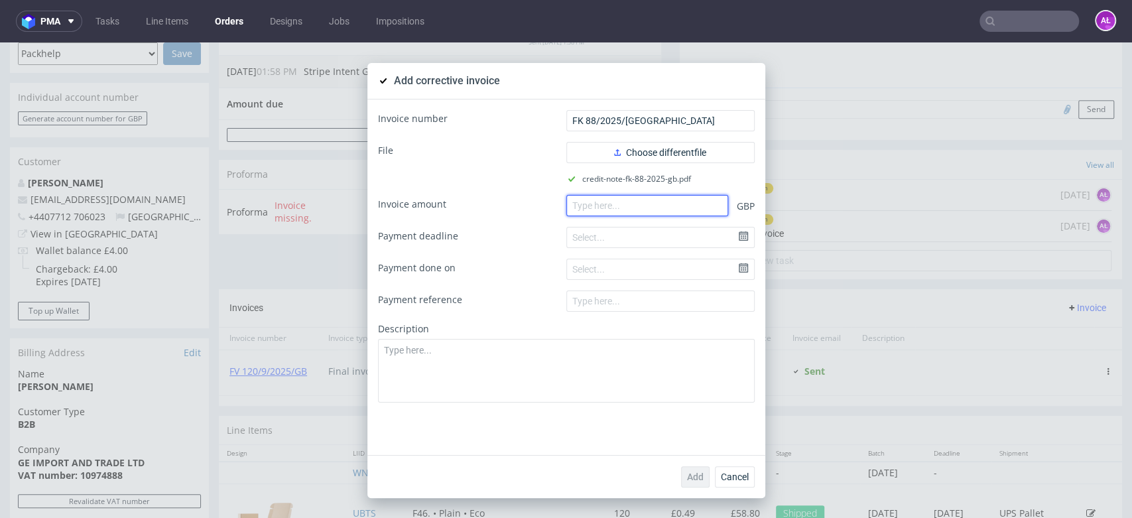
click at [594, 203] on input "number" at bounding box center [647, 205] width 162 height 21
paste input "-82.56"
type input "-82.56"
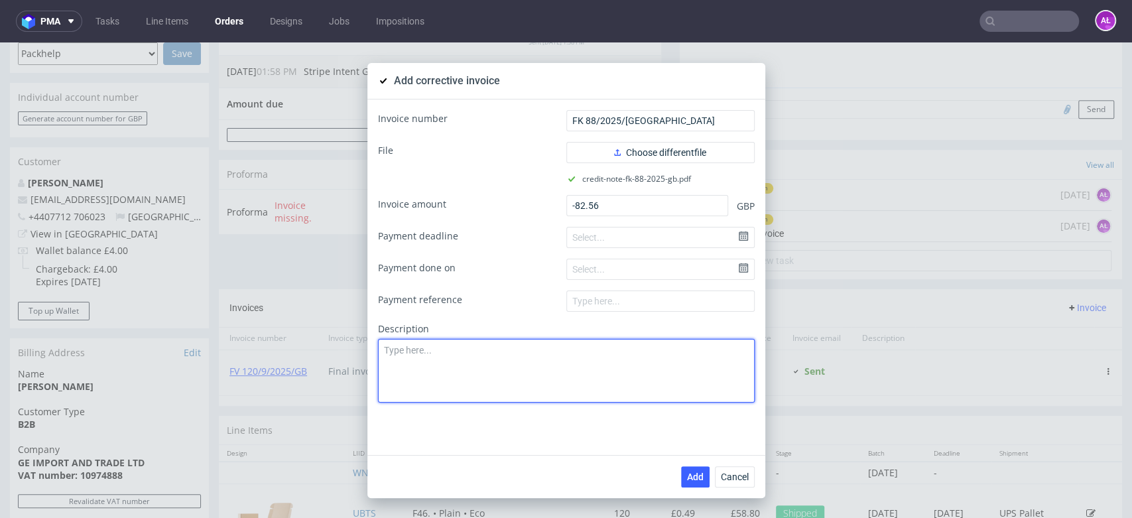
click at [658, 369] on textarea at bounding box center [566, 371] width 377 height 64
paste textarea "Goods returend to the sender."
type textarea "Goods returend to the sender."
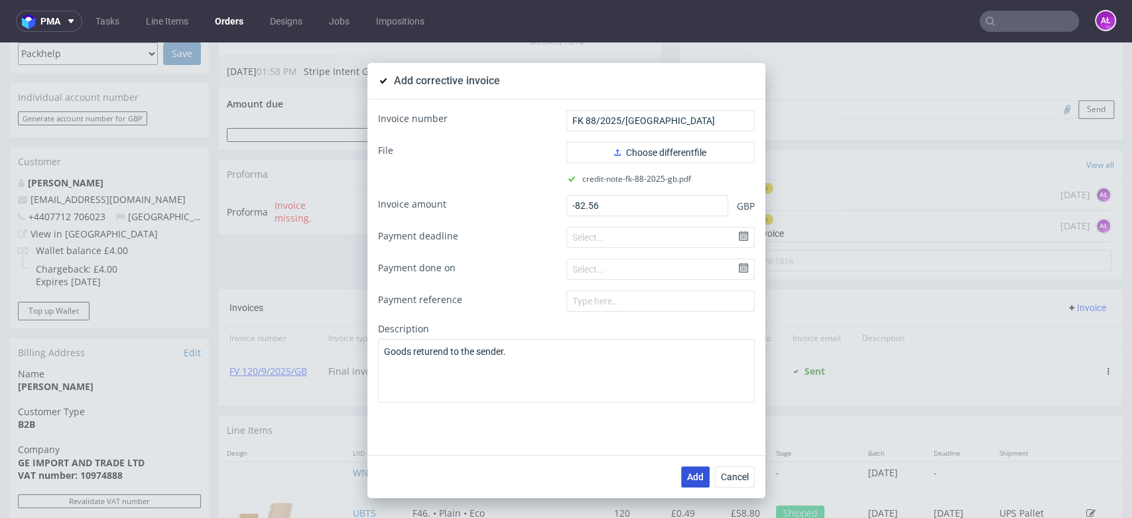
click at [693, 473] on span "Add" at bounding box center [695, 476] width 17 height 9
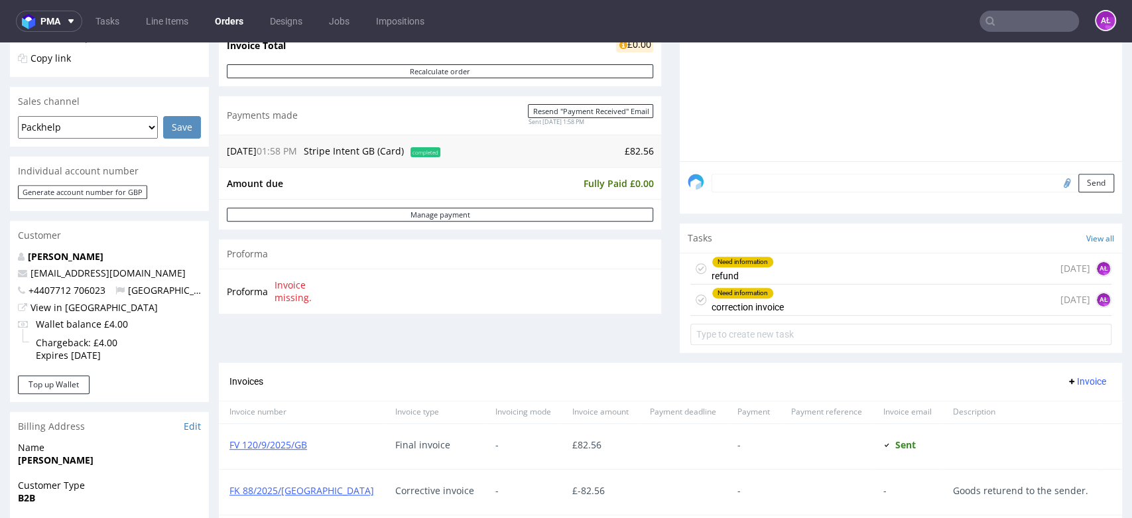
scroll to position [441, 0]
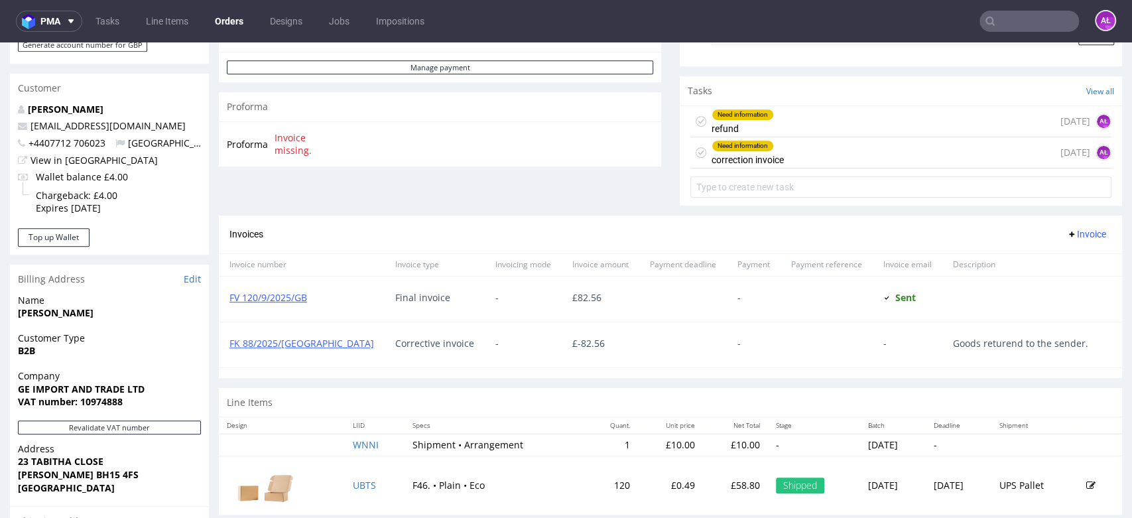
click at [729, 158] on div "Need information correction invoice" at bounding box center [747, 152] width 72 height 30
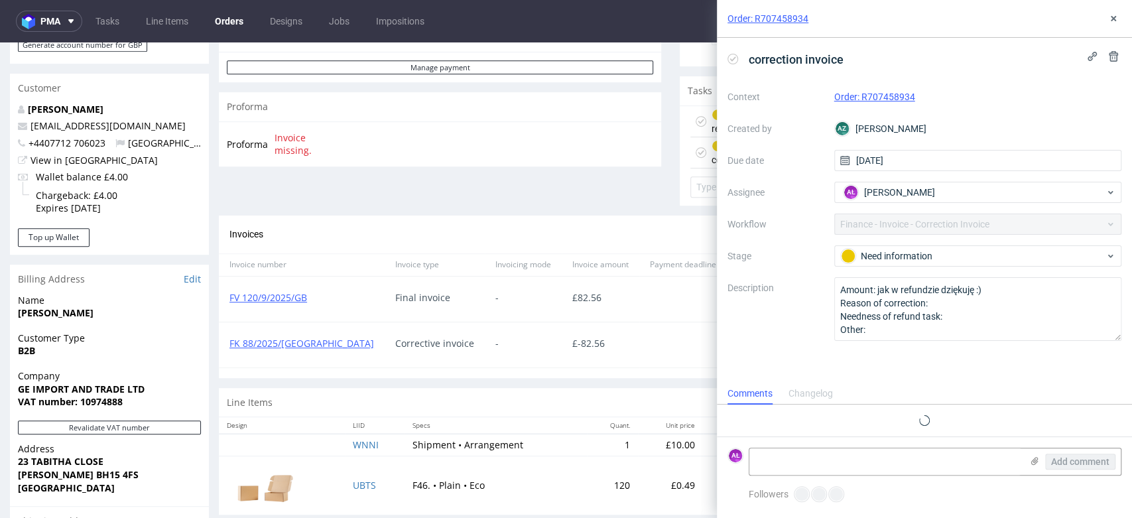
scroll to position [11, 0]
drag, startPoint x: 310, startPoint y: 341, endPoint x: 225, endPoint y: 343, distance: 84.9
click at [225, 343] on div "FK 88/2025/[GEOGRAPHIC_DATA]" at bounding box center [302, 344] width 166 height 45
copy link "FK 88/2025/[GEOGRAPHIC_DATA]"
click at [812, 459] on textarea at bounding box center [885, 461] width 272 height 27
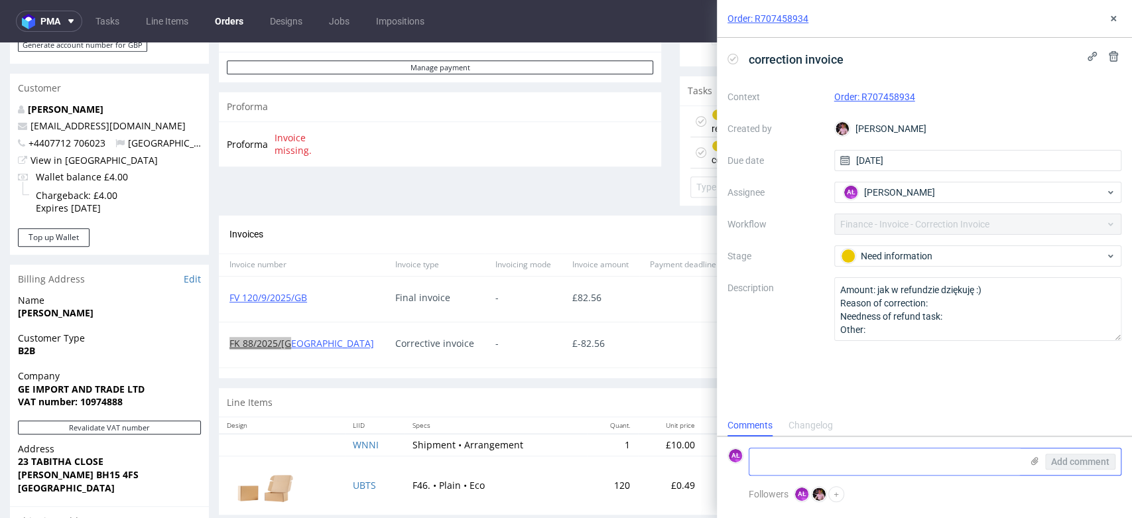
paste textarea "FK 88/2025/GB"
type textarea "FK 88/2025/GB"
click at [1088, 463] on span "Add comment" at bounding box center [1080, 461] width 58 height 9
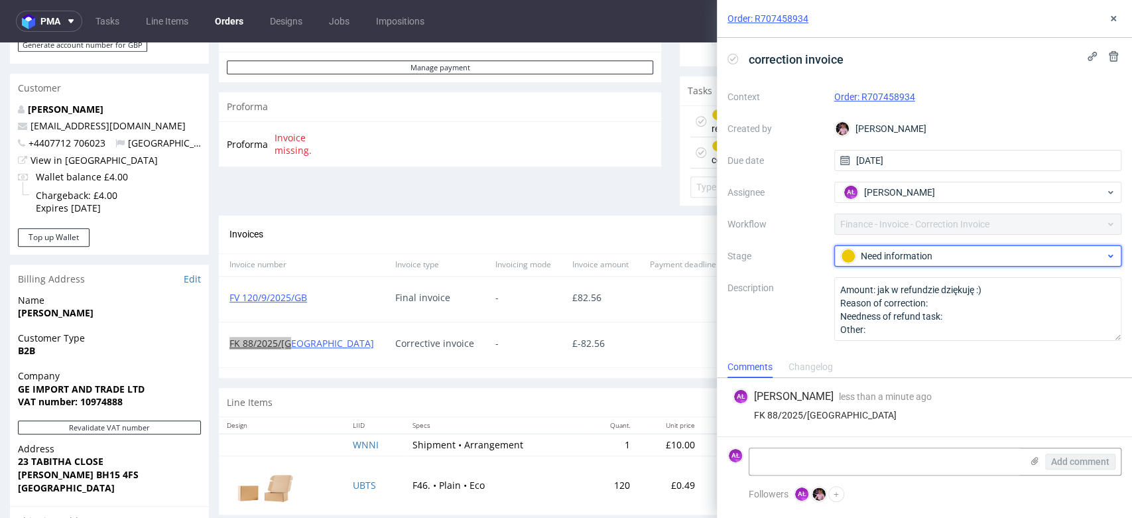
click at [905, 253] on div "Need information" at bounding box center [973, 256] width 264 height 15
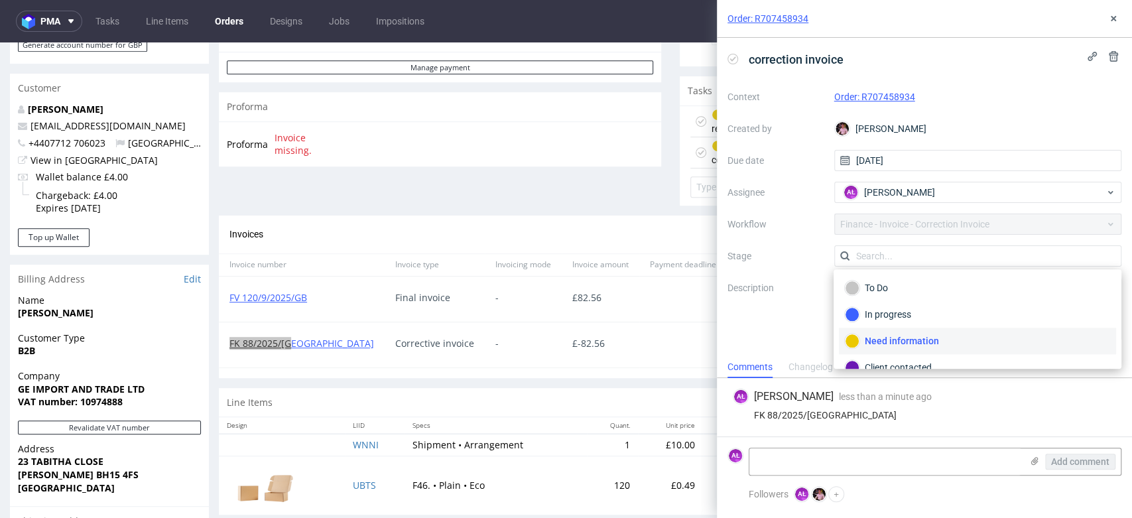
click at [735, 60] on icon at bounding box center [732, 59] width 11 height 11
click at [1110, 18] on icon at bounding box center [1113, 18] width 11 height 11
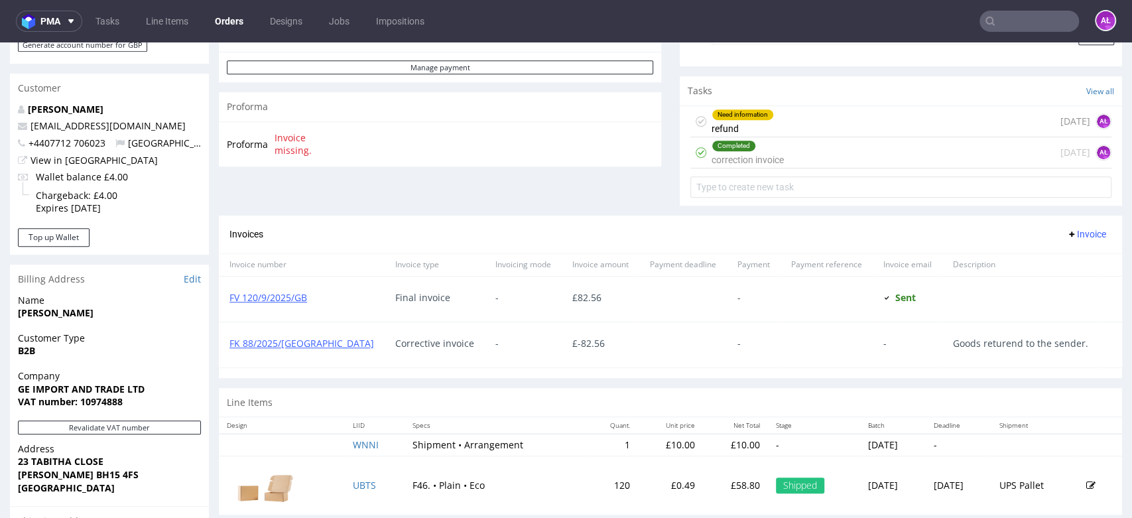
click at [764, 123] on div "Need information refund 1 day ago AŁ" at bounding box center [900, 121] width 421 height 31
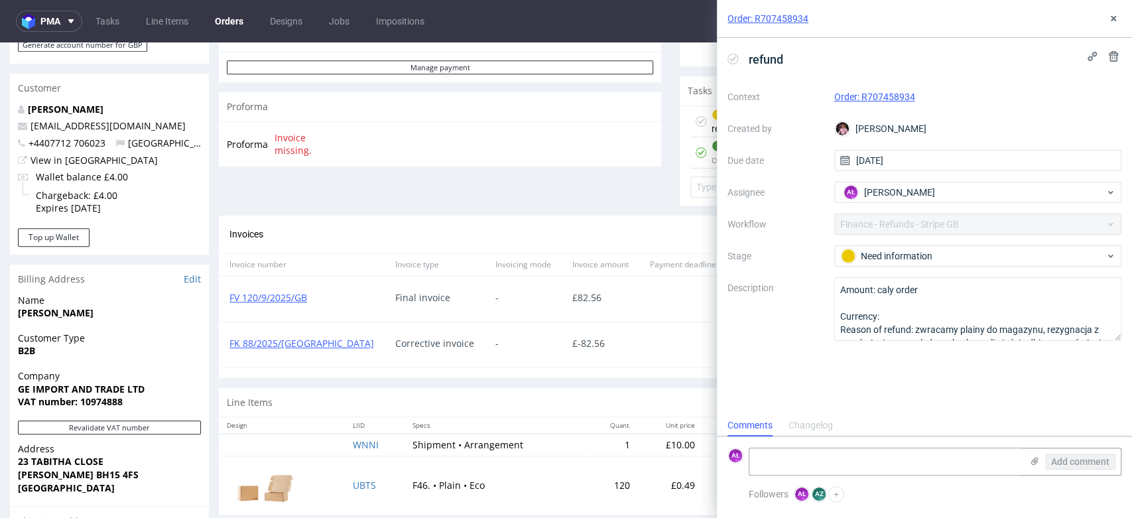
scroll to position [11, 0]
drag, startPoint x: 934, startPoint y: 101, endPoint x: 862, endPoint y: 107, distance: 71.9
click at [862, 107] on div "Context Order: R707458934 Created by Aleks Ziemkowski Due date 08/10/2025 Assig…" at bounding box center [924, 213] width 394 height 255
copy link "R707458934"
click at [799, 459] on textarea at bounding box center [885, 461] width 272 height 27
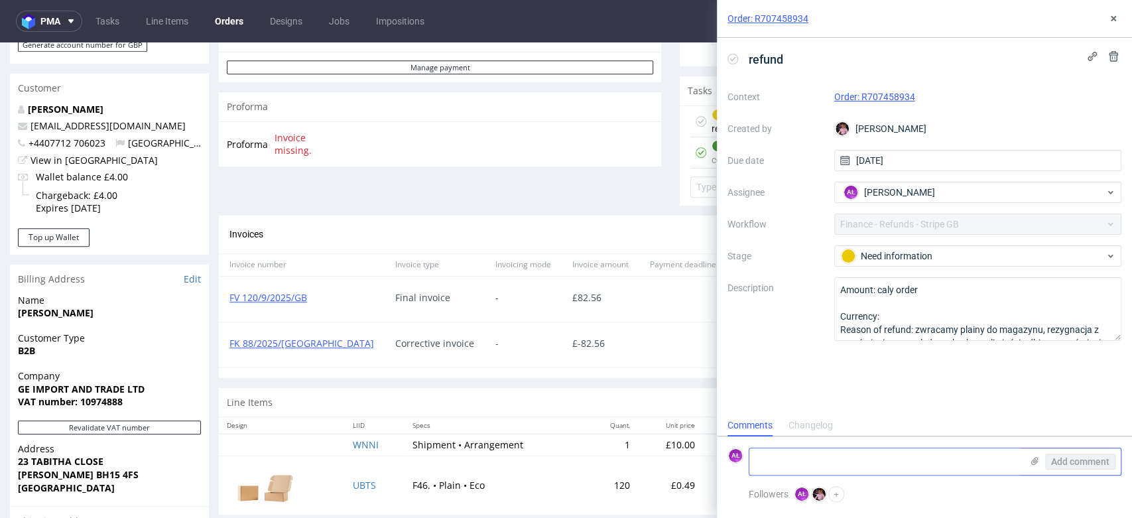
paste textarea "R707458934"
drag, startPoint x: 812, startPoint y: 505, endPoint x: 668, endPoint y: 455, distance: 152.4
drag, startPoint x: 553, startPoint y: 347, endPoint x: 488, endPoint y: 351, distance: 65.7
click at [488, 351] on div "FK 88/2025/GB Corrective invoice - £ -82.56 - - Goods returend to the sender." at bounding box center [683, 344] width 929 height 46
copy div "£ -82.56"
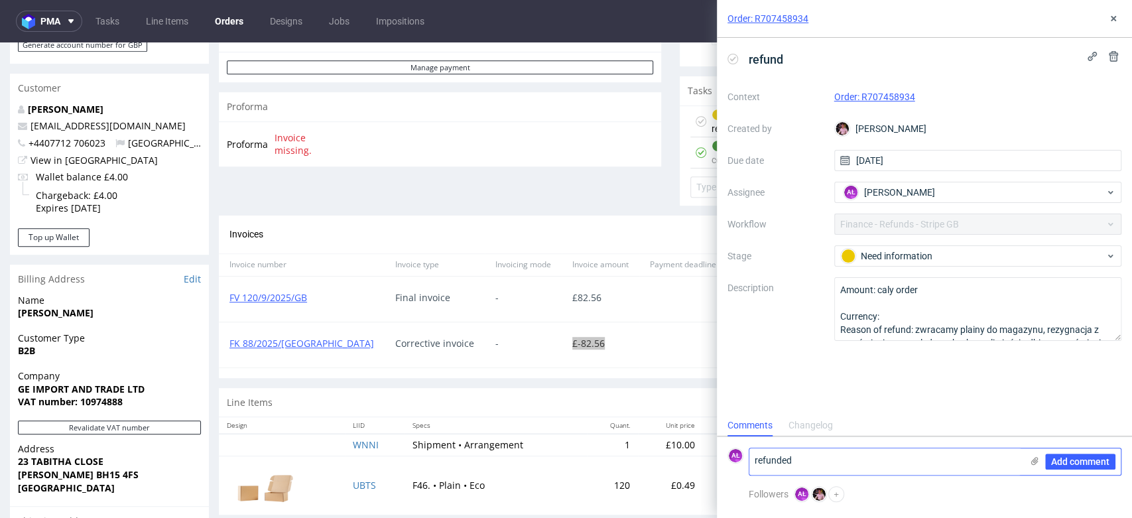
click at [863, 463] on textarea "refunded" at bounding box center [885, 461] width 272 height 27
paste textarea "£-82.56"
click at [752, 469] on textarea "refunded £-82.56" at bounding box center [885, 455] width 272 height 37
type textarea "refunded £-82.56"
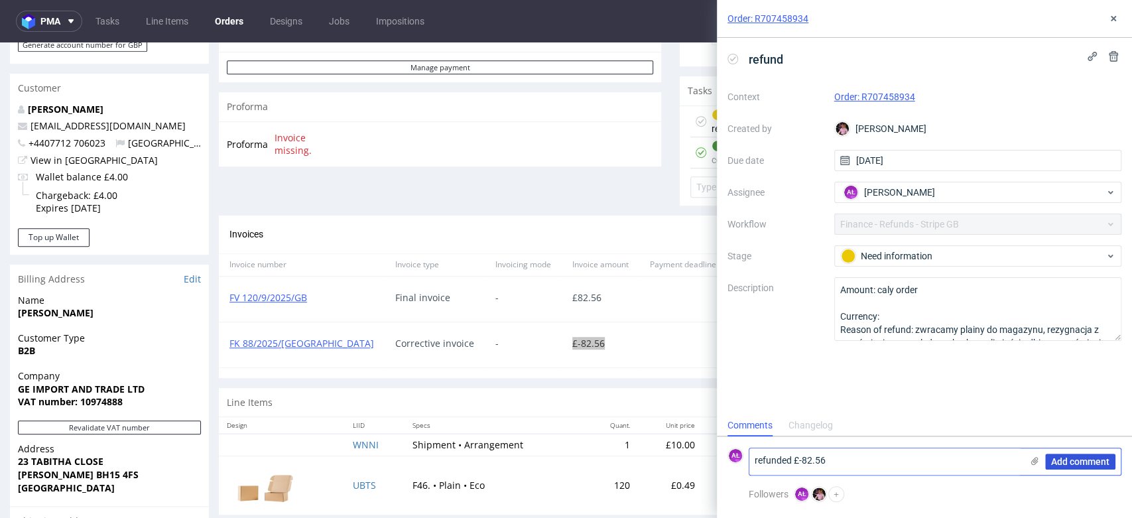
click at [1094, 459] on span "Add comment" at bounding box center [1080, 461] width 58 height 9
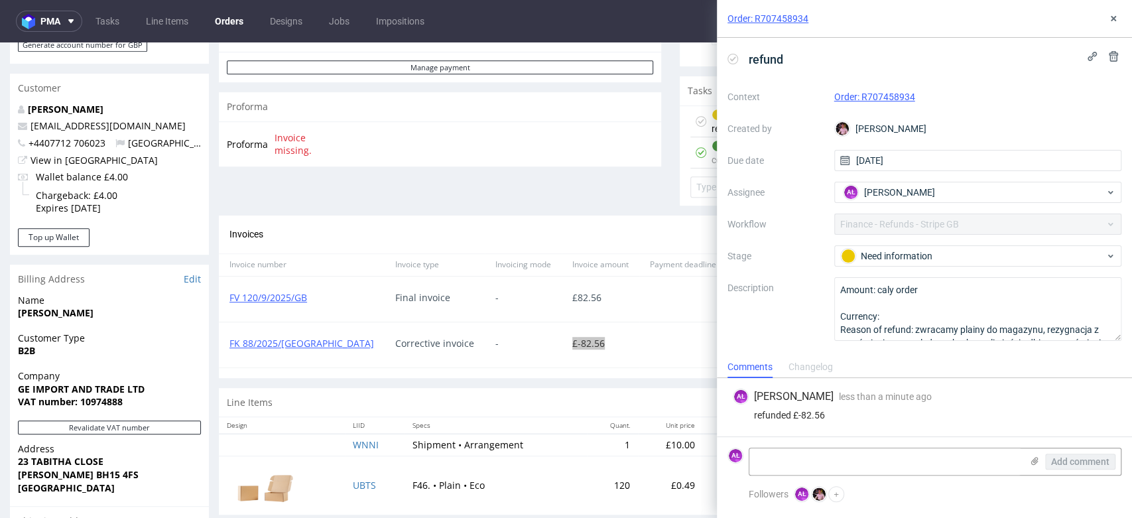
click at [732, 56] on icon at bounding box center [732, 59] width 11 height 11
click at [1112, 19] on use at bounding box center [1112, 18] width 5 height 5
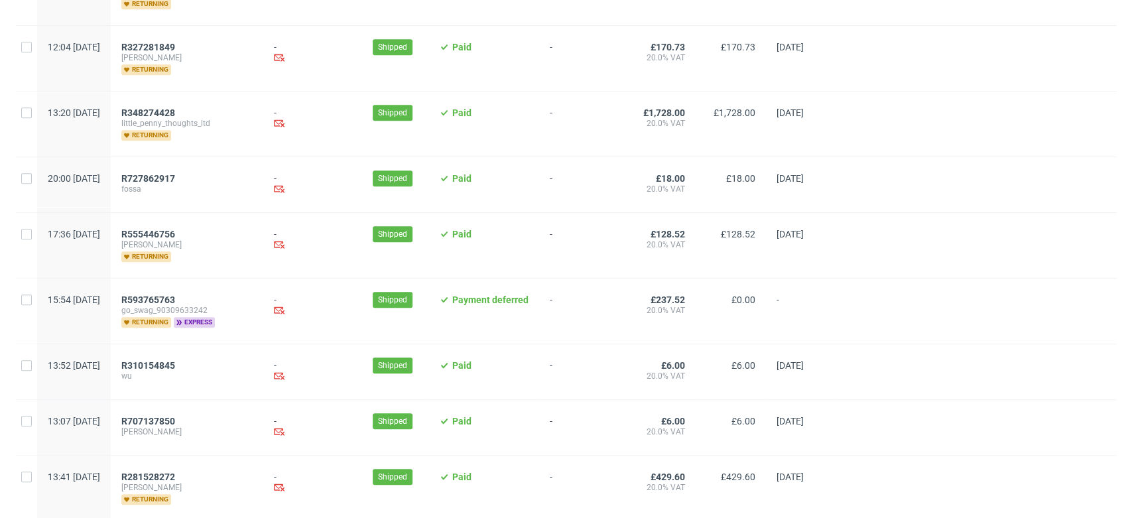
scroll to position [441, 0]
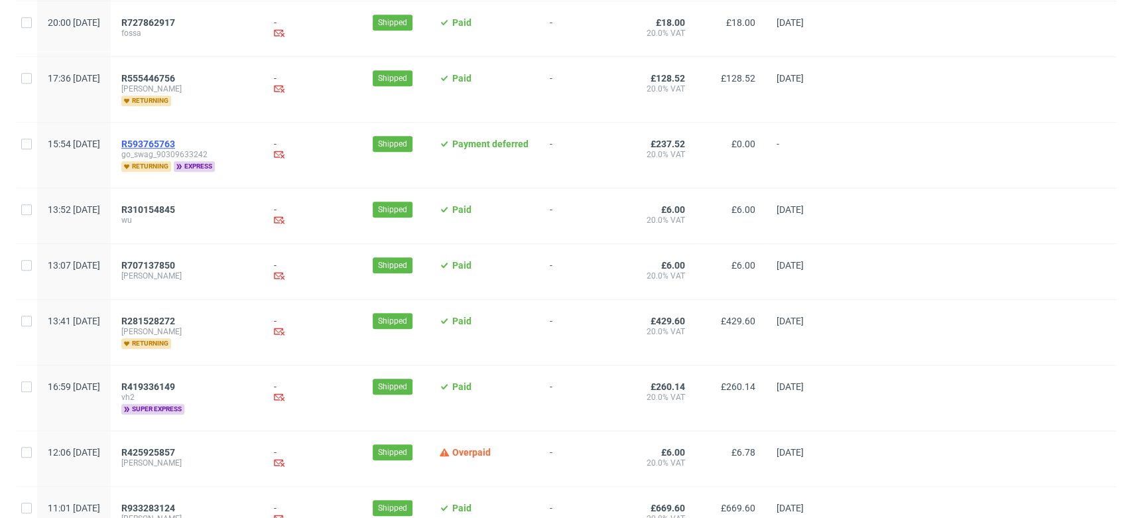
click at [175, 139] on span "R593765763" at bounding box center [148, 144] width 54 height 11
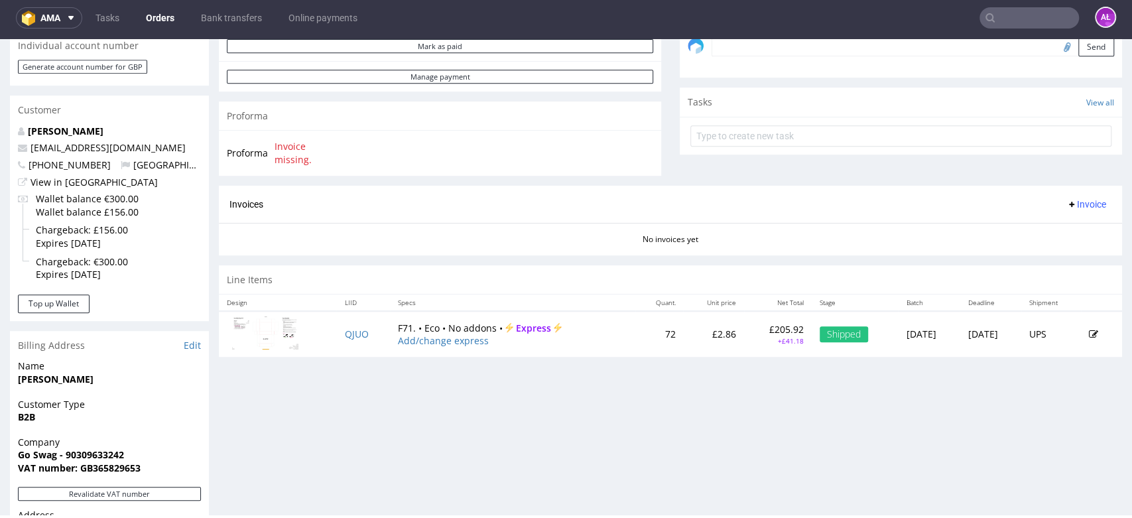
scroll to position [441, 0]
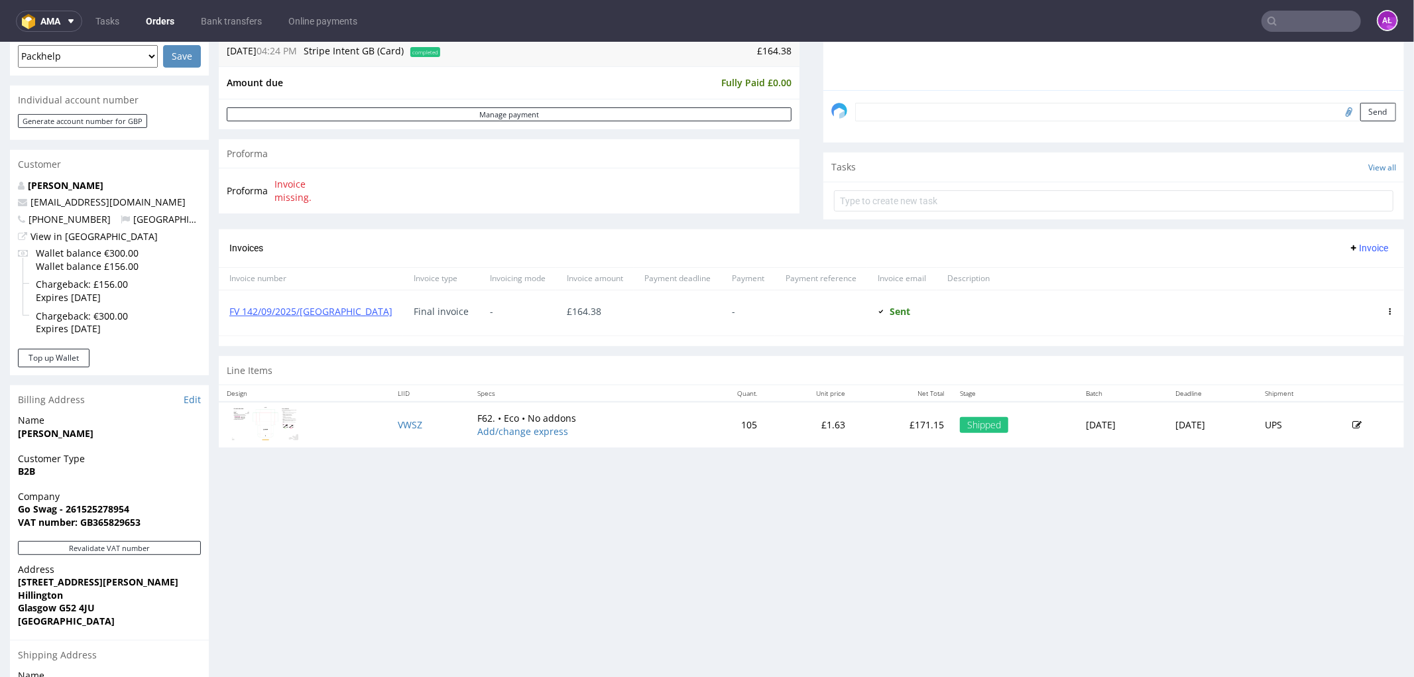
scroll to position [368, 0]
